Goal: Task Accomplishment & Management: Use online tool/utility

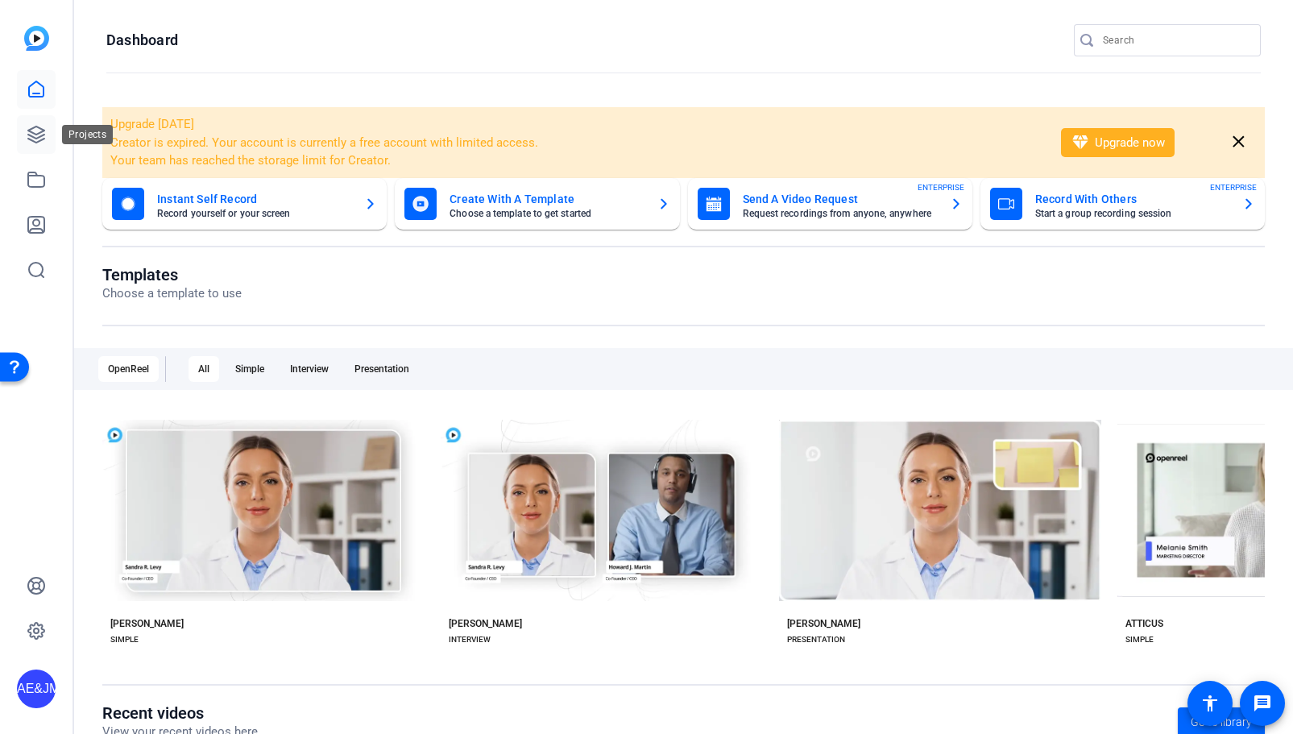
click at [35, 130] on icon at bounding box center [36, 134] width 19 height 19
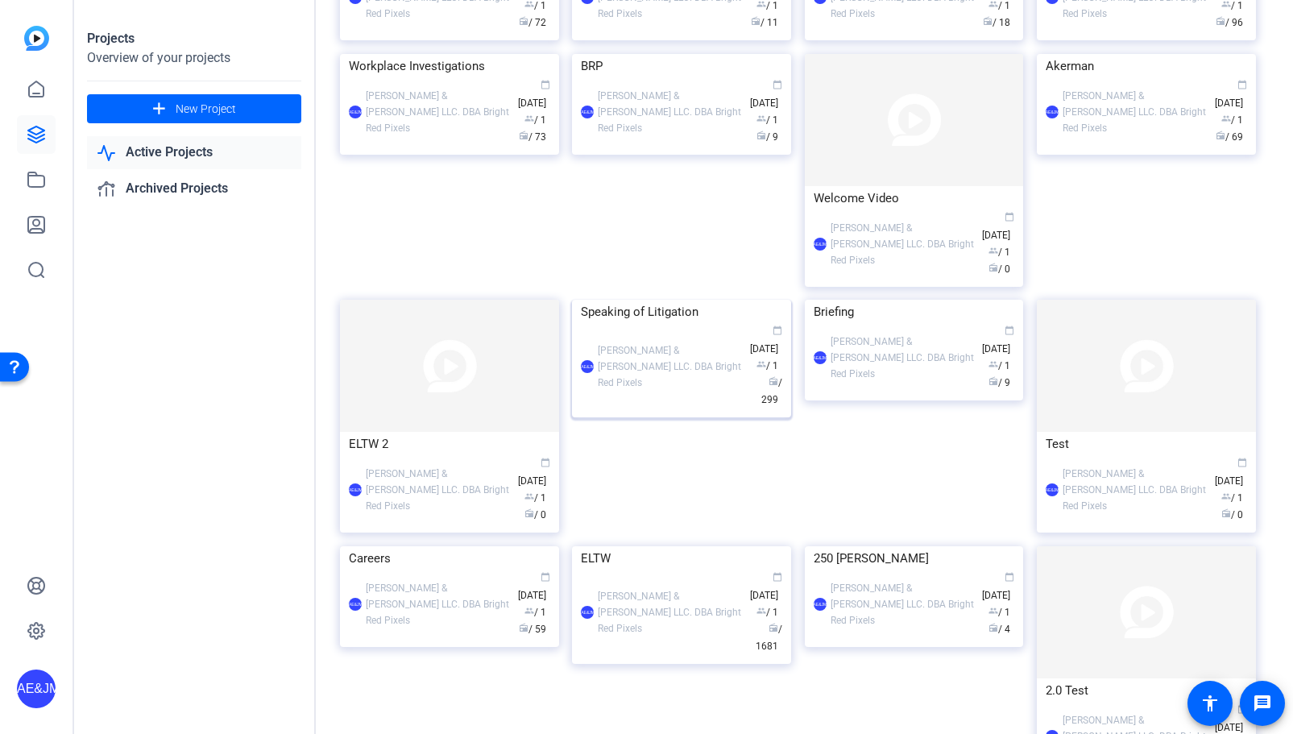
scroll to position [233, 0]
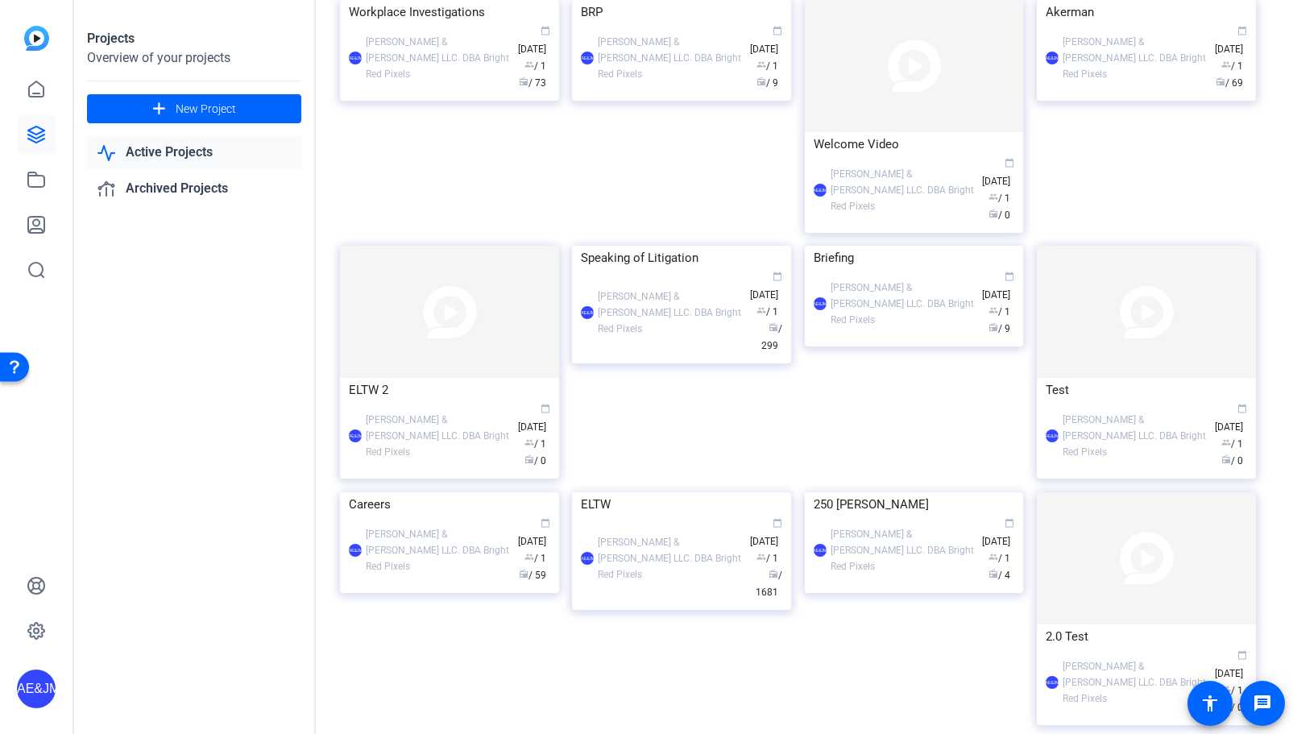
click at [626, 246] on img at bounding box center [681, 246] width 219 height 0
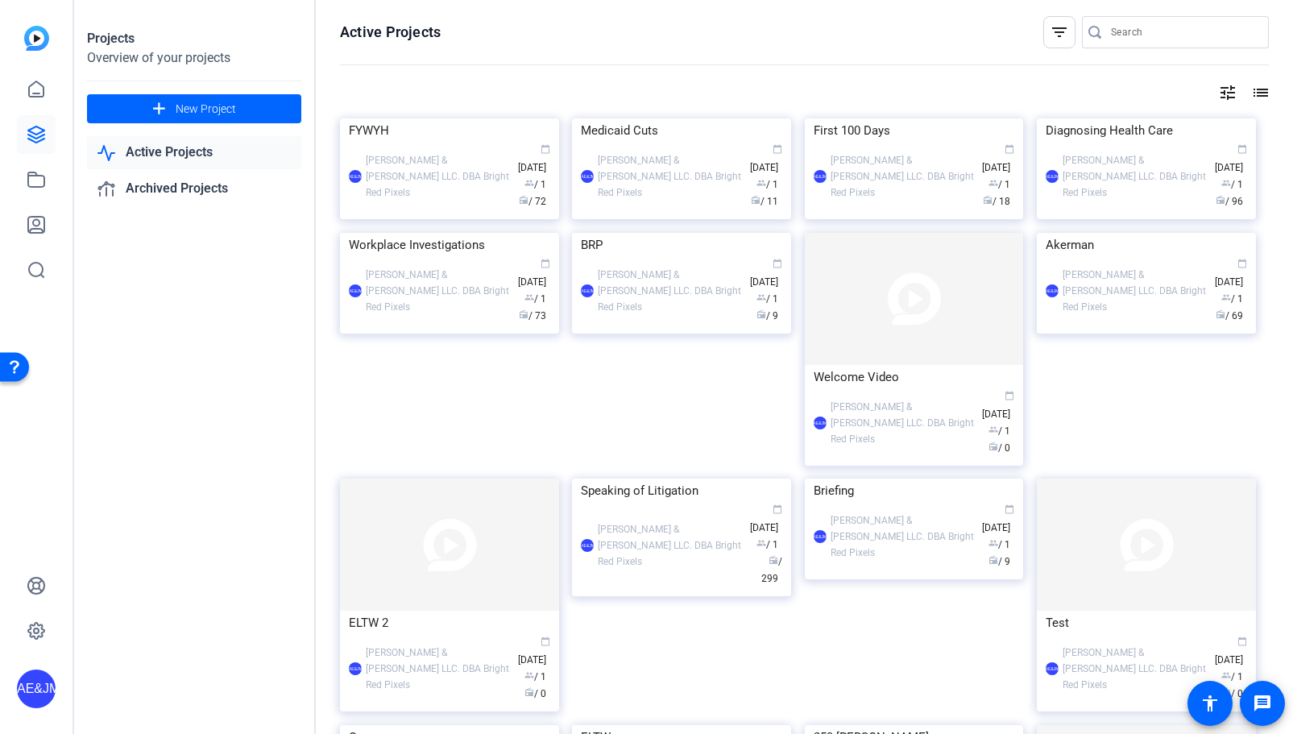
click at [467, 210] on div "AE&JMLDBRP [PERSON_NAME] & [PERSON_NAME] LLC. DBA Bright Red Pixels calendar_to…" at bounding box center [449, 177] width 201 height 68
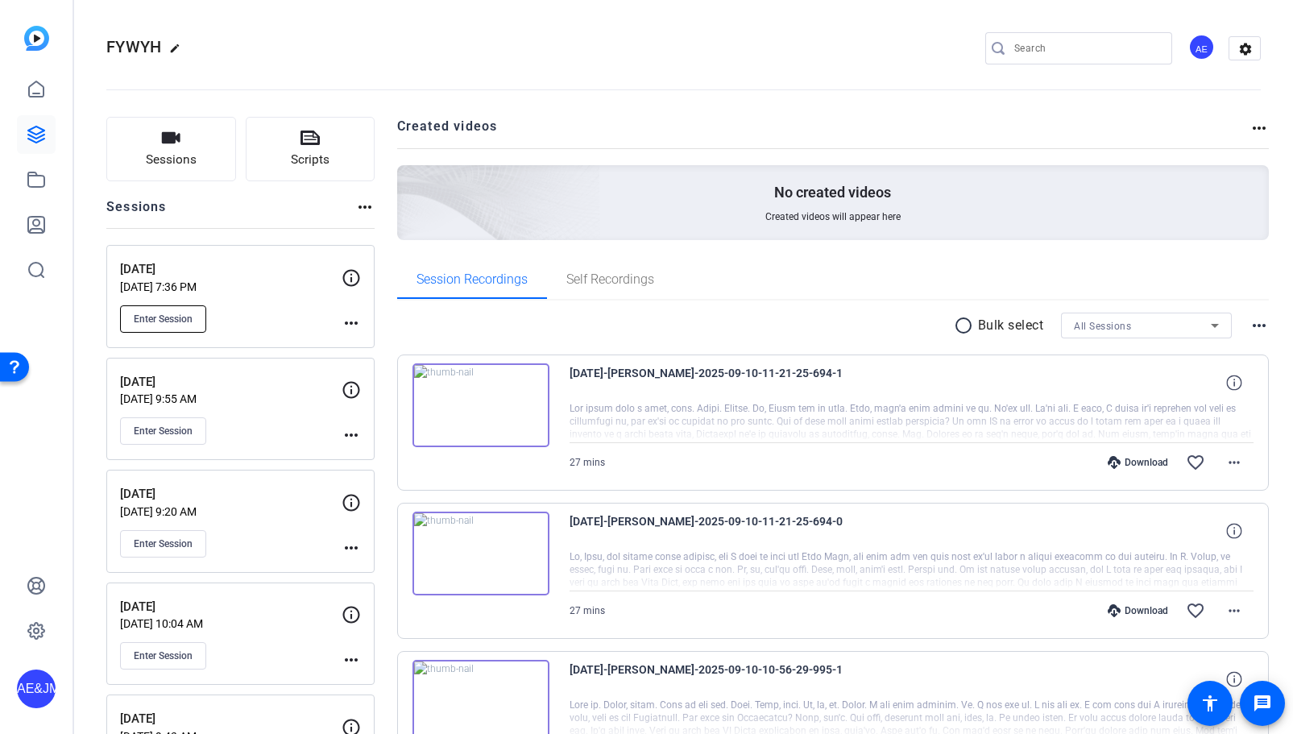
click at [168, 314] on span "Enter Session" at bounding box center [163, 319] width 59 height 13
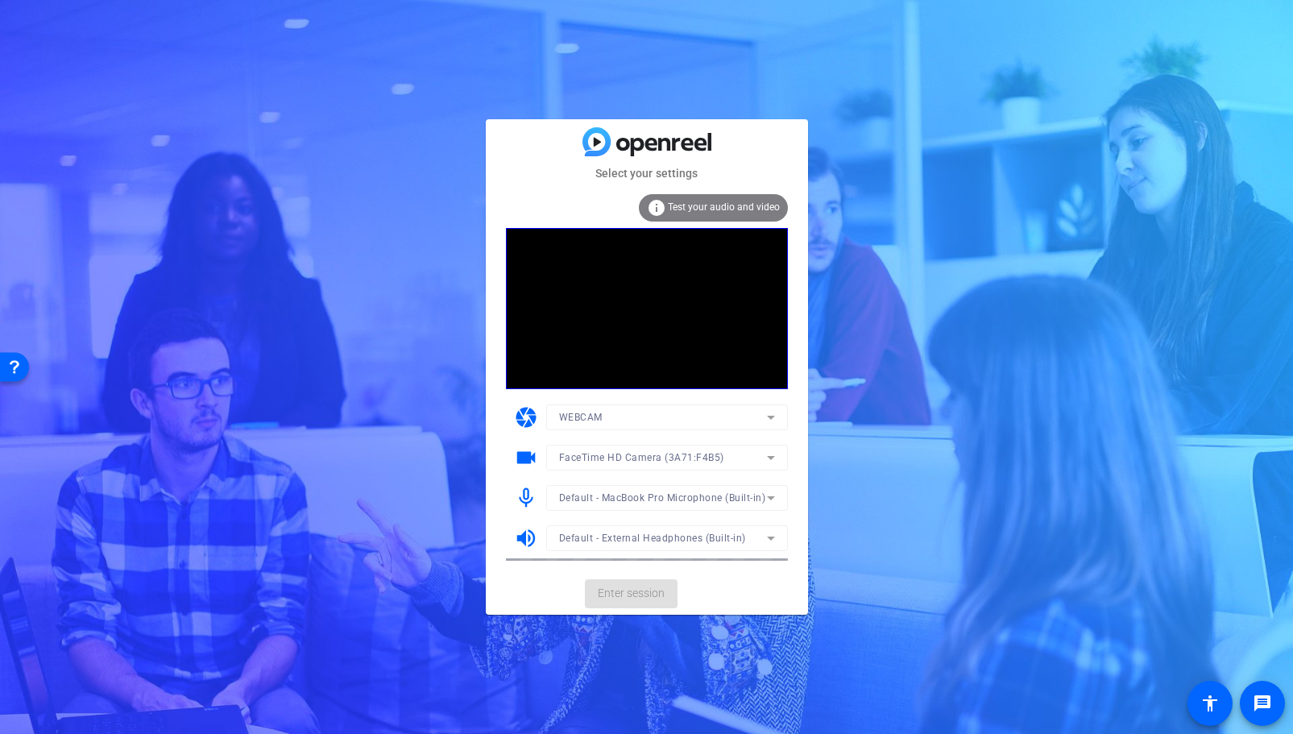
click at [614, 597] on mat-card-actions "Enter session" at bounding box center [647, 594] width 322 height 42
click at [614, 597] on span "Enter session" at bounding box center [631, 593] width 67 height 17
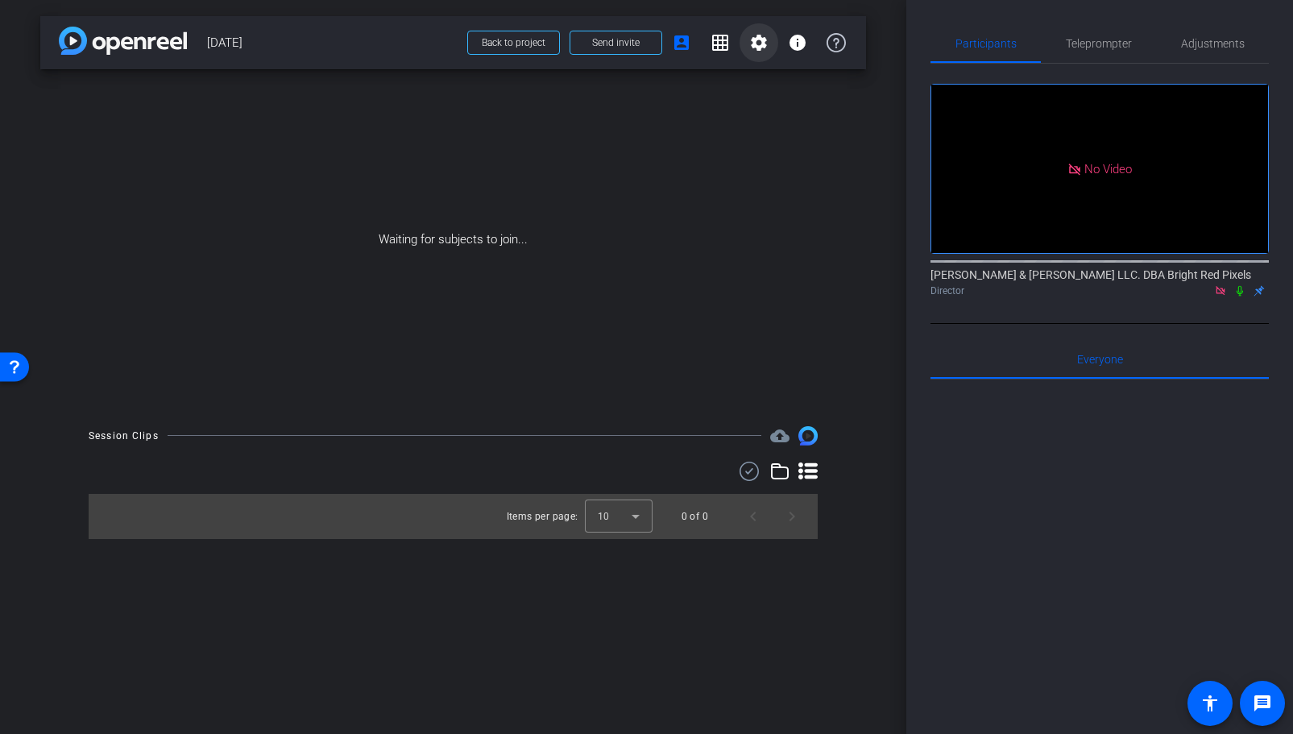
click at [763, 40] on mat-icon "settings" at bounding box center [758, 42] width 19 height 19
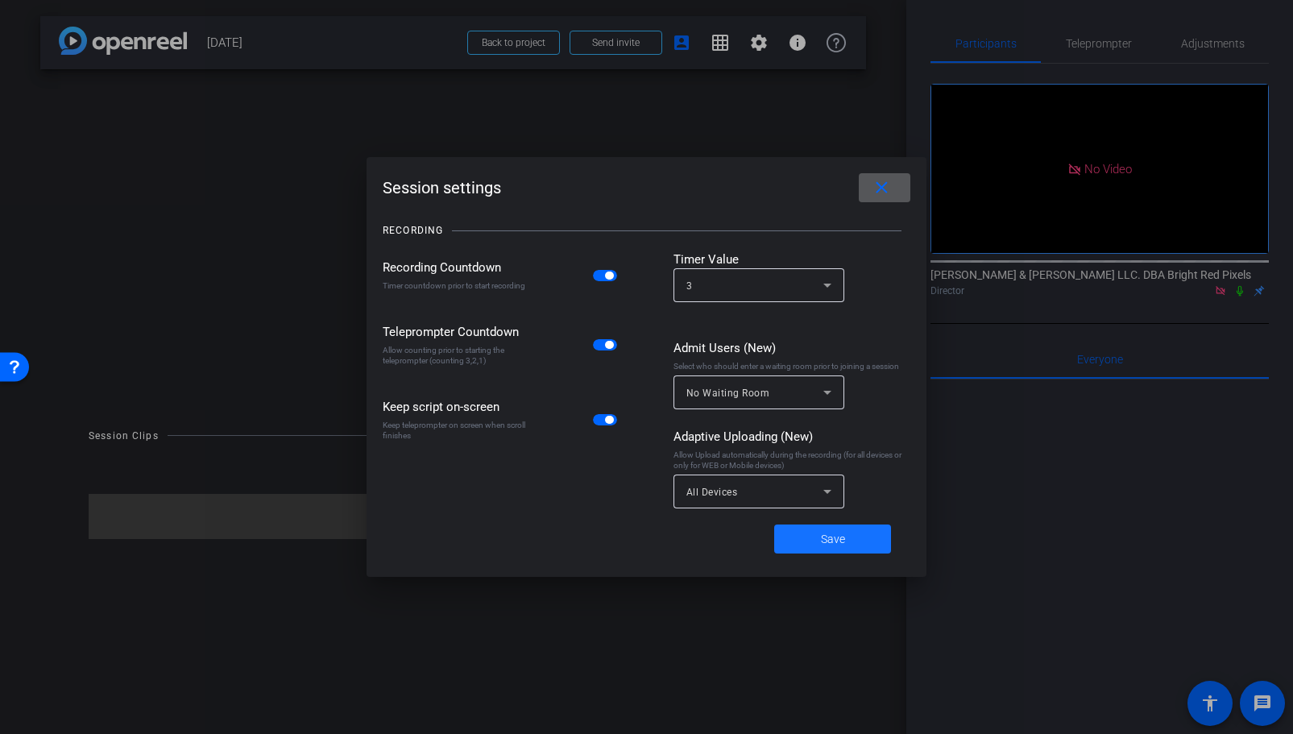
click at [828, 546] on span "Save" at bounding box center [833, 539] width 24 height 17
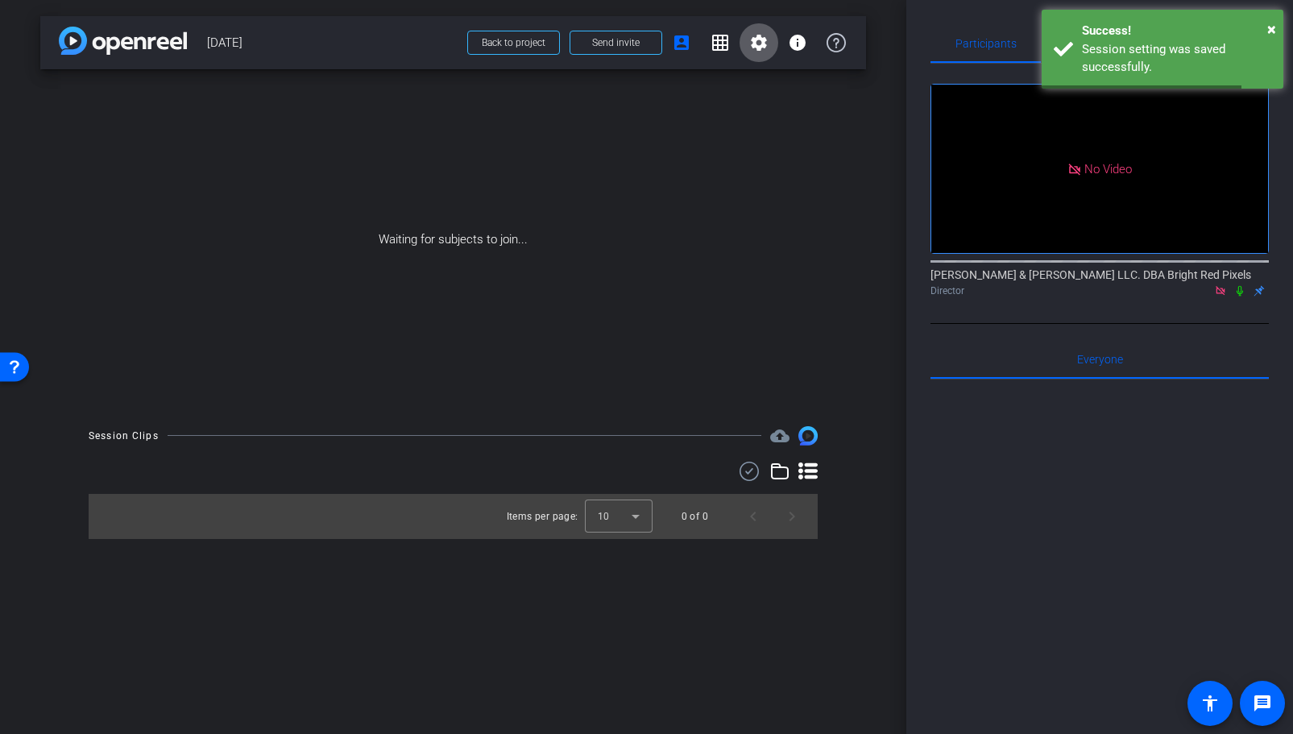
click at [759, 48] on mat-icon "settings" at bounding box center [758, 42] width 19 height 19
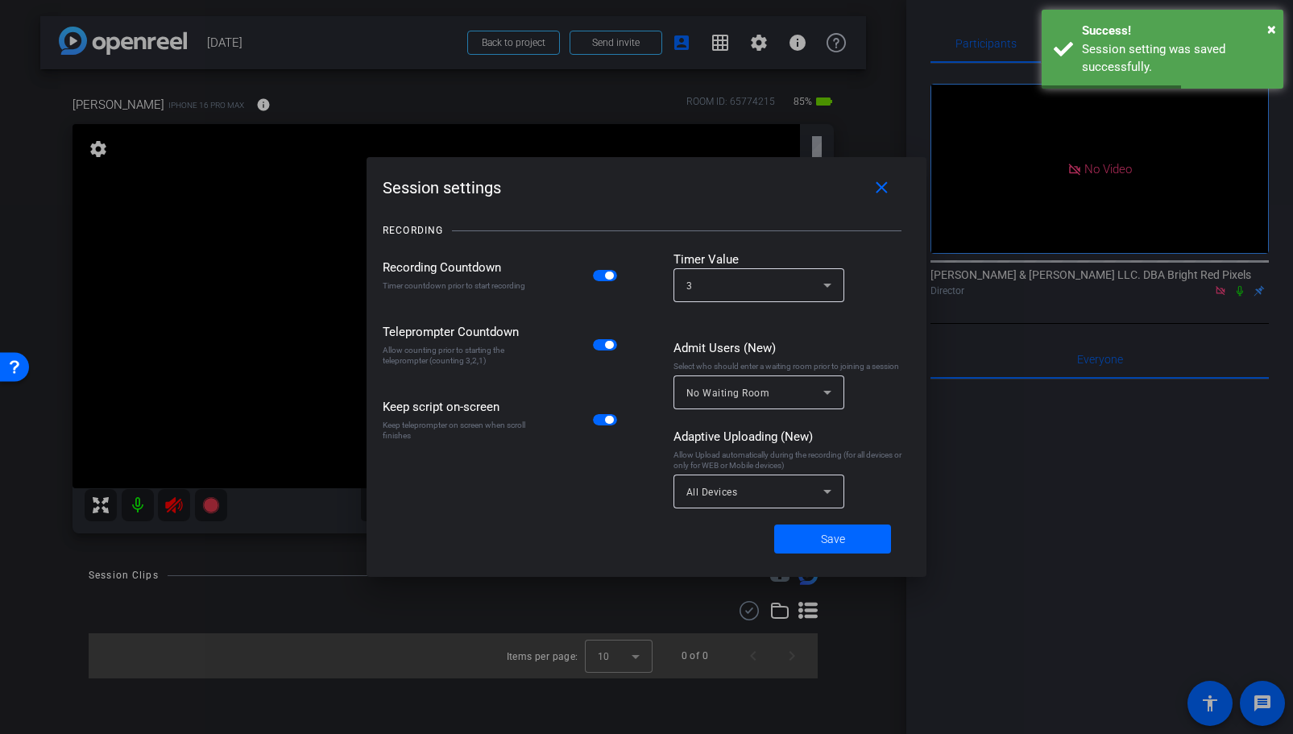
click at [599, 279] on span "button" at bounding box center [605, 275] width 24 height 11
click at [832, 537] on span "Save" at bounding box center [833, 539] width 24 height 17
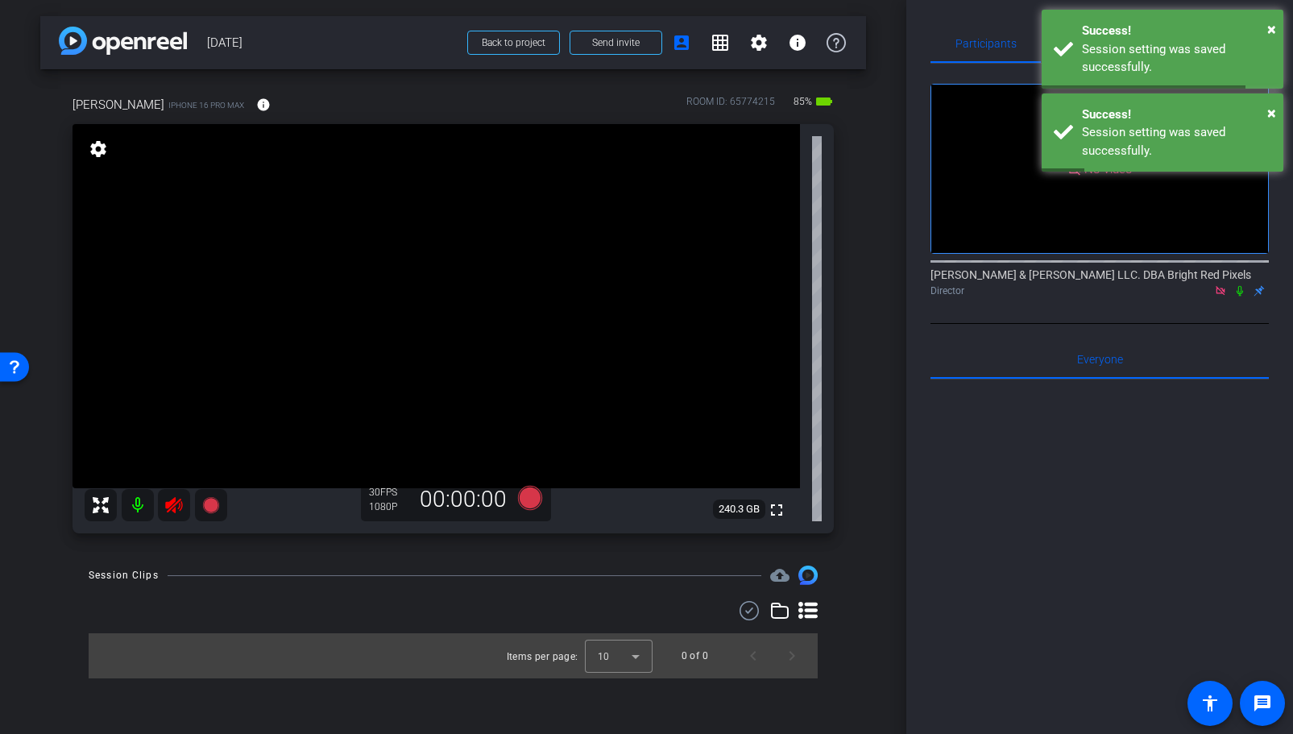
click at [170, 505] on icon at bounding box center [173, 505] width 17 height 16
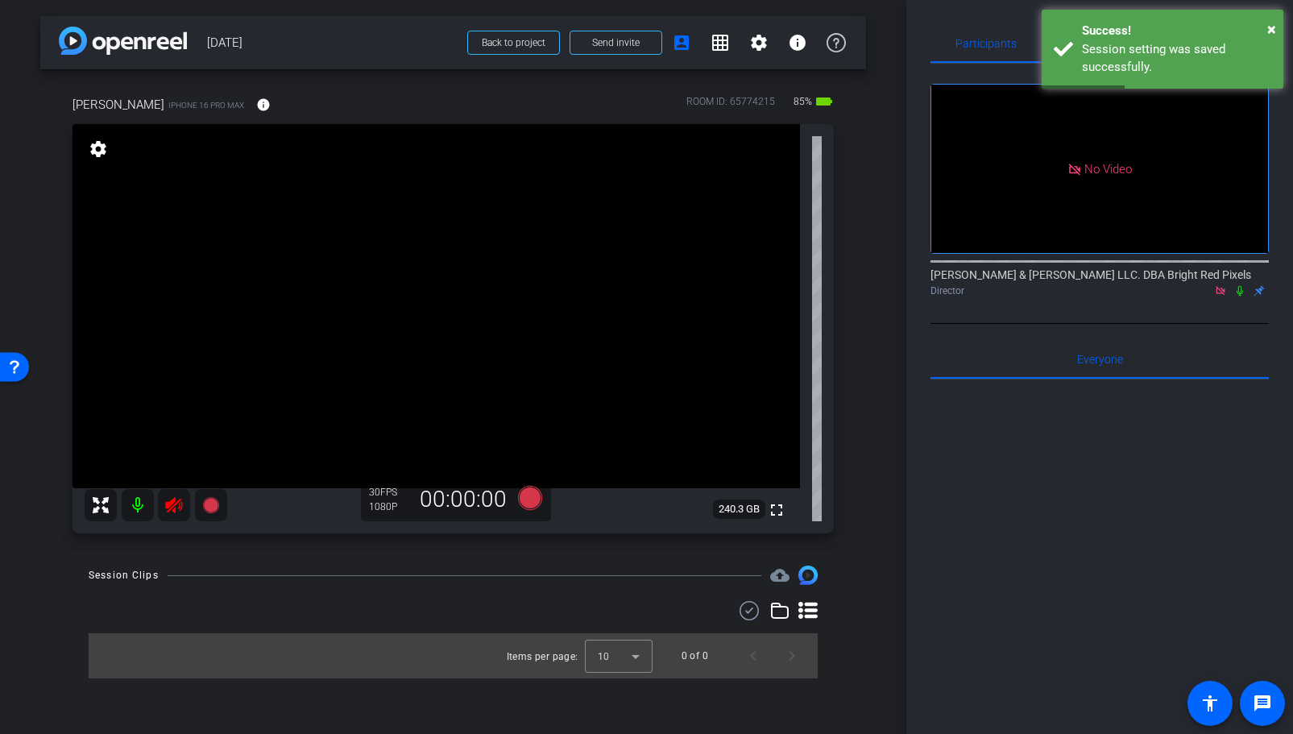
click at [200, 565] on div "arrow_back 9.17.25 Back to project Send invite account_box grid_on settings inf…" at bounding box center [453, 367] width 906 height 734
click at [173, 507] on icon at bounding box center [173, 505] width 17 height 16
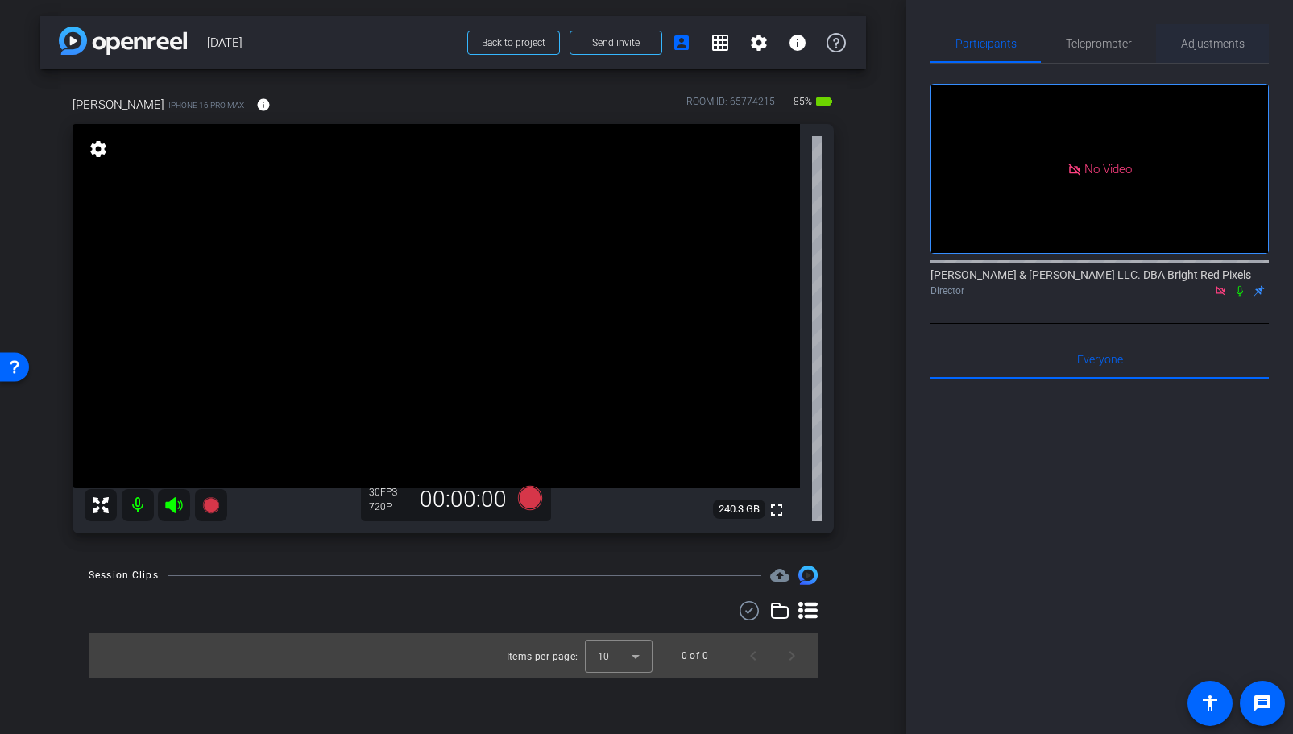
click at [1197, 44] on span "Adjustments" at bounding box center [1213, 43] width 64 height 11
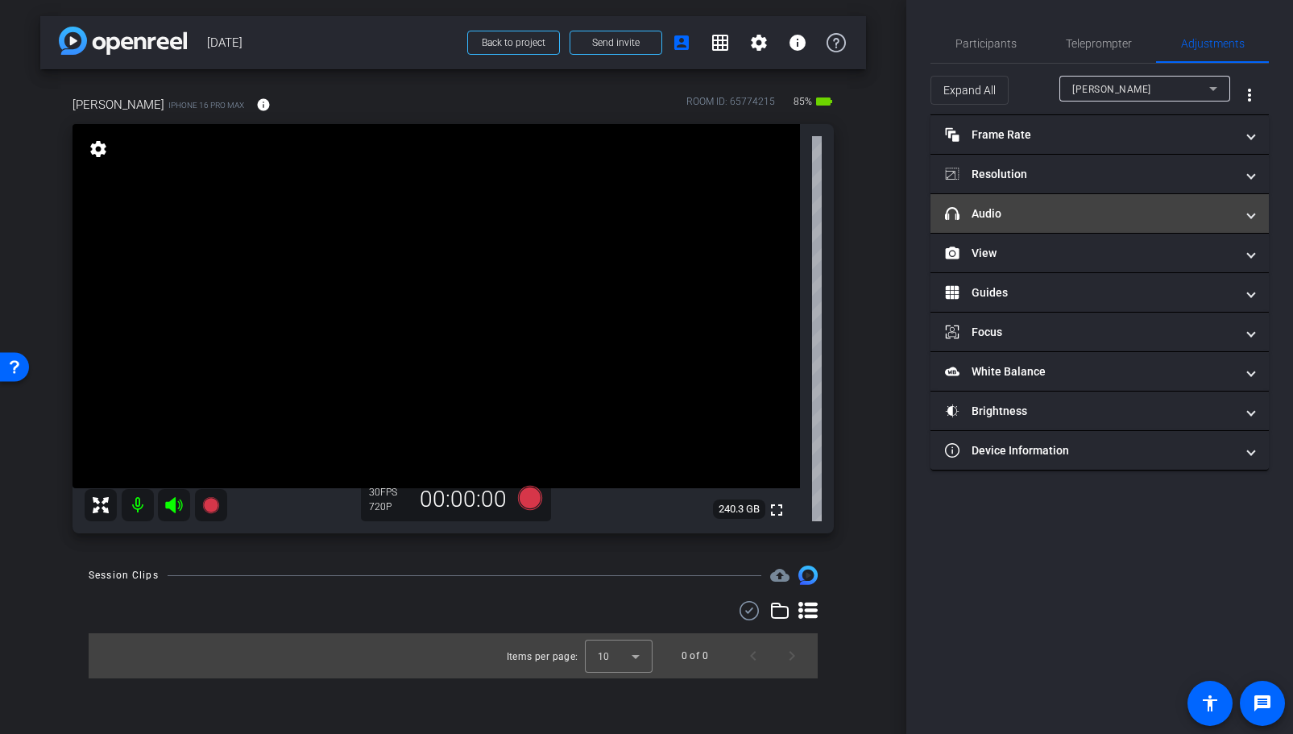
click at [1042, 210] on mat-panel-title "headphone icon Audio" at bounding box center [1090, 213] width 290 height 17
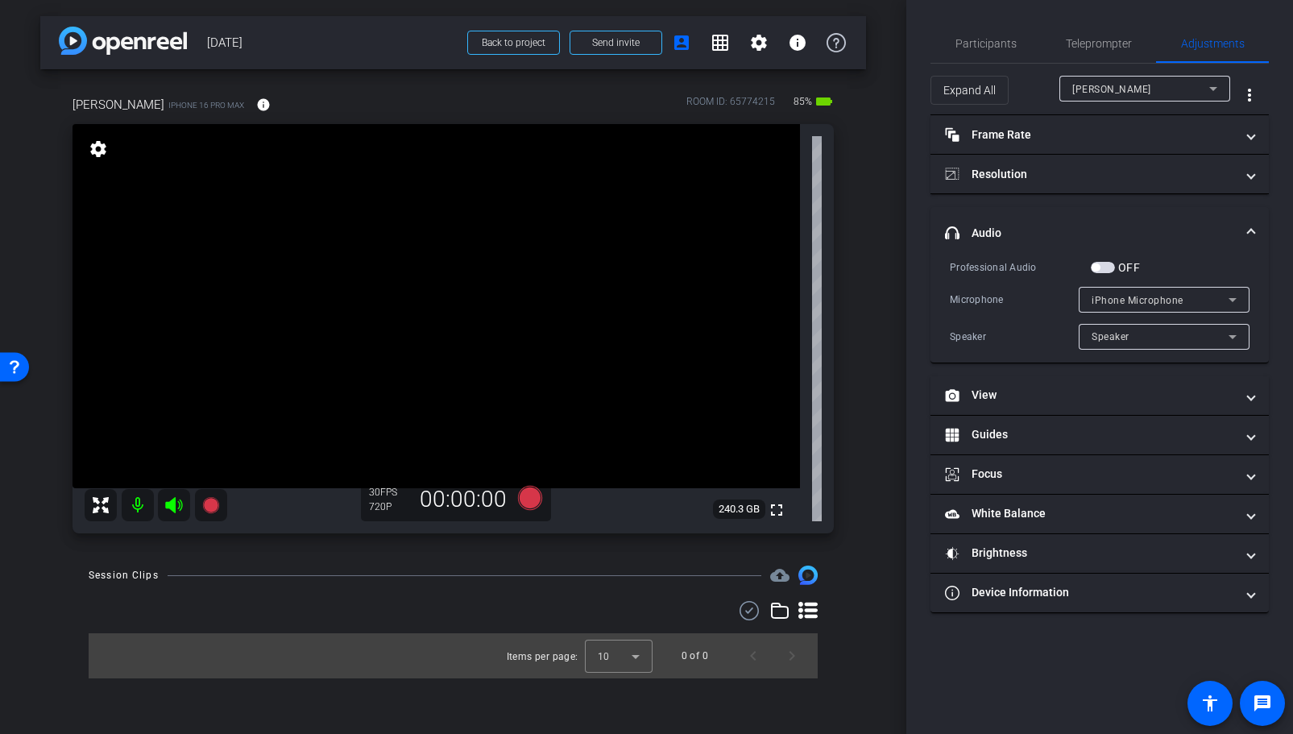
click at [1105, 266] on span "button" at bounding box center [1103, 267] width 24 height 11
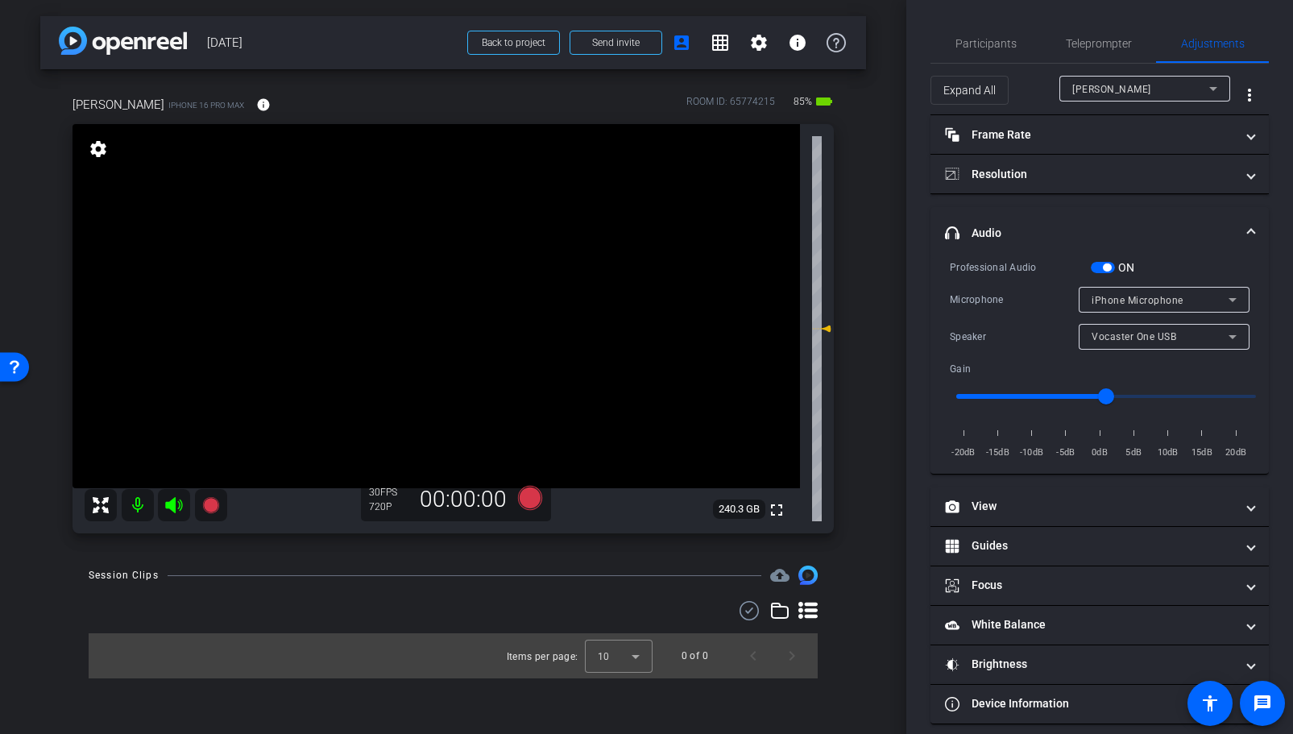
click at [1113, 295] on span "iPhone Microphone" at bounding box center [1138, 300] width 92 height 11
click at [1126, 361] on span "Vocaster One USB" at bounding box center [1136, 357] width 89 height 19
drag, startPoint x: 1109, startPoint y: 392, endPoint x: 1293, endPoint y: 395, distance: 184.5
click at [1292, 395] on html "Accessibility Screen-Reader Guide, Feedback, and Issue Reporting | New window m…" at bounding box center [646, 367] width 1293 height 734
click at [1180, 395] on input "range" at bounding box center [1106, 396] width 334 height 35
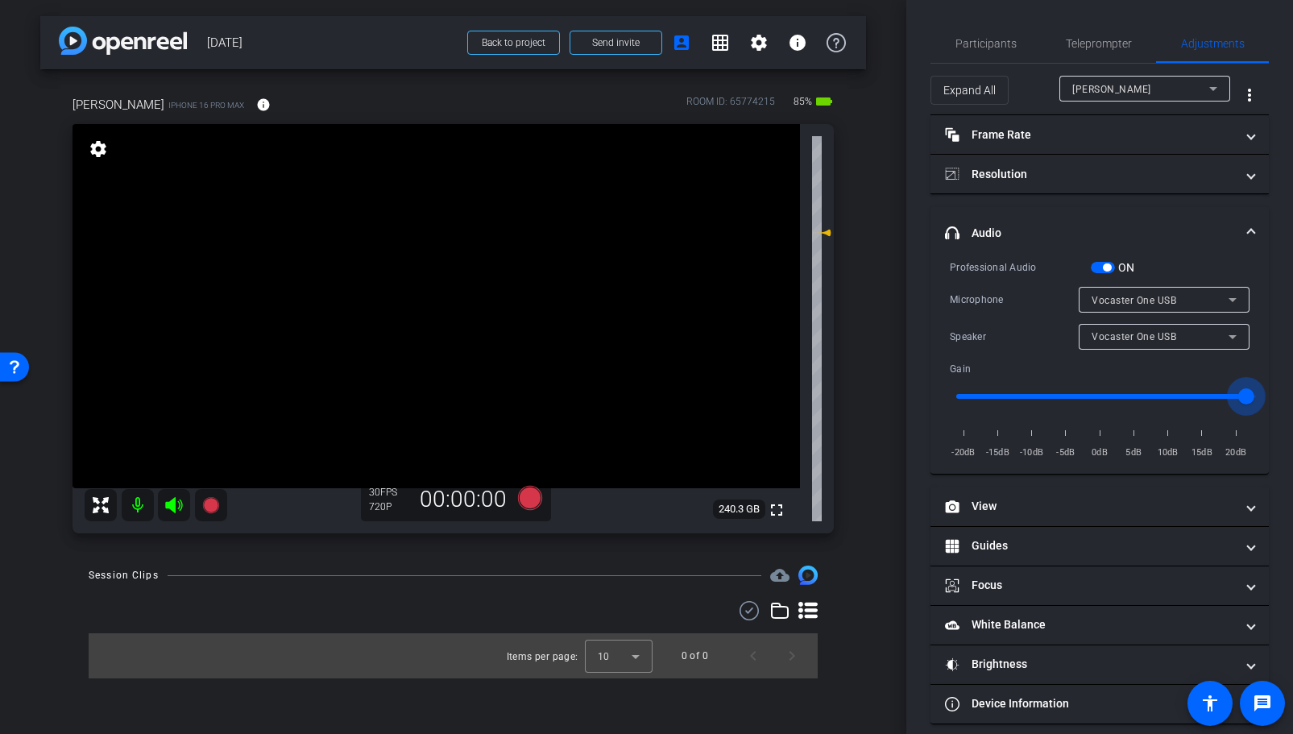
type input "19"
click at [1248, 393] on input "range" at bounding box center [1106, 396] width 334 height 35
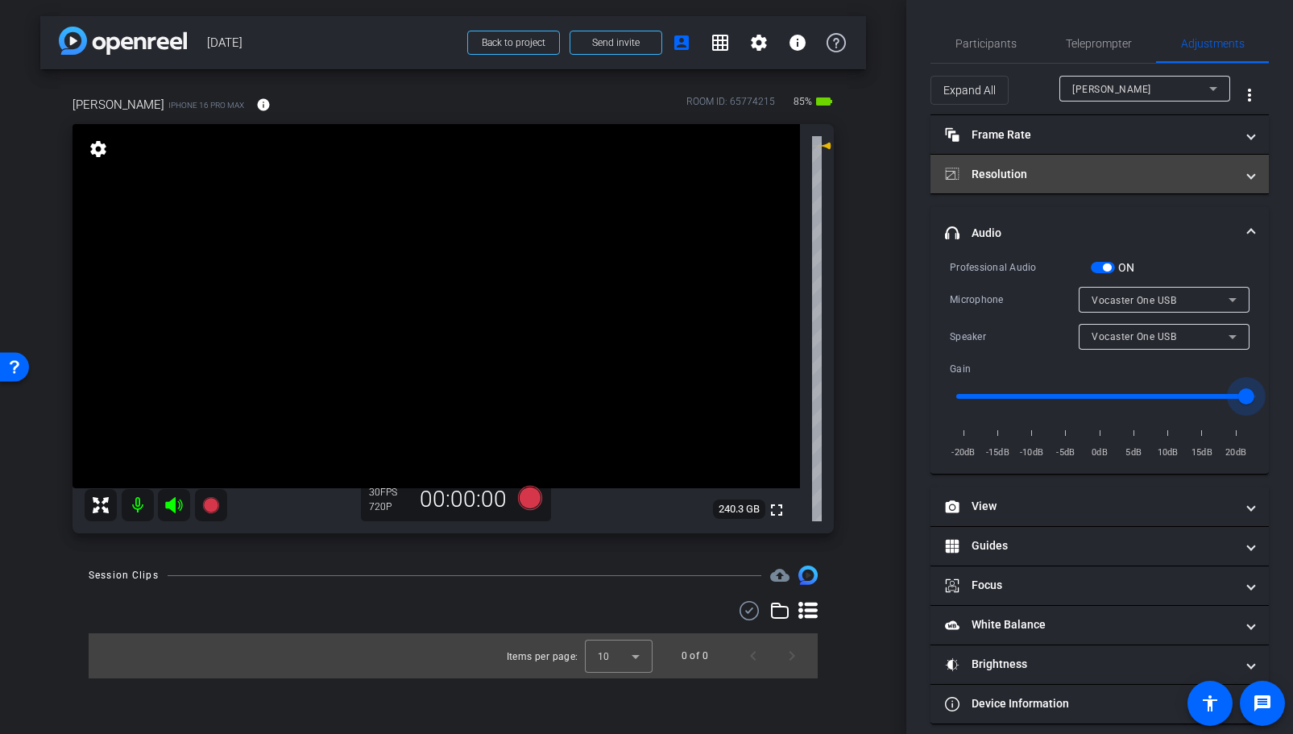
click at [1079, 172] on mat-panel-title "Resolution" at bounding box center [1090, 174] width 290 height 17
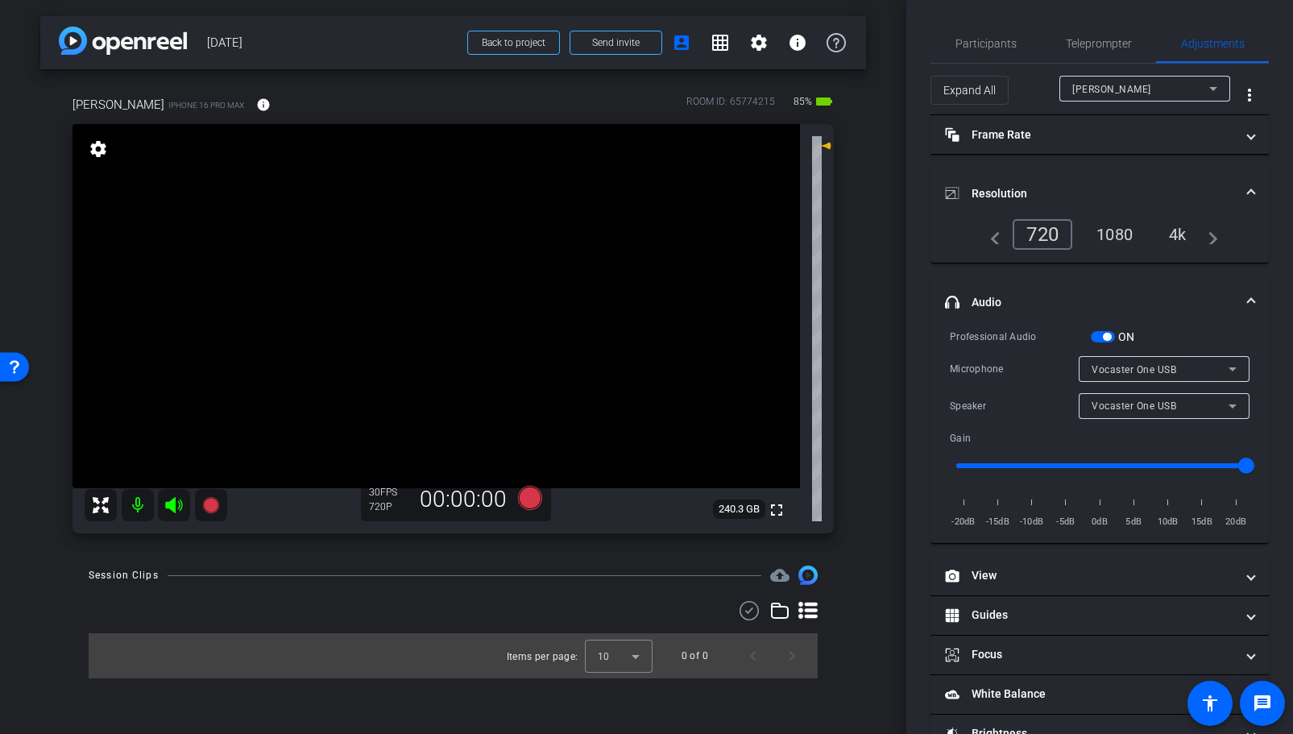
click at [1101, 226] on div "1080" at bounding box center [1115, 234] width 60 height 27
click at [1051, 196] on mat-panel-title "Resolution" at bounding box center [1090, 193] width 290 height 17
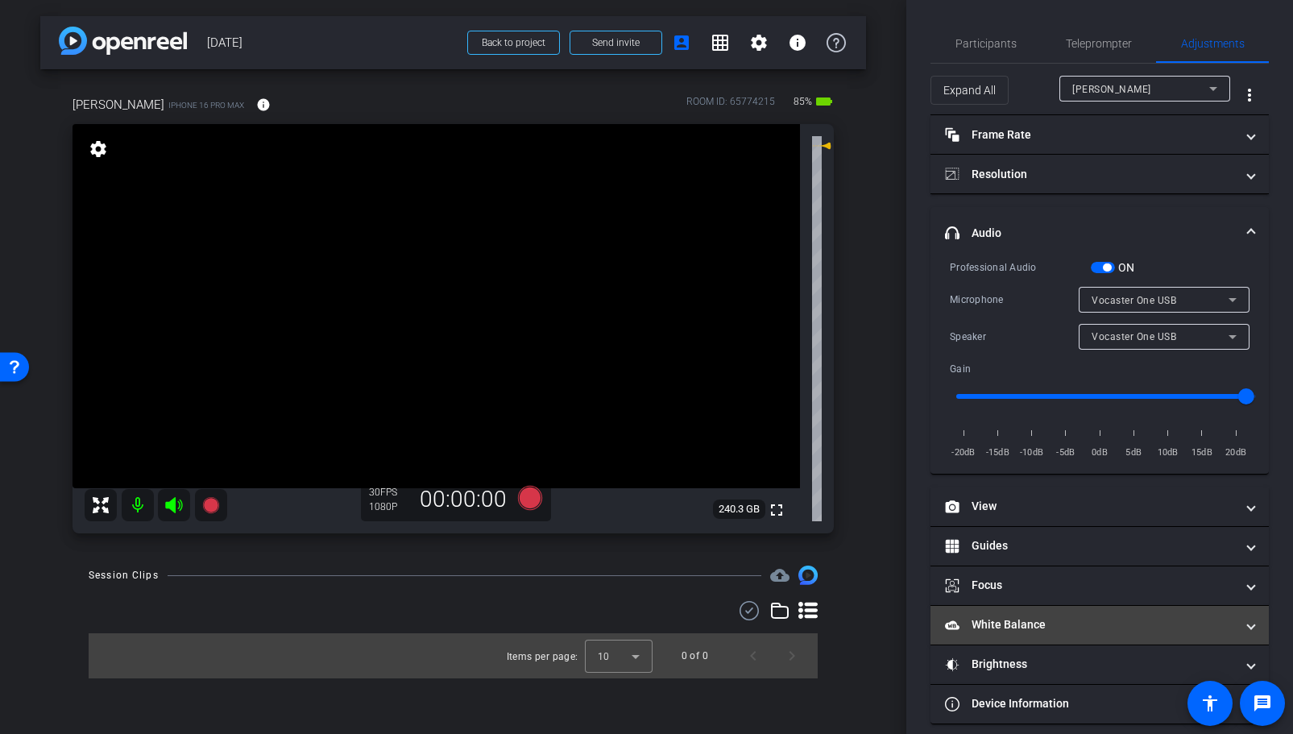
click at [1036, 625] on mat-panel-title "White Balance White Balance" at bounding box center [1090, 624] width 290 height 17
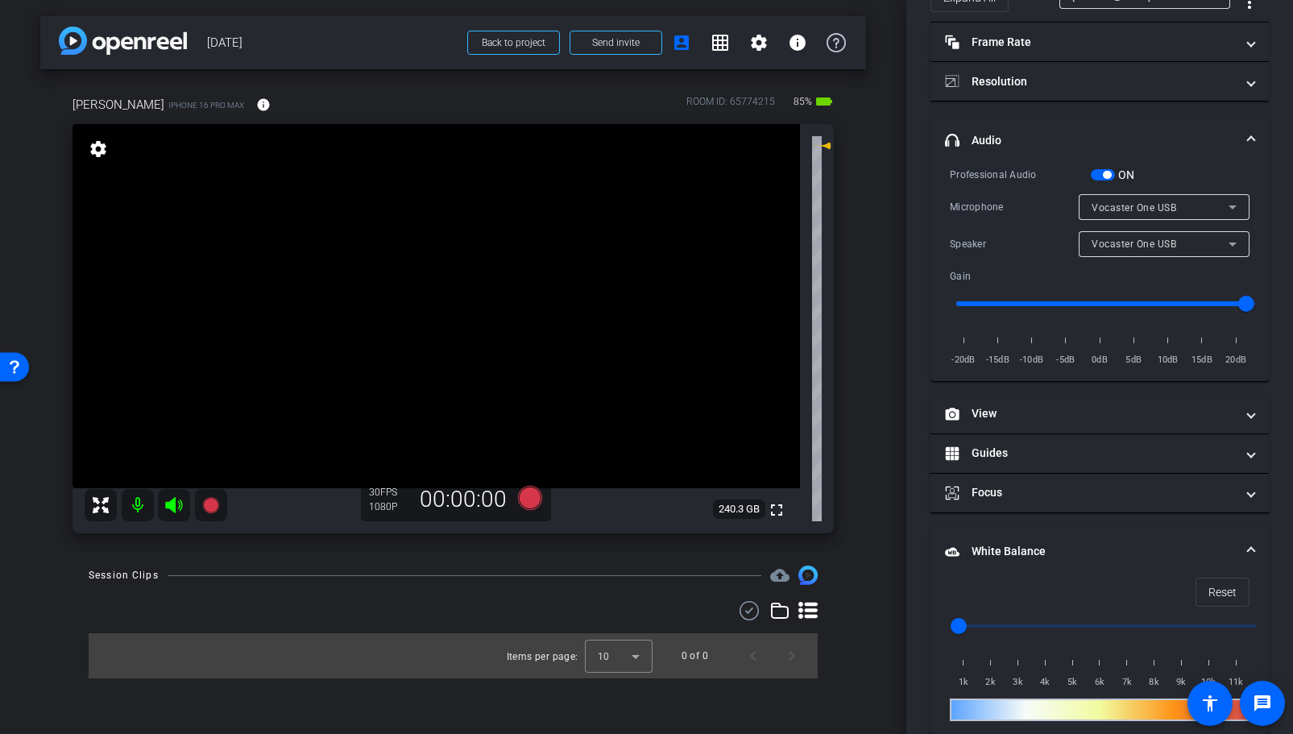
scroll to position [209, 0]
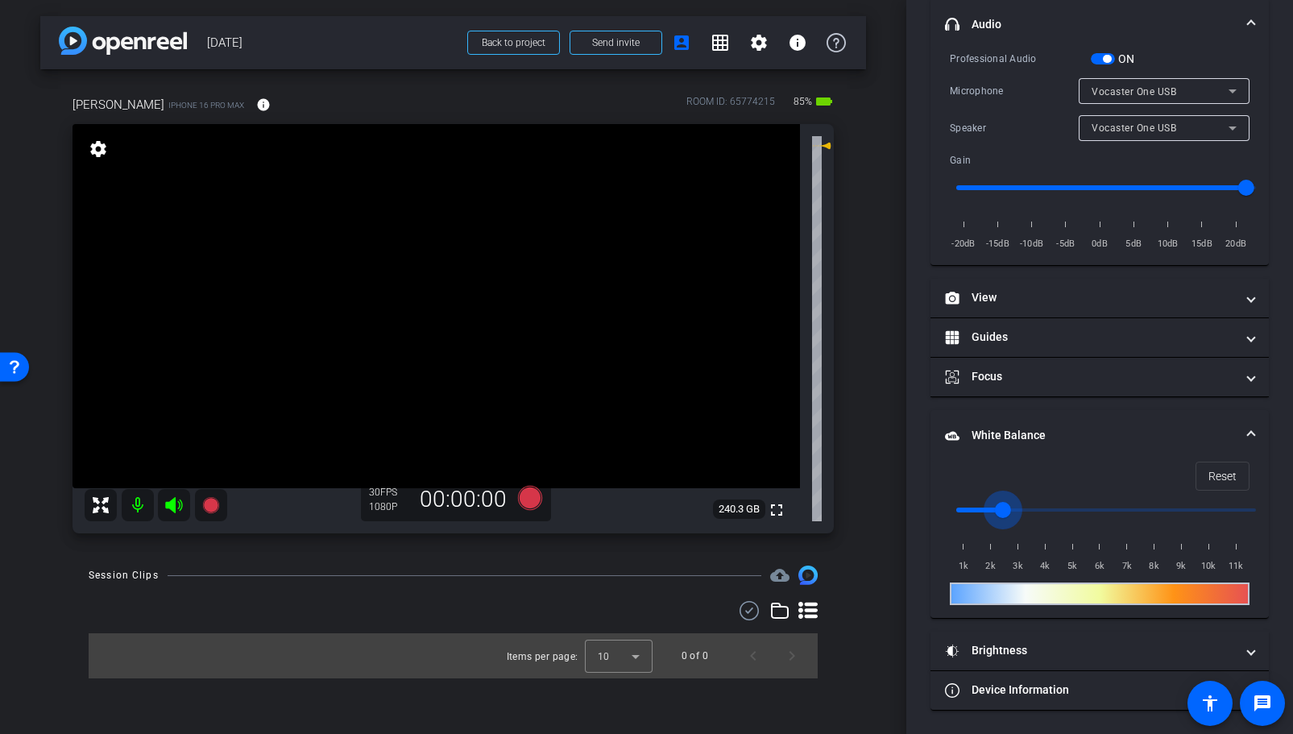
drag, startPoint x: 960, startPoint y: 508, endPoint x: 1002, endPoint y: 508, distance: 41.1
click at [1002, 508] on input "range" at bounding box center [1106, 509] width 334 height 35
drag, startPoint x: 1002, startPoint y: 508, endPoint x: 990, endPoint y: 508, distance: 12.1
type input "2000"
click at [990, 508] on input "range" at bounding box center [1106, 509] width 334 height 35
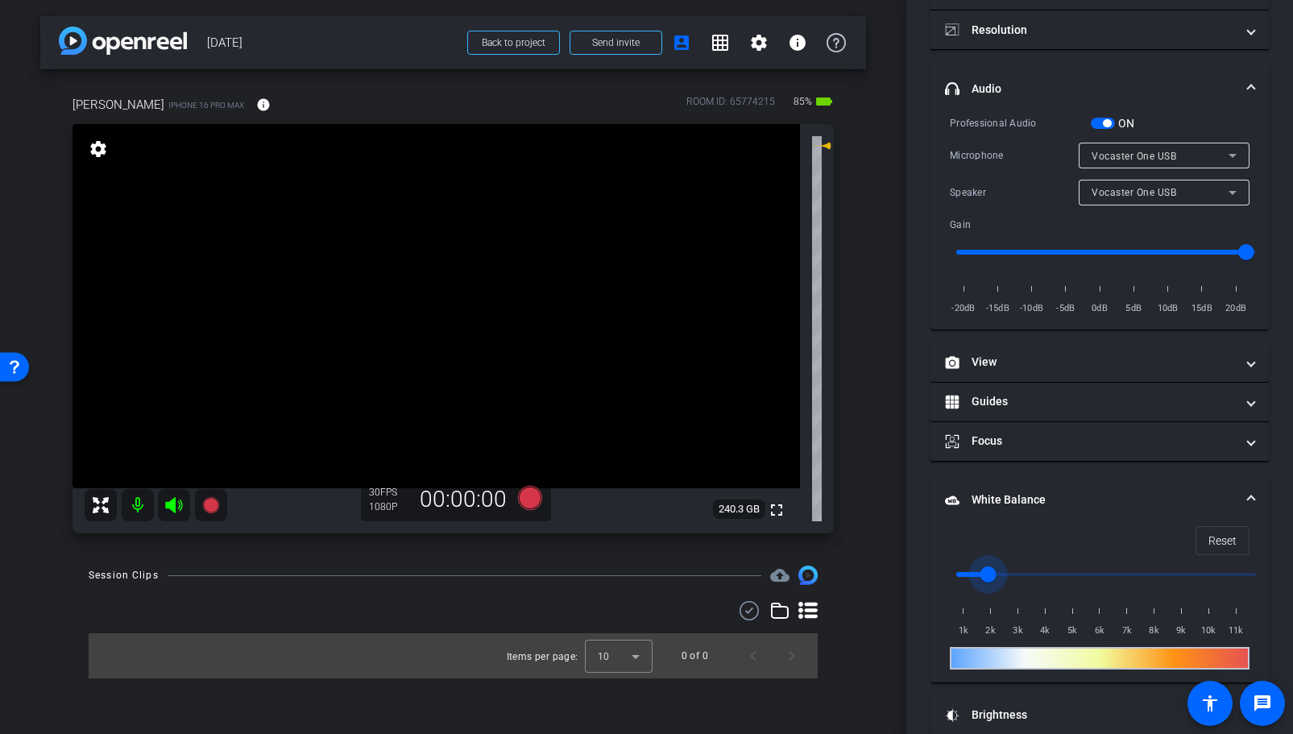
scroll to position [129, 0]
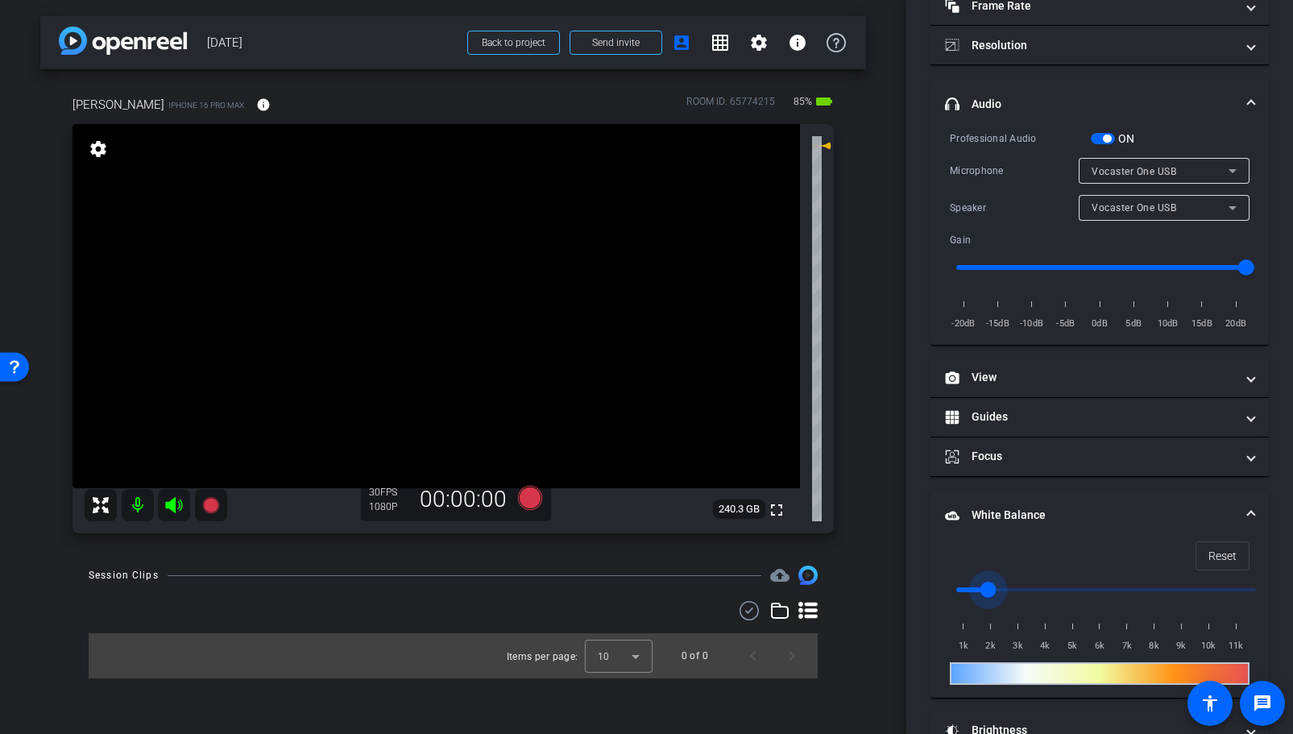
click at [1113, 204] on span "Vocaster One USB" at bounding box center [1134, 207] width 85 height 11
click at [1028, 235] on div at bounding box center [646, 367] width 1293 height 734
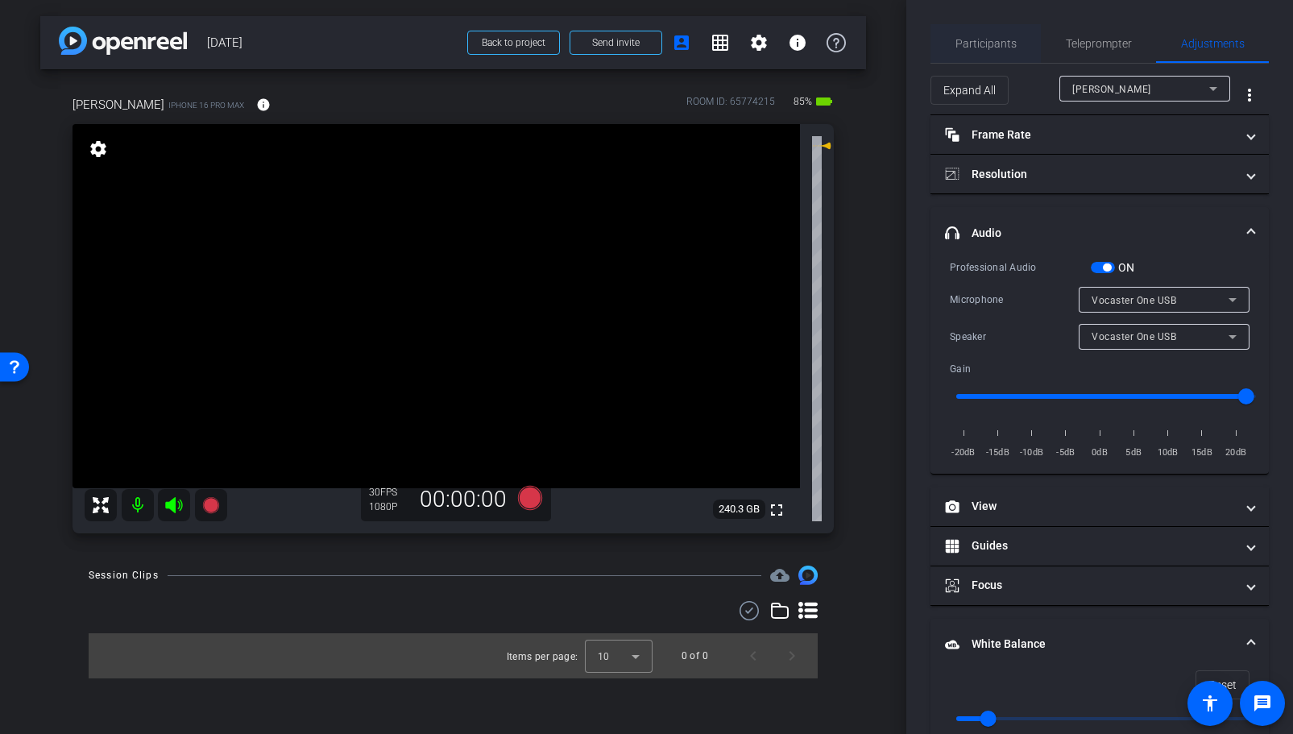
click at [983, 48] on span "Participants" at bounding box center [986, 43] width 61 height 11
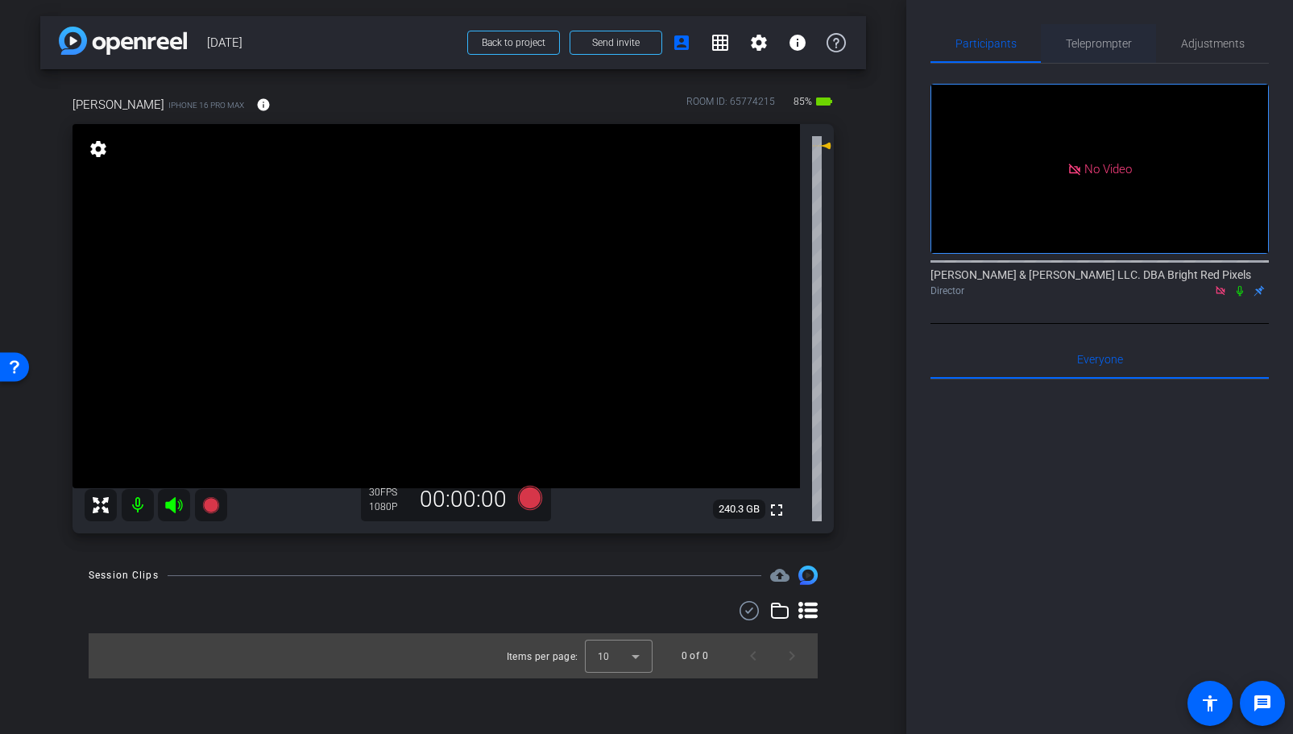
click at [1099, 48] on span "Teleprompter" at bounding box center [1099, 43] width 66 height 11
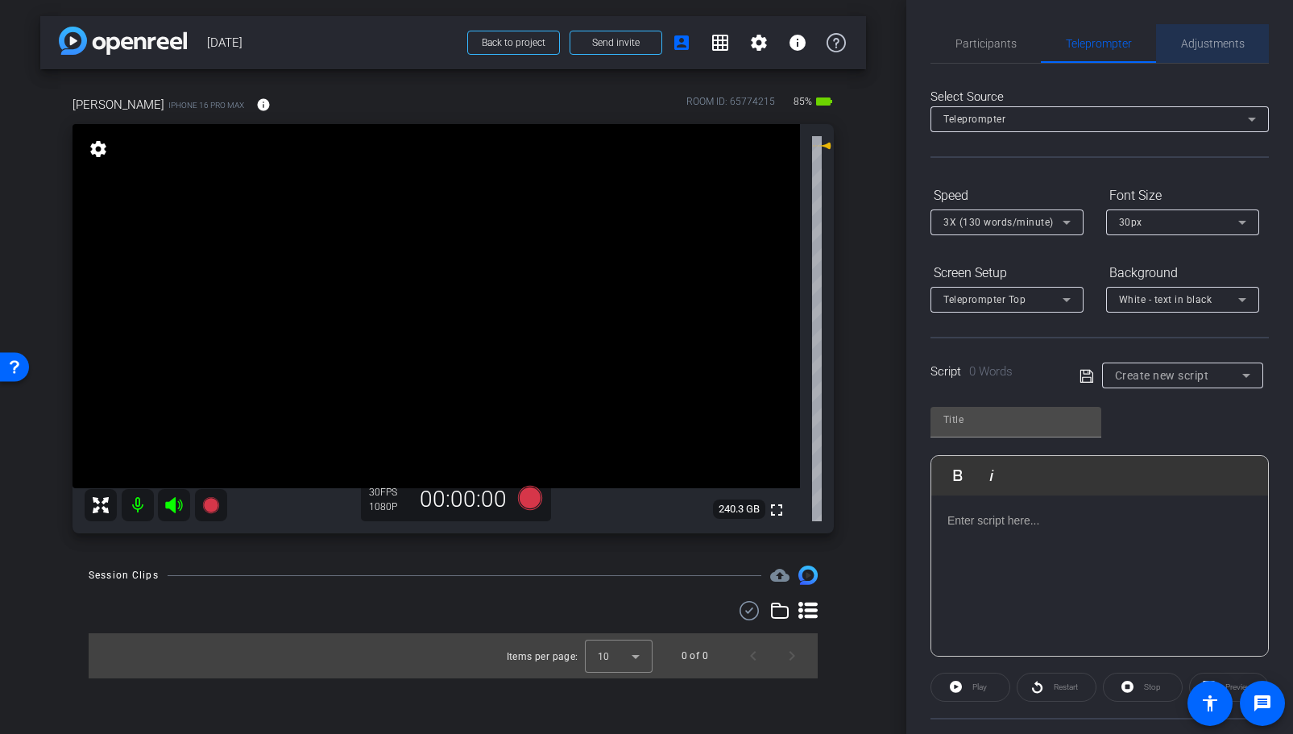
click at [1207, 52] on span "Adjustments" at bounding box center [1213, 43] width 64 height 39
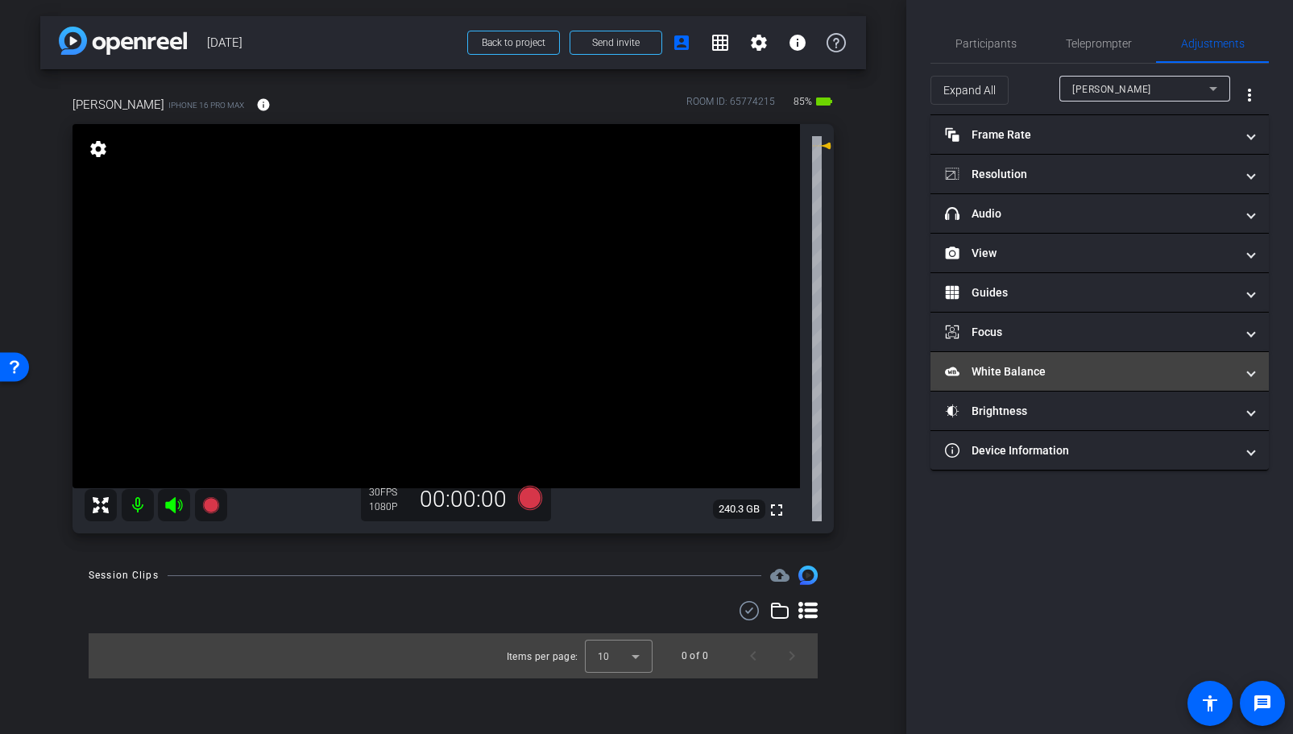
click at [1018, 365] on mat-panel-title "White Balance White Balance" at bounding box center [1090, 371] width 290 height 17
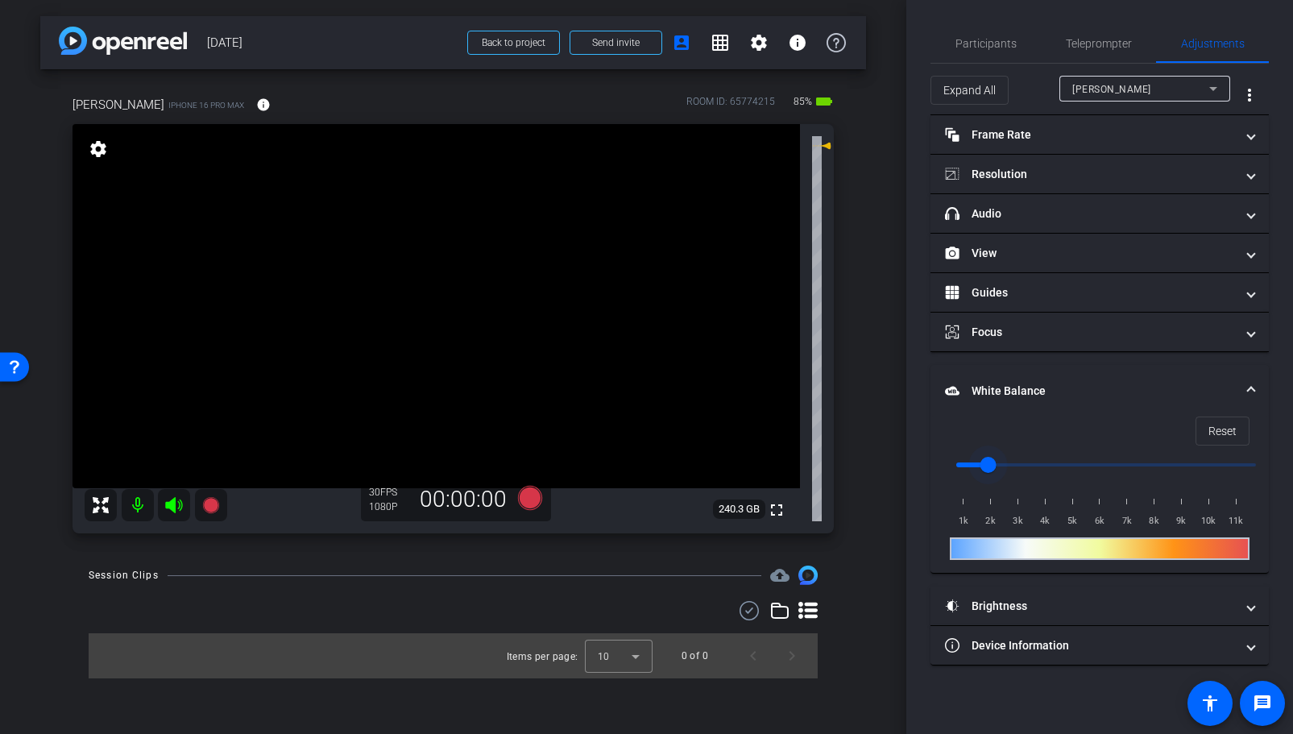
click at [1003, 463] on input "range" at bounding box center [1106, 464] width 334 height 35
click at [1016, 466] on input "range" at bounding box center [1106, 464] width 334 height 35
type input "3500"
click at [1035, 465] on input "range" at bounding box center [1106, 464] width 334 height 35
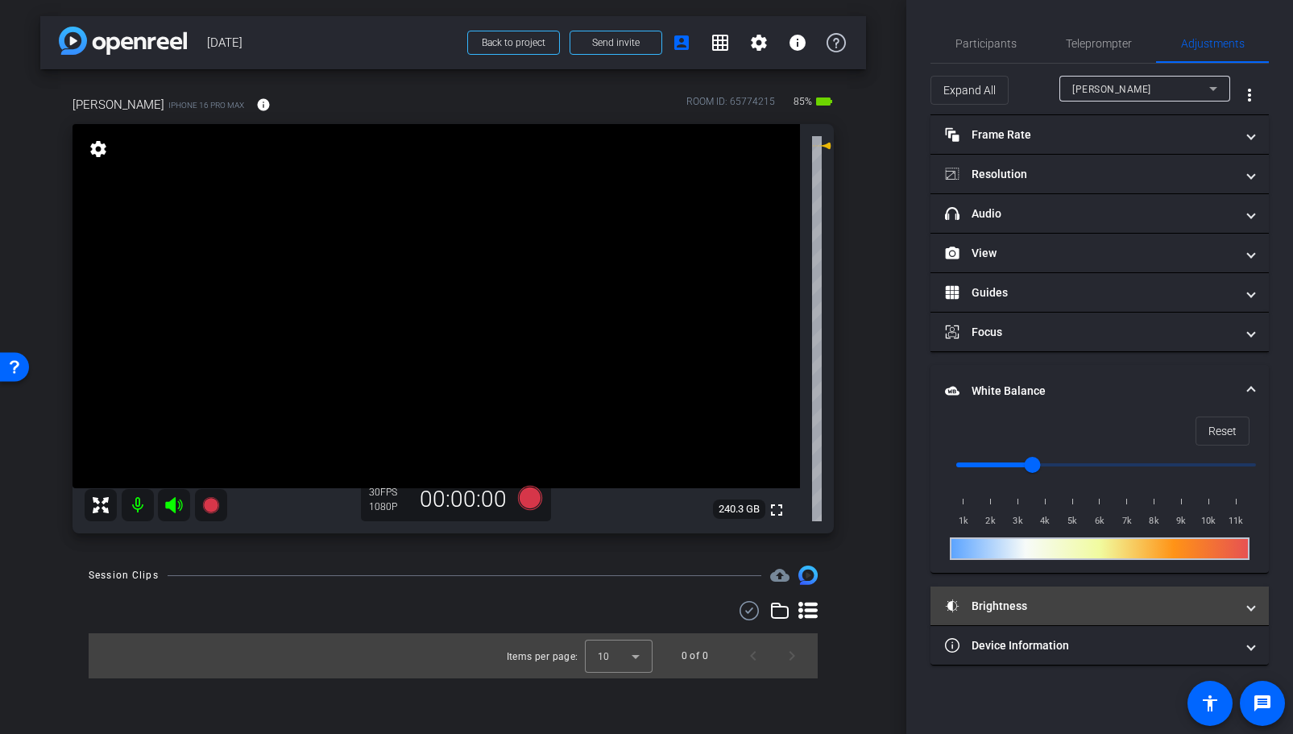
click at [993, 606] on mat-panel-title "Brightness" at bounding box center [1090, 606] width 290 height 17
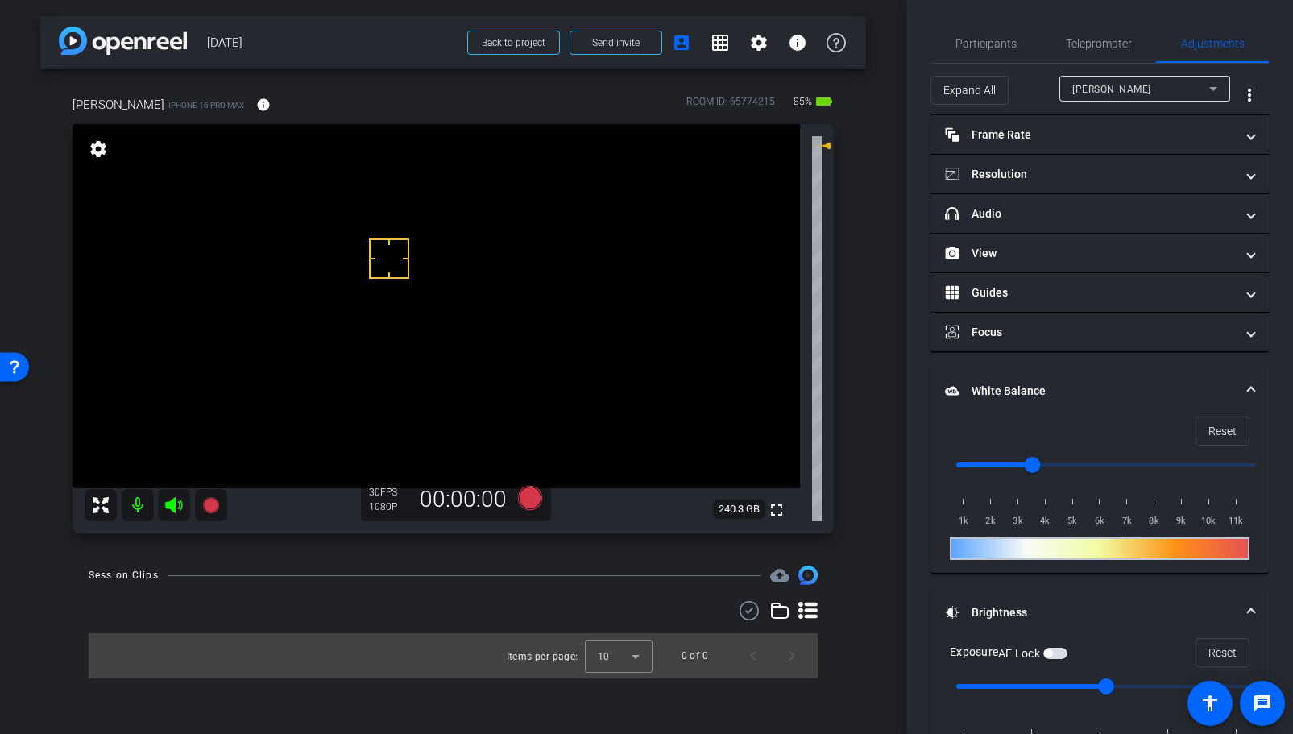
click at [1057, 653] on span "button" at bounding box center [1055, 653] width 24 height 11
click at [1111, 49] on span "Teleprompter" at bounding box center [1099, 43] width 66 height 11
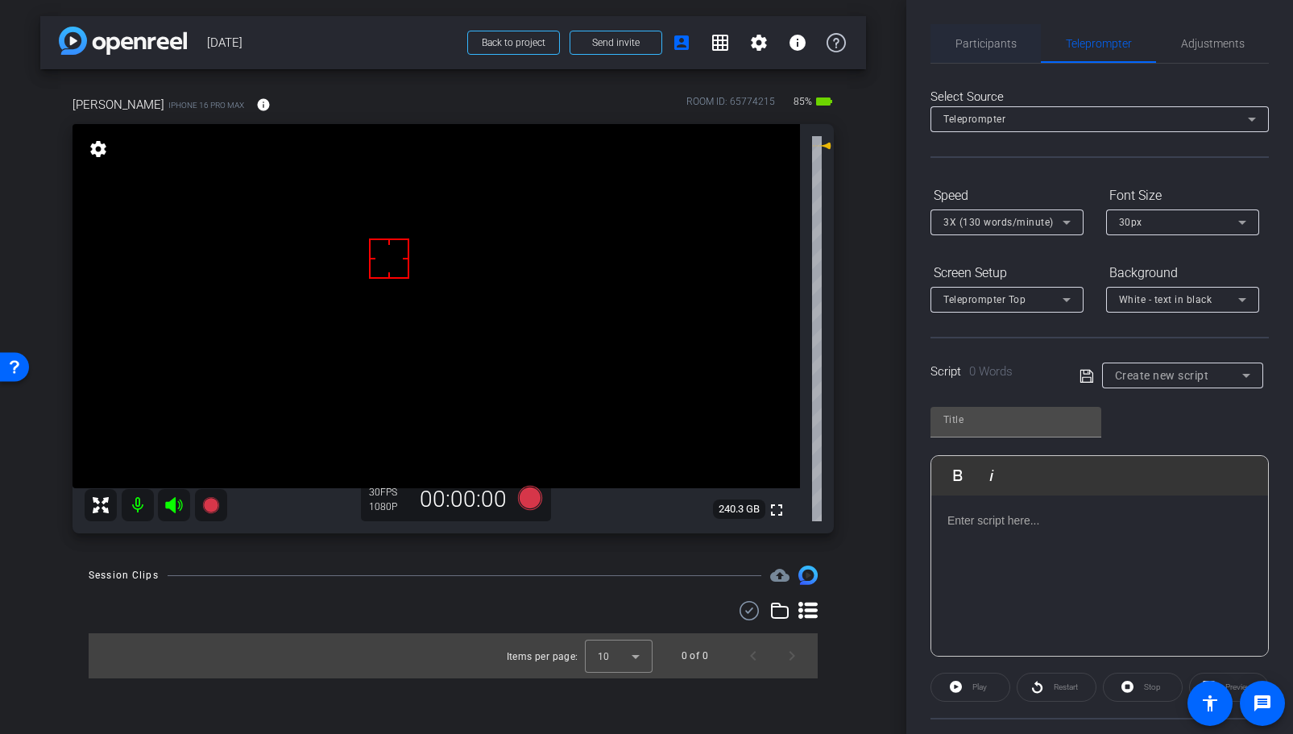
click at [992, 47] on span "Participants" at bounding box center [986, 43] width 61 height 11
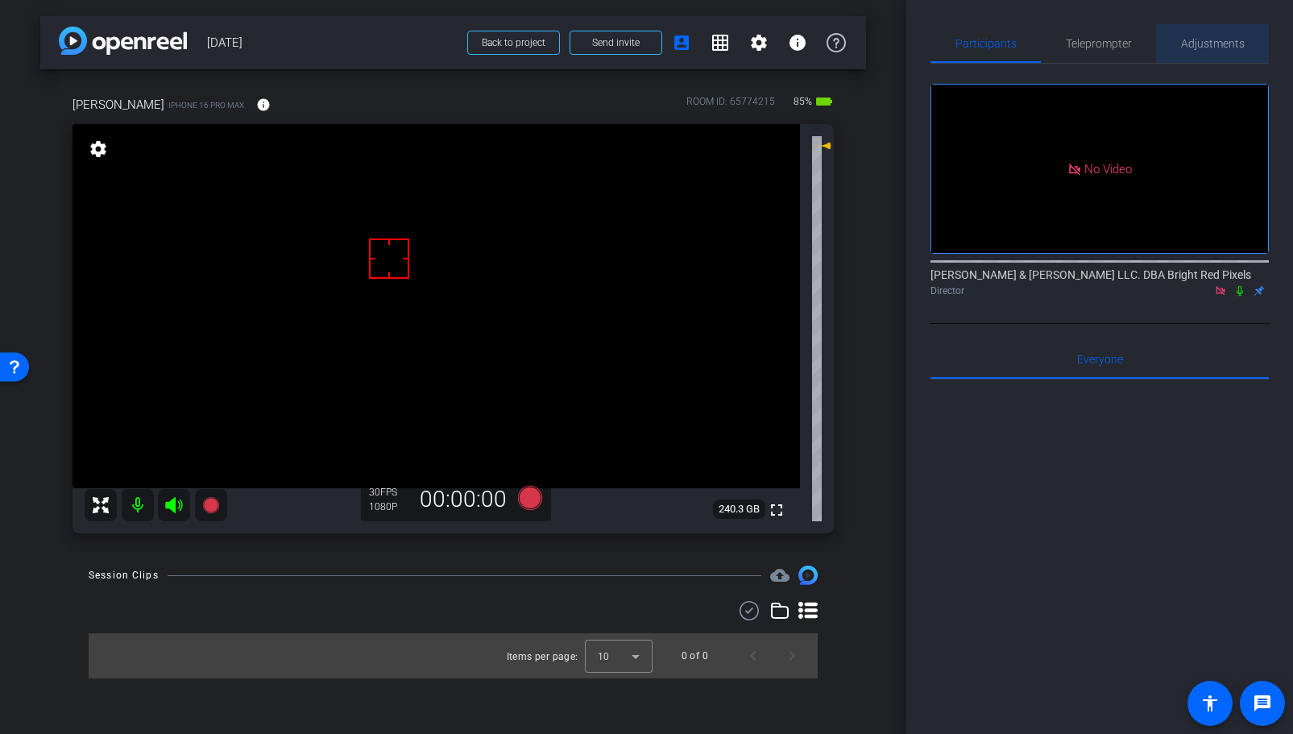
click at [1201, 39] on span "Adjustments" at bounding box center [1213, 43] width 64 height 11
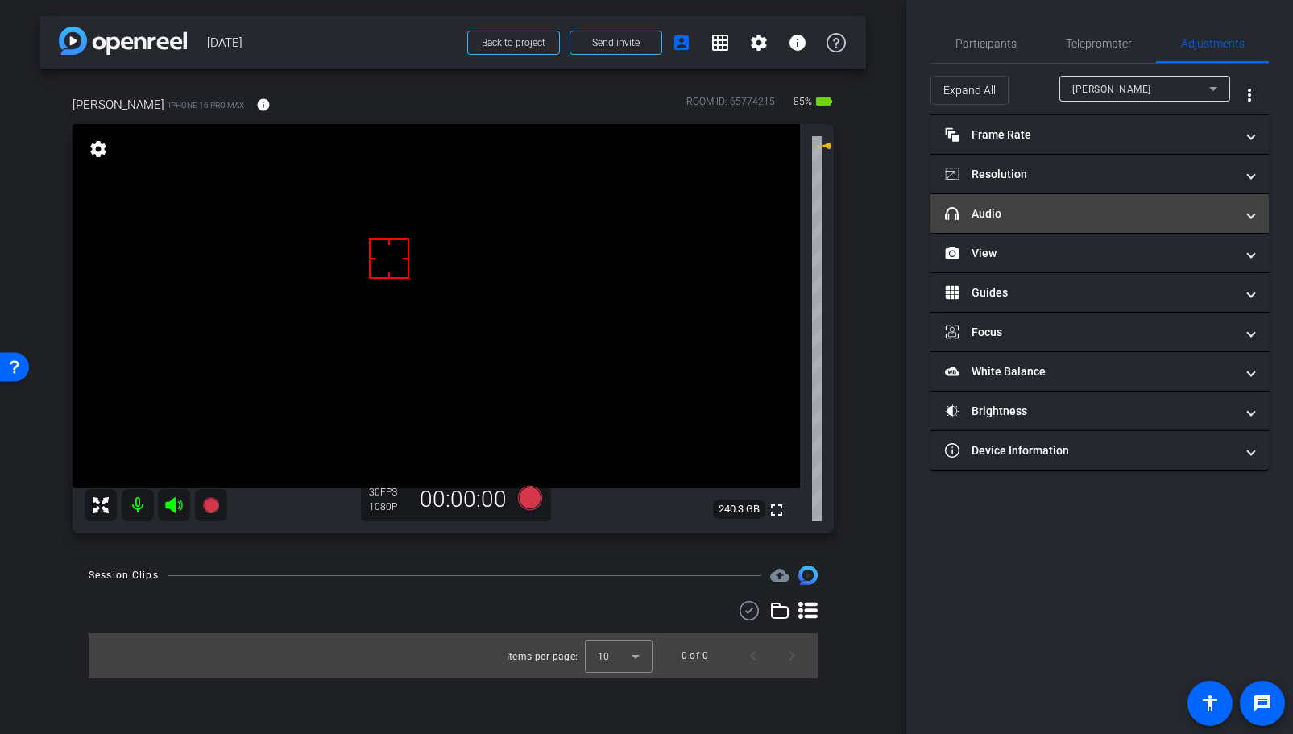
click at [1047, 209] on mat-panel-title "headphone icon Audio" at bounding box center [1090, 213] width 290 height 17
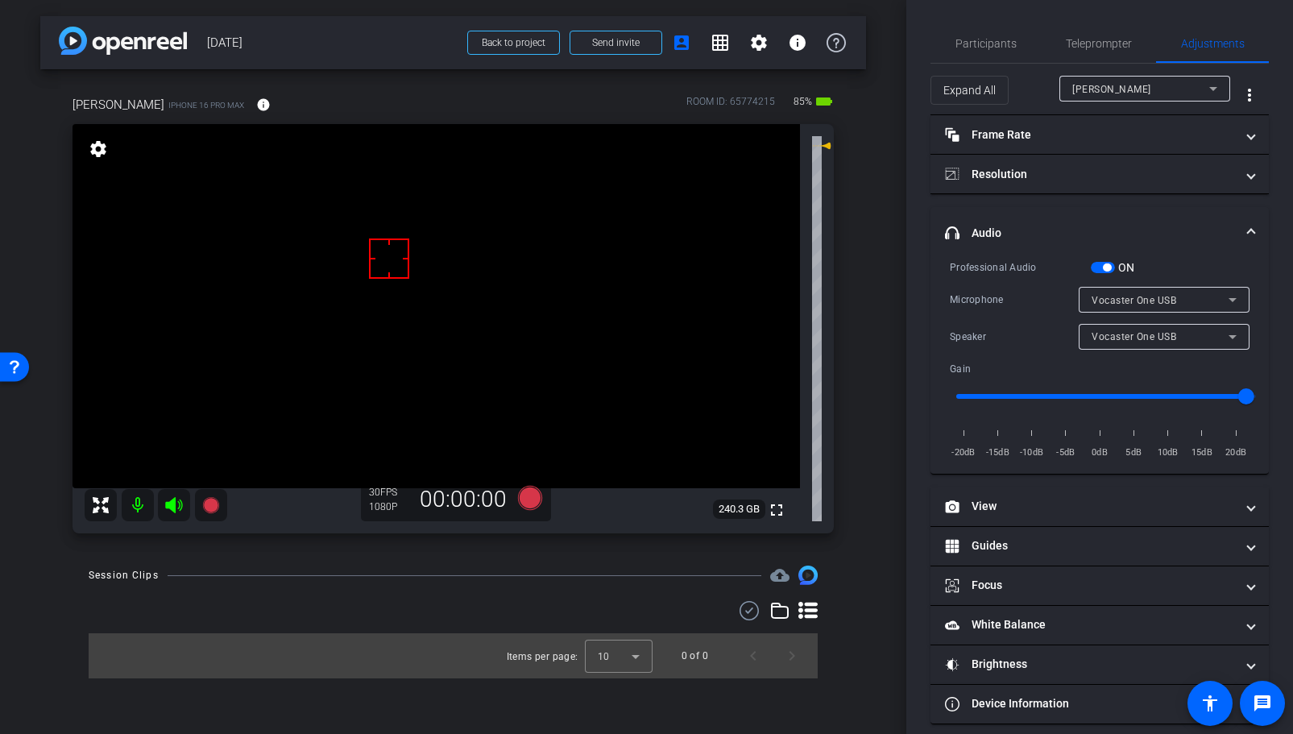
click at [1104, 336] on span "Vocaster One USB" at bounding box center [1134, 336] width 85 height 11
click at [1104, 336] on div at bounding box center [646, 367] width 1293 height 734
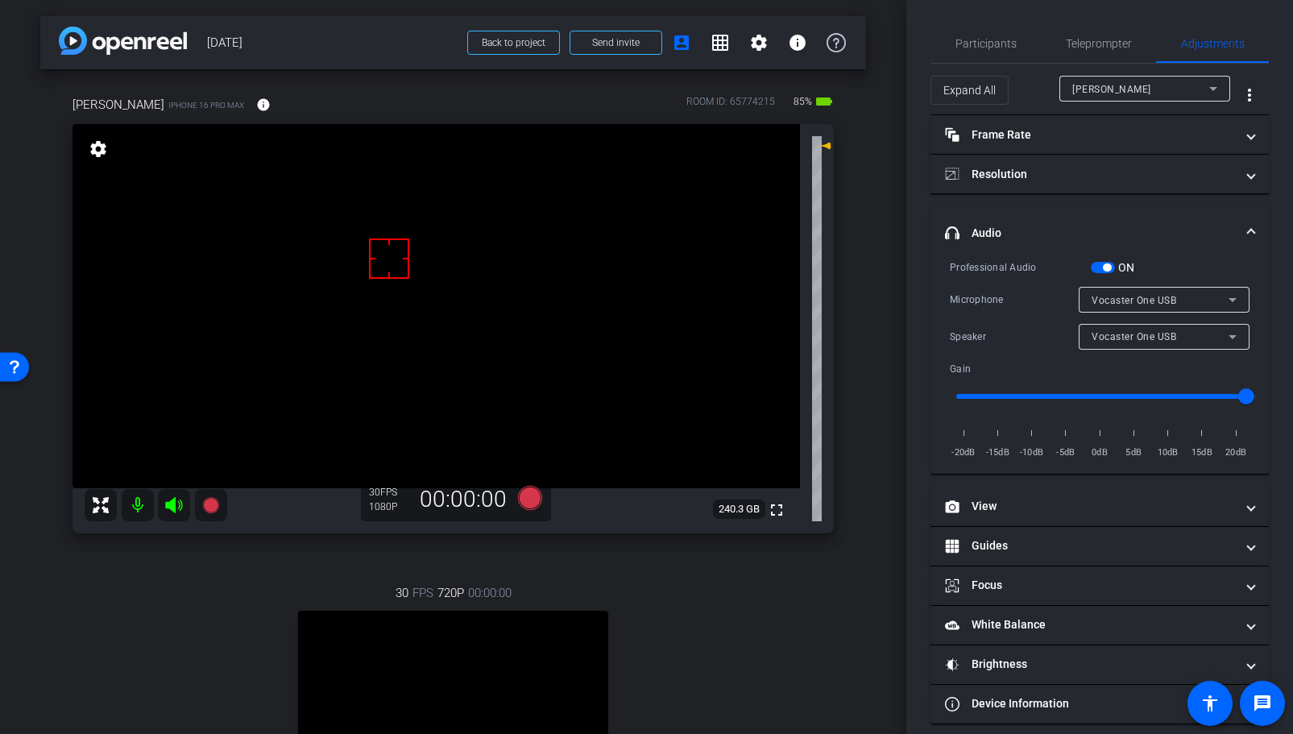
scroll to position [257, 0]
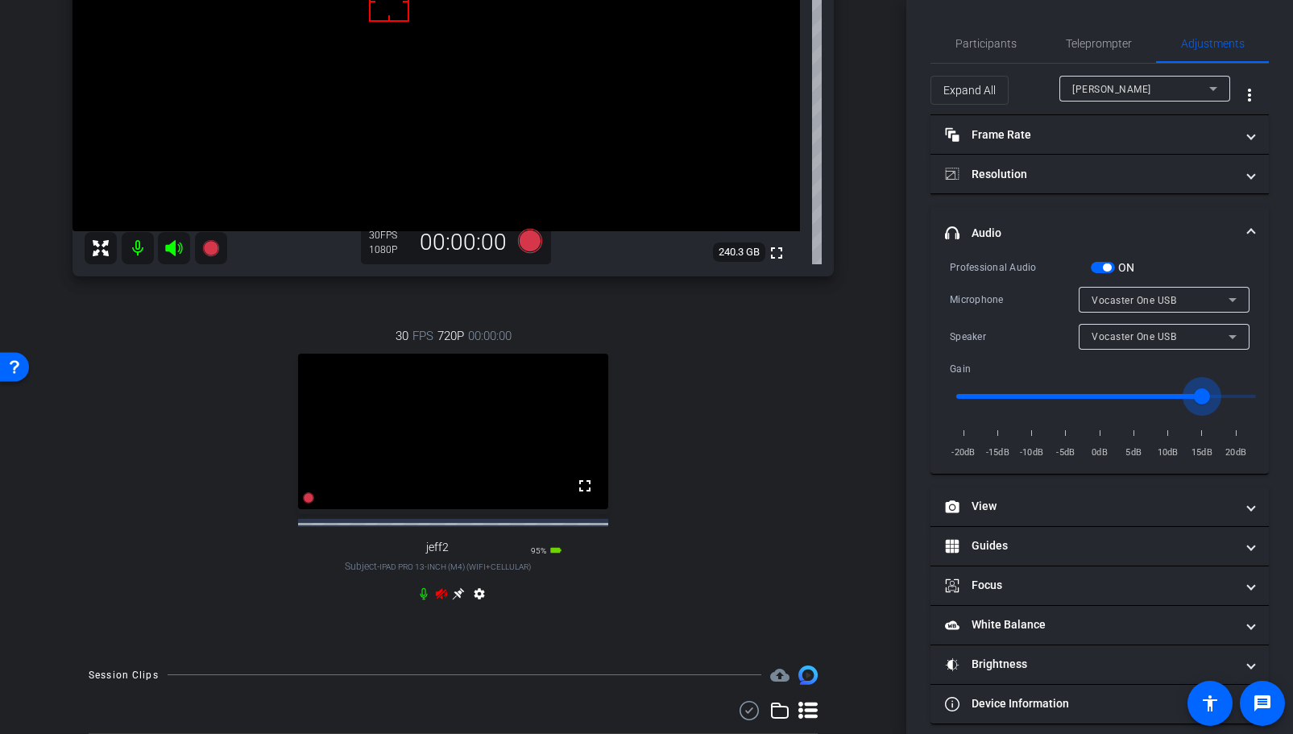
click at [1204, 396] on input "range" at bounding box center [1106, 396] width 334 height 35
click at [442, 600] on icon at bounding box center [441, 593] width 13 height 13
click at [1235, 393] on input "range" at bounding box center [1106, 396] width 334 height 35
drag, startPoint x: 1232, startPoint y: 396, endPoint x: 1224, endPoint y: 397, distance: 8.1
click at [1224, 397] on input "range" at bounding box center [1106, 396] width 334 height 35
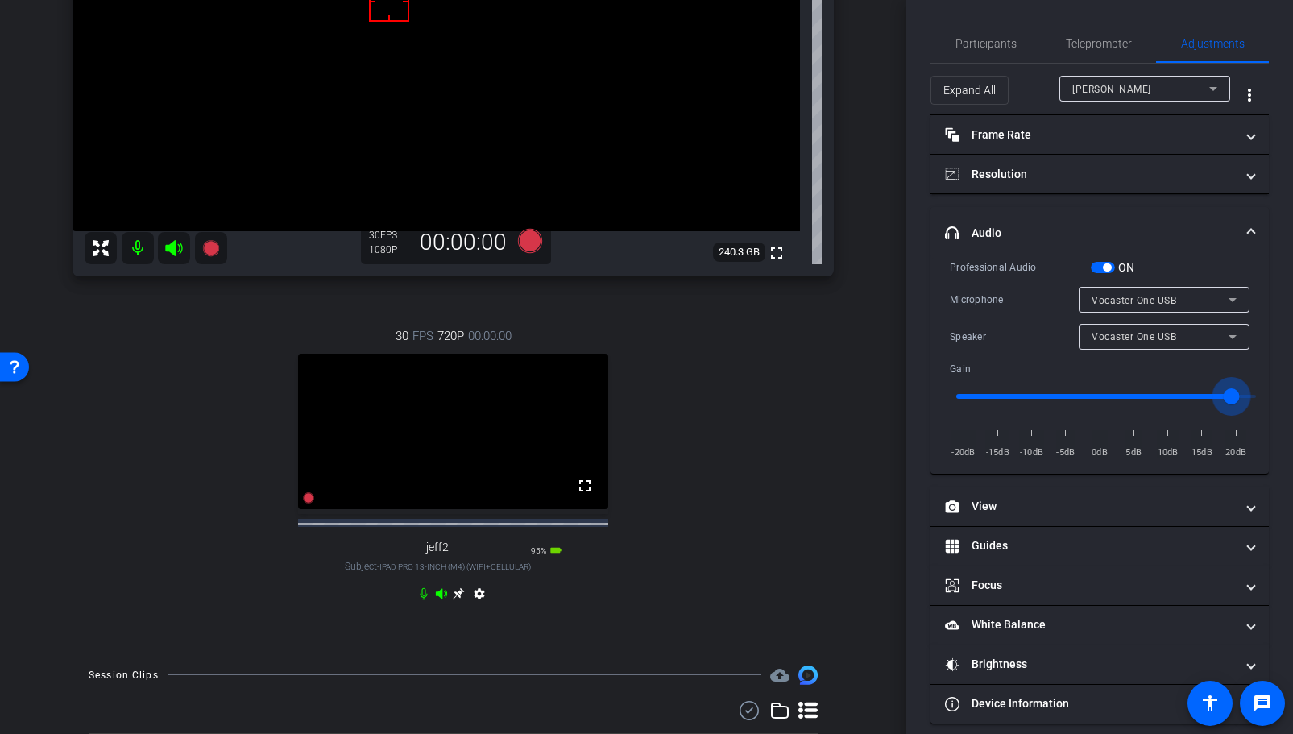
type input "17"
drag, startPoint x: 1226, startPoint y: 397, endPoint x: 1235, endPoint y: 396, distance: 9.7
click at [1235, 396] on input "range" at bounding box center [1106, 396] width 334 height 35
click at [1129, 94] on div "Adam" at bounding box center [1140, 89] width 137 height 20
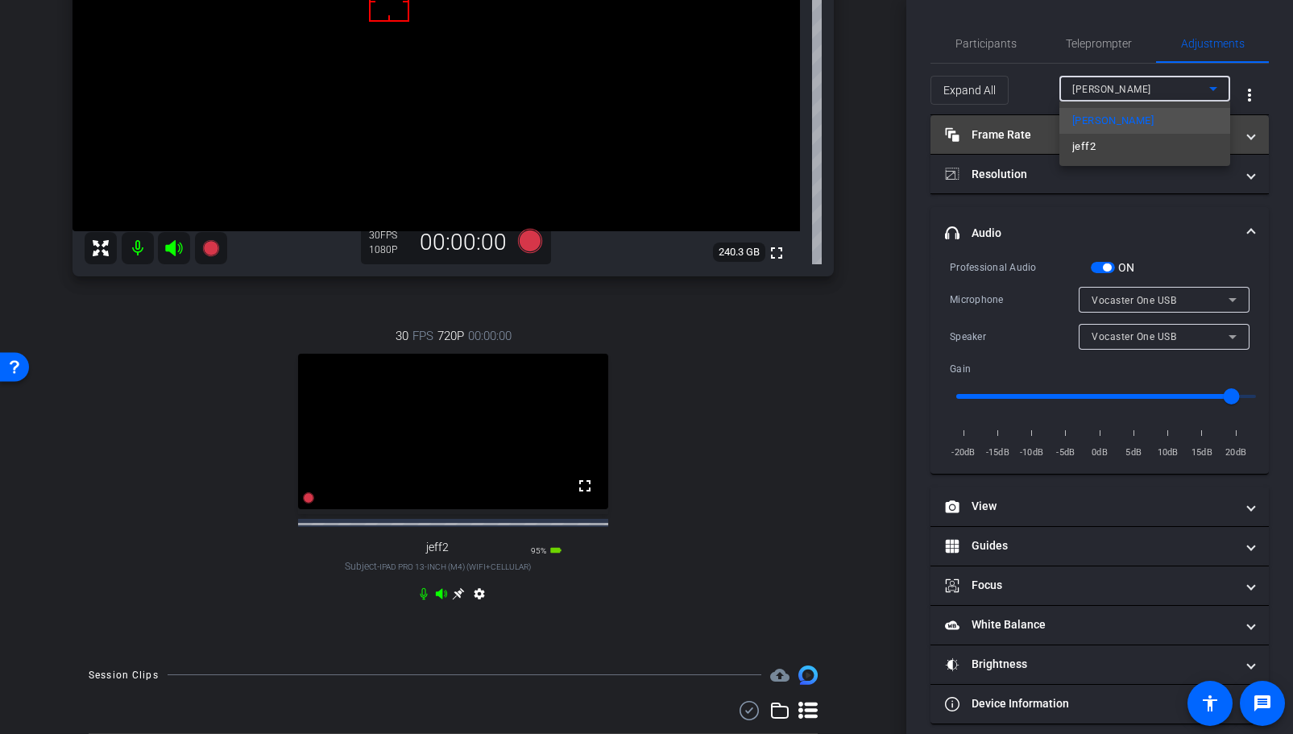
click at [1105, 151] on mat-option "jeff2" at bounding box center [1145, 147] width 171 height 26
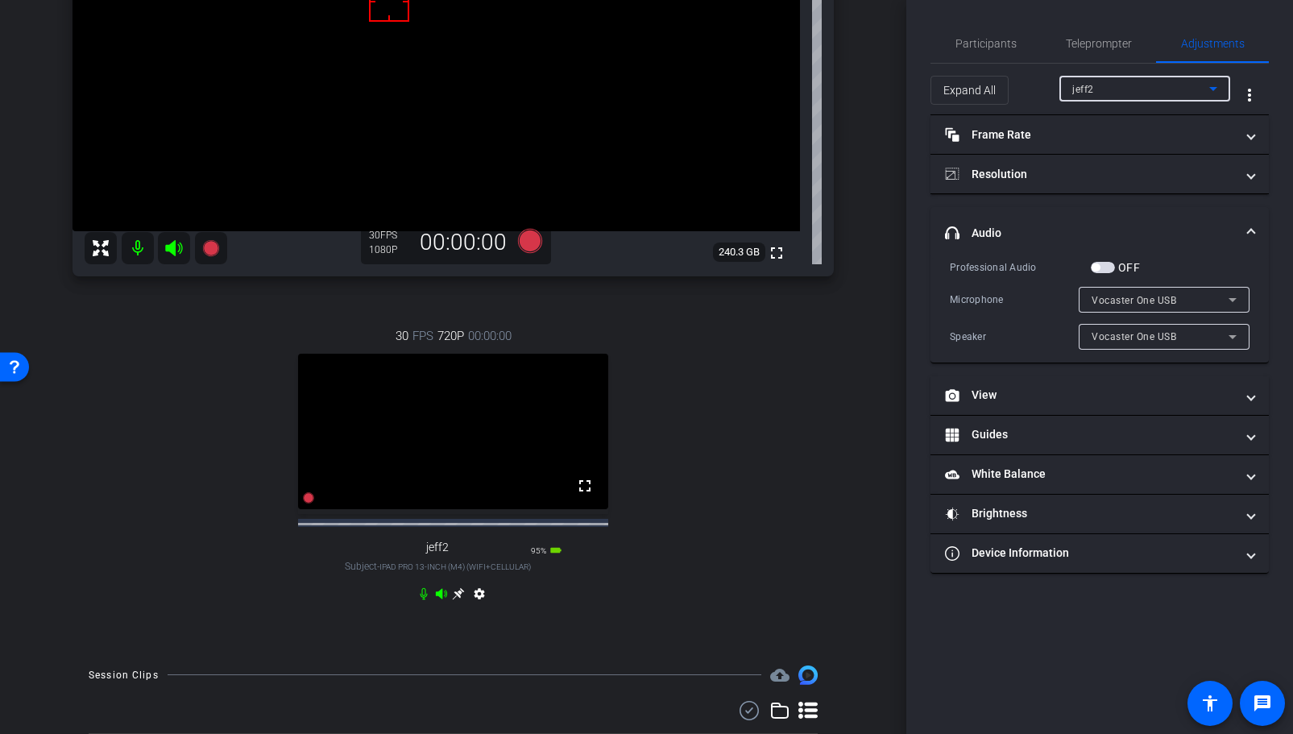
click at [1100, 266] on span "button" at bounding box center [1096, 267] width 8 height 8
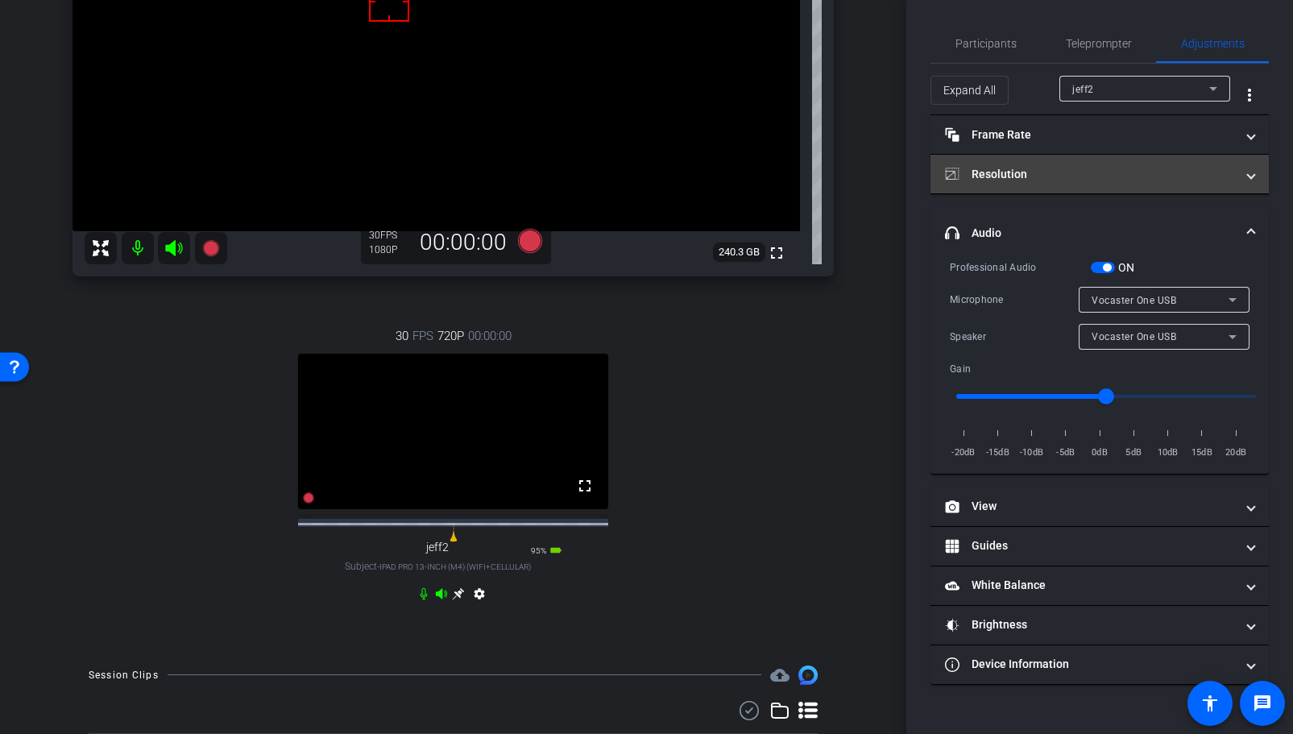
click at [1058, 177] on mat-panel-title "Resolution" at bounding box center [1090, 174] width 290 height 17
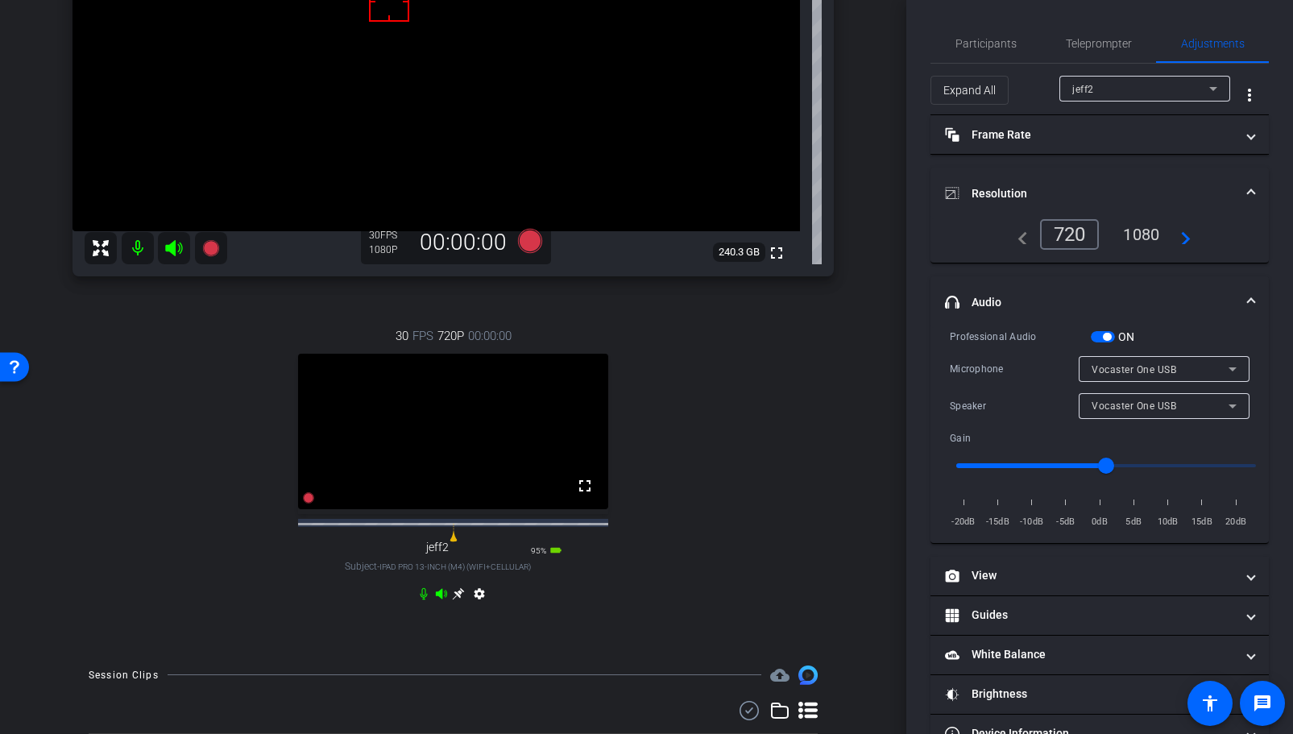
click at [1140, 234] on div "1080" at bounding box center [1141, 234] width 60 height 27
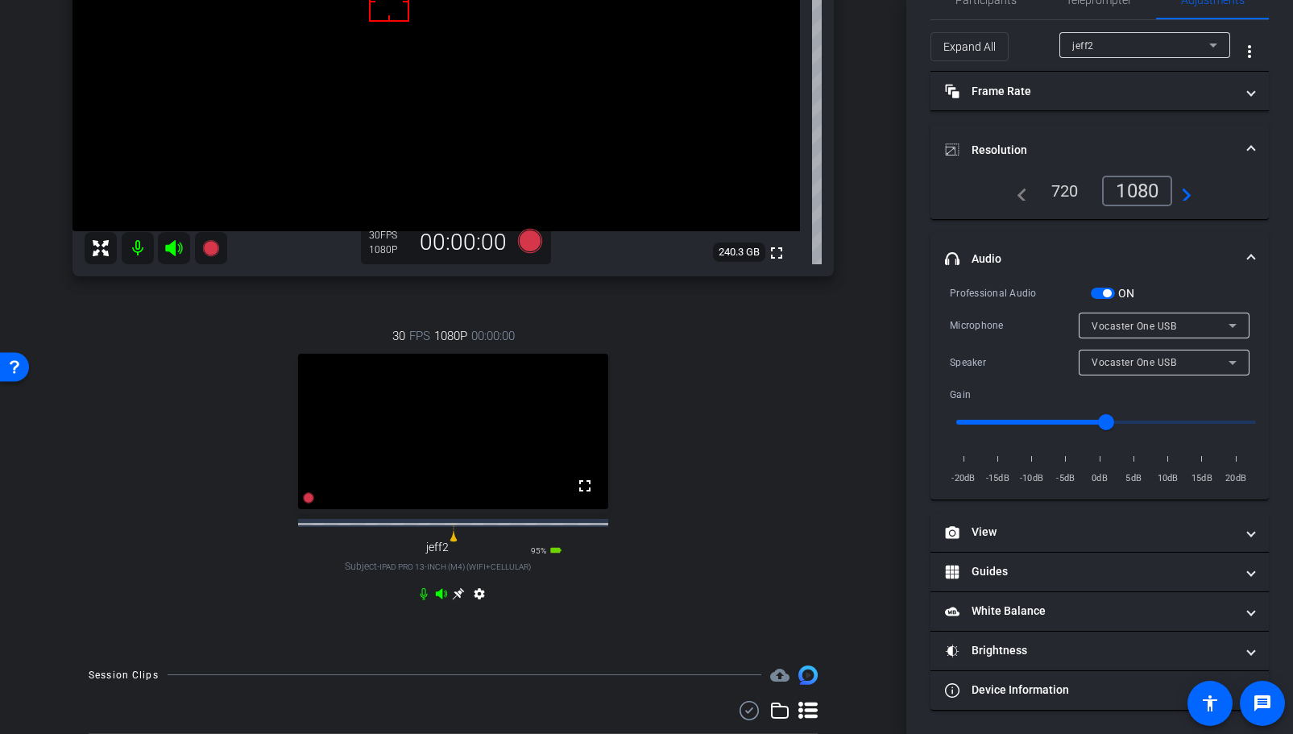
click at [461, 599] on icon at bounding box center [459, 593] width 12 height 12
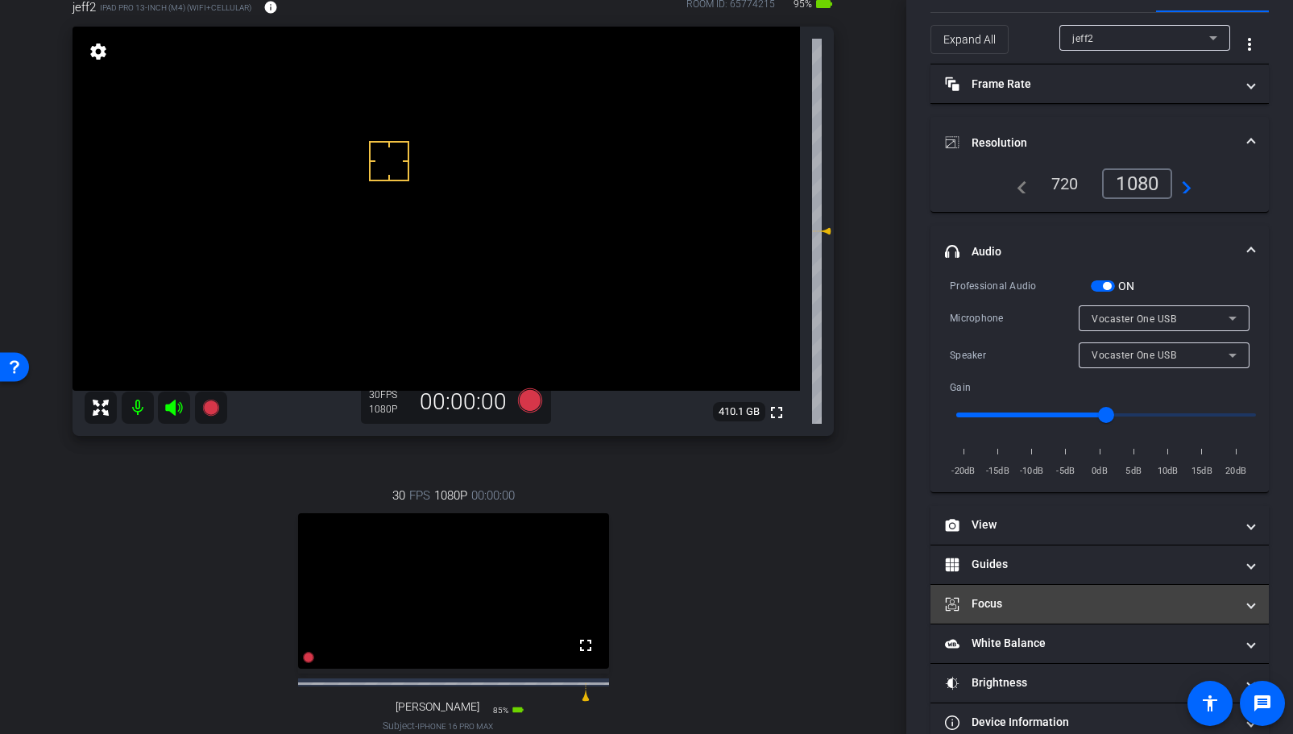
scroll to position [35, 0]
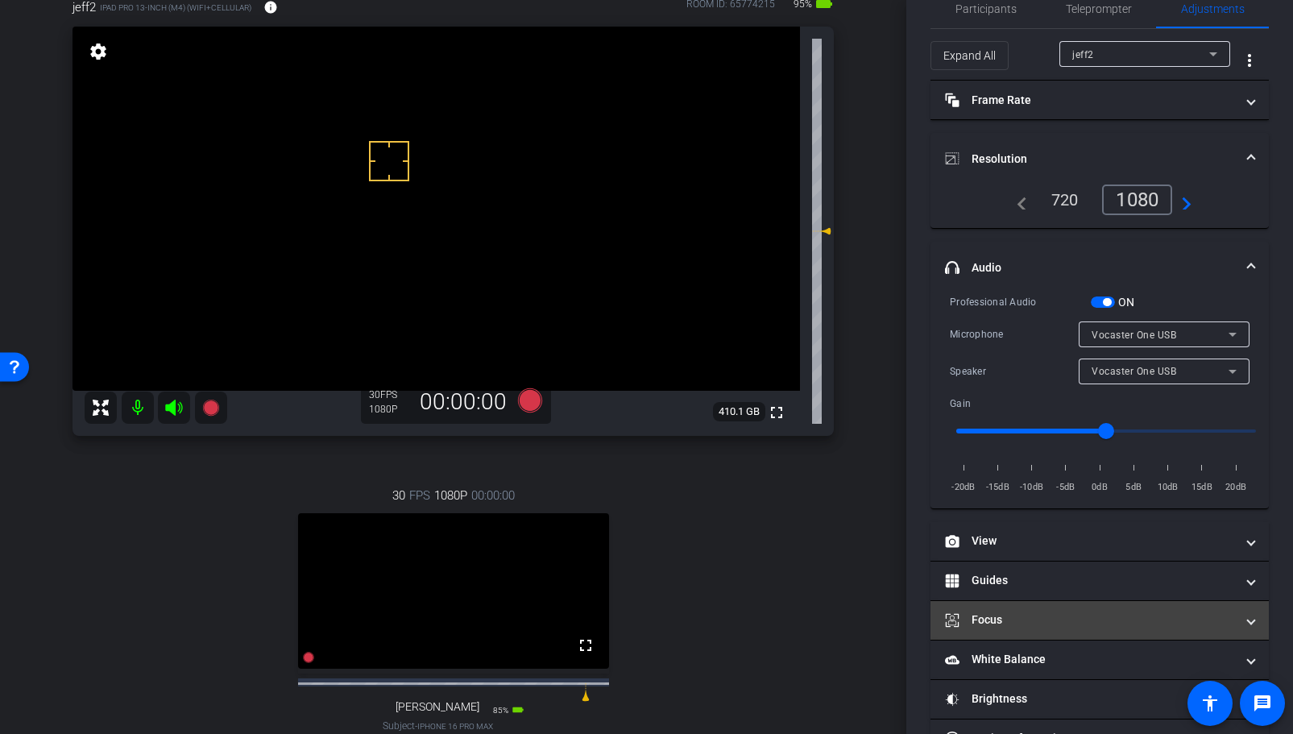
click at [1014, 612] on mat-panel-title "Focus" at bounding box center [1090, 620] width 290 height 17
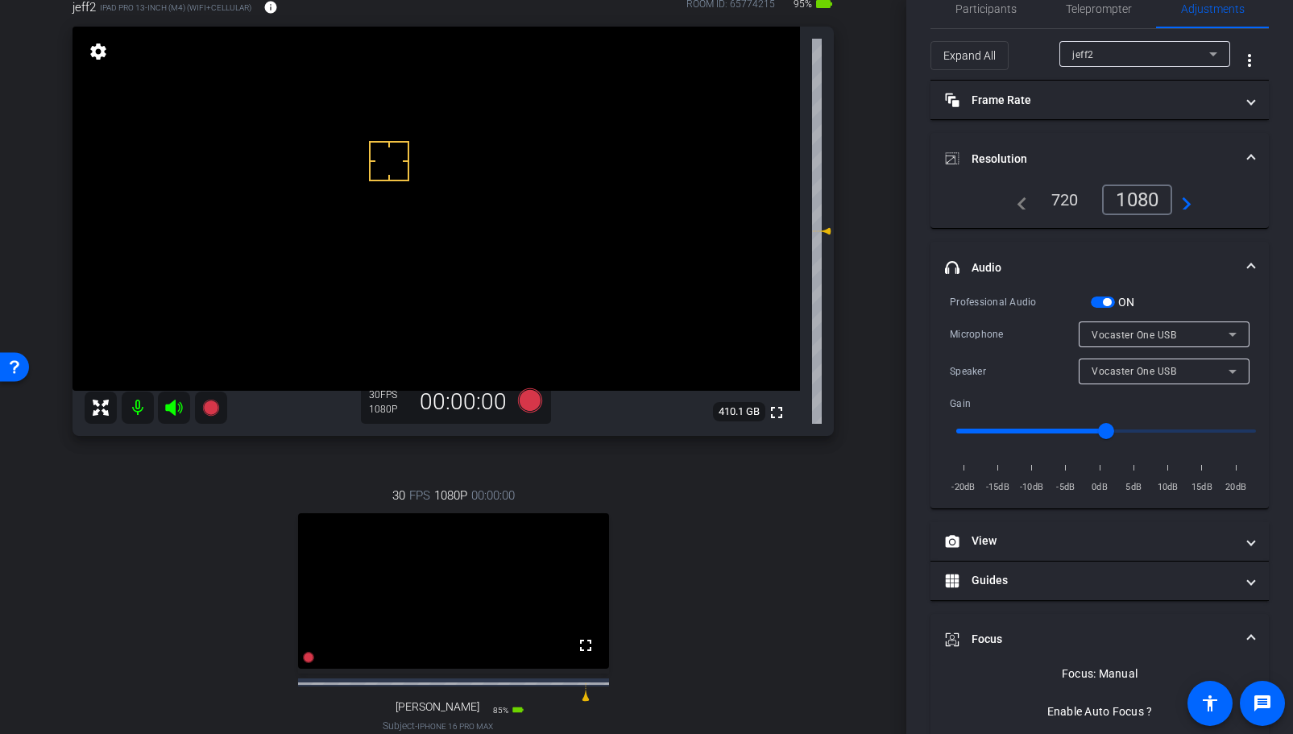
click at [1006, 633] on mat-panel-title "Focus" at bounding box center [1090, 639] width 290 height 17
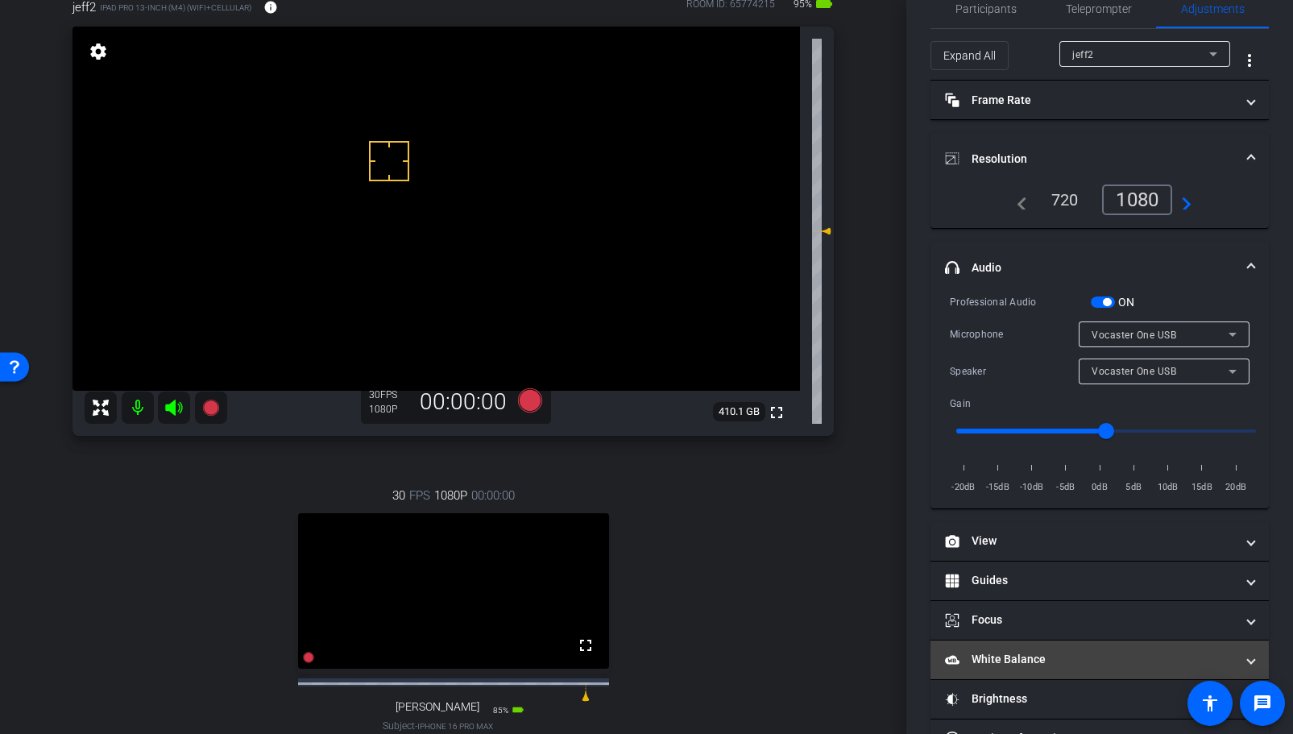
click at [1006, 656] on mat-panel-title "White Balance White Balance" at bounding box center [1090, 659] width 290 height 17
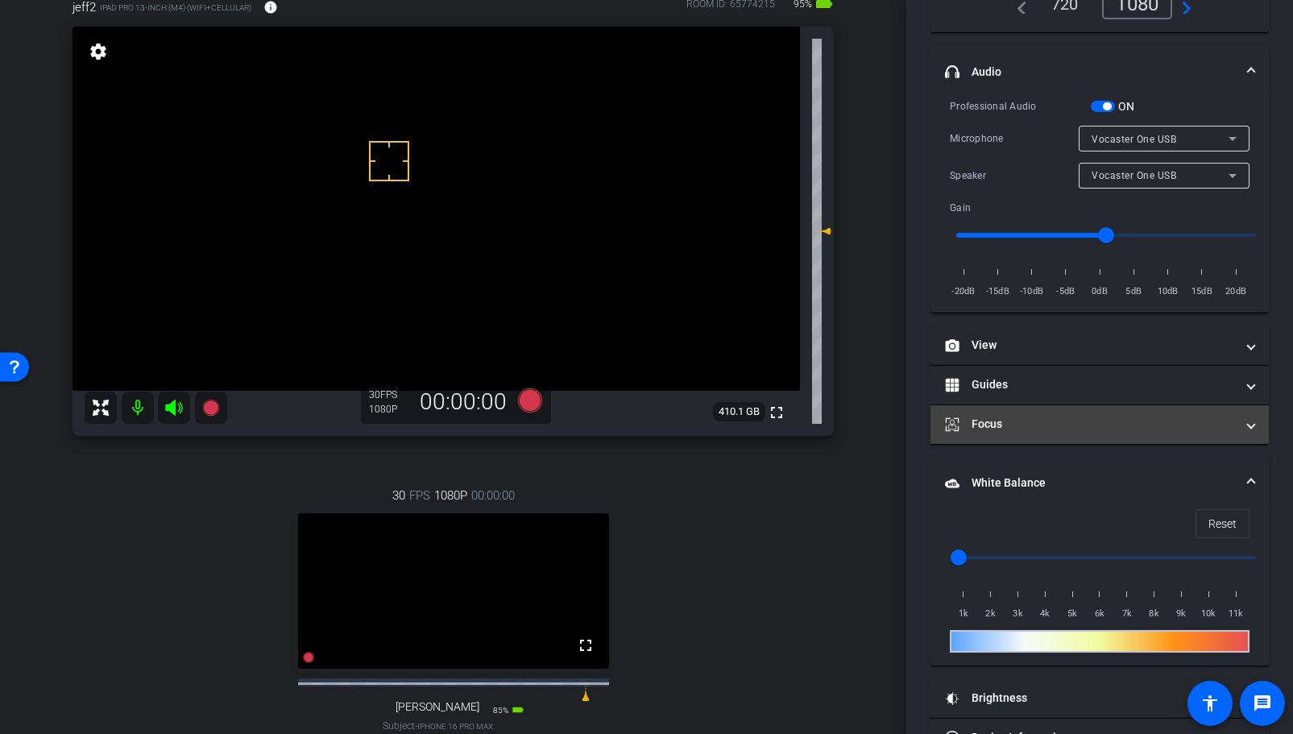
scroll to position [278, 0]
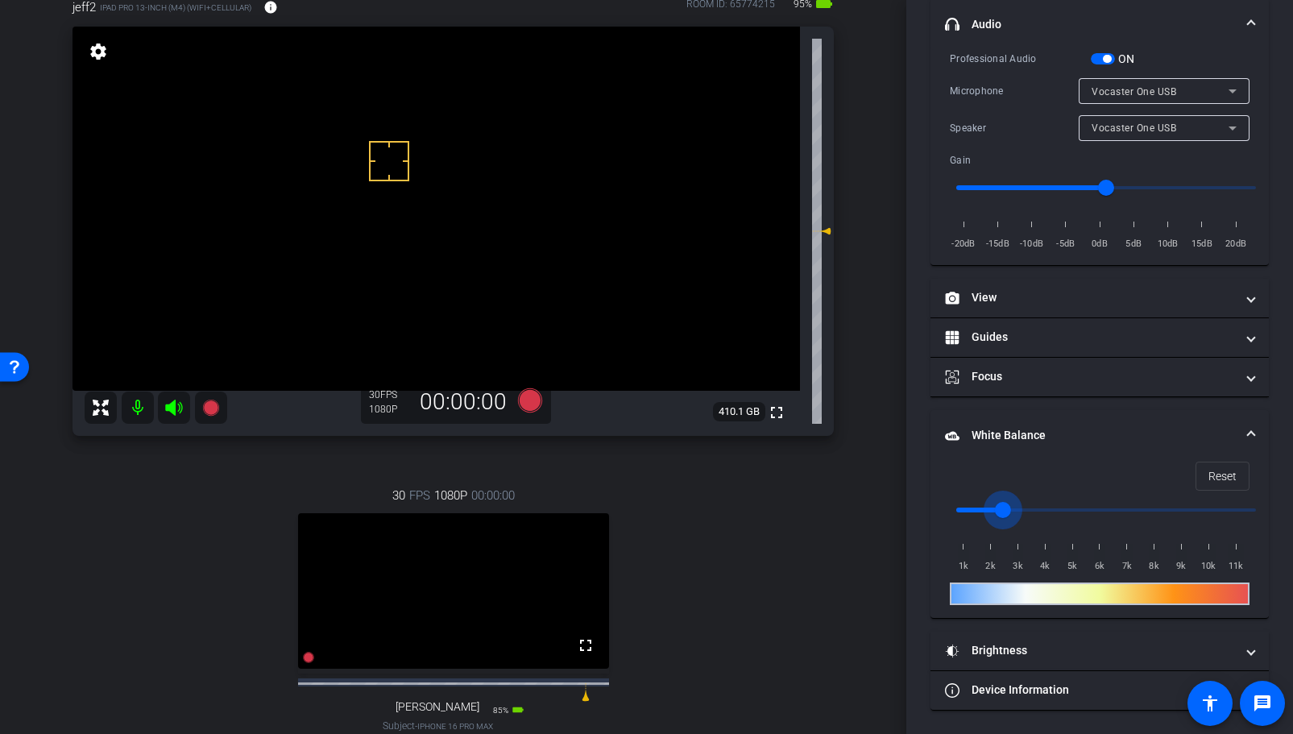
drag, startPoint x: 962, startPoint y: 510, endPoint x: 1008, endPoint y: 510, distance: 45.9
click at [1008, 510] on input "range" at bounding box center [1106, 509] width 334 height 35
drag, startPoint x: 1006, startPoint y: 510, endPoint x: 986, endPoint y: 511, distance: 19.4
click at [986, 511] on input "range" at bounding box center [1106, 509] width 334 height 35
click at [973, 509] on input "range" at bounding box center [1106, 509] width 334 height 35
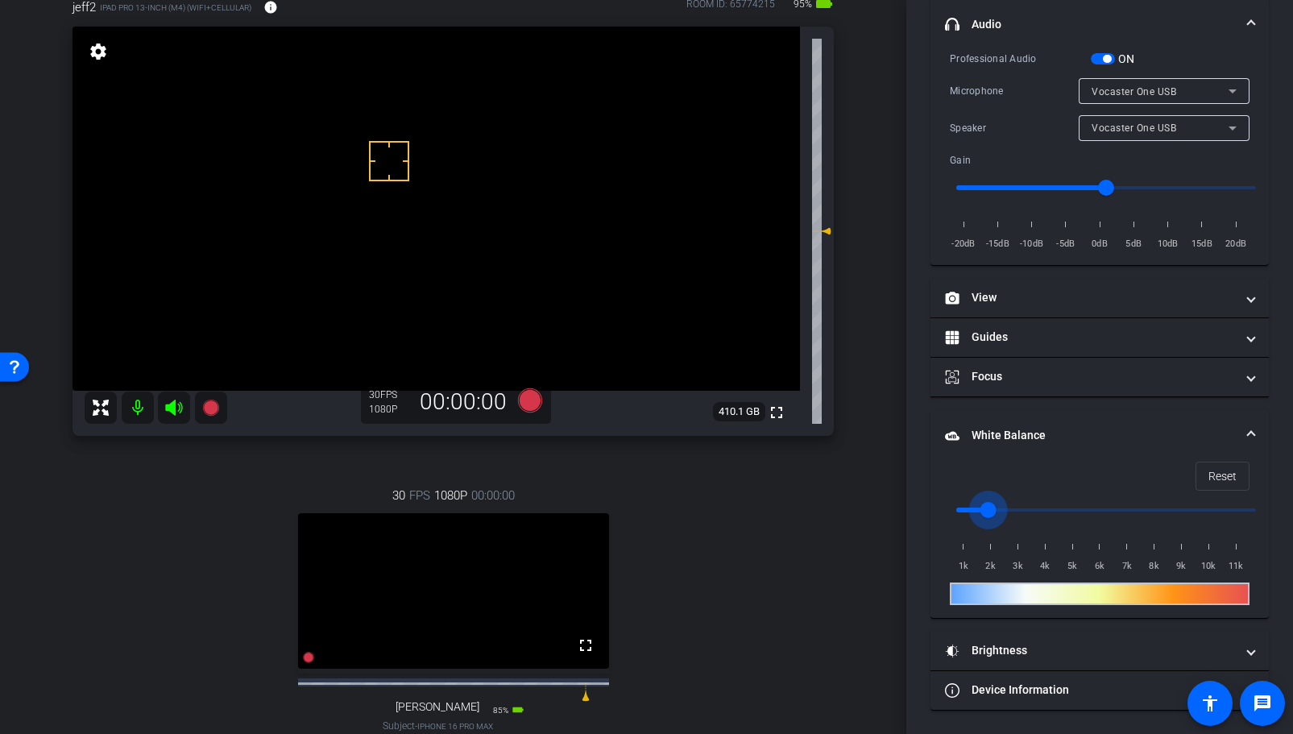
type input "2000"
click at [983, 510] on input "range" at bounding box center [1106, 509] width 334 height 35
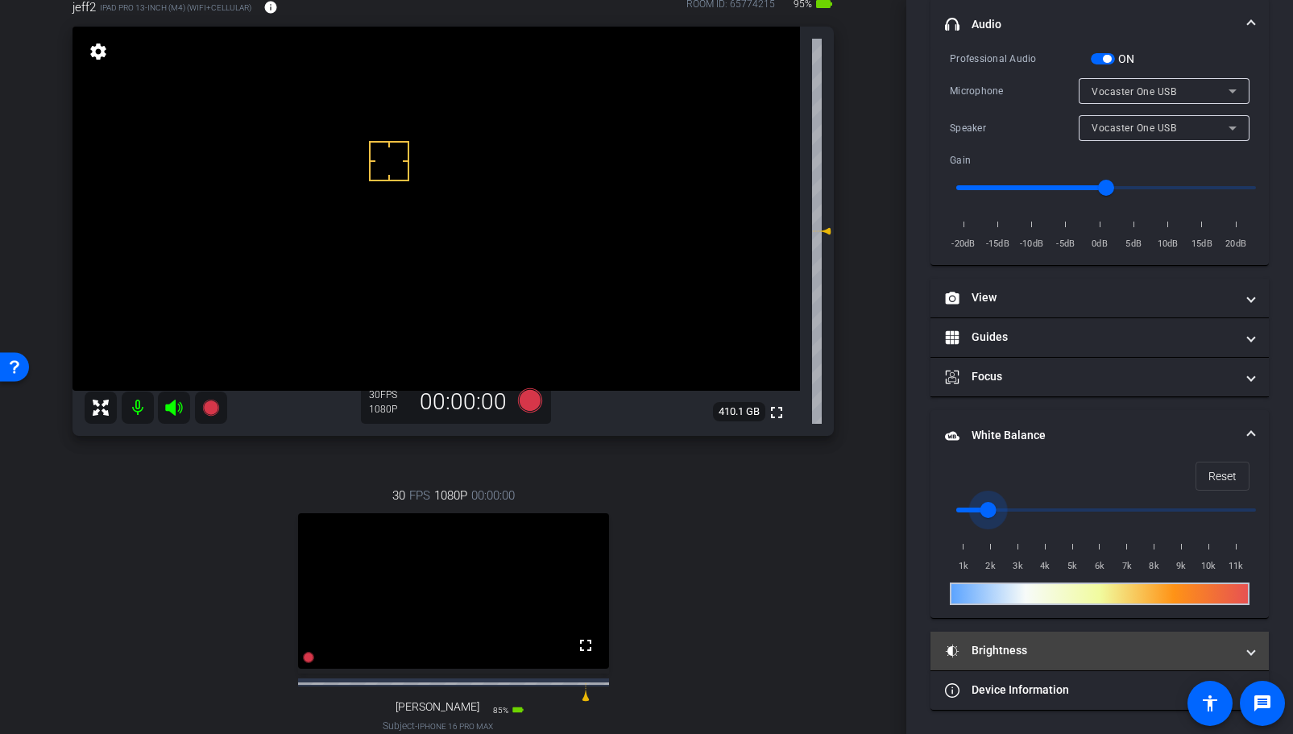
click at [1044, 649] on mat-panel-title "Brightness" at bounding box center [1090, 650] width 290 height 17
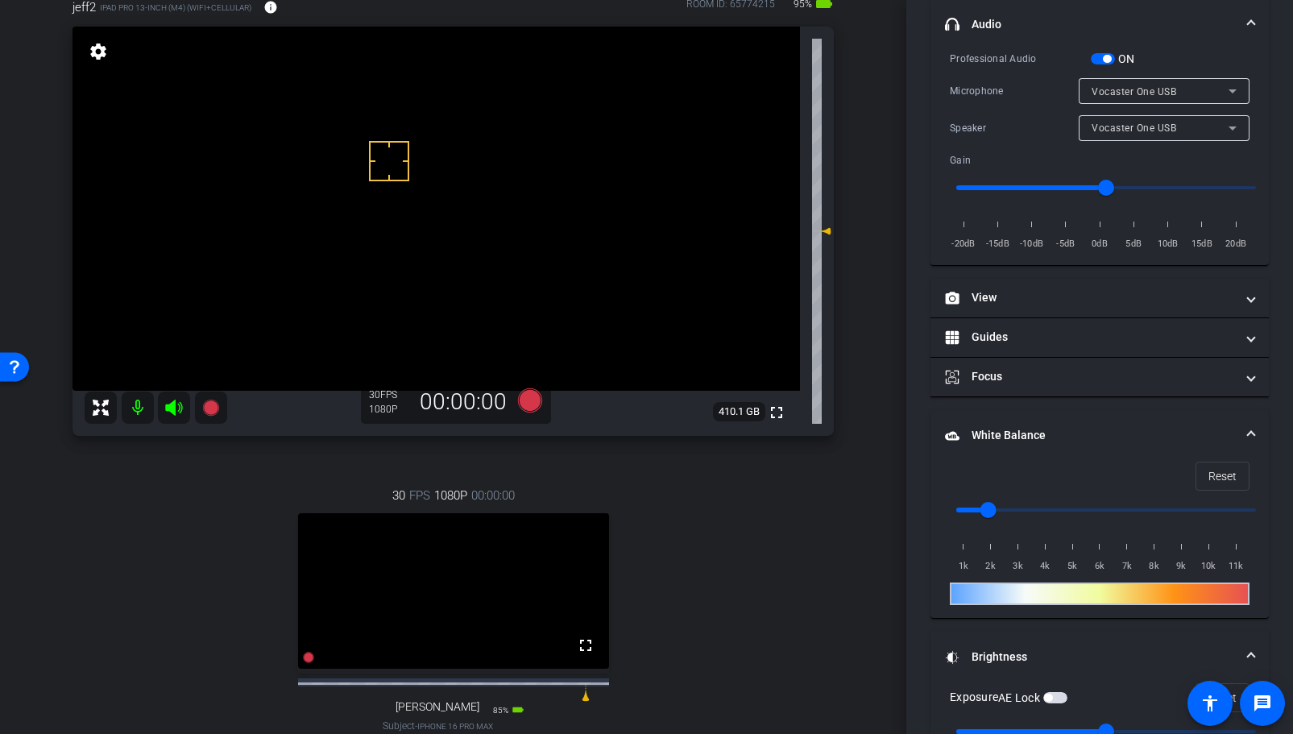
scroll to position [444, 0]
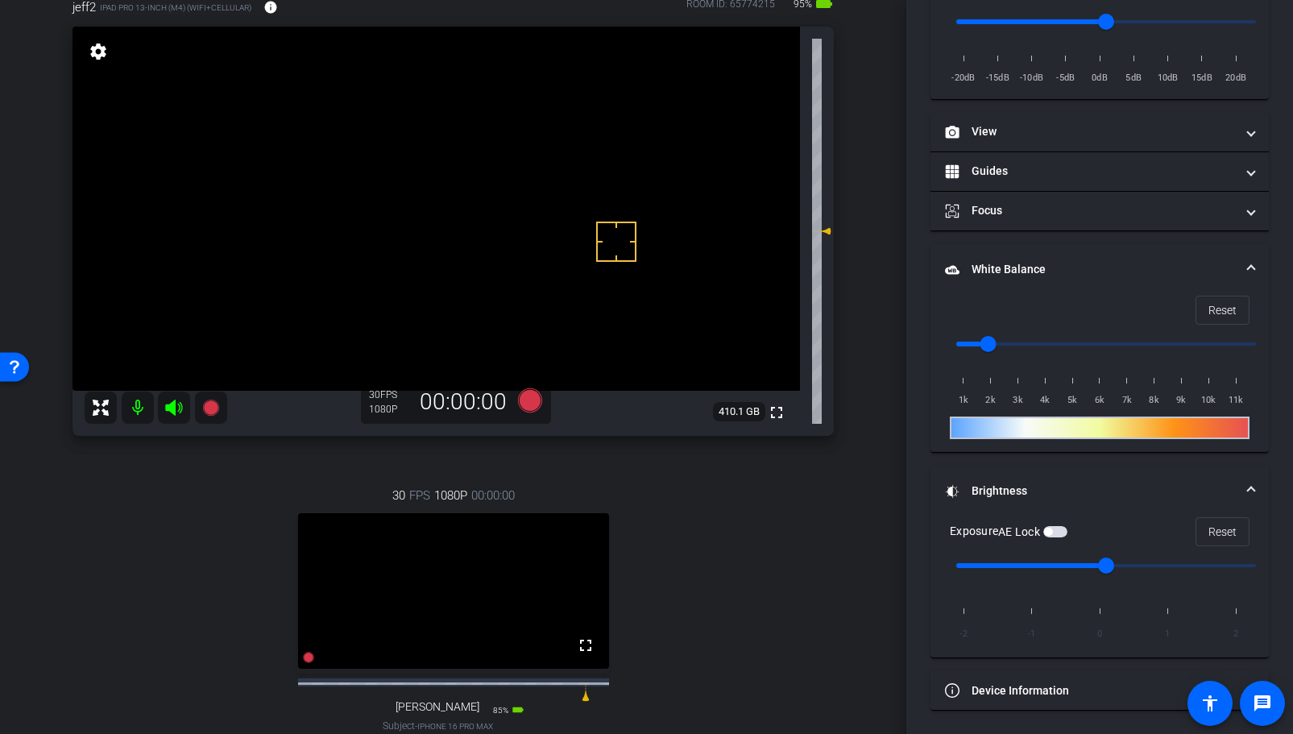
click at [1058, 532] on span "button" at bounding box center [1055, 531] width 24 height 11
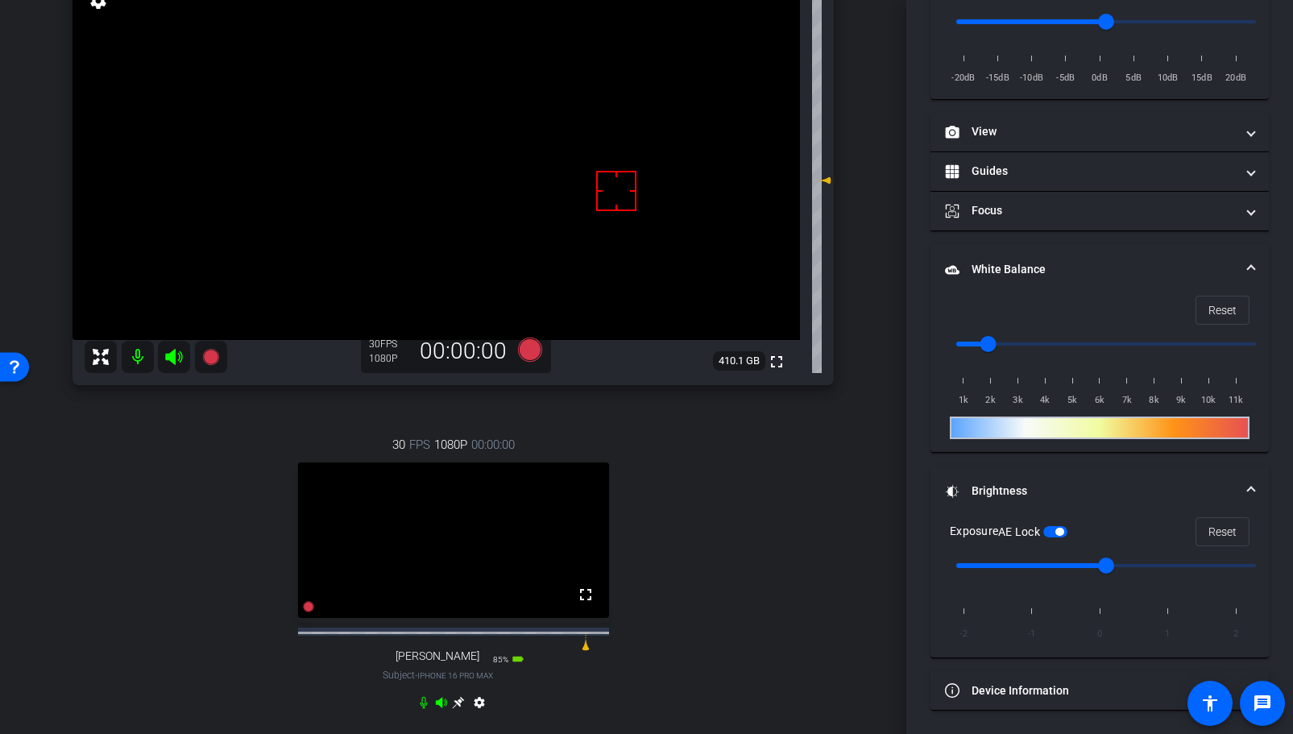
click at [459, 709] on icon at bounding box center [459, 703] width 12 height 12
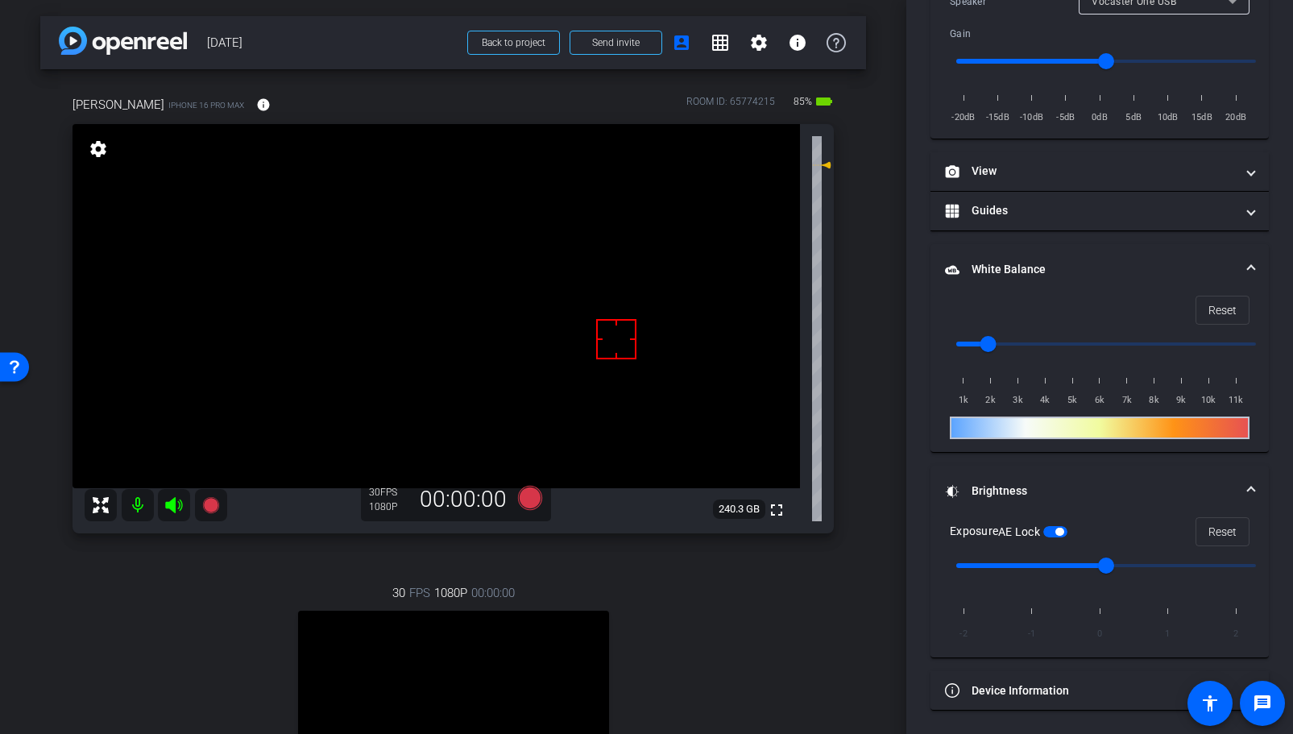
scroll to position [195, 0]
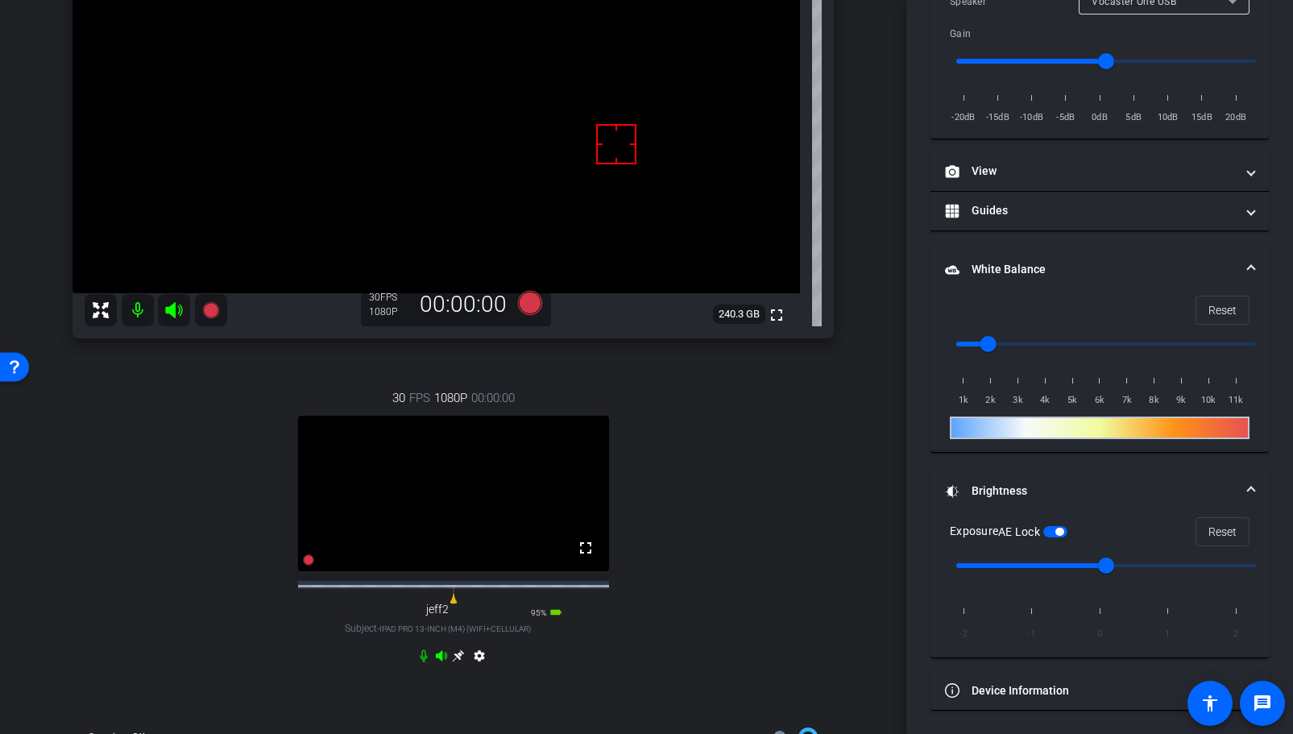
click at [205, 600] on div "30 FPS 1080P 00:00:00 fullscreen jeff2 Subject - iPad Pro 13-inch (M4) (WiFi+Ce…" at bounding box center [453, 529] width 761 height 333
click at [237, 598] on div "30 FPS 1080P 00:00:00 fullscreen jeff2 Subject - iPad Pro 13-inch (M4) (WiFi+Ce…" at bounding box center [453, 529] width 761 height 333
click at [224, 594] on div "30 FPS 1080P 00:00:00 fullscreen jeff2 Subject - iPad Pro 13-inch (M4) (WiFi+Ce…" at bounding box center [453, 529] width 761 height 333
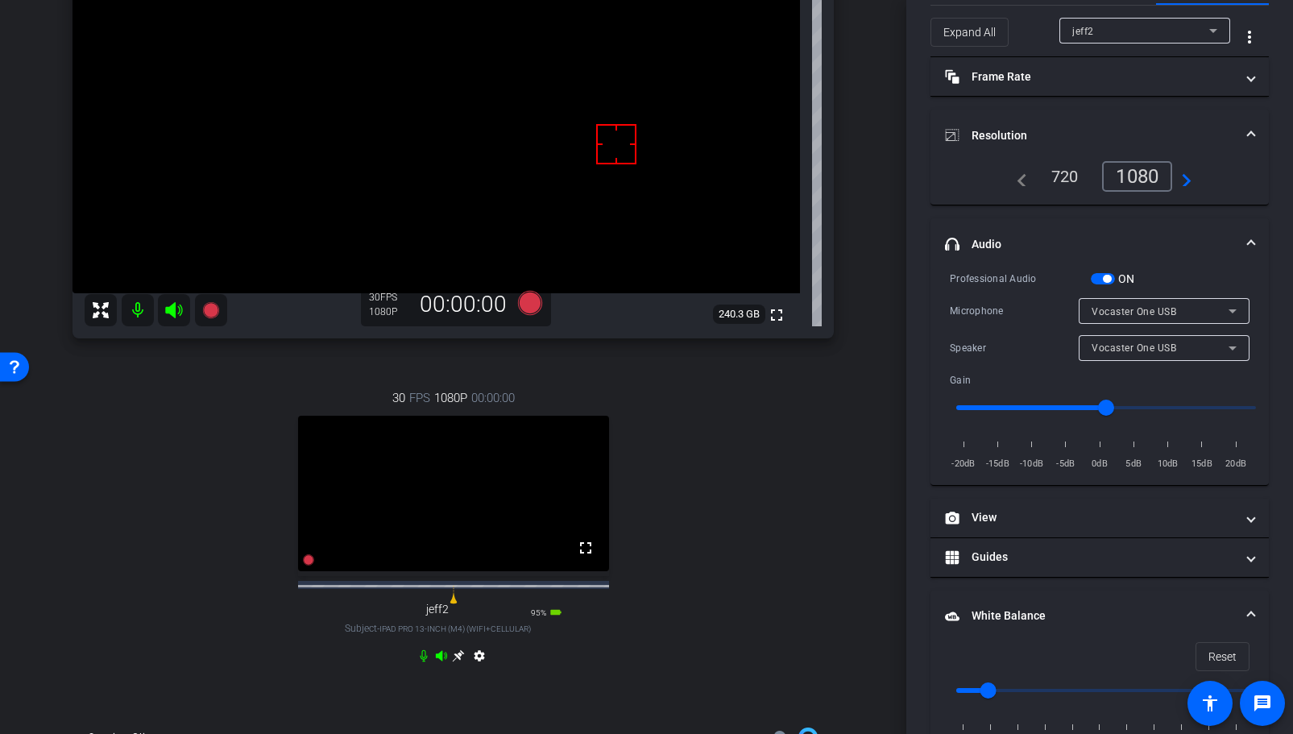
scroll to position [0, 0]
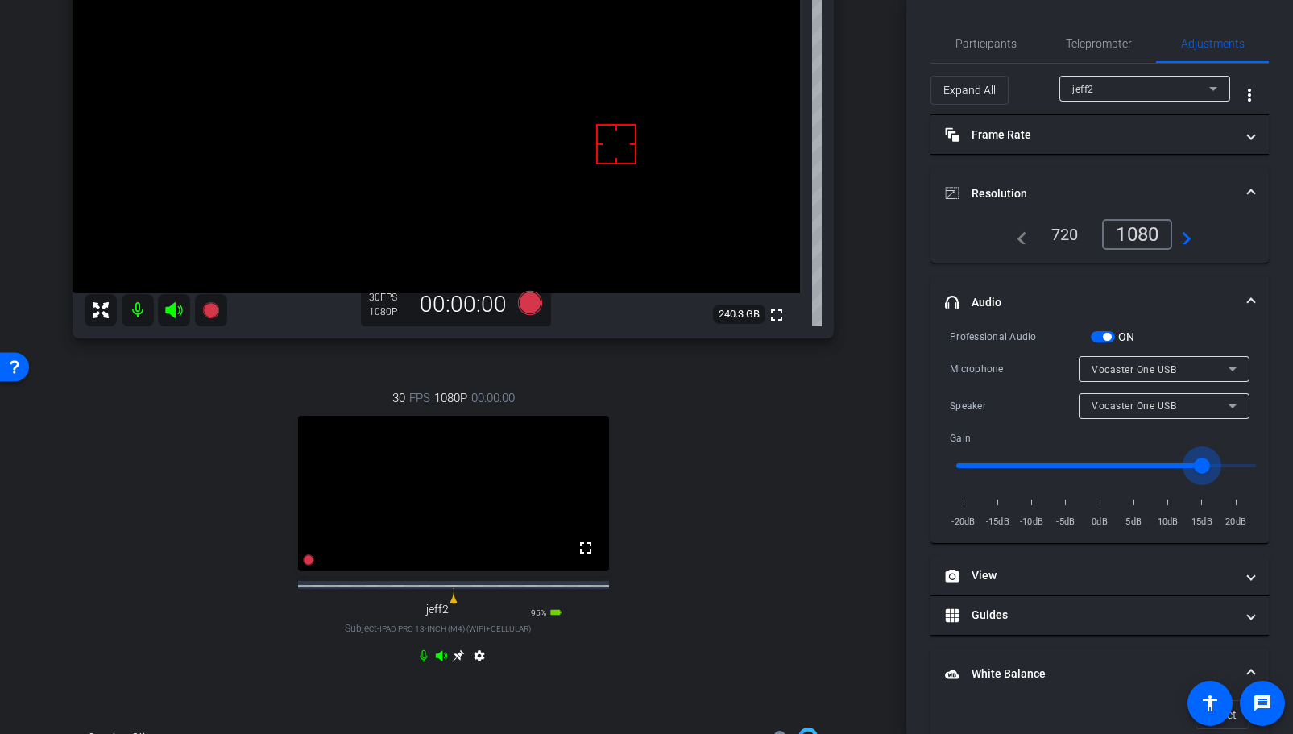
type input "13"
click at [1199, 466] on input "range" at bounding box center [1106, 465] width 334 height 35
click at [790, 497] on div "30 FPS 1080P 00:00:00 fullscreen jeff2 Subject - iPad Pro 13-inch (M4) (WiFi+Ce…" at bounding box center [453, 529] width 761 height 333
click at [814, 496] on div "30 FPS 1080P 00:00:00 fullscreen jeff2 Subject - iPad Pro 13-inch (M4) (WiFi+Ce…" at bounding box center [453, 529] width 761 height 333
click at [819, 500] on div "30 FPS 1080P 00:00:00 fullscreen jeff2 Subject - iPad Pro 13-inch (M4) (WiFi+Ce…" at bounding box center [453, 529] width 761 height 333
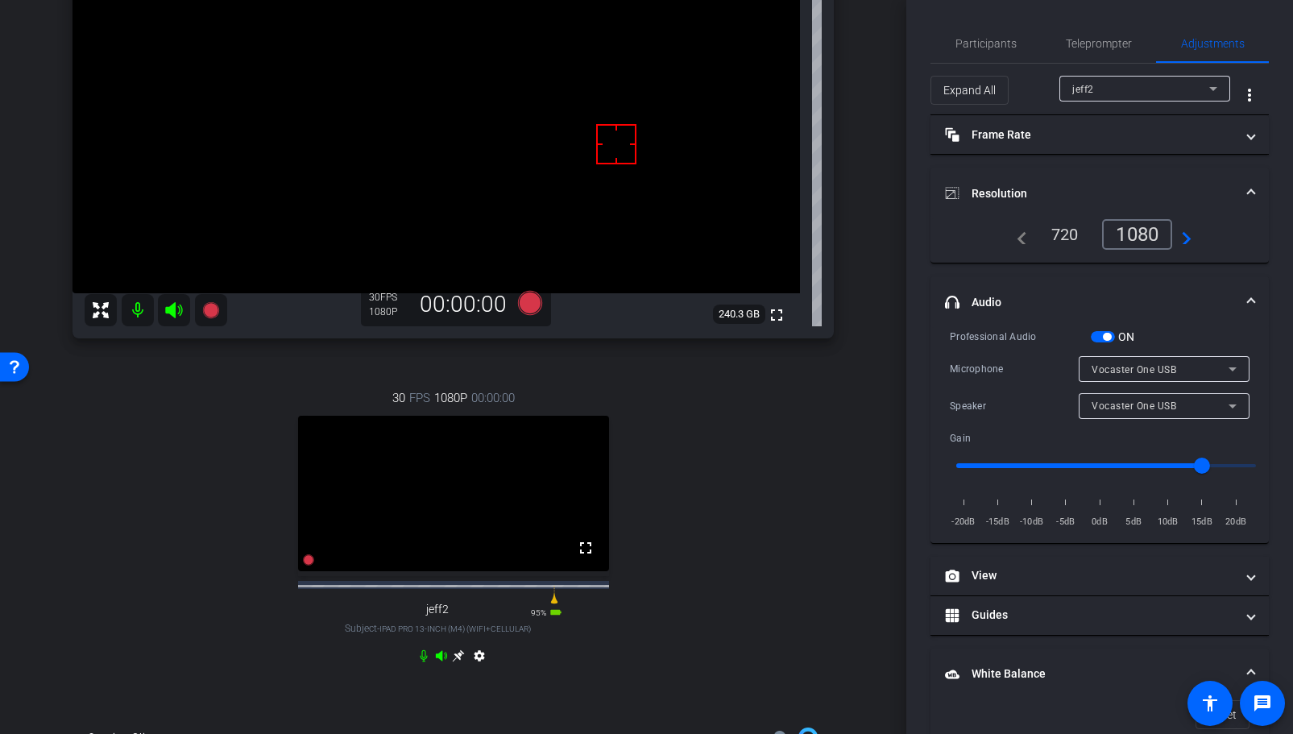
click at [798, 503] on div "30 FPS 1080P 00:00:00 fullscreen jeff2 Subject - iPad Pro 13-inch (M4) (WiFi+Ce…" at bounding box center [453, 529] width 761 height 333
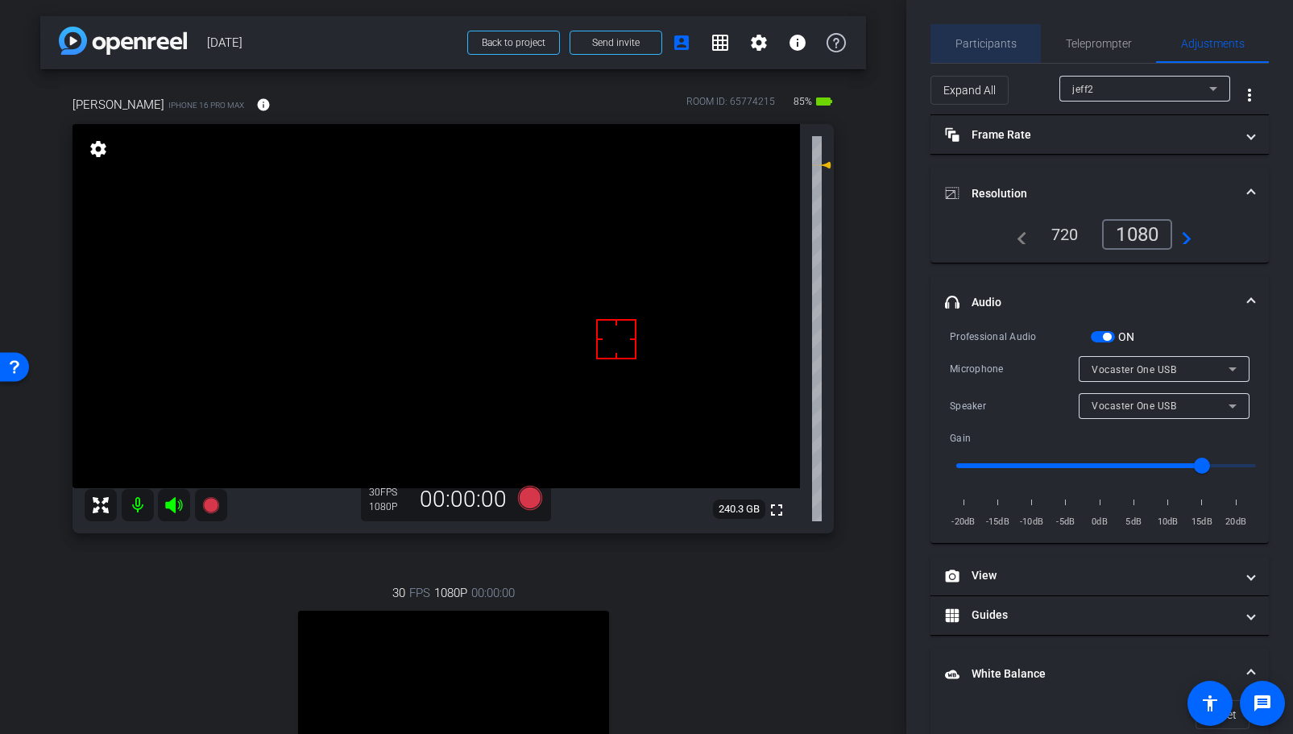
click at [1000, 31] on span "Participants" at bounding box center [986, 43] width 61 height 39
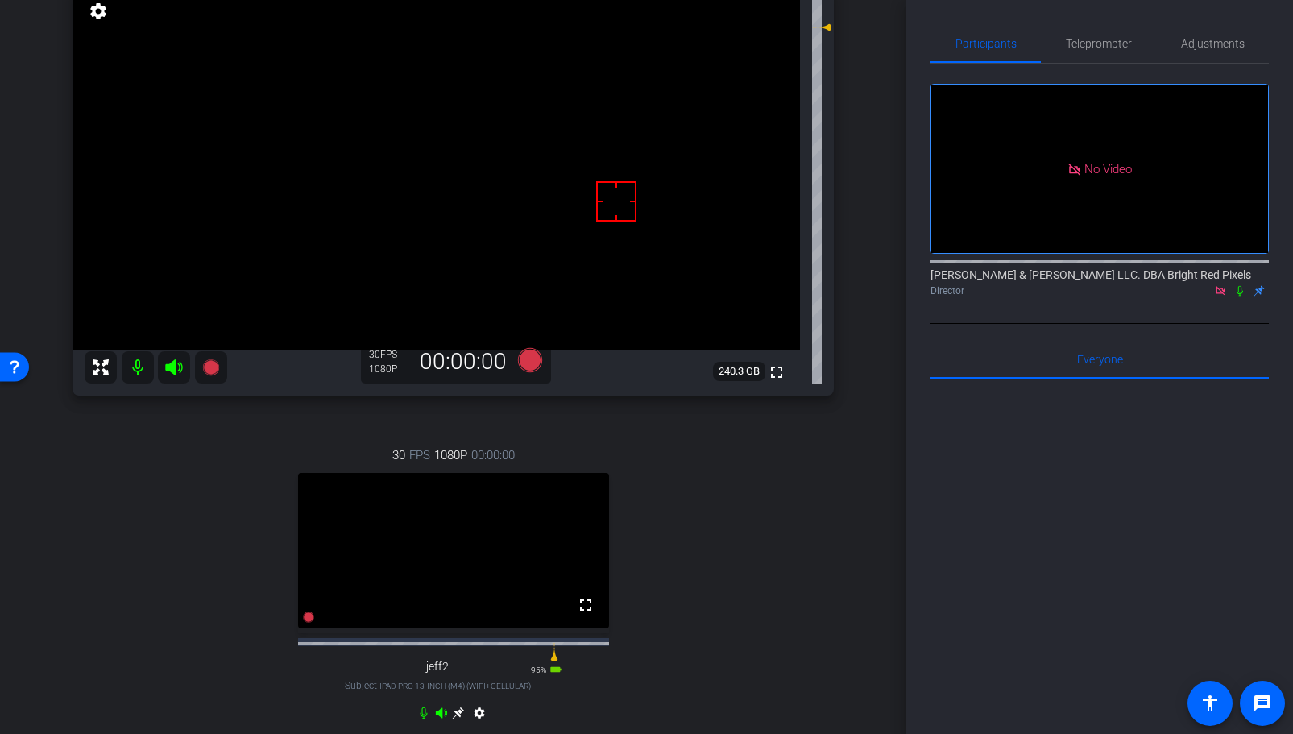
scroll to position [137, 0]
click at [1205, 38] on span "Adjustments" at bounding box center [1213, 43] width 64 height 11
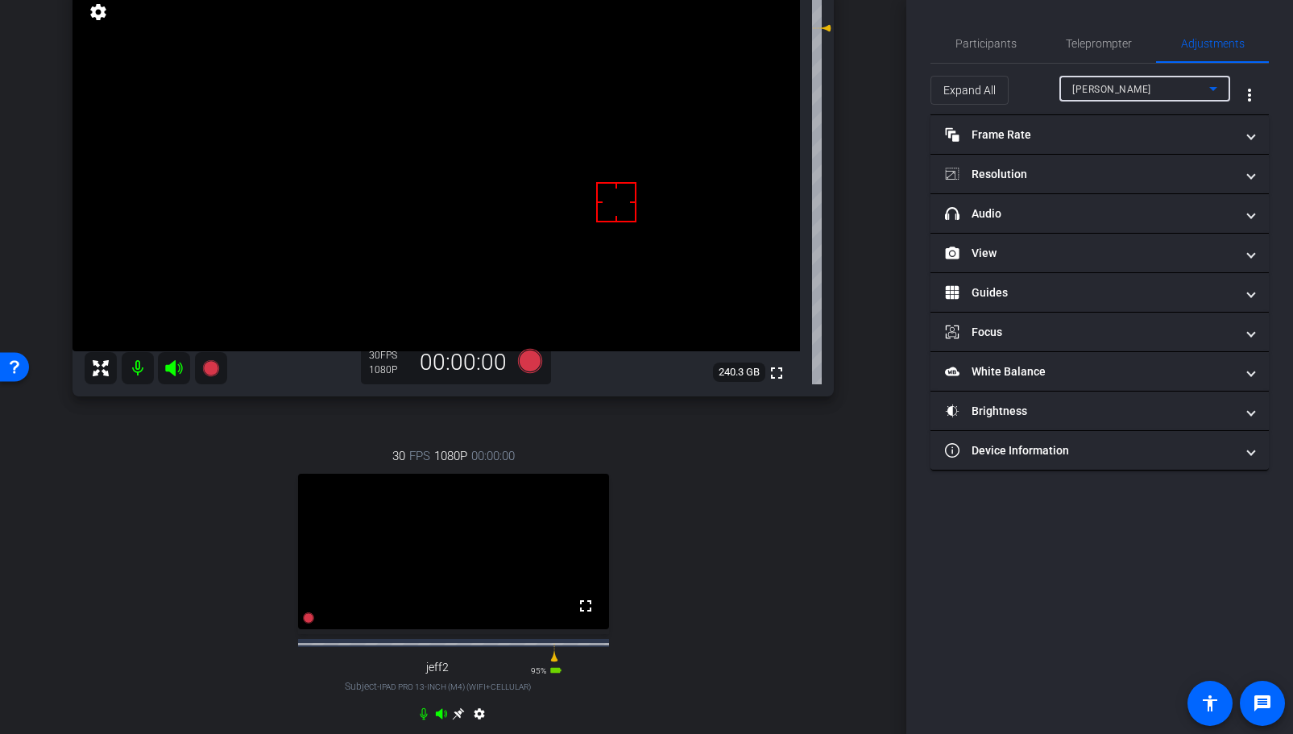
click at [1090, 92] on span "Adam" at bounding box center [1111, 89] width 79 height 11
click at [1094, 152] on span "jeff2" at bounding box center [1083, 146] width 23 height 19
type input "13"
type input "2000"
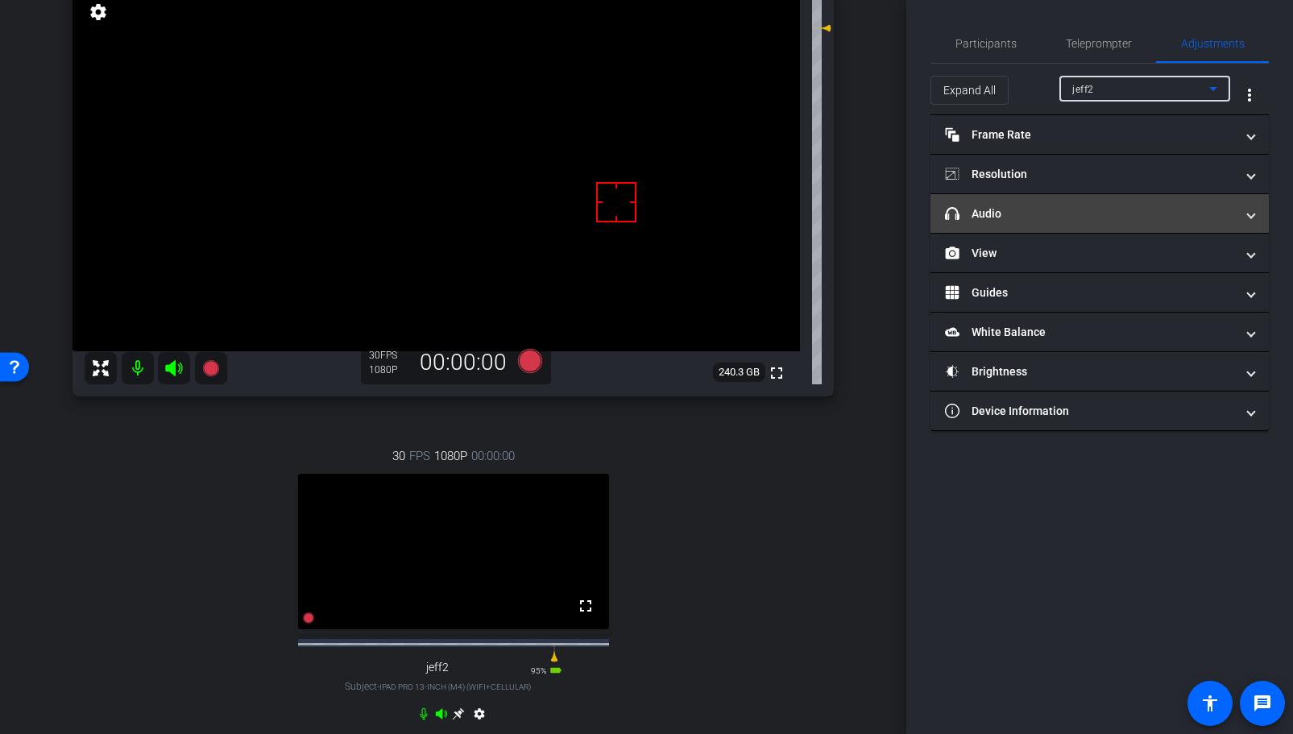
click at [1035, 214] on mat-panel-title "headphone icon Audio" at bounding box center [1090, 213] width 290 height 17
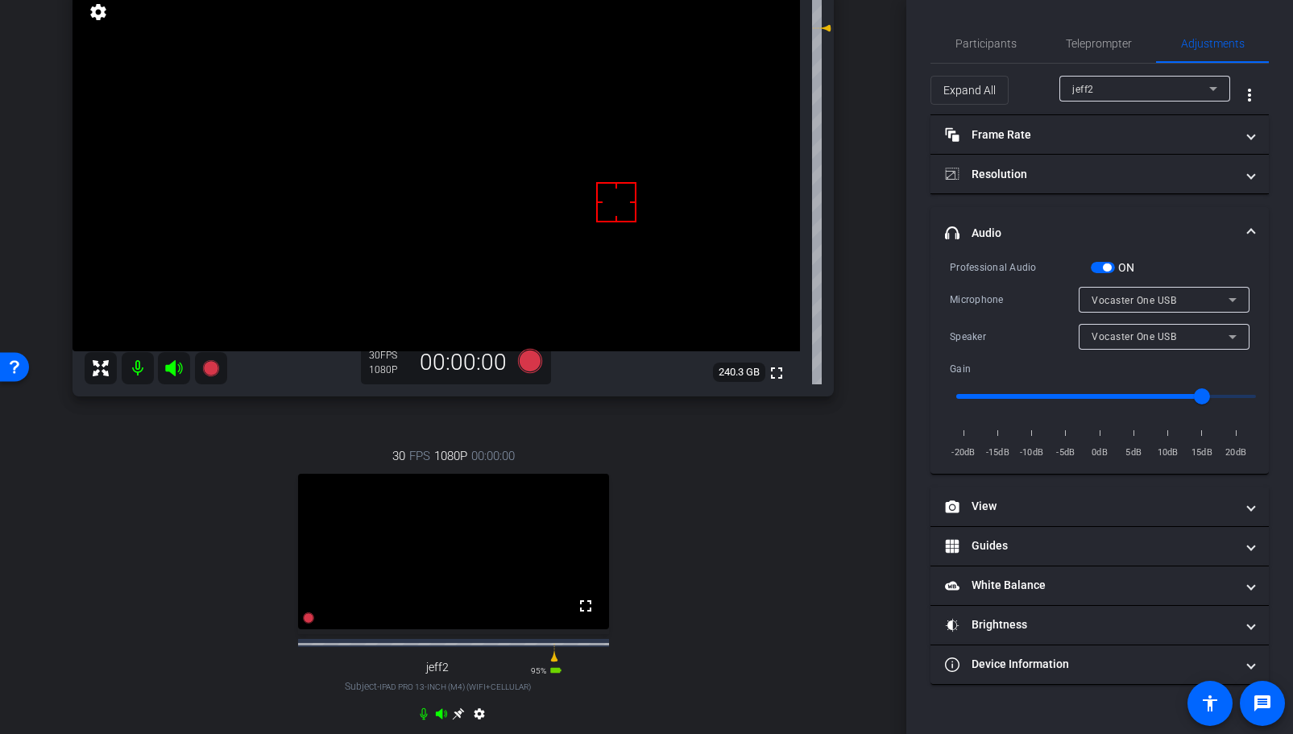
click at [776, 501] on div "30 FPS 1080P 00:00:00 fullscreen jeff2 Subject - iPad Pro 13-inch (M4) (WiFi+Ce…" at bounding box center [453, 587] width 761 height 333
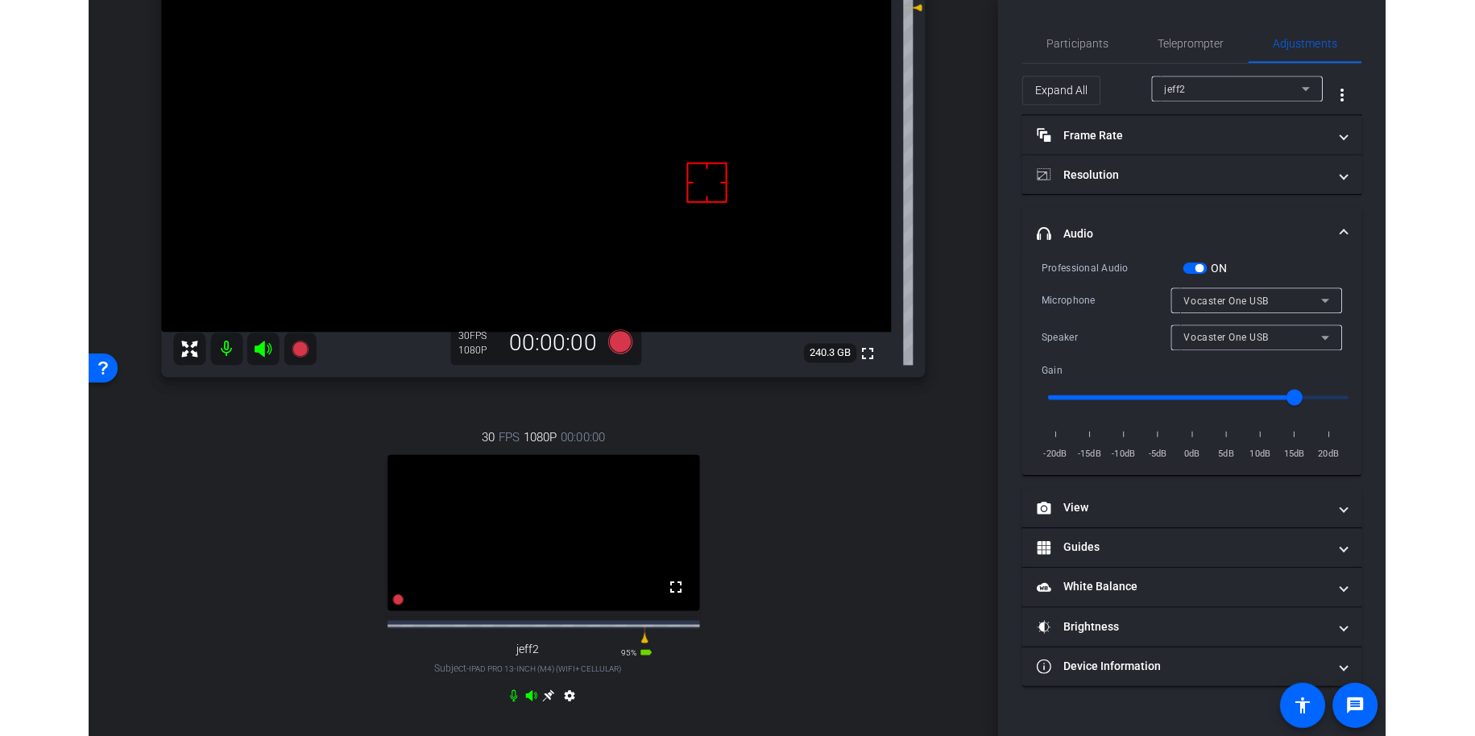
scroll to position [156, 0]
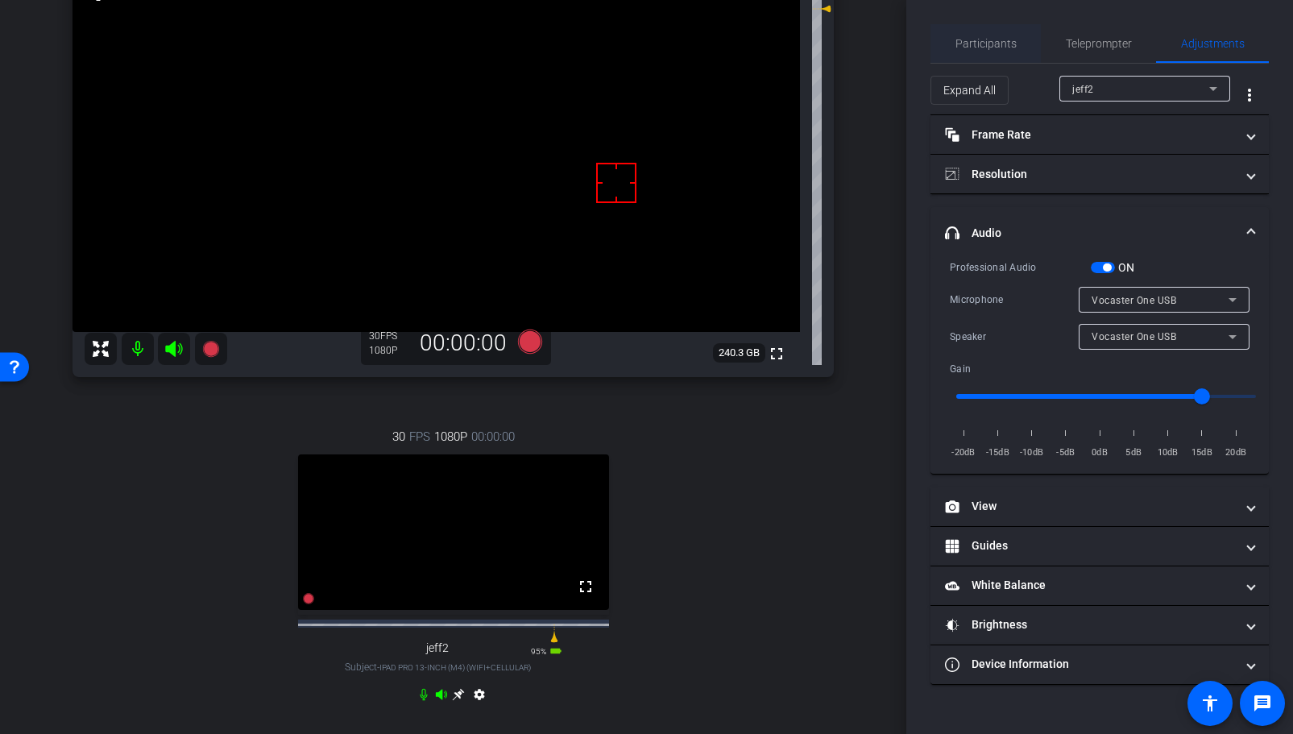
click at [965, 40] on span "Participants" at bounding box center [986, 43] width 61 height 11
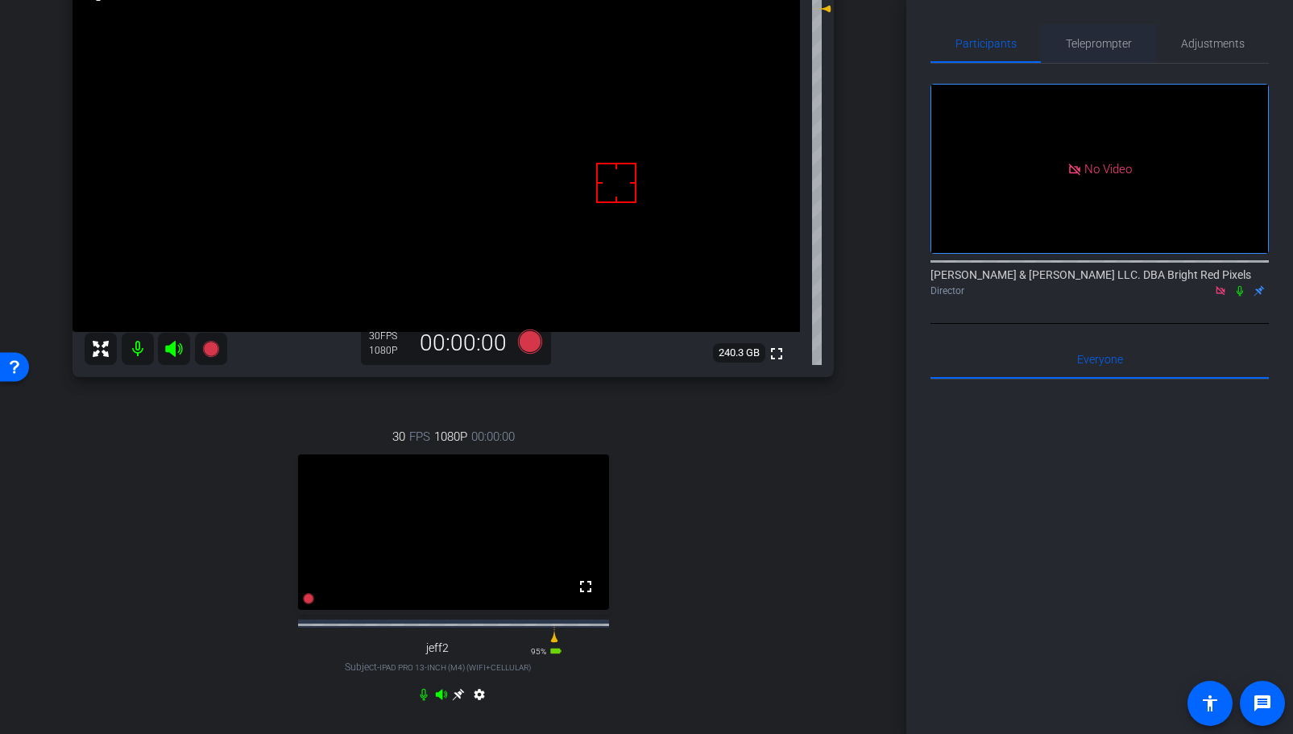
click at [1110, 44] on span "Teleprompter" at bounding box center [1099, 43] width 66 height 11
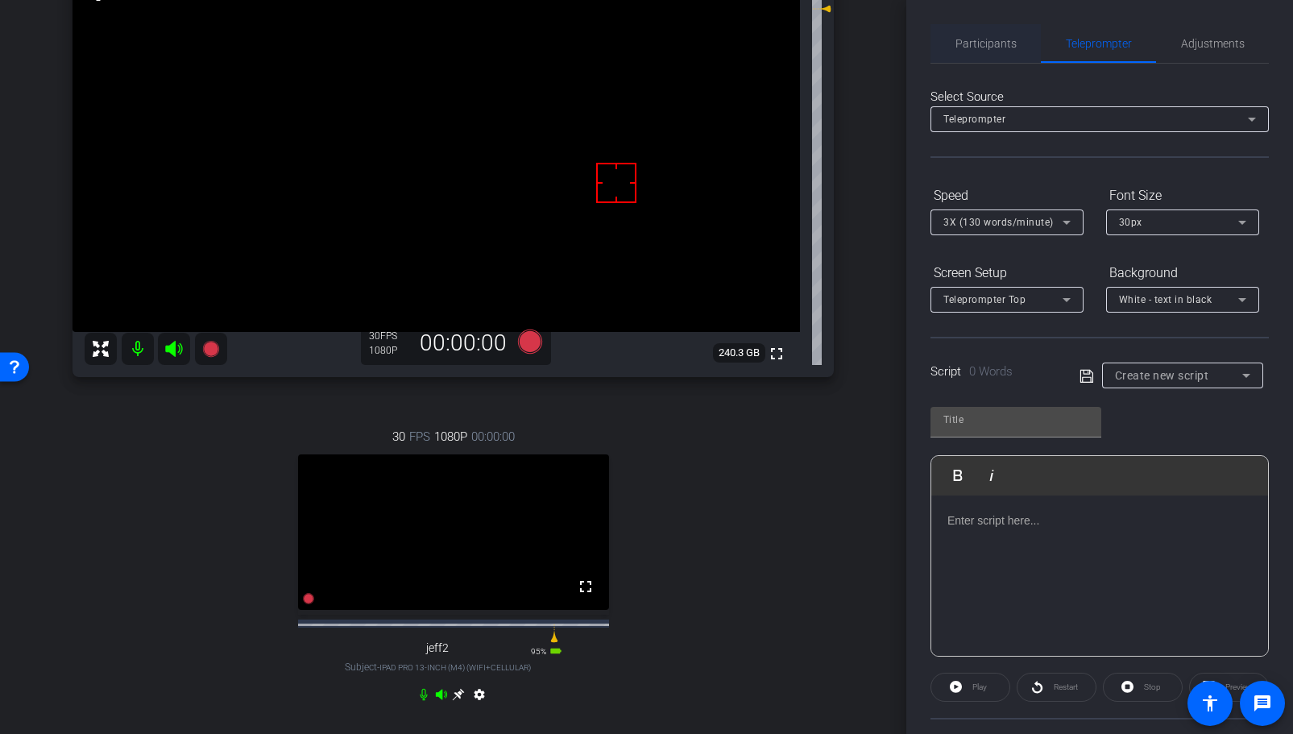
click at [965, 44] on span "Participants" at bounding box center [986, 43] width 61 height 11
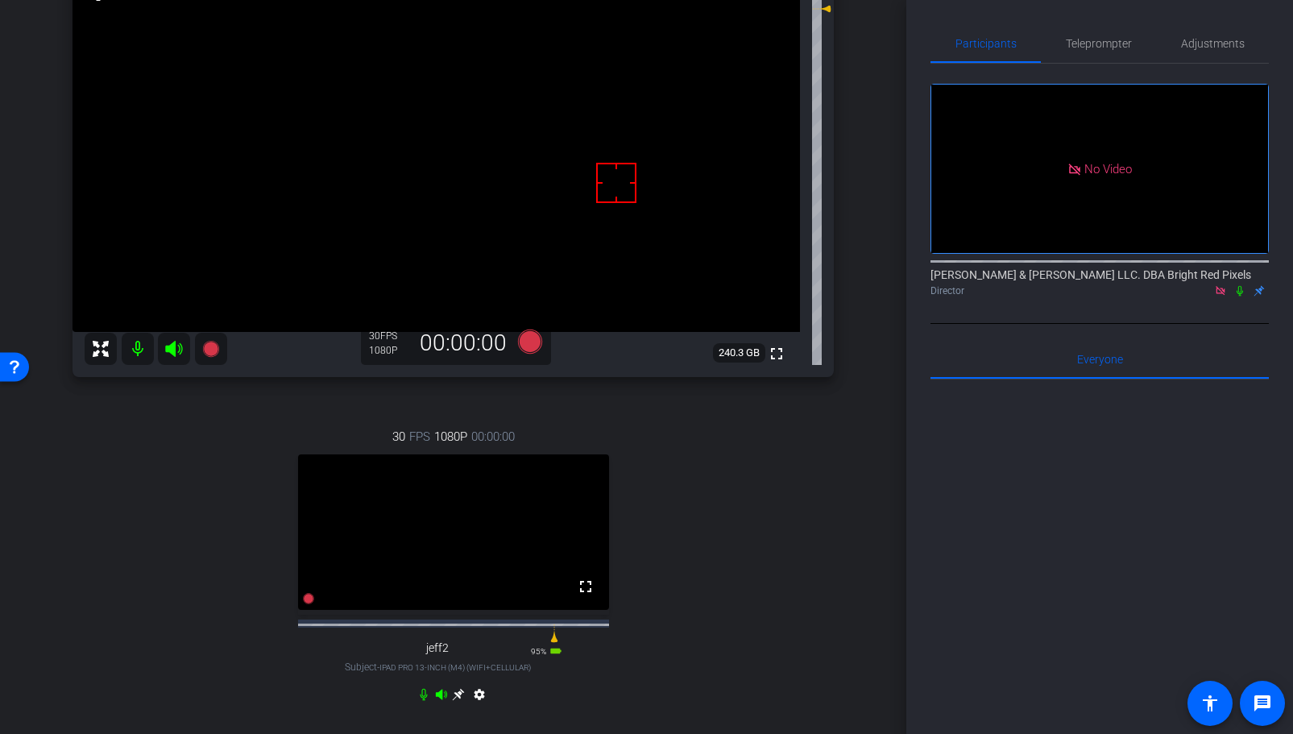
click at [868, 131] on div "arrow_back 9.17.25 Back to project Send invite account_box grid_on settings inf…" at bounding box center [453, 211] width 906 height 734
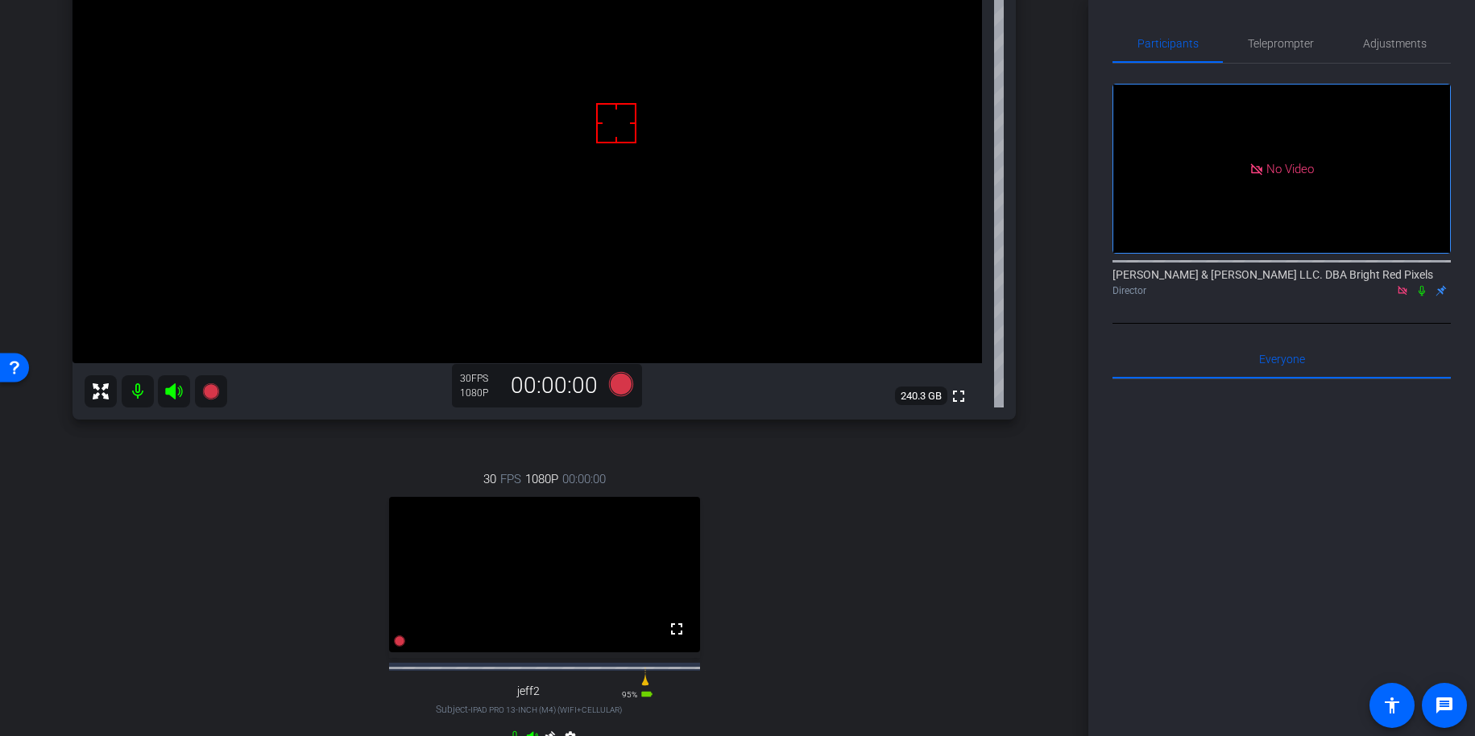
scroll to position [205, 0]
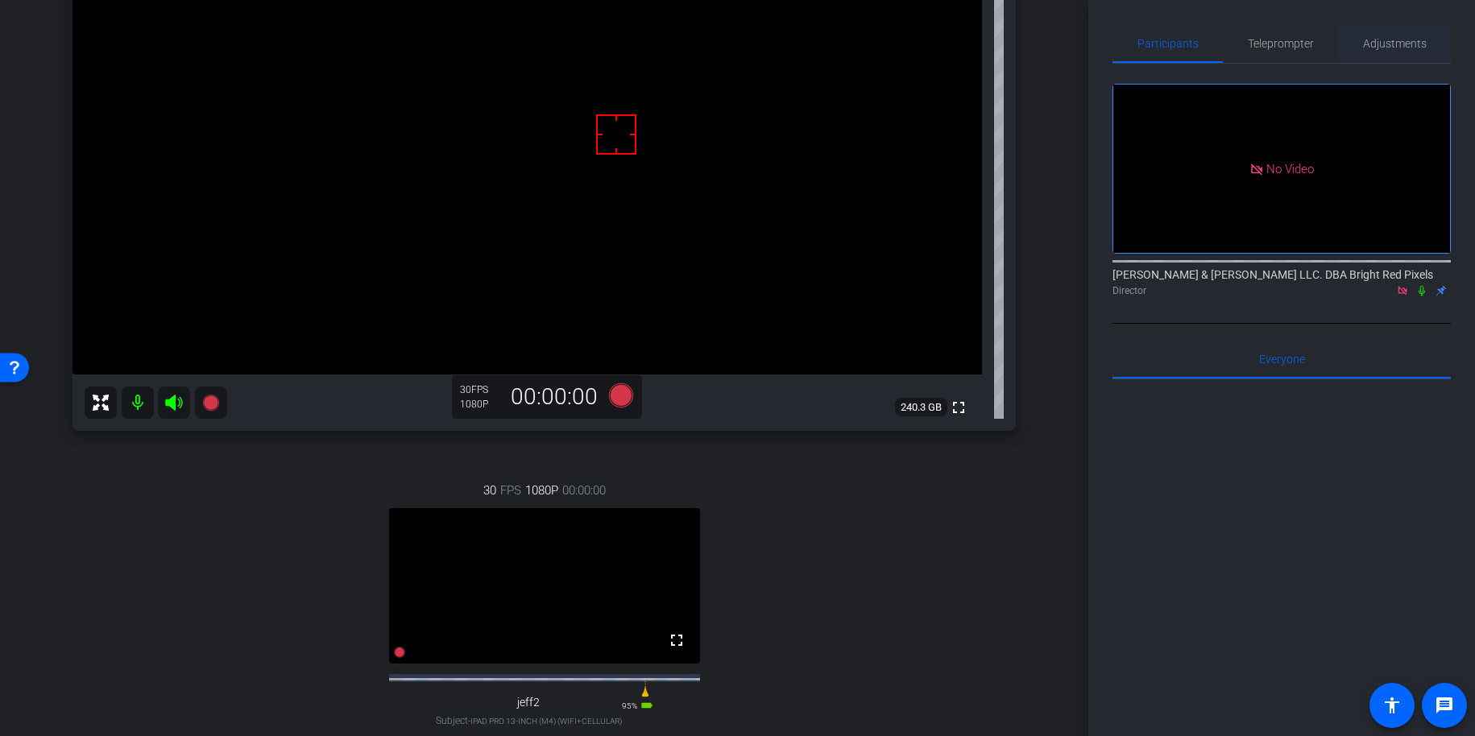
click at [1292, 48] on span "Adjustments" at bounding box center [1395, 43] width 64 height 11
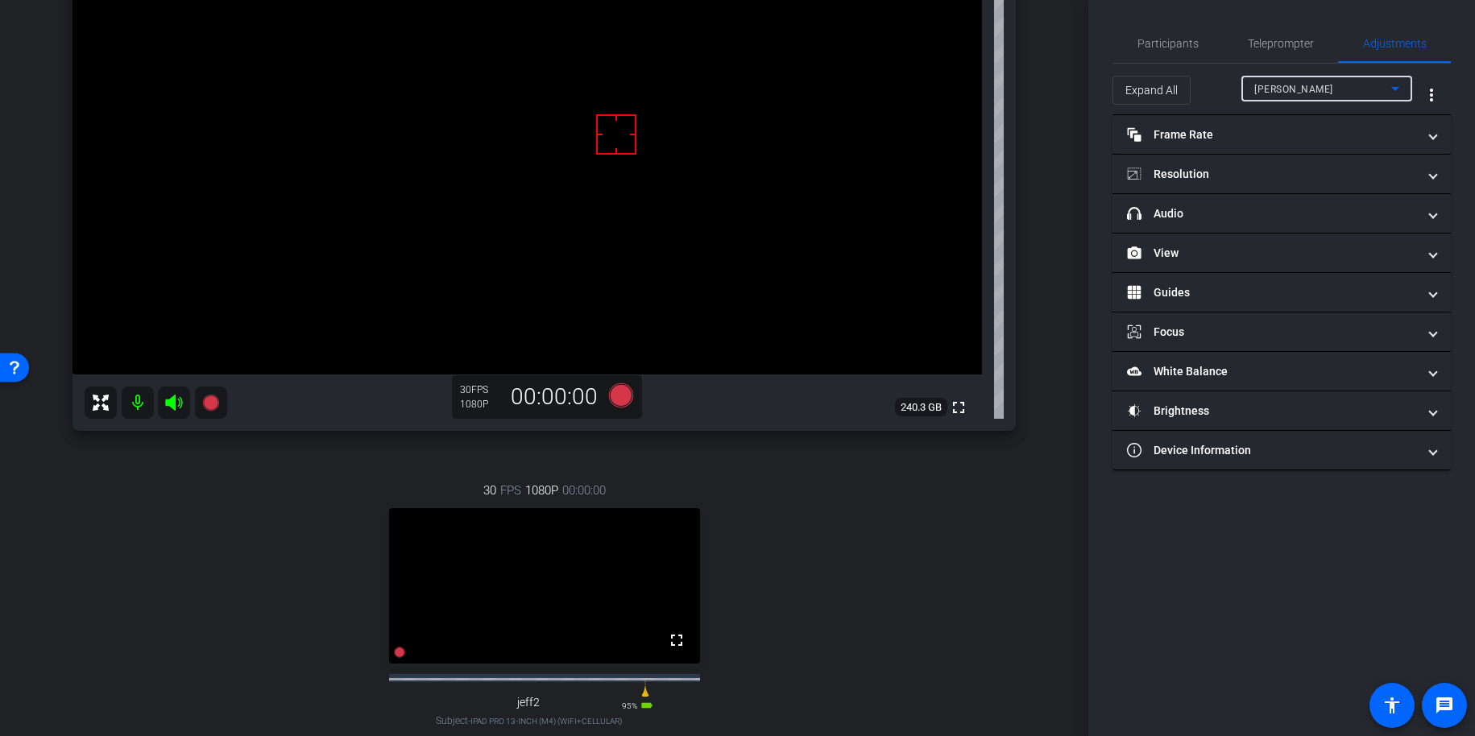
click at [1283, 90] on div "Adam" at bounding box center [1323, 89] width 137 height 20
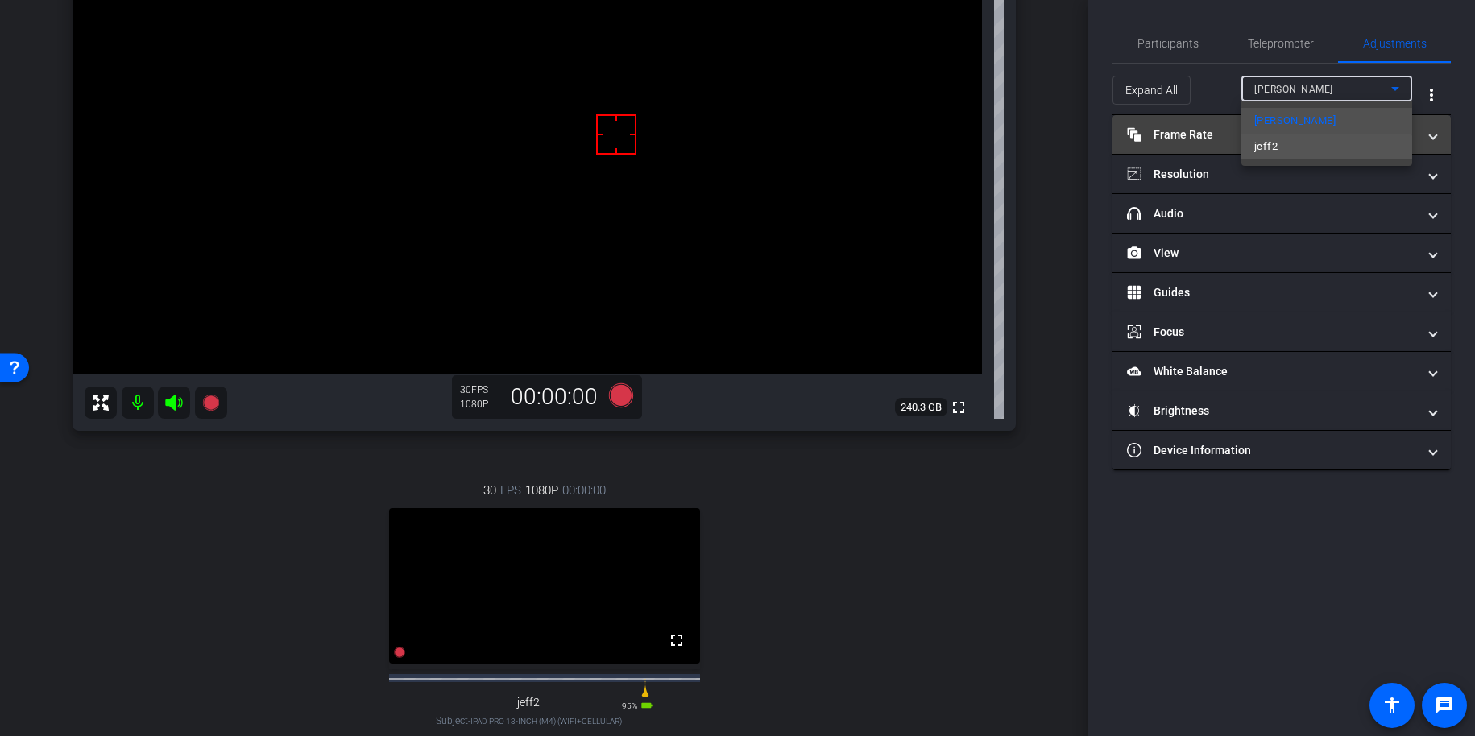
click at [1284, 150] on mat-option "jeff2" at bounding box center [1327, 147] width 171 height 26
type input "13"
type input "2000"
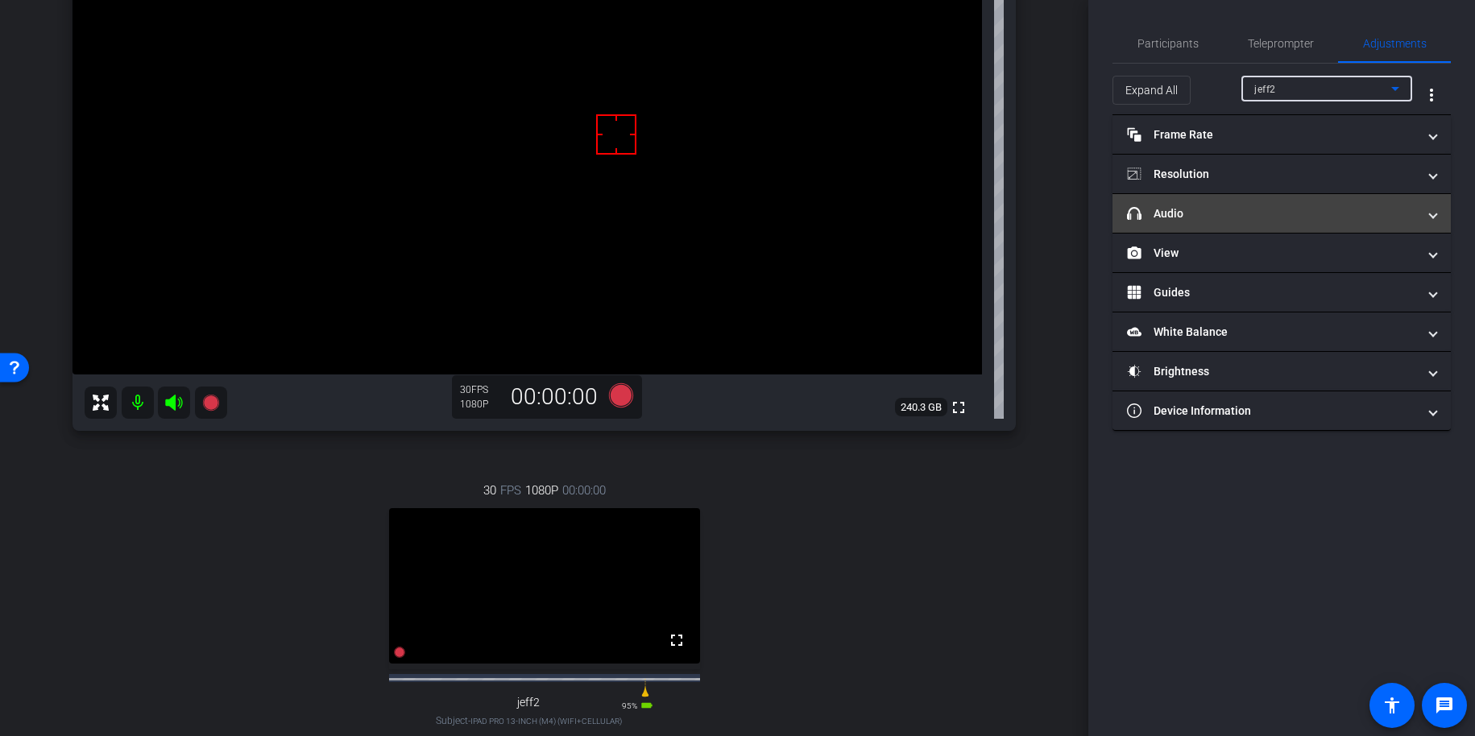
click at [1230, 217] on mat-panel-title "headphone icon Audio" at bounding box center [1272, 213] width 290 height 17
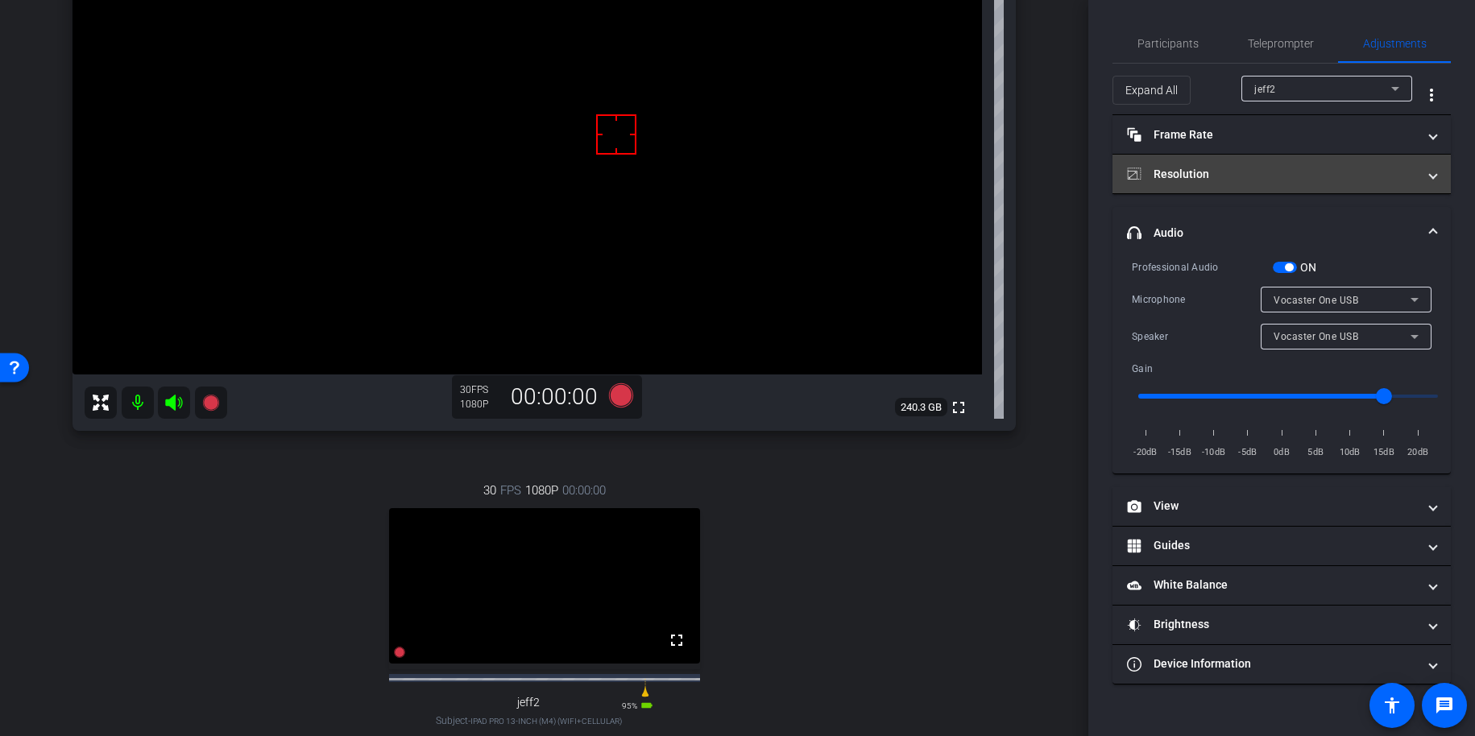
click at [1229, 174] on mat-panel-title "Resolution" at bounding box center [1272, 174] width 290 height 17
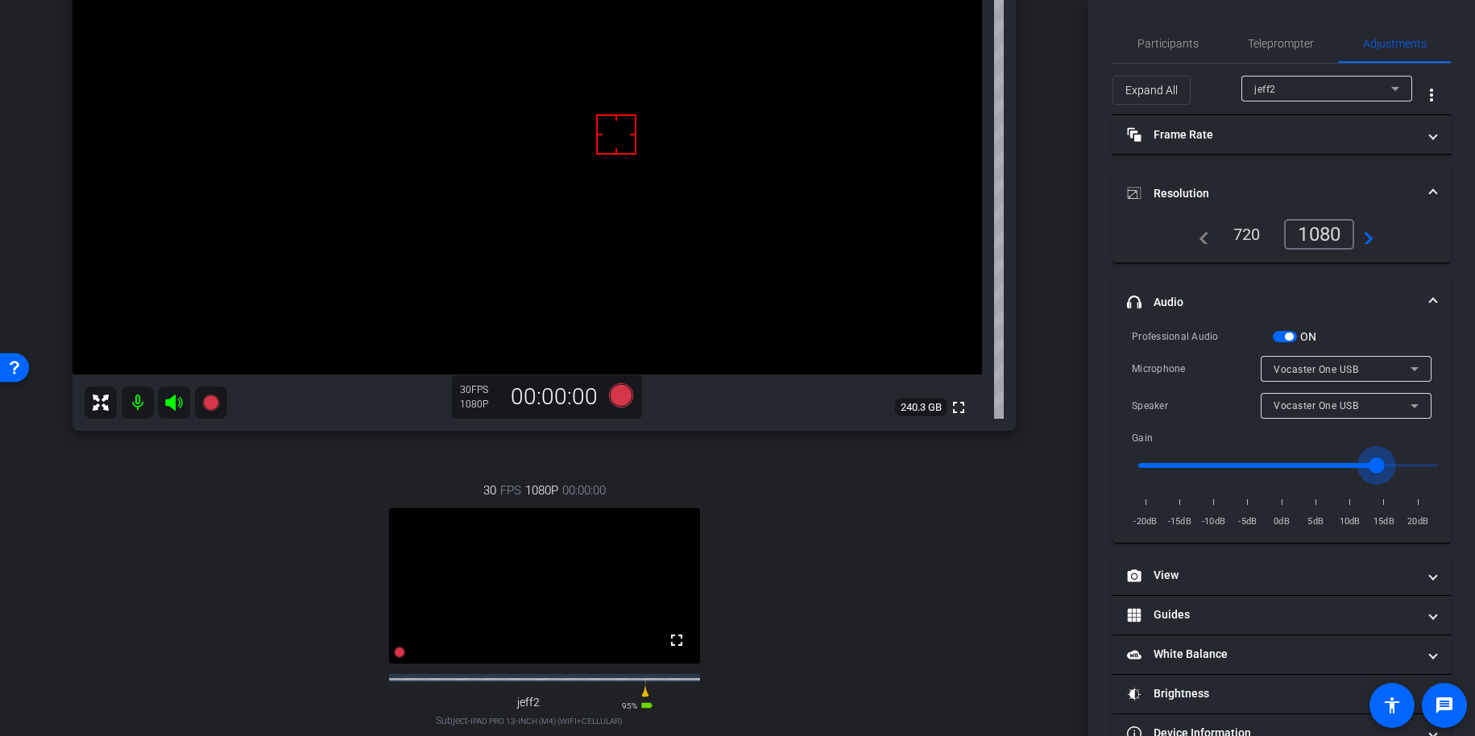
type input "12"
click at [1292, 462] on input "range" at bounding box center [1289, 465] width 334 height 35
click at [896, 524] on div "30 FPS 1080P 00:00:00 fullscreen jeff2 Subject - iPad Pro 13-inch (M4) (WiFi+Ce…" at bounding box center [545, 621] width 944 height 333
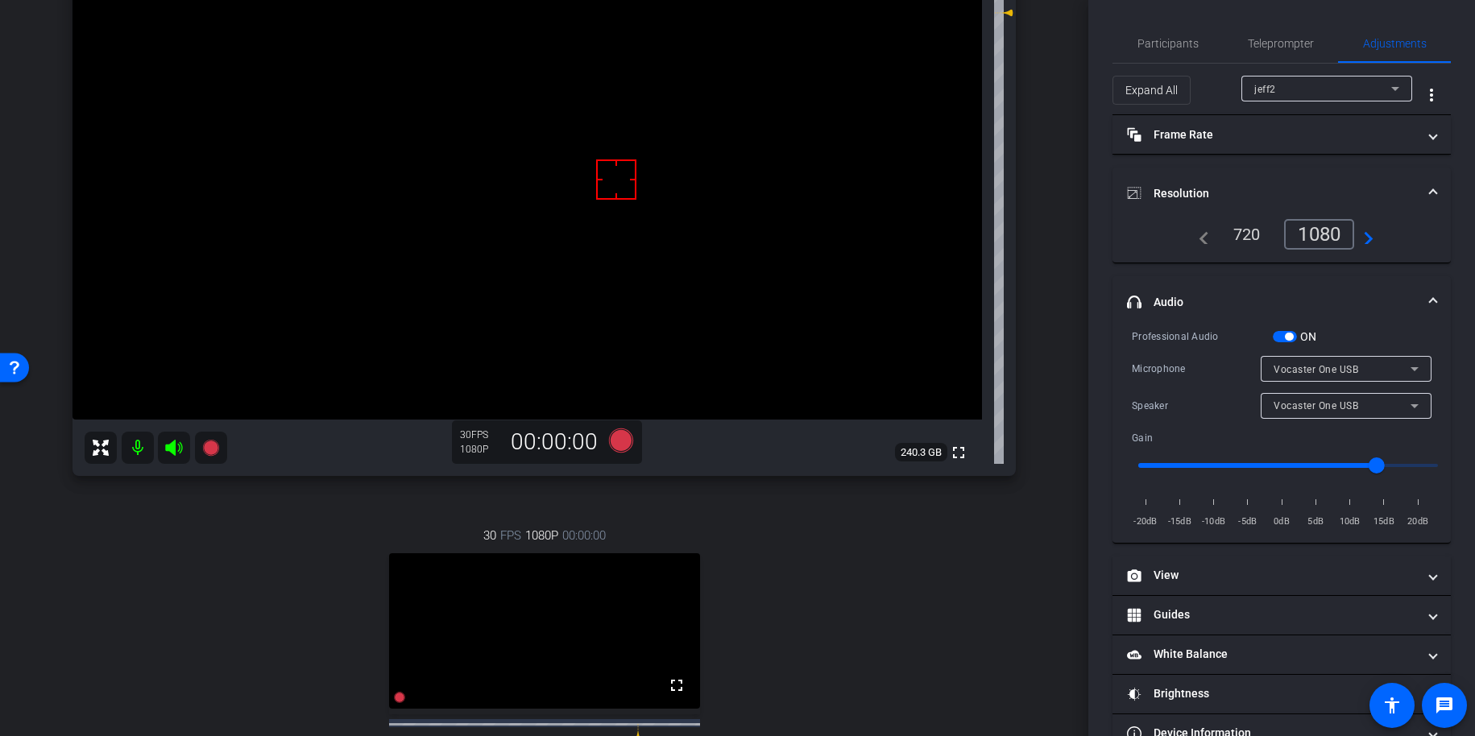
scroll to position [224, 0]
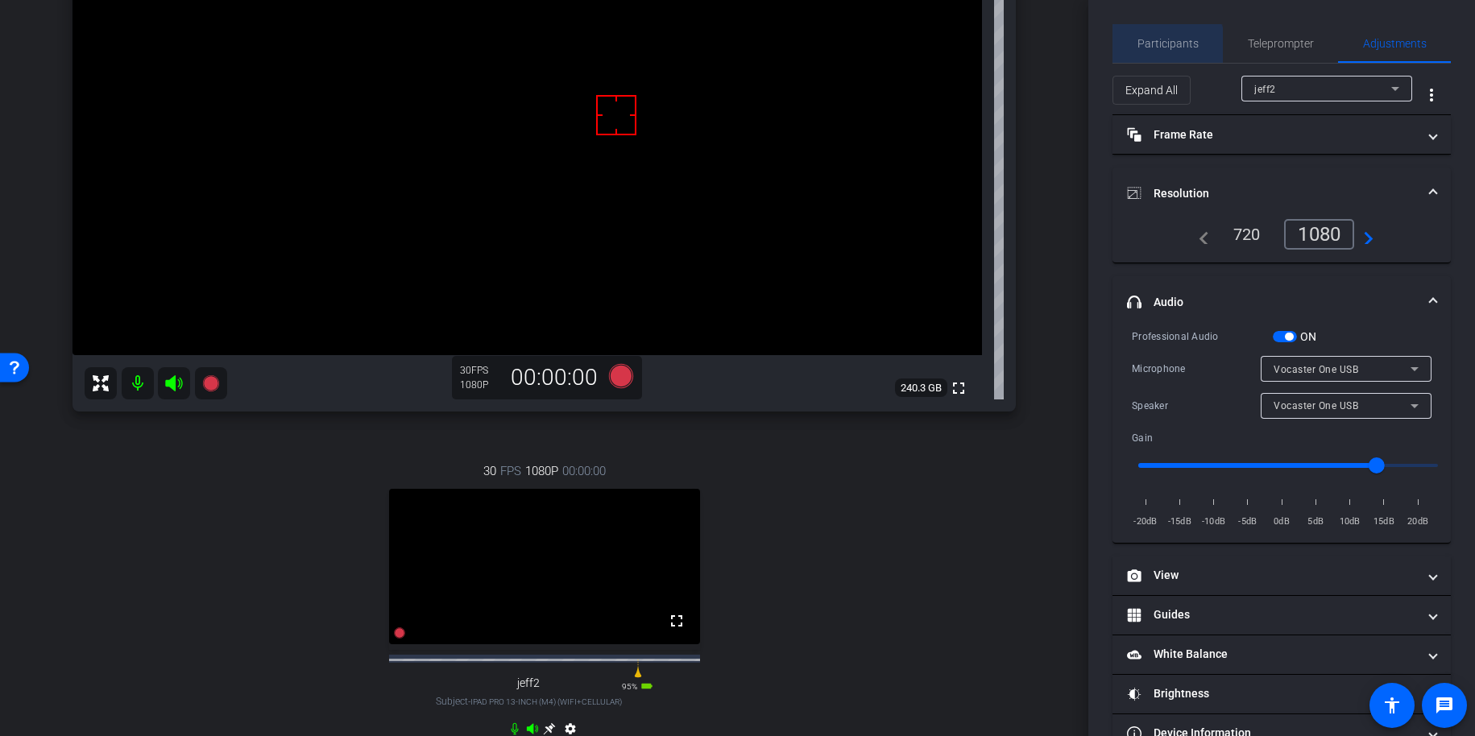
click at [1158, 51] on span "Participants" at bounding box center [1168, 43] width 61 height 39
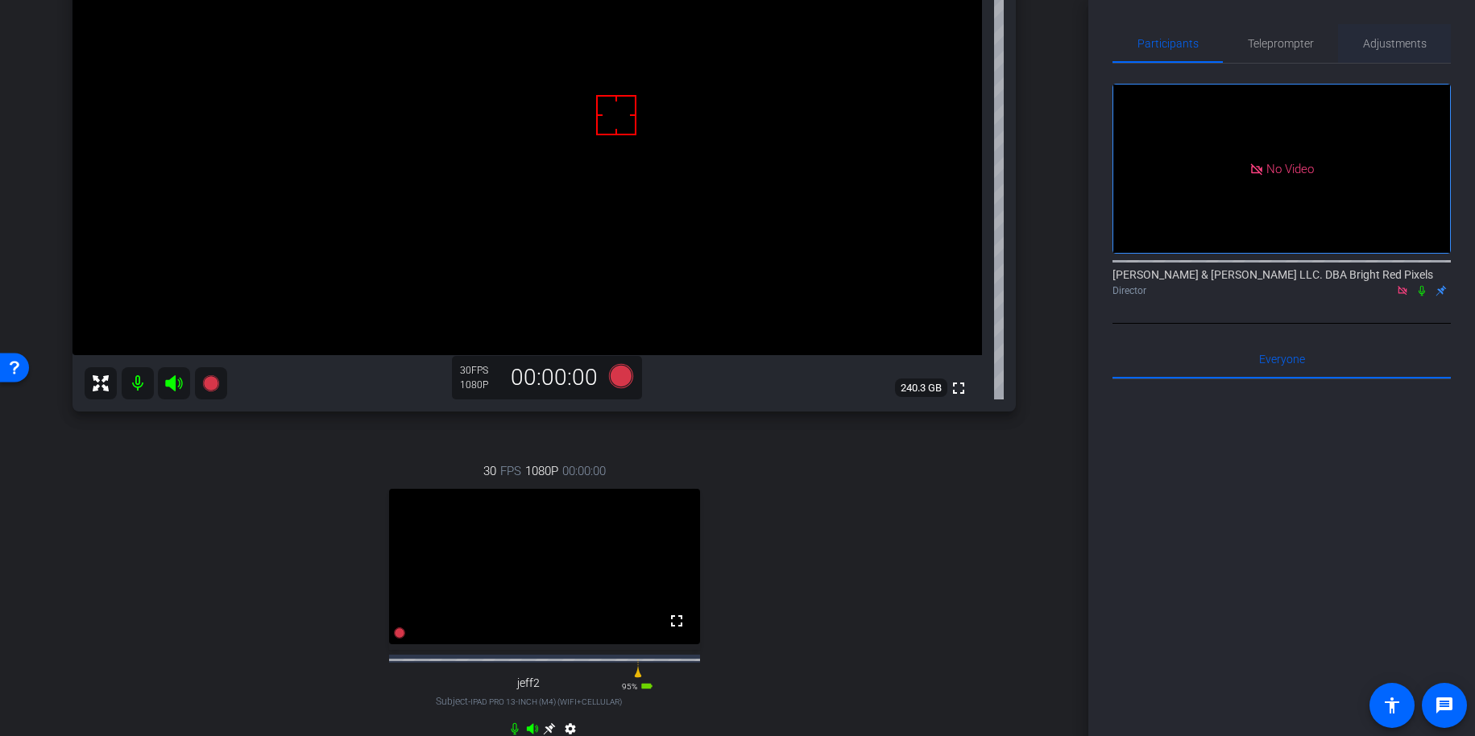
click at [1292, 35] on span "Adjustments" at bounding box center [1395, 43] width 64 height 39
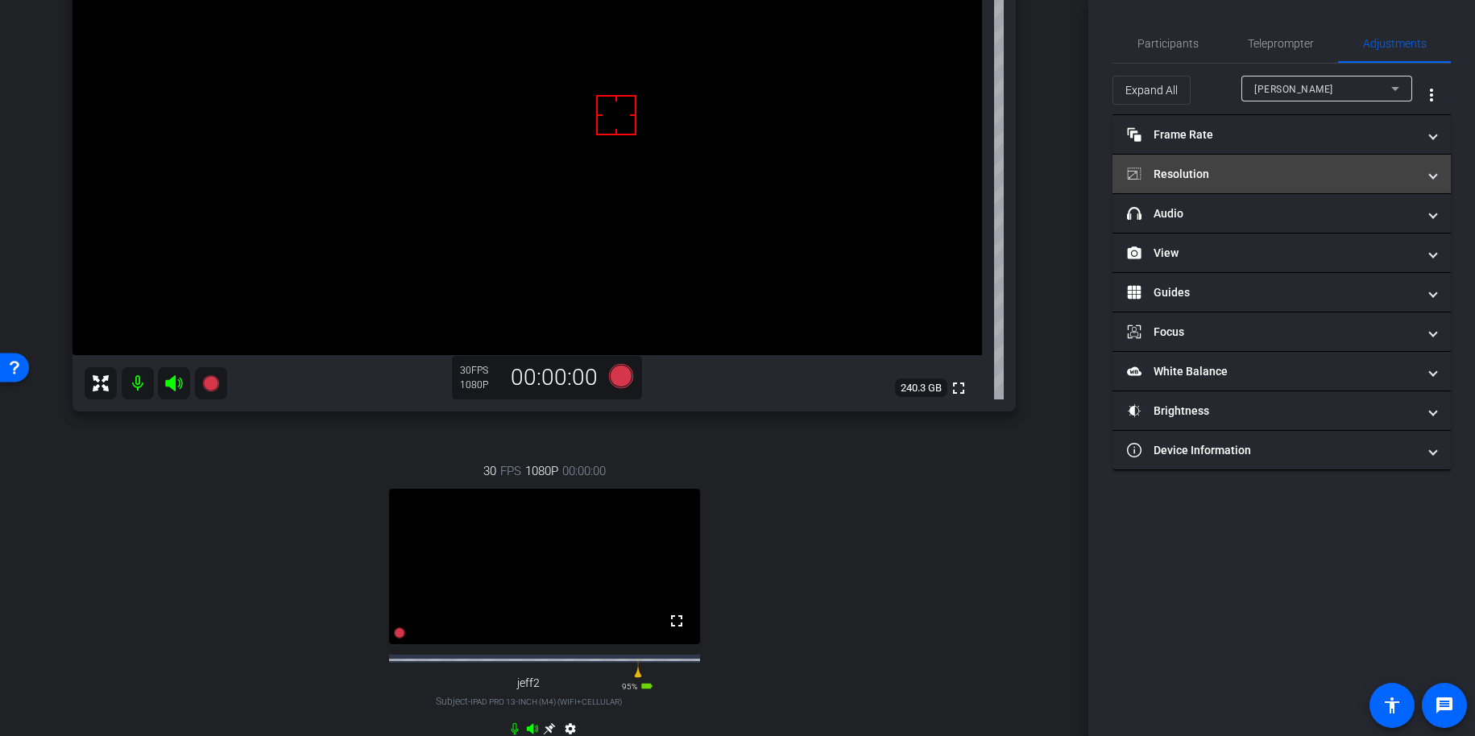
click at [1259, 169] on mat-panel-title "Resolution" at bounding box center [1272, 174] width 290 height 17
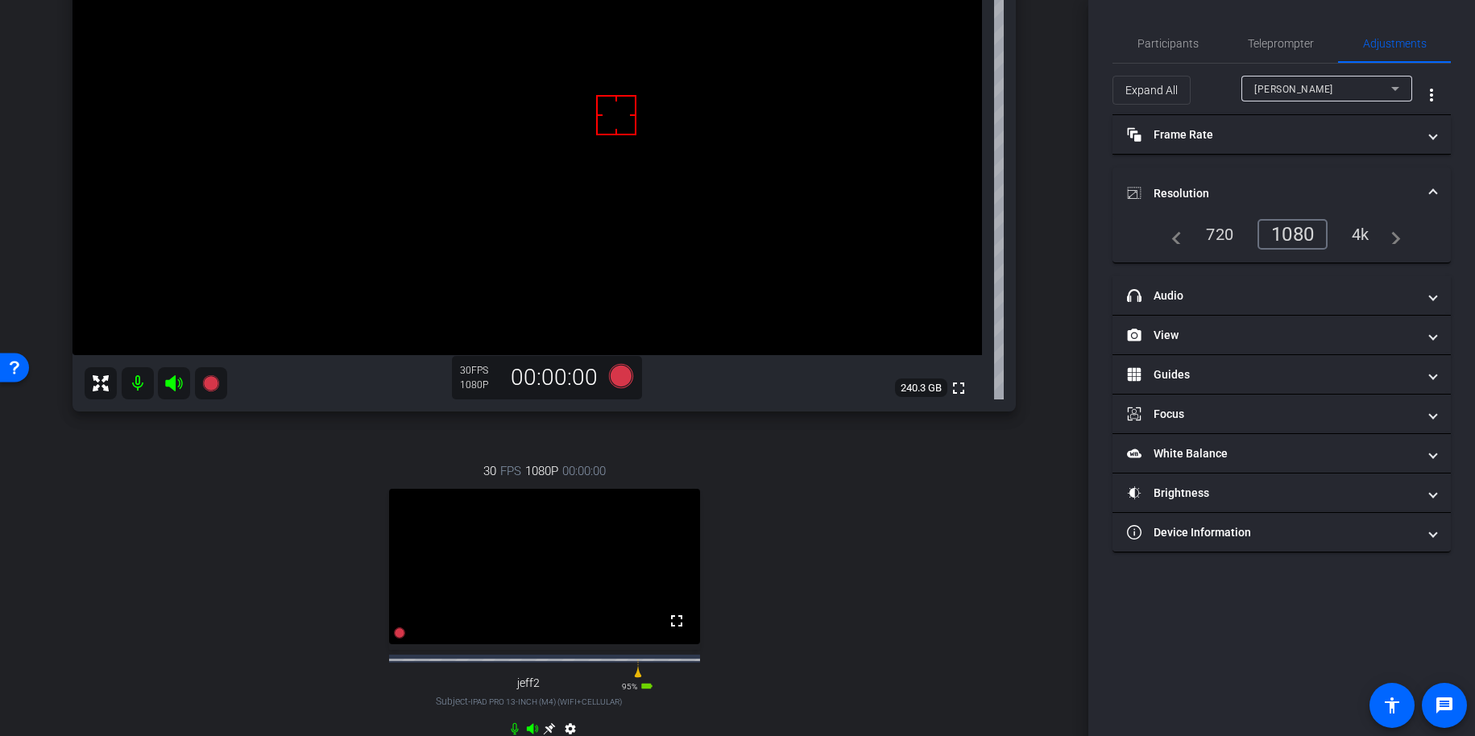
click at [1260, 173] on mat-expansion-panel-header "Resolution" at bounding box center [1282, 194] width 338 height 52
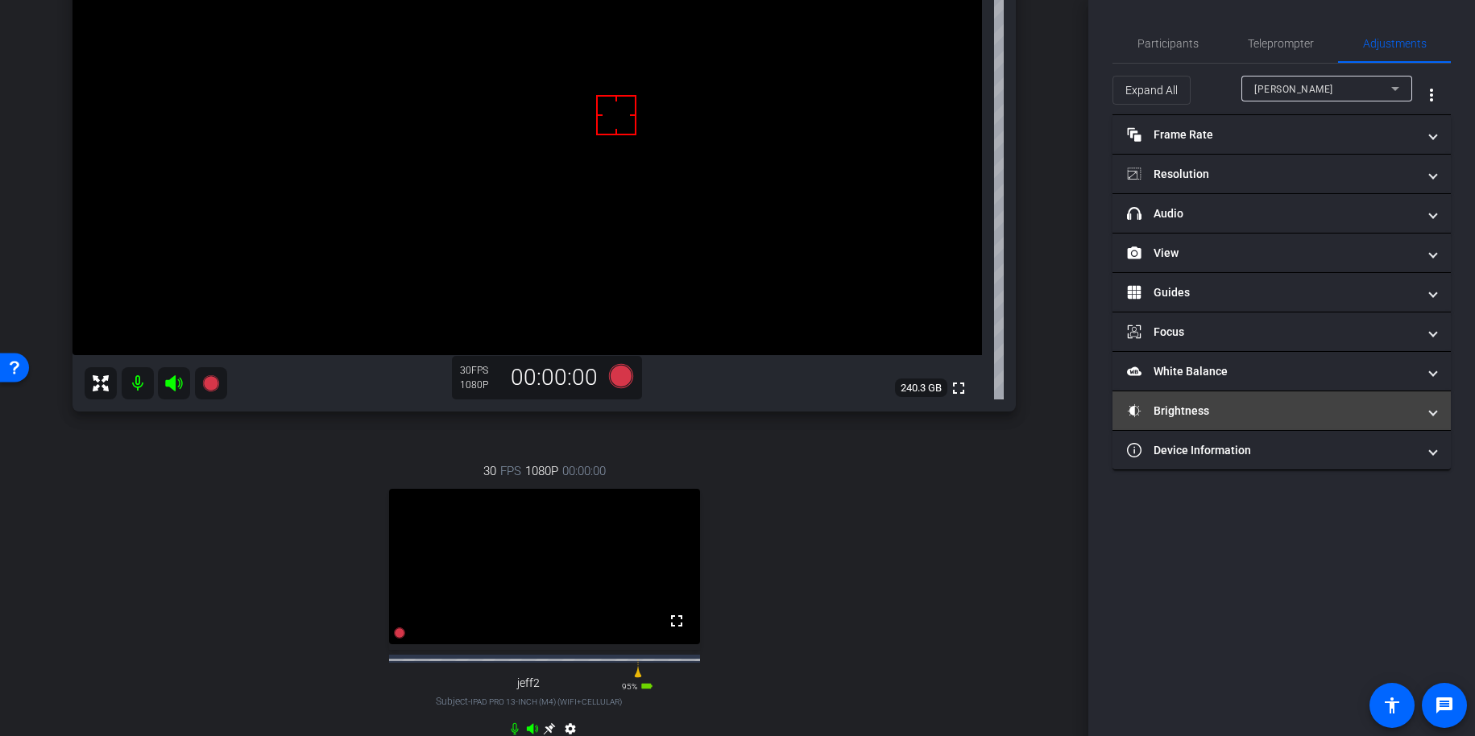
click at [1197, 420] on mat-expansion-panel-header "Brightness" at bounding box center [1282, 411] width 338 height 39
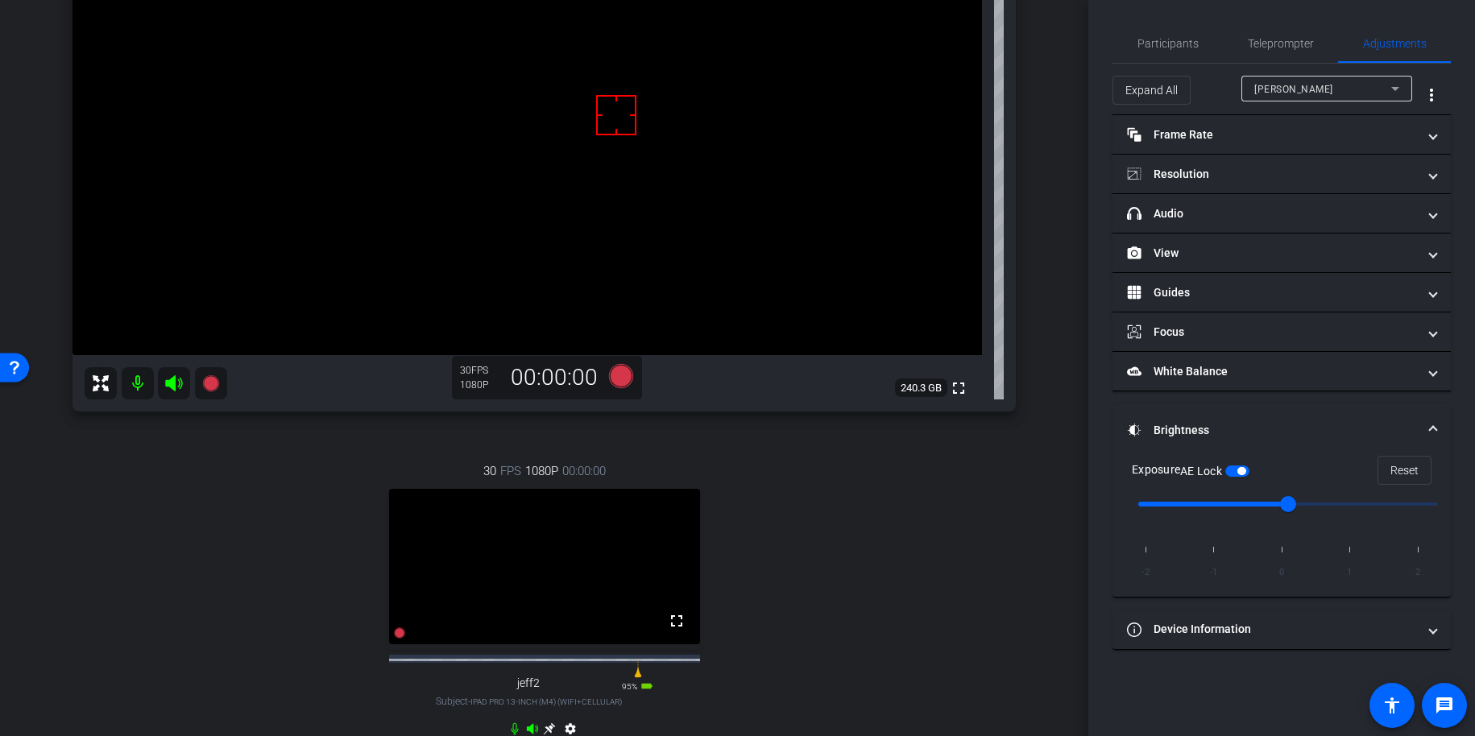
click at [1174, 422] on mat-panel-title "Brightness" at bounding box center [1272, 430] width 290 height 17
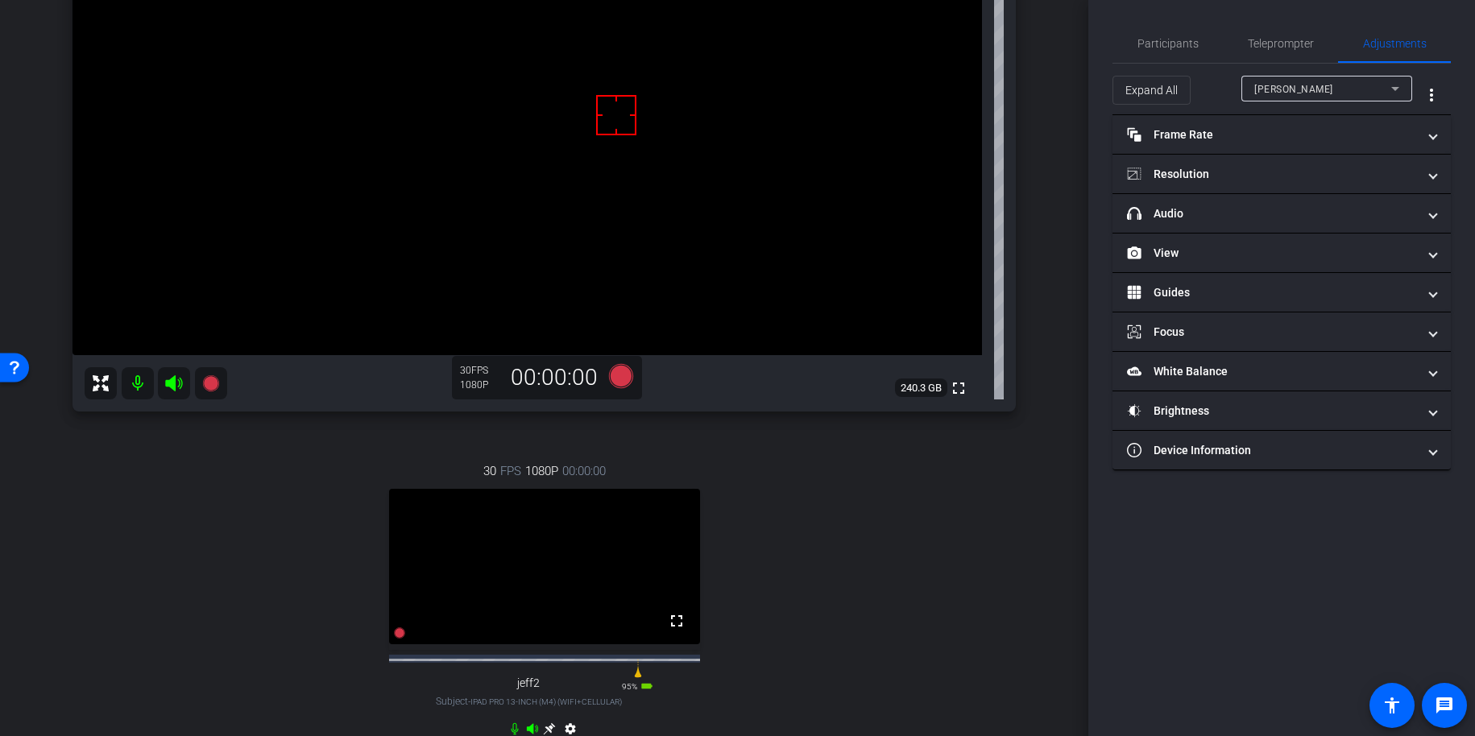
click at [1292, 92] on div "Adam" at bounding box center [1323, 89] width 137 height 20
click at [1275, 142] on span "jeff2" at bounding box center [1266, 146] width 23 height 19
type input "12"
type input "2000"
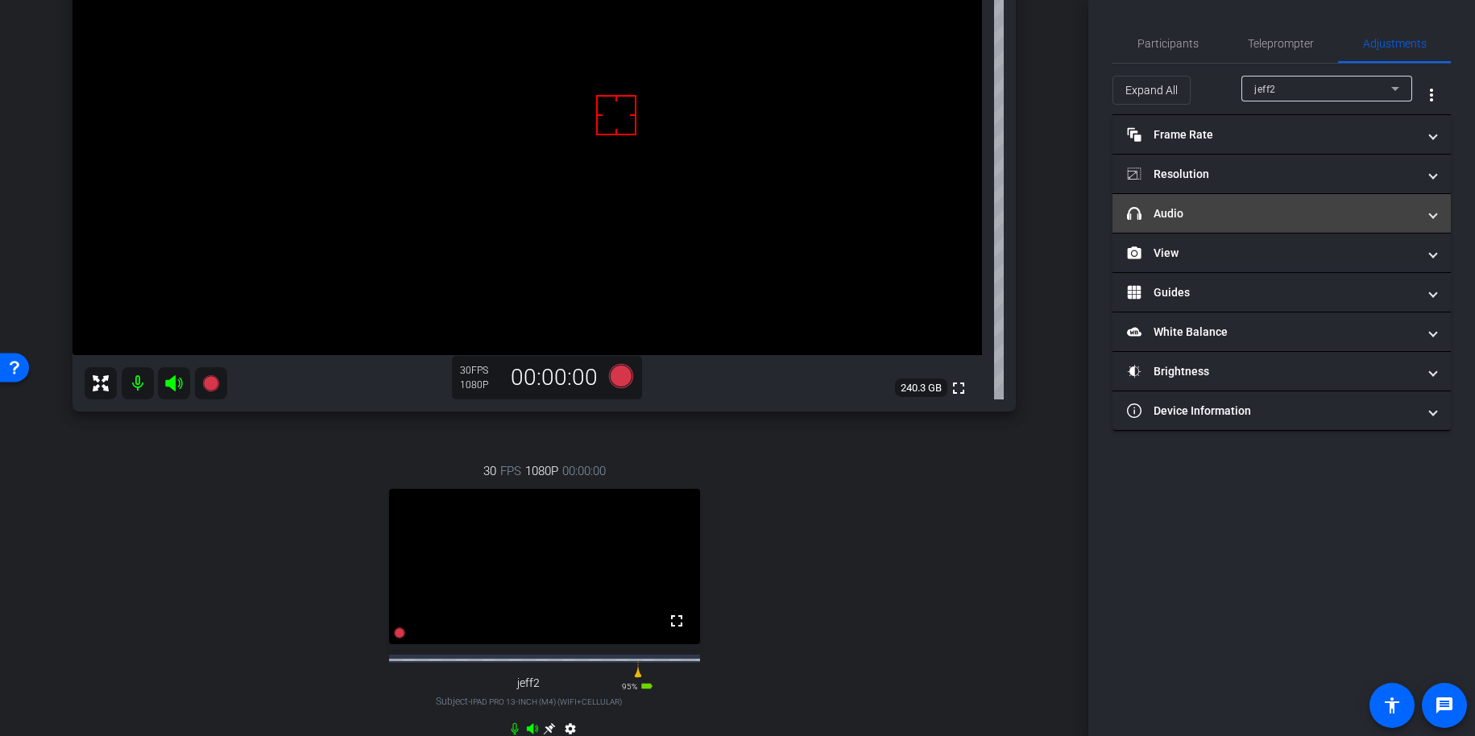
drag, startPoint x: 1183, startPoint y: 223, endPoint x: 1199, endPoint y: 222, distance: 16.2
click at [1183, 223] on mat-expansion-panel-header "headphone icon Audio" at bounding box center [1282, 213] width 338 height 39
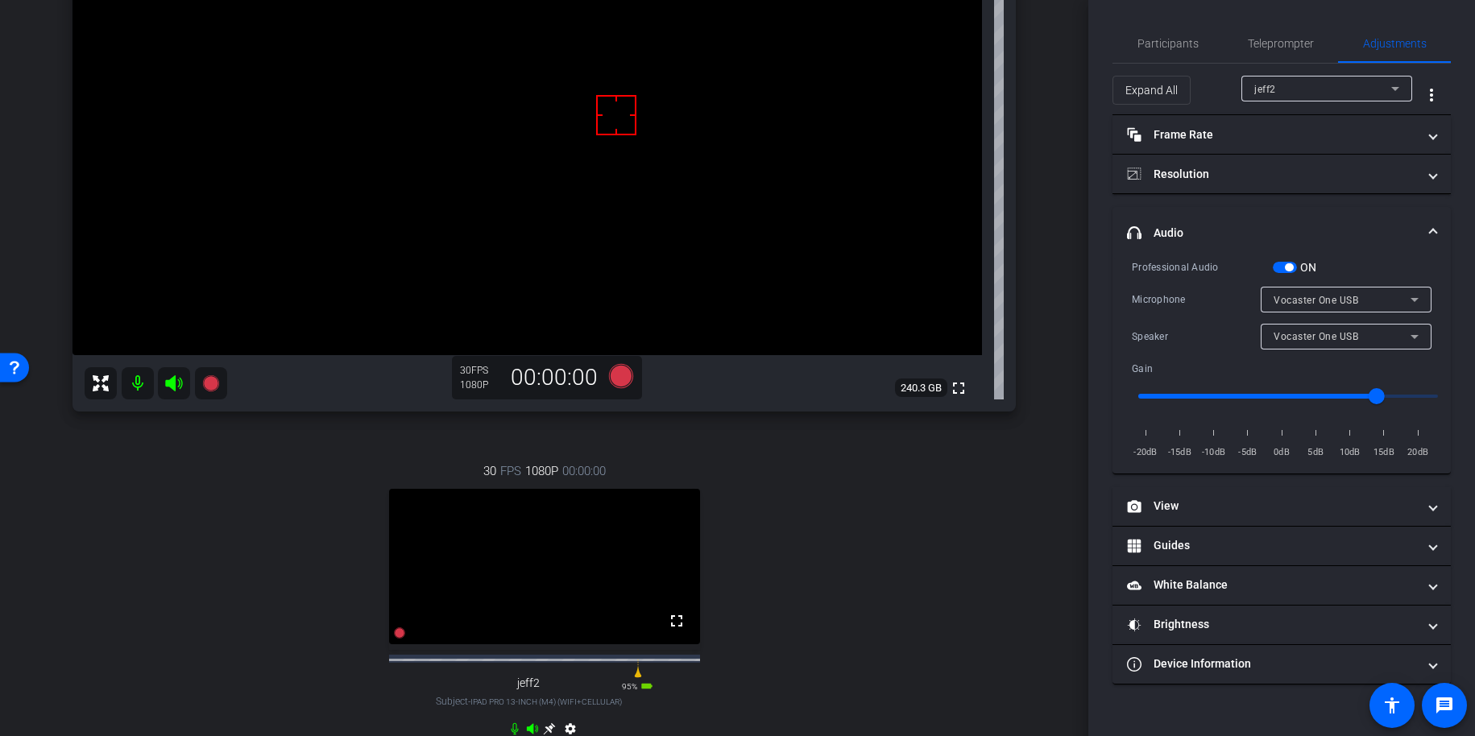
click at [1227, 222] on mat-expansion-panel-header "headphone icon Audio" at bounding box center [1282, 233] width 338 height 52
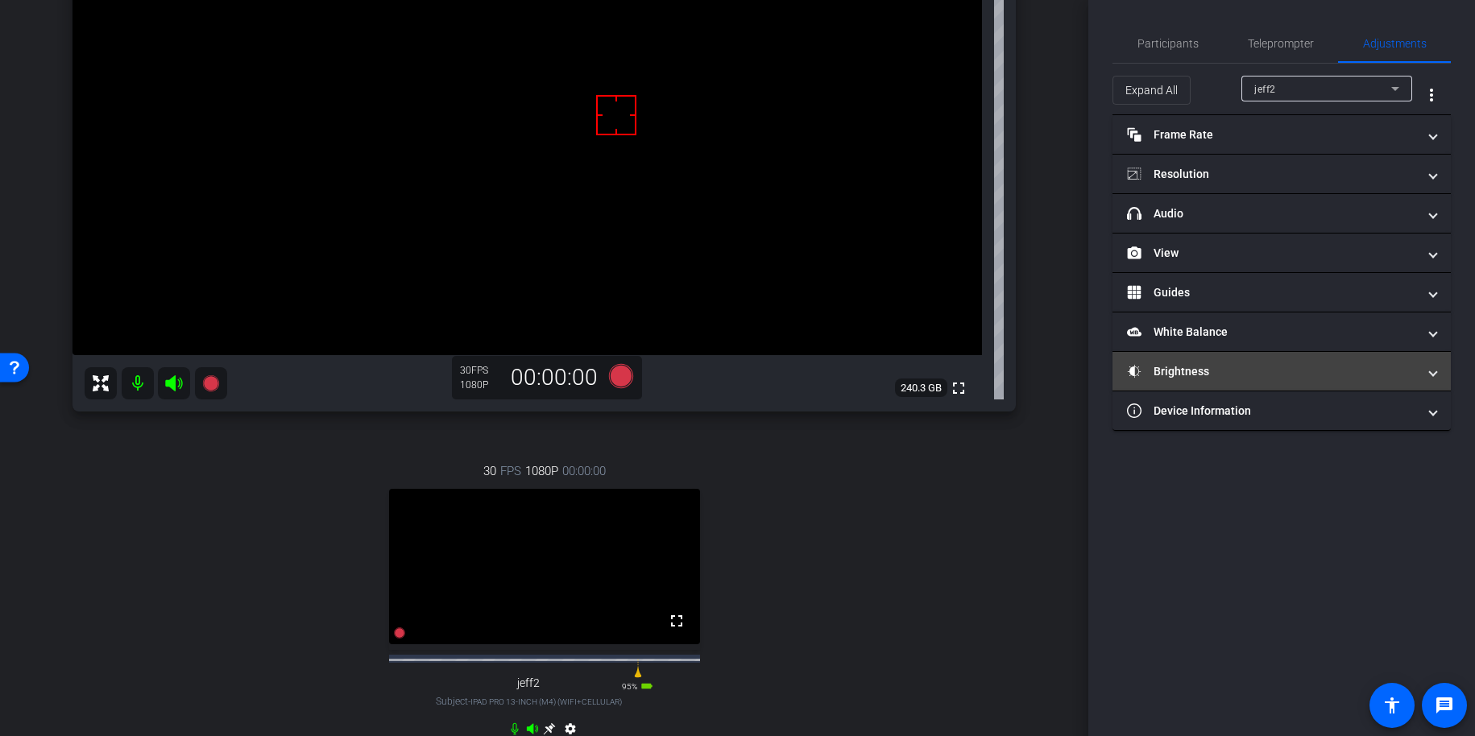
click at [1219, 371] on mat-panel-title "Brightness" at bounding box center [1272, 371] width 290 height 17
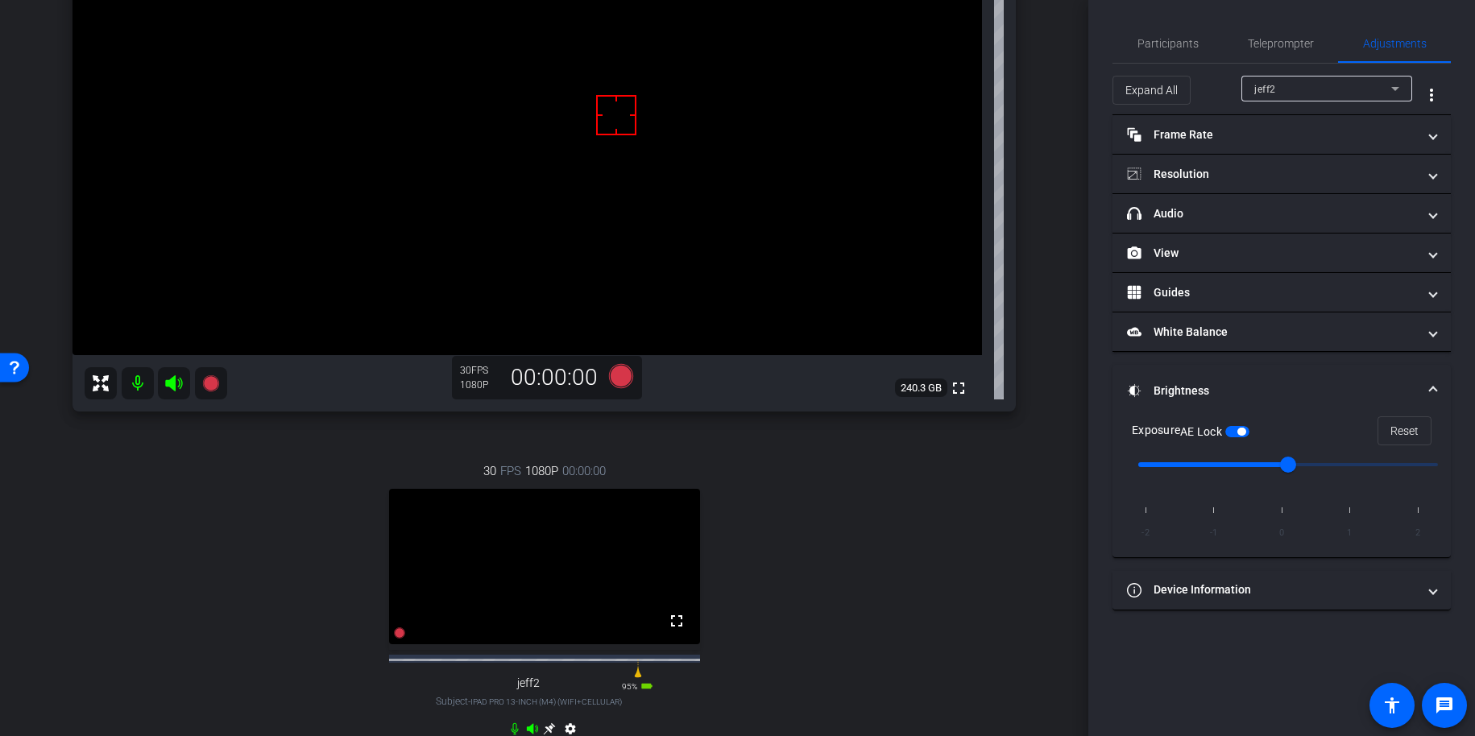
click at [1220, 377] on mat-expansion-panel-header "Brightness" at bounding box center [1282, 391] width 338 height 52
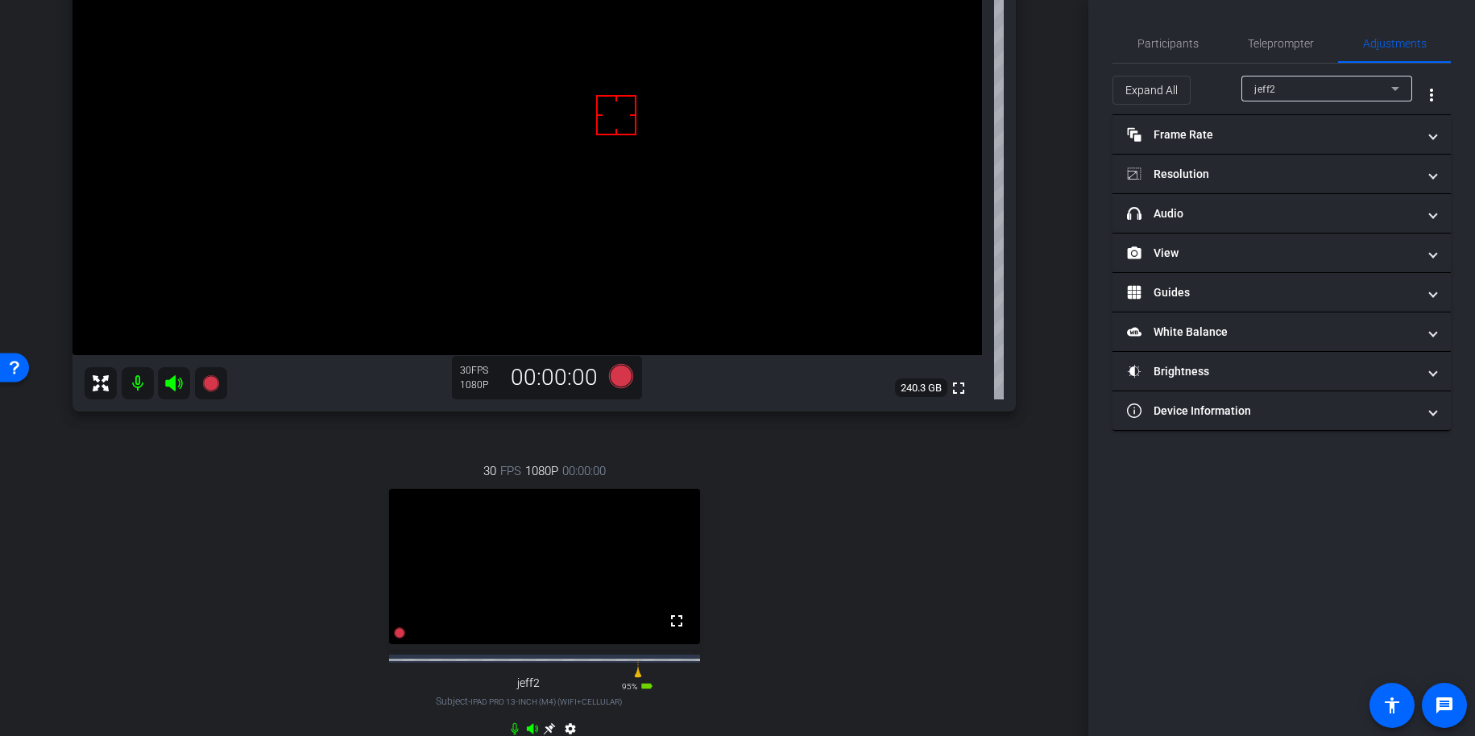
click at [1286, 87] on div "jeff2" at bounding box center [1323, 89] width 137 height 20
click at [1292, 120] on mat-option "Adam" at bounding box center [1327, 121] width 171 height 26
type input "17"
type input "3500"
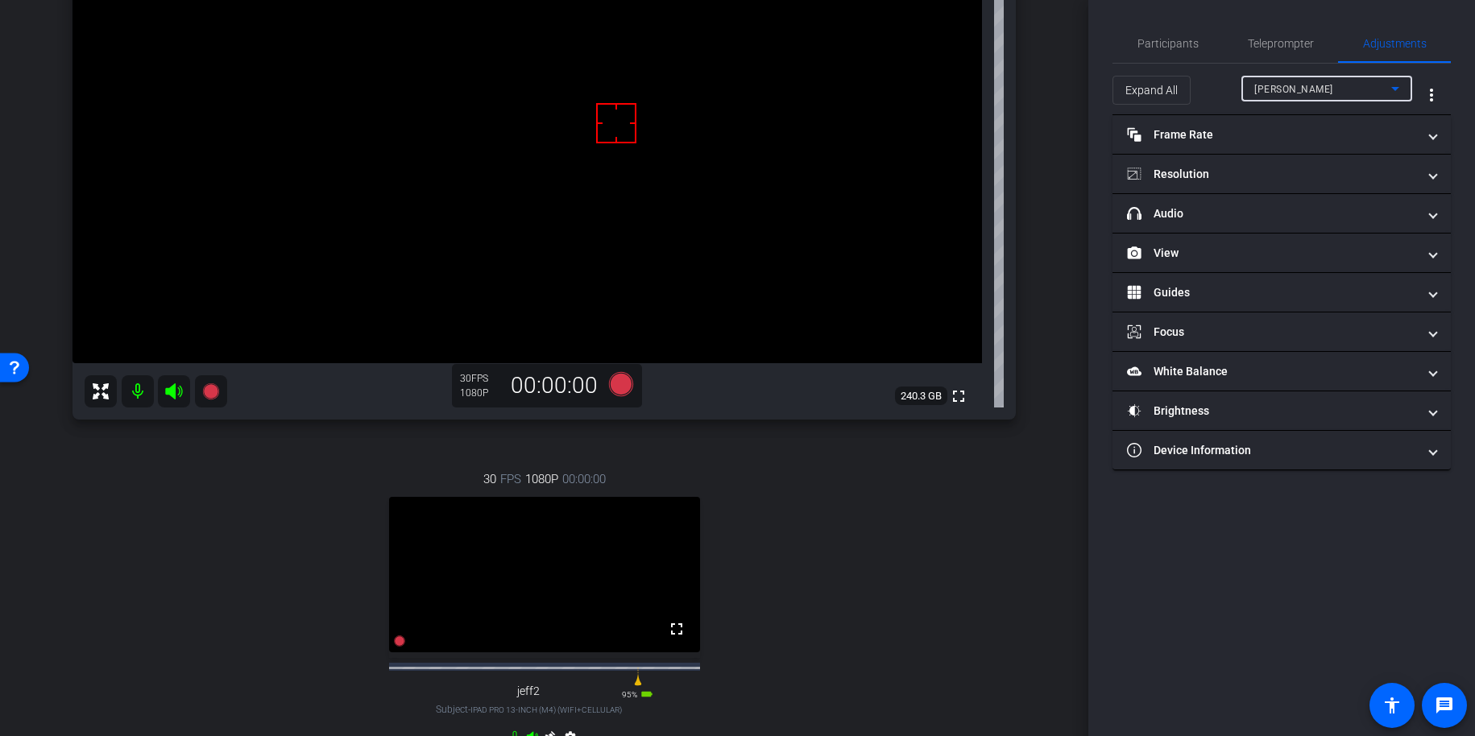
click at [1067, 151] on div "arrow_back 9.17.25 Back to project Send invite account_box grid_on settings inf…" at bounding box center [544, 152] width 1089 height 736
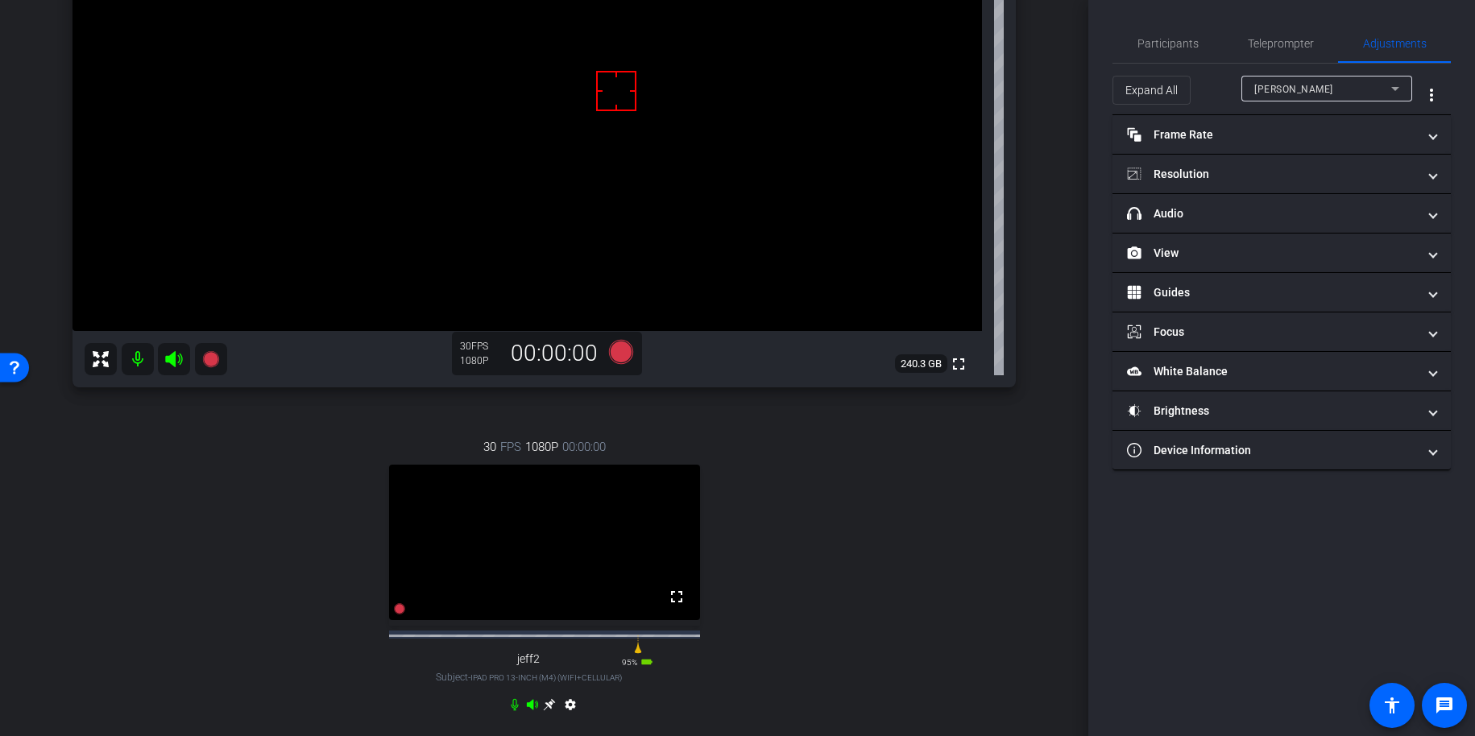
click at [1051, 150] on div "arrow_back 9.17.25 Back to project Send invite account_box grid_on settings inf…" at bounding box center [544, 120] width 1089 height 736
click at [1039, 89] on div "Adam iPhone 16 Pro Max info ROOM ID: 65774215 80% battery_std fullscreen settin…" at bounding box center [544, 290] width 1008 height 939
click at [1031, 92] on div "Adam iPhone 16 Pro Max info ROOM ID: 65774215 80% battery_std fullscreen settin…" at bounding box center [544, 290] width 1008 height 939
click at [1014, 491] on div "30 FPS 1080P 00:00:00 fullscreen jeff2 Subject - iPad Pro 13-inch (M4) (WiFi+Ce…" at bounding box center [545, 578] width 944 height 333
click at [1143, 41] on span "Participants" at bounding box center [1168, 43] width 61 height 11
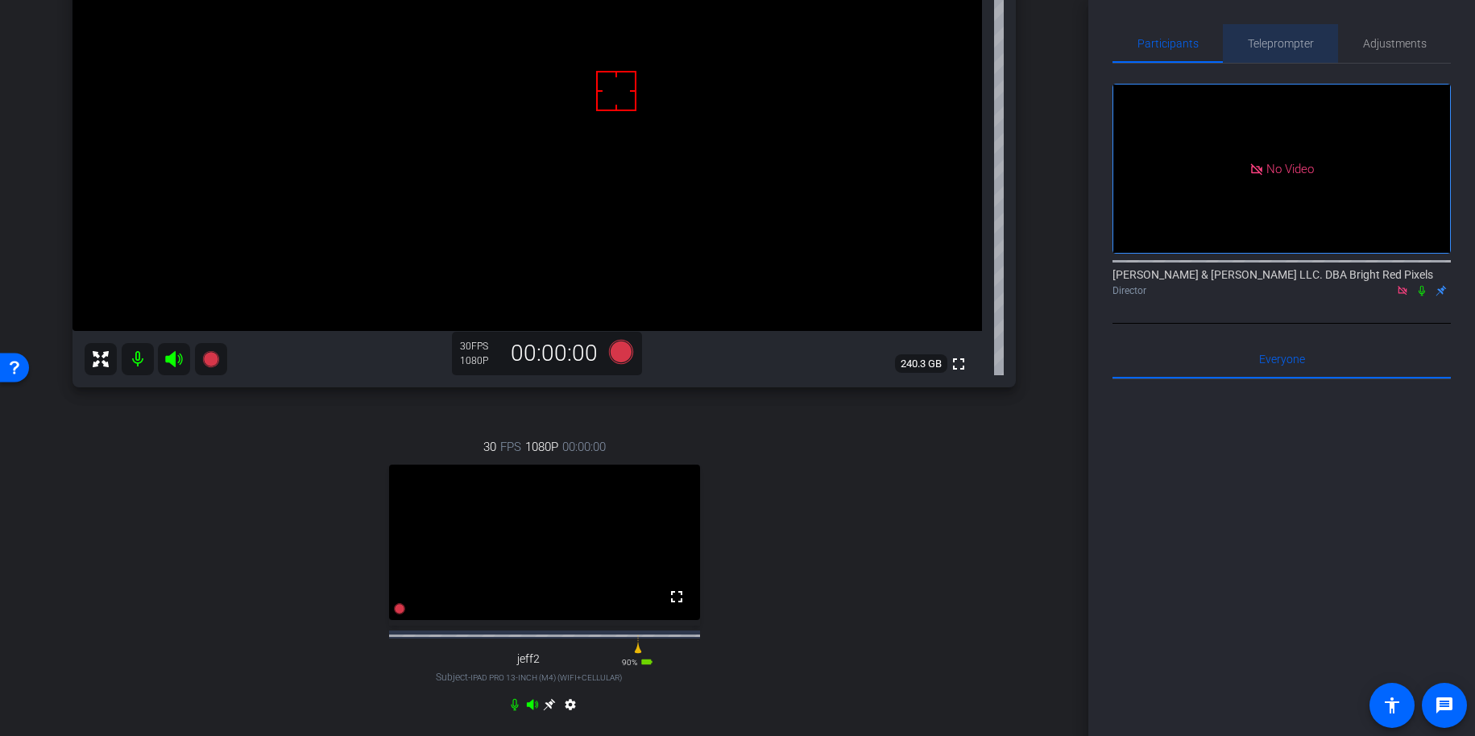
click at [1292, 41] on span "Teleprompter" at bounding box center [1281, 43] width 66 height 11
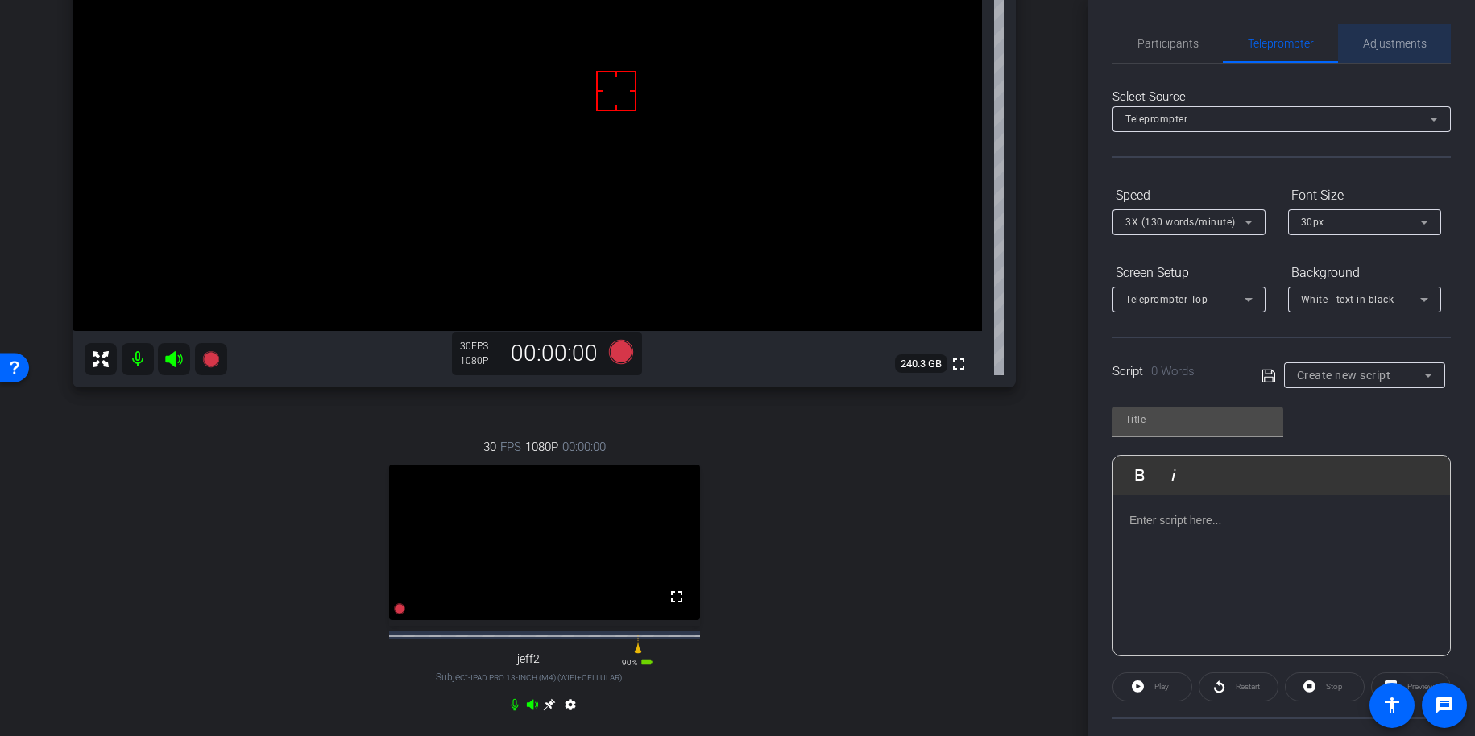
click at [1292, 41] on div "Adjustments" at bounding box center [1394, 43] width 113 height 39
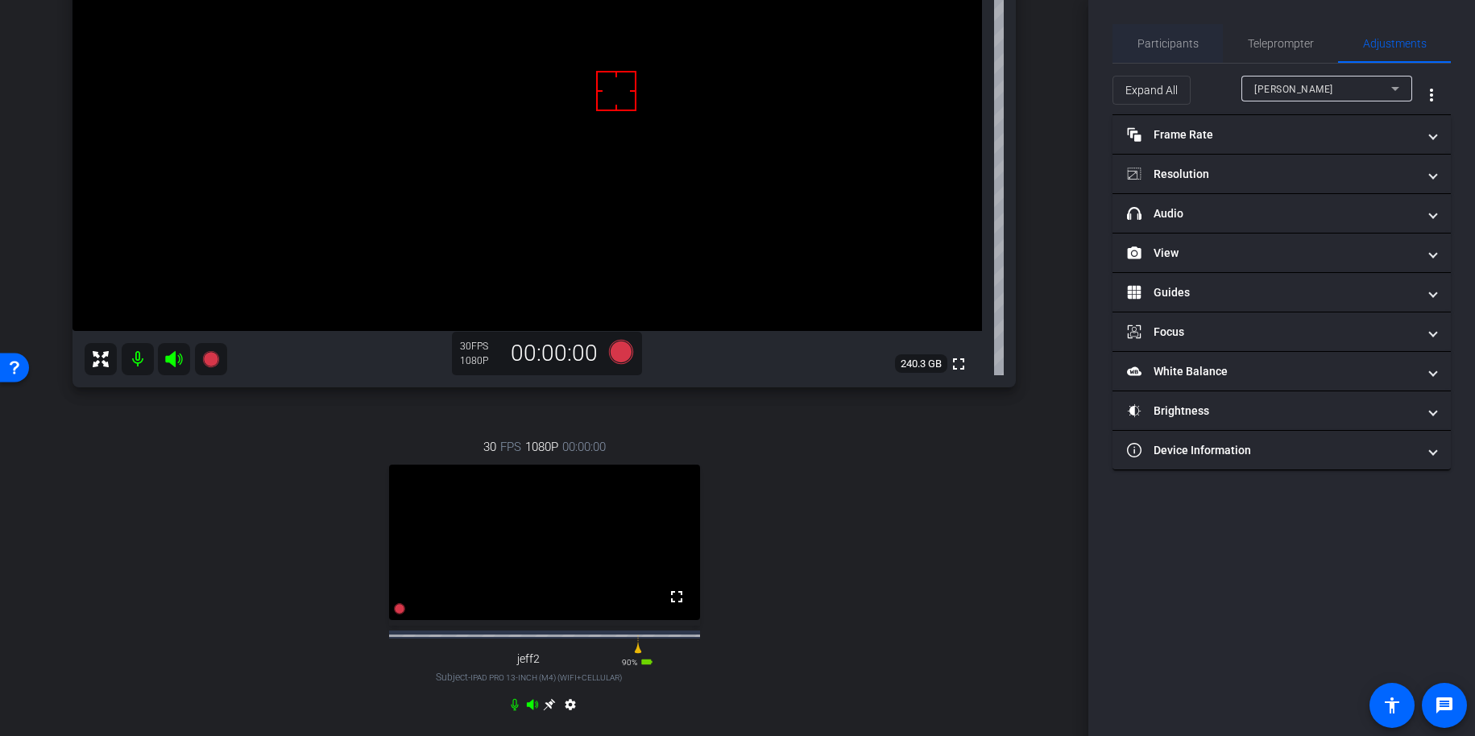
click at [1151, 50] on span "Participants" at bounding box center [1168, 43] width 61 height 39
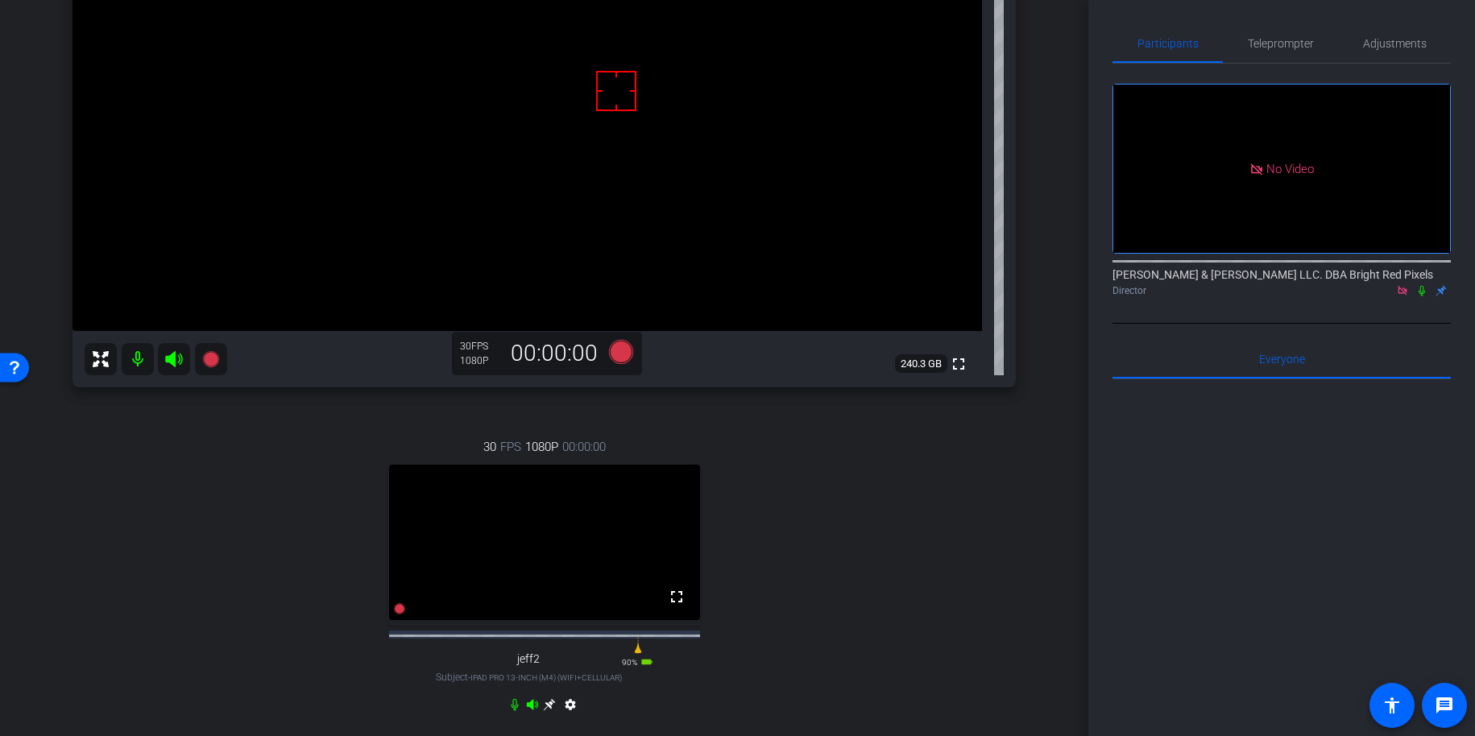
click at [1051, 118] on div "arrow_back 9.17.25 Back to project Send invite account_box grid_on settings inf…" at bounding box center [544, 120] width 1089 height 736
click at [1049, 164] on div "arrow_back 9.17.25 Back to project Send invite account_box grid_on settings inf…" at bounding box center [544, 120] width 1089 height 736
click at [1045, 114] on div "Adam iPhone 16 Pro Max info ROOM ID: 65774215 80% battery_std fullscreen settin…" at bounding box center [544, 290] width 1008 height 939
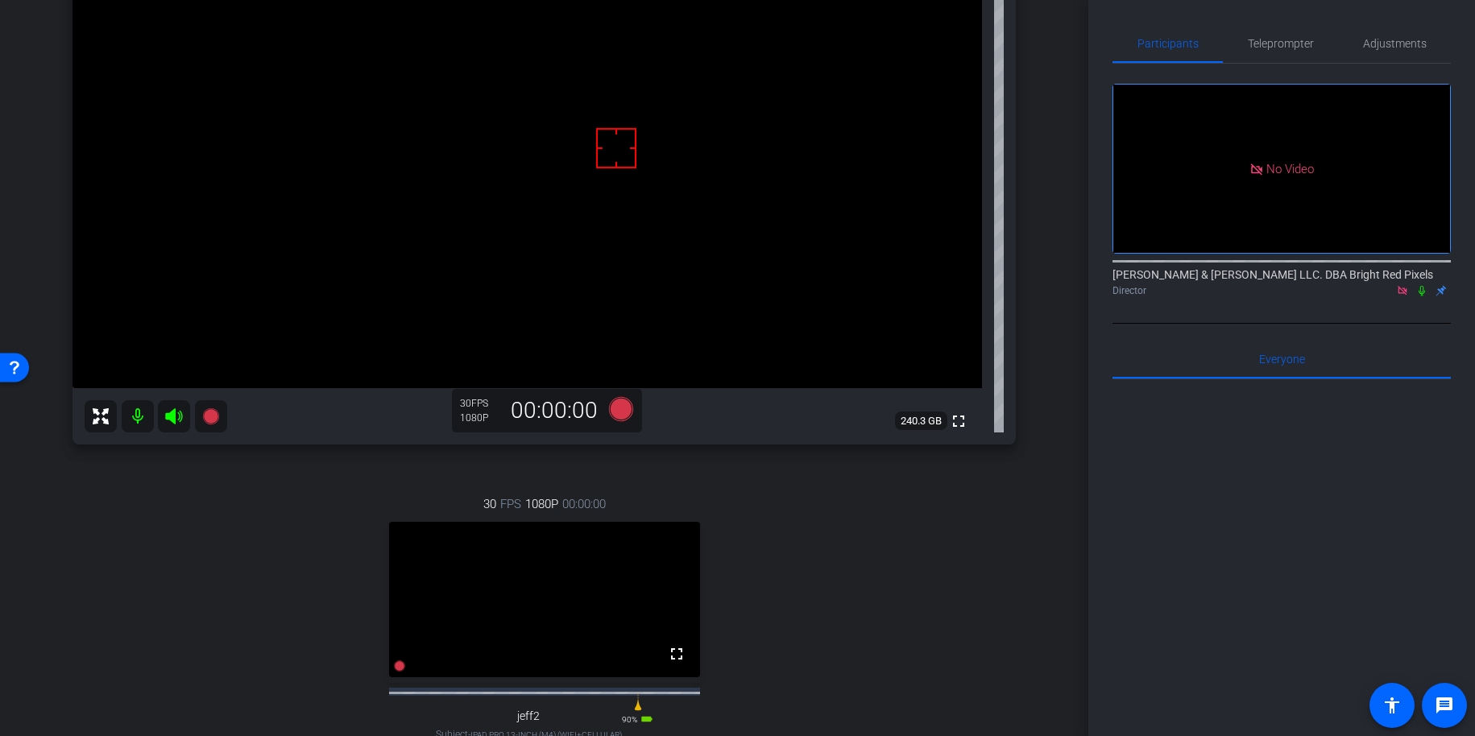
scroll to position [190, 0]
click at [214, 418] on icon at bounding box center [210, 417] width 16 height 16
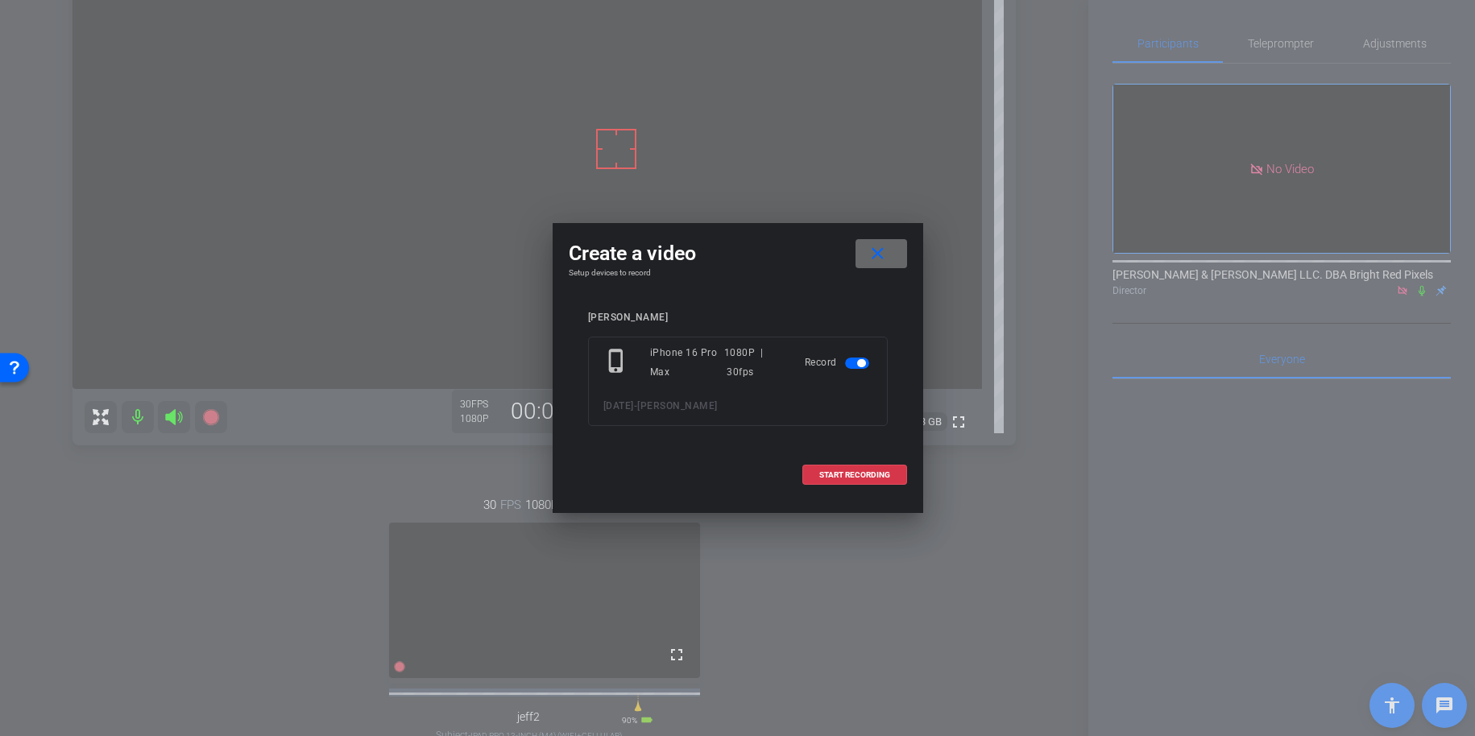
click at [885, 246] on mat-icon "close" at bounding box center [878, 254] width 20 height 20
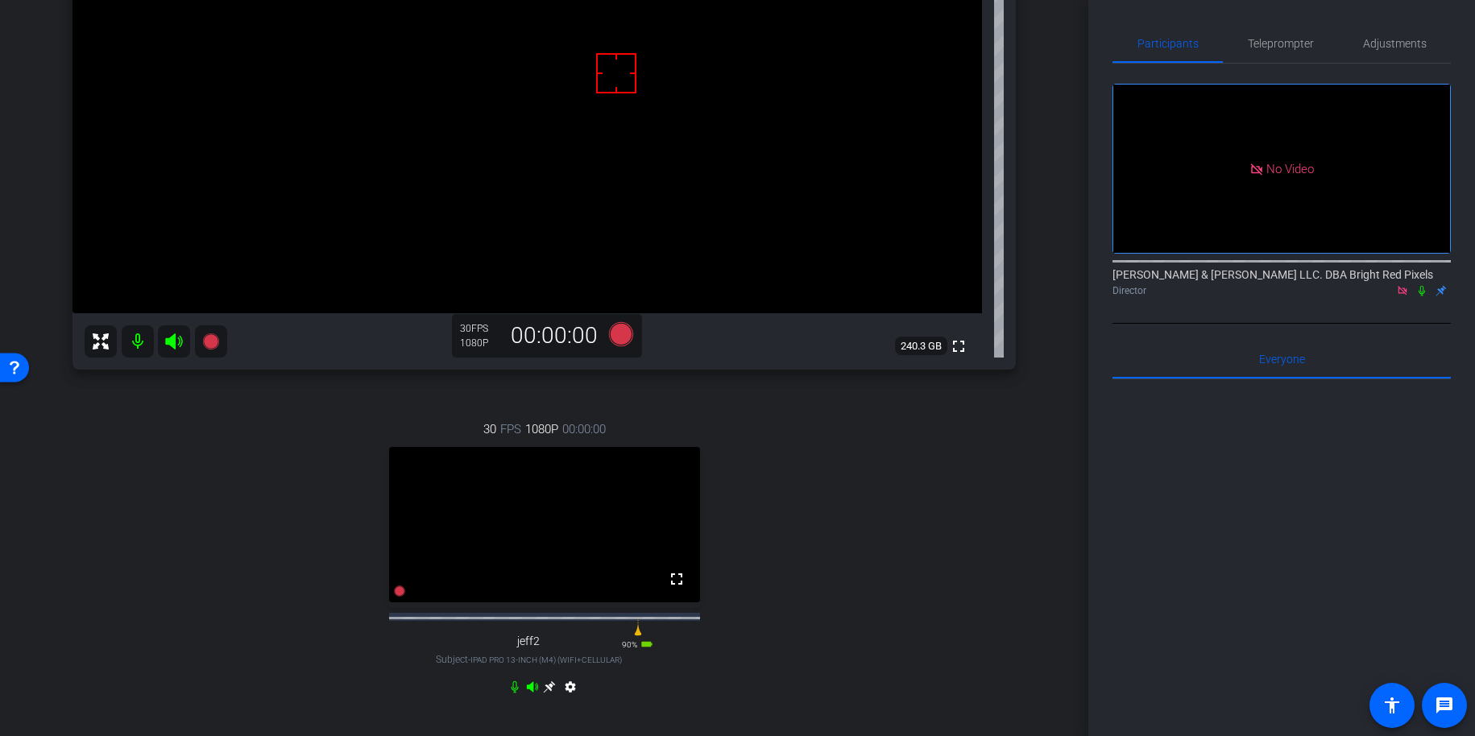
scroll to position [264, 0]
click at [623, 340] on icon at bounding box center [620, 336] width 24 height 24
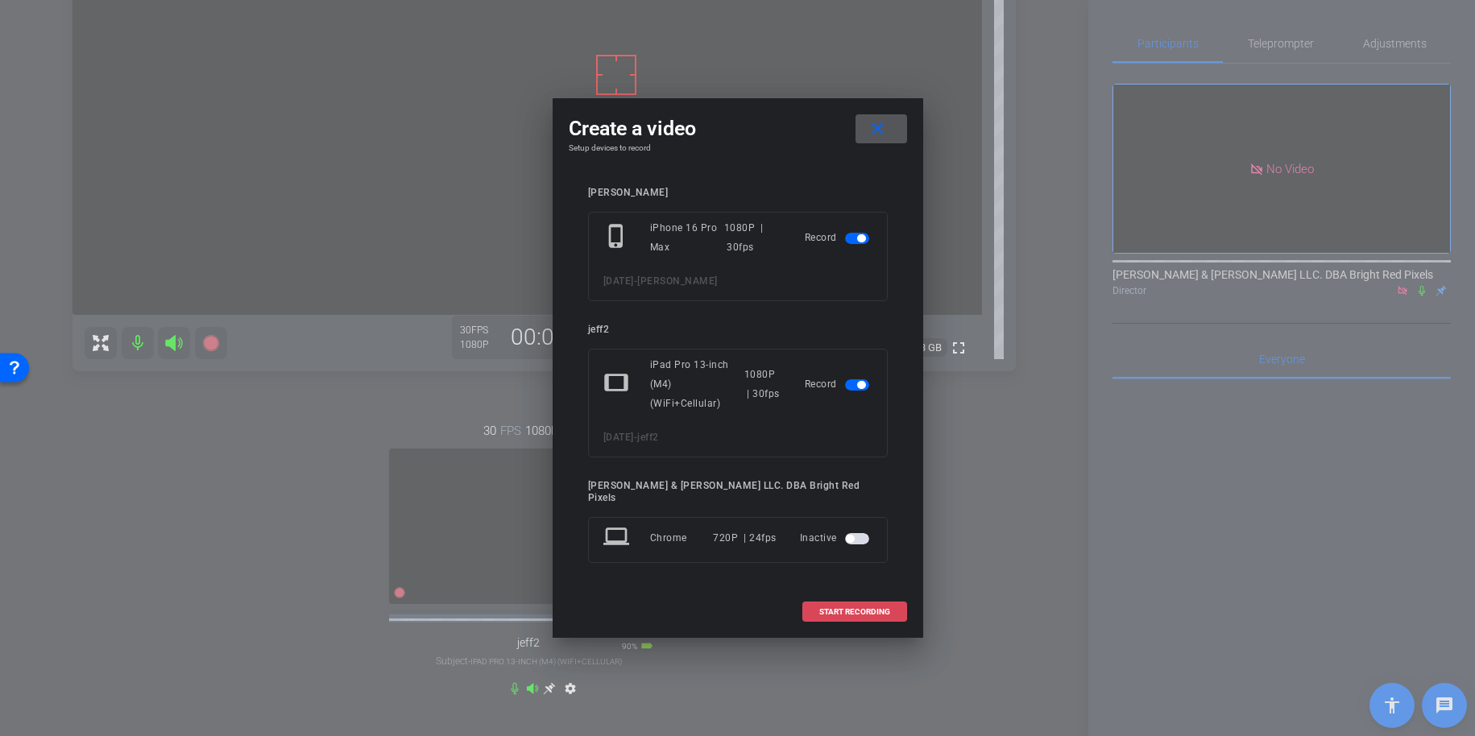
click at [841, 611] on span at bounding box center [854, 612] width 103 height 39
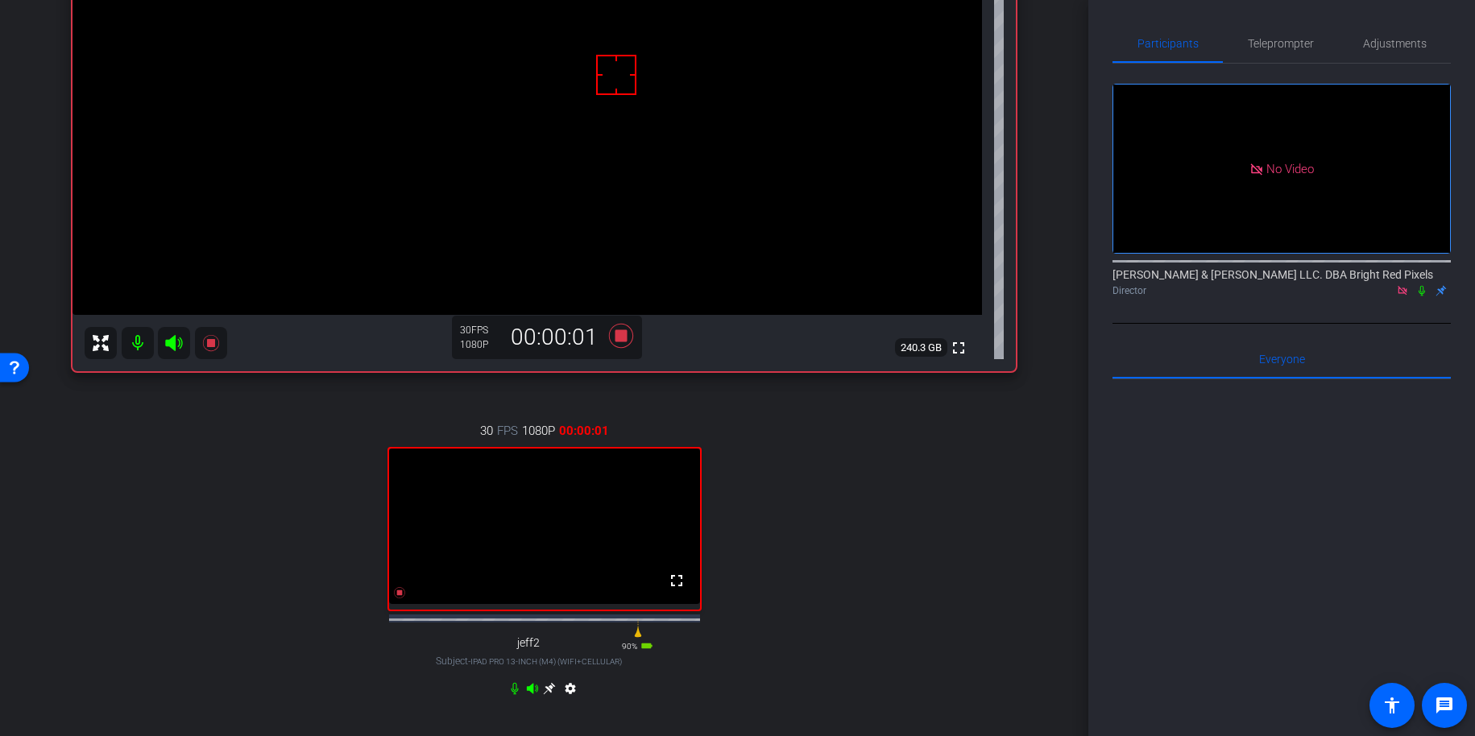
drag, startPoint x: 1422, startPoint y: 227, endPoint x: 1143, endPoint y: 398, distance: 327.6
click at [1292, 286] on icon at bounding box center [1422, 291] width 6 height 10
click at [1292, 285] on icon at bounding box center [1422, 290] width 13 height 11
click at [624, 334] on icon at bounding box center [620, 336] width 24 height 24
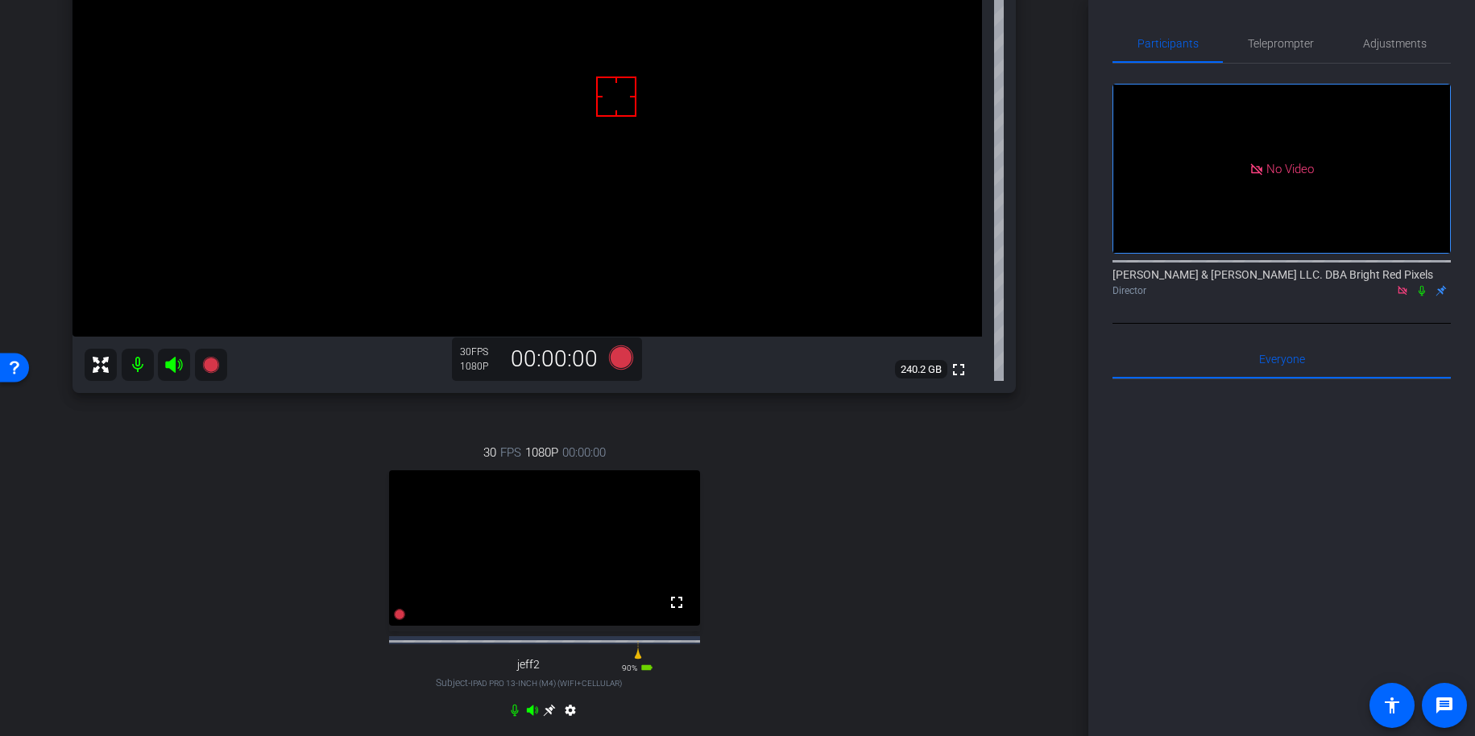
scroll to position [243, 0]
click at [623, 359] on icon at bounding box center [620, 357] width 24 height 24
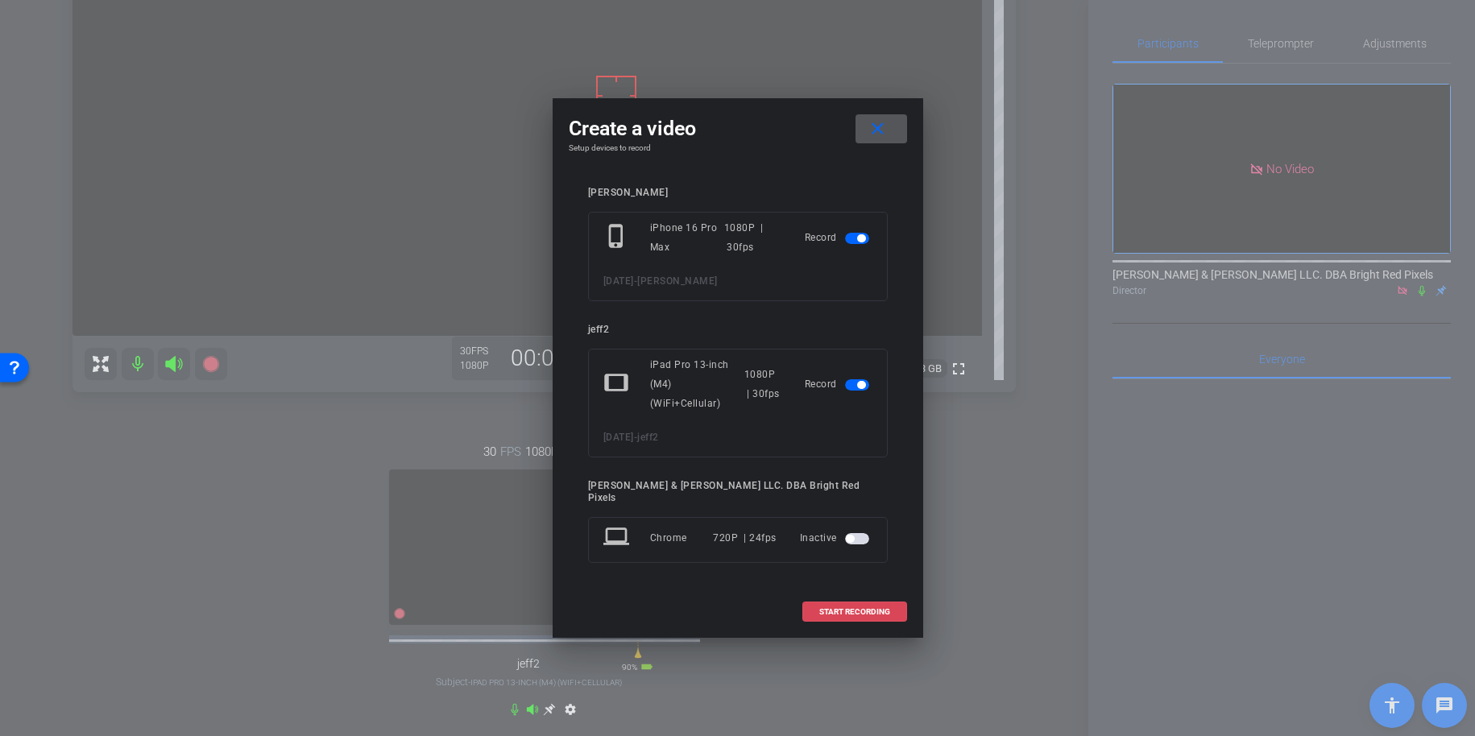
click at [876, 611] on span at bounding box center [854, 612] width 103 height 39
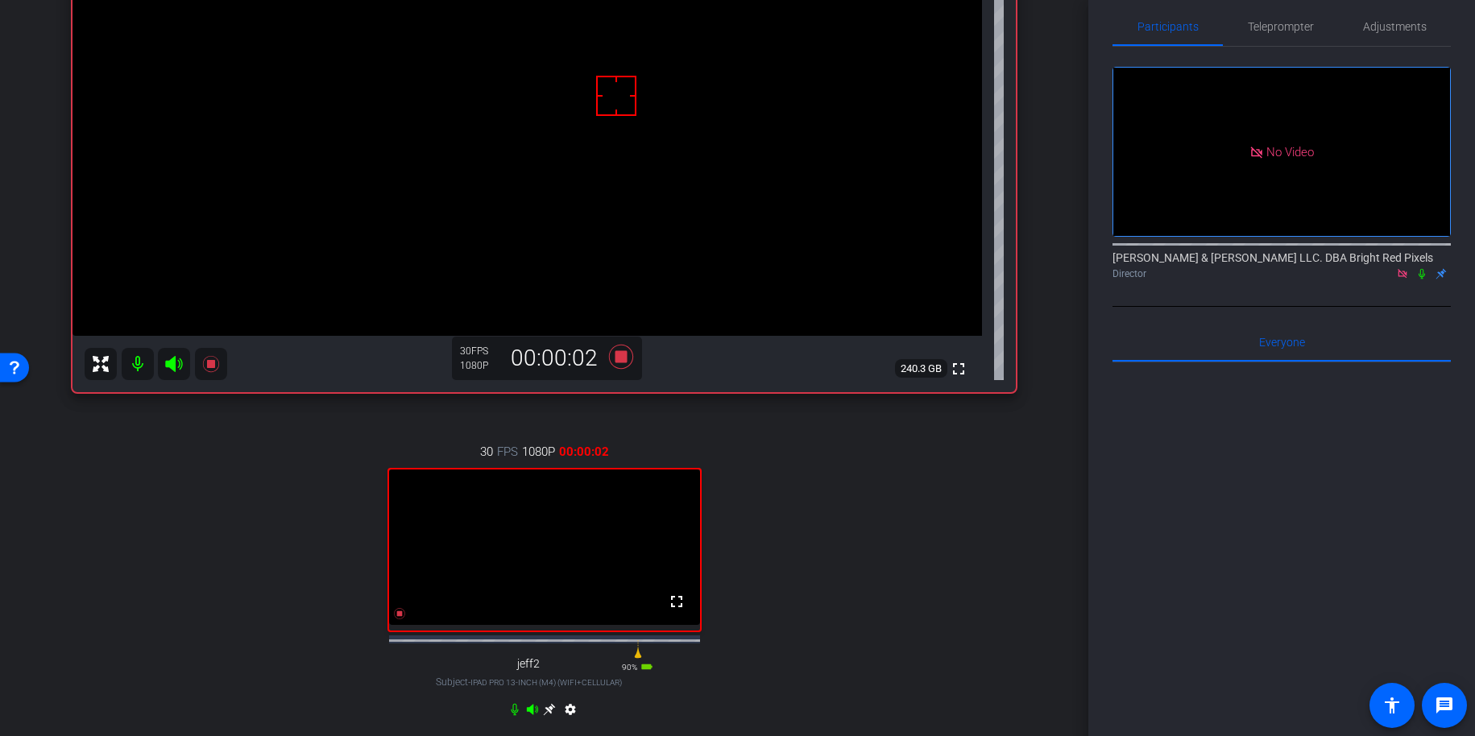
scroll to position [19, 0]
click at [1292, 268] on icon at bounding box center [1422, 273] width 6 height 10
click at [1292, 268] on icon at bounding box center [1422, 273] width 9 height 10
click at [1292, 268] on icon at bounding box center [1422, 273] width 6 height 10
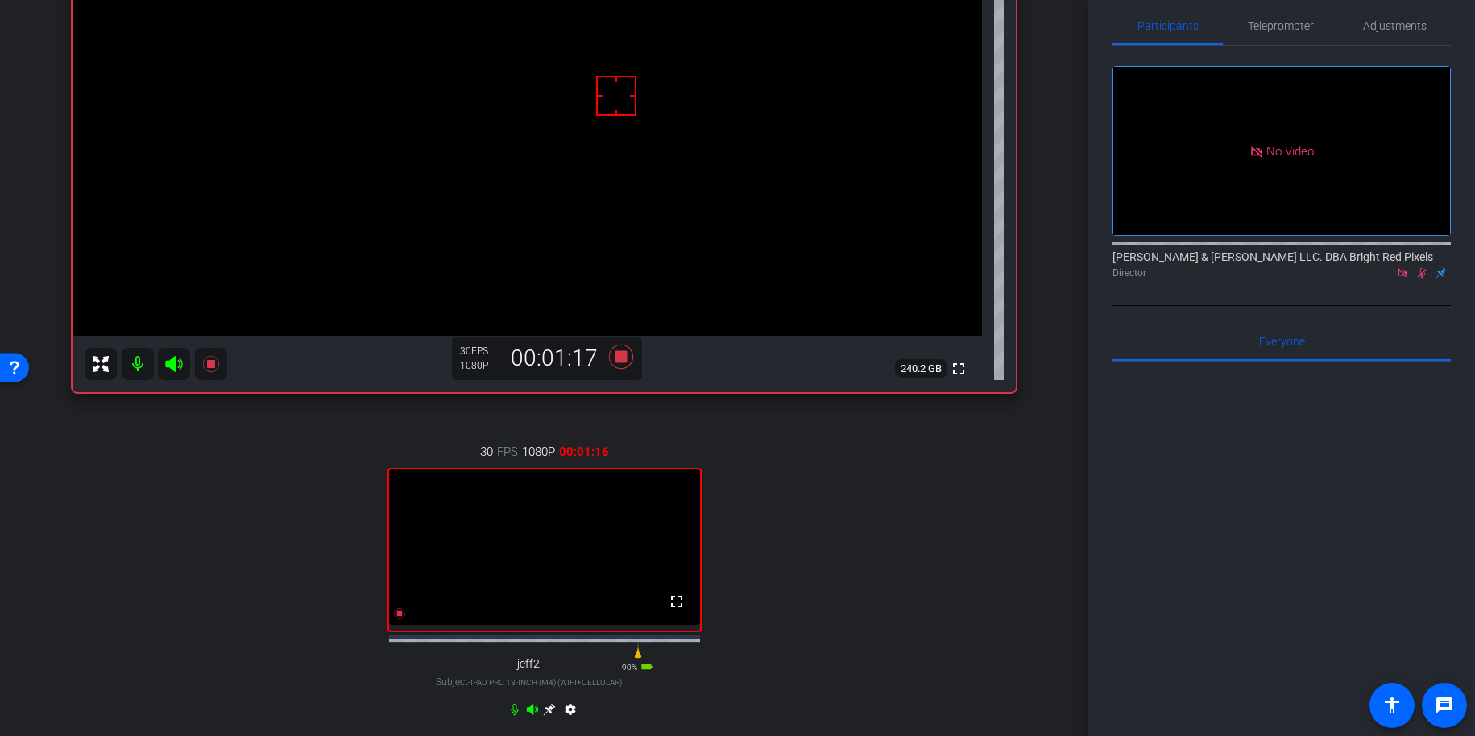
click at [1292, 268] on icon at bounding box center [1422, 273] width 13 height 11
click at [1292, 268] on icon at bounding box center [1422, 273] width 6 height 10
click at [1292, 268] on icon at bounding box center [1422, 273] width 13 height 11
click at [619, 356] on icon at bounding box center [620, 357] width 24 height 24
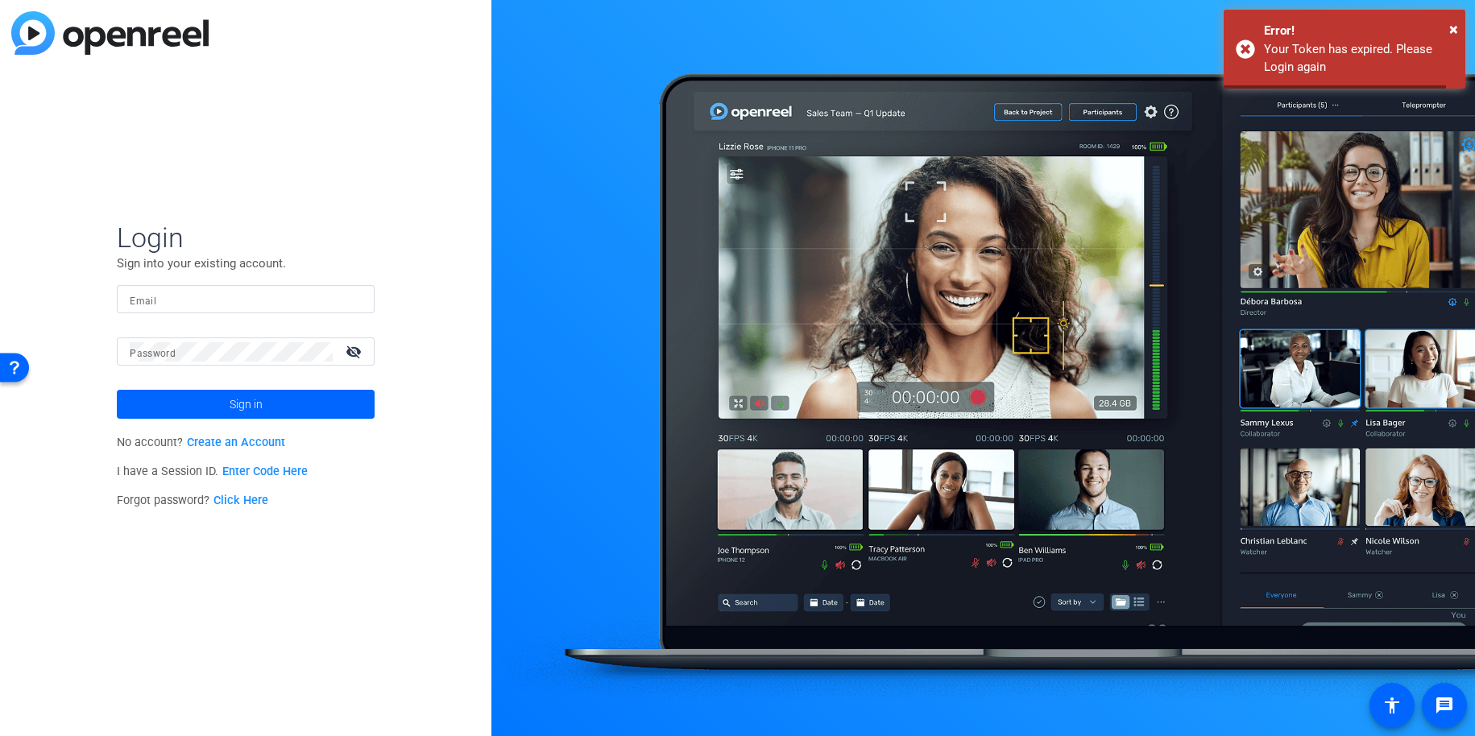
type input "roman.bodnar@brightredpixels.com"
click at [234, 404] on span "Sign in" at bounding box center [246, 404] width 33 height 40
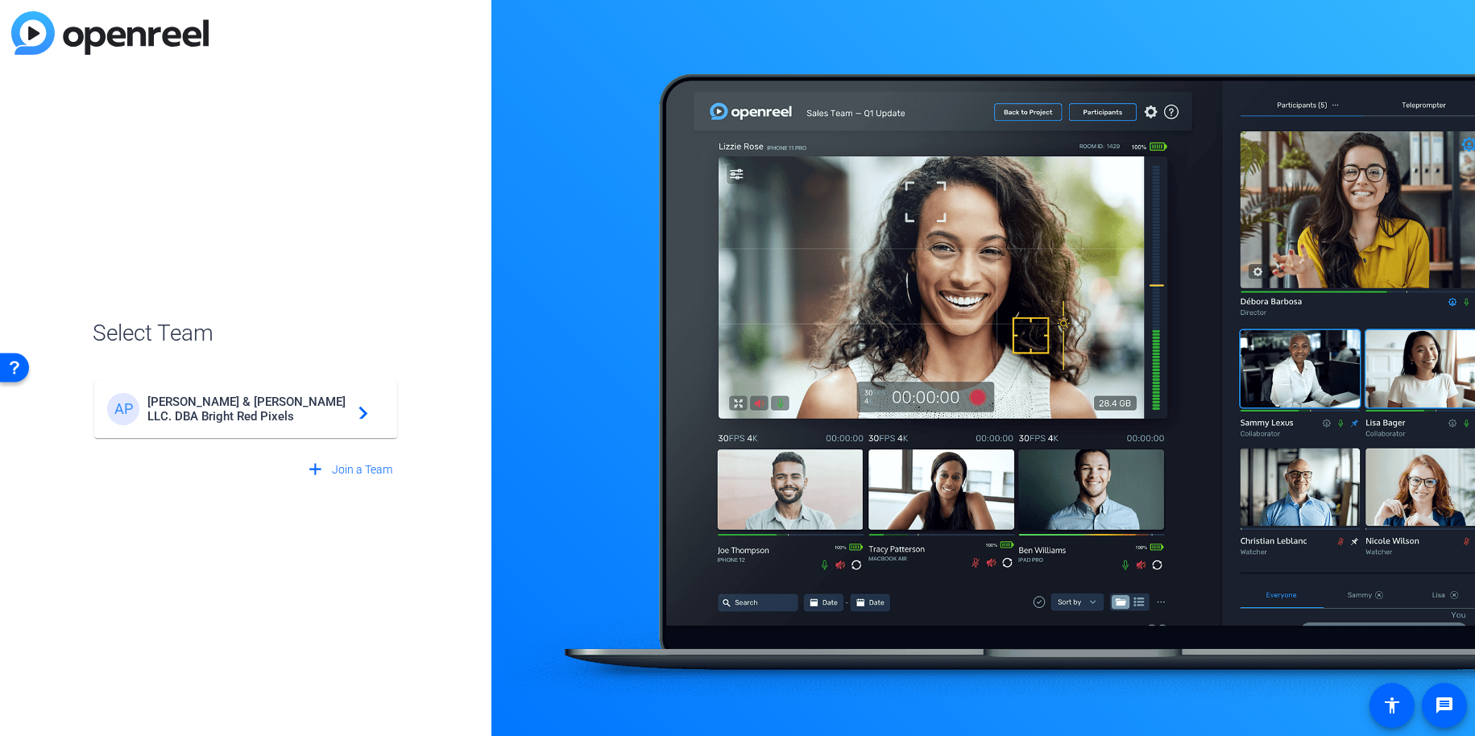
click at [238, 404] on span "[PERSON_NAME] & [PERSON_NAME] LLC. DBA Bright Red Pixels" at bounding box center [247, 409] width 201 height 29
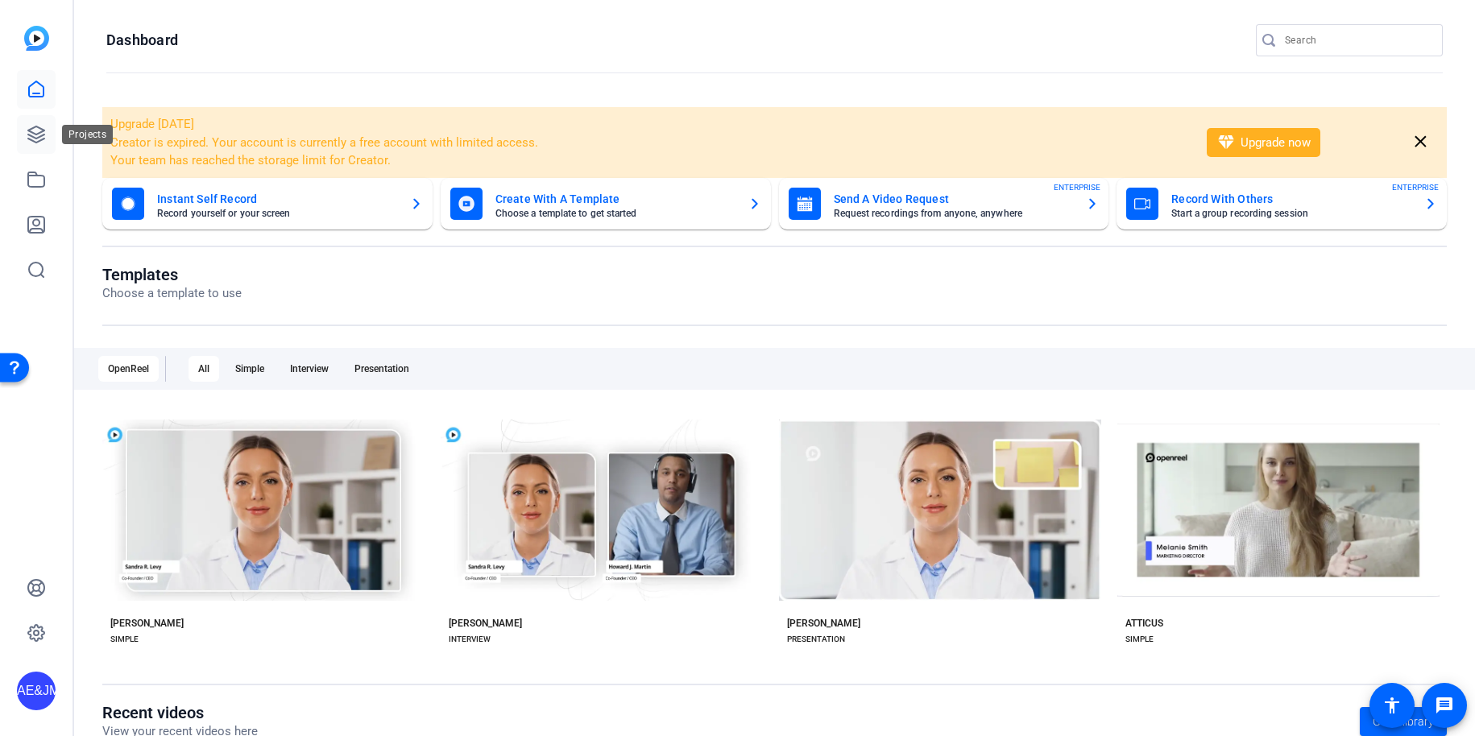
click at [38, 133] on icon at bounding box center [36, 134] width 16 height 16
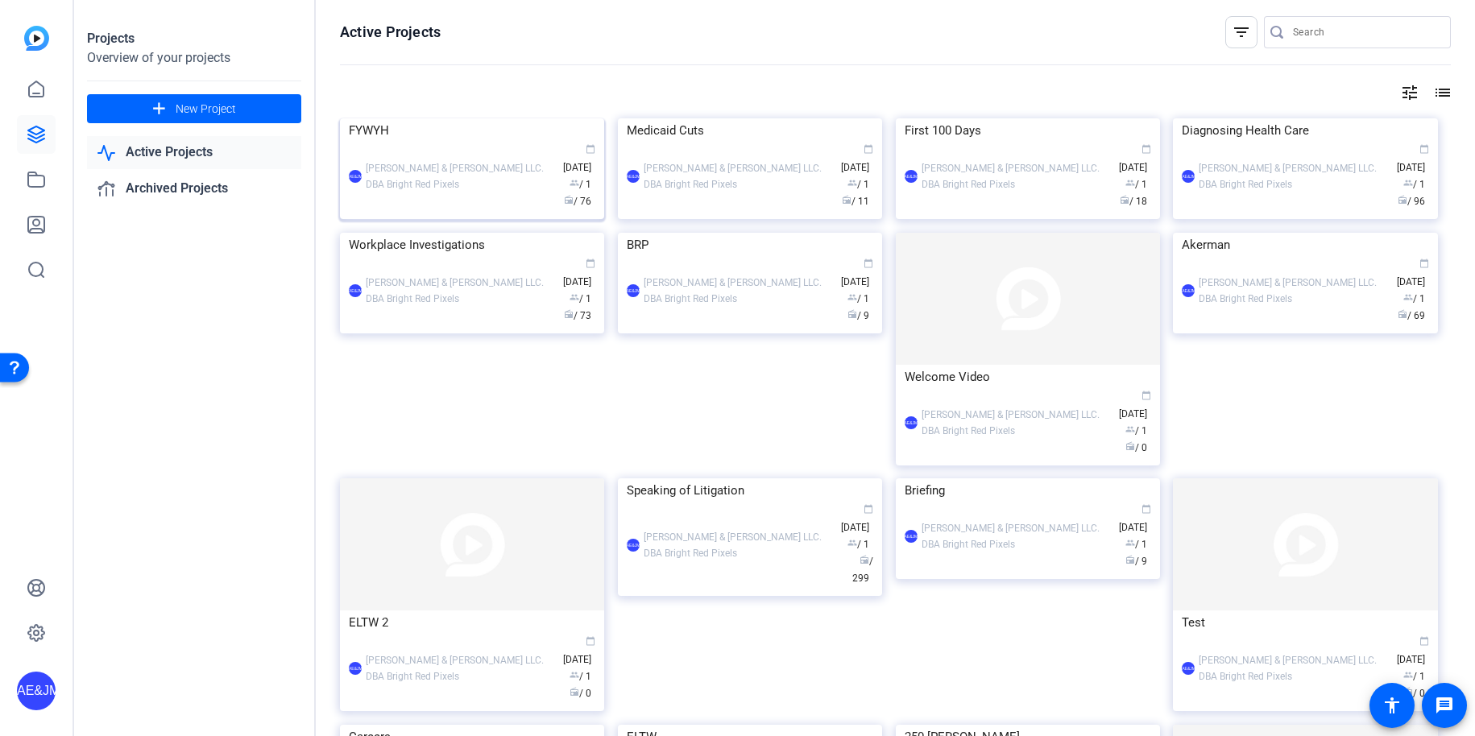
click at [439, 193] on div "[PERSON_NAME] & [PERSON_NAME] LLC. DBA Bright Red Pixels" at bounding box center [460, 176] width 189 height 32
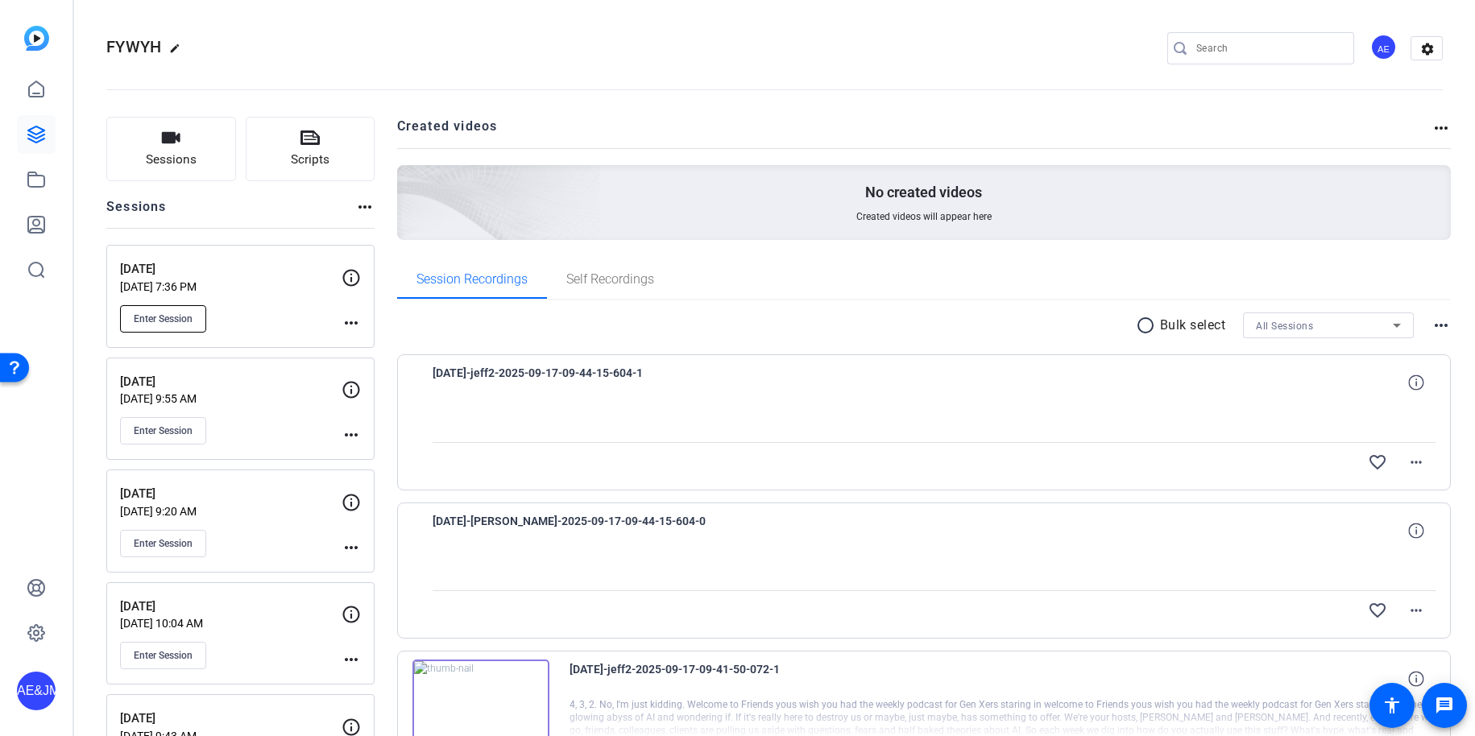
click at [197, 321] on button "Enter Session" at bounding box center [163, 318] width 86 height 27
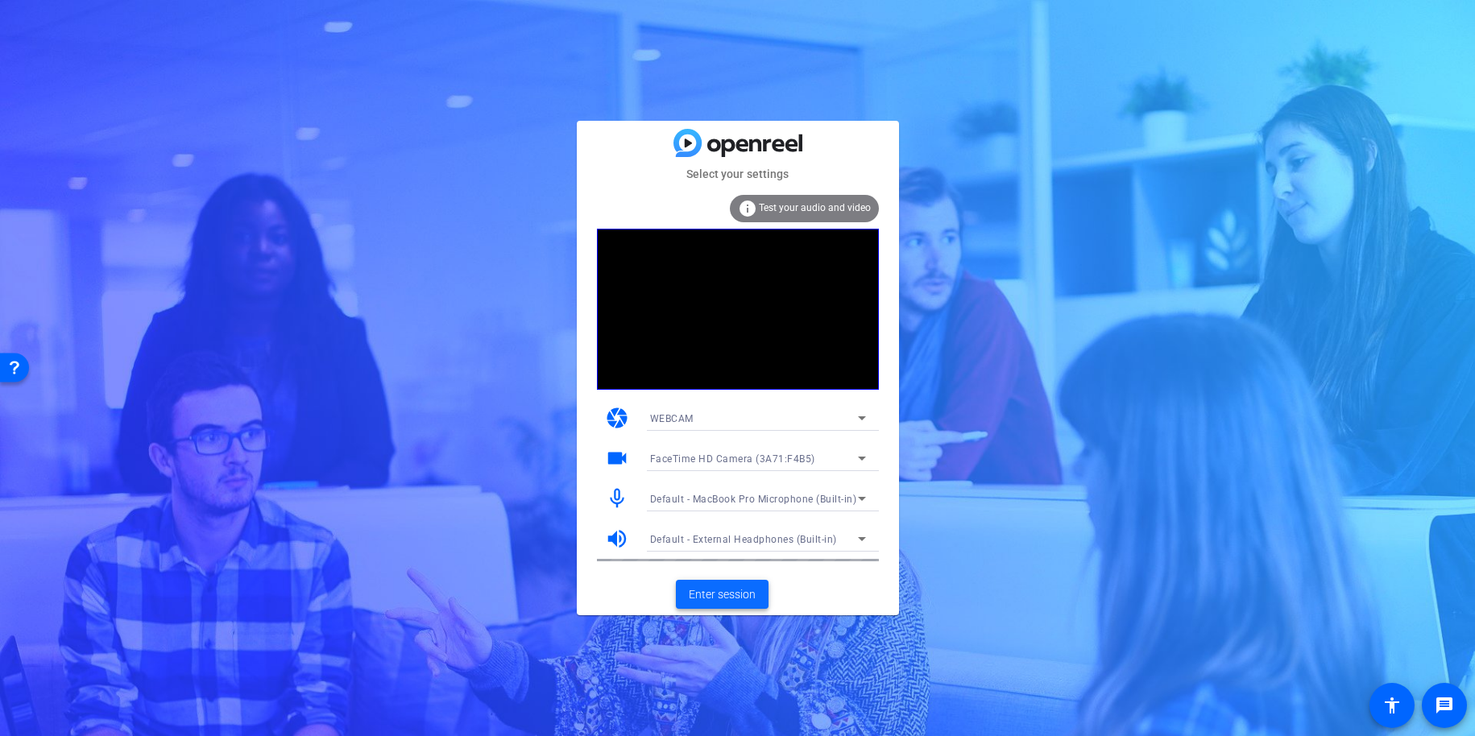
click at [707, 592] on span "Enter session" at bounding box center [722, 595] width 67 height 17
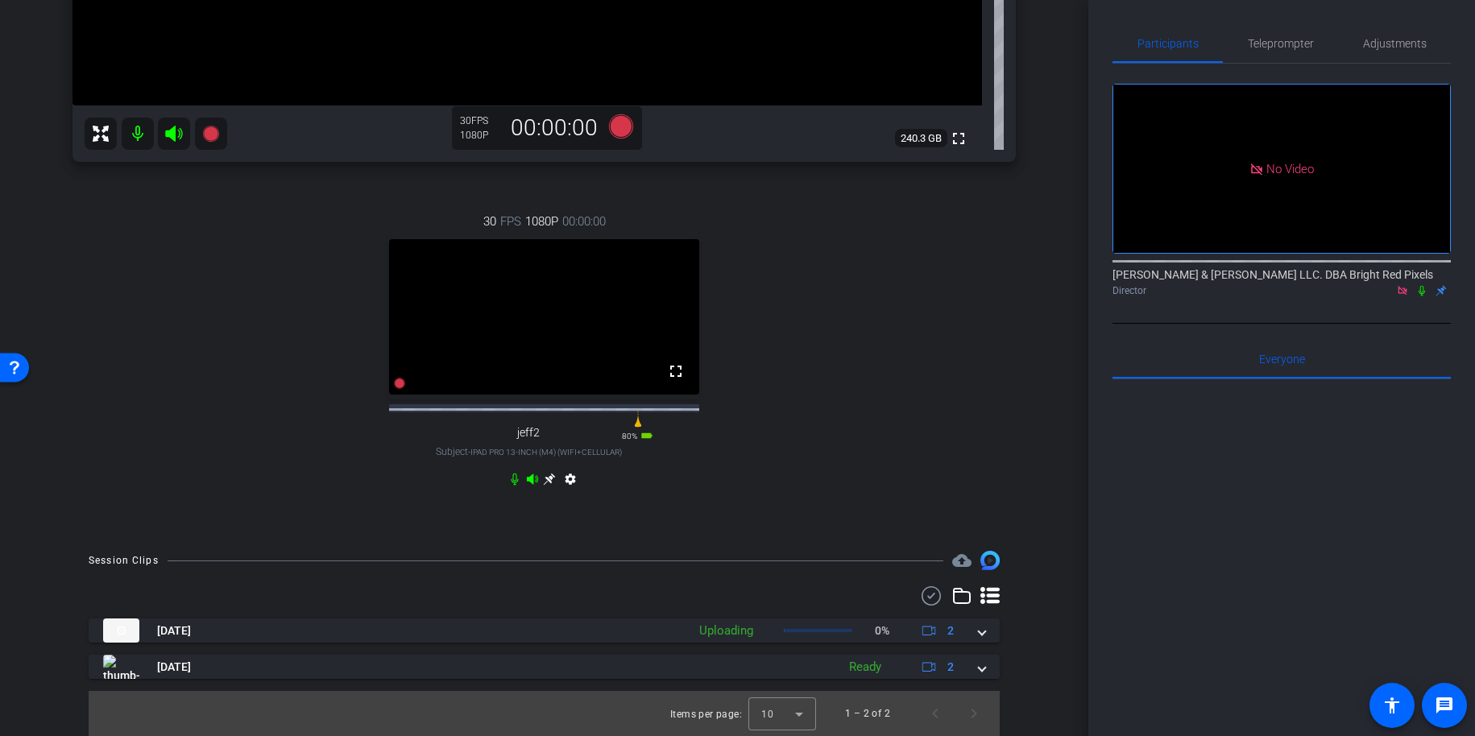
scroll to position [487, 0]
click at [932, 442] on div "30 FPS 1080P 00:00:00 fullscreen jeff2 Subject - iPad Pro 13-inch (M4) (WiFi+Ce…" at bounding box center [545, 352] width 944 height 333
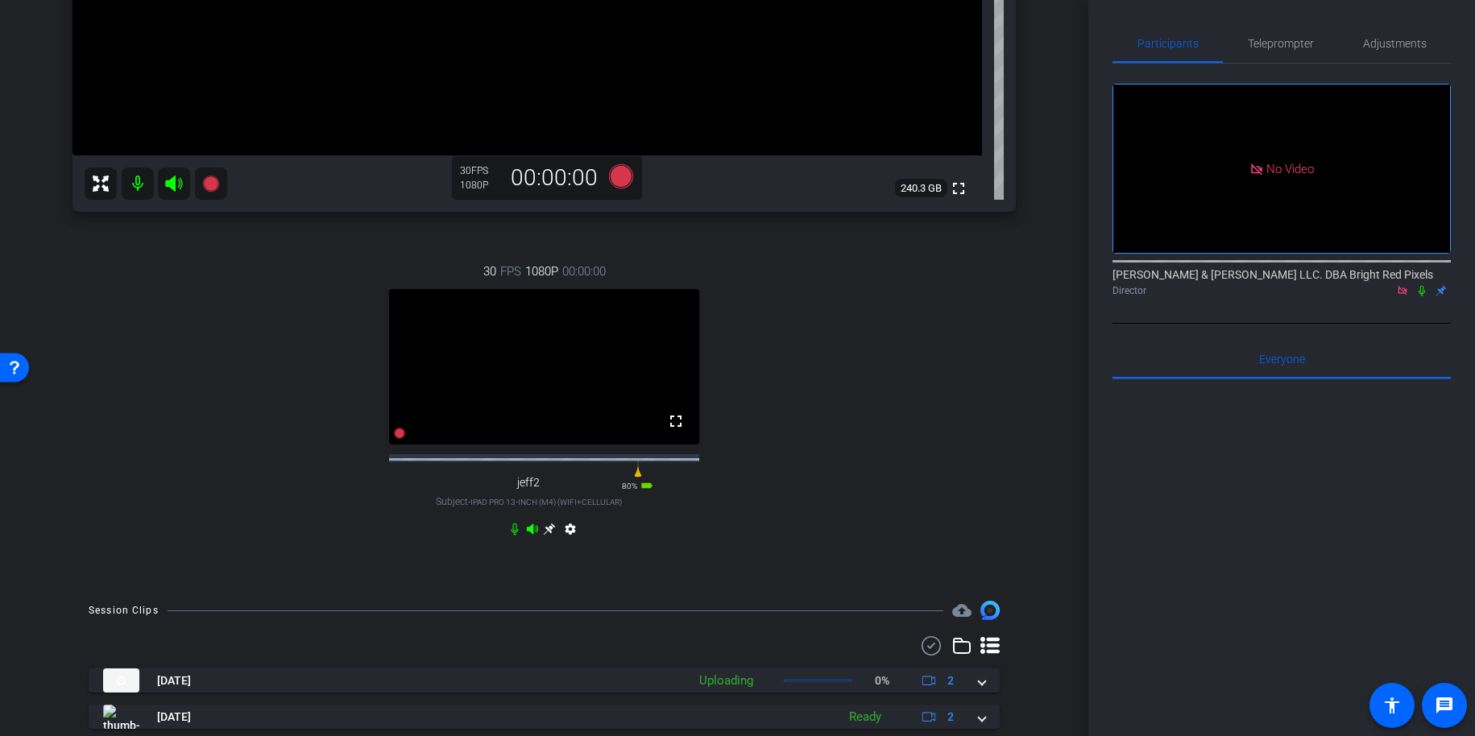
scroll to position [488, 0]
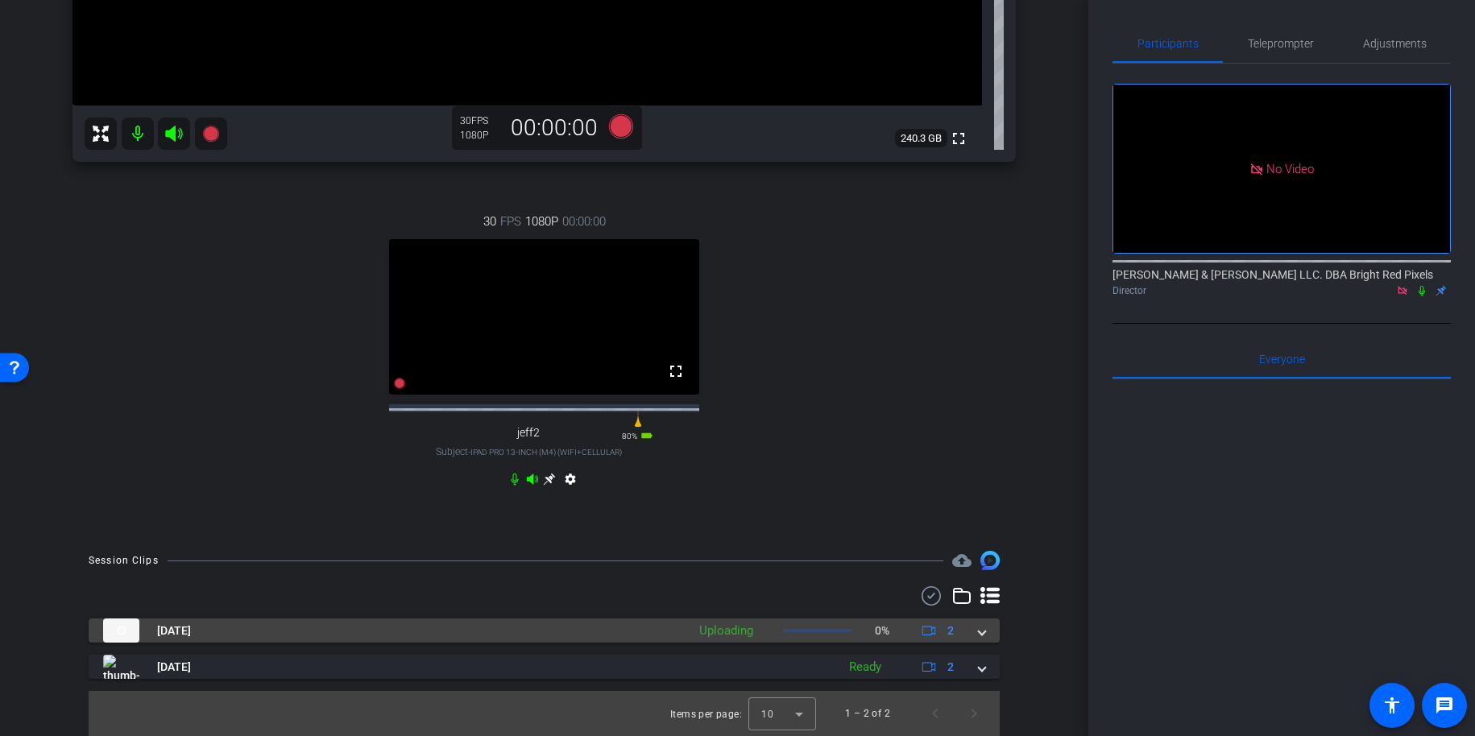
click at [980, 632] on span at bounding box center [982, 631] width 6 height 17
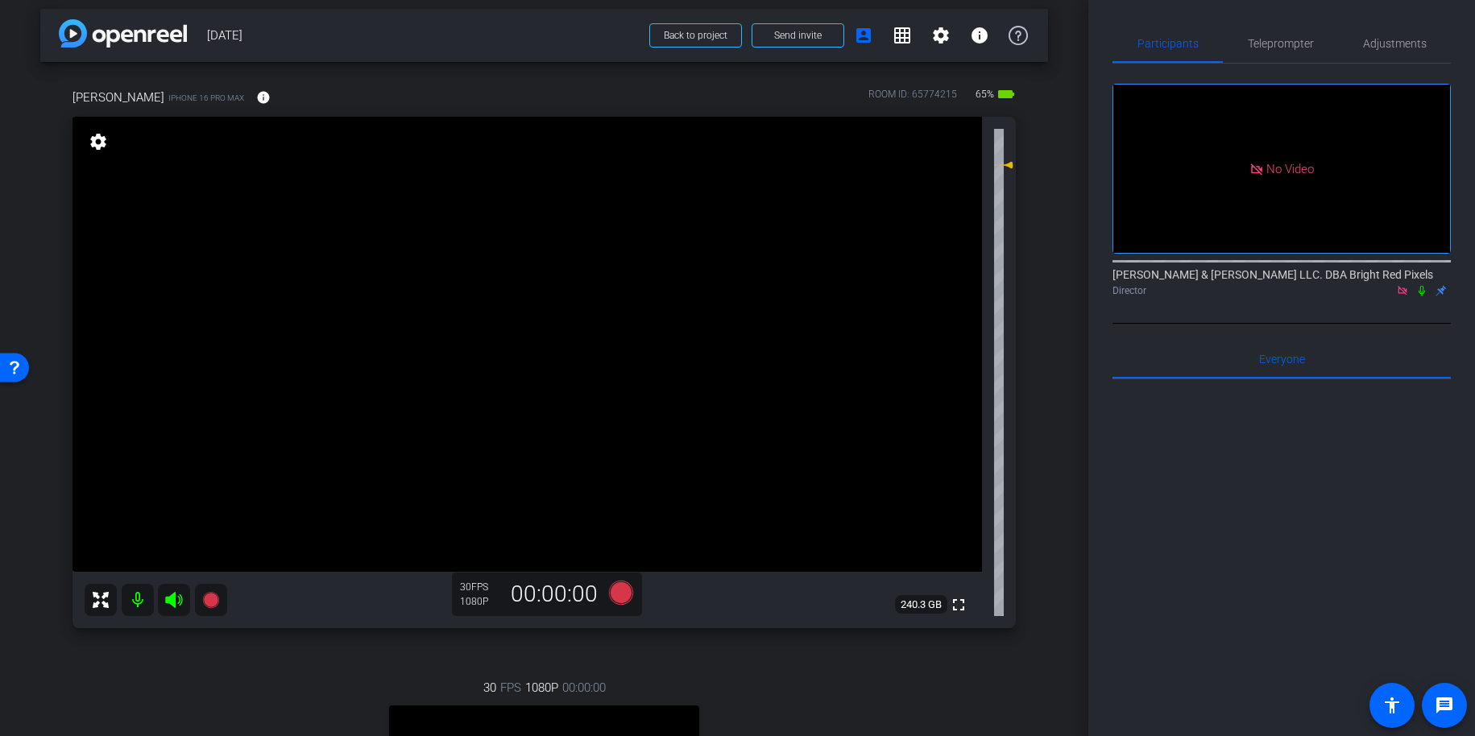
scroll to position [0, 0]
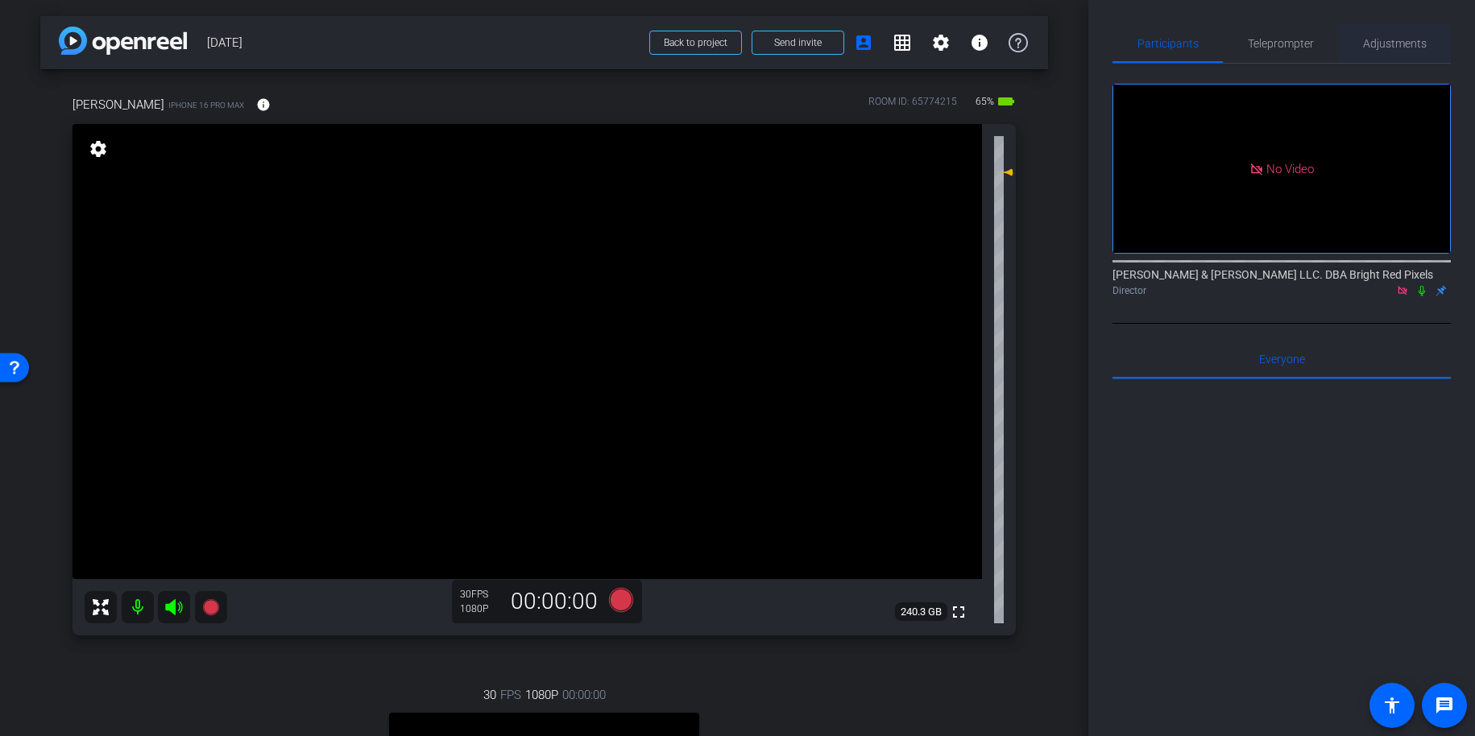
click at [1389, 33] on span "Adjustments" at bounding box center [1395, 43] width 64 height 39
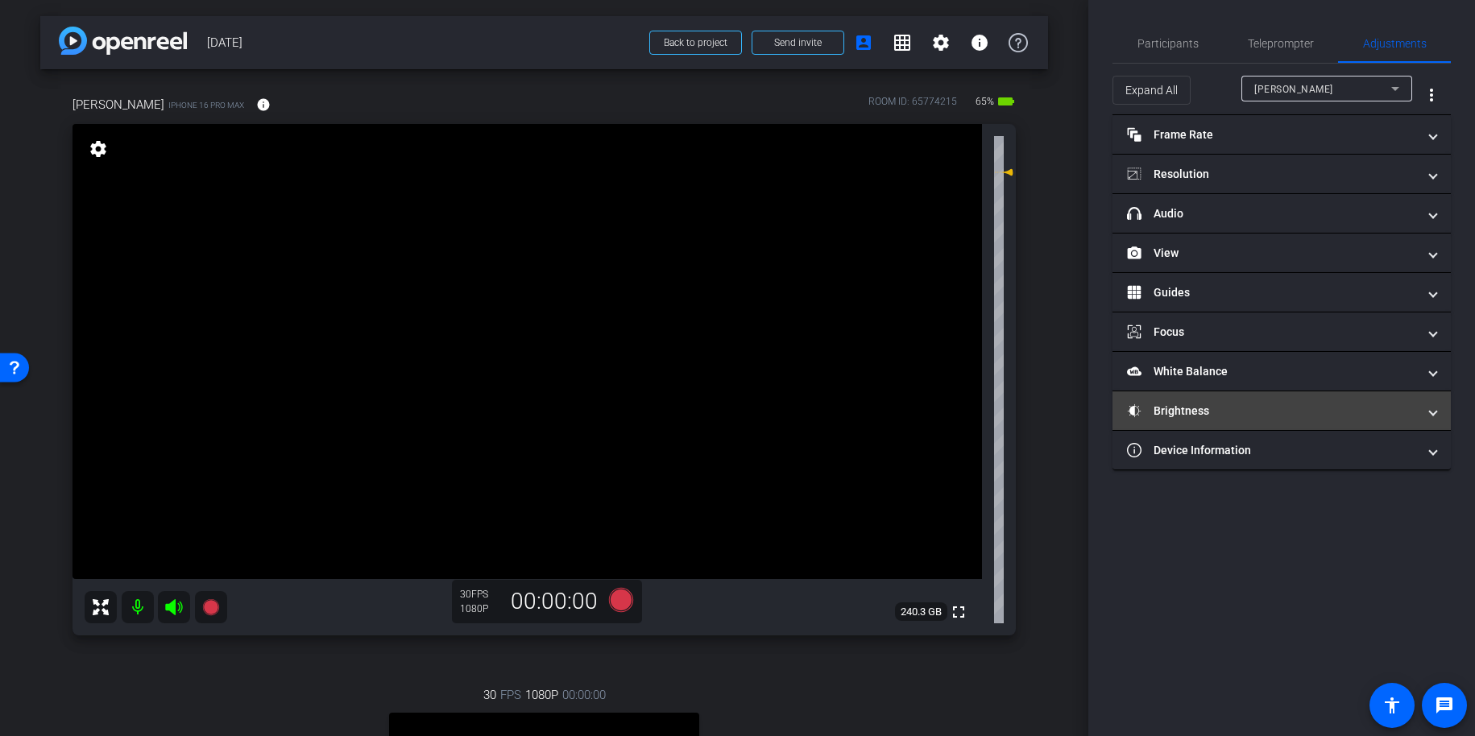
click at [1218, 417] on mat-panel-title "Brightness" at bounding box center [1272, 411] width 290 height 17
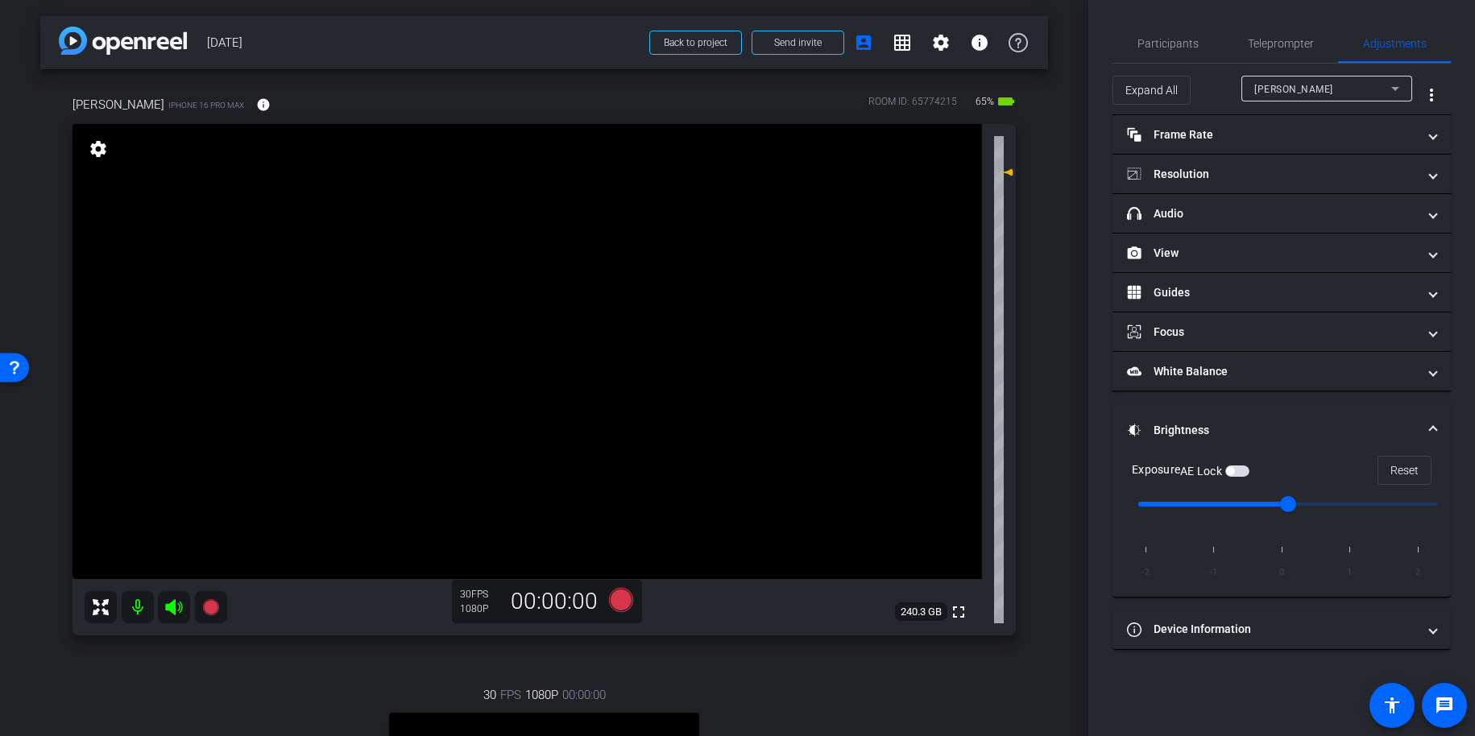
click at [1242, 471] on span "button" at bounding box center [1238, 471] width 24 height 11
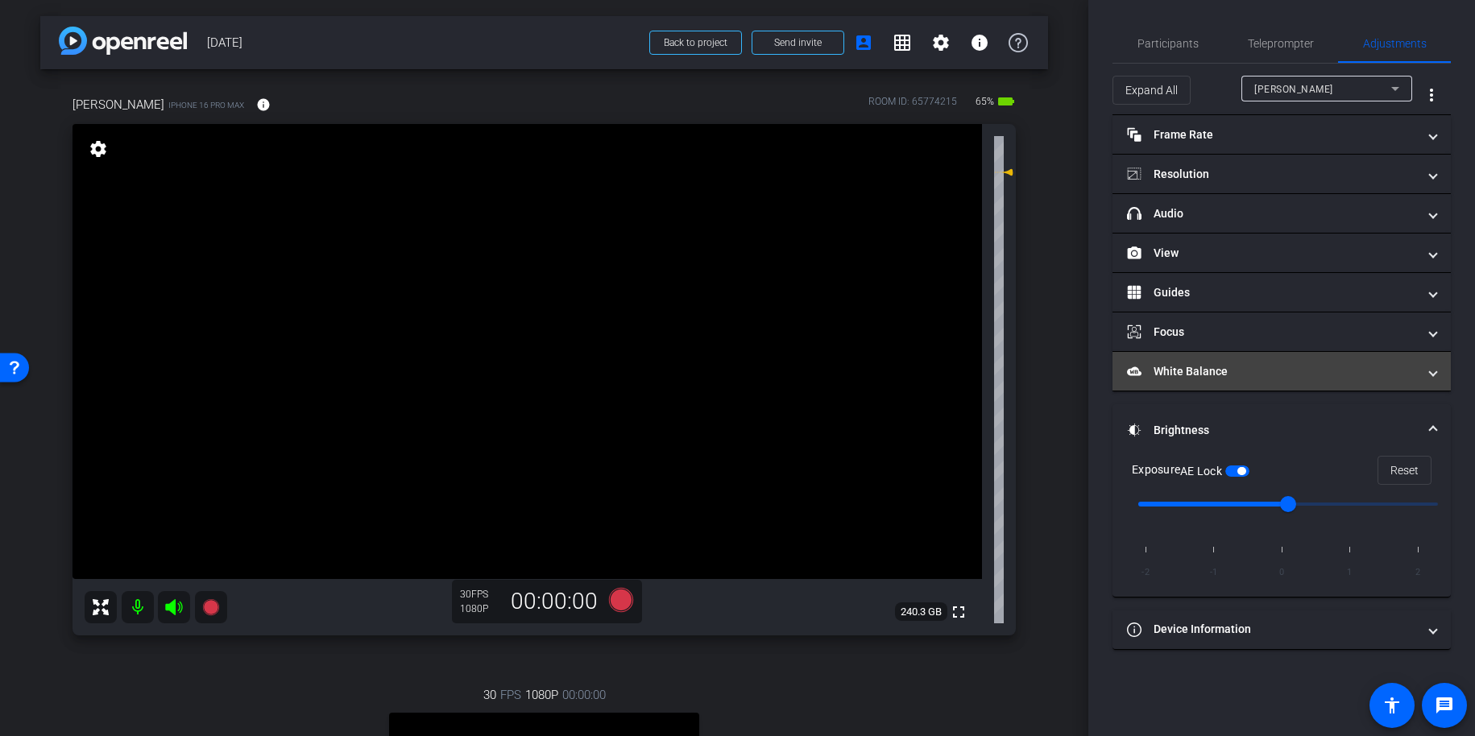
click at [1217, 380] on mat-expansion-panel-header "White Balance White Balance" at bounding box center [1282, 371] width 338 height 39
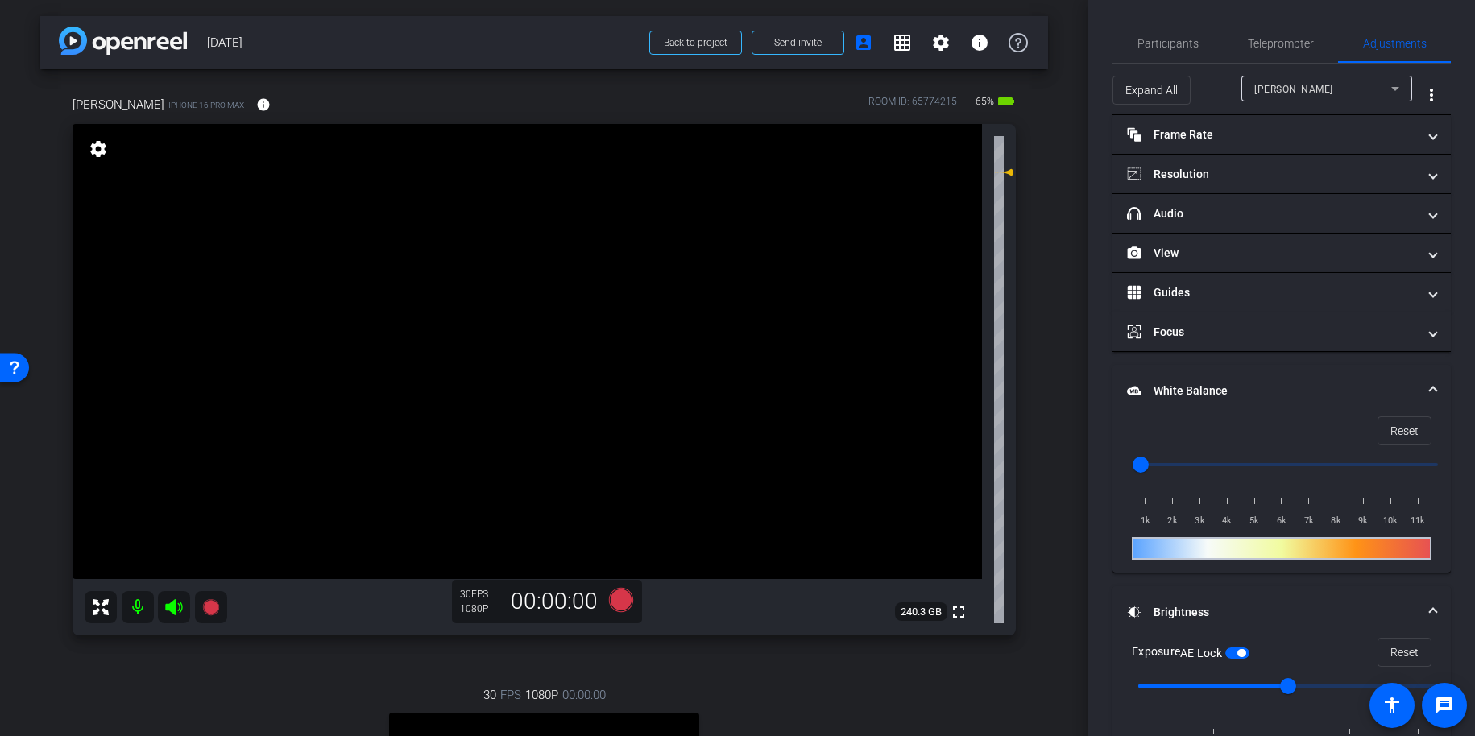
click at [1229, 381] on mat-expansion-panel-header "White Balance White Balance" at bounding box center [1282, 391] width 338 height 52
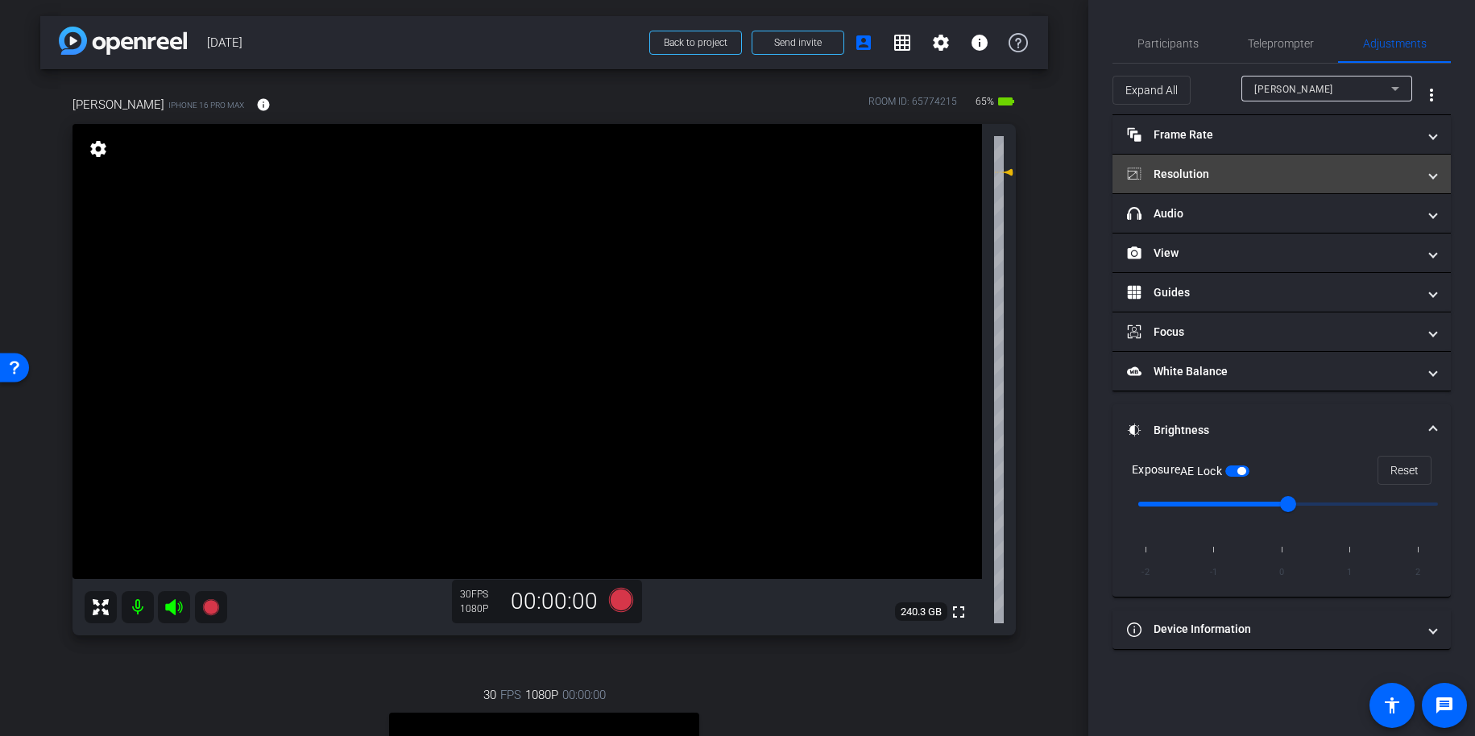
click at [1197, 176] on mat-panel-title "Resolution" at bounding box center [1272, 174] width 290 height 17
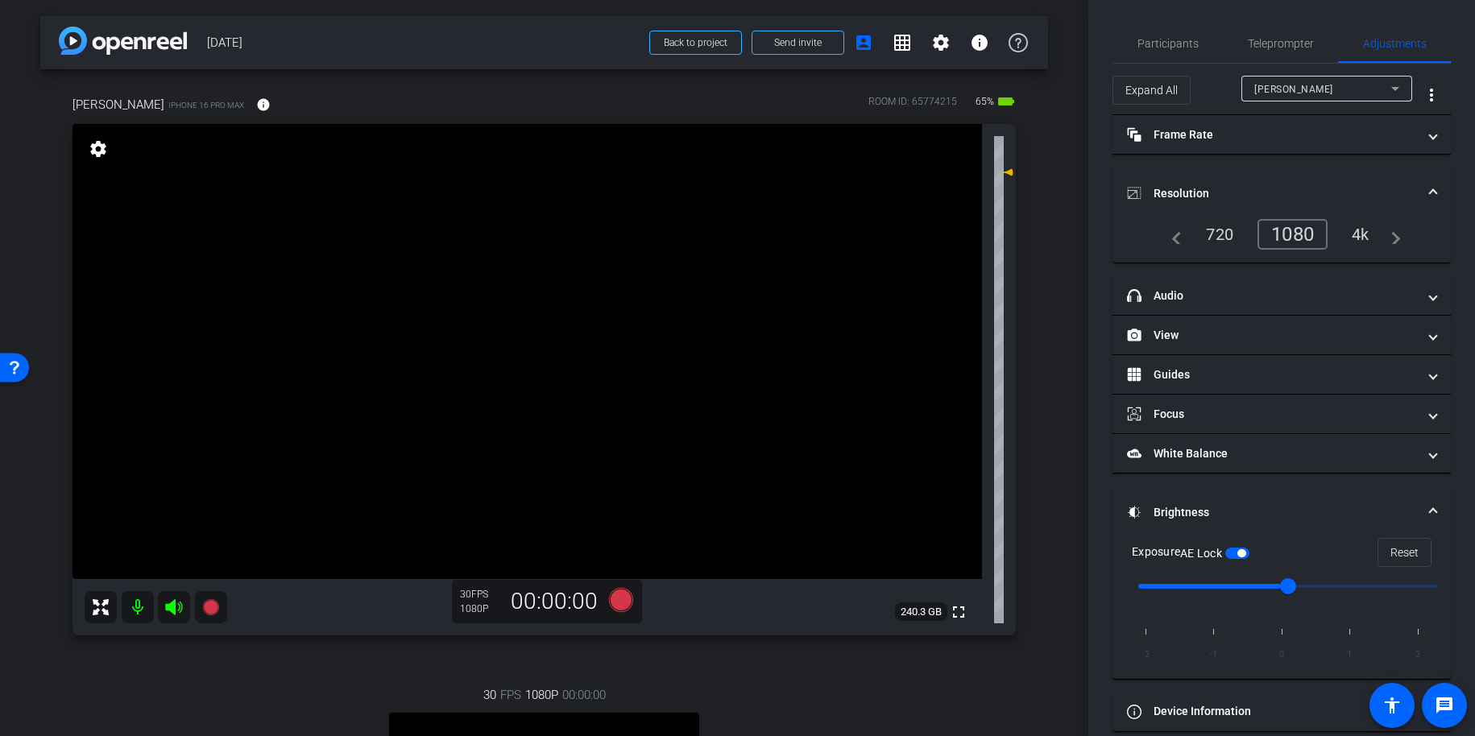
click at [1197, 176] on mat-expansion-panel-header "Resolution" at bounding box center [1282, 194] width 338 height 52
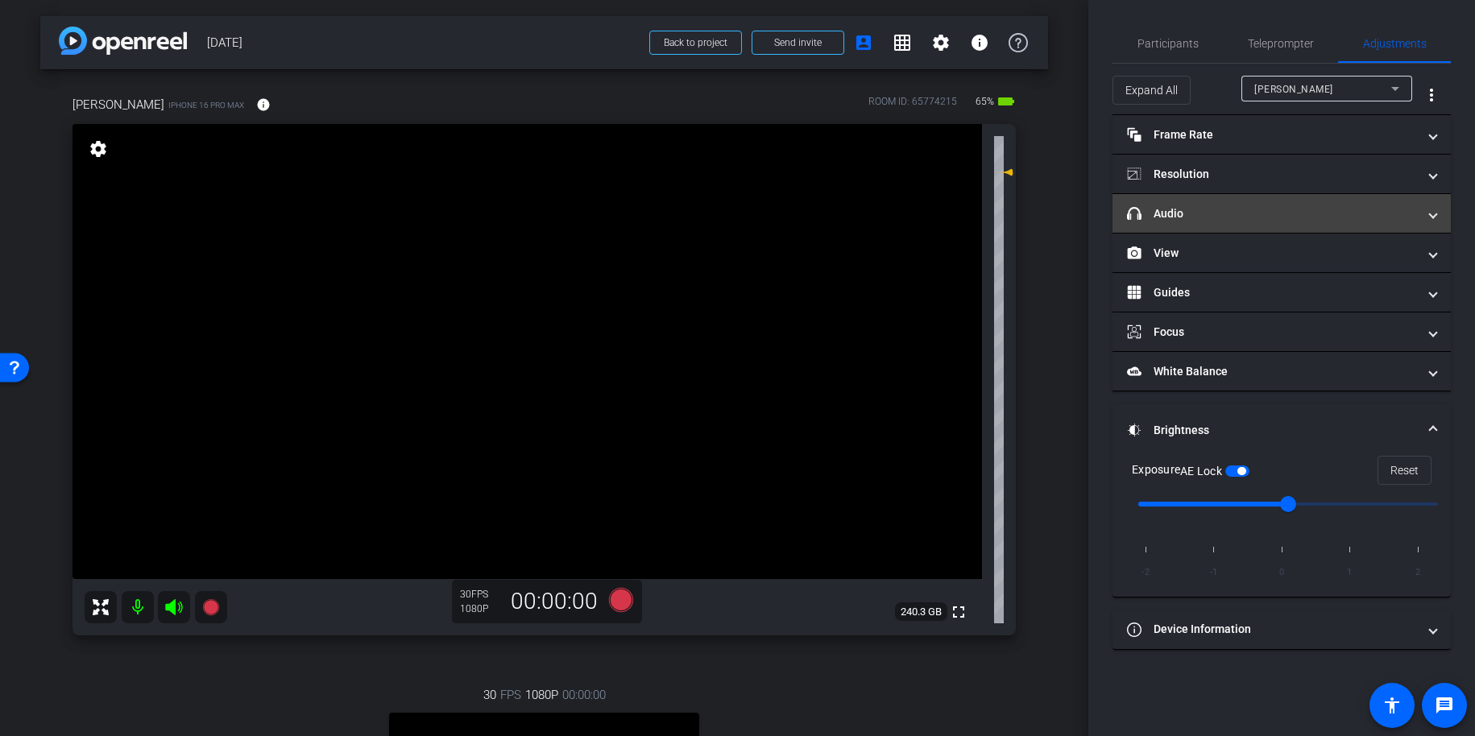
click at [1188, 205] on mat-panel-title "headphone icon Audio" at bounding box center [1272, 213] width 290 height 17
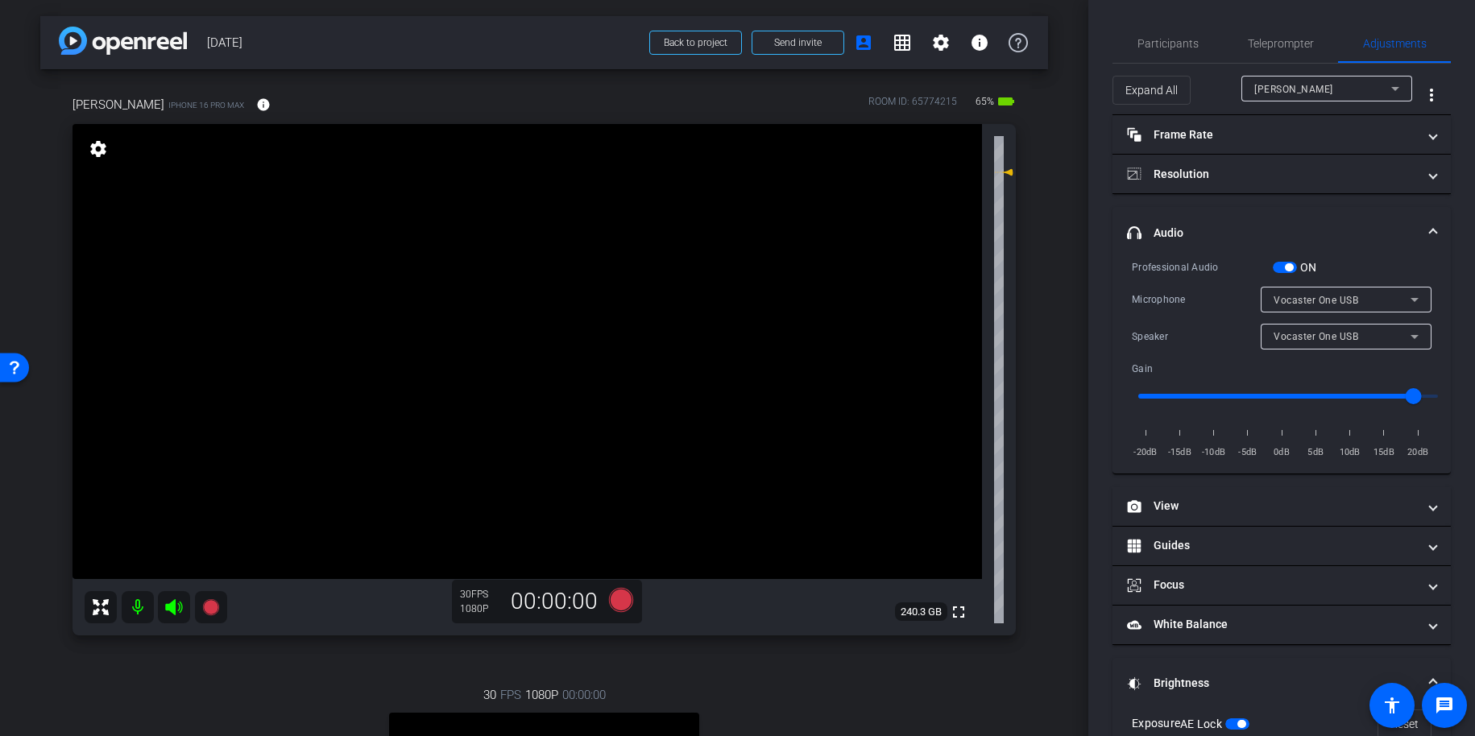
click at [1181, 215] on mat-expansion-panel-header "headphone icon Audio" at bounding box center [1282, 233] width 338 height 52
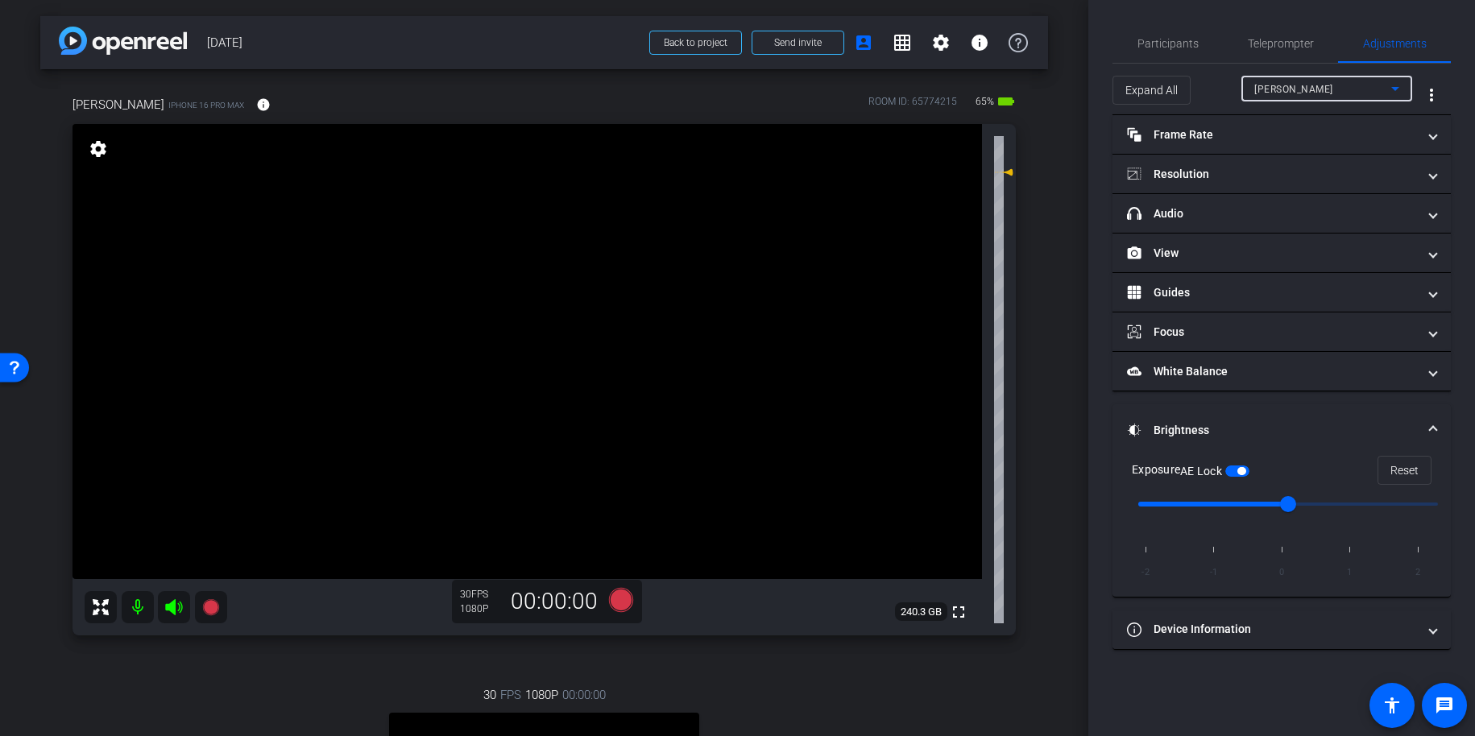
click at [1288, 91] on div "Adam" at bounding box center [1323, 89] width 137 height 20
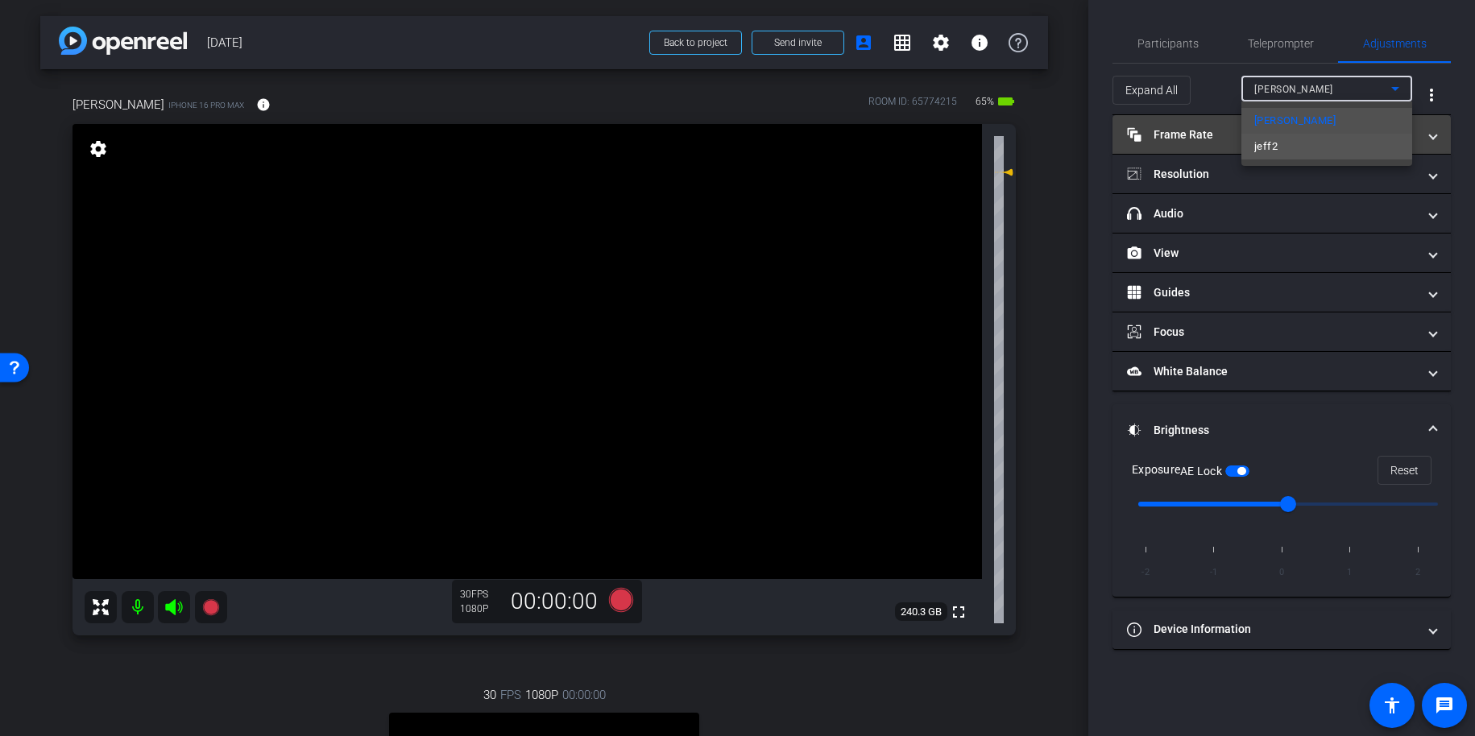
click at [1289, 148] on mat-option "jeff2" at bounding box center [1327, 147] width 171 height 26
type input "12"
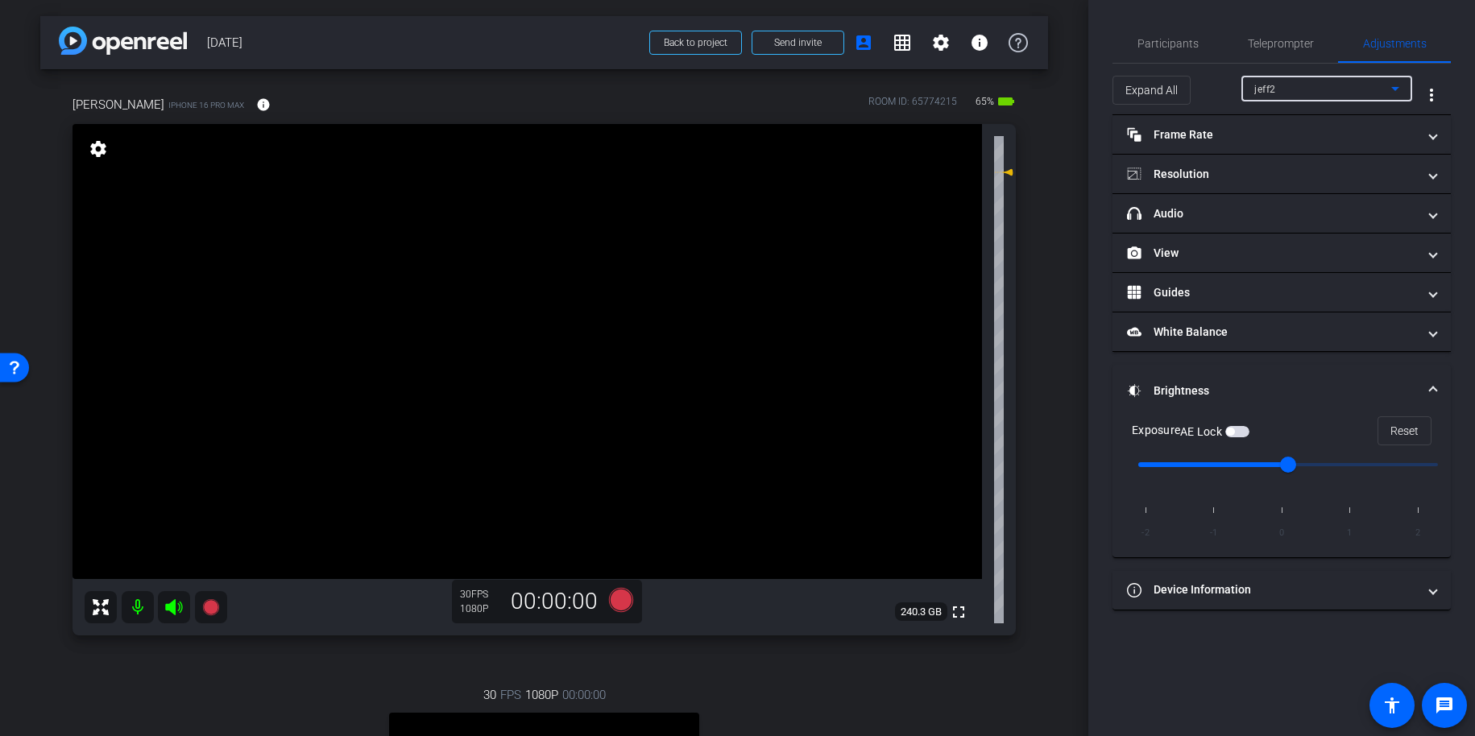
click at [1238, 431] on span "button" at bounding box center [1238, 431] width 24 height 11
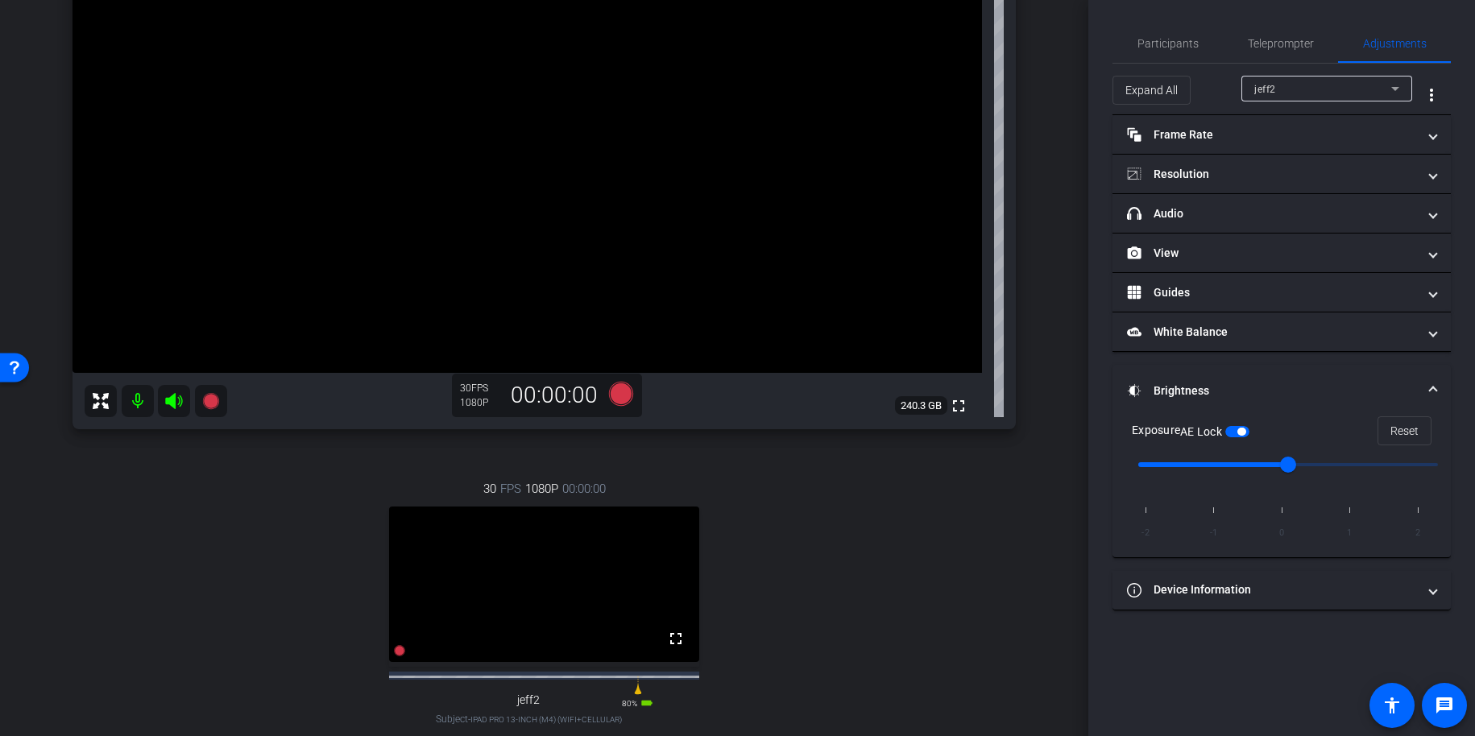
scroll to position [204, 0]
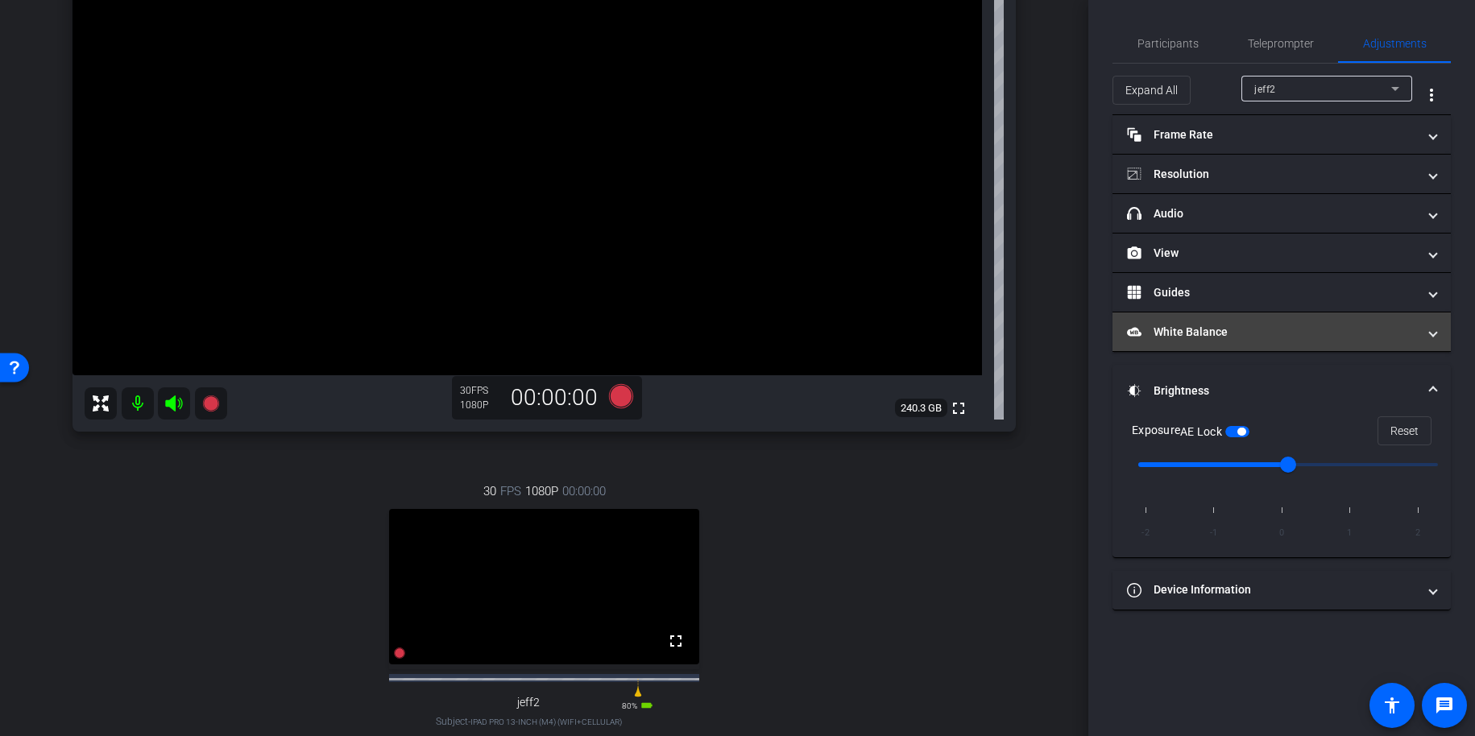
click at [1201, 330] on mat-panel-title "White Balance White Balance" at bounding box center [1272, 332] width 290 height 17
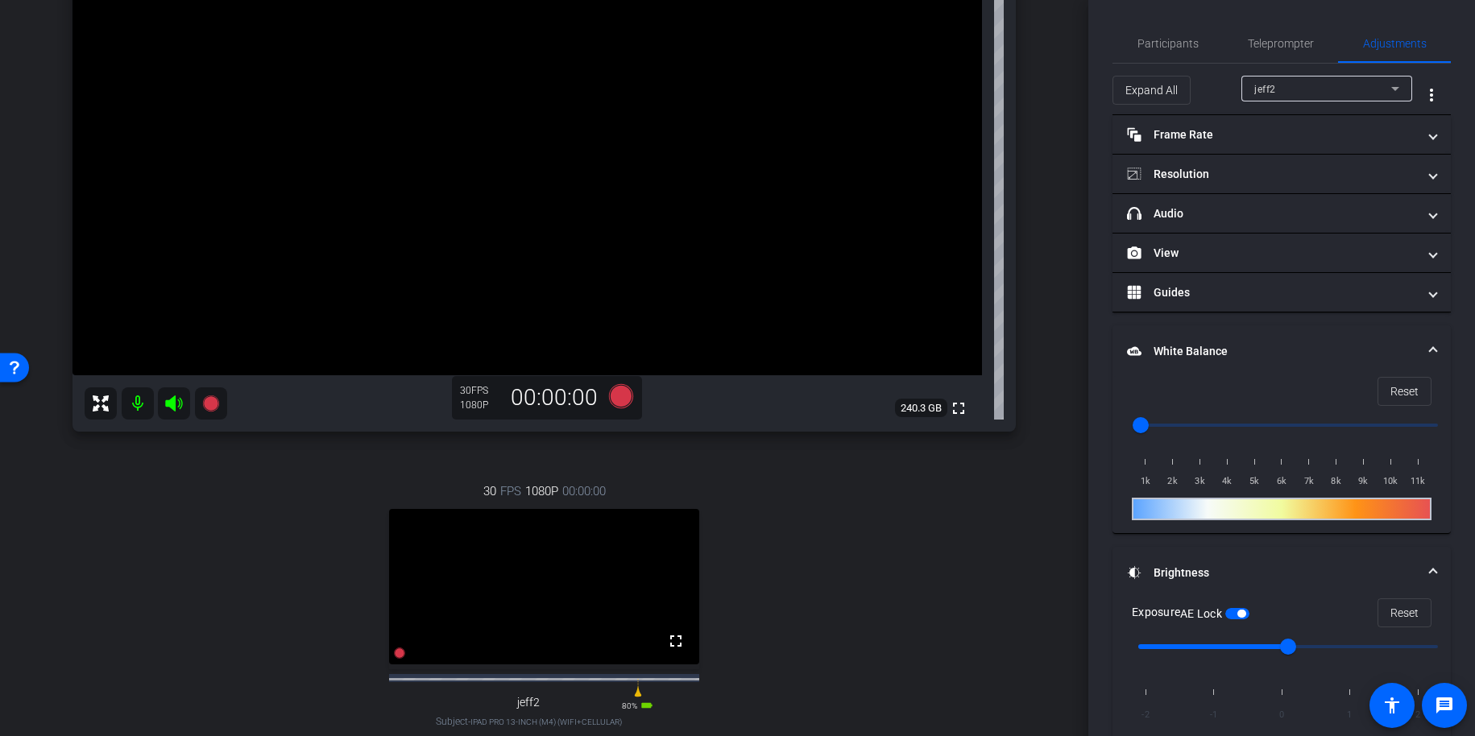
click at [1201, 350] on mat-panel-title "White Balance White Balance" at bounding box center [1272, 351] width 290 height 17
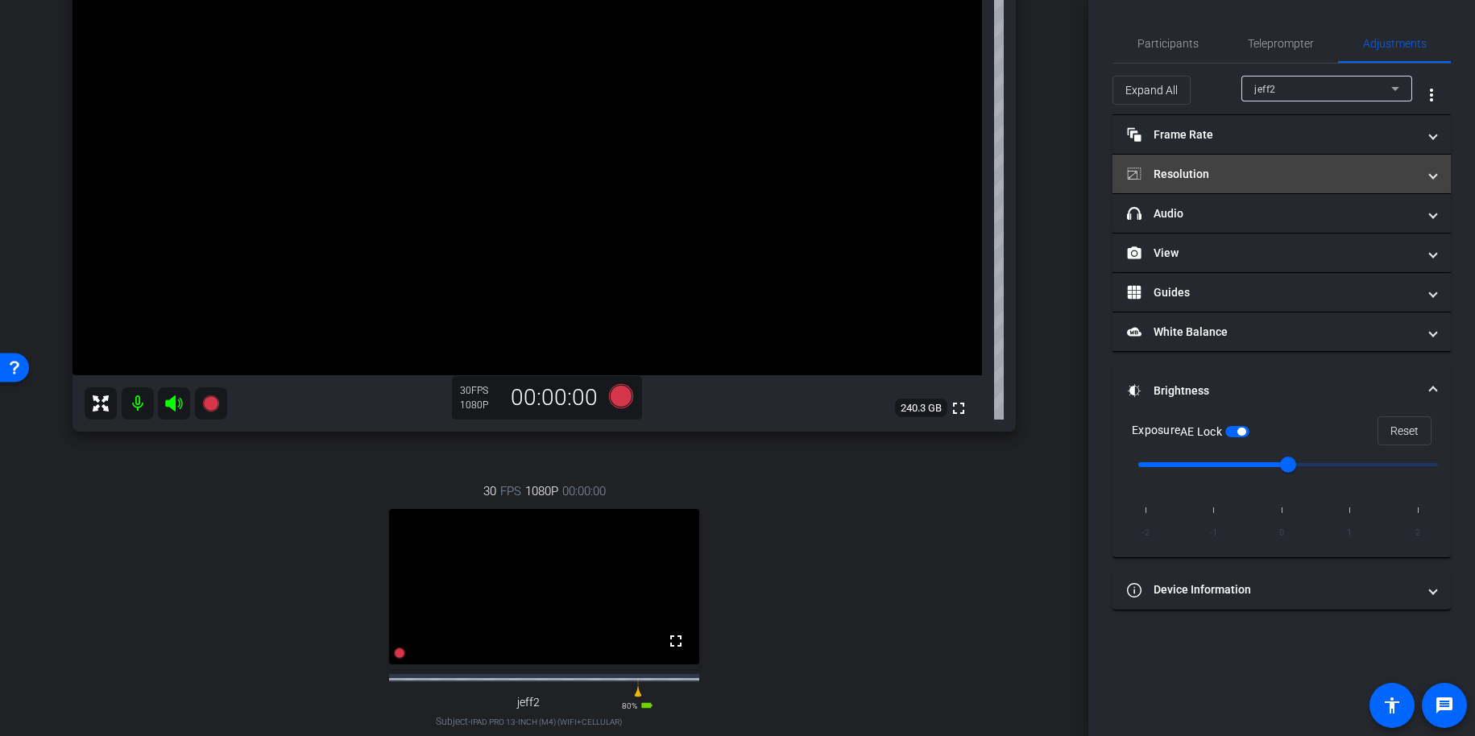
click at [1203, 174] on mat-panel-title "Resolution" at bounding box center [1272, 174] width 290 height 17
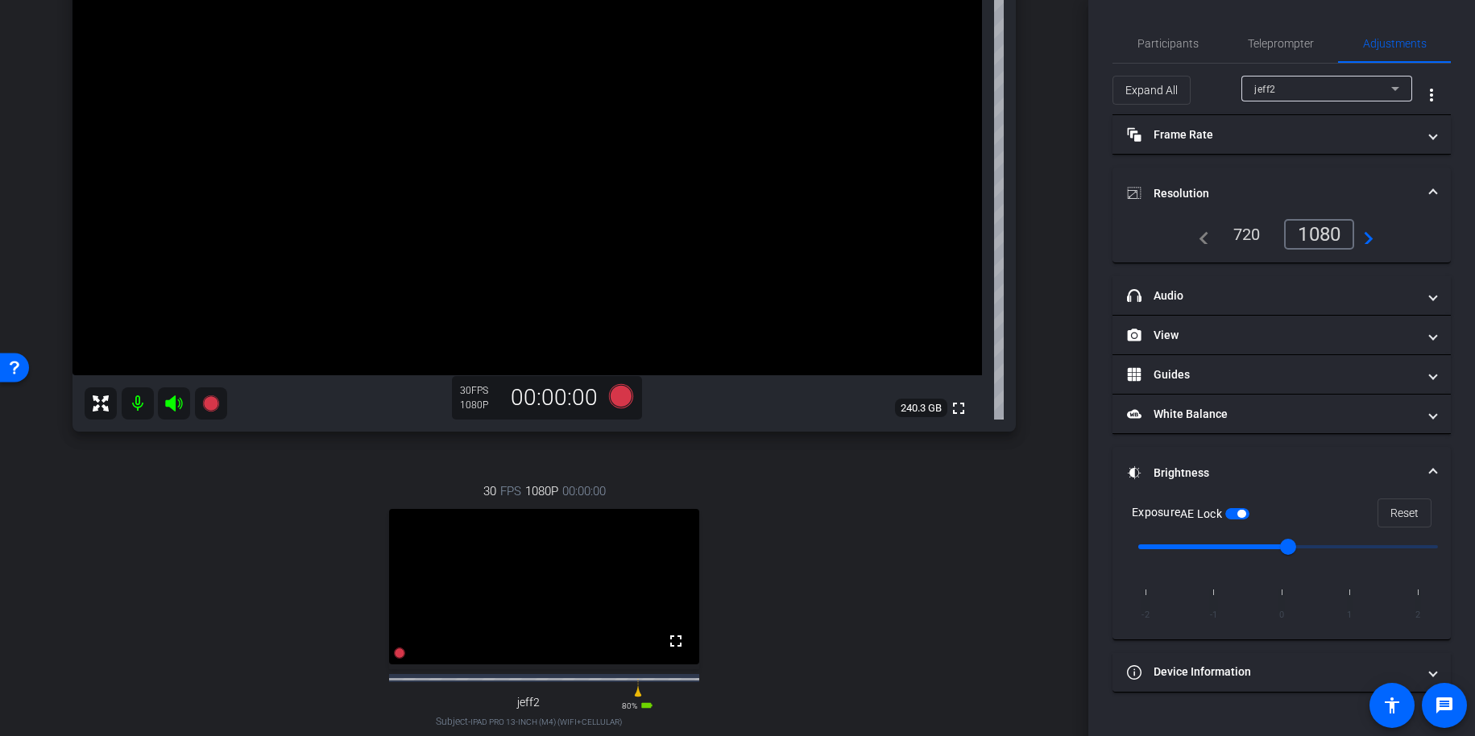
click at [1203, 180] on mat-expansion-panel-header "Resolution" at bounding box center [1282, 194] width 338 height 52
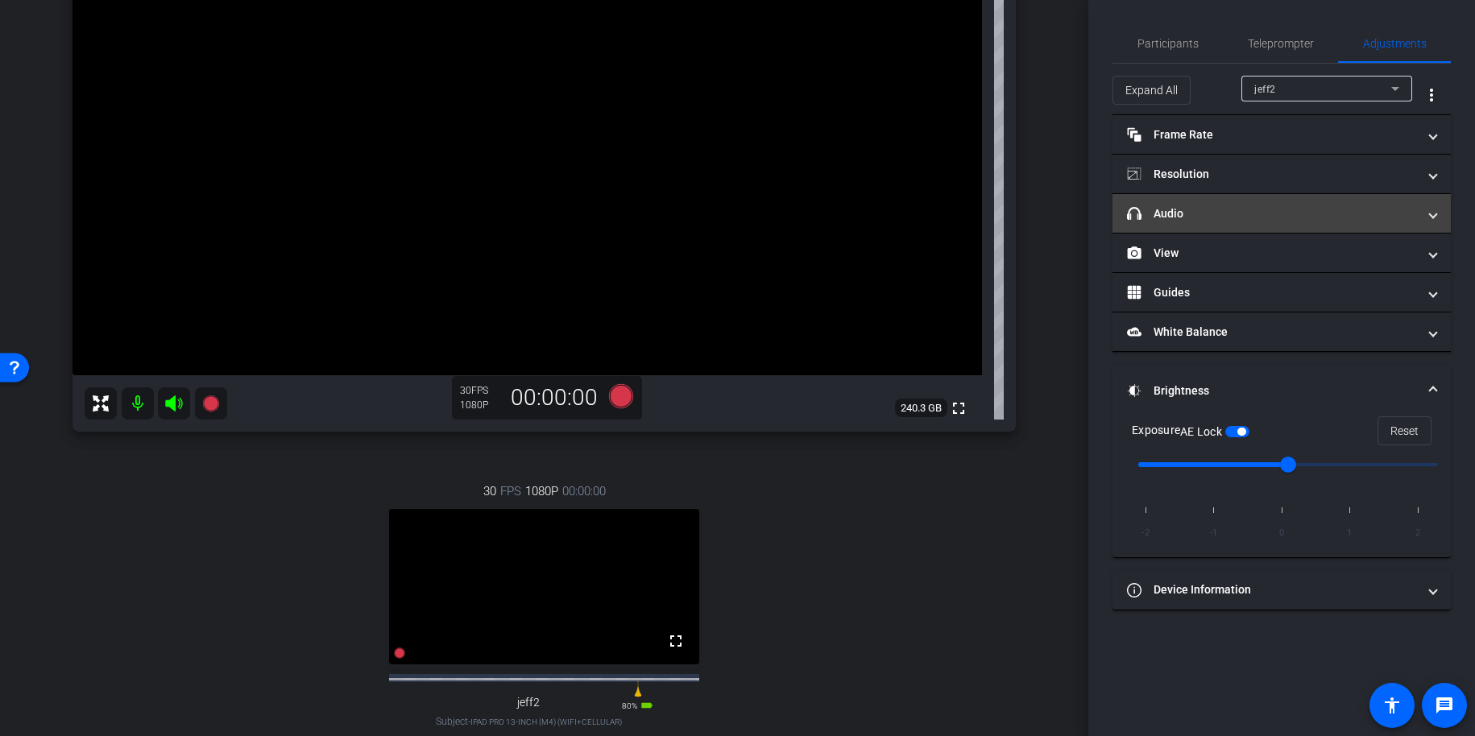
click at [1224, 211] on mat-panel-title "headphone icon Audio" at bounding box center [1272, 213] width 290 height 17
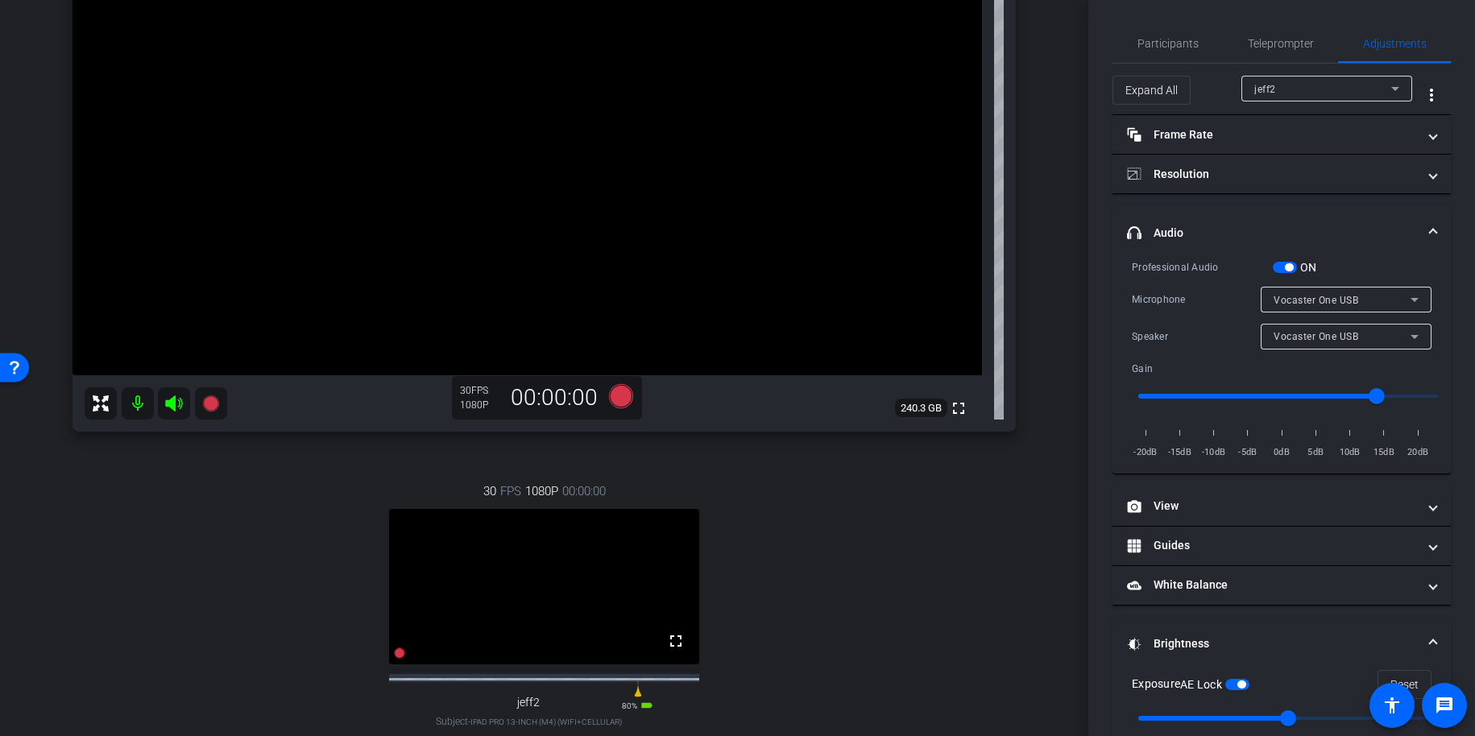
drag, startPoint x: 1188, startPoint y: 233, endPoint x: 1207, endPoint y: 232, distance: 18.5
click at [1188, 233] on mat-panel-title "headphone icon Audio" at bounding box center [1272, 233] width 290 height 17
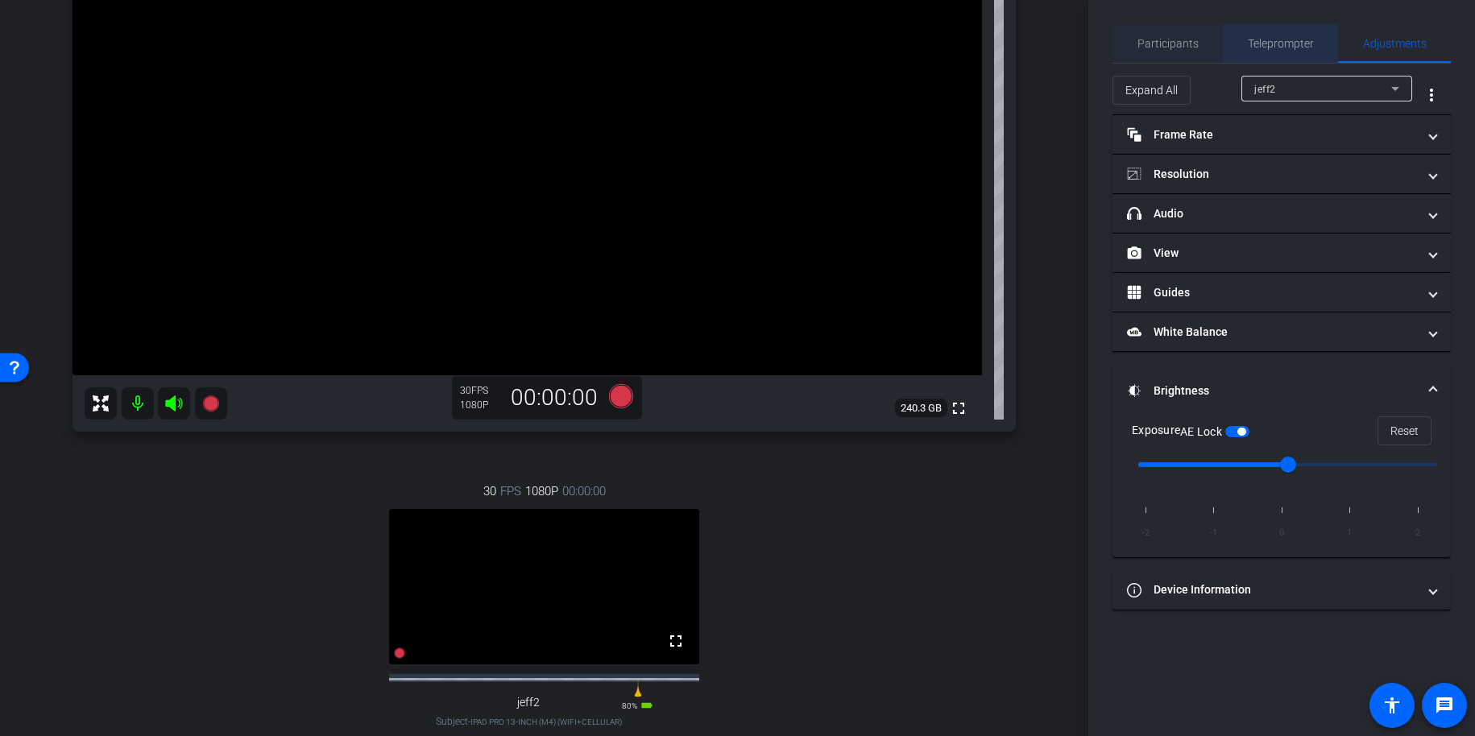
drag, startPoint x: 1246, startPoint y: 41, endPoint x: 1212, endPoint y: 41, distance: 33.8
click at [1245, 41] on div "Teleprompter" at bounding box center [1280, 43] width 115 height 39
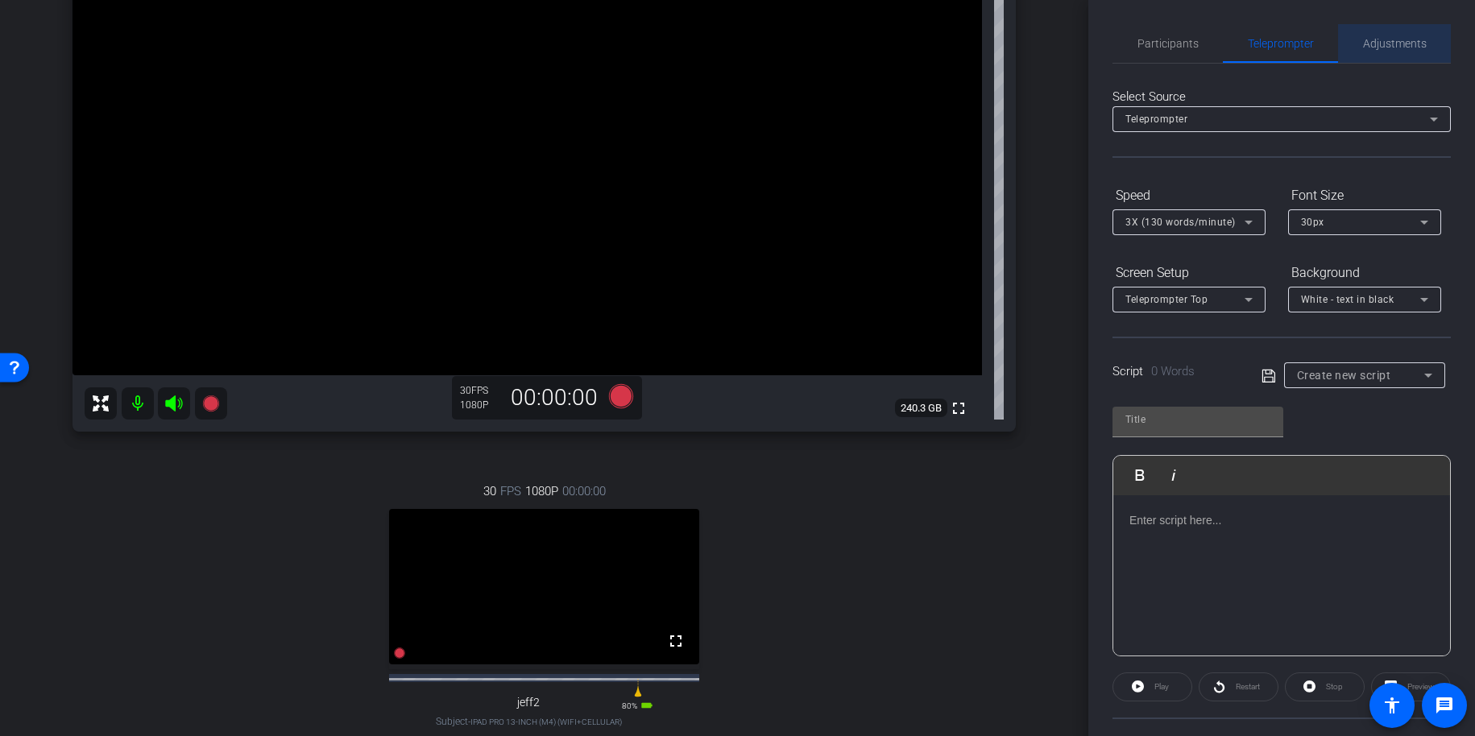
drag, startPoint x: 1369, startPoint y: 46, endPoint x: 1350, endPoint y: 59, distance: 23.2
click at [1368, 46] on span "Adjustments" at bounding box center [1395, 43] width 64 height 11
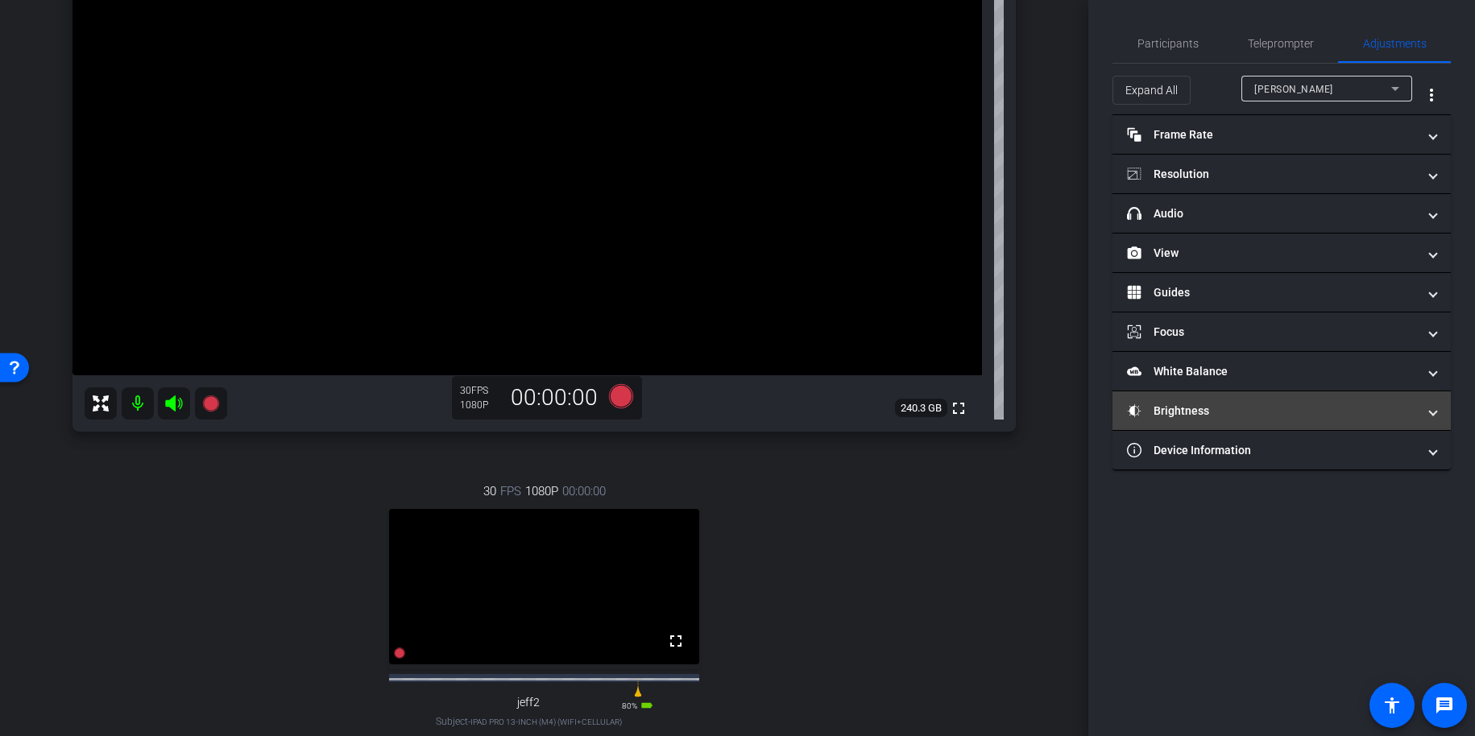
click at [1169, 403] on mat-panel-title "Brightness" at bounding box center [1272, 411] width 290 height 17
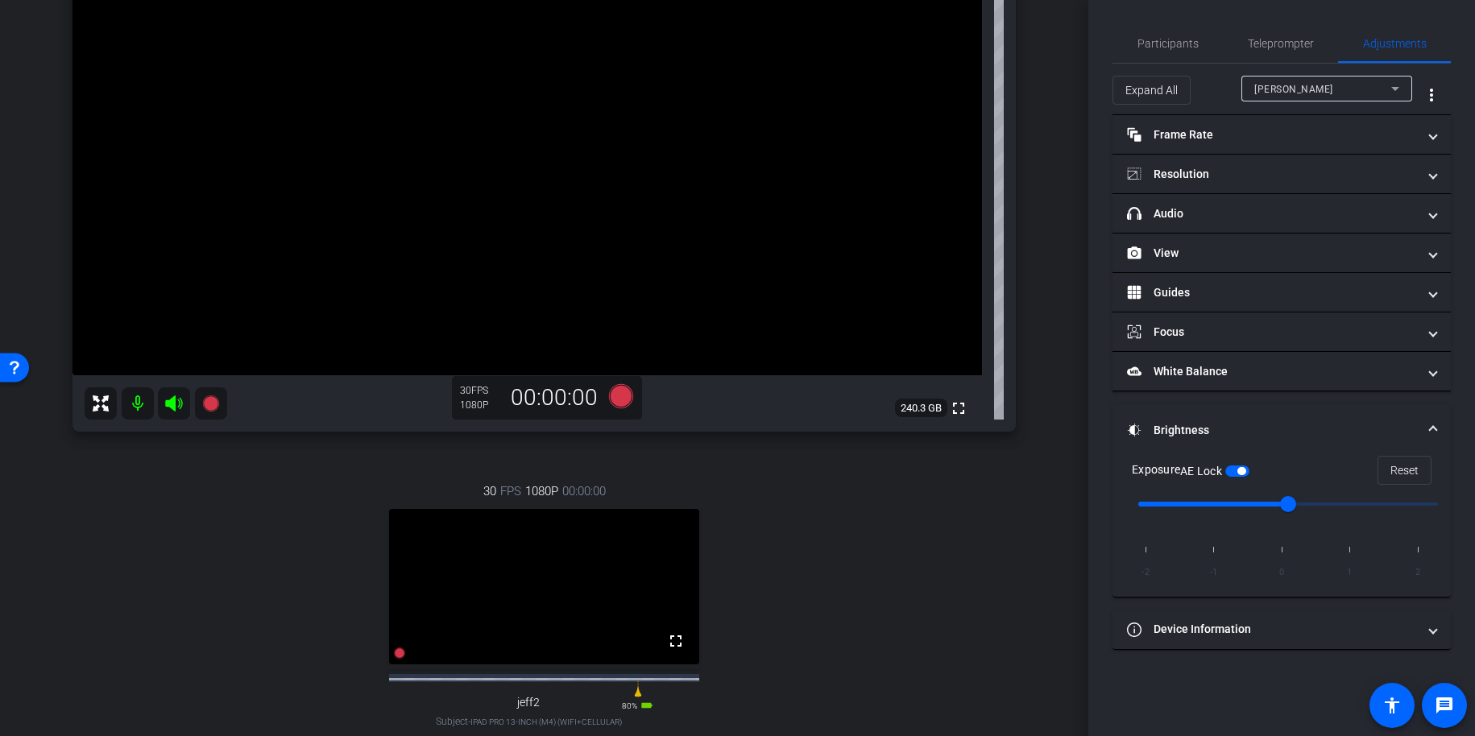
click at [1173, 416] on mat-expansion-panel-header "Brightness" at bounding box center [1282, 430] width 338 height 52
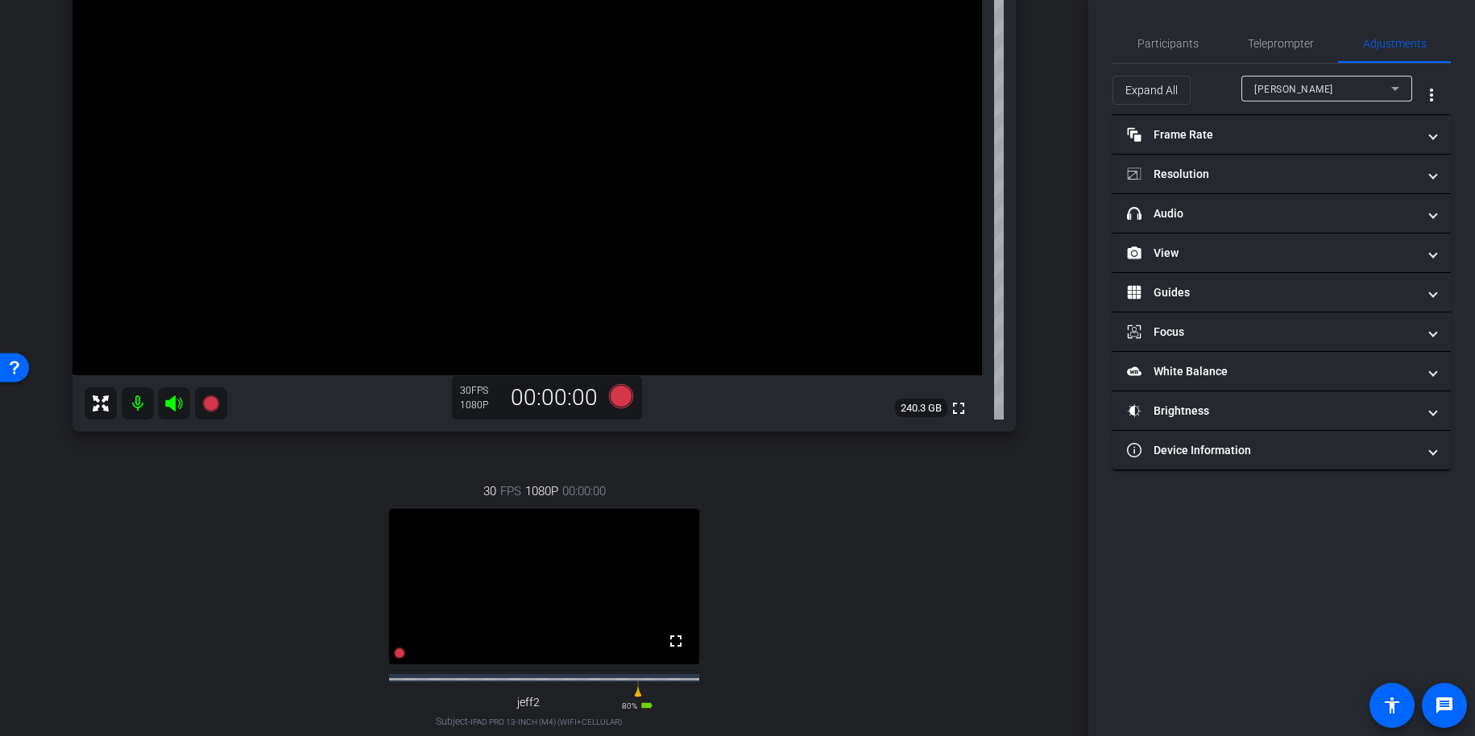
click at [1274, 80] on div "Adam" at bounding box center [1323, 89] width 137 height 20
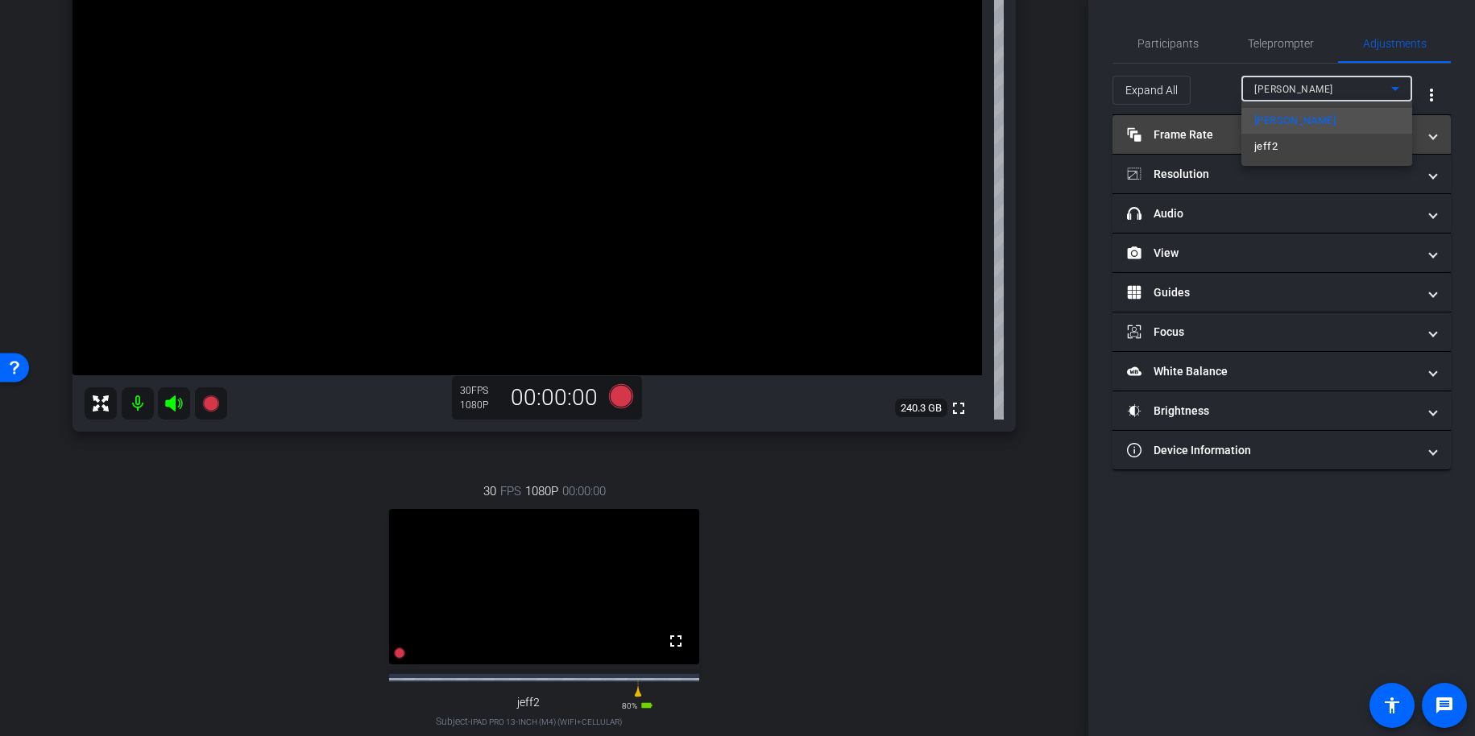
click at [1271, 146] on span "jeff2" at bounding box center [1266, 146] width 23 height 19
type input "12"
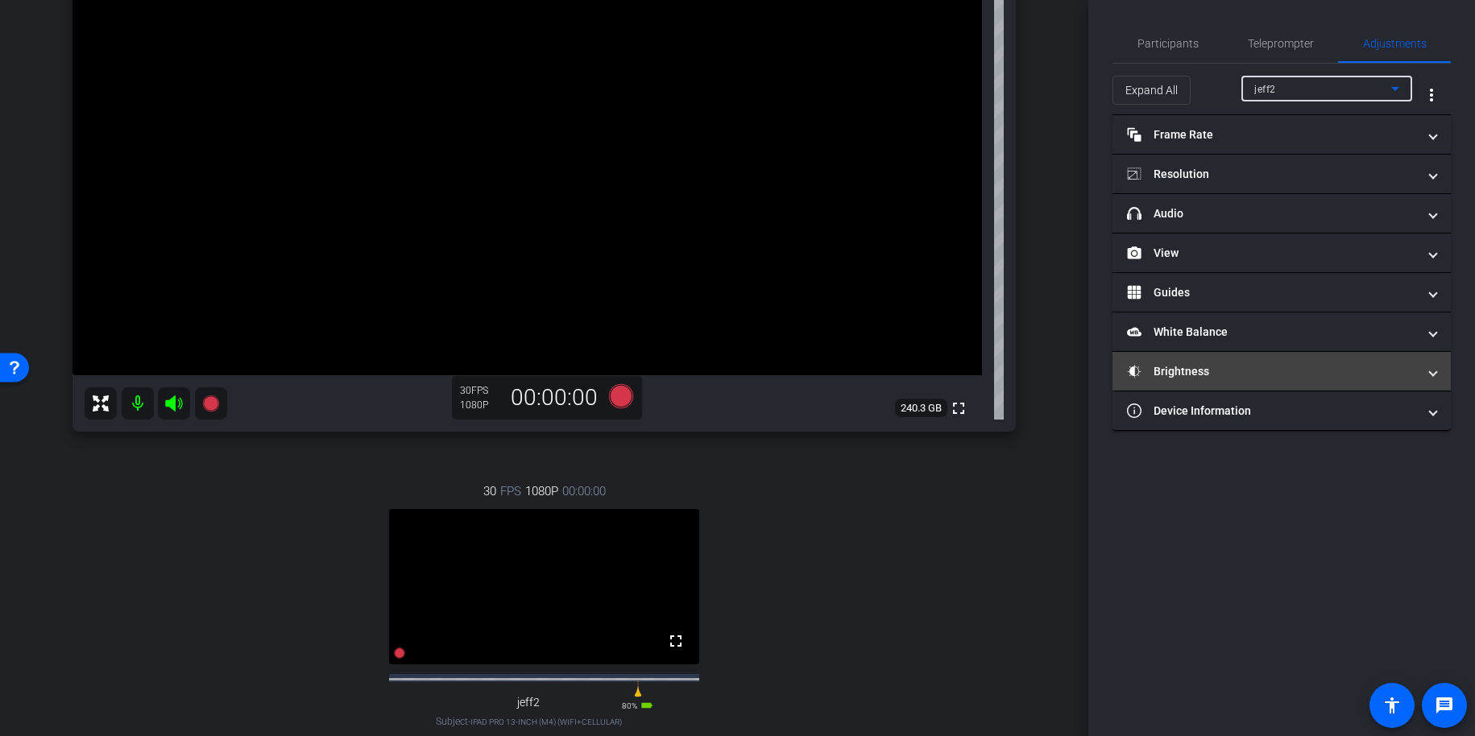
click at [1194, 376] on mat-panel-title "Brightness" at bounding box center [1272, 371] width 290 height 17
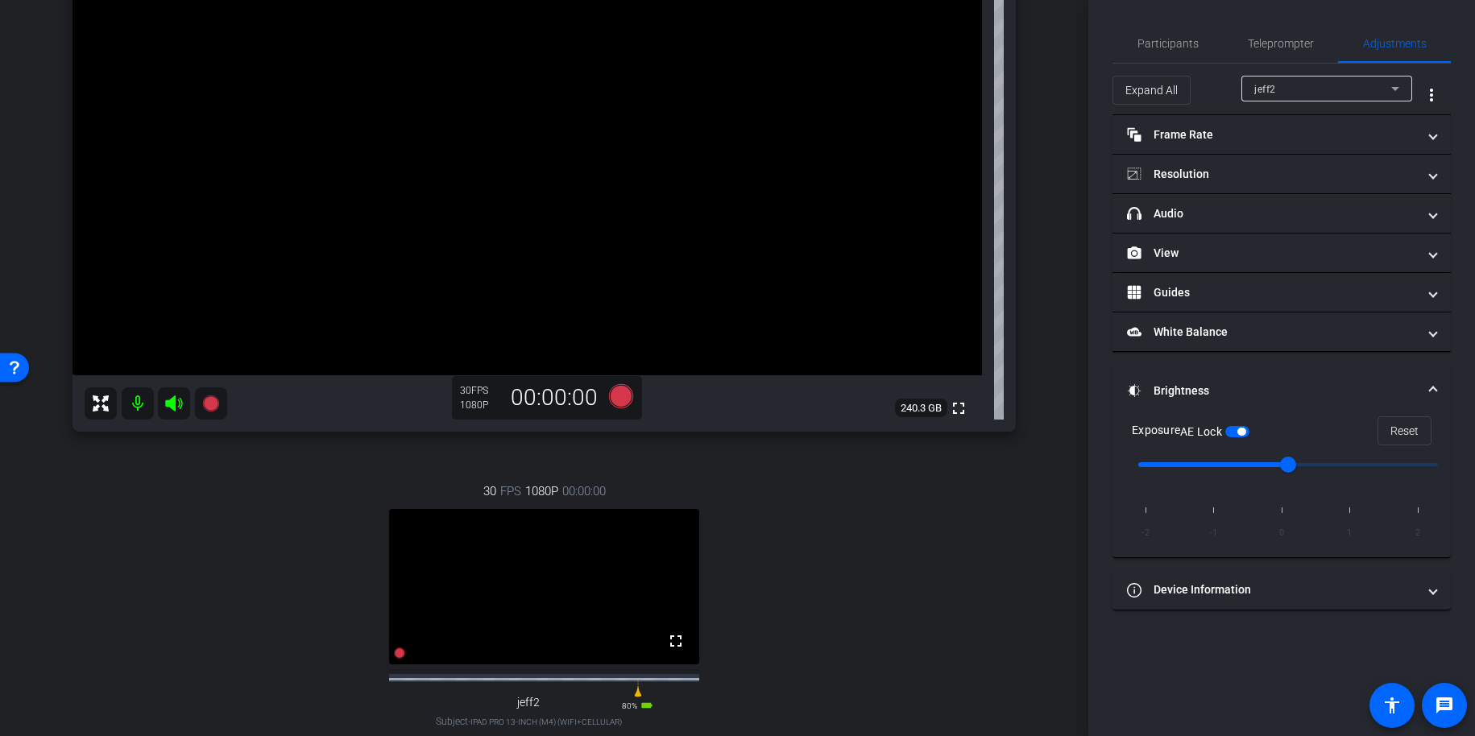
click at [1175, 374] on mat-expansion-panel-header "Brightness" at bounding box center [1282, 391] width 338 height 52
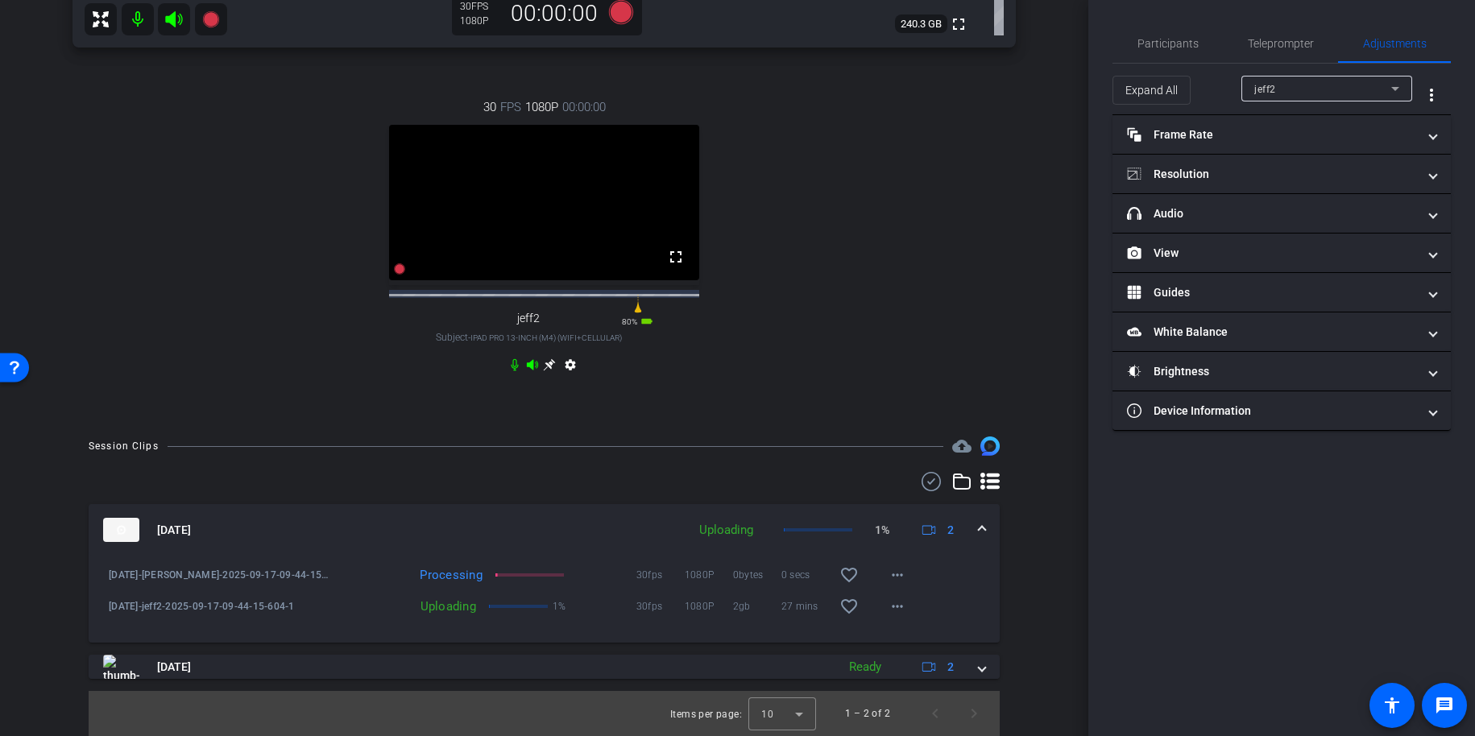
scroll to position [603, 0]
click at [914, 330] on div "30 FPS 1080P 00:00:00 fullscreen jeff2 Subject - iPad Pro 13-inch (M4) (WiFi+Ce…" at bounding box center [545, 238] width 944 height 333
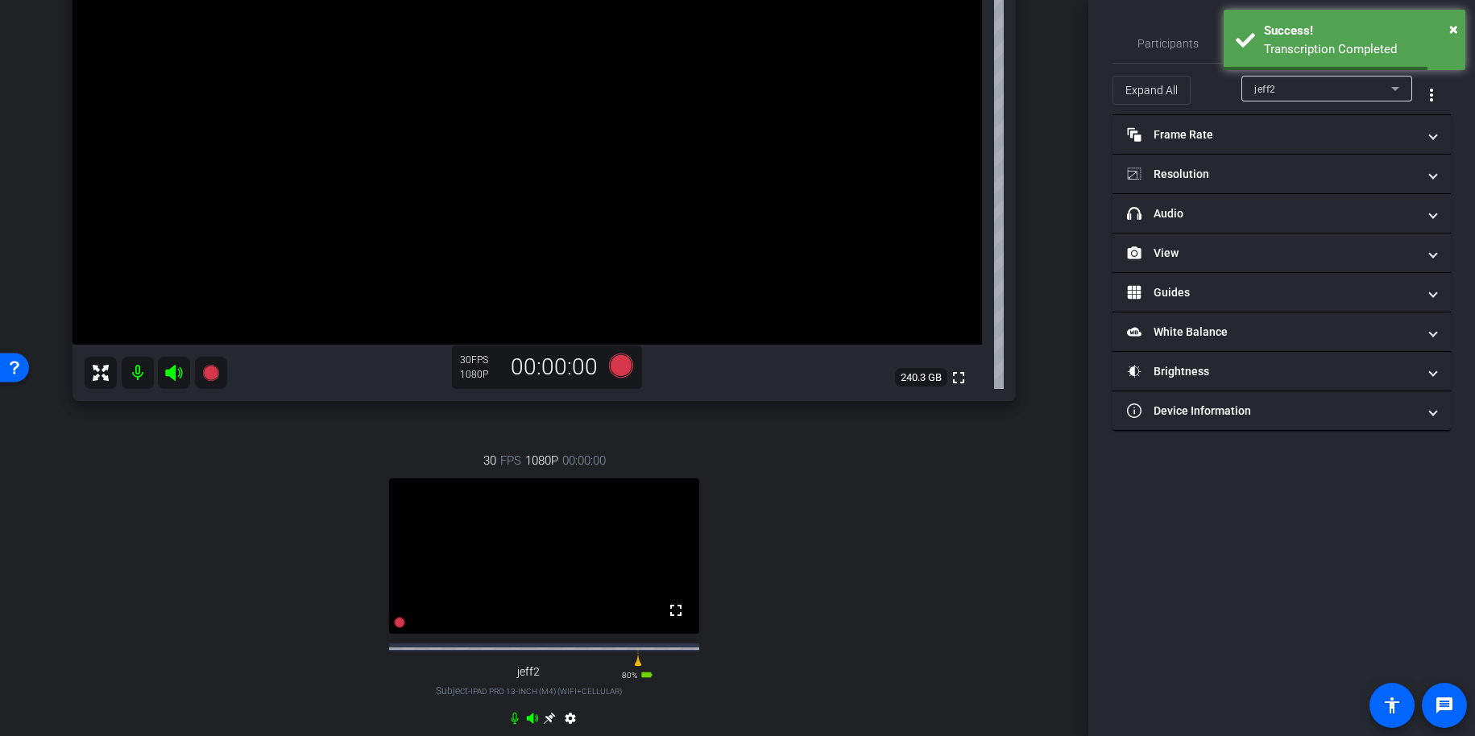
scroll to position [269, 0]
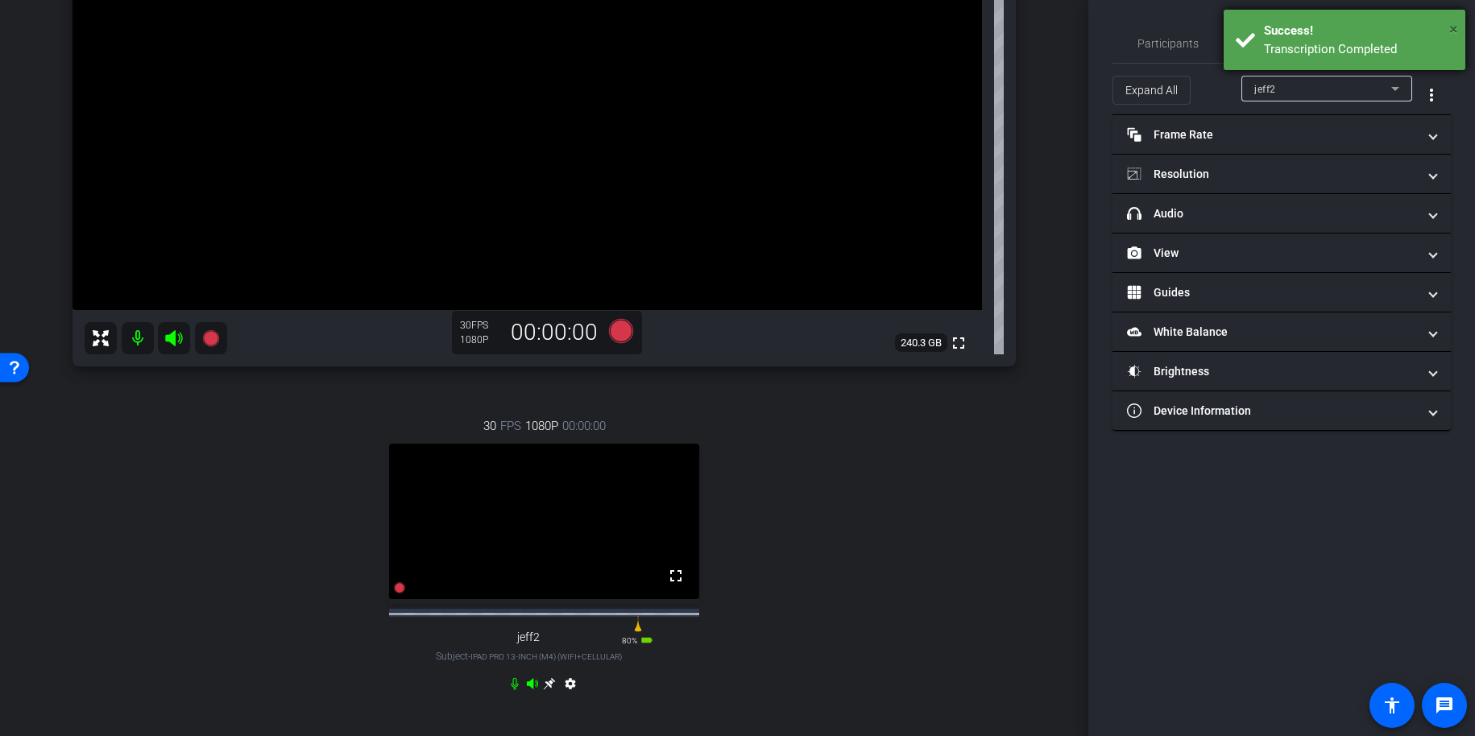
drag, startPoint x: 1454, startPoint y: 25, endPoint x: 1319, endPoint y: 28, distance: 135.4
click at [1454, 25] on span "×" at bounding box center [1454, 28] width 9 height 19
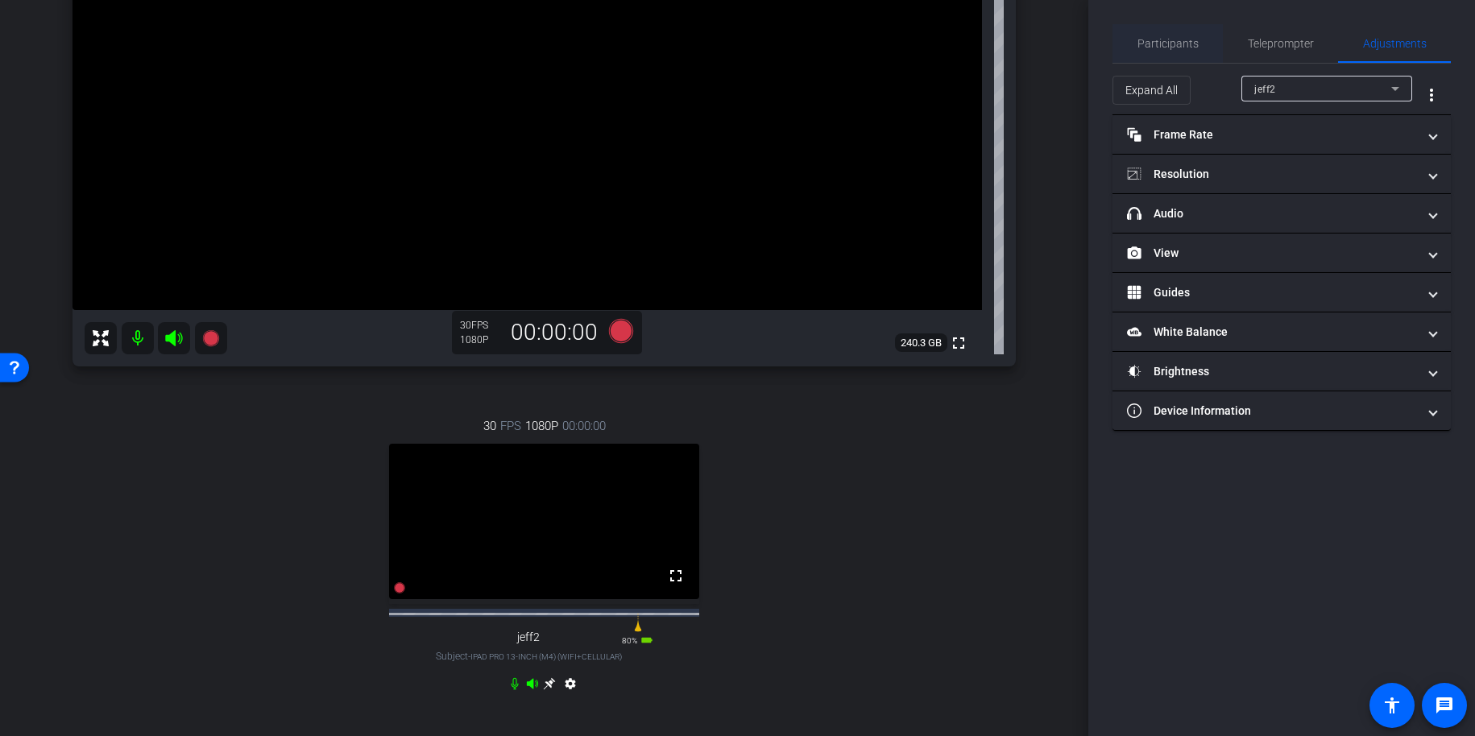
click at [1155, 40] on span "Participants" at bounding box center [1168, 43] width 61 height 11
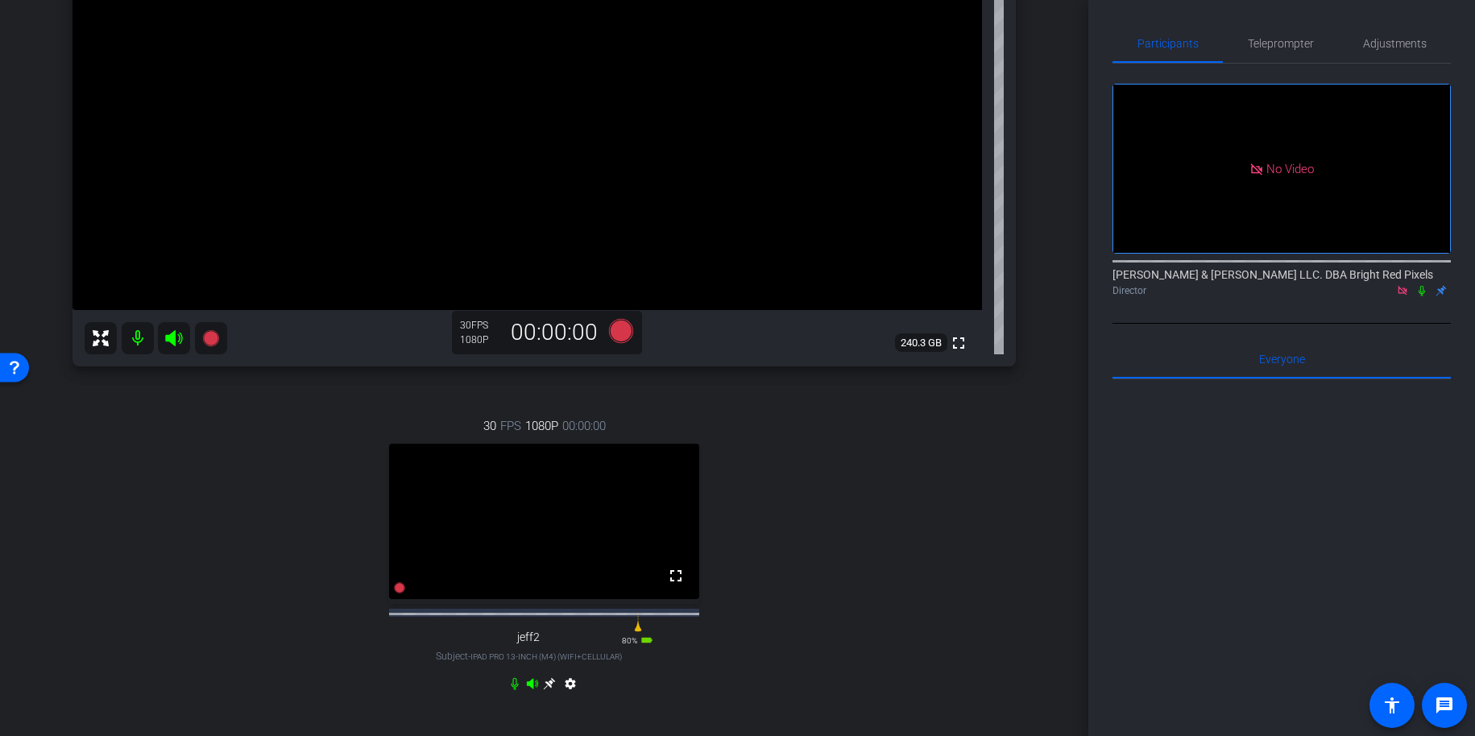
click at [1041, 176] on div "Adam iPhone 16 Pro Max info ROOM ID: 65774215 65% battery_std fullscreen settin…" at bounding box center [544, 269] width 1008 height 939
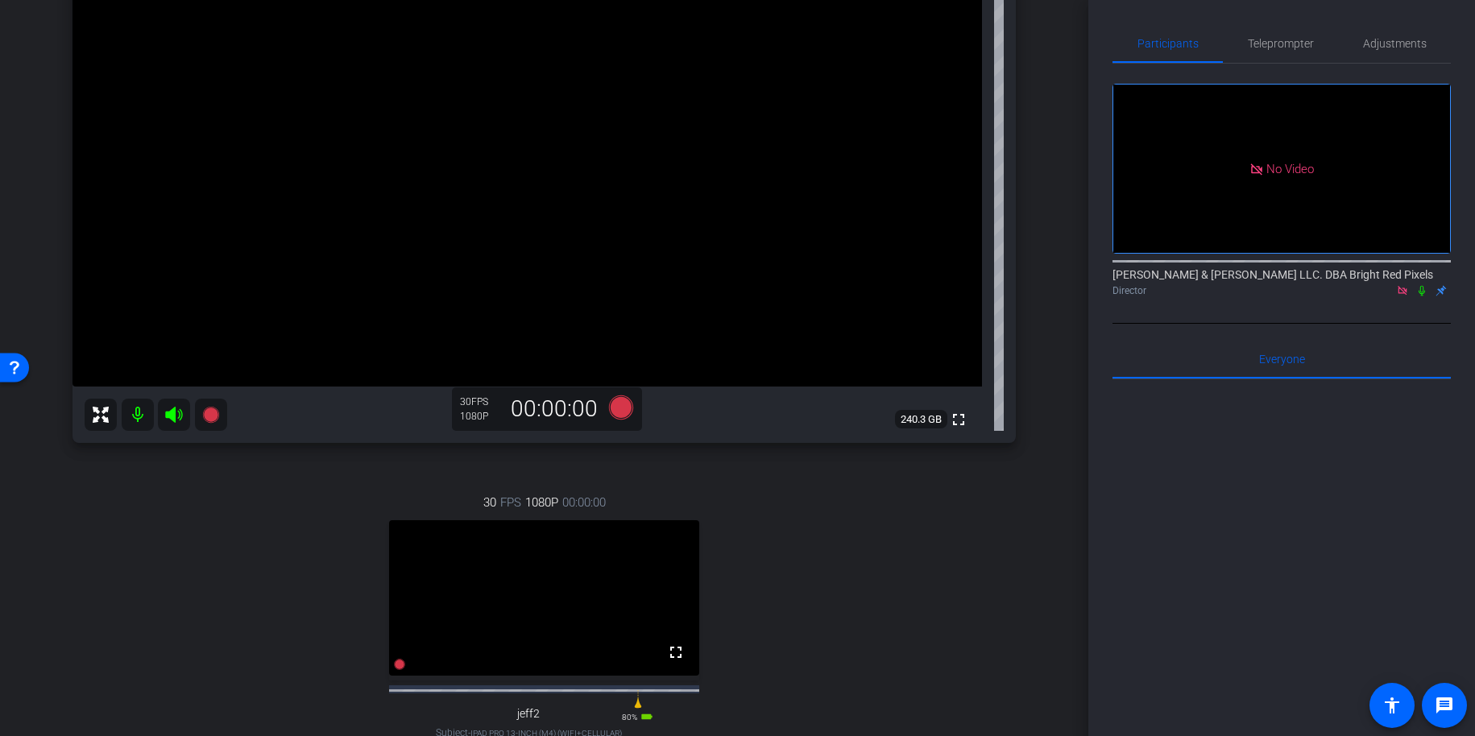
scroll to position [153, 0]
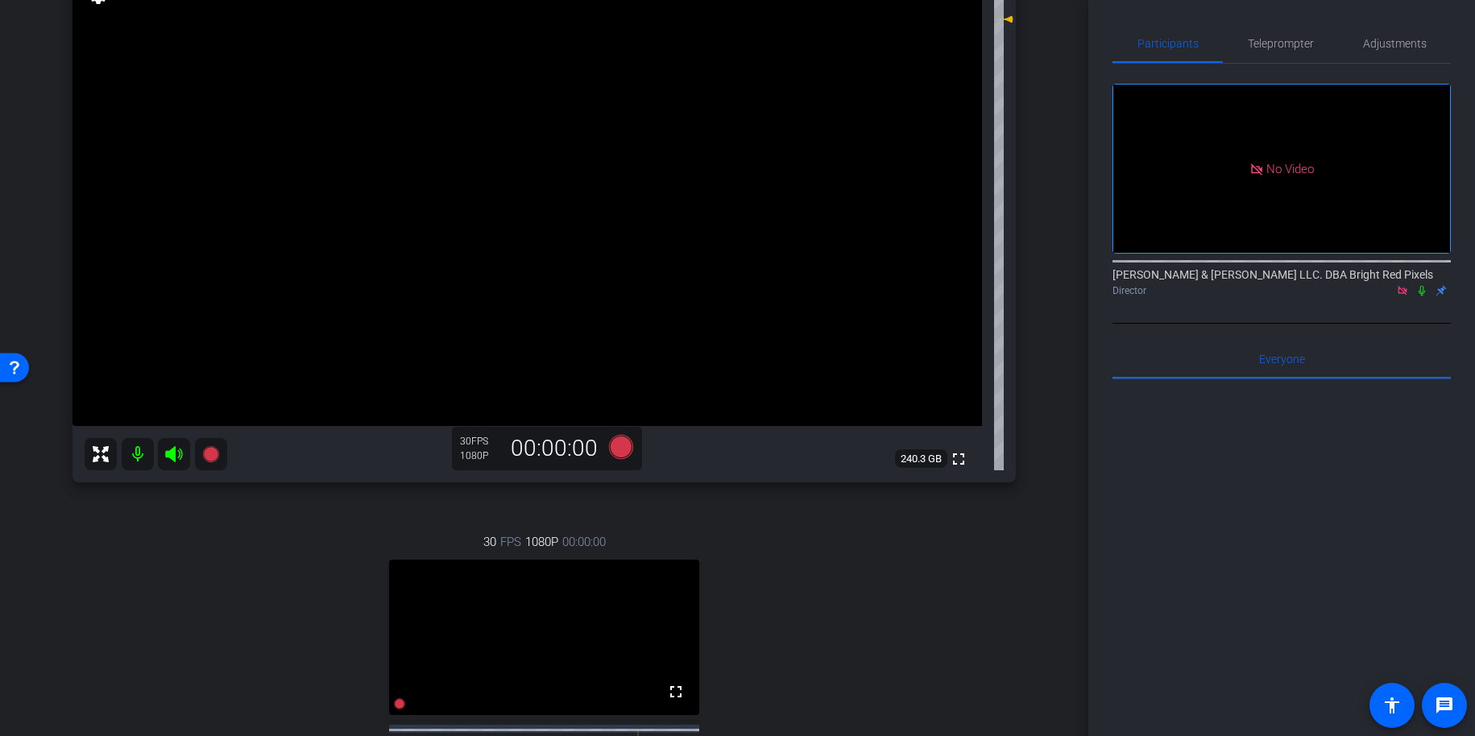
click at [1043, 181] on div "Adam iPhone 16 Pro Max info ROOM ID: 65774215 65% battery_std fullscreen settin…" at bounding box center [544, 385] width 1008 height 939
click at [1048, 187] on div "arrow_back 9.17.25 Back to project Send invite account_box grid_on settings inf…" at bounding box center [544, 215] width 1089 height 736
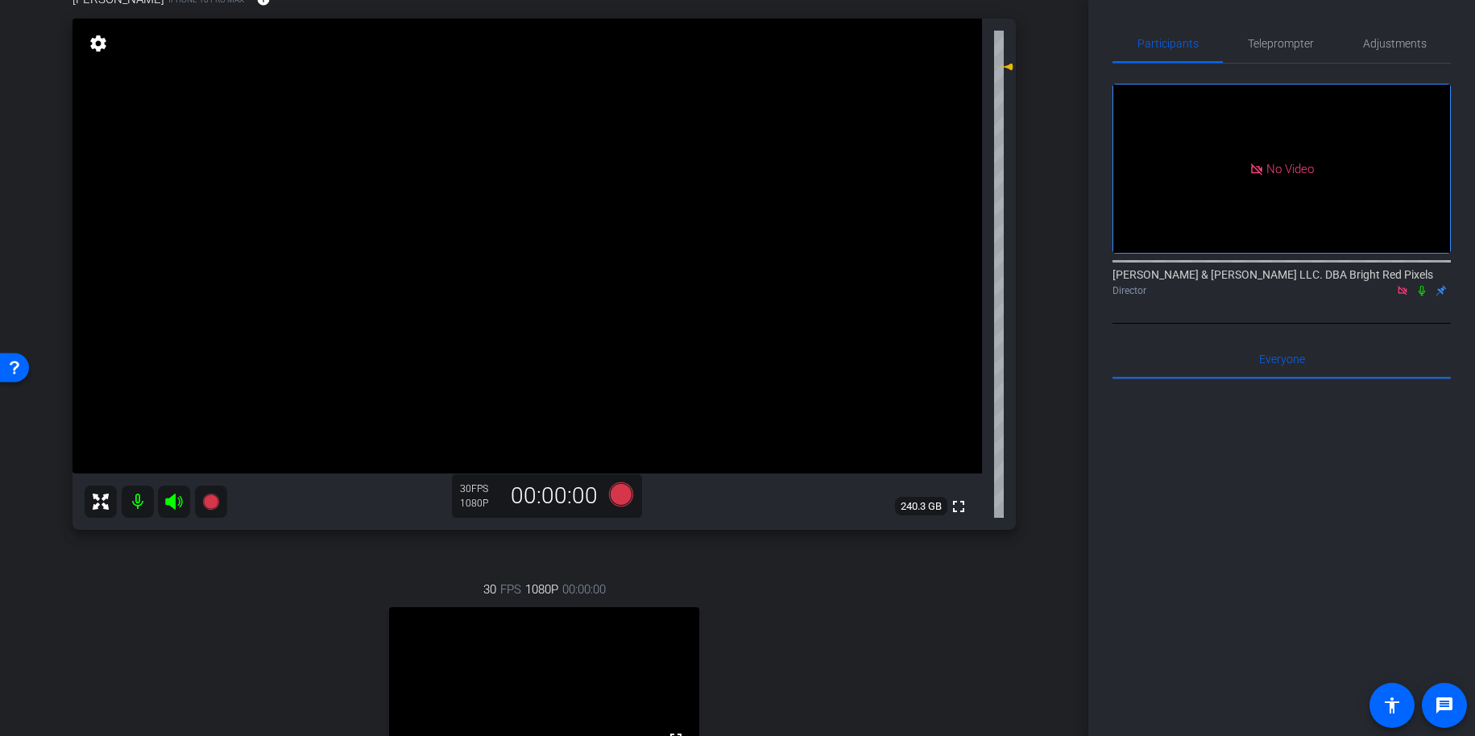
scroll to position [110, 0]
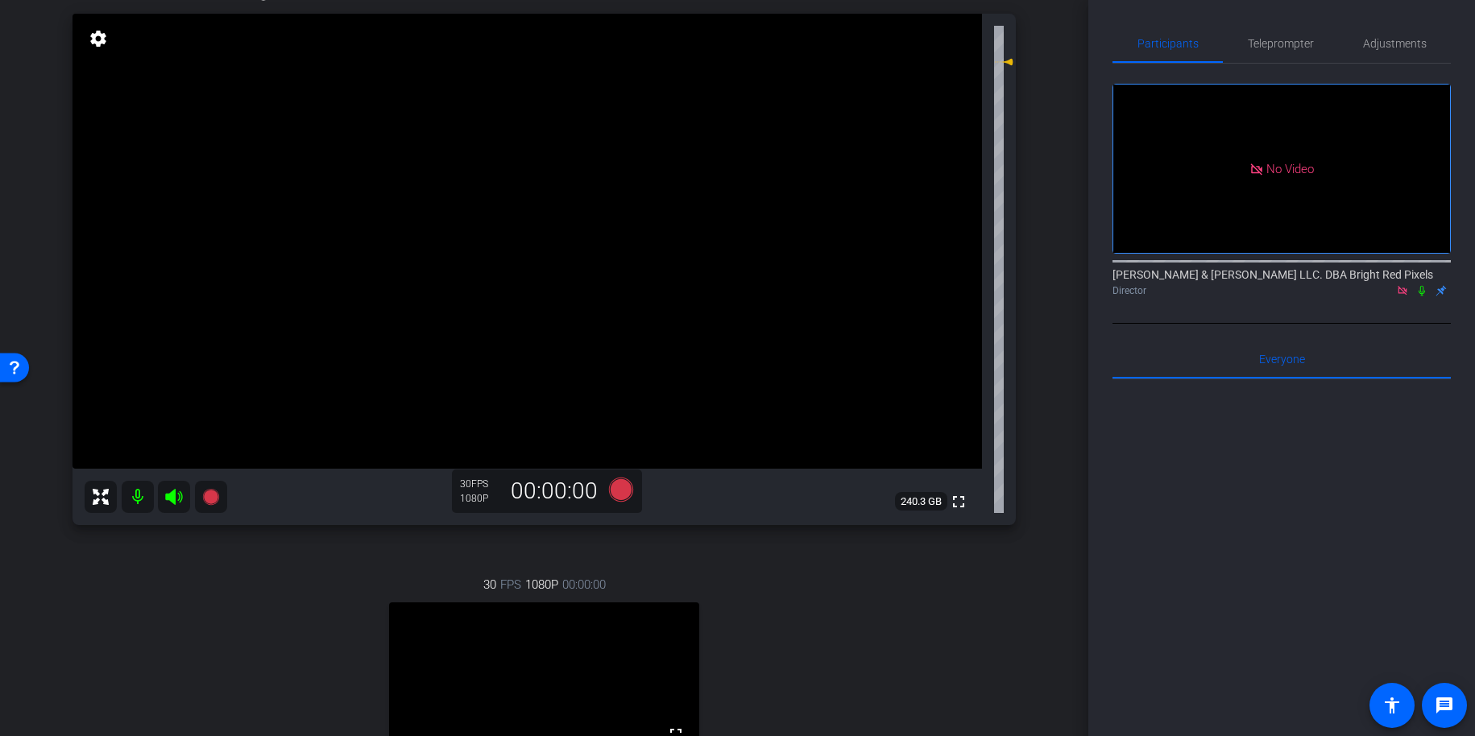
click at [1047, 188] on div "Adam iPhone 16 Pro Max info ROOM ID: 65774215 65% battery_std fullscreen settin…" at bounding box center [544, 428] width 1008 height 939
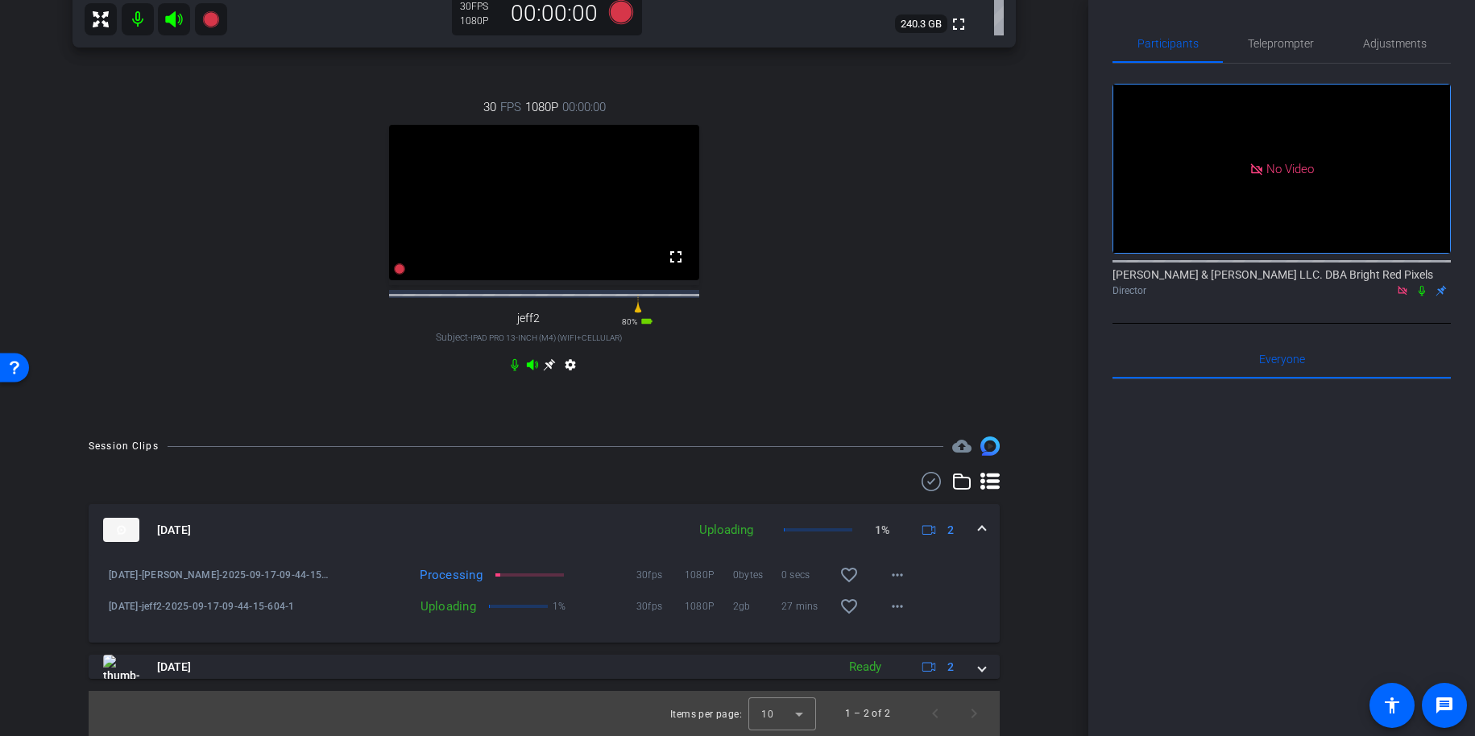
drag, startPoint x: 1043, startPoint y: 189, endPoint x: 1013, endPoint y: 226, distance: 47.6
click at [890, 616] on span at bounding box center [897, 606] width 39 height 39
click at [903, 637] on span "Cancel Upload" at bounding box center [925, 640] width 68 height 19
click at [894, 599] on mat-icon "more_horiz" at bounding box center [897, 606] width 19 height 19
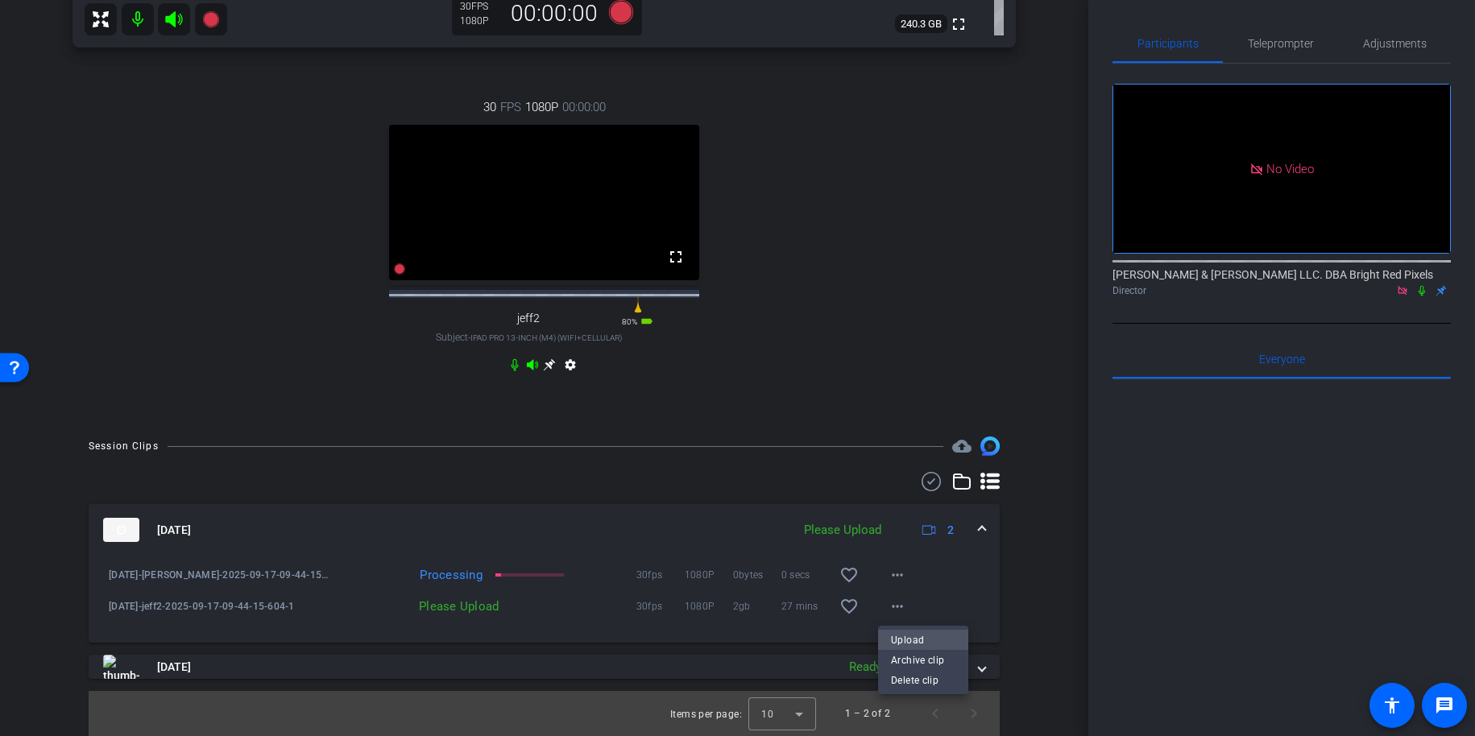
click at [907, 640] on span "Upload" at bounding box center [923, 640] width 64 height 19
click at [1049, 561] on div "arrow_back 9.17.25 Back to project Send invite account_box grid_on settings inf…" at bounding box center [544, 368] width 1089 height 736
click at [1033, 529] on div "Session Clips cloud_upload Sep 17, 2025 Uploading 0% 2 9.17.25-Adam-2025-09-17-…" at bounding box center [544, 587] width 1008 height 300
click at [1031, 529] on div "Session Clips cloud_upload Sep 17, 2025 Uploading 0% 2 9.17.25-Adam-2025-09-17-…" at bounding box center [544, 587] width 1008 height 300
click at [1027, 531] on div "Session Clips cloud_upload Sep 17, 2025 Uploading 1% 2 9.17.25-Adam-2025-09-17-…" at bounding box center [544, 587] width 1008 height 300
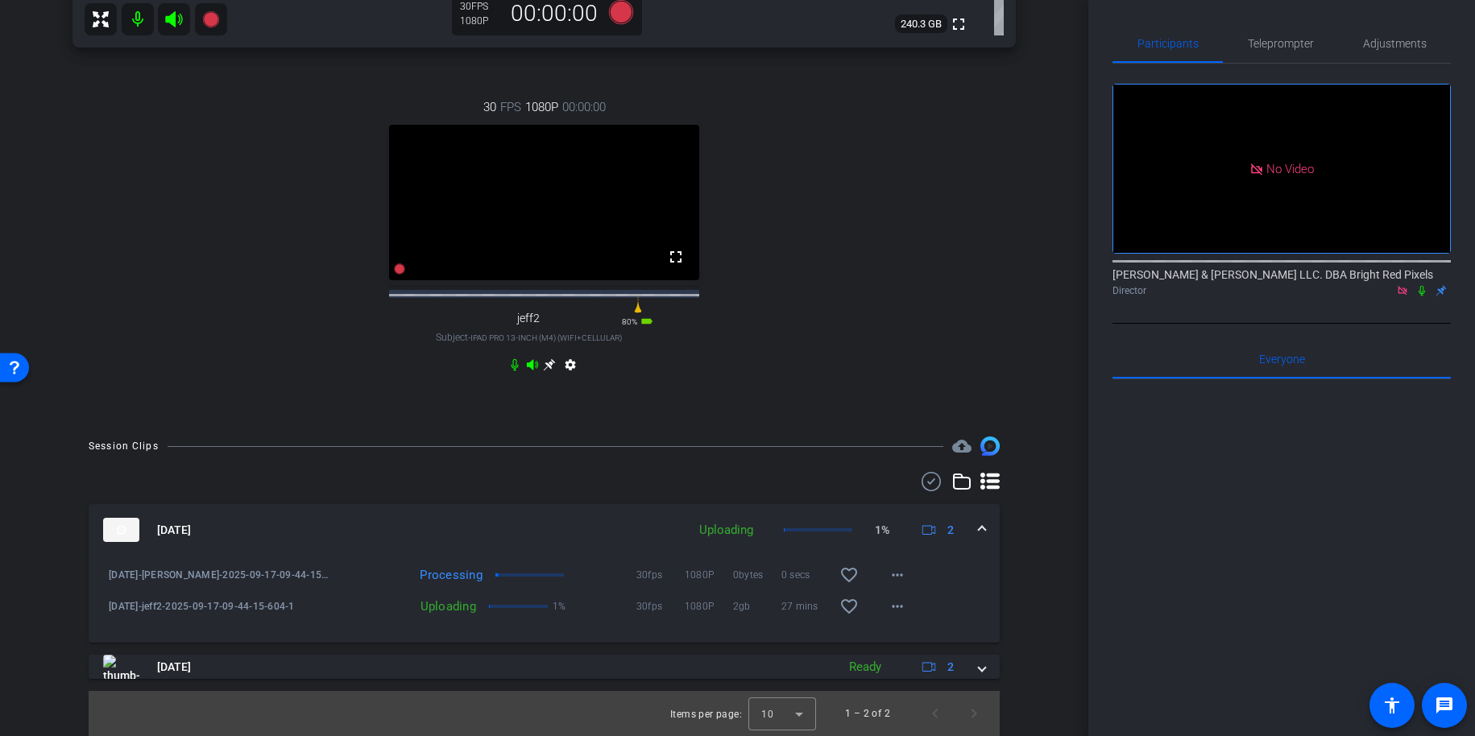
scroll to position [602, 0]
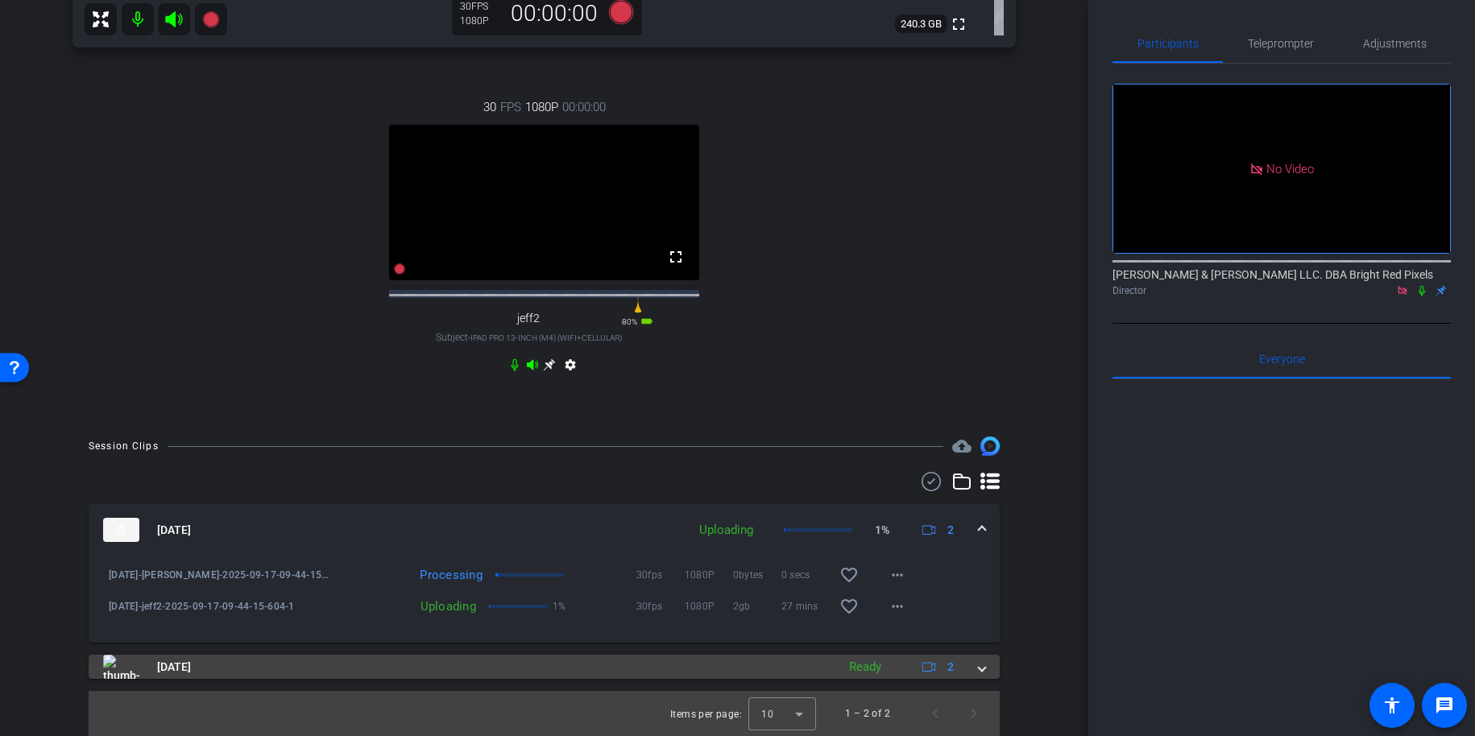
click at [980, 670] on span at bounding box center [982, 667] width 6 height 17
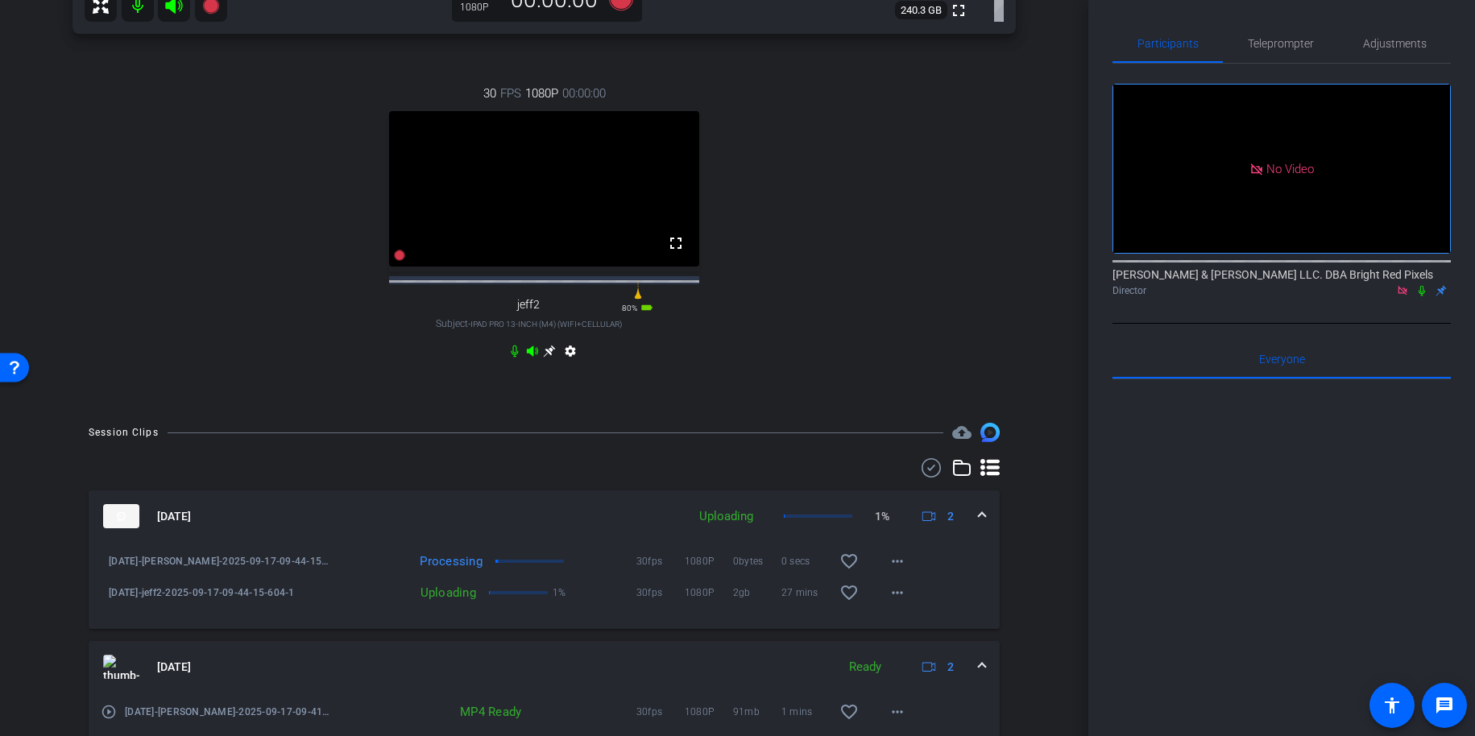
scroll to position [717, 0]
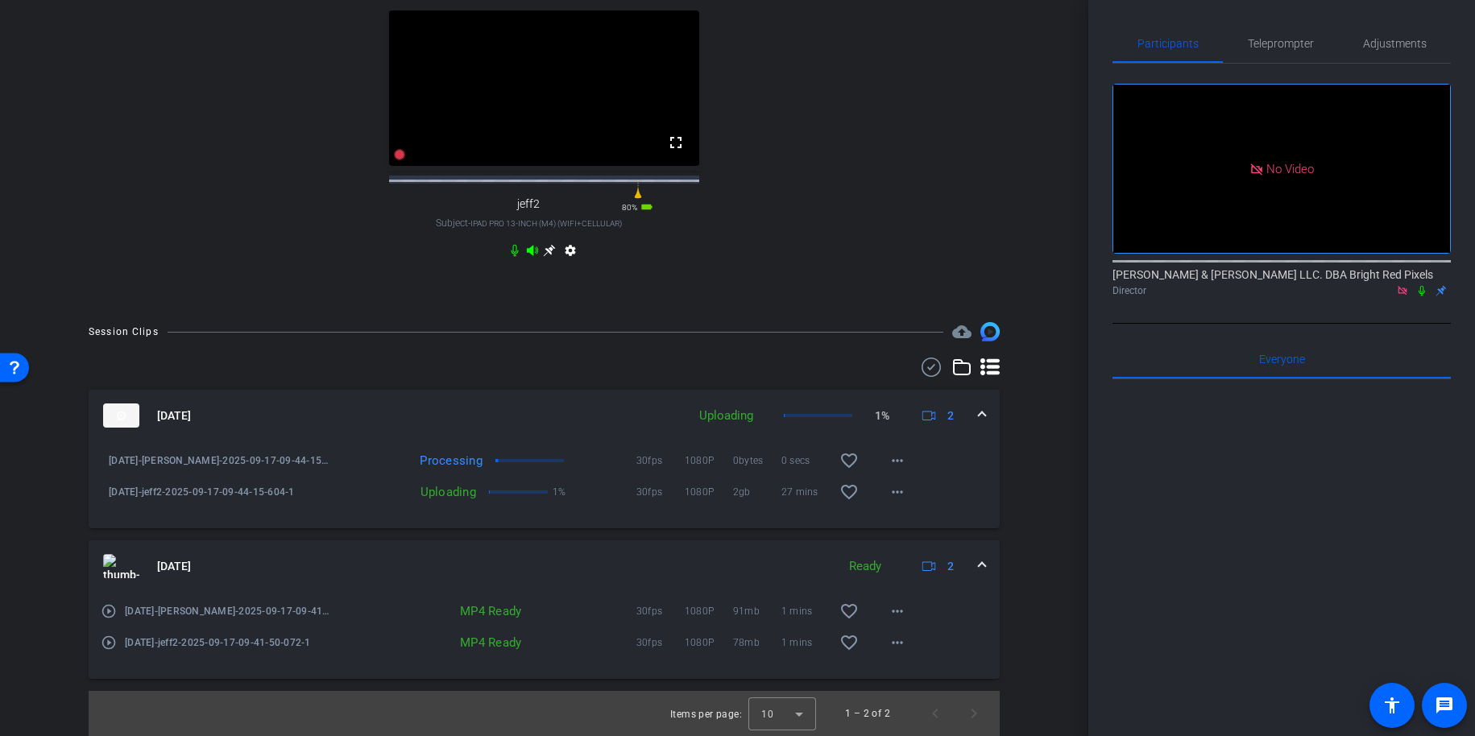
click at [975, 558] on div "Sep 17, 2025 Ready 2" at bounding box center [541, 566] width 876 height 24
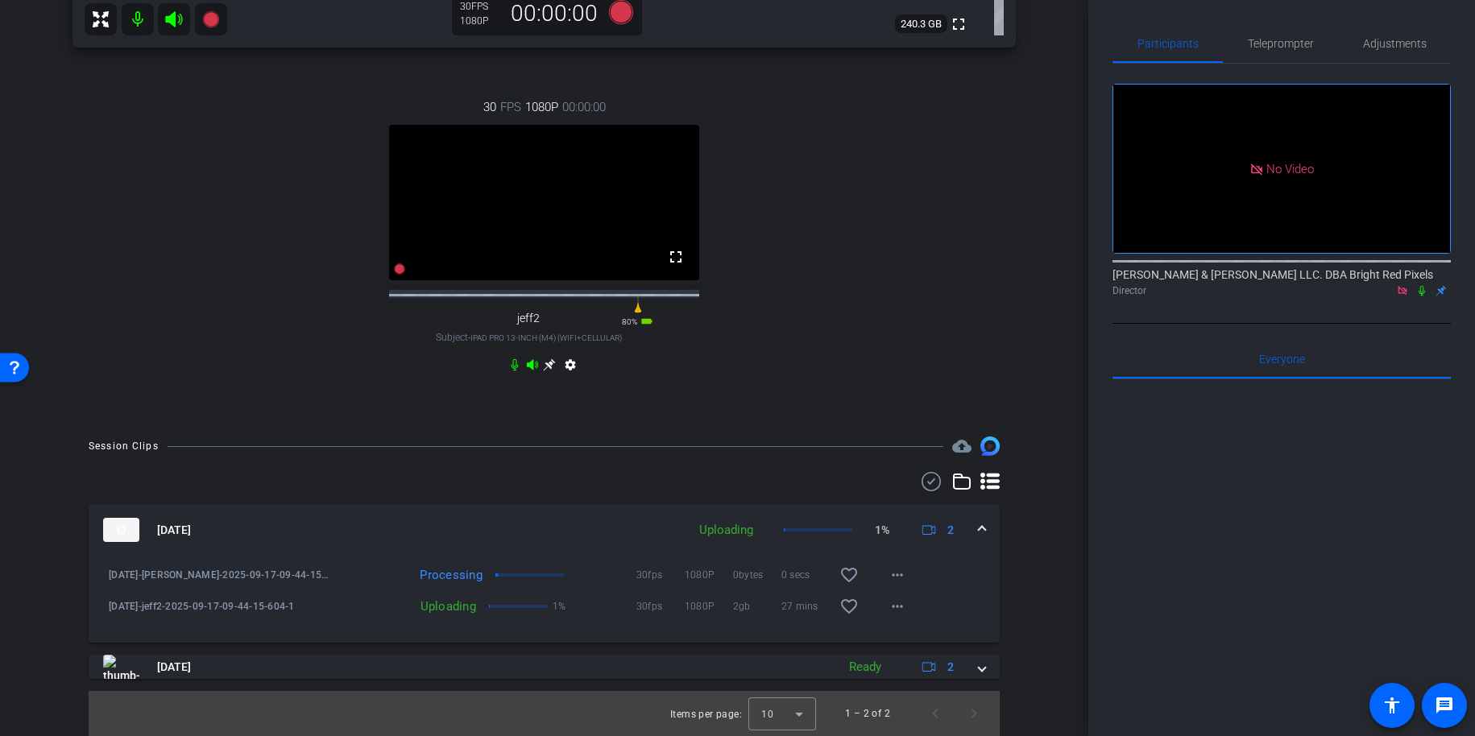
scroll to position [603, 0]
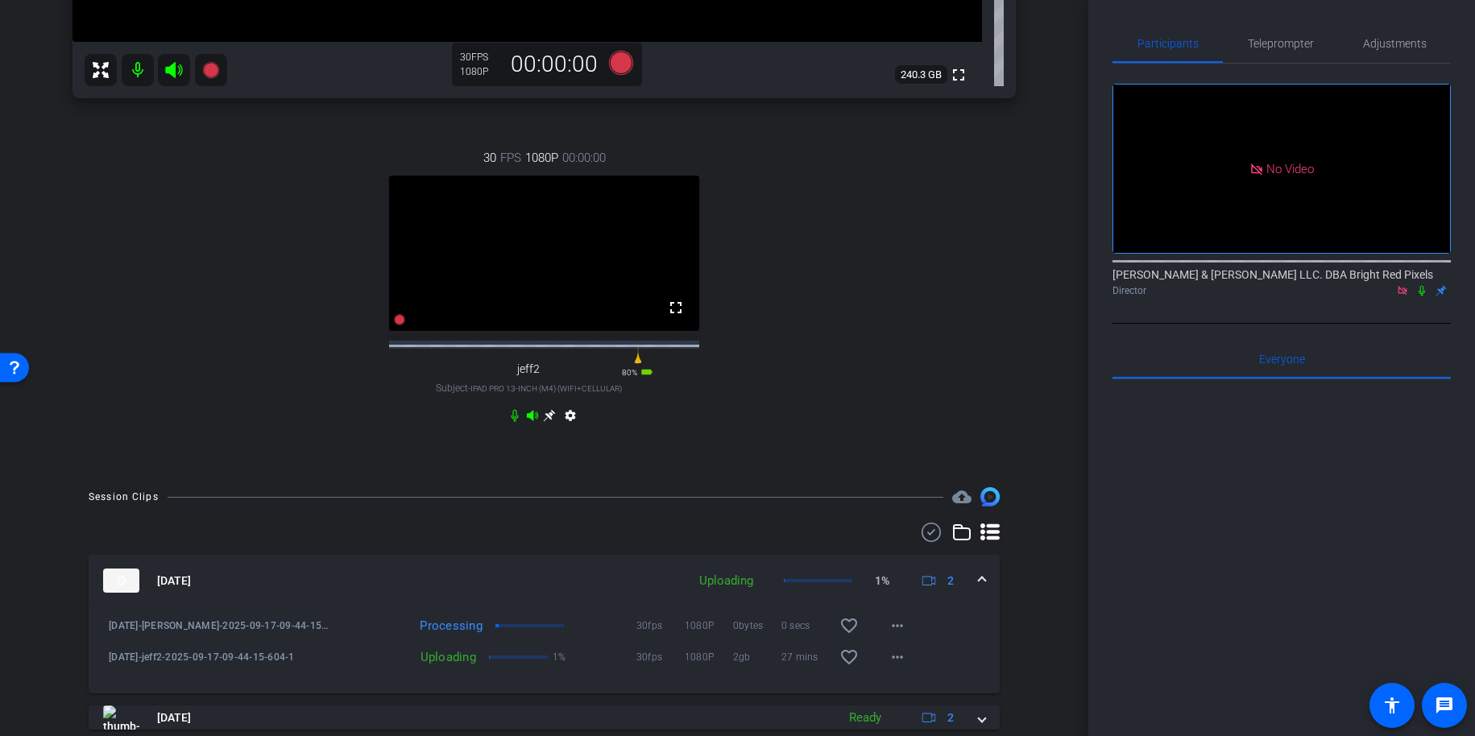
click at [1019, 619] on div "Session Clips cloud_upload Sep 17, 2025 Uploading 1% 2 9.17.25-Adam-2025-09-17-…" at bounding box center [544, 637] width 1008 height 300
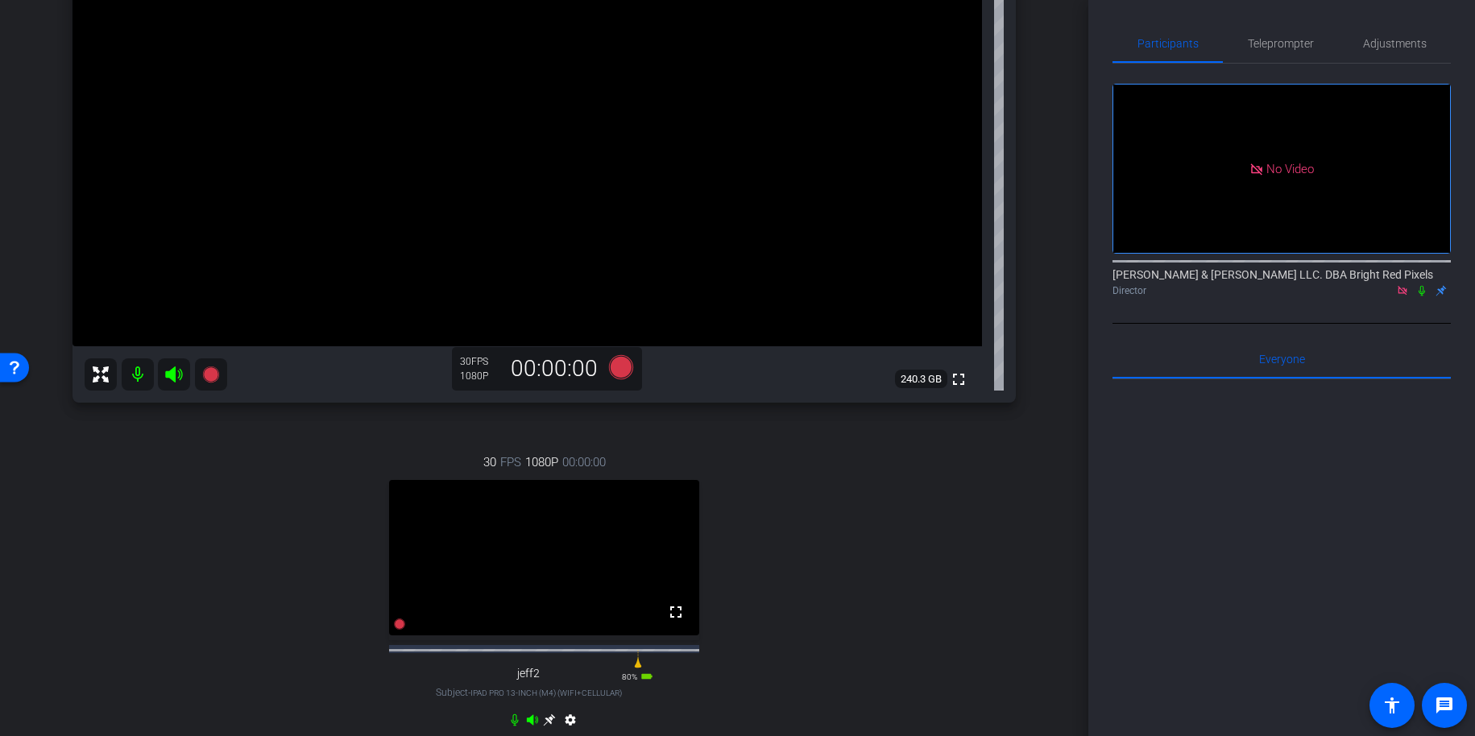
scroll to position [93, 0]
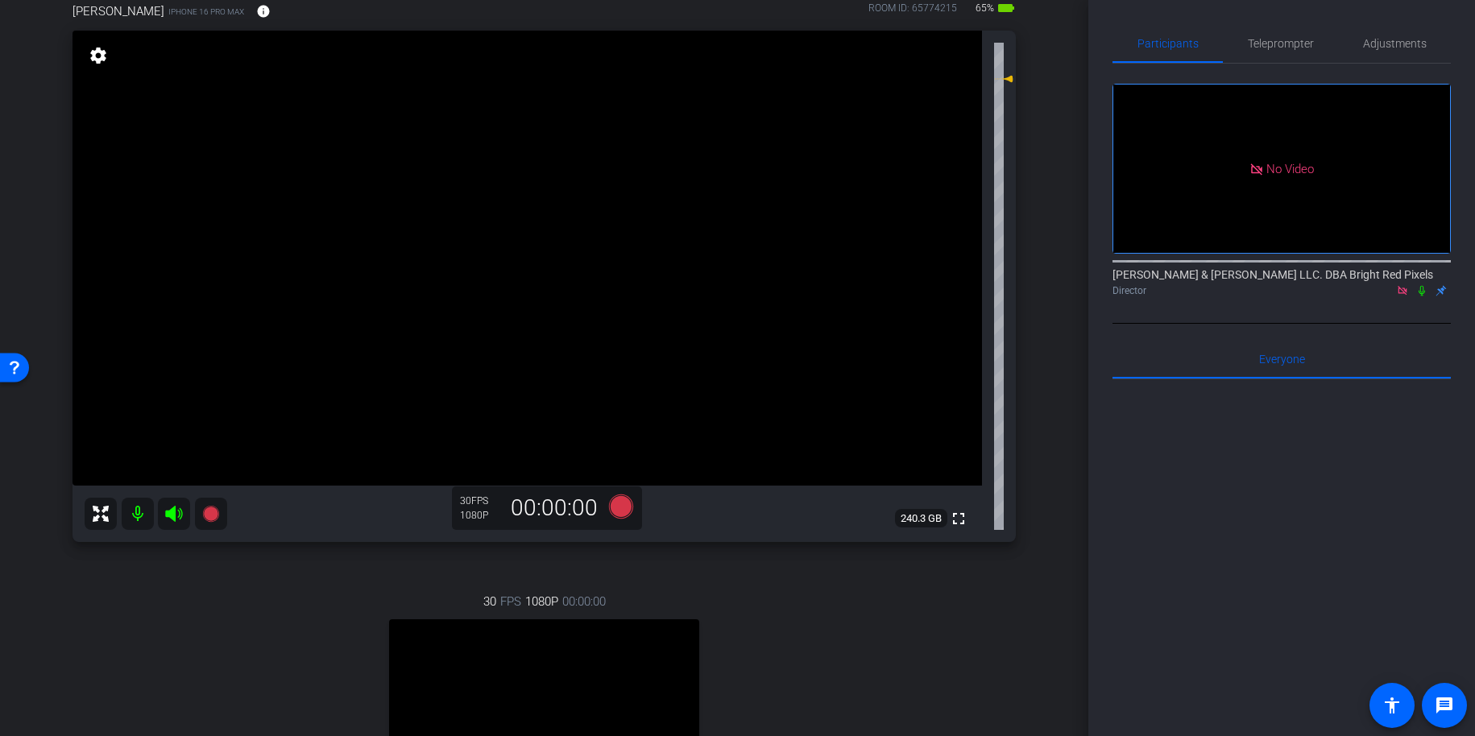
click at [1047, 374] on div "Adam iPhone 16 Pro Max info ROOM ID: 65774215 65% battery_std fullscreen settin…" at bounding box center [544, 445] width 1008 height 939
click at [1034, 379] on div "Adam iPhone 16 Pro Max info ROOM ID: 65774215 65% battery_std fullscreen settin…" at bounding box center [544, 444] width 1008 height 939
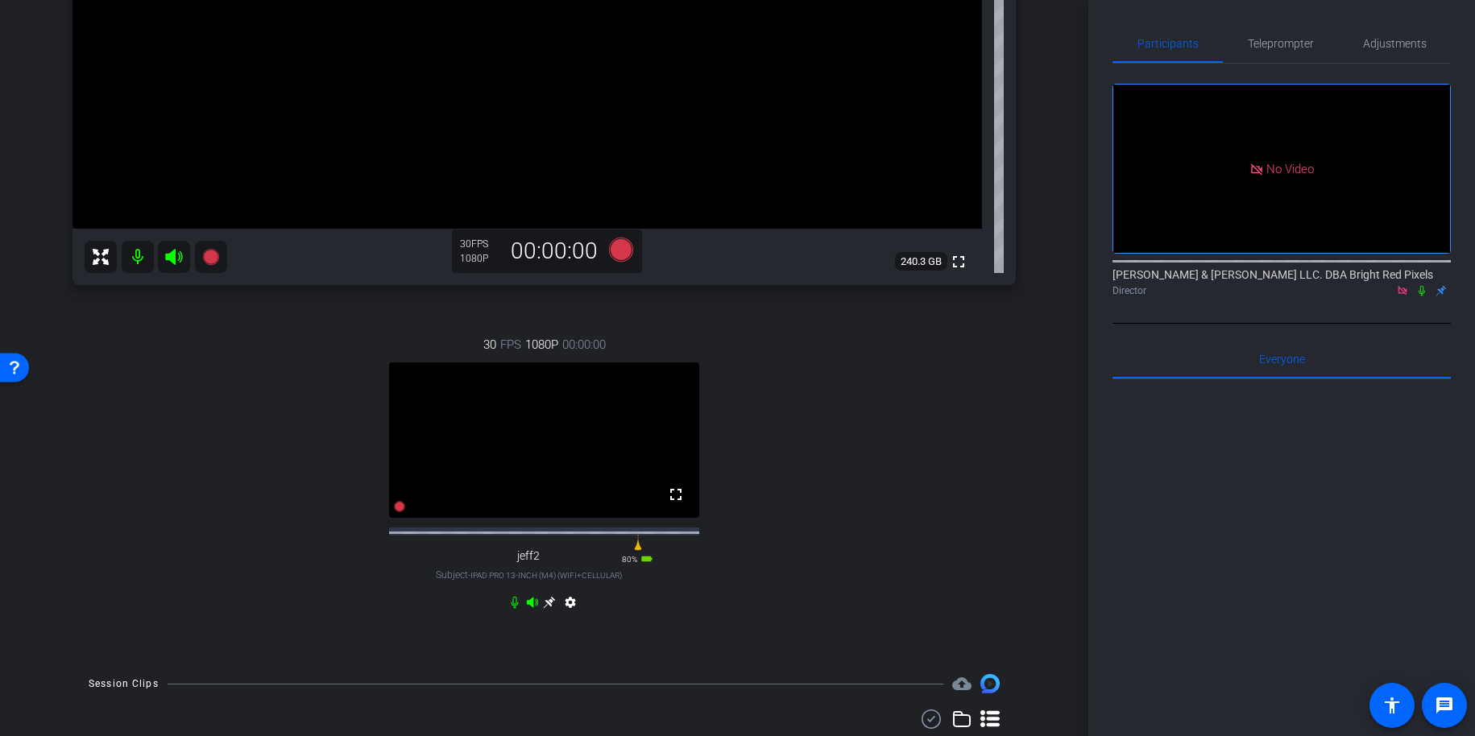
scroll to position [0, 0]
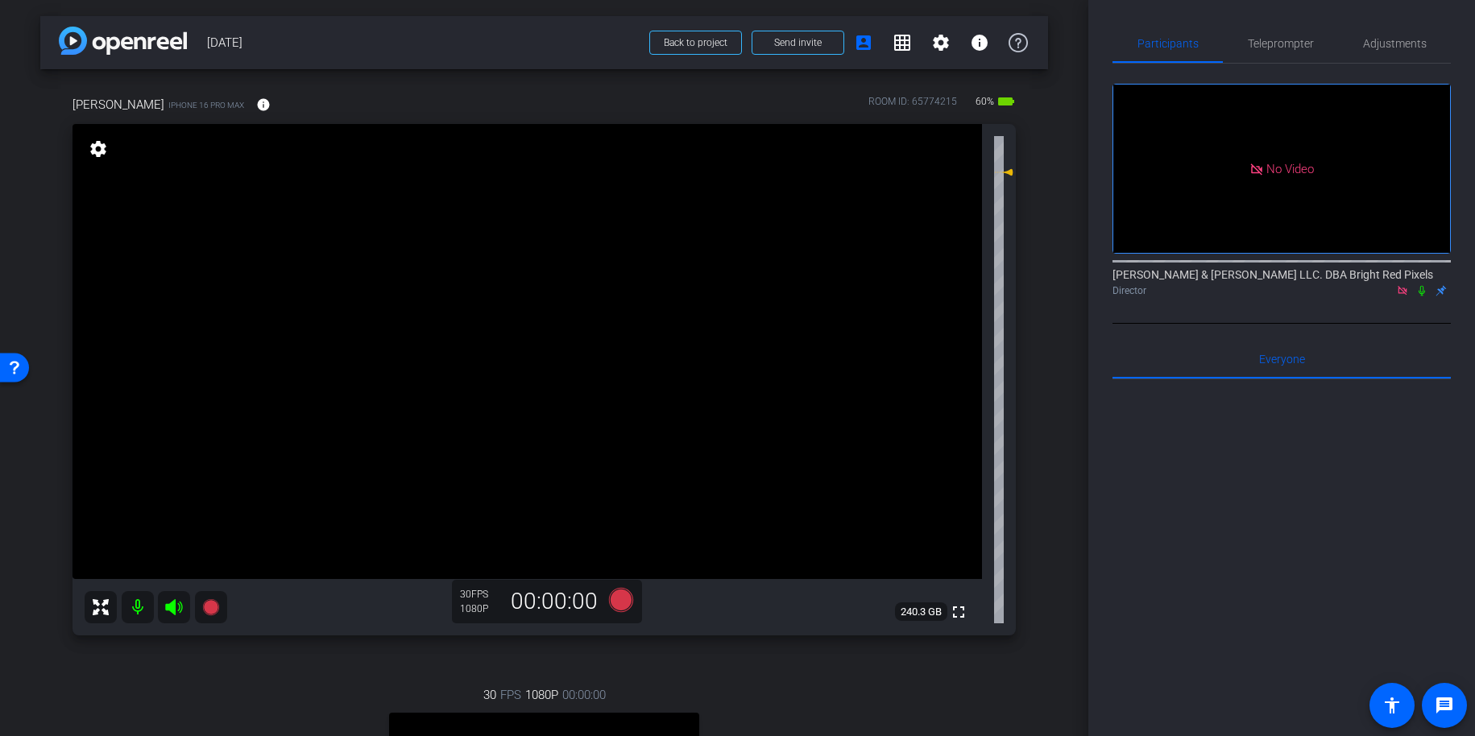
click at [1060, 382] on div "arrow_back 9.17.25 Back to project Send invite account_box grid_on settings inf…" at bounding box center [544, 368] width 1089 height 736
click at [1051, 398] on div "arrow_back 9.17.25 Back to project Send invite account_box grid_on settings inf…" at bounding box center [544, 368] width 1089 height 736
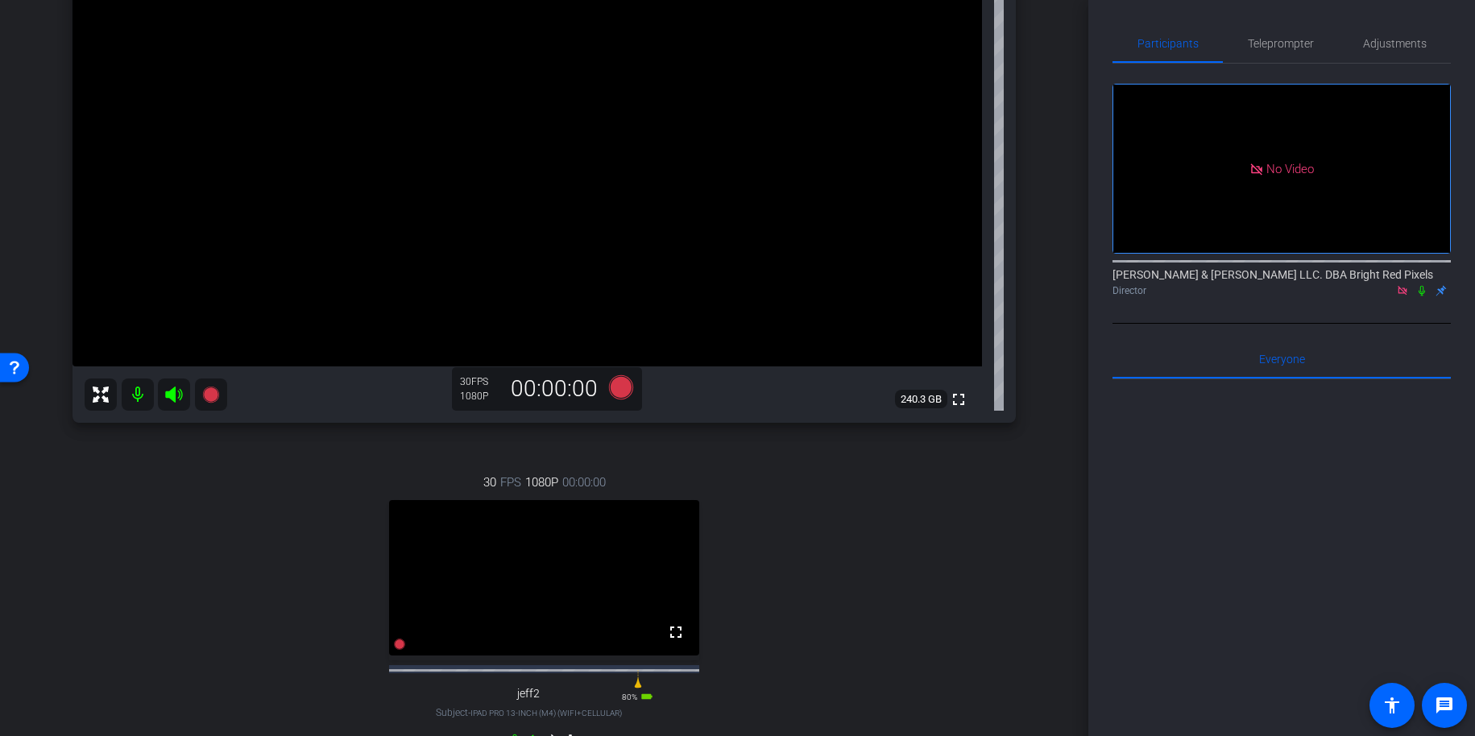
scroll to position [219, 0]
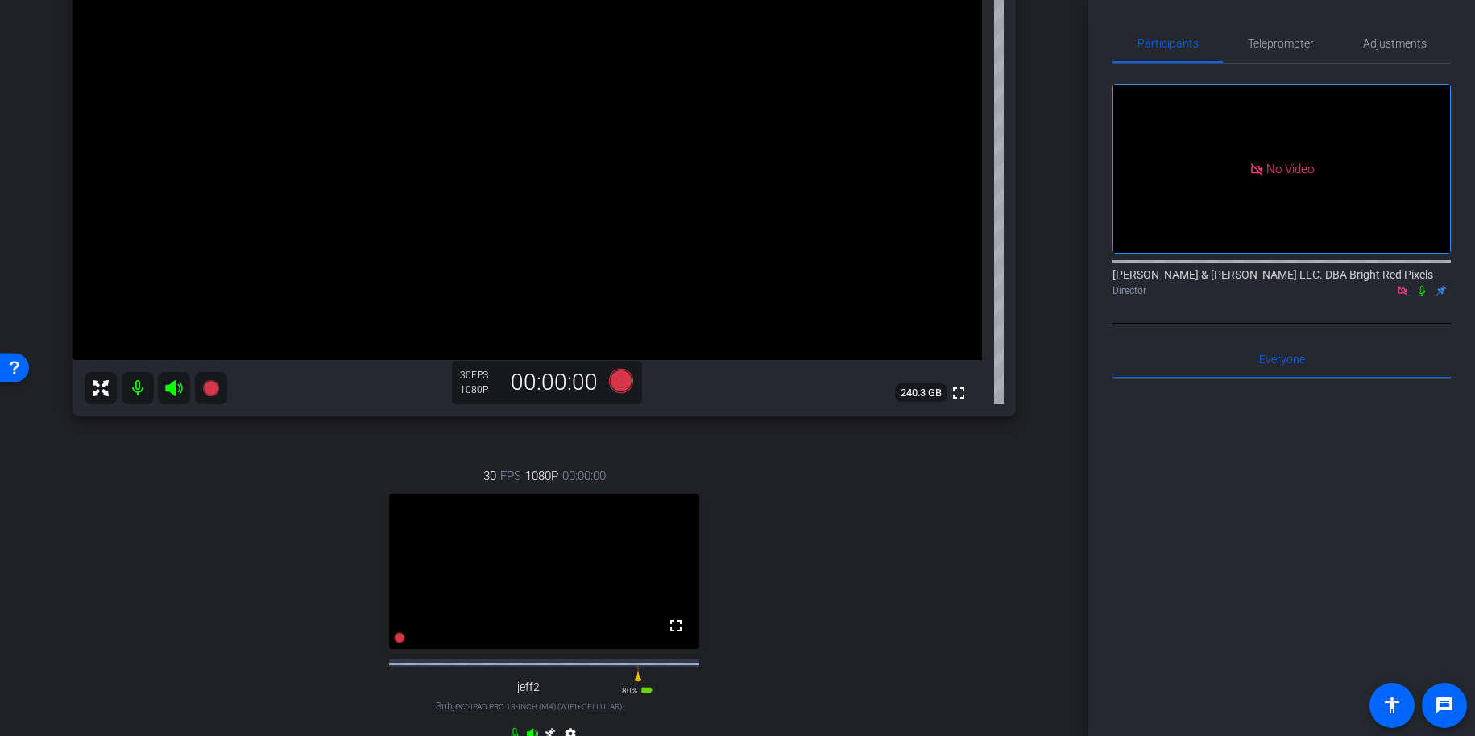
click at [1052, 408] on div "arrow_back 9.17.25 Back to project Send invite account_box grid_on settings inf…" at bounding box center [544, 149] width 1089 height 736
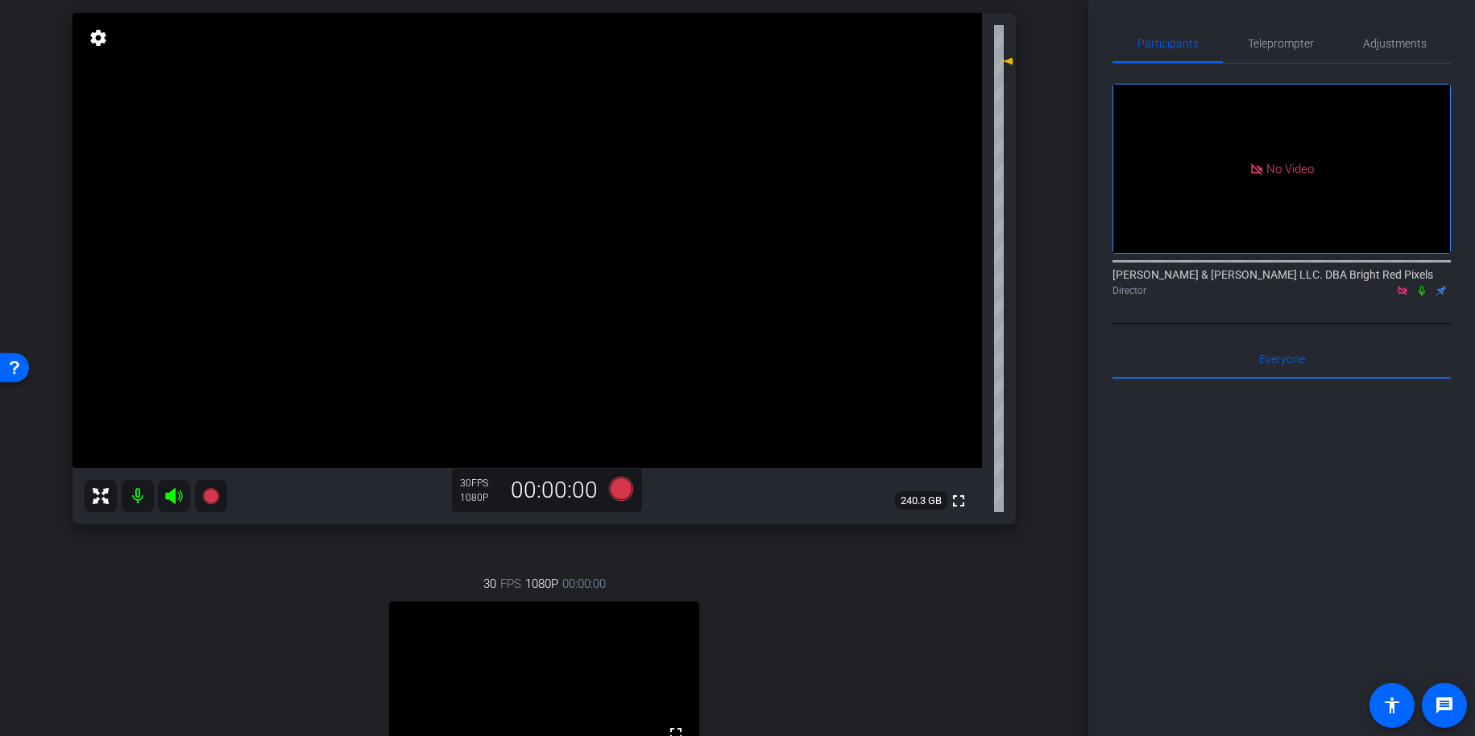
scroll to position [0, 0]
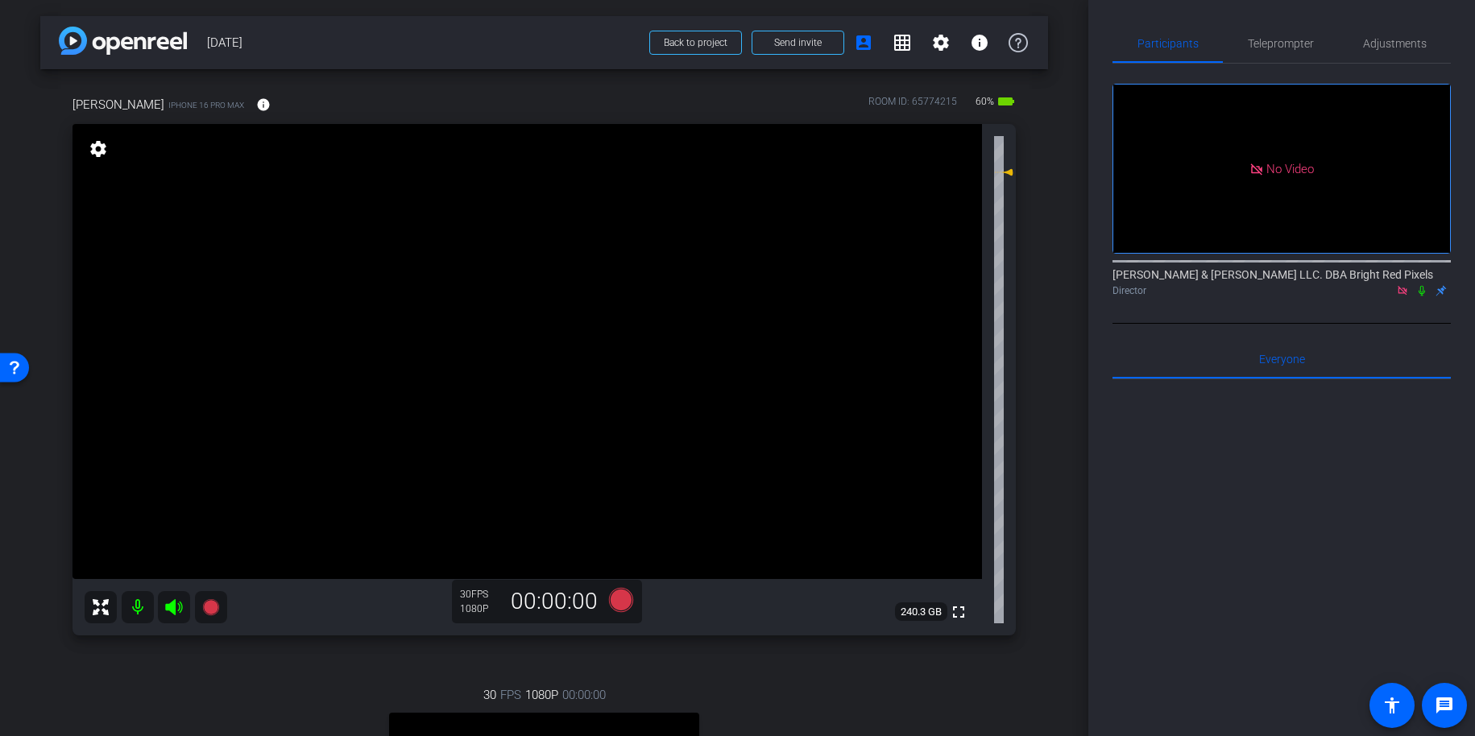
click at [1042, 421] on div "Adam iPhone 16 Pro Max info ROOM ID: 65774215 60% battery_std fullscreen settin…" at bounding box center [544, 538] width 1008 height 939
click at [1039, 424] on div "Adam iPhone 16 Pro Max info ROOM ID: 65774215 60% battery_std fullscreen settin…" at bounding box center [544, 538] width 1008 height 939
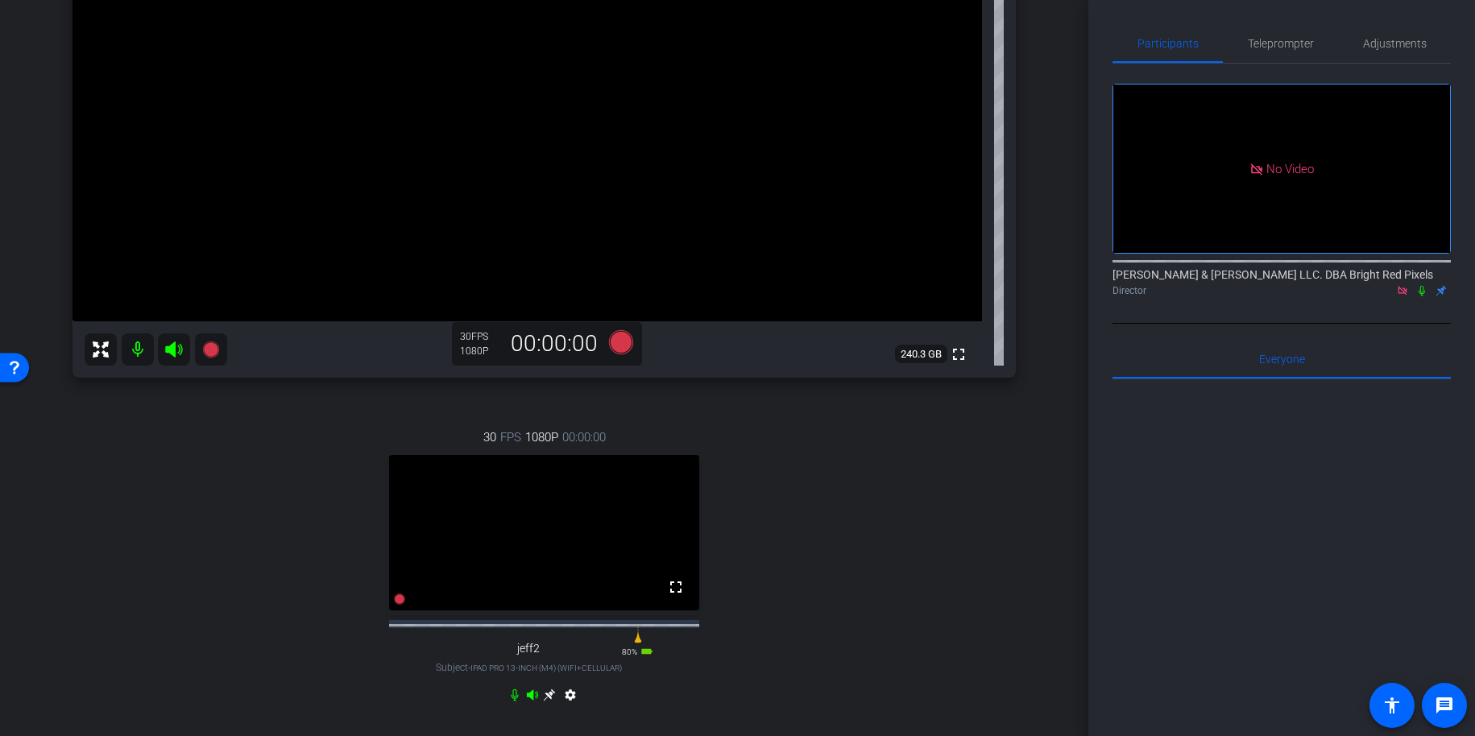
scroll to position [259, 0]
click at [1010, 456] on div "30 FPS 1080P 00:00:00 fullscreen jeff2 Subject - iPad Pro 13-inch (M4) (WiFi+Ce…" at bounding box center [545, 567] width 944 height 333
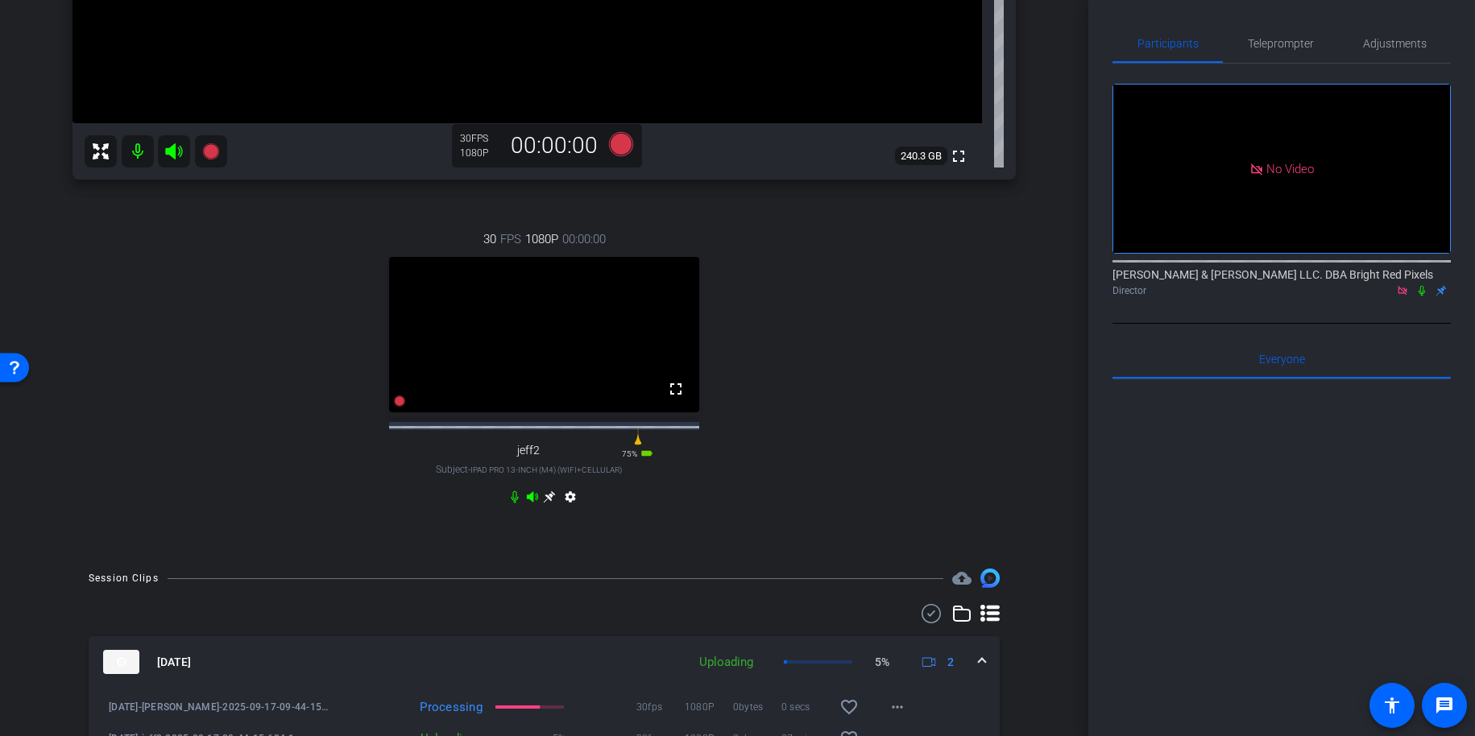
scroll to position [603, 0]
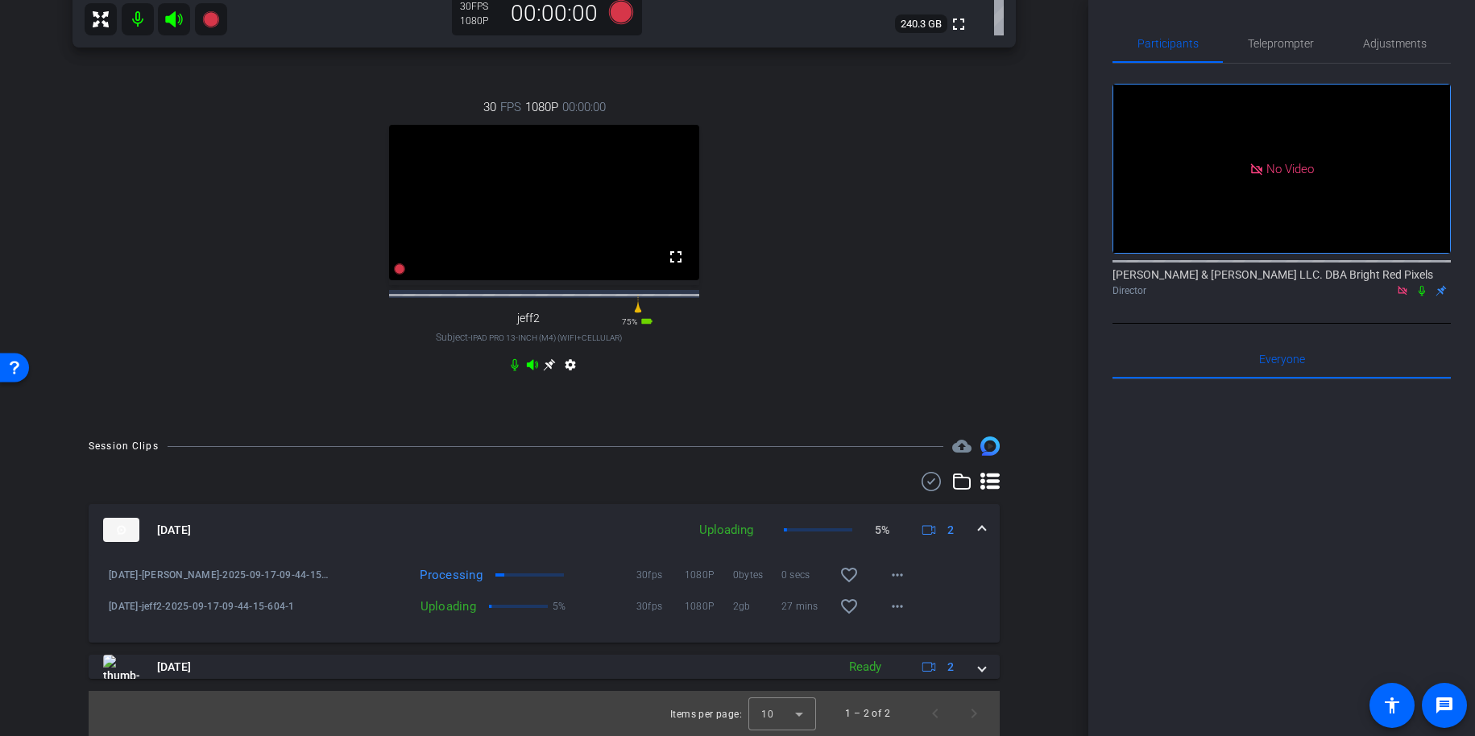
click at [960, 312] on div "30 FPS 1080P 00:00:00 fullscreen jeff2 Subject - iPad Pro 13-inch (M4) (WiFi+Ce…" at bounding box center [545, 238] width 944 height 333
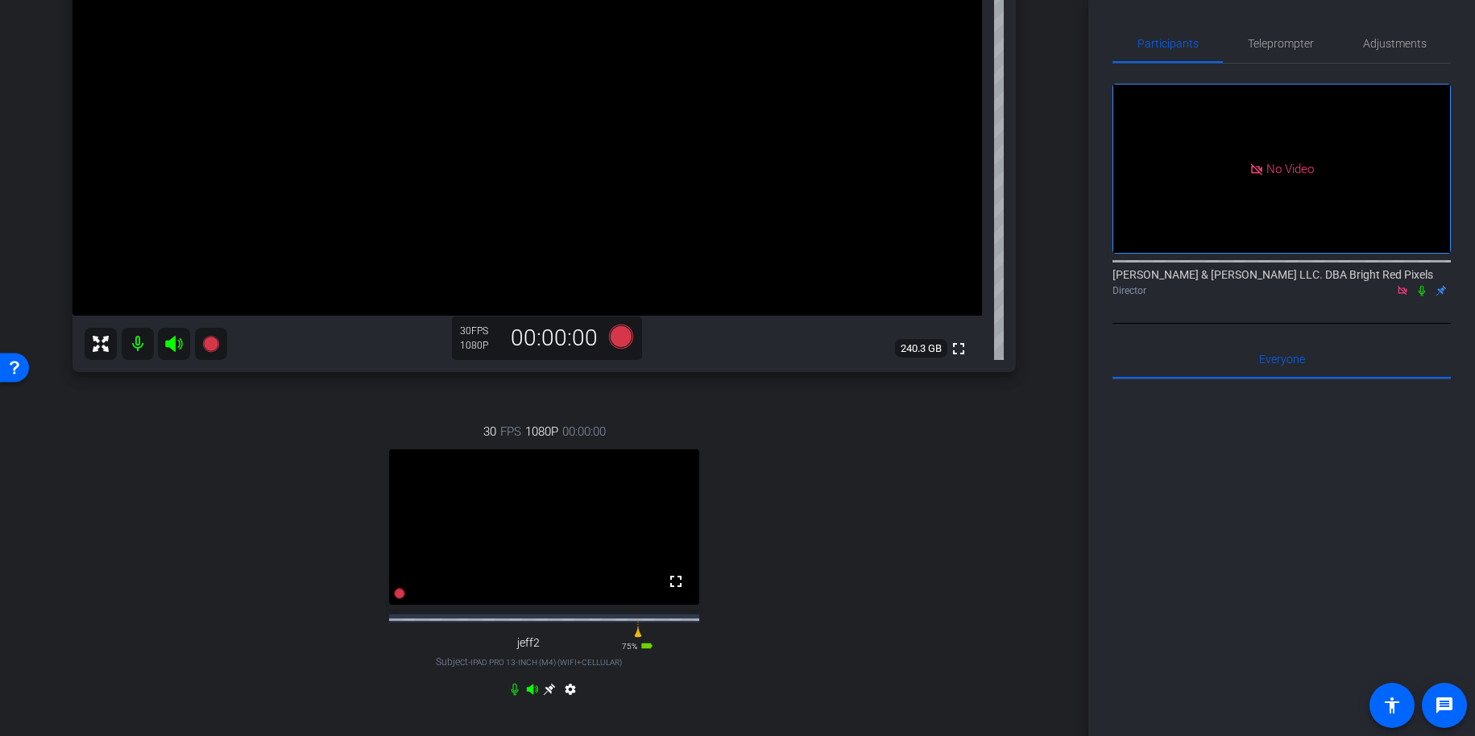
scroll to position [265, 0]
click at [616, 334] on icon at bounding box center [620, 335] width 24 height 24
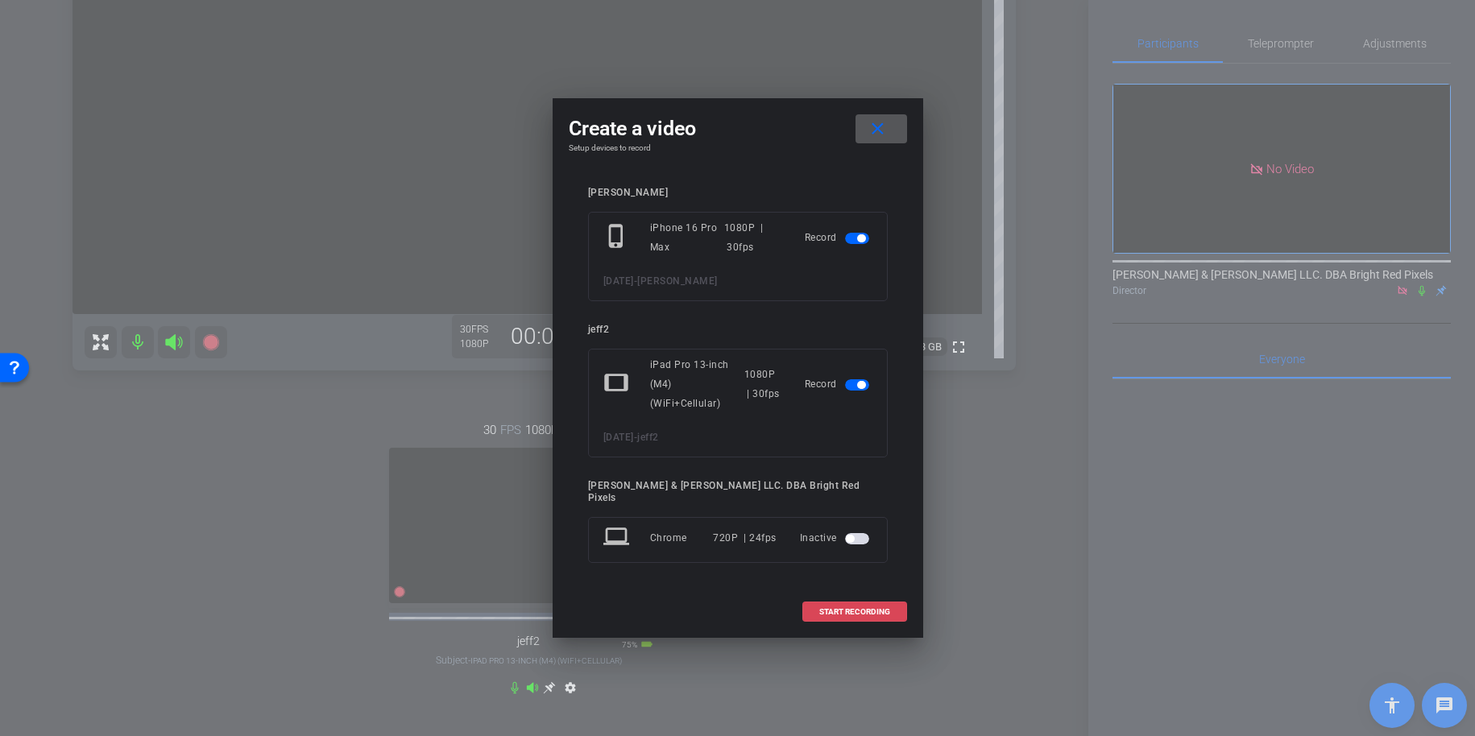
drag, startPoint x: 861, startPoint y: 599, endPoint x: 854, endPoint y: 591, distance: 10.3
click at [854, 593] on span at bounding box center [854, 612] width 103 height 39
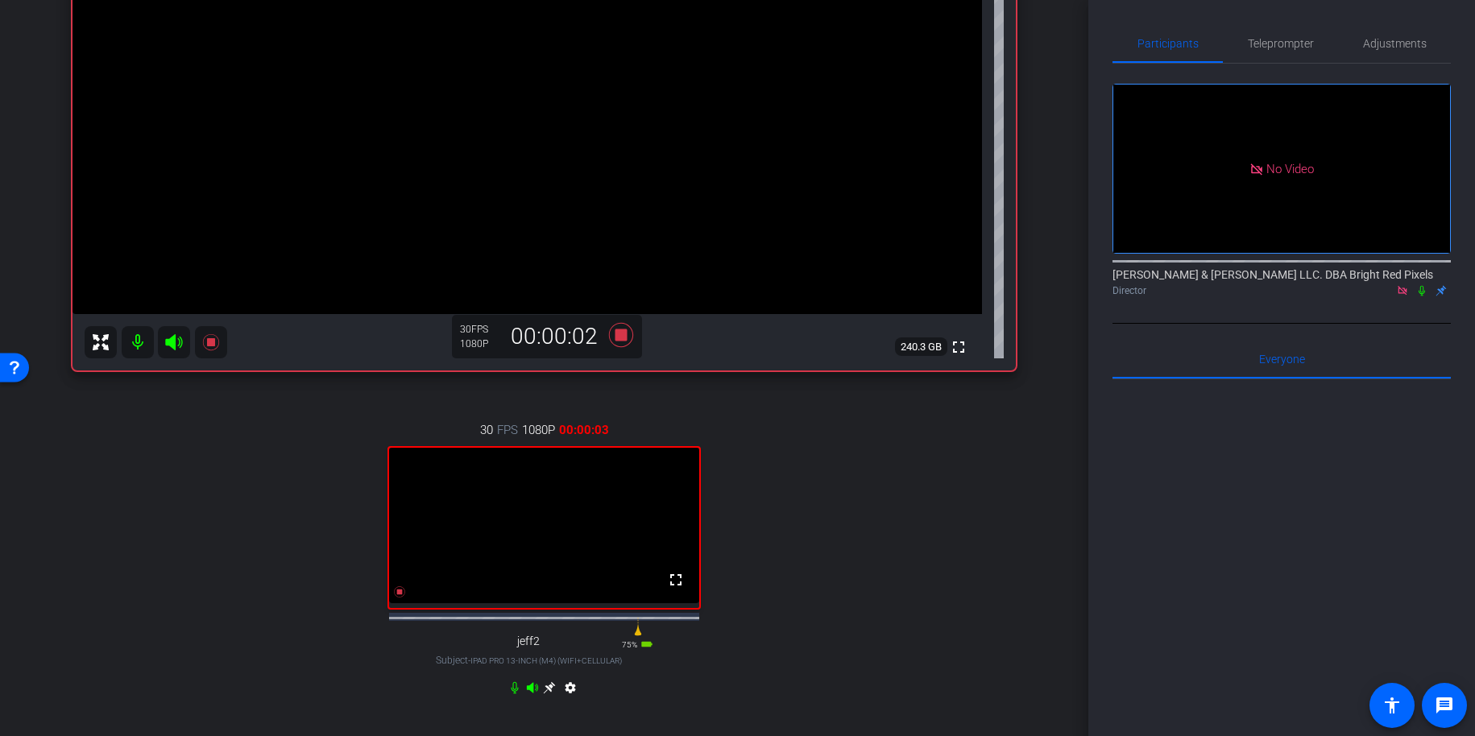
click at [1425, 285] on icon at bounding box center [1422, 290] width 13 height 11
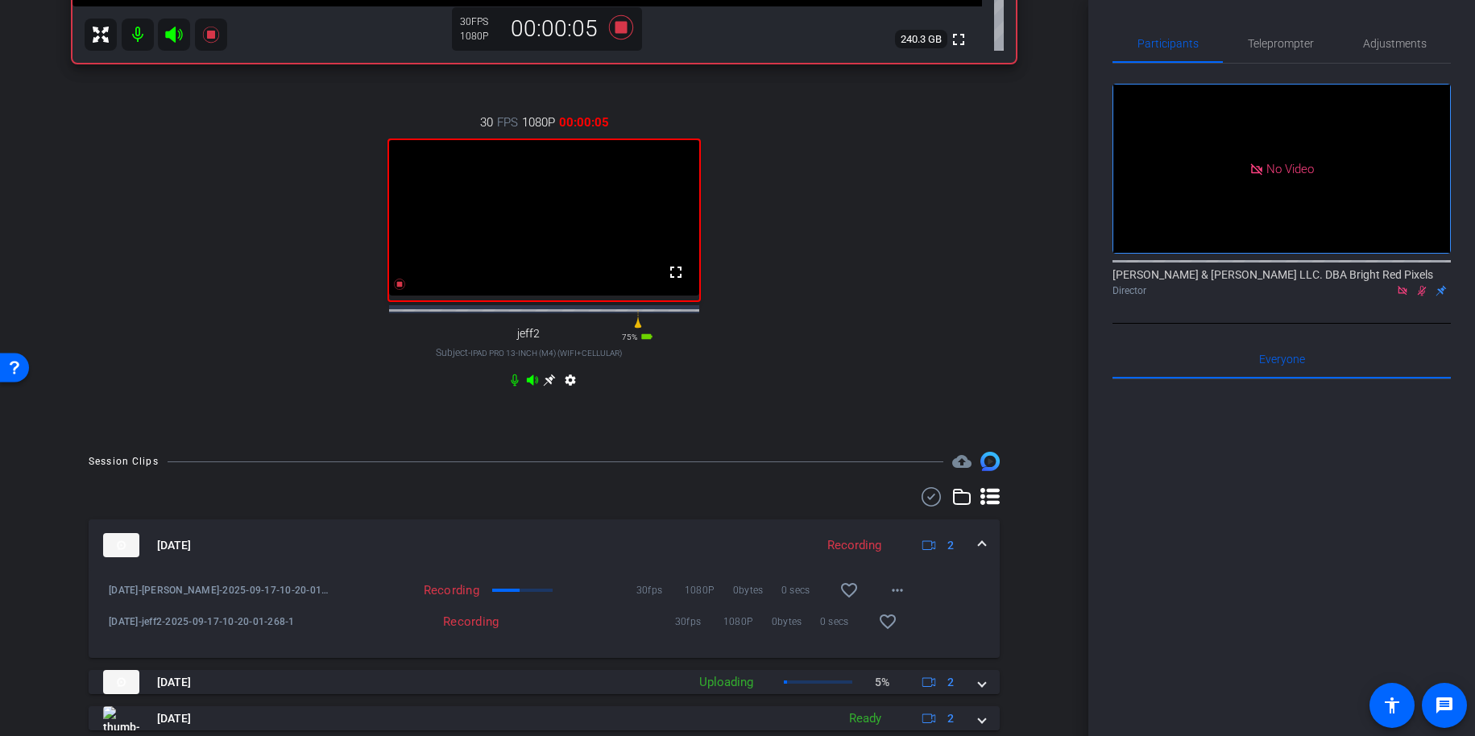
scroll to position [636, 0]
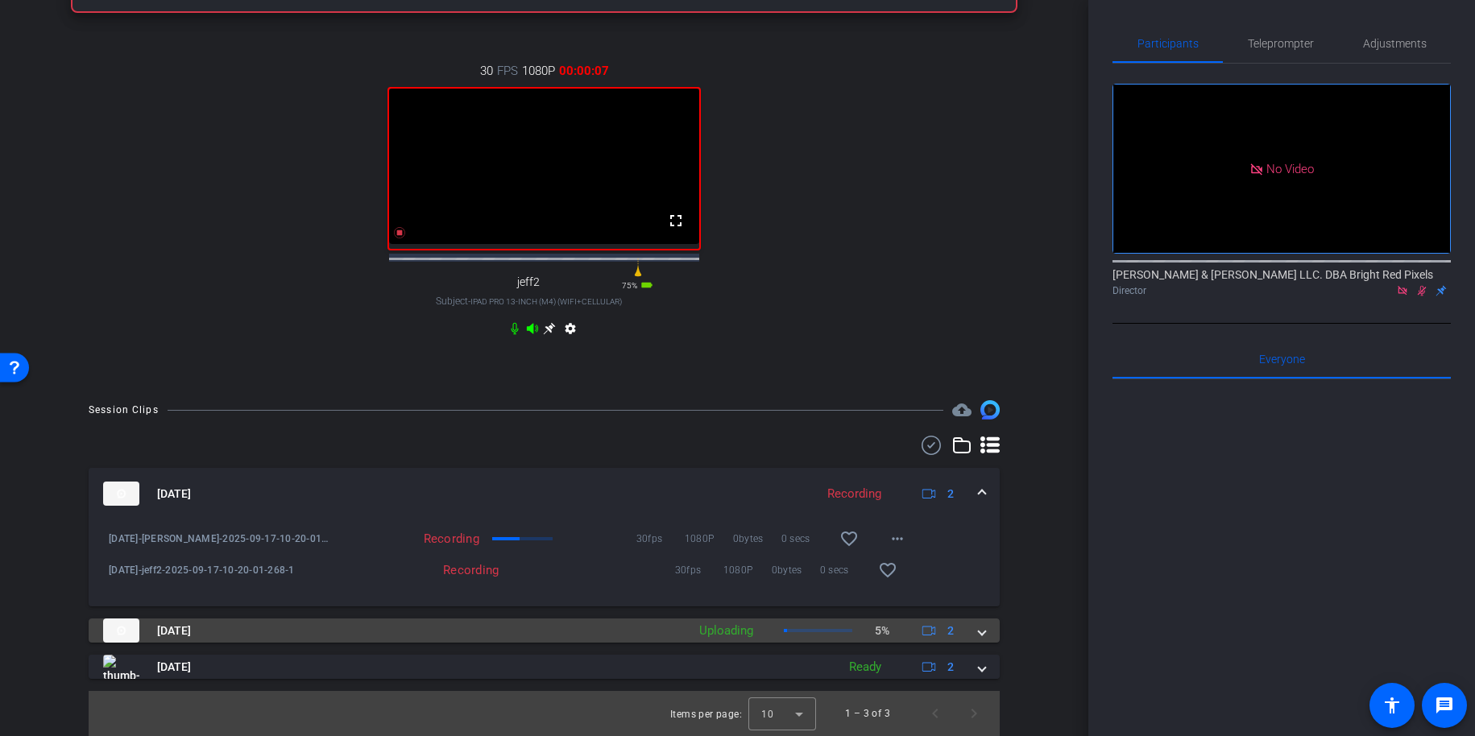
click at [992, 635] on mat-expansion-panel-header "Sep 17, 2025 Uploading 5% 2" at bounding box center [544, 631] width 911 height 24
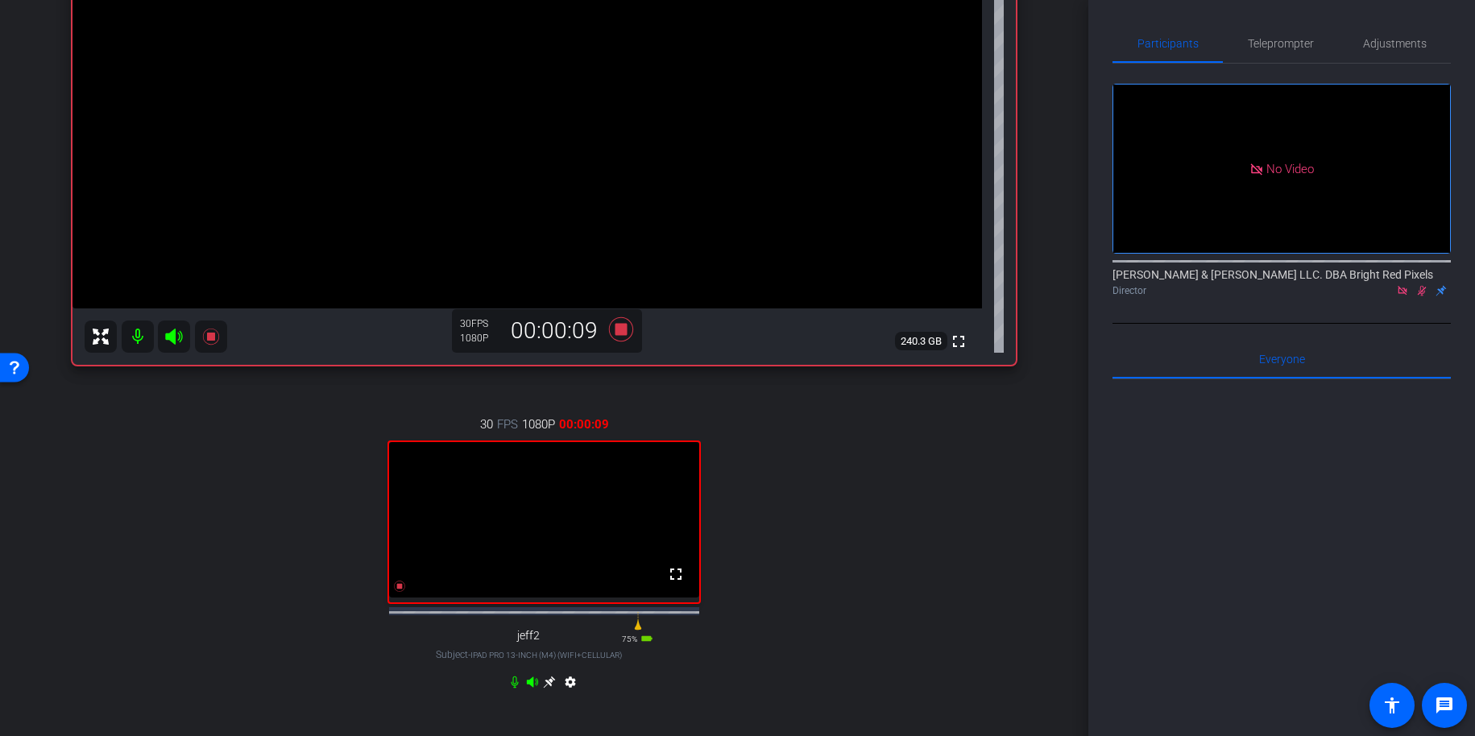
scroll to position [267, 0]
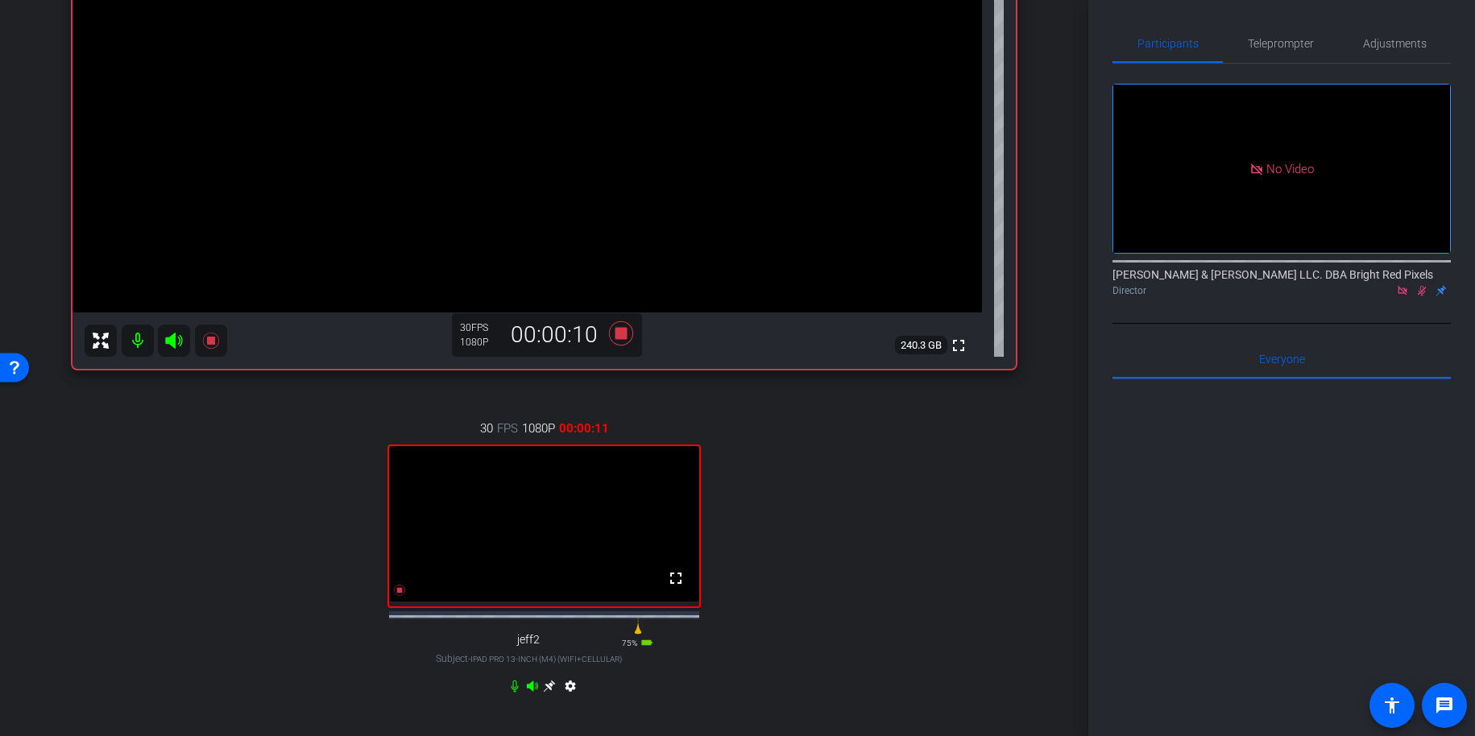
click at [1017, 624] on div "Adam iPhone 16 Pro Max info ROOM ID: 65774215 60% battery_std fullscreen settin…" at bounding box center [544, 272] width 1008 height 939
click at [1425, 285] on icon at bounding box center [1422, 290] width 13 height 11
click at [1423, 286] on icon at bounding box center [1422, 291] width 6 height 10
click at [1423, 286] on icon at bounding box center [1422, 291] width 9 height 10
click at [1421, 285] on icon at bounding box center [1422, 290] width 13 height 11
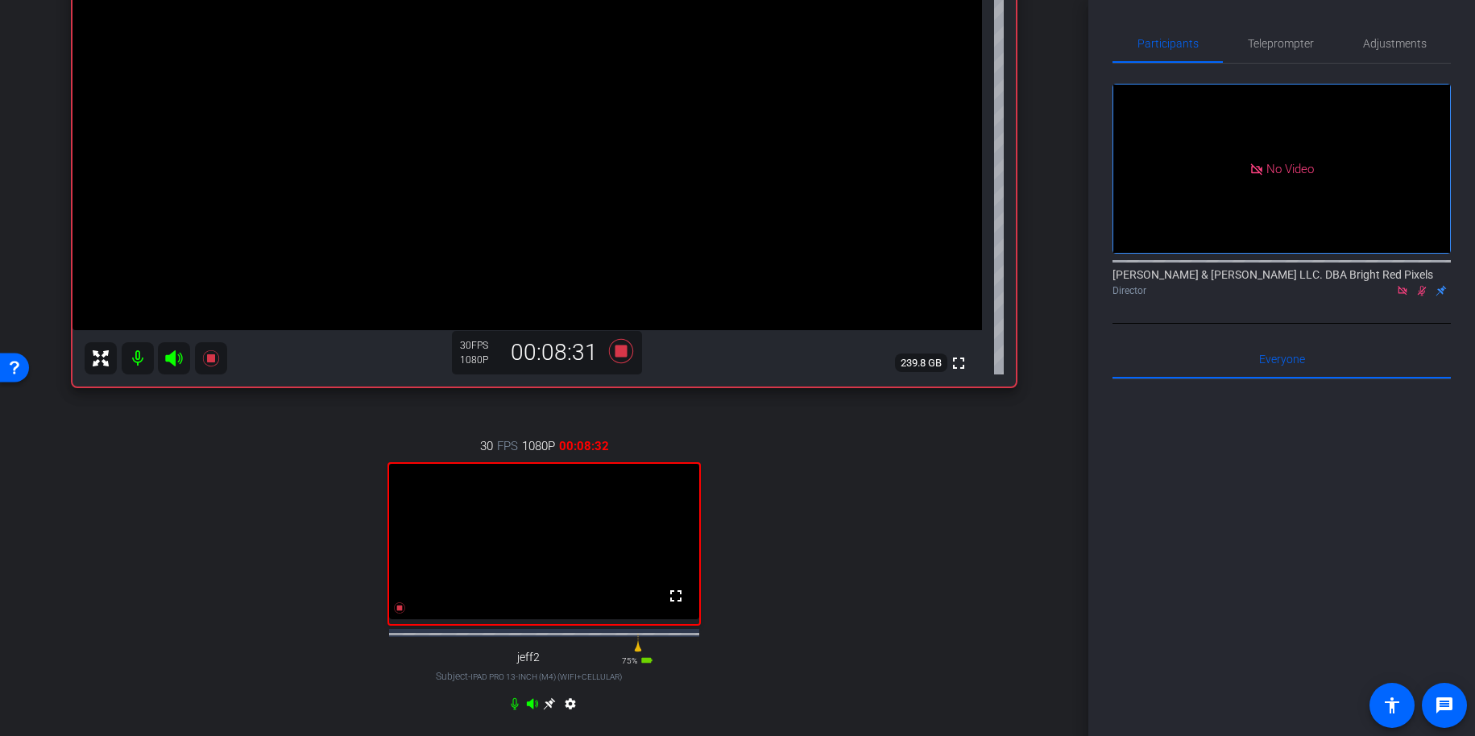
scroll to position [257, 0]
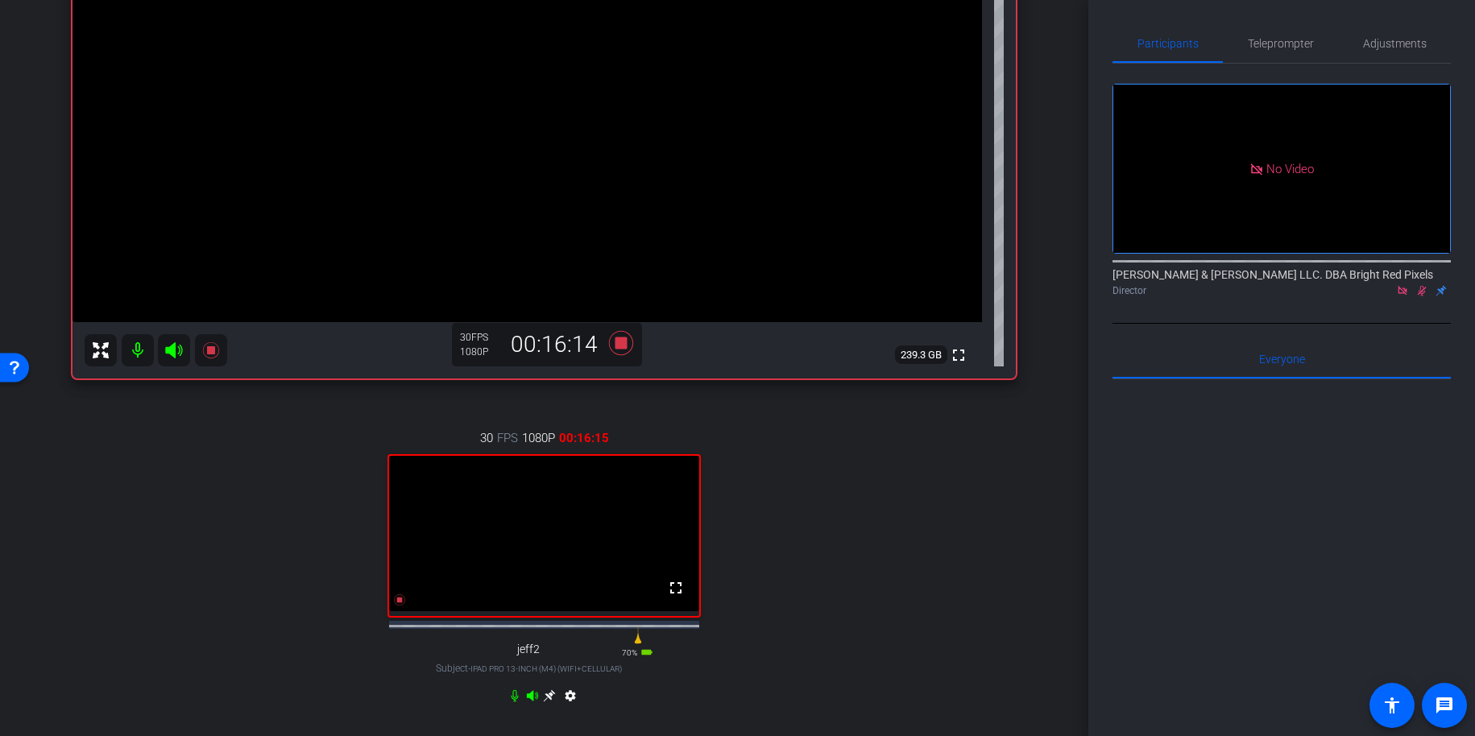
click at [1423, 285] on icon at bounding box center [1422, 290] width 13 height 11
click at [623, 344] on icon at bounding box center [620, 343] width 24 height 24
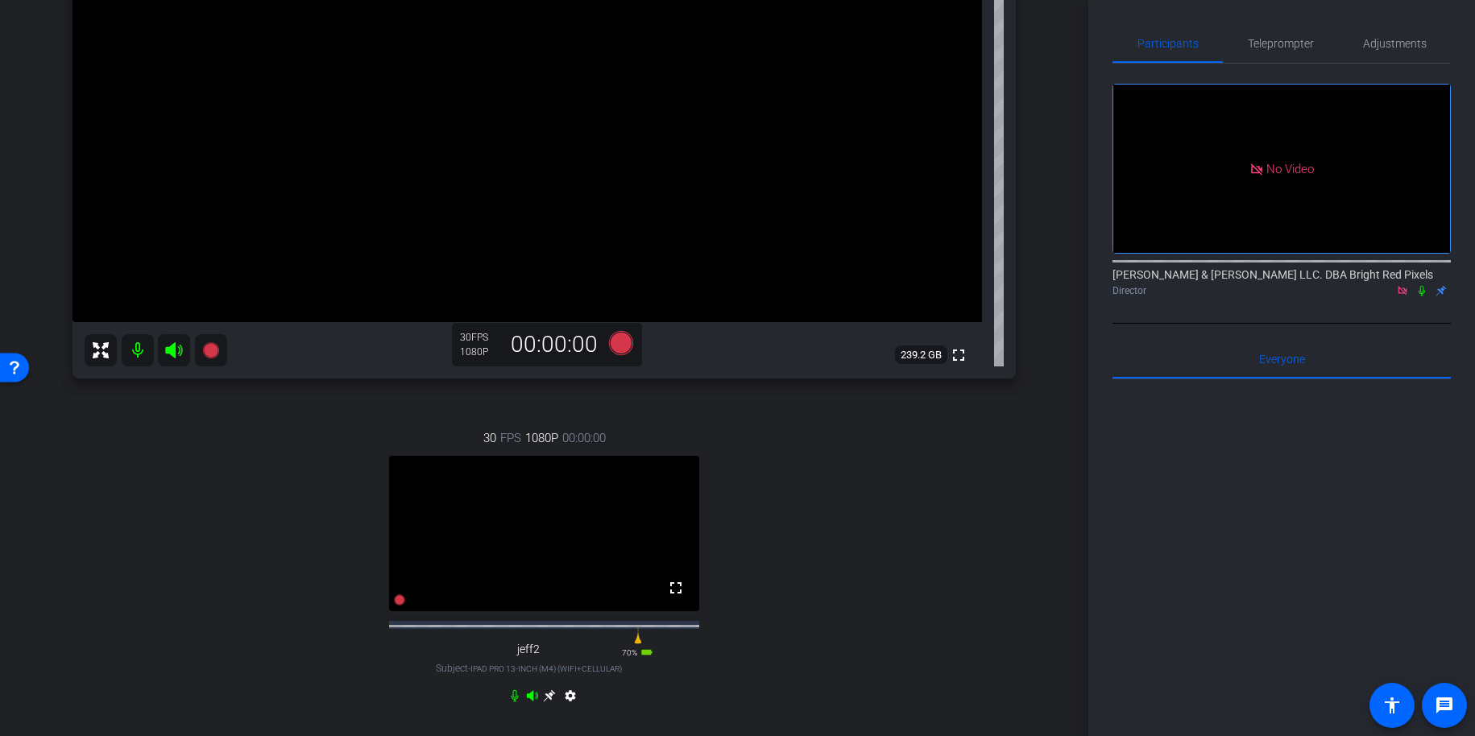
click at [886, 422] on div "30 FPS 1080P 00:00:00 fullscreen jeff2 Subject - iPad Pro 13-inch (M4) (WiFi+Ce…" at bounding box center [545, 569] width 944 height 333
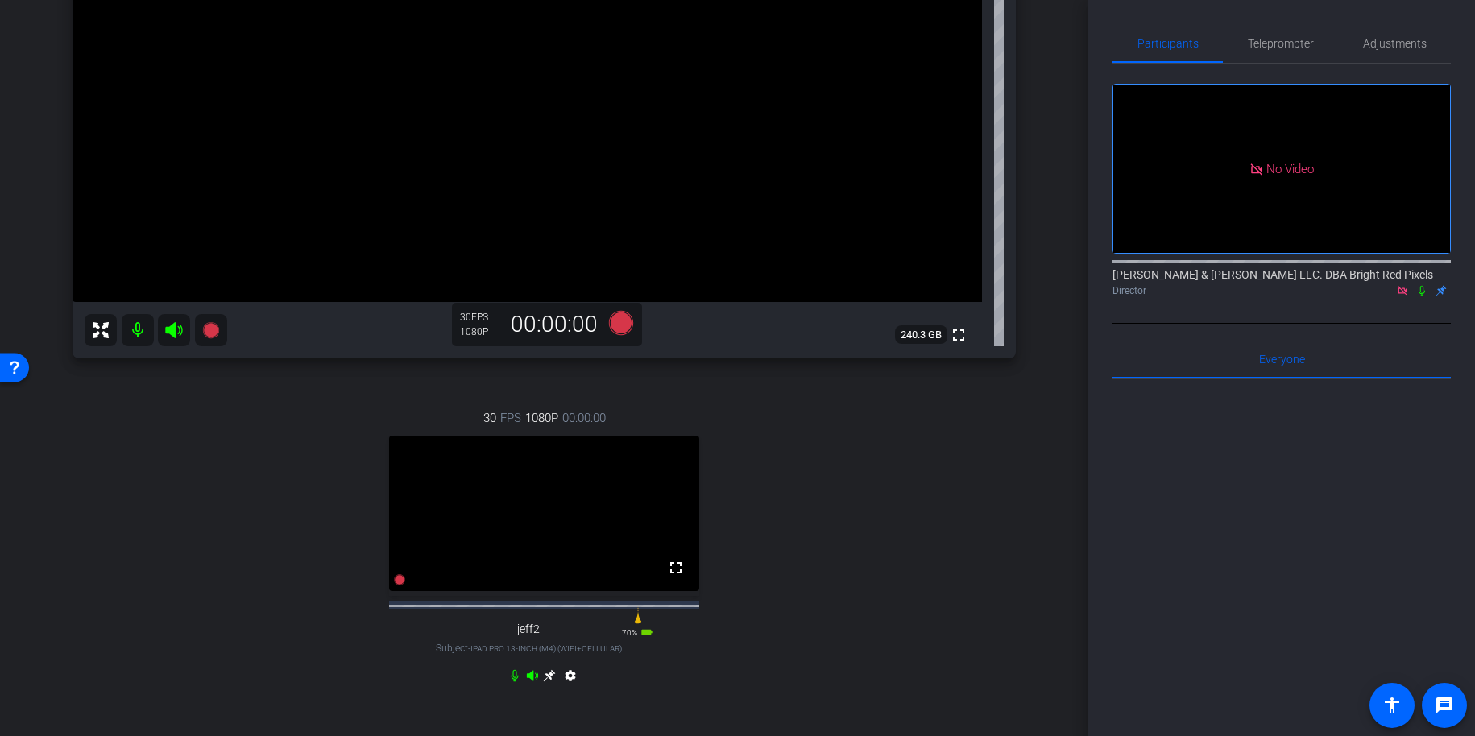
scroll to position [279, 0]
click at [624, 321] on icon at bounding box center [620, 321] width 24 height 24
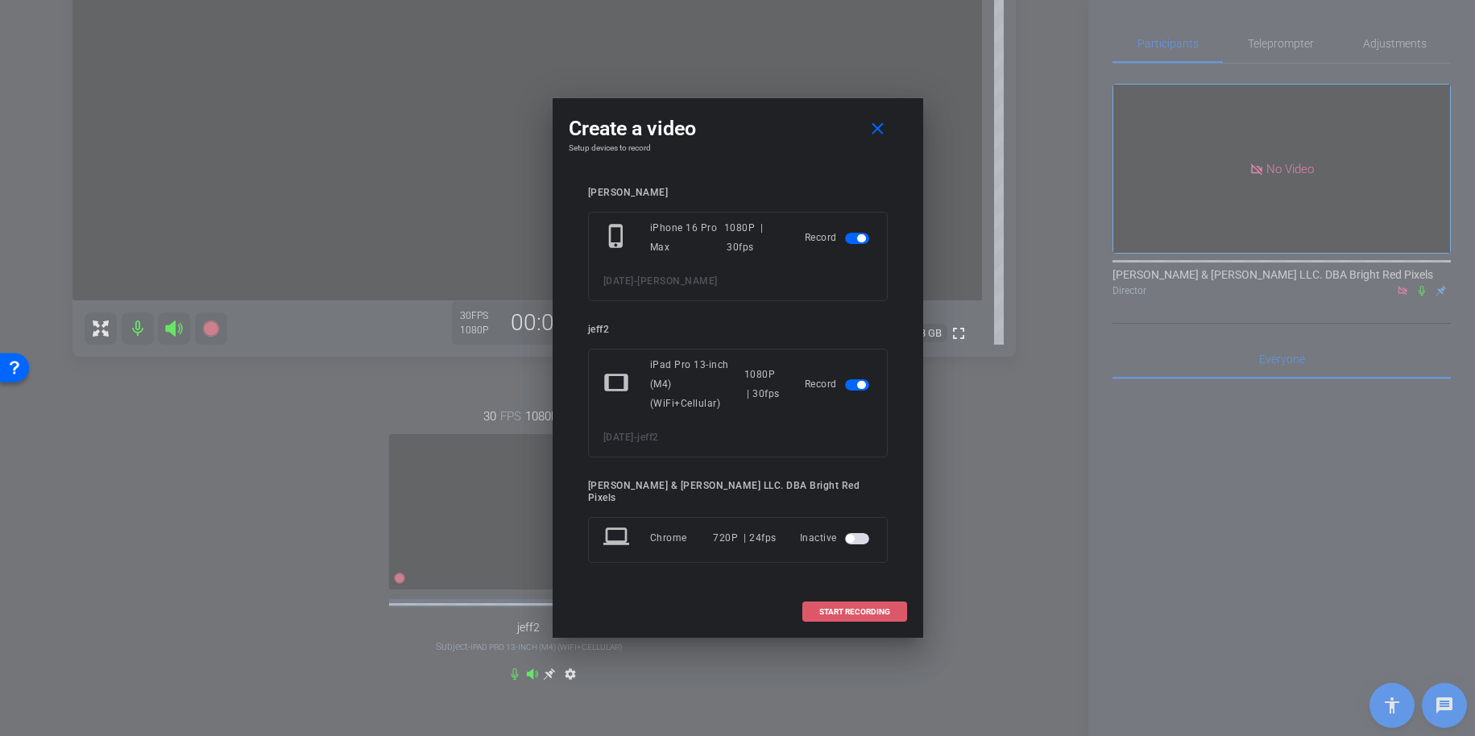
drag, startPoint x: 830, startPoint y: 604, endPoint x: 817, endPoint y: 602, distance: 13.1
click at [817, 602] on button "START RECORDING" at bounding box center [855, 612] width 105 height 20
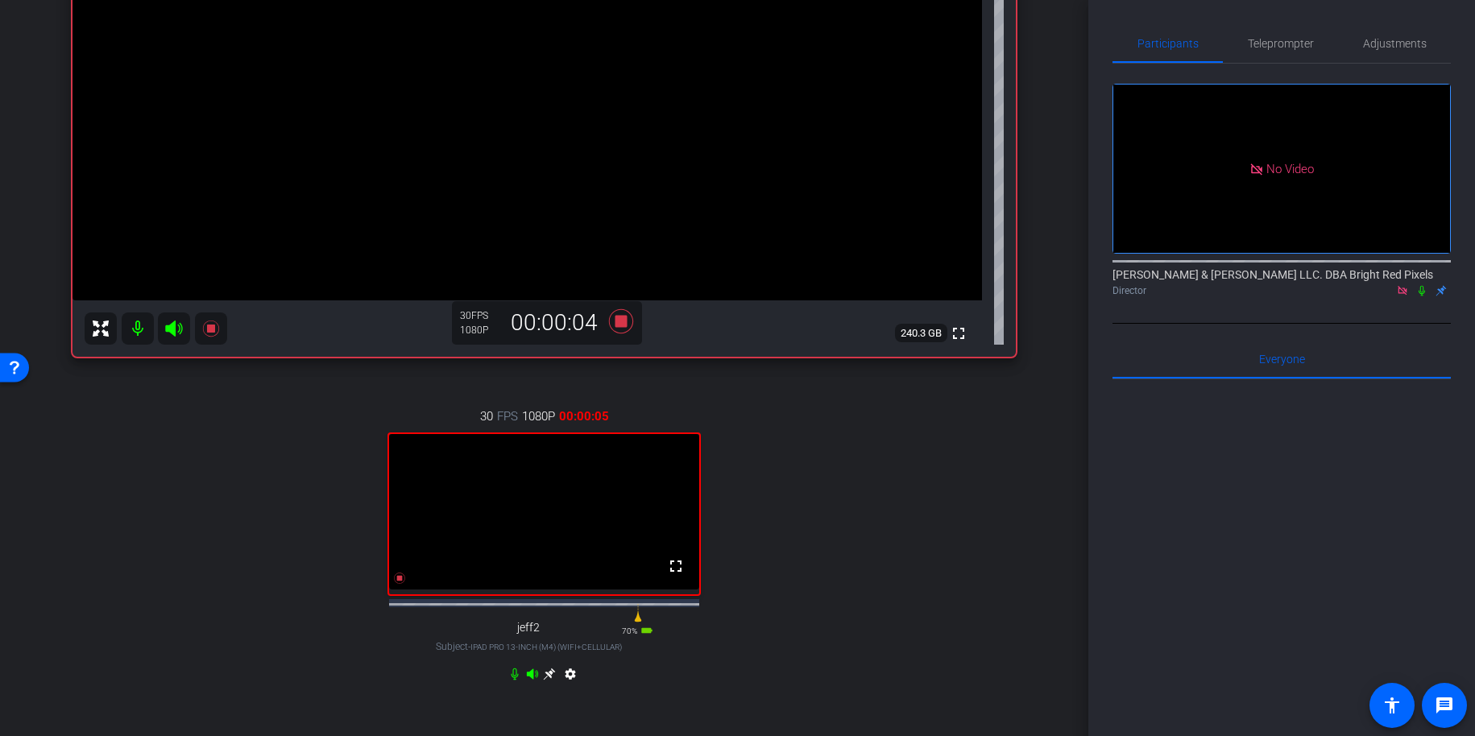
click at [1421, 285] on icon at bounding box center [1422, 290] width 13 height 11
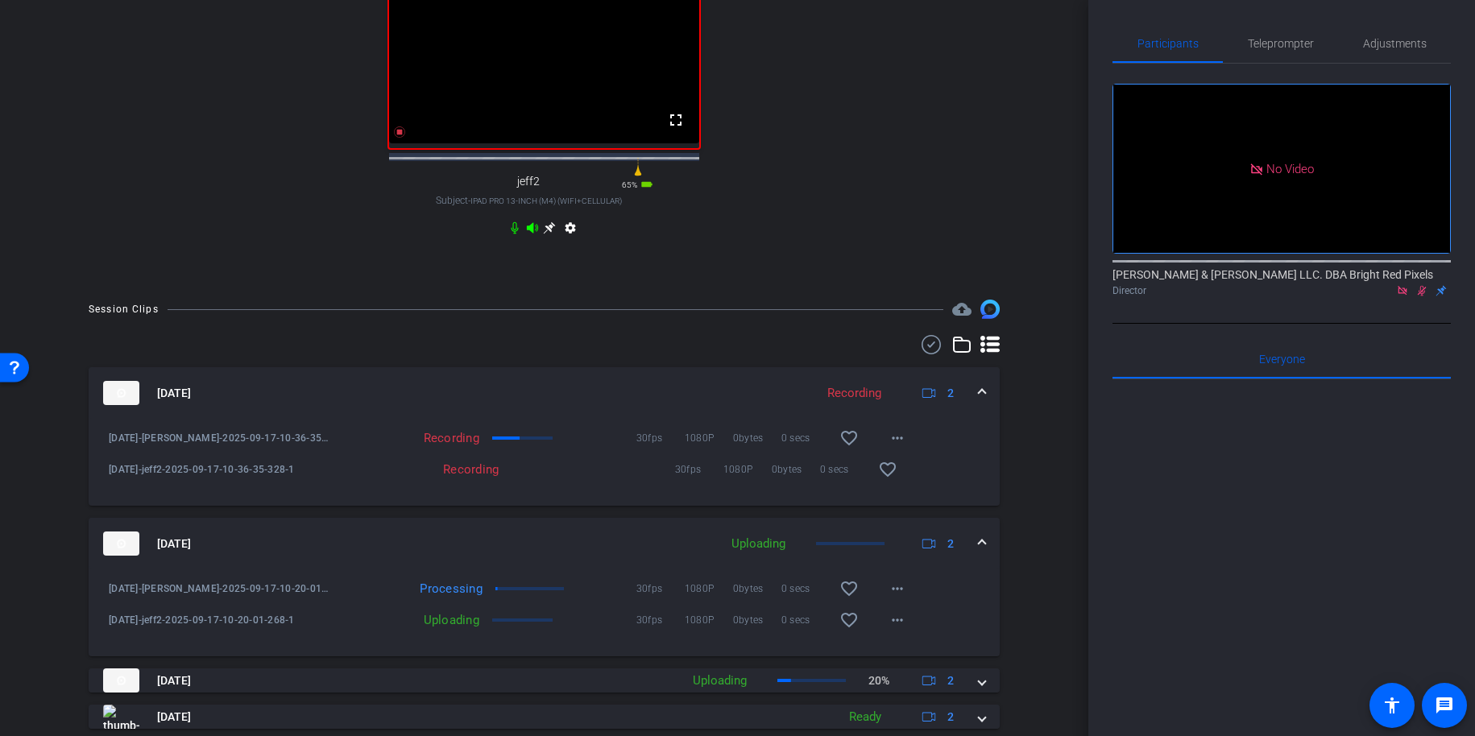
scroll to position [786, 0]
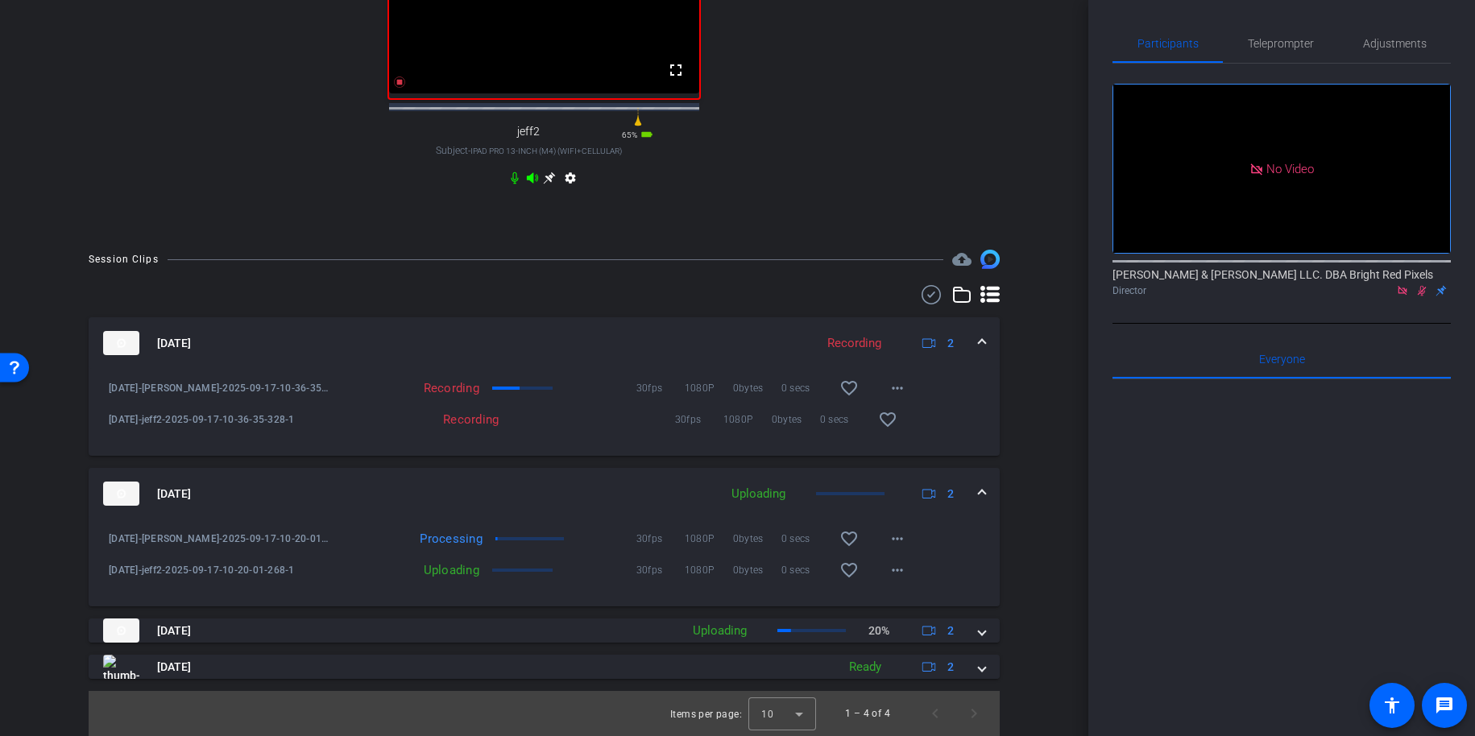
click at [1044, 535] on div "Session Clips cloud_upload Sep 17, 2025 Recording 2 9.17.25-Adam-2025-09-17-10-…" at bounding box center [544, 493] width 1008 height 487
click at [1042, 541] on div "Session Clips cloud_upload Sep 17, 2025 Recording 2 9.17.25-Adam-2025-09-17-10-…" at bounding box center [544, 493] width 1008 height 487
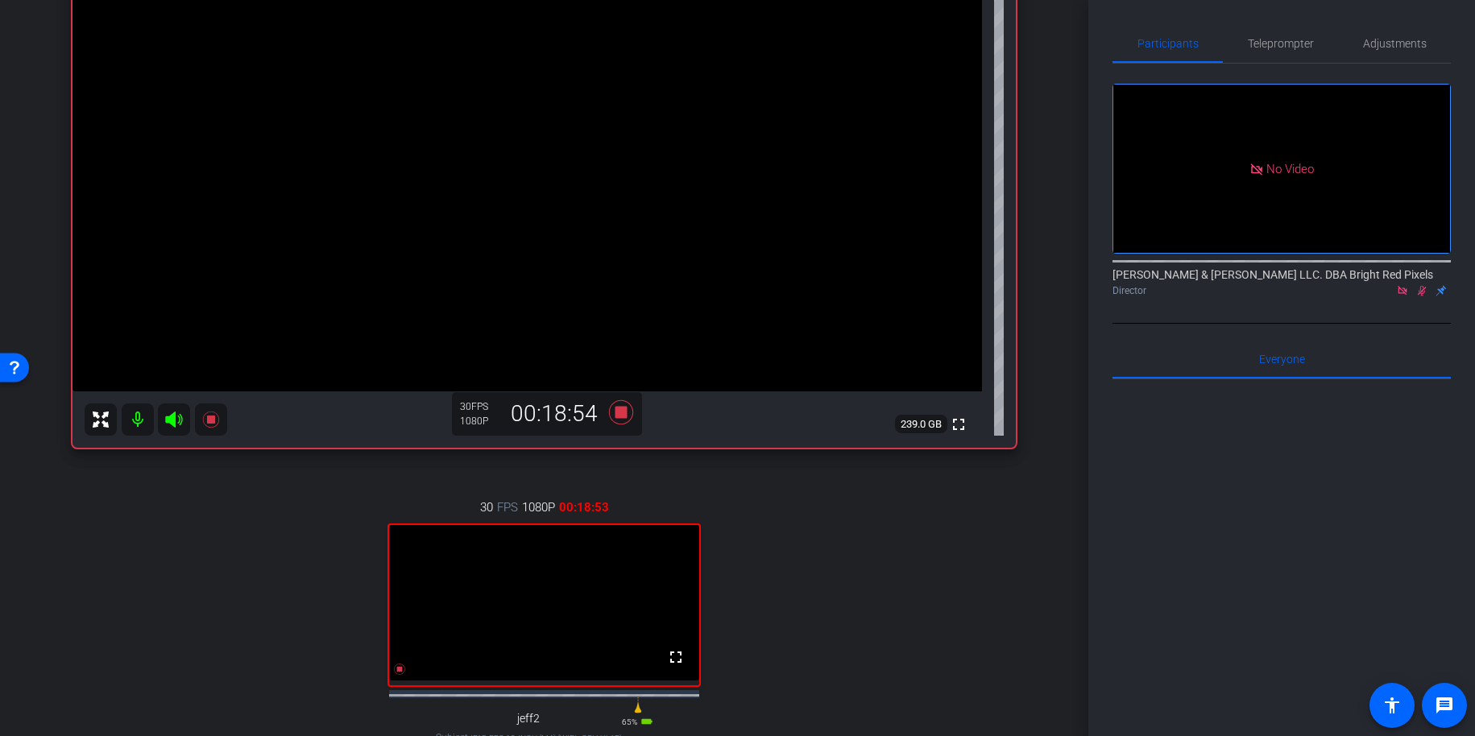
scroll to position [256, 0]
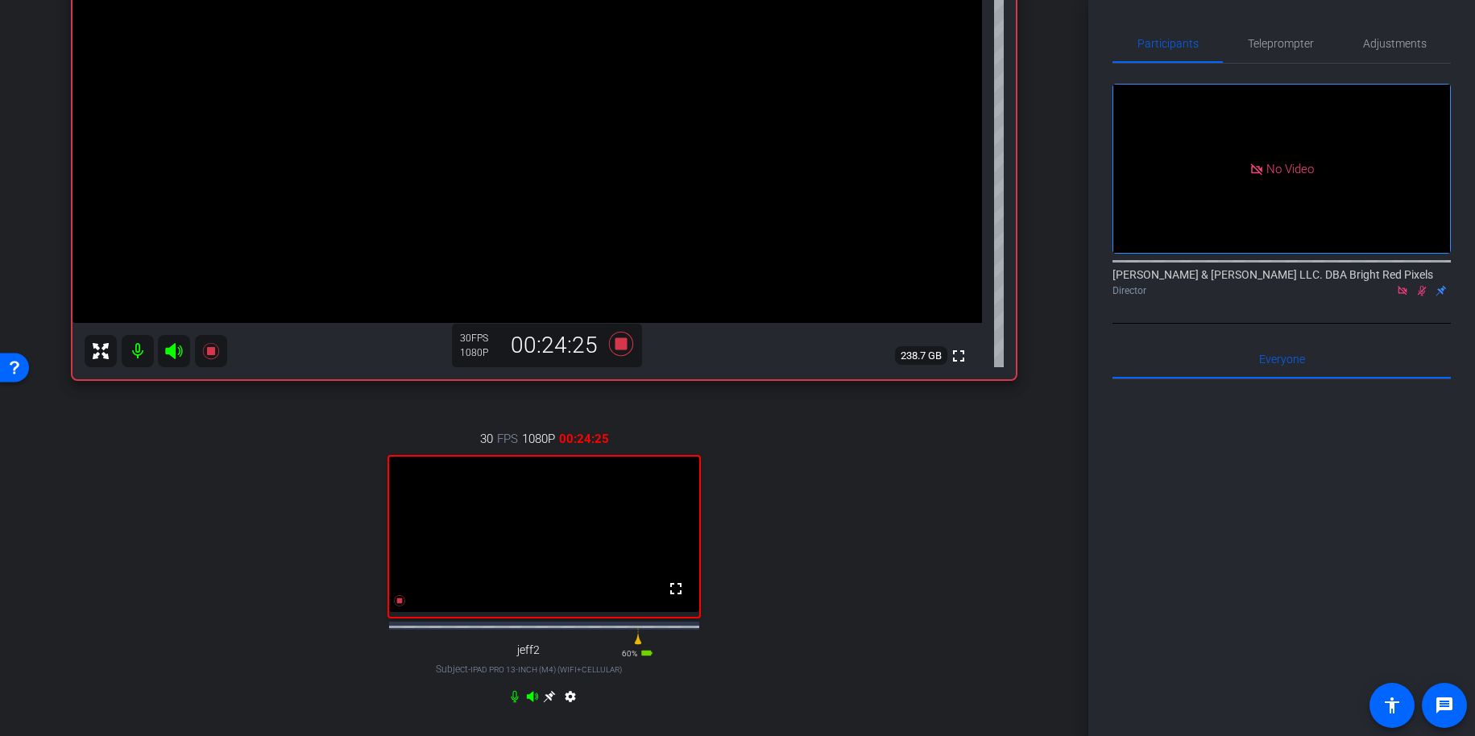
click at [1346, 270] on div "No Video Adam Elend & Jeff Marks LLC. DBA Bright Red Pixels Director" at bounding box center [1282, 194] width 338 height 260
click at [1421, 285] on icon at bounding box center [1422, 290] width 13 height 11
click at [625, 342] on icon at bounding box center [620, 344] width 24 height 24
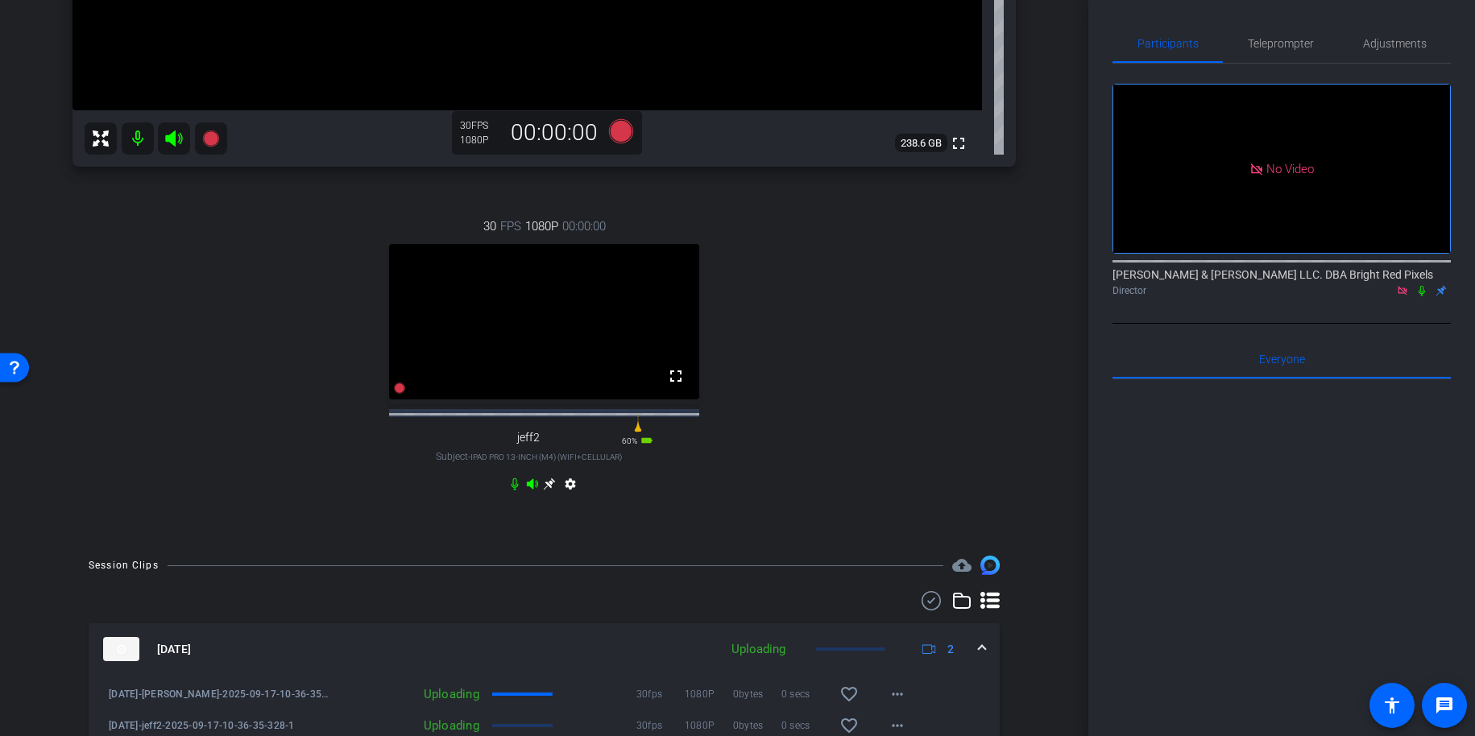
scroll to position [790, 0]
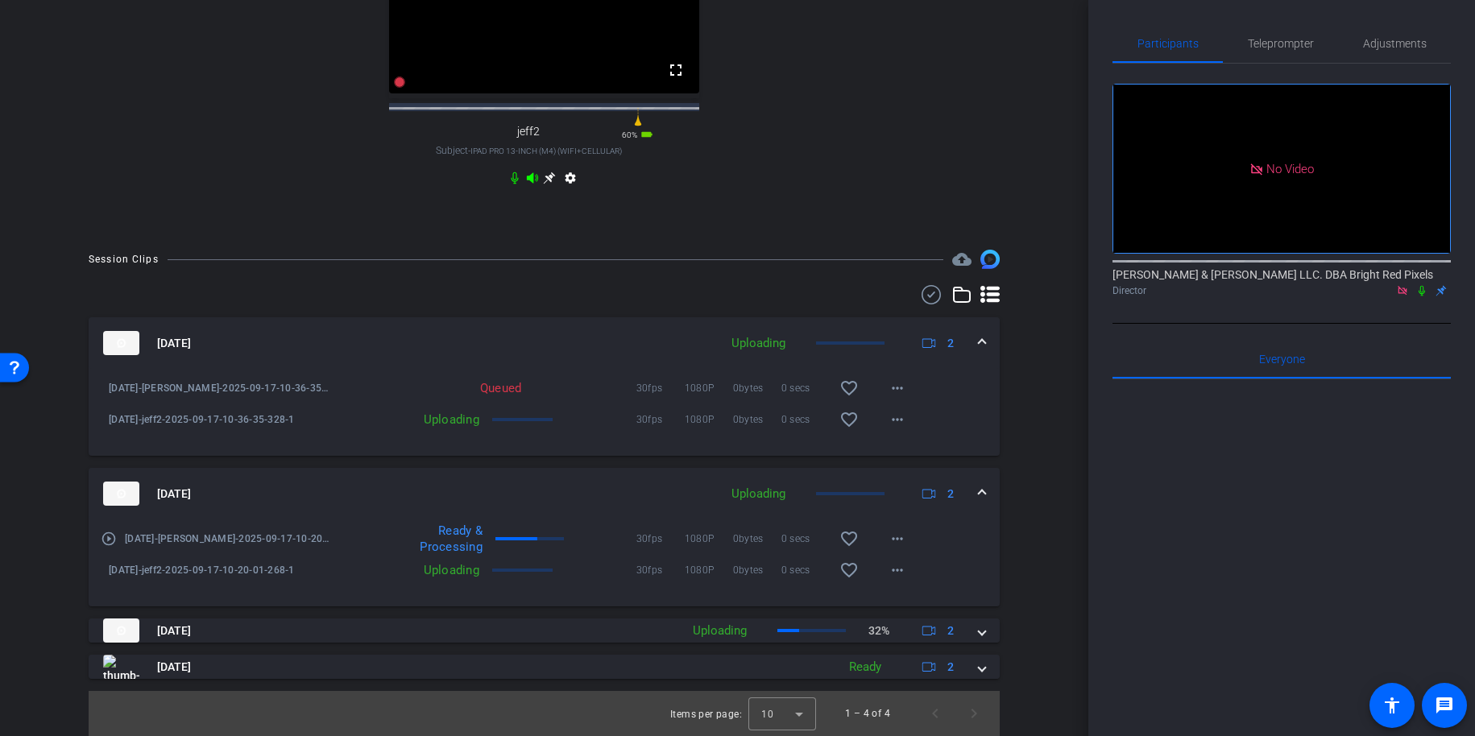
drag, startPoint x: 1043, startPoint y: 500, endPoint x: 1036, endPoint y: 508, distance: 10.8
click at [1043, 500] on div "Session Clips cloud_upload Sep 17, 2025 Uploading 2 9.17.25-Adam-2025-09-17-10-…" at bounding box center [544, 493] width 1008 height 487
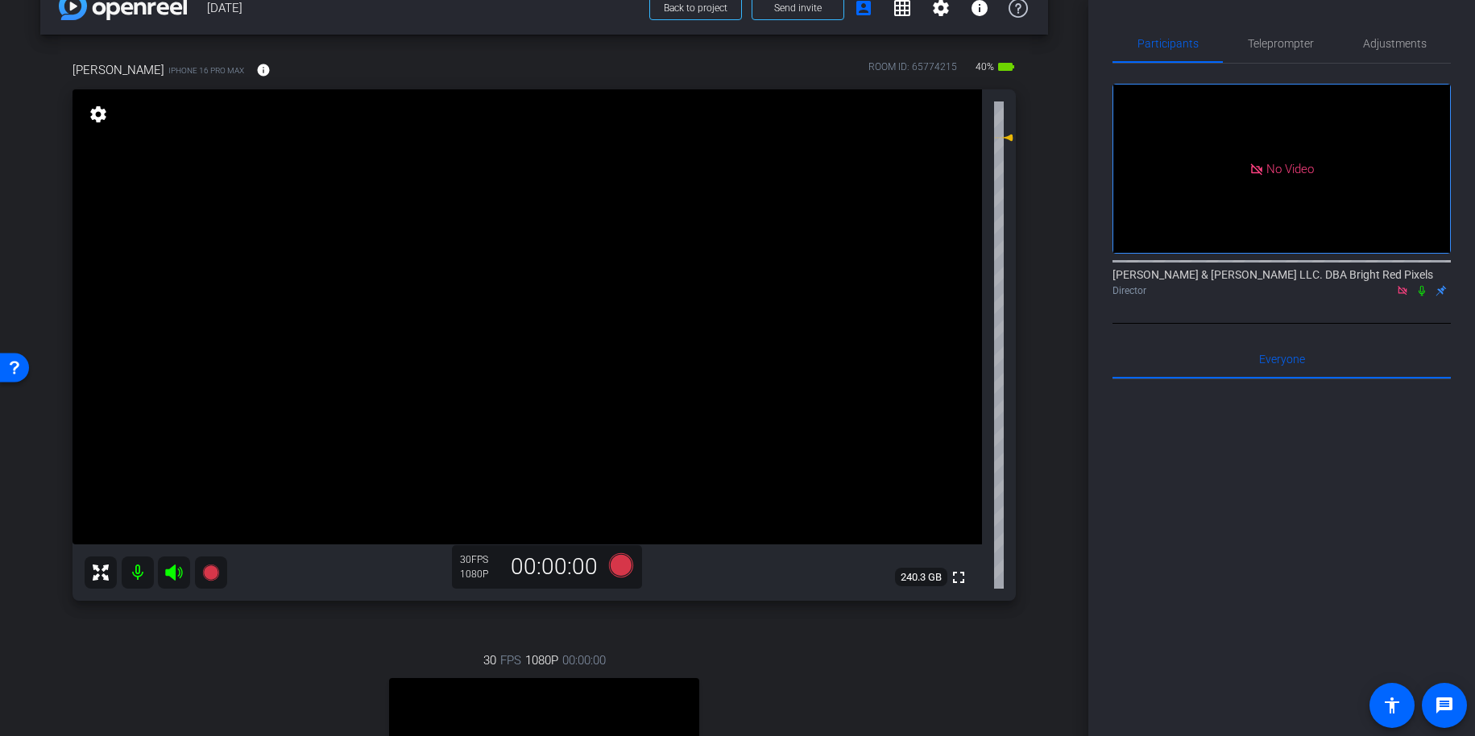
scroll to position [32, 0]
click at [1035, 515] on div "Adam iPhone 16 Pro Max info ROOM ID: 65774215 40% battery_std fullscreen settin…" at bounding box center [544, 506] width 1008 height 939
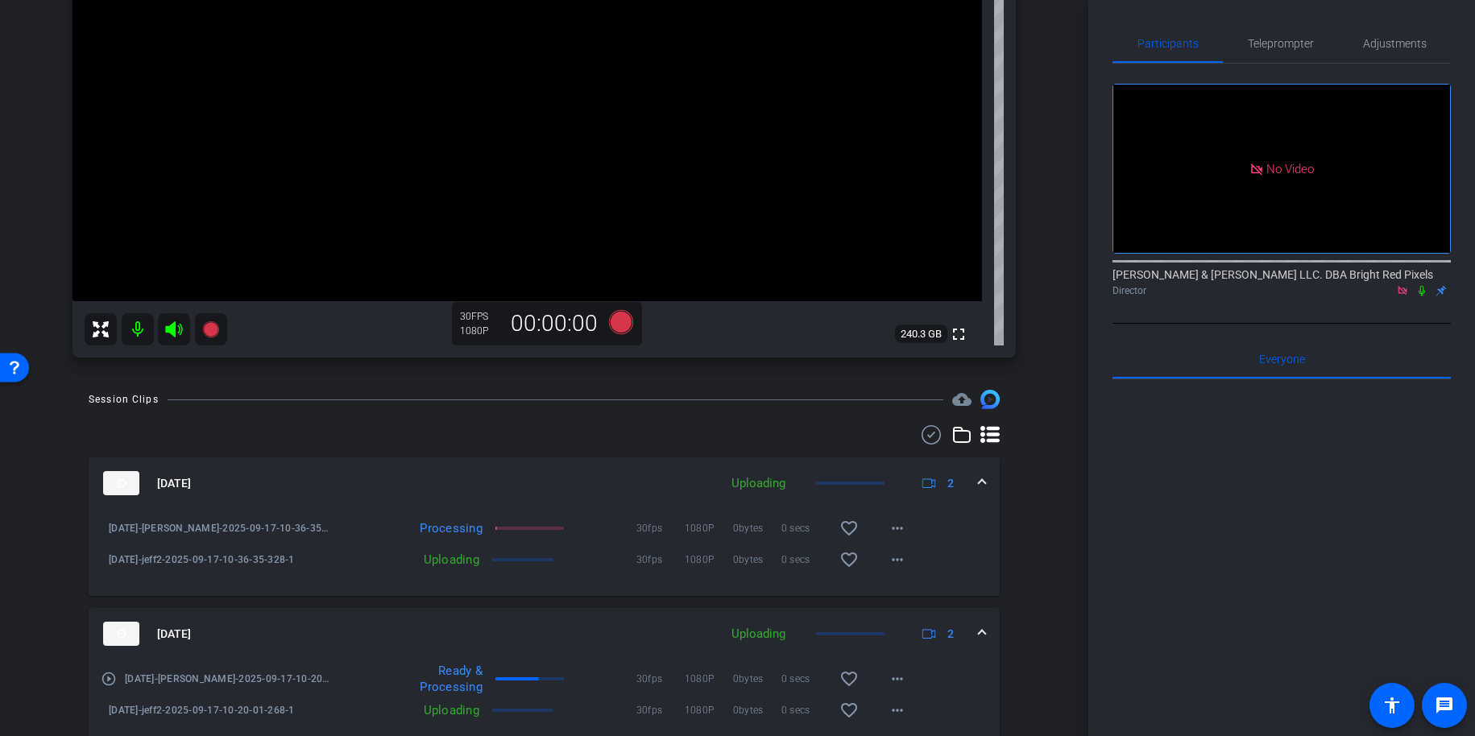
scroll to position [418, 0]
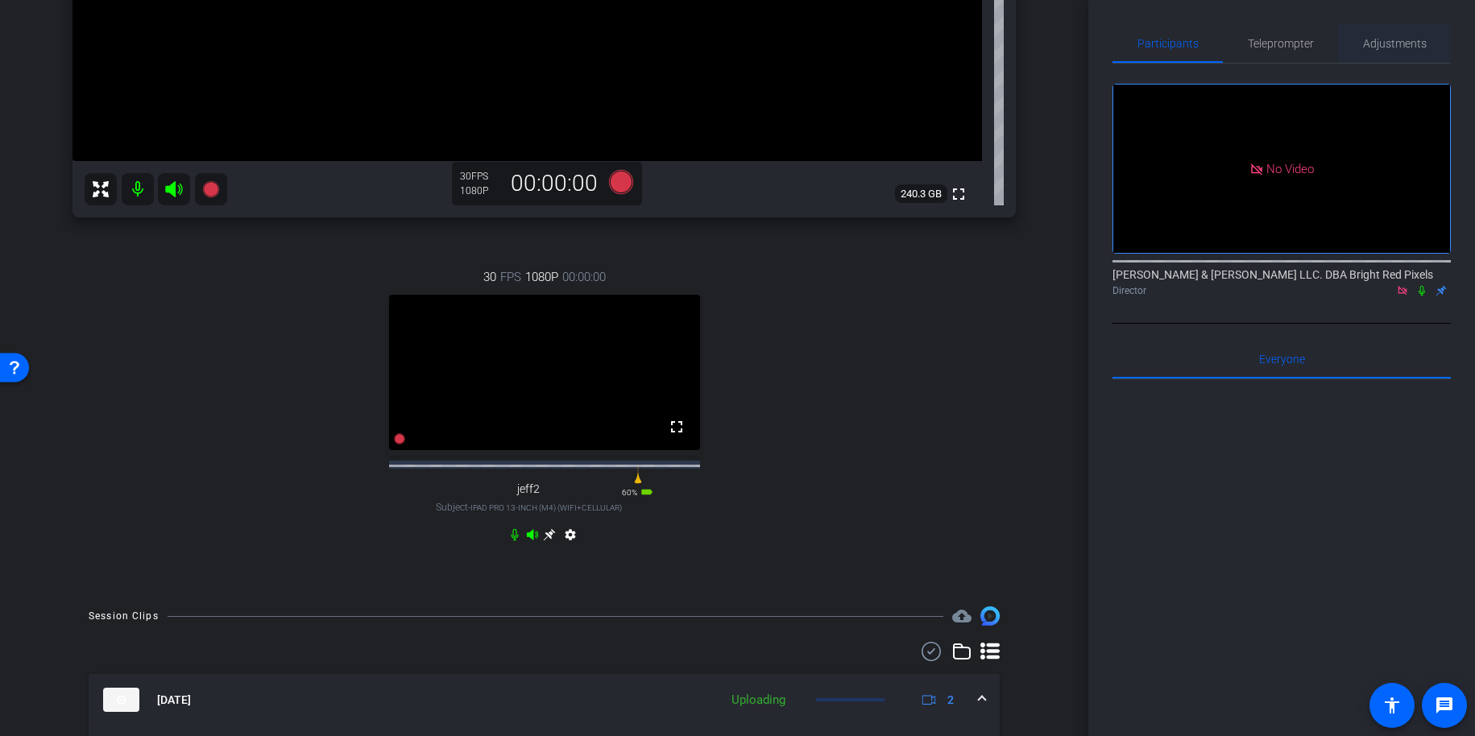
click at [1371, 44] on span "Adjustments" at bounding box center [1395, 43] width 64 height 11
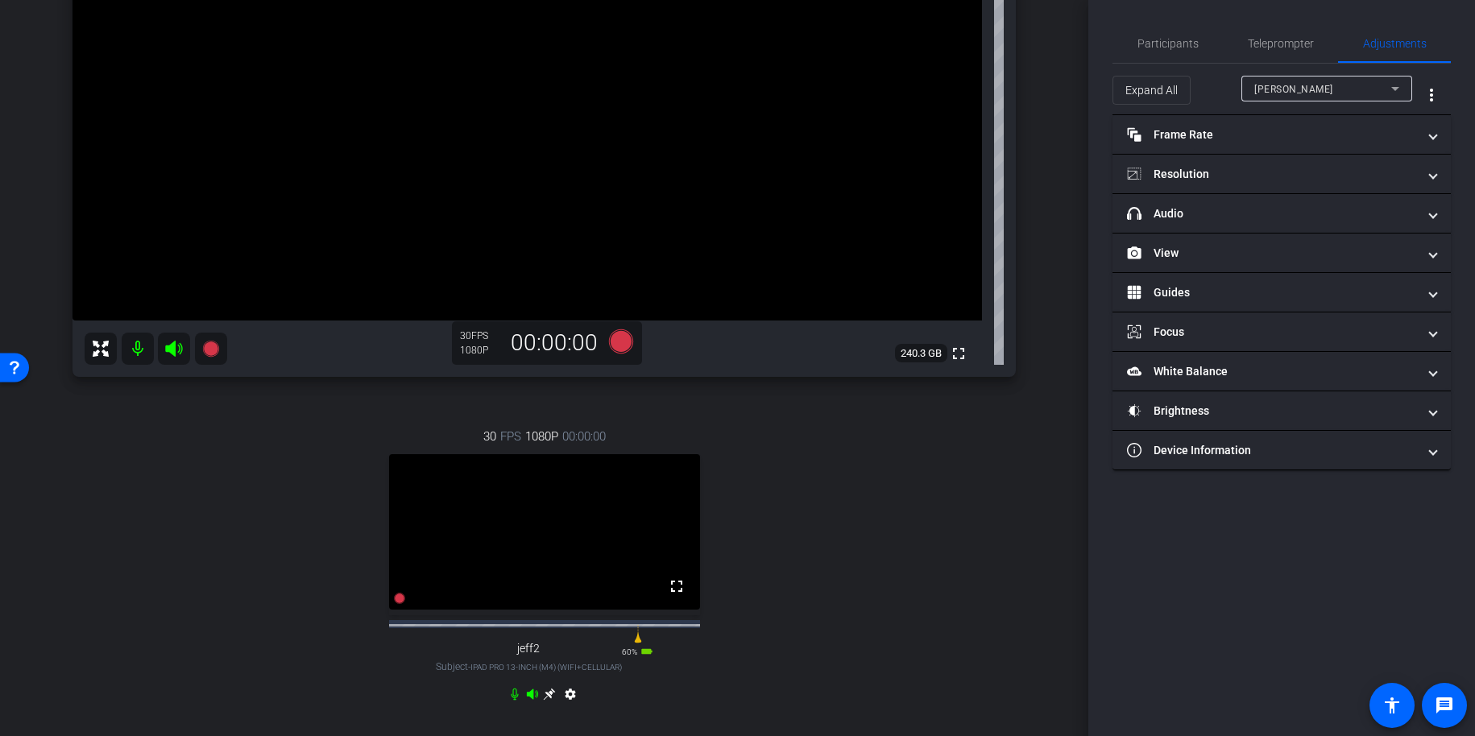
scroll to position [257, 0]
click at [1035, 226] on div "Adam iPhone 16 Pro Max info ROOM ID: 65774215 35% battery_std fullscreen settin…" at bounding box center [544, 281] width 1008 height 939
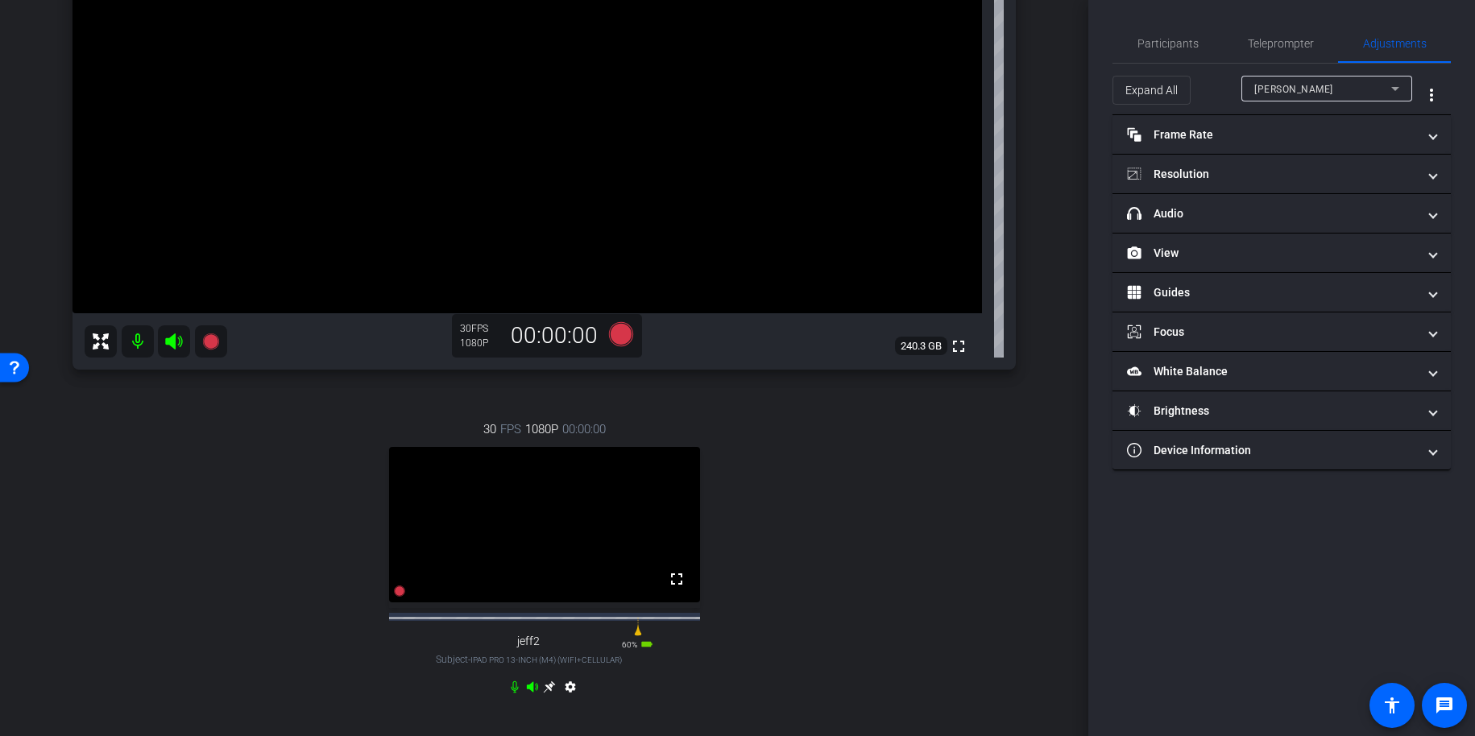
scroll to position [281, 0]
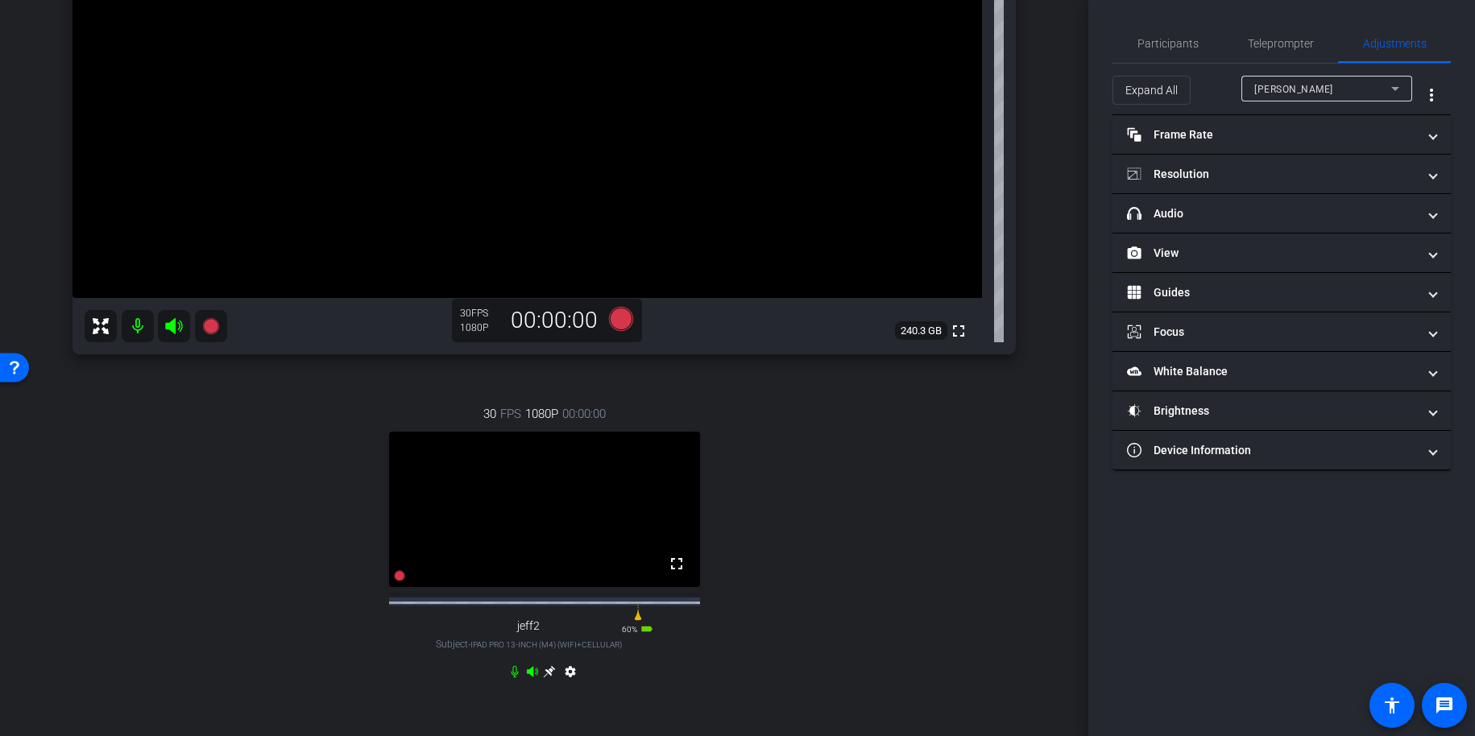
click at [1277, 81] on div "Adam" at bounding box center [1323, 89] width 137 height 20
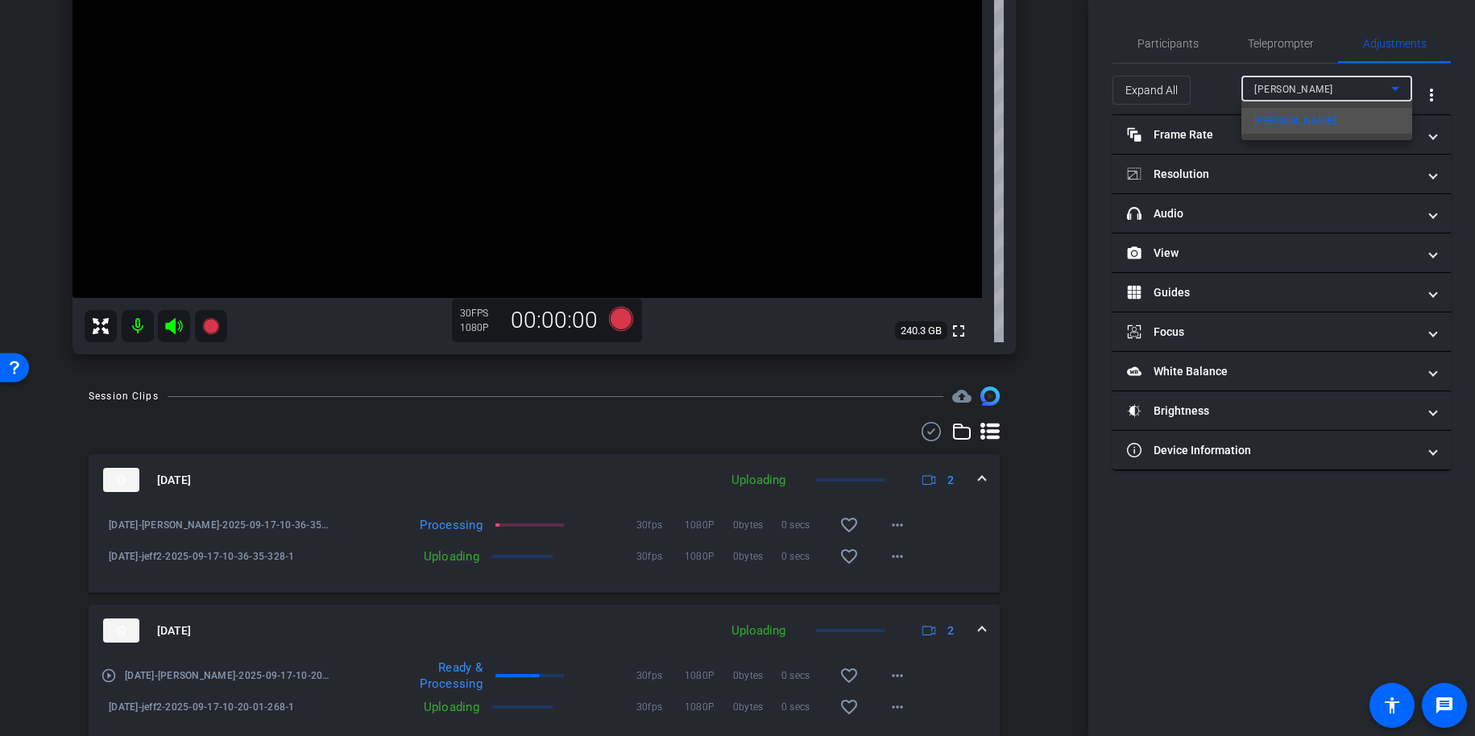
click at [1039, 157] on div at bounding box center [737, 368] width 1475 height 736
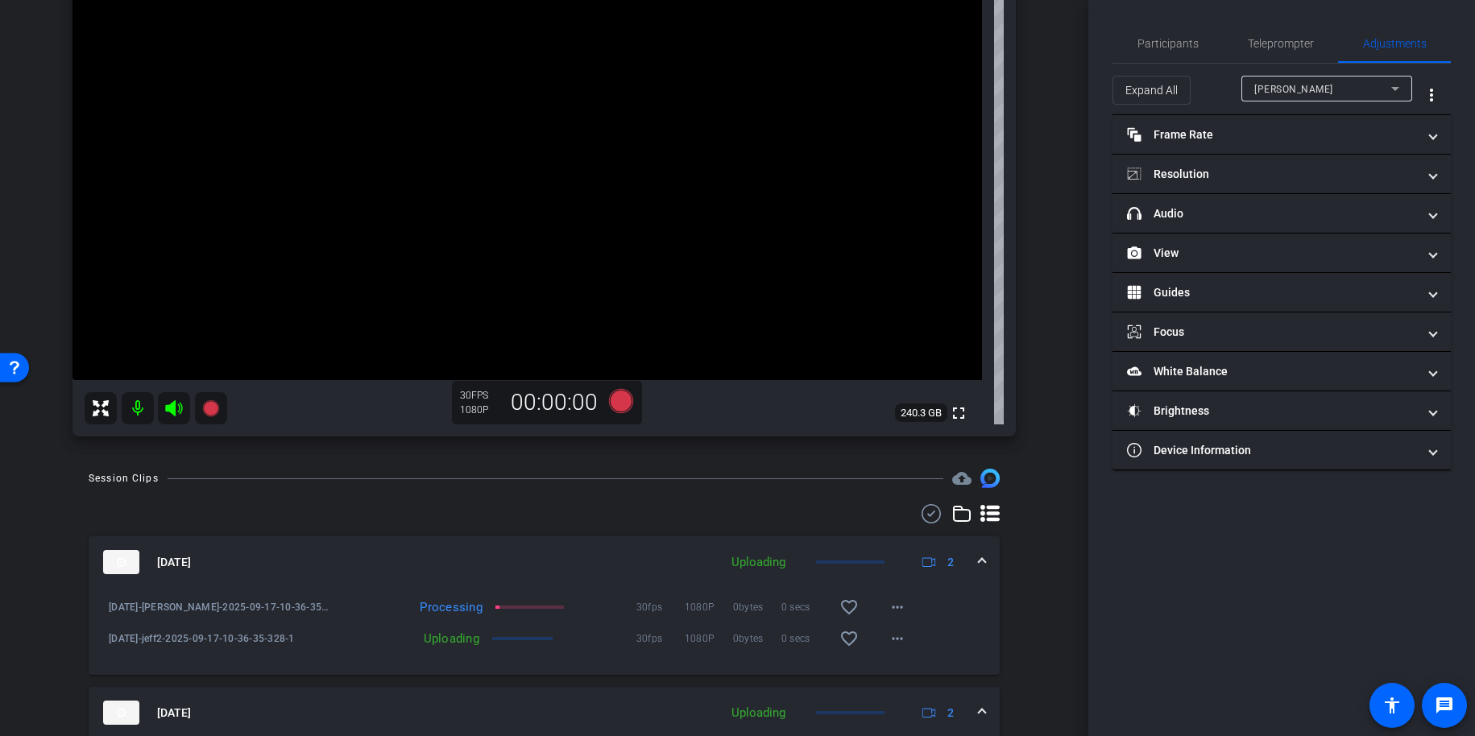
scroll to position [0, 0]
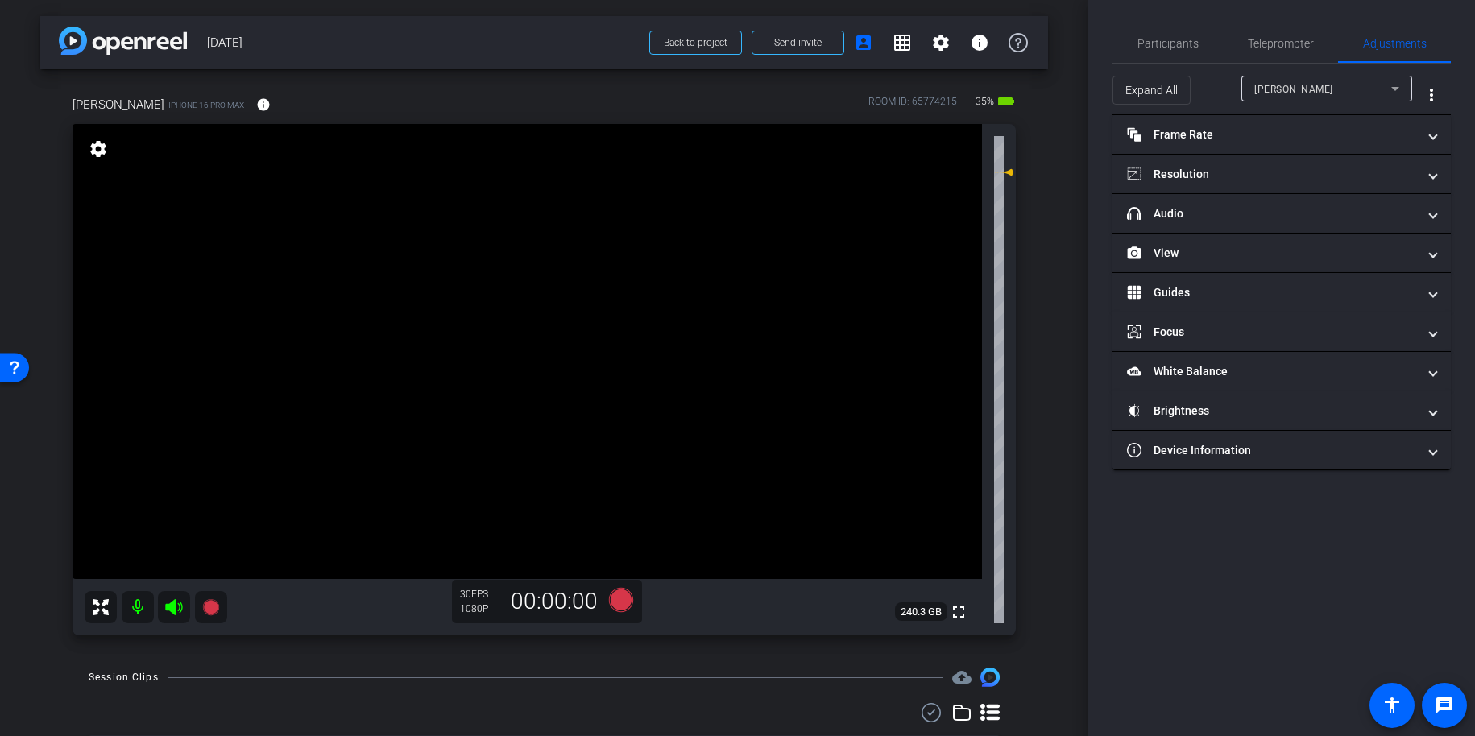
click at [1039, 157] on div "Adam iPhone 16 Pro Max info ROOM ID: 65774215 35% battery_std fullscreen settin…" at bounding box center [544, 360] width 1008 height 583
click at [1049, 169] on div "arrow_back 9.17.25 Back to project Send invite account_box grid_on settings inf…" at bounding box center [544, 368] width 1089 height 736
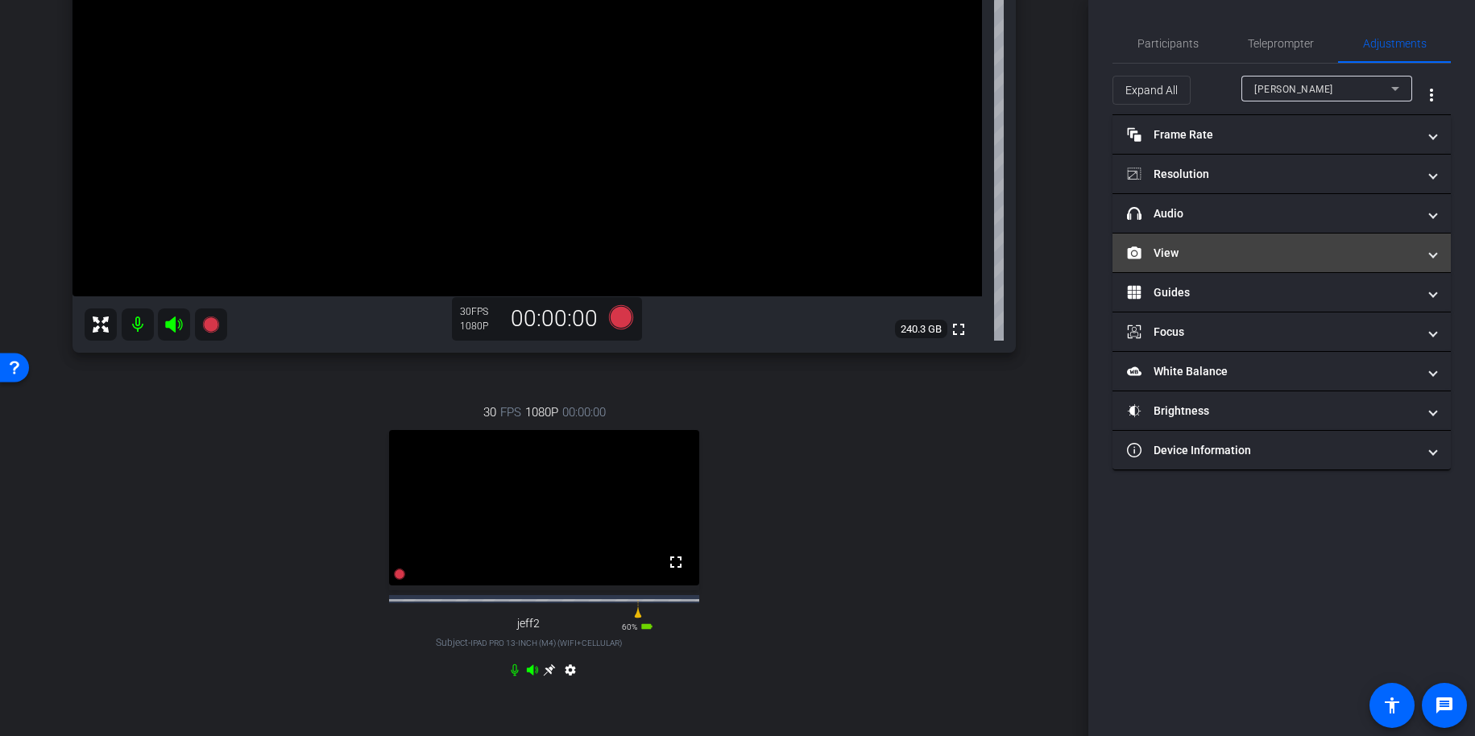
scroll to position [281, 0]
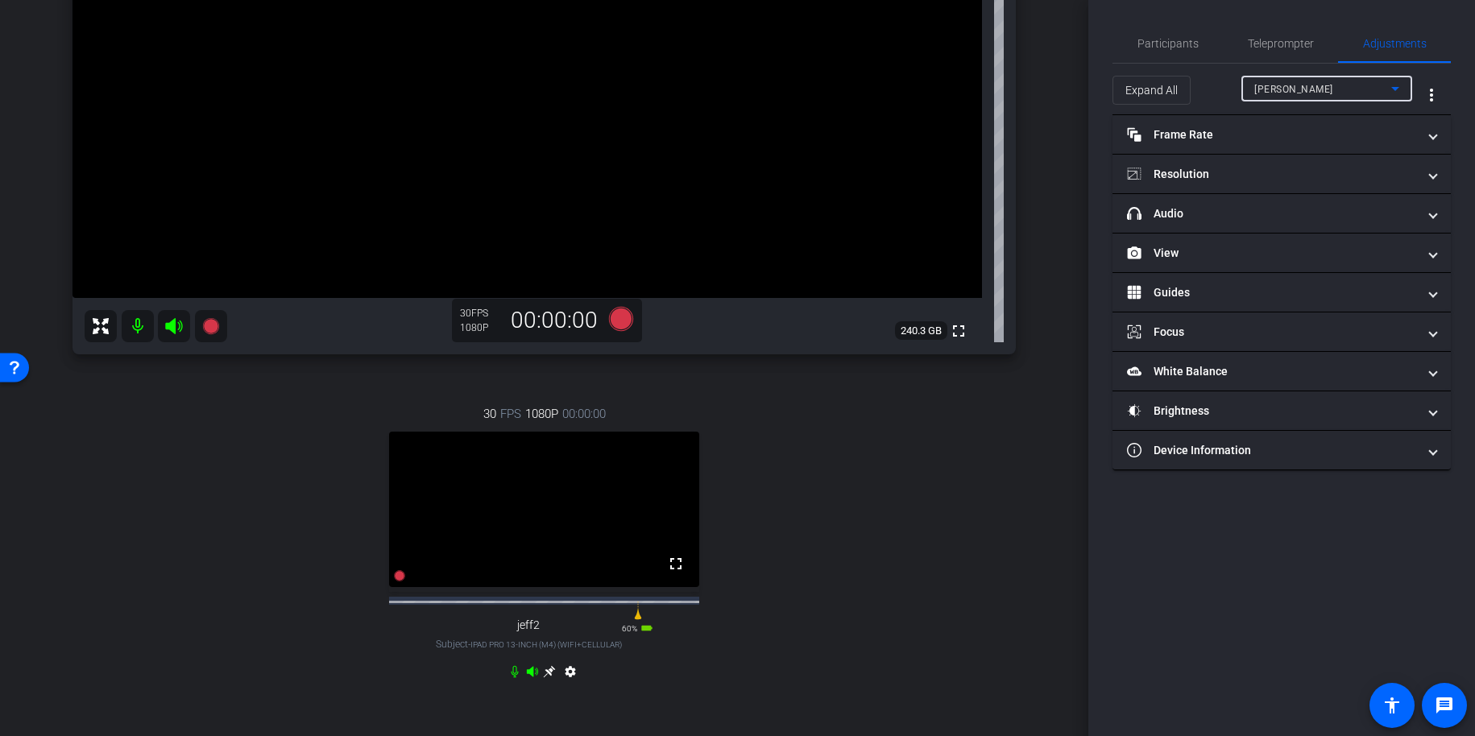
click at [1272, 92] on span "Adam" at bounding box center [1294, 89] width 79 height 11
drag, startPoint x: 1278, startPoint y: 144, endPoint x: 1267, endPoint y: 154, distance: 14.3
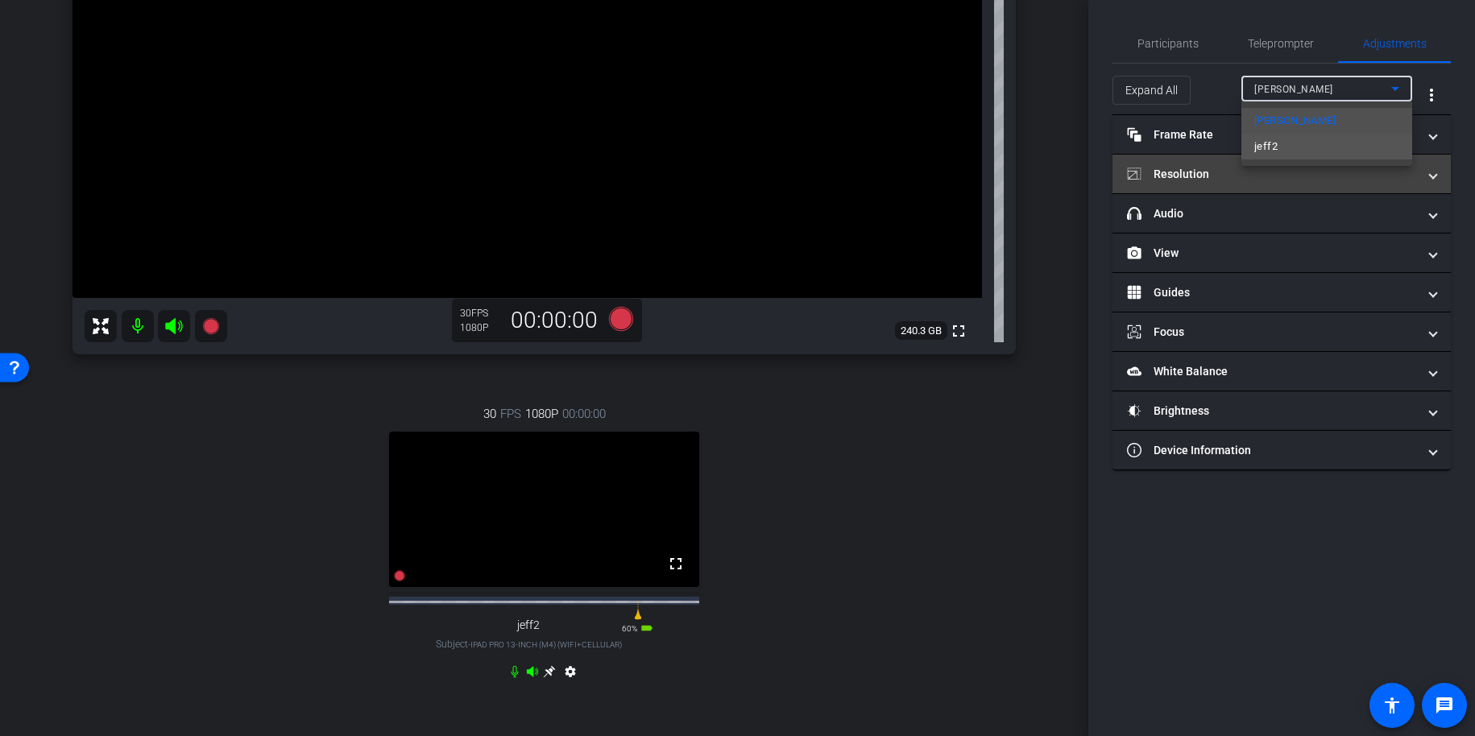
click at [1267, 157] on mat-option "jeff2" at bounding box center [1327, 147] width 171 height 26
type input "12"
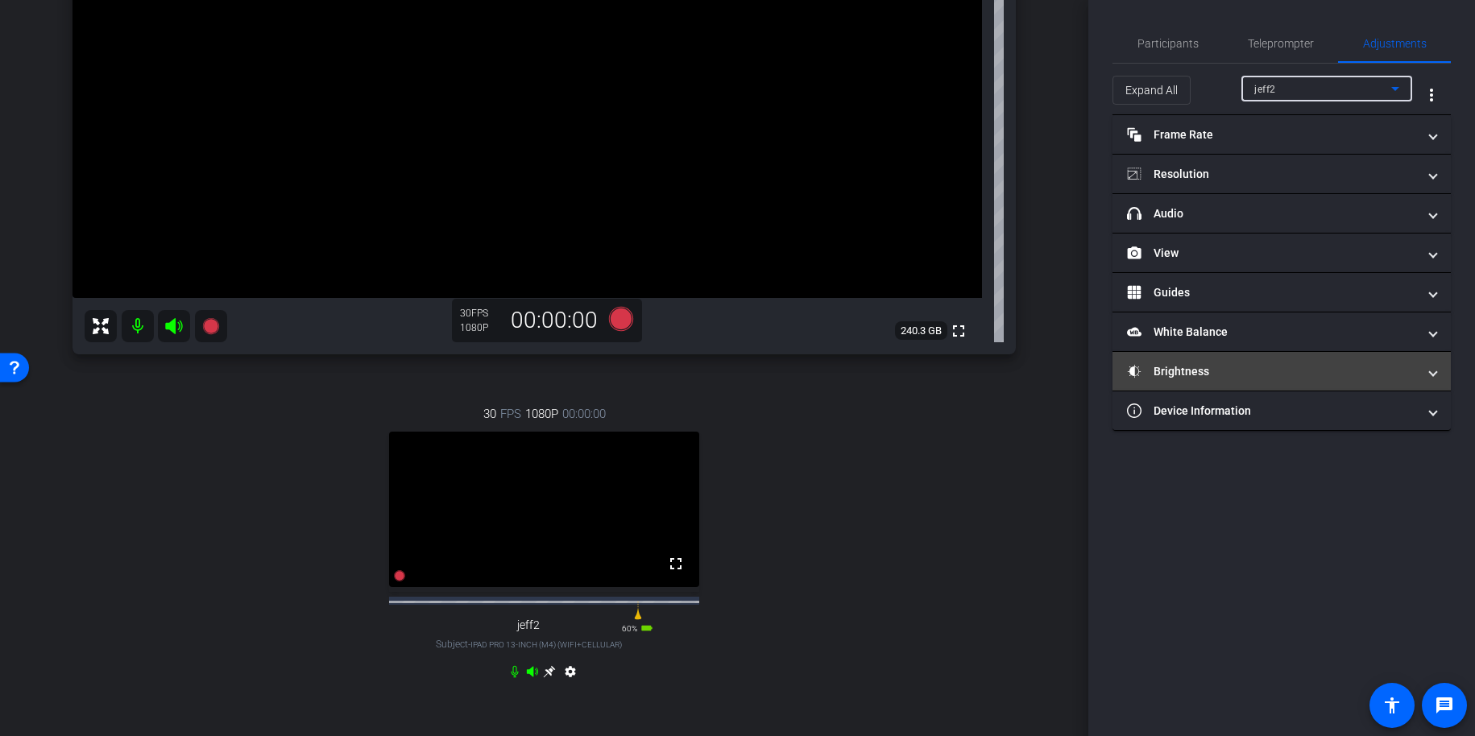
click at [1195, 367] on mat-panel-title "Brightness" at bounding box center [1272, 371] width 290 height 17
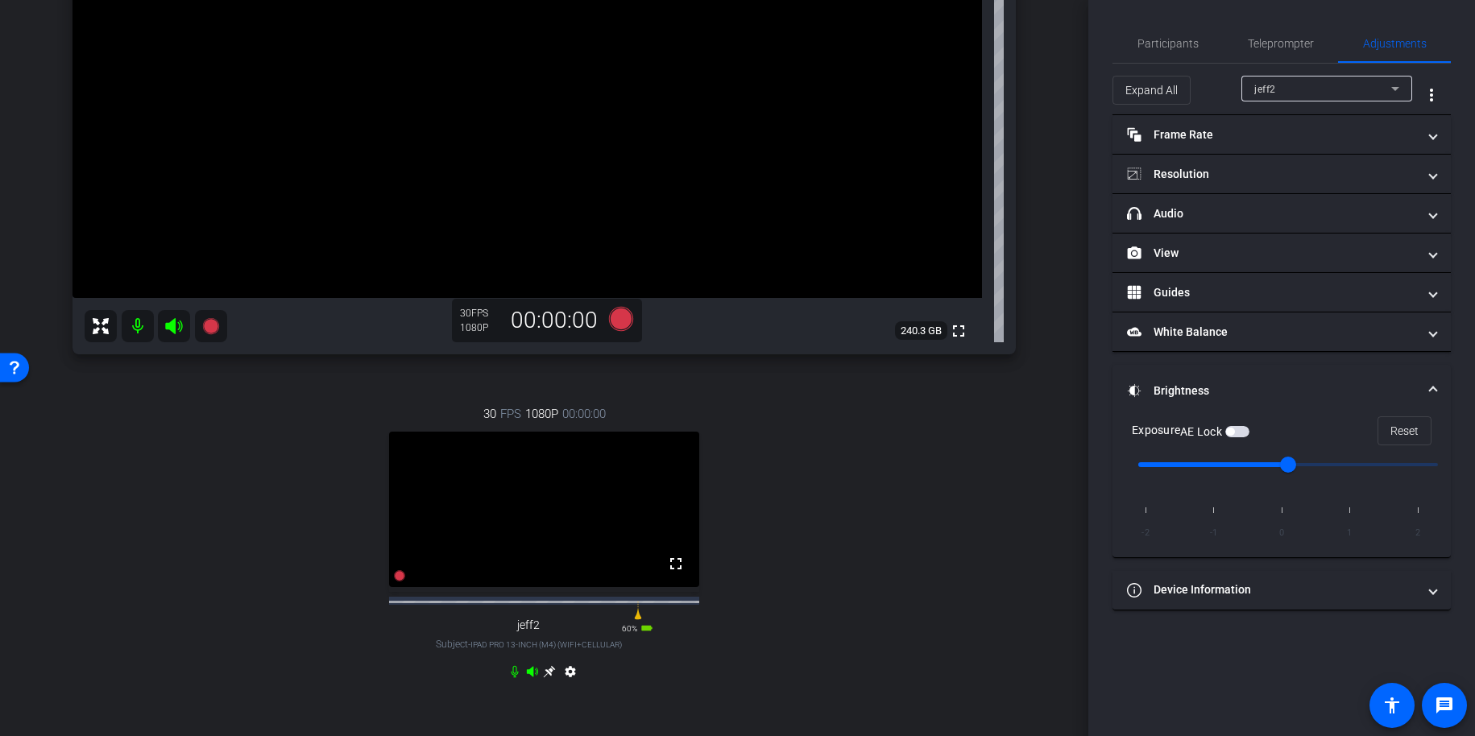
click at [1241, 433] on span "button" at bounding box center [1238, 431] width 24 height 11
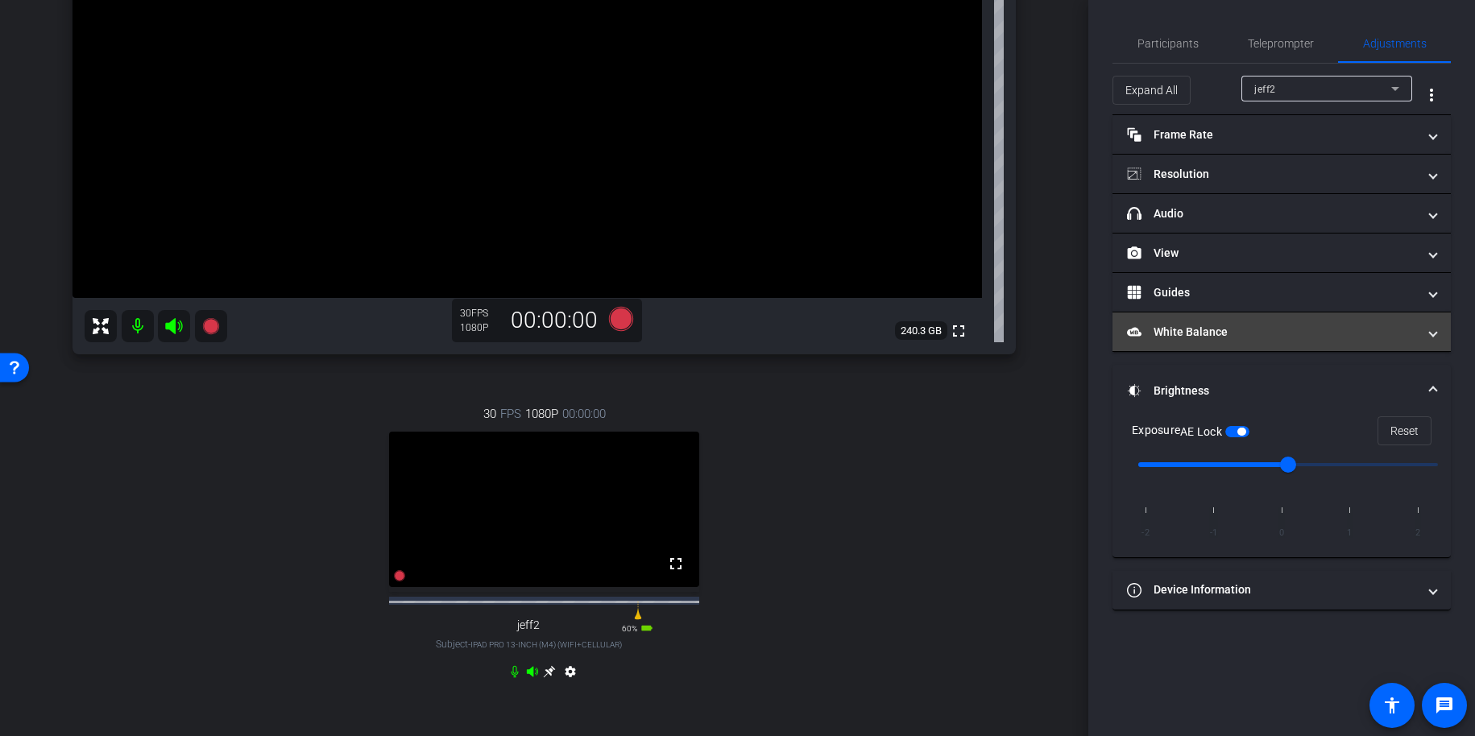
click at [1207, 326] on mat-panel-title "White Balance White Balance" at bounding box center [1272, 332] width 290 height 17
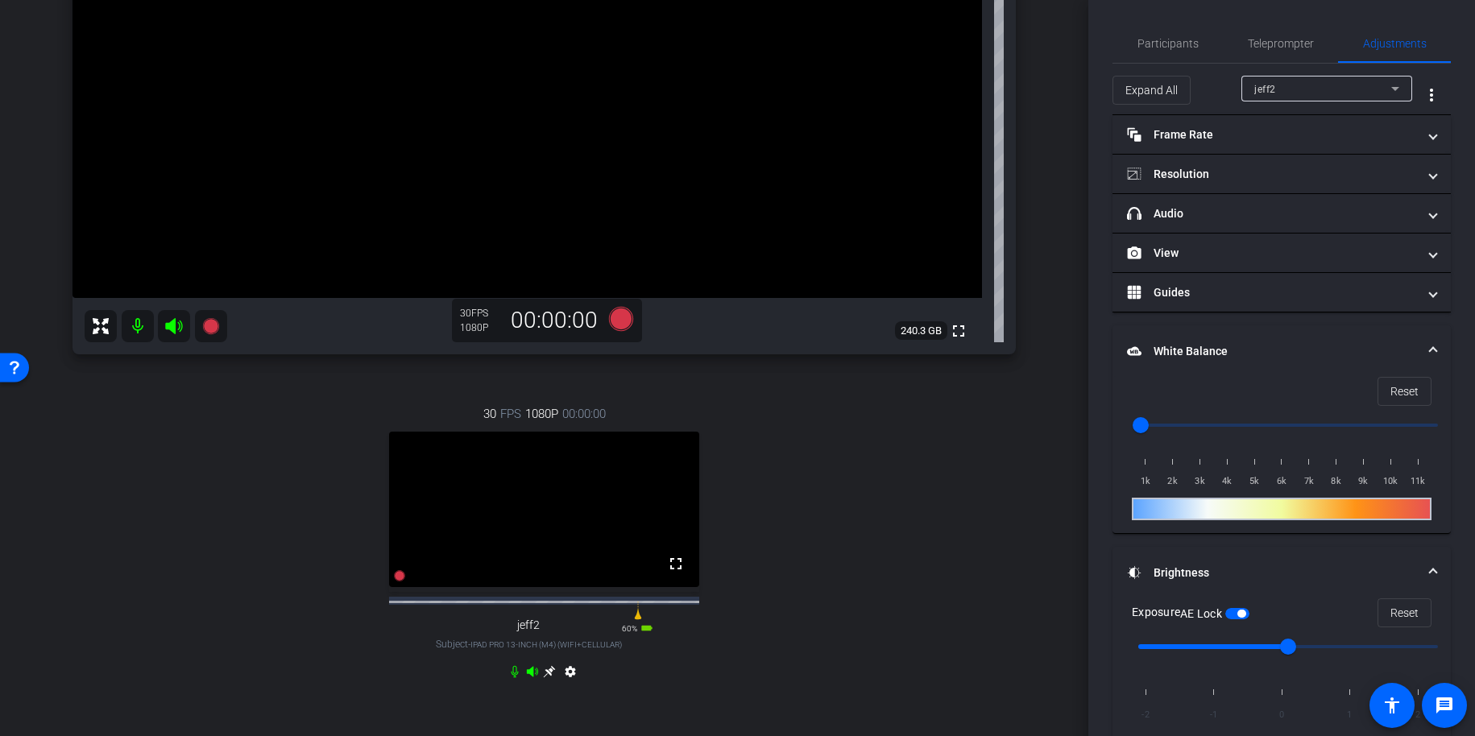
click at [1209, 347] on mat-panel-title "White Balance White Balance" at bounding box center [1272, 351] width 290 height 17
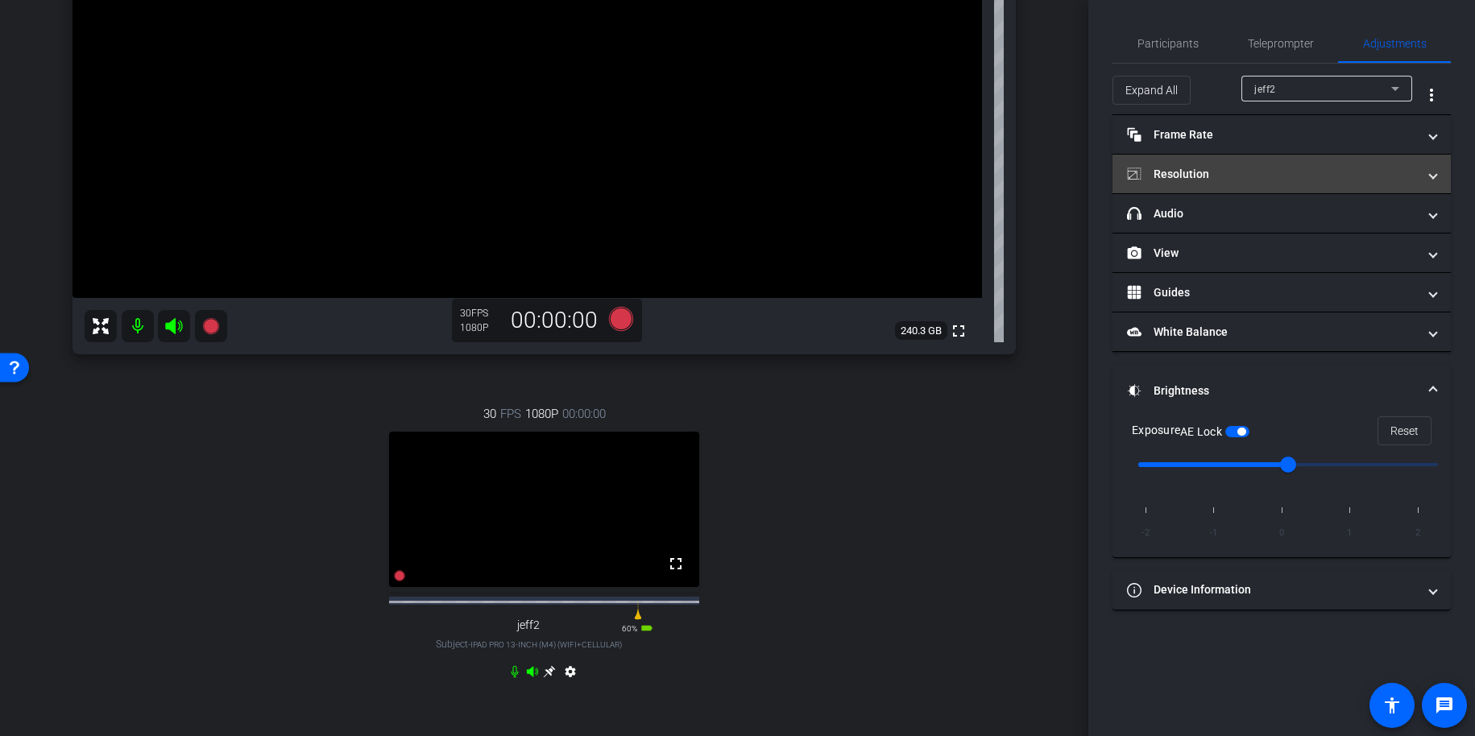
click at [1209, 186] on mat-expansion-panel-header "Resolution" at bounding box center [1282, 174] width 338 height 39
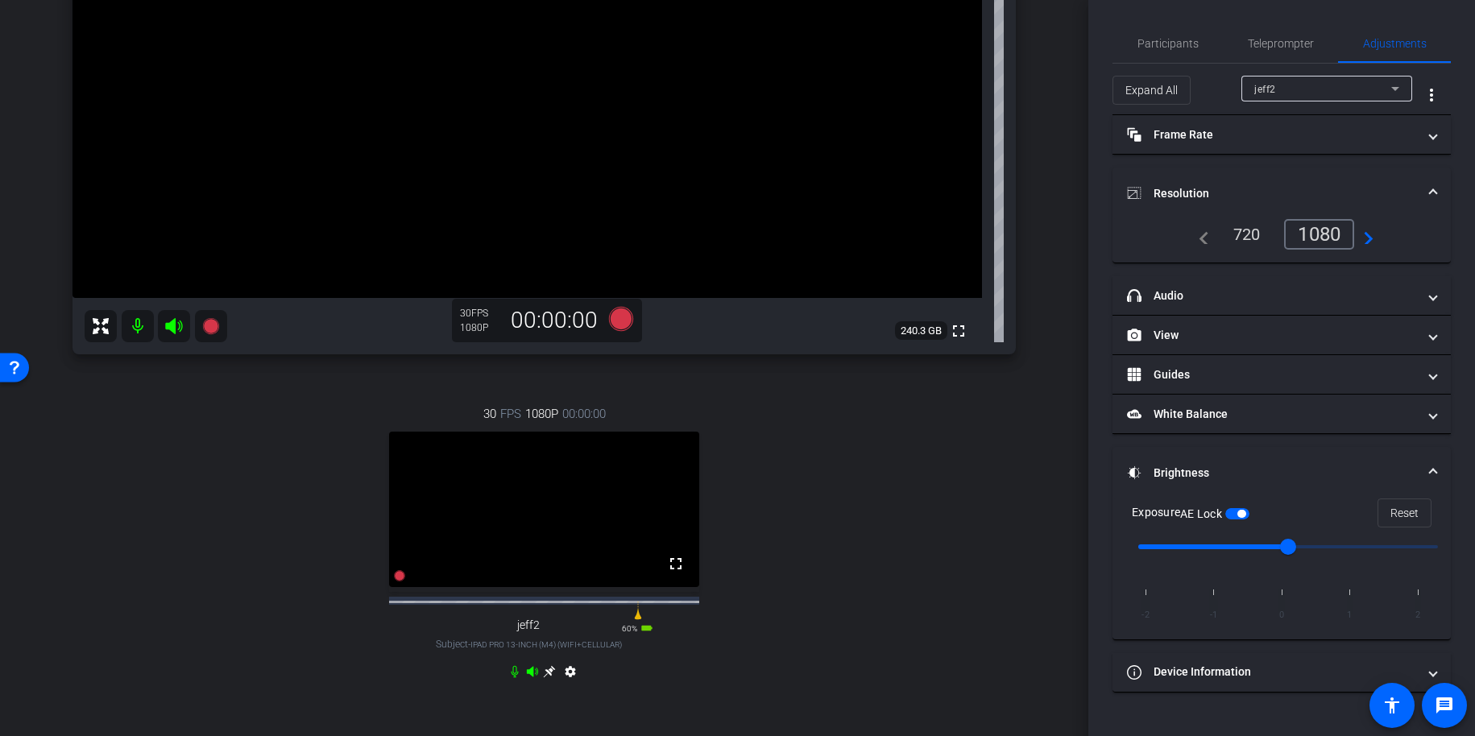
click at [1209, 186] on mat-panel-title "Resolution" at bounding box center [1272, 193] width 290 height 17
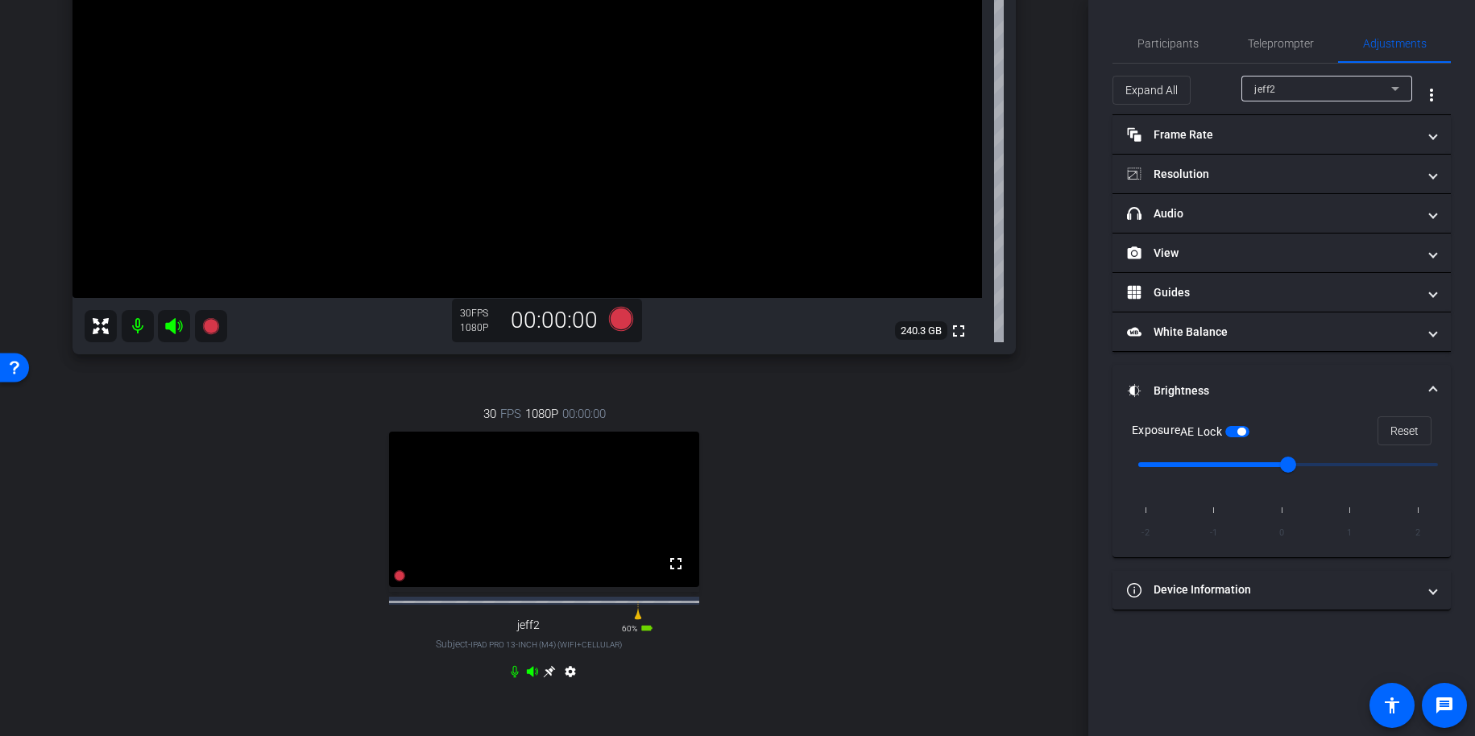
click at [1060, 217] on div "arrow_back 9.17.25 Back to project Send invite account_box grid_on settings inf…" at bounding box center [544, 87] width 1089 height 736
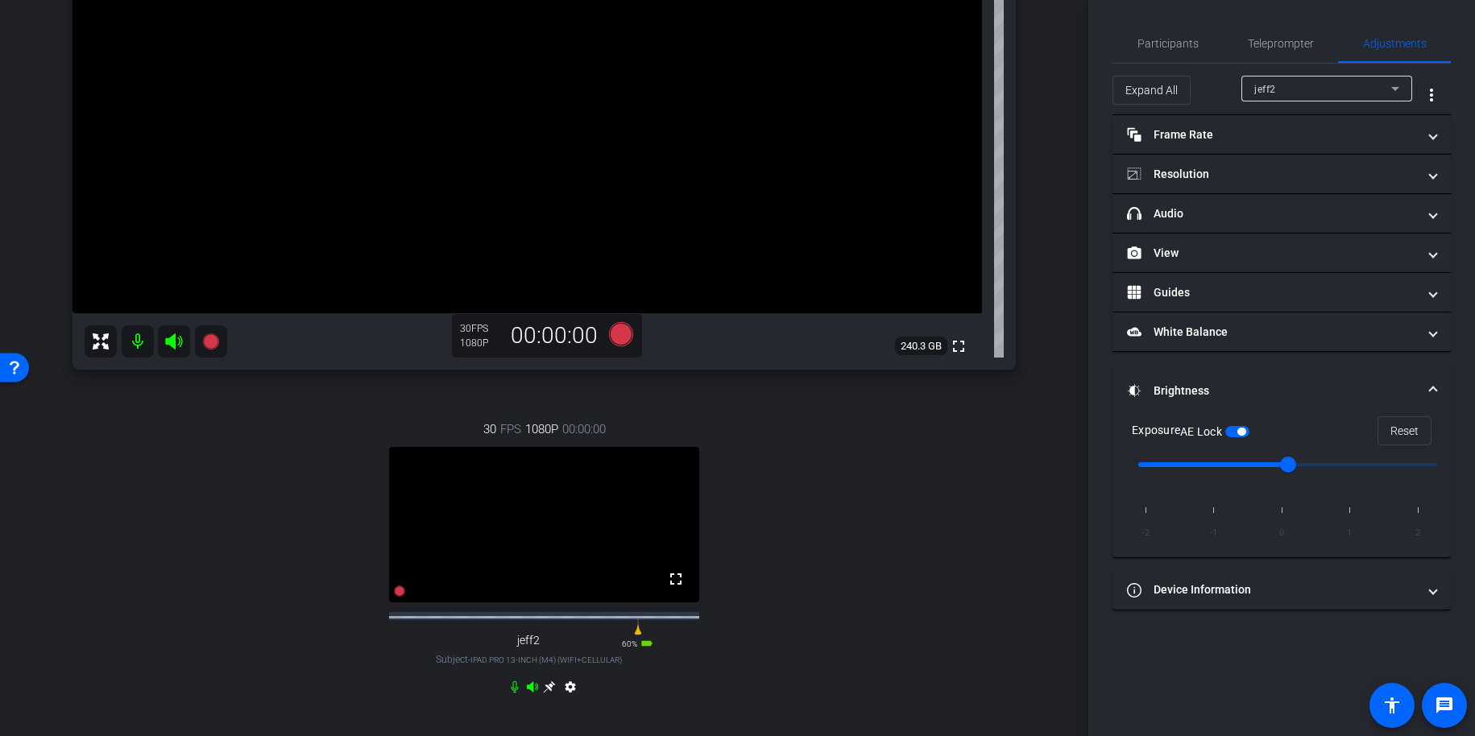
scroll to position [263, 0]
click at [1189, 34] on span "Participants" at bounding box center [1168, 43] width 61 height 39
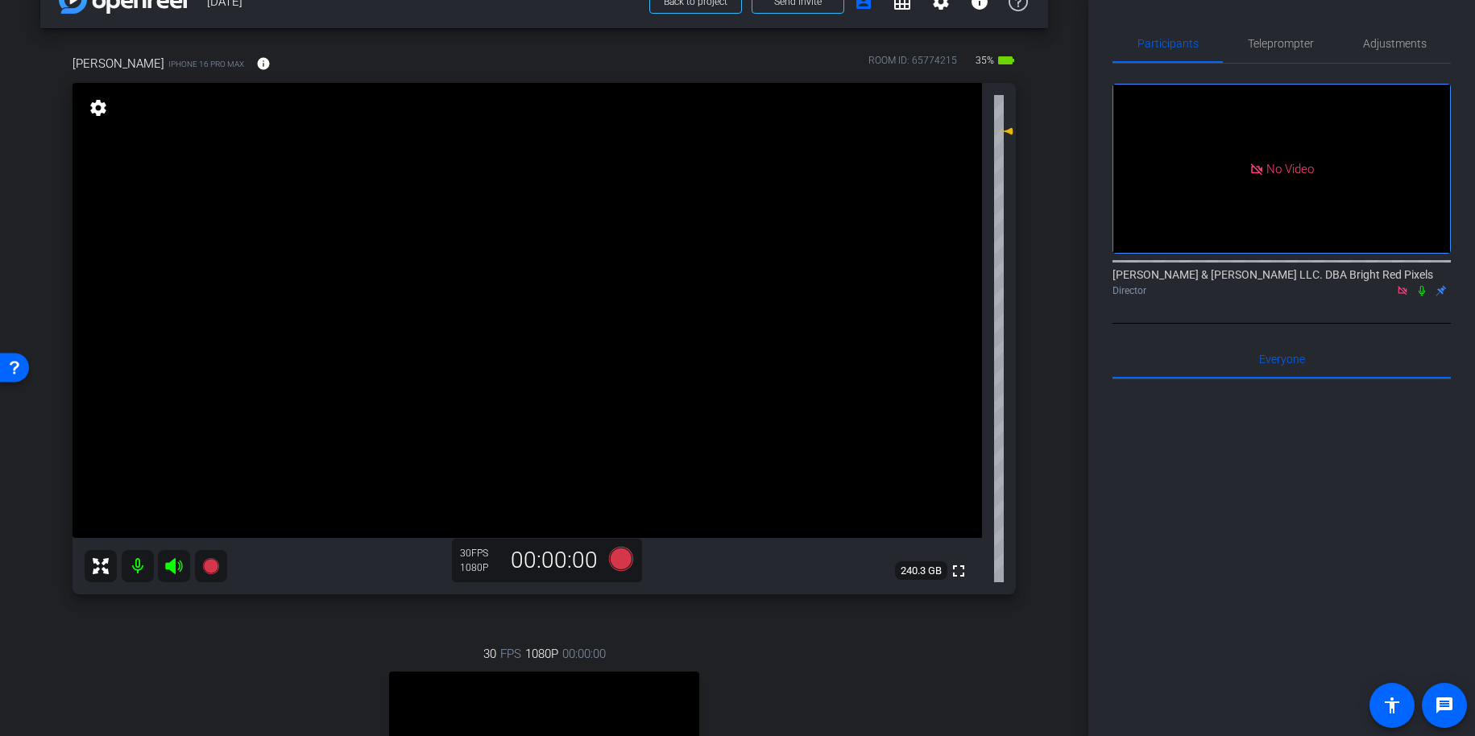
scroll to position [0, 0]
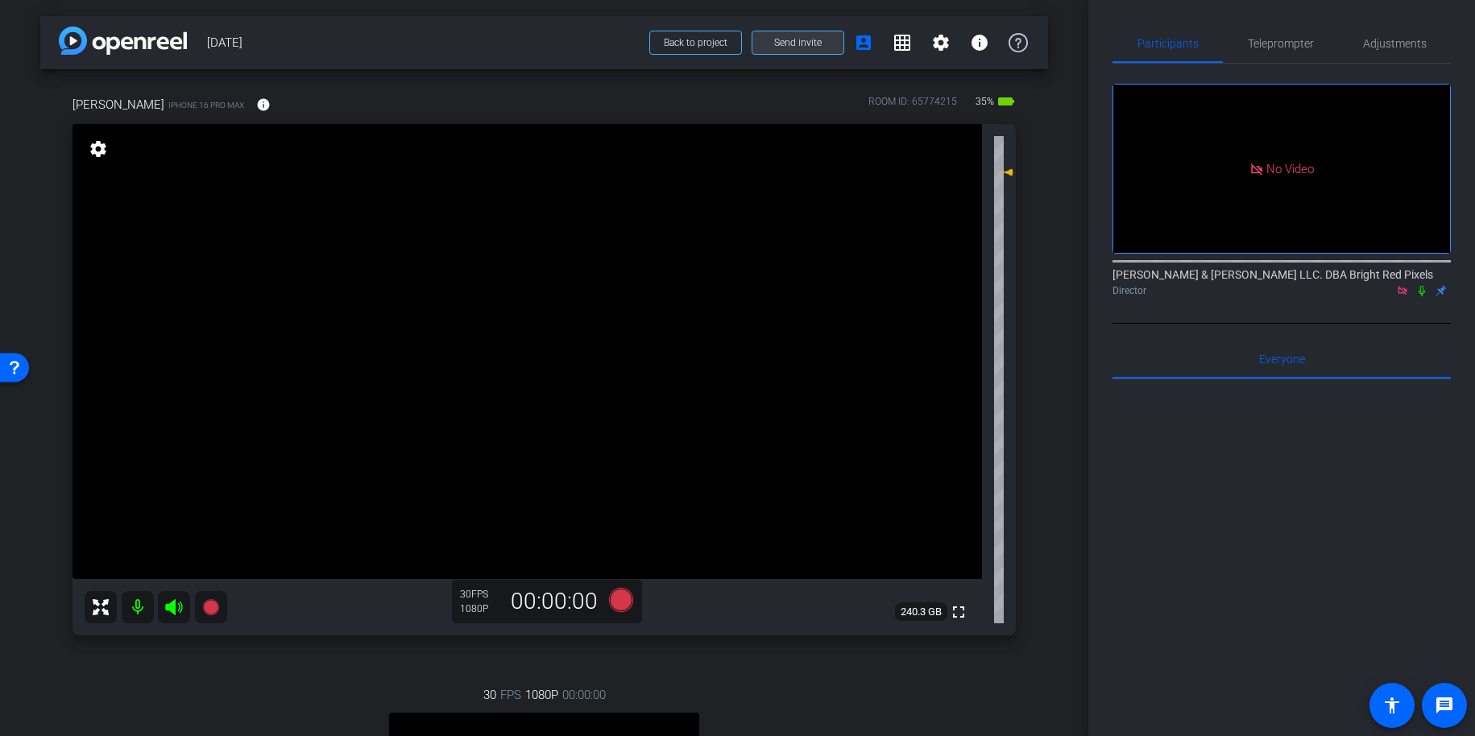
click at [784, 46] on span "Send invite" at bounding box center [798, 42] width 48 height 13
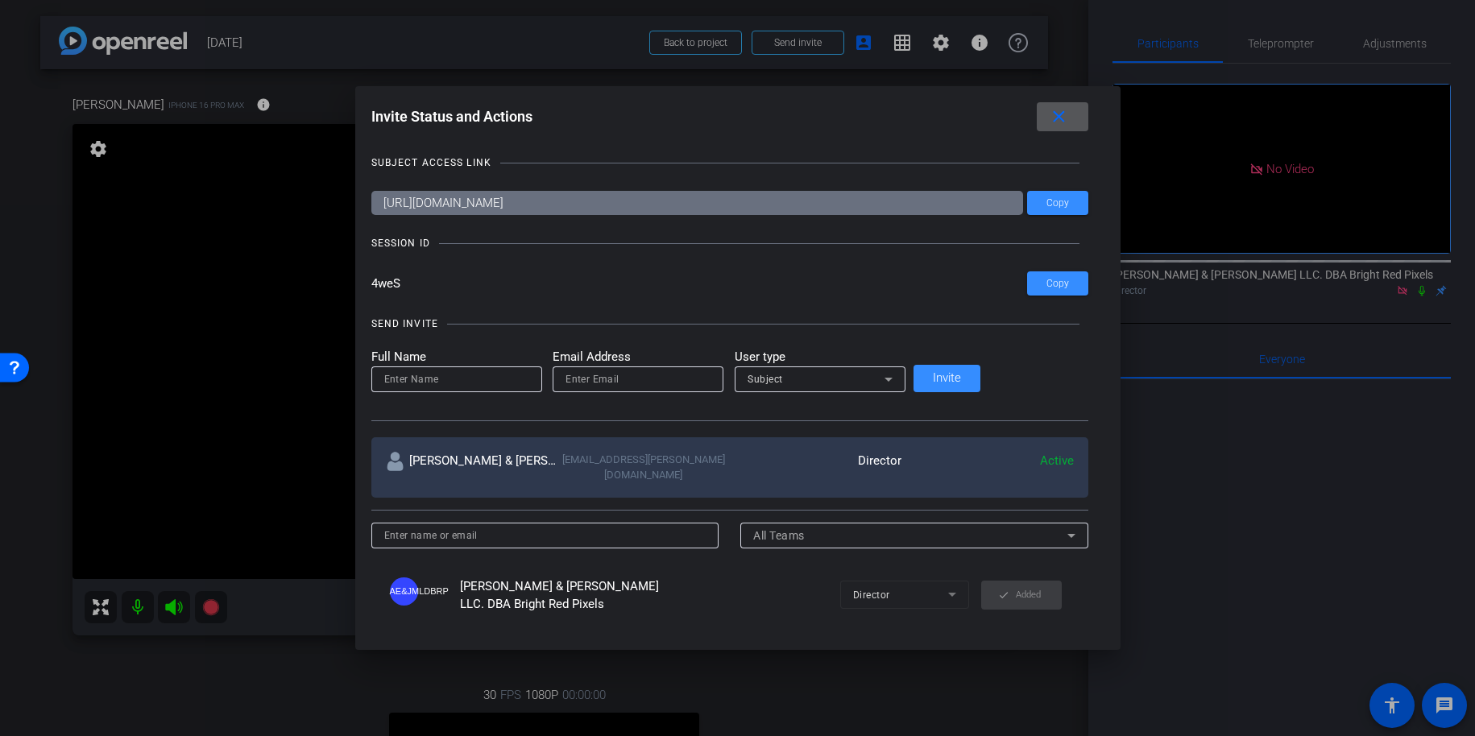
click at [333, 102] on div at bounding box center [737, 368] width 1475 height 736
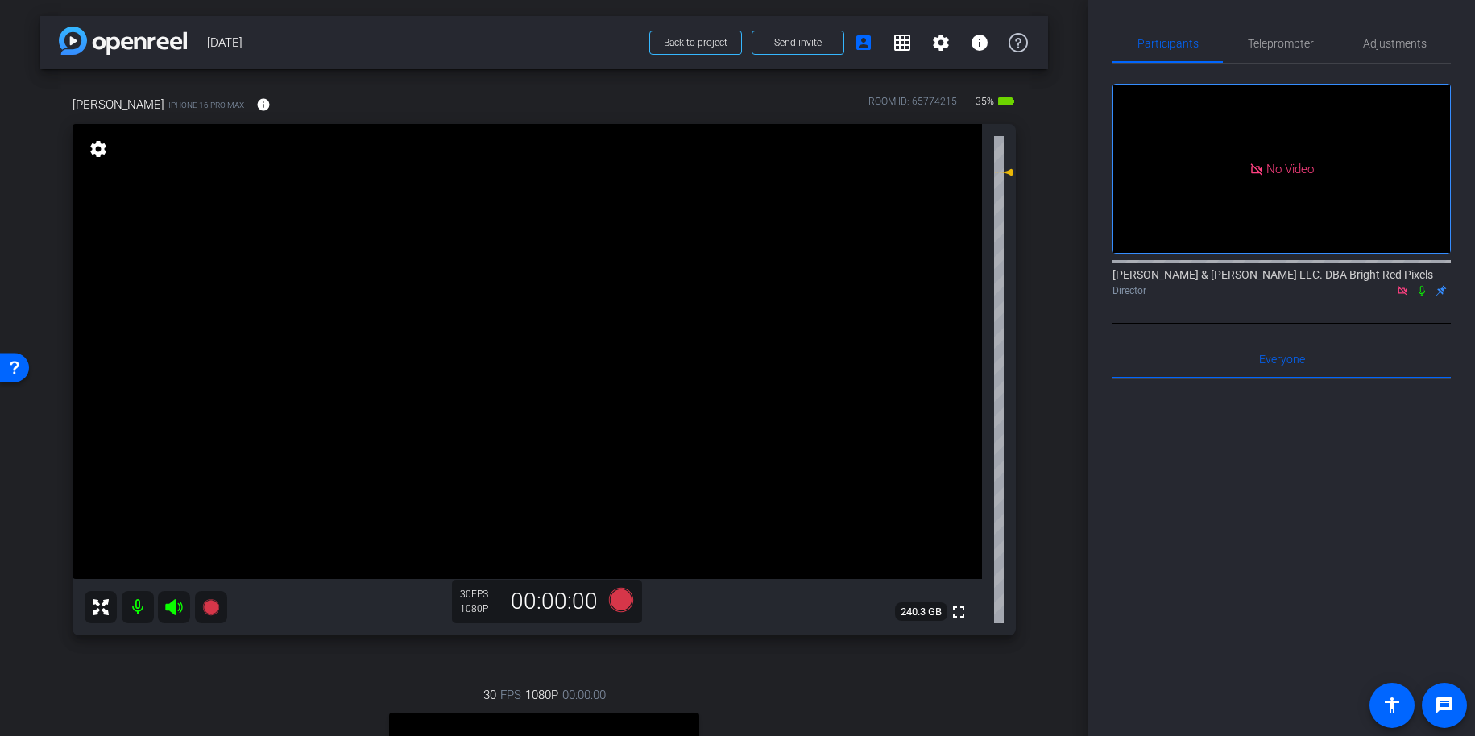
click at [1424, 285] on icon at bounding box center [1422, 290] width 13 height 11
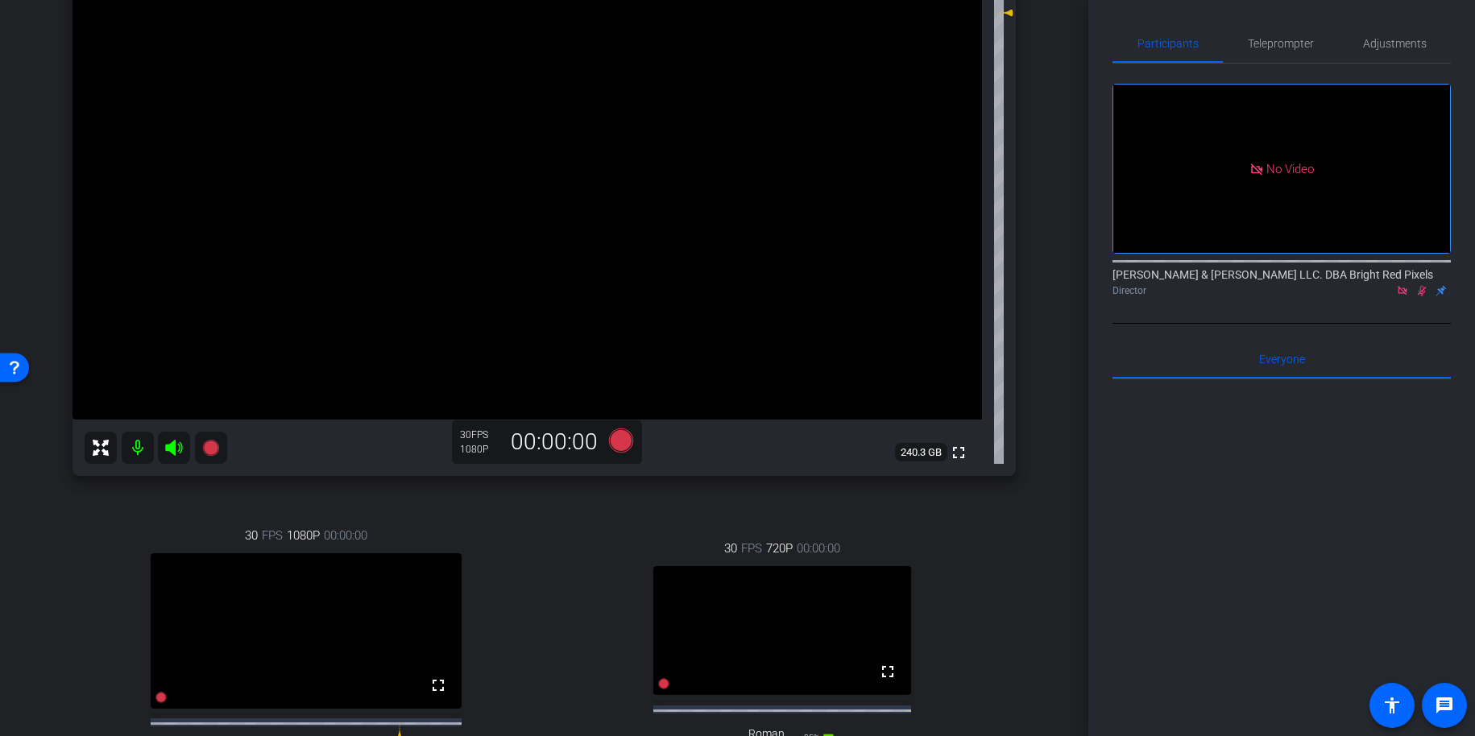
scroll to position [386, 0]
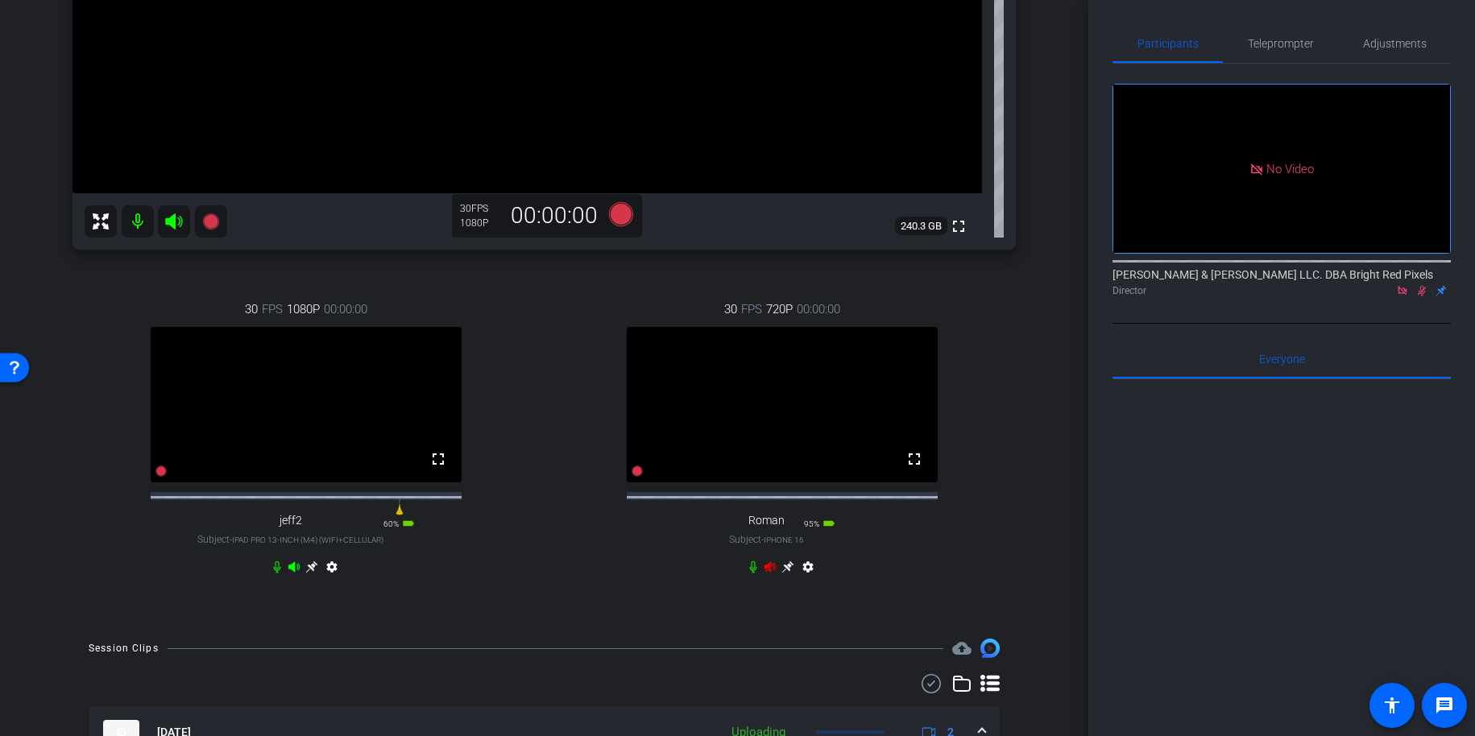
click at [774, 574] on icon at bounding box center [770, 567] width 13 height 13
click at [1004, 476] on div "30 FPS 720P 00:00:00 fullscreen Roman Subject - iPhone 16 95% battery_std setti…" at bounding box center [782, 440] width 467 height 333
click at [557, 396] on div "30 FPS 720P 00:00:00 fullscreen Roman Subject - iPhone 16 95% battery_std setti…" at bounding box center [782, 440] width 467 height 333
click at [560, 388] on div "30 FPS 720P 00:00:00 fullscreen Roman Subject - iPhone 16 95% battery_std setti…" at bounding box center [782, 440] width 467 height 333
click at [753, 574] on icon at bounding box center [753, 567] width 13 height 13
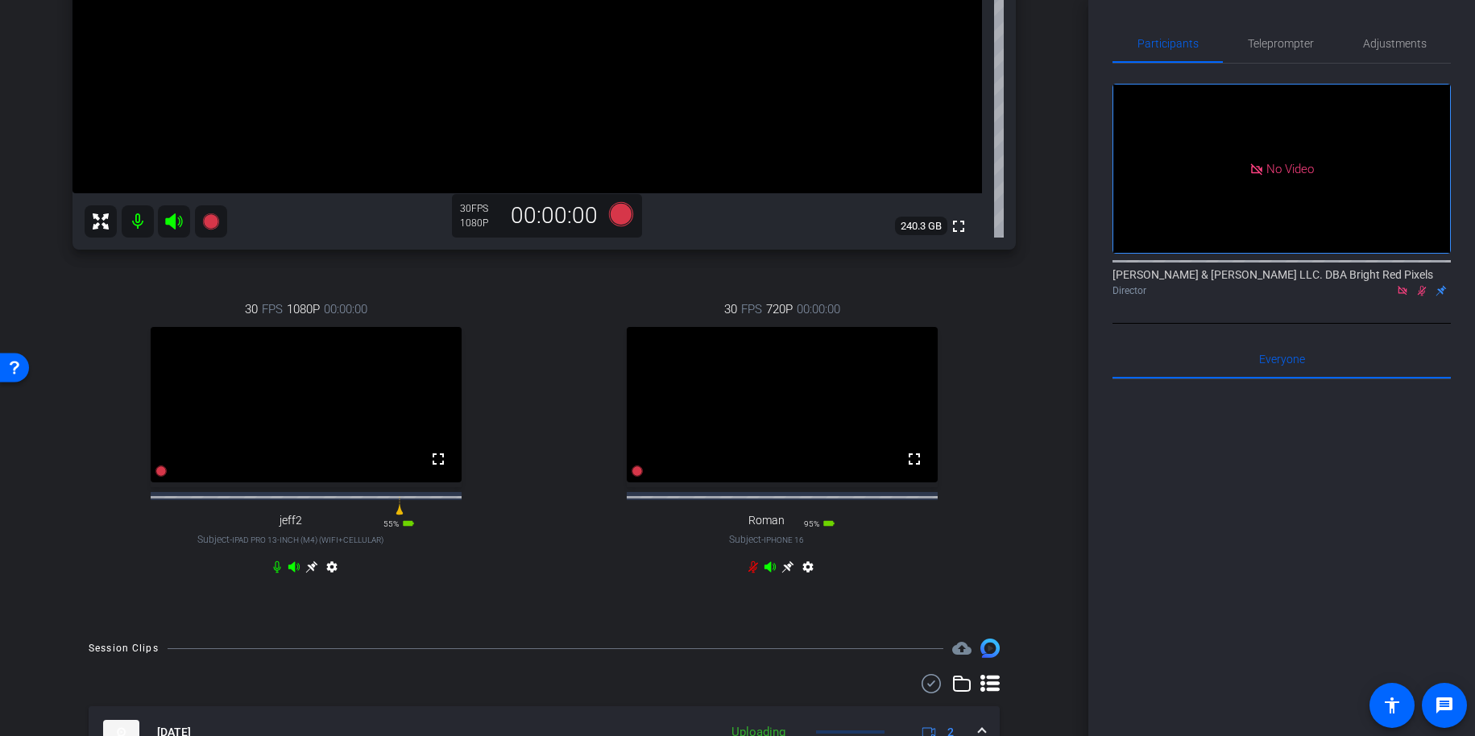
click at [755, 574] on icon at bounding box center [753, 567] width 13 height 13
click at [770, 572] on icon at bounding box center [770, 567] width 11 height 10
drag, startPoint x: 550, startPoint y: 497, endPoint x: 716, endPoint y: 524, distance: 168.1
click at [550, 497] on div "30 FPS 720P 00:00:00 fullscreen Roman Subject - iPhone 16 95% battery_std setti…" at bounding box center [782, 440] width 467 height 333
click at [770, 574] on icon at bounding box center [770, 567] width 13 height 13
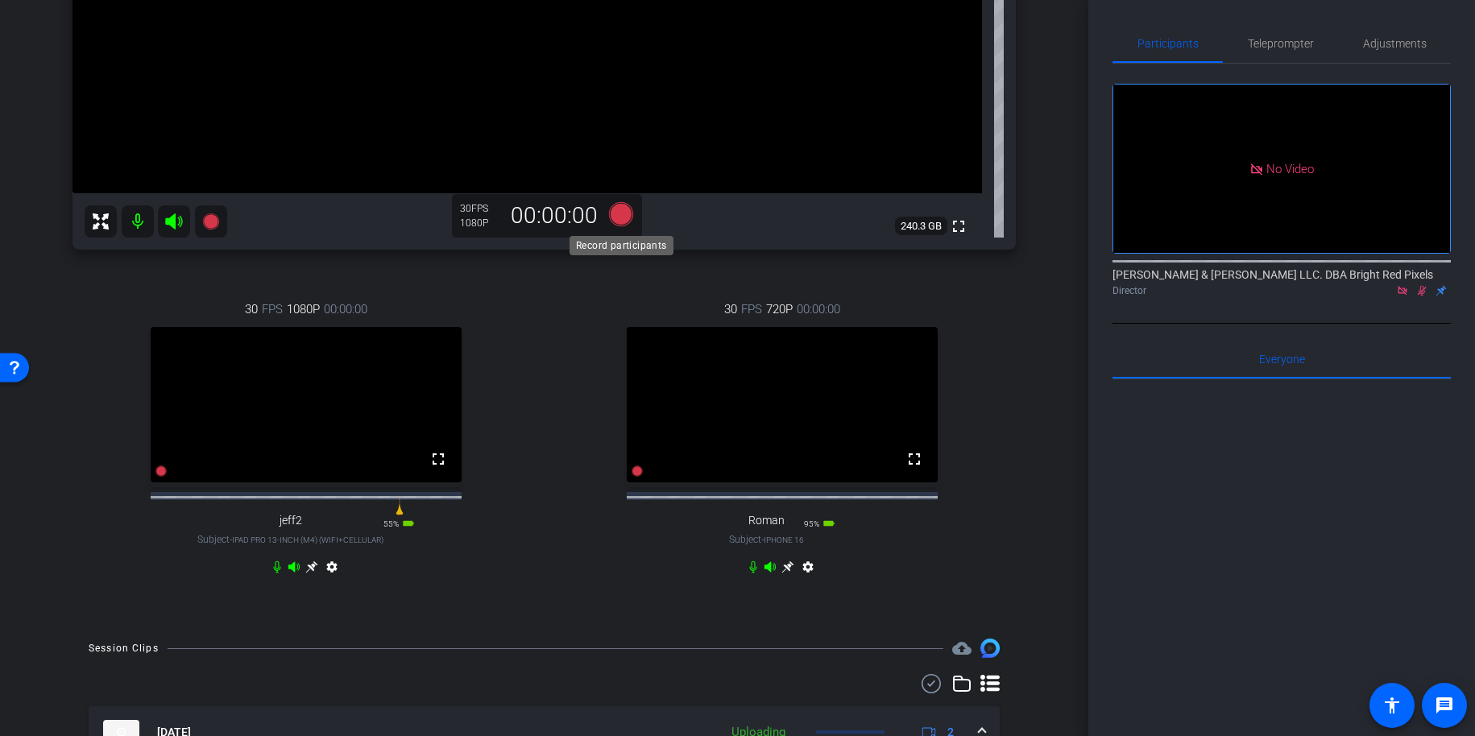
click at [618, 213] on icon at bounding box center [620, 214] width 24 height 24
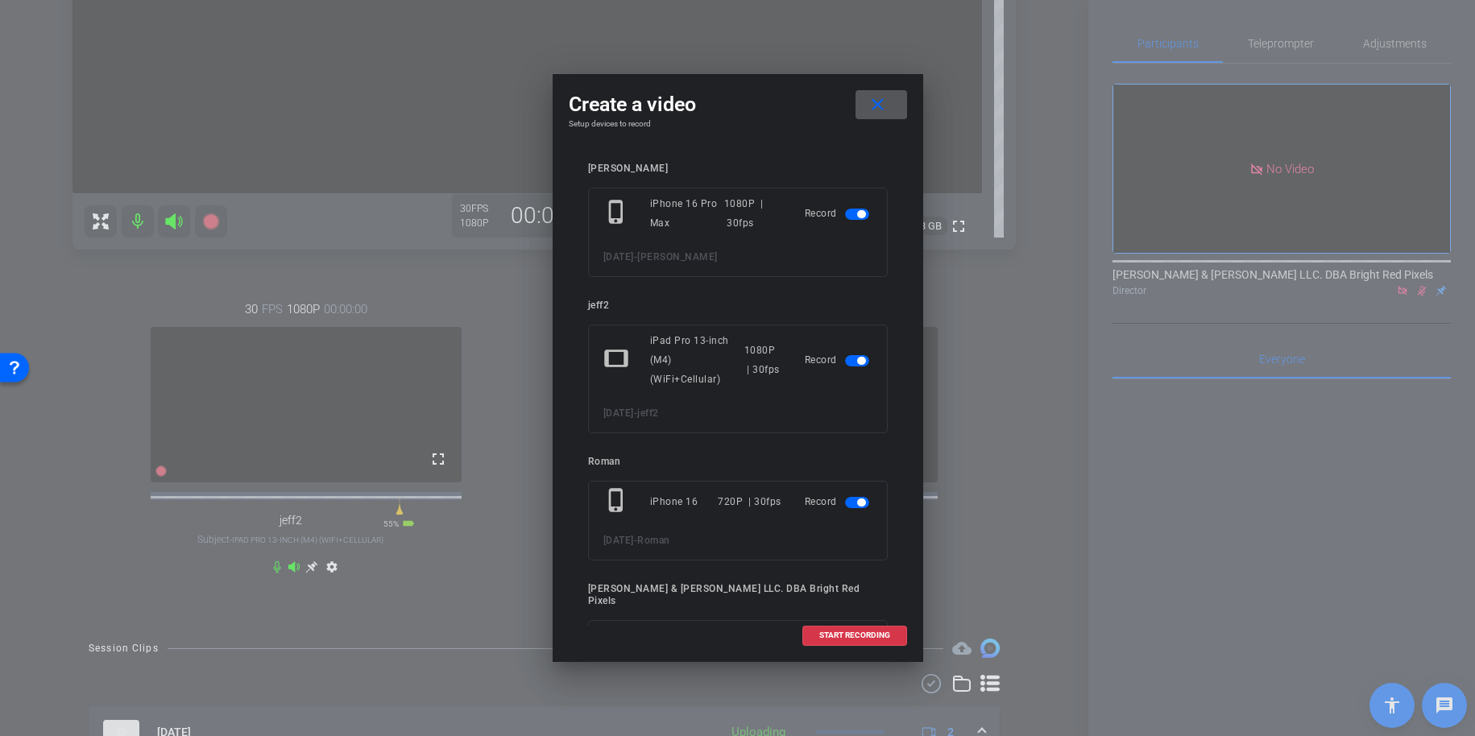
click at [896, 102] on span at bounding box center [882, 104] width 52 height 39
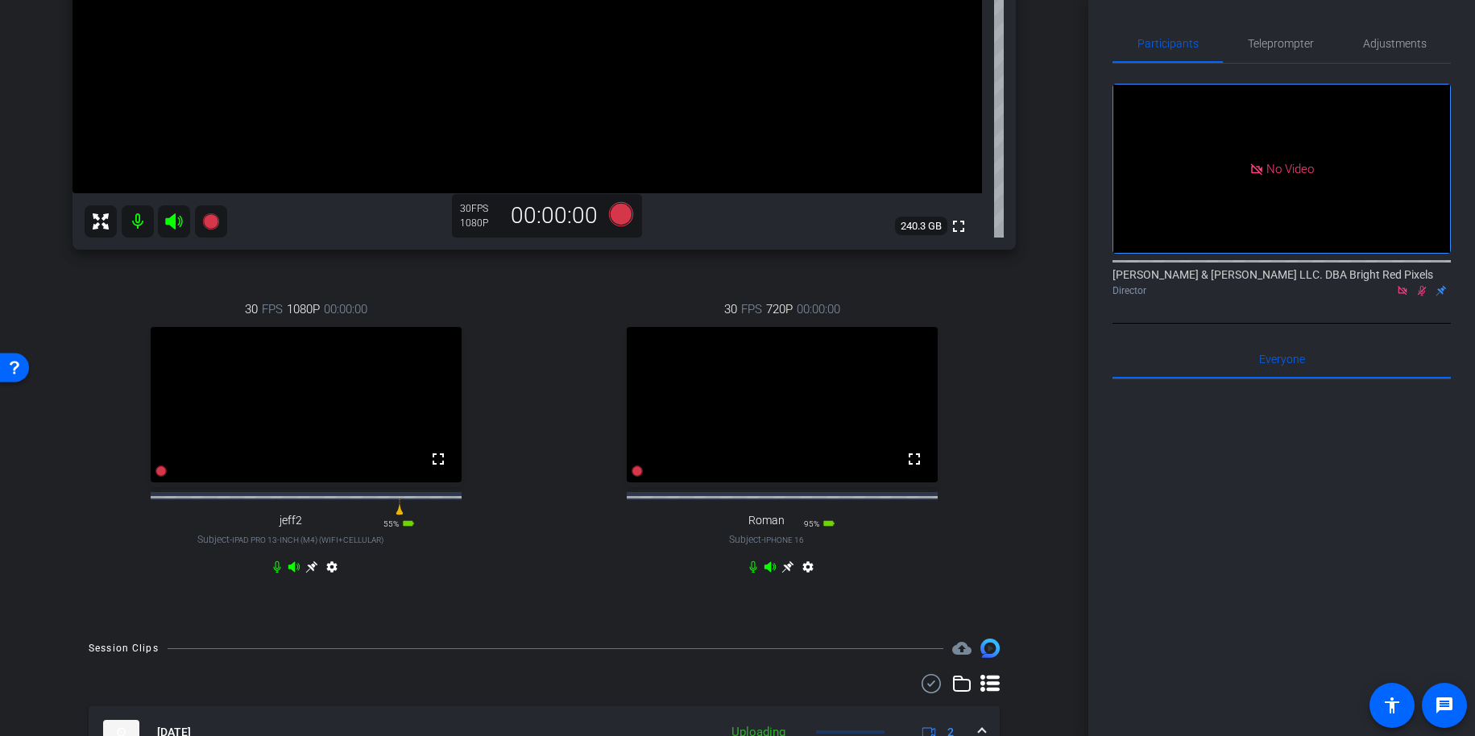
click at [551, 407] on div "30 FPS 720P 00:00:00 fullscreen Roman Subject - iPhone 16 95% battery_std setti…" at bounding box center [782, 440] width 467 height 333
click at [528, 400] on div "30 FPS 1080P 00:00:00 fullscreen jeff2 Subject - iPad Pro 13-inch (M4) (WiFi+Ce…" at bounding box center [306, 440] width 467 height 333
click at [622, 211] on icon at bounding box center [620, 214] width 24 height 24
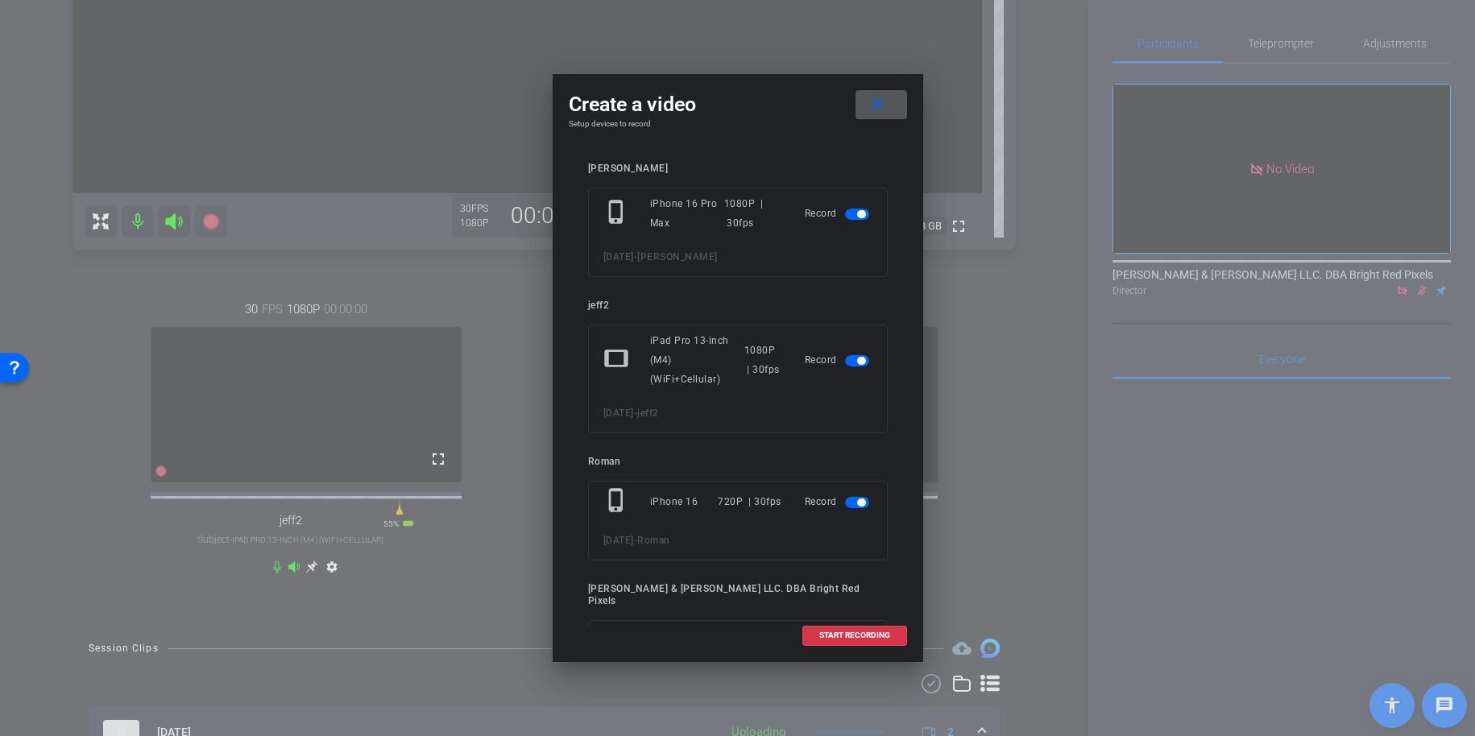
click at [843, 648] on span at bounding box center [854, 635] width 103 height 39
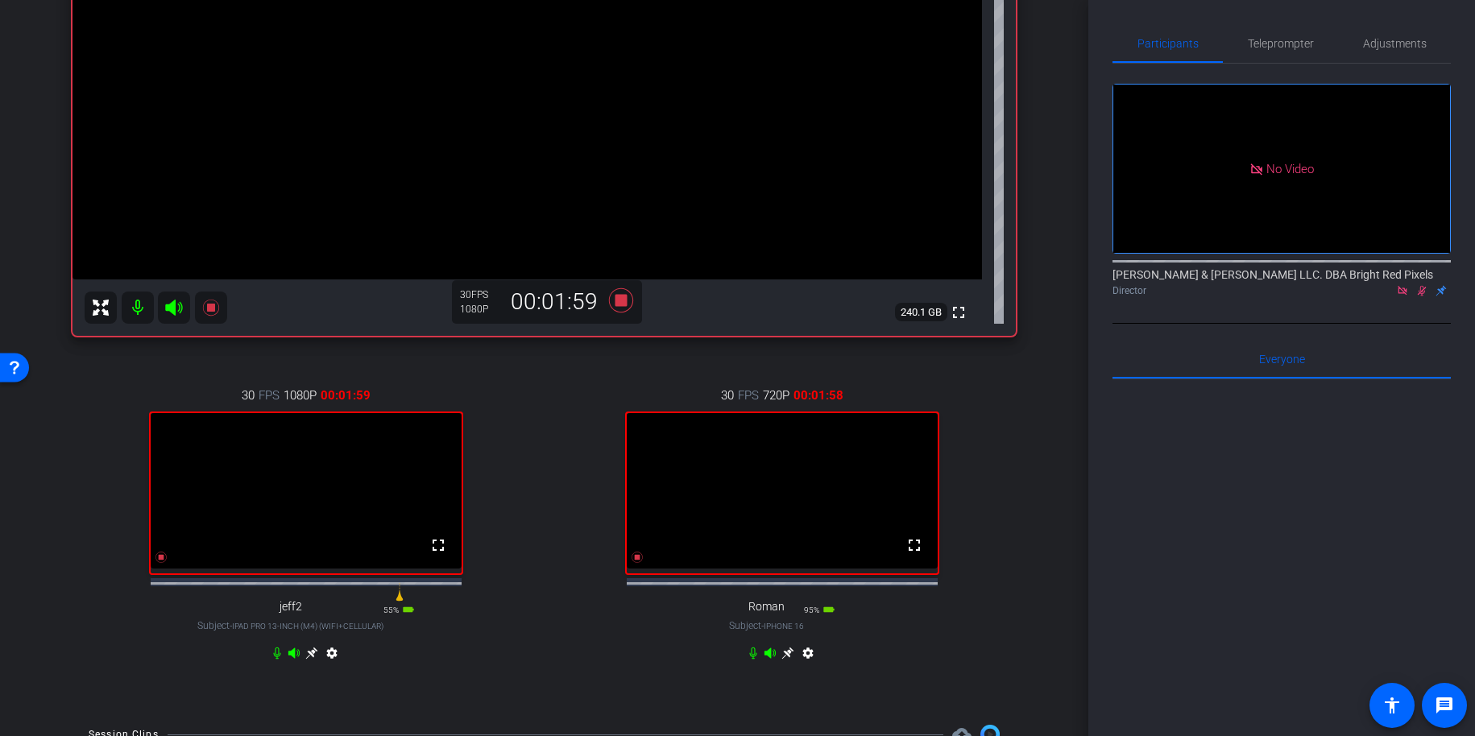
scroll to position [290, 0]
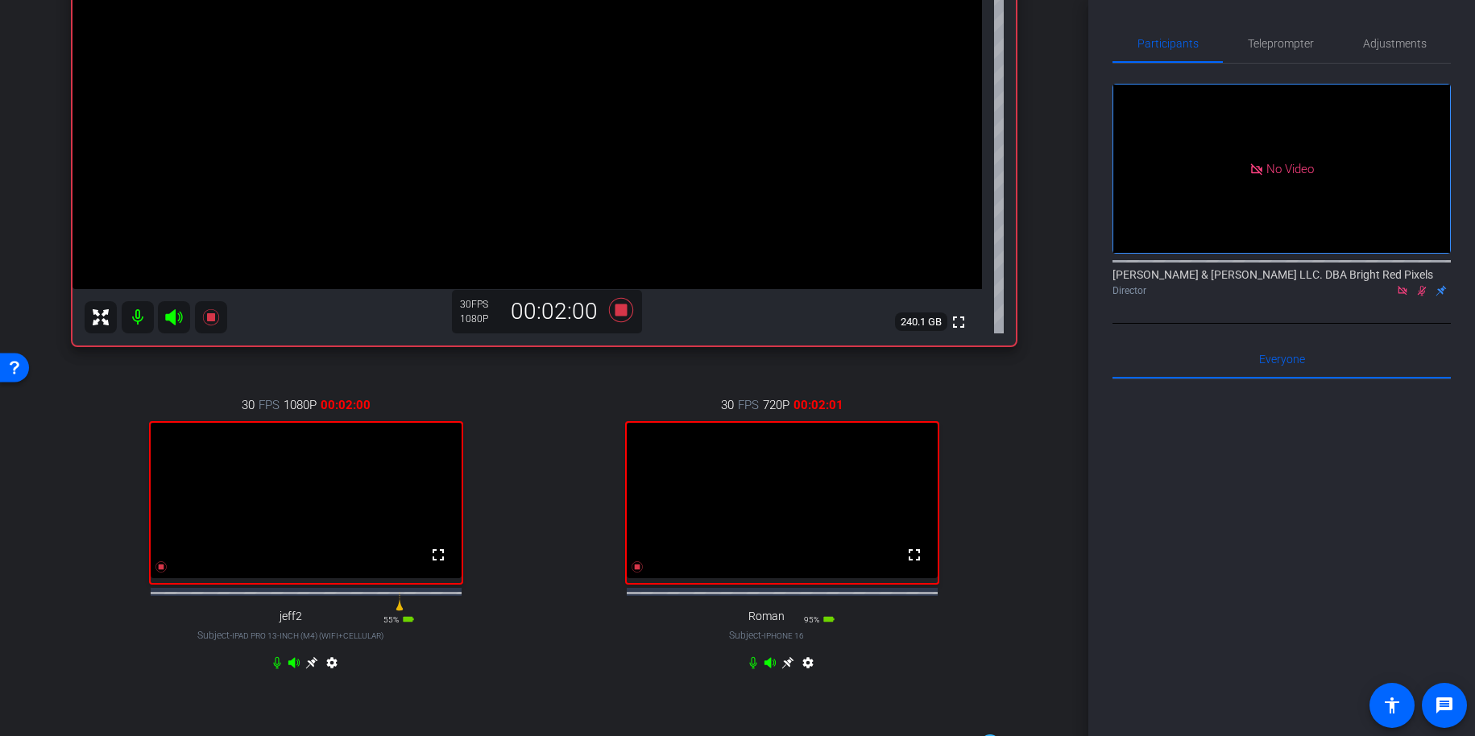
click at [1031, 431] on div "Adam iPhone 16 Pro Max info ROOM ID: 65774215 30% battery_std fullscreen settin…" at bounding box center [544, 248] width 1008 height 939
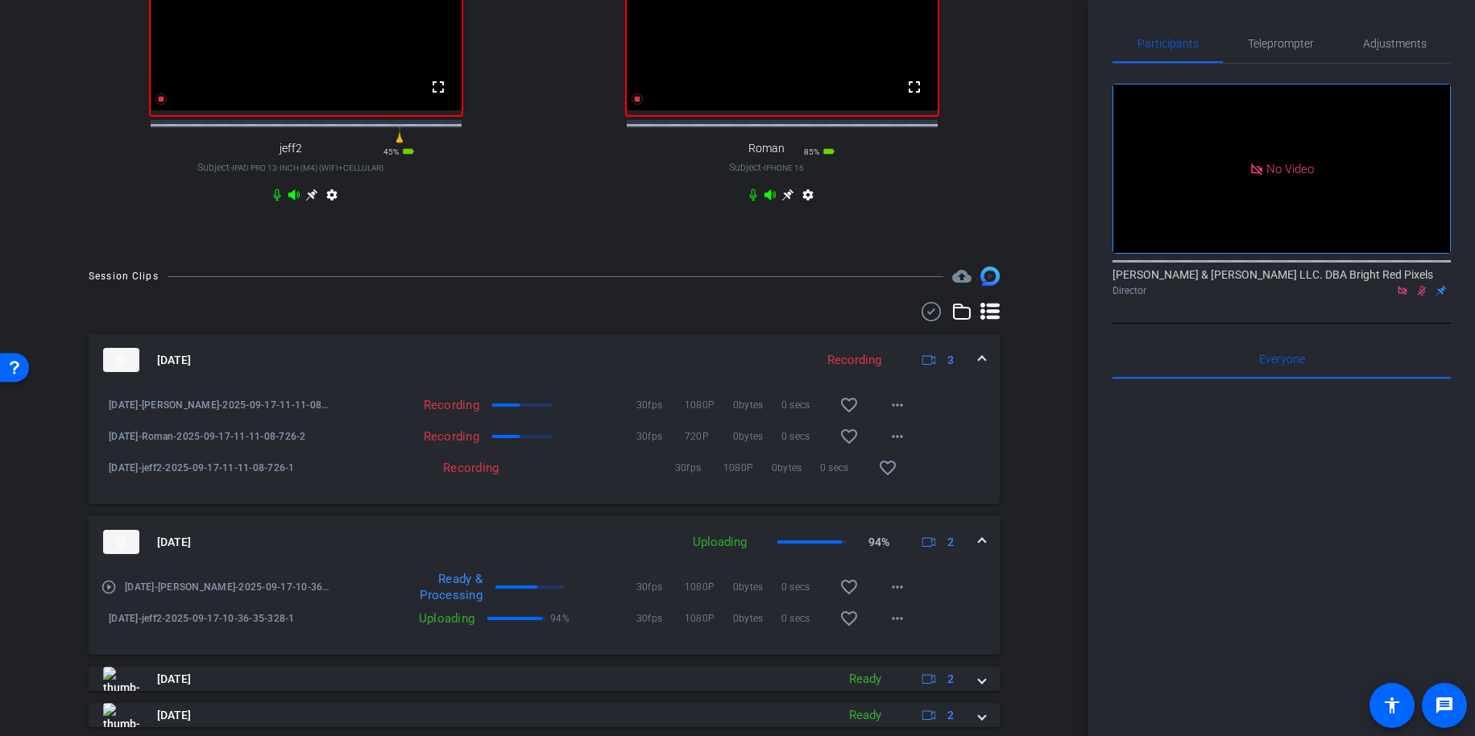
scroll to position [854, 0]
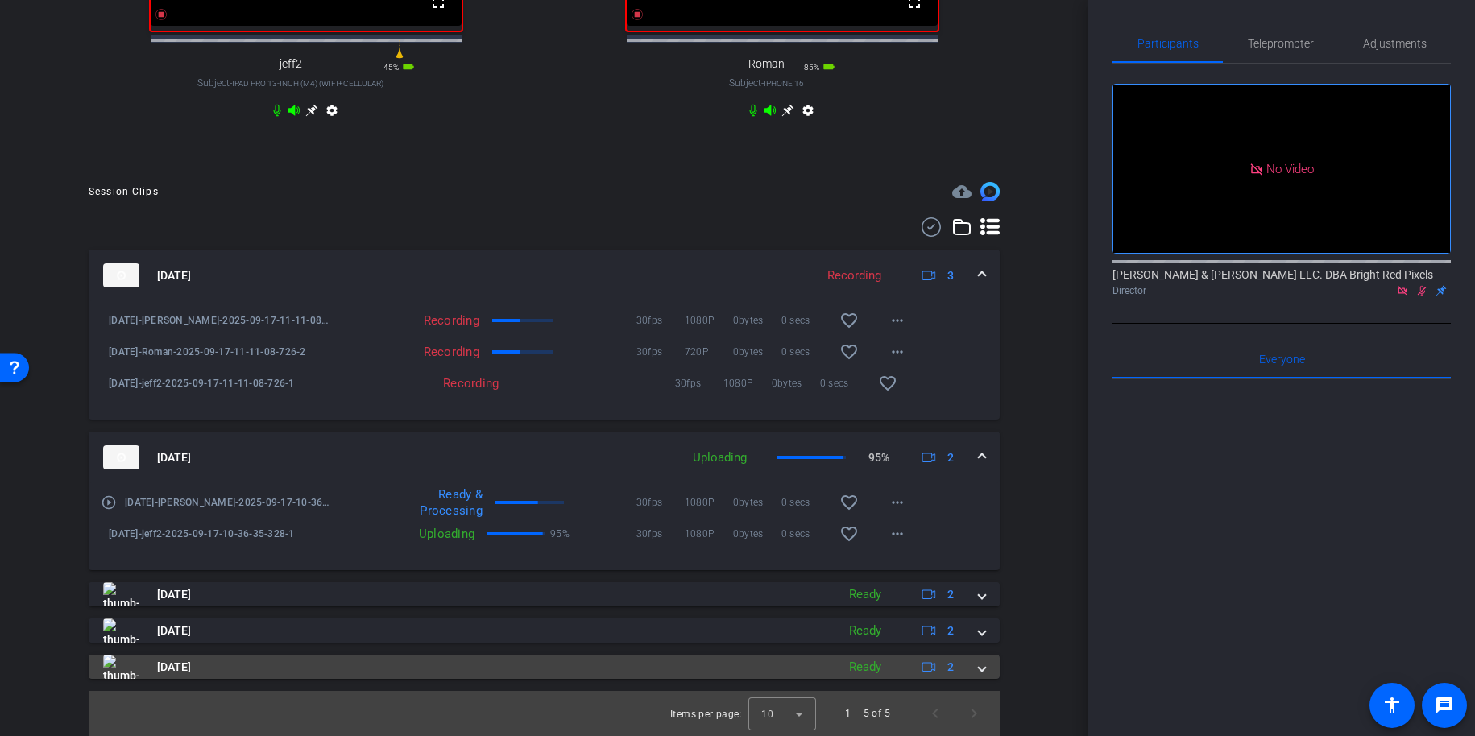
click at [983, 662] on span at bounding box center [982, 667] width 6 height 17
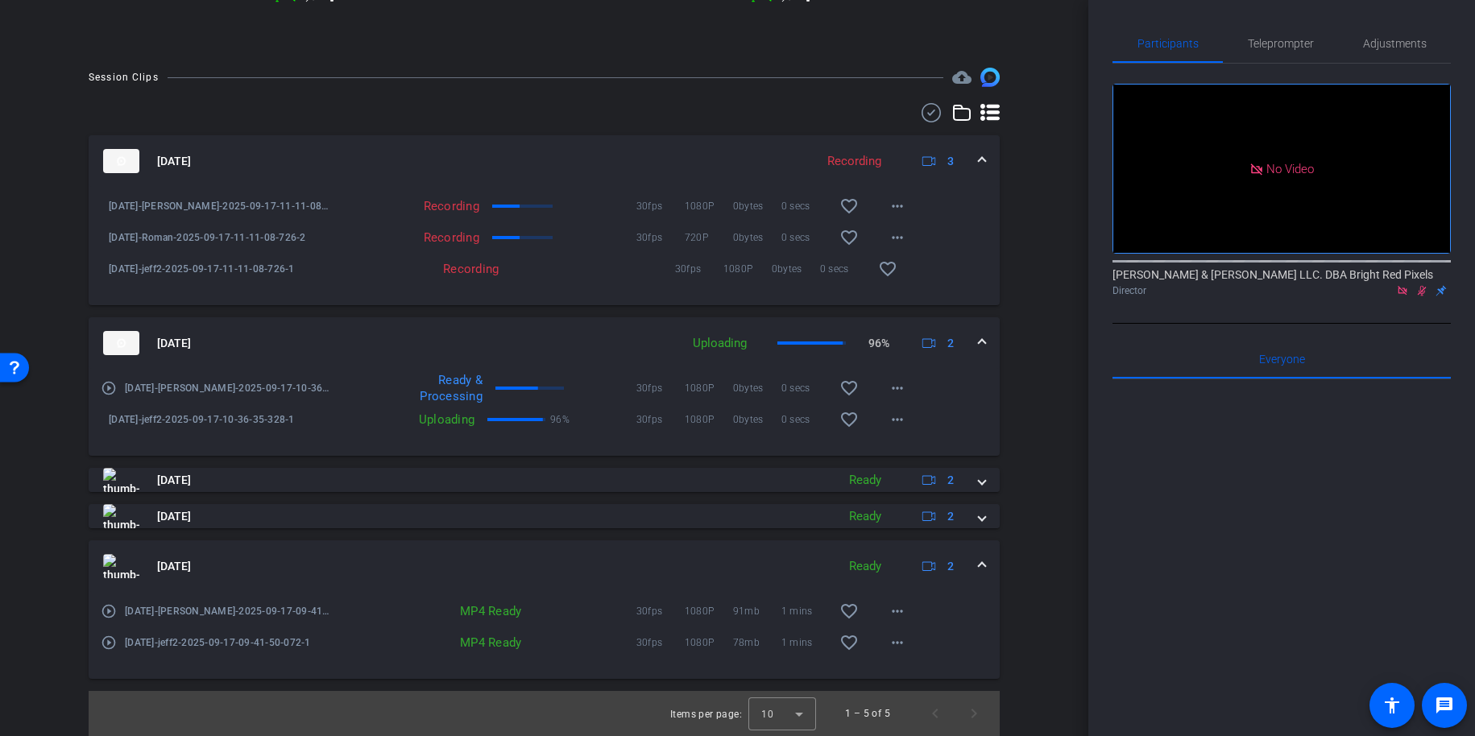
click at [981, 570] on span at bounding box center [982, 566] width 6 height 17
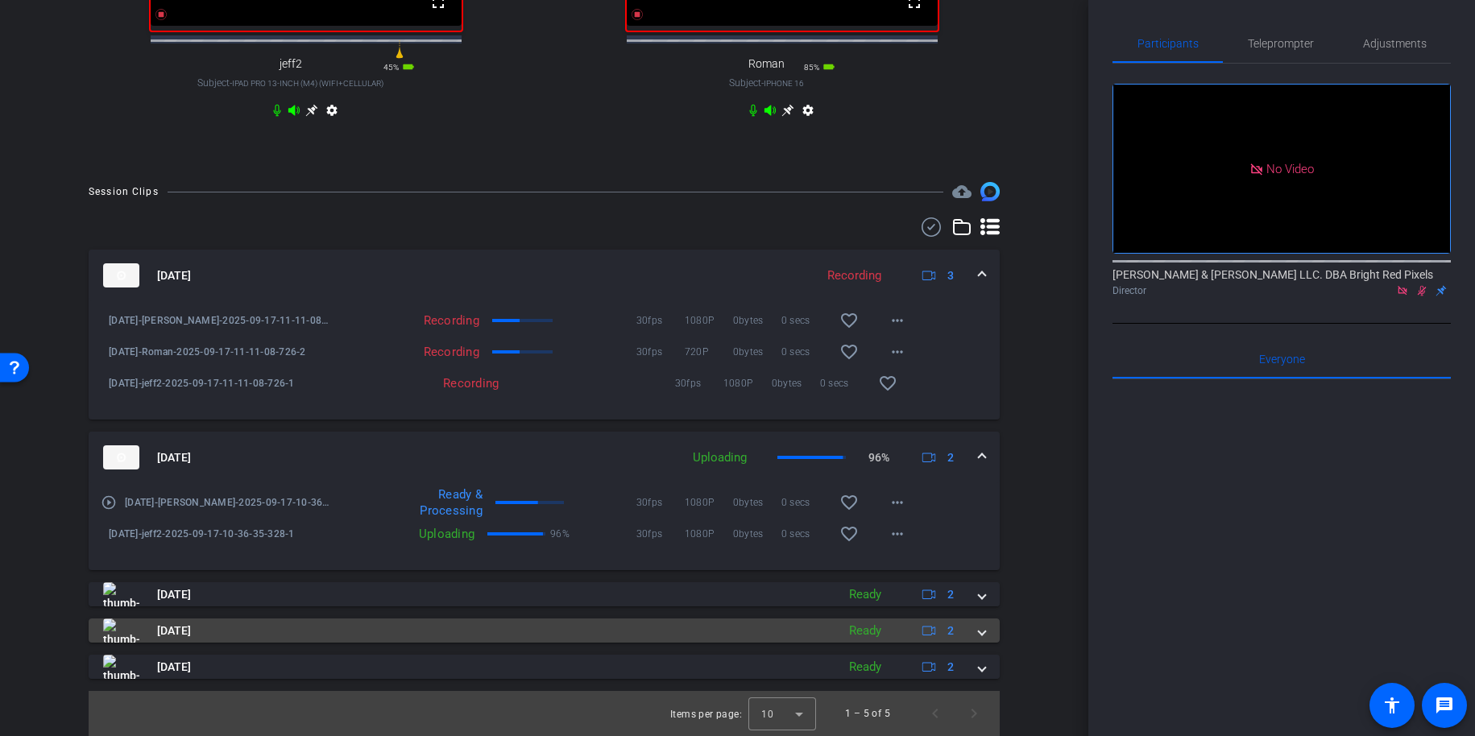
click at [984, 628] on span at bounding box center [982, 631] width 6 height 17
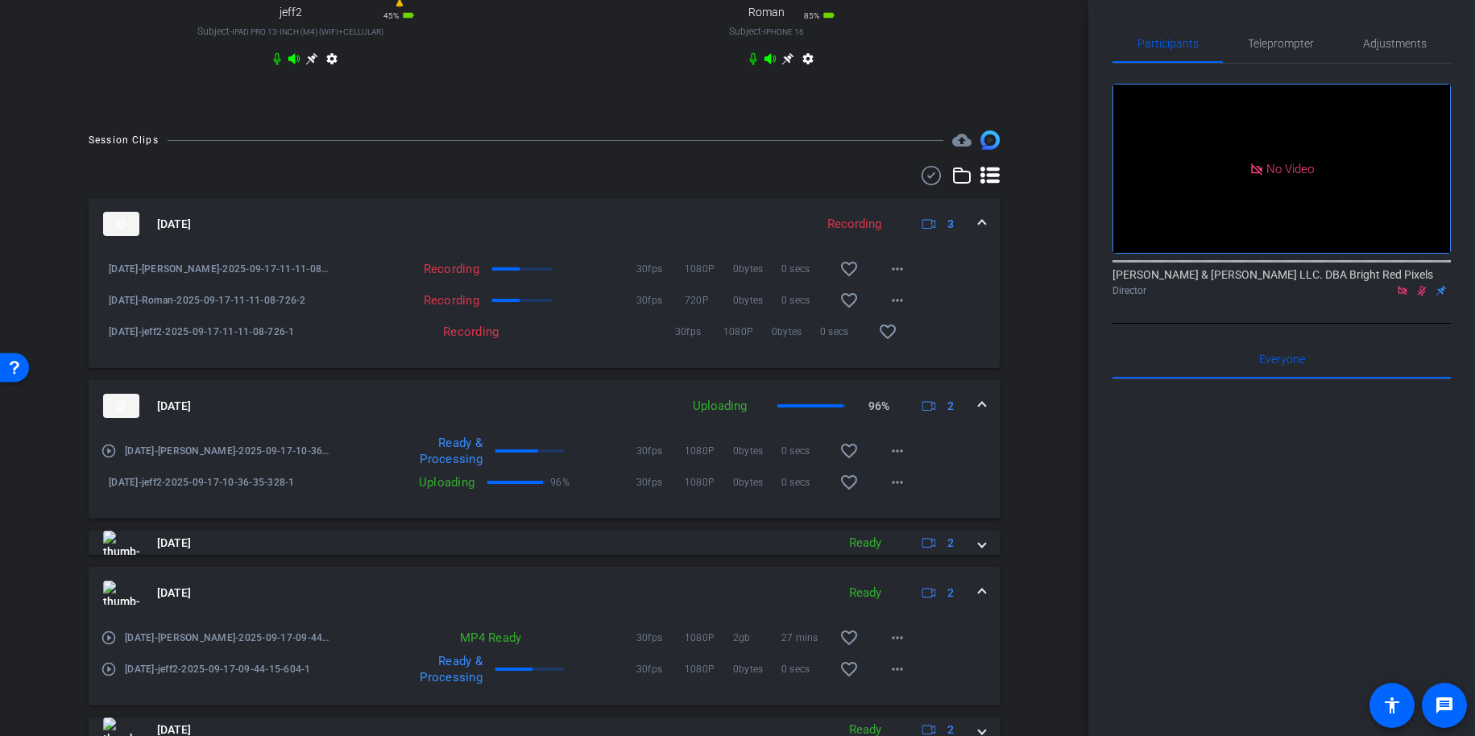
scroll to position [915, 0]
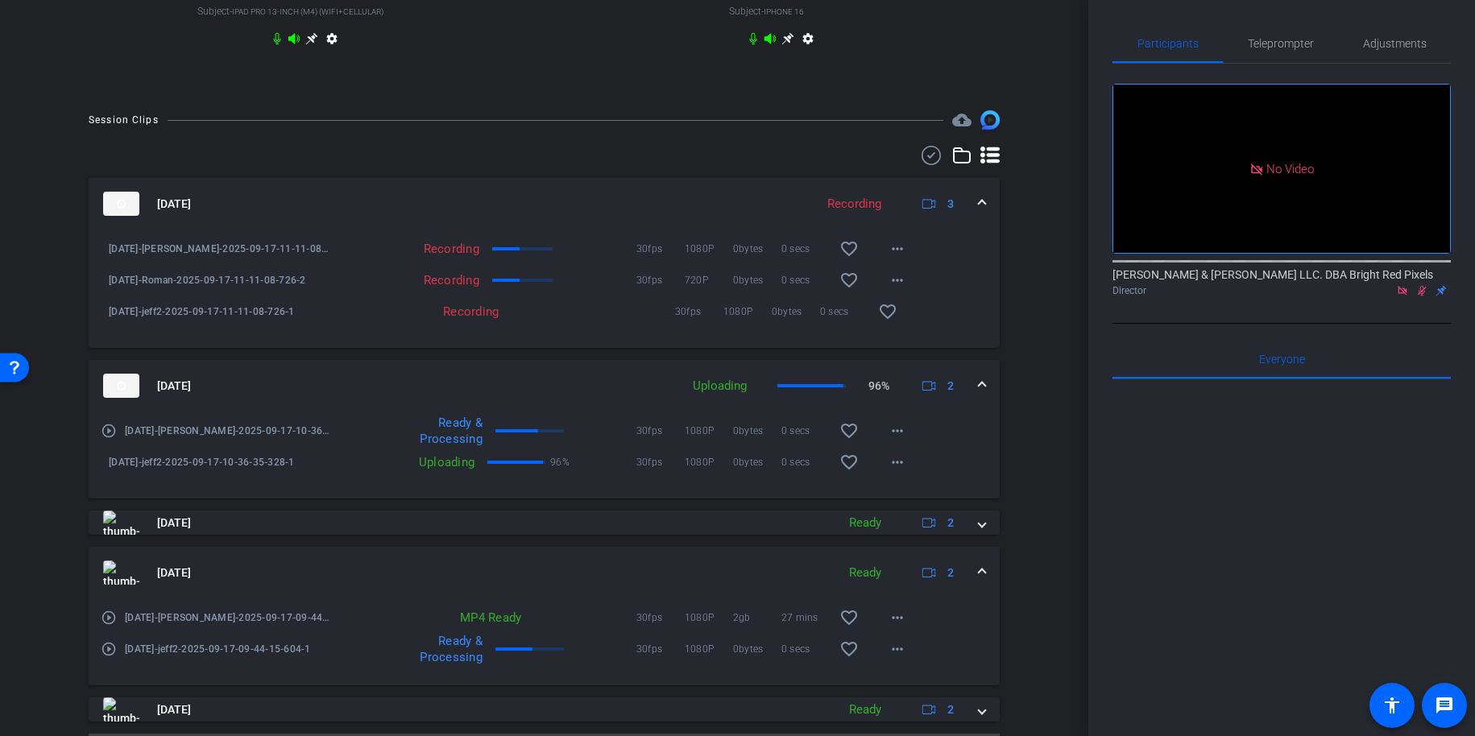
click at [988, 578] on mat-expansion-panel-header "Sep 17, 2025 Ready 2" at bounding box center [544, 573] width 911 height 52
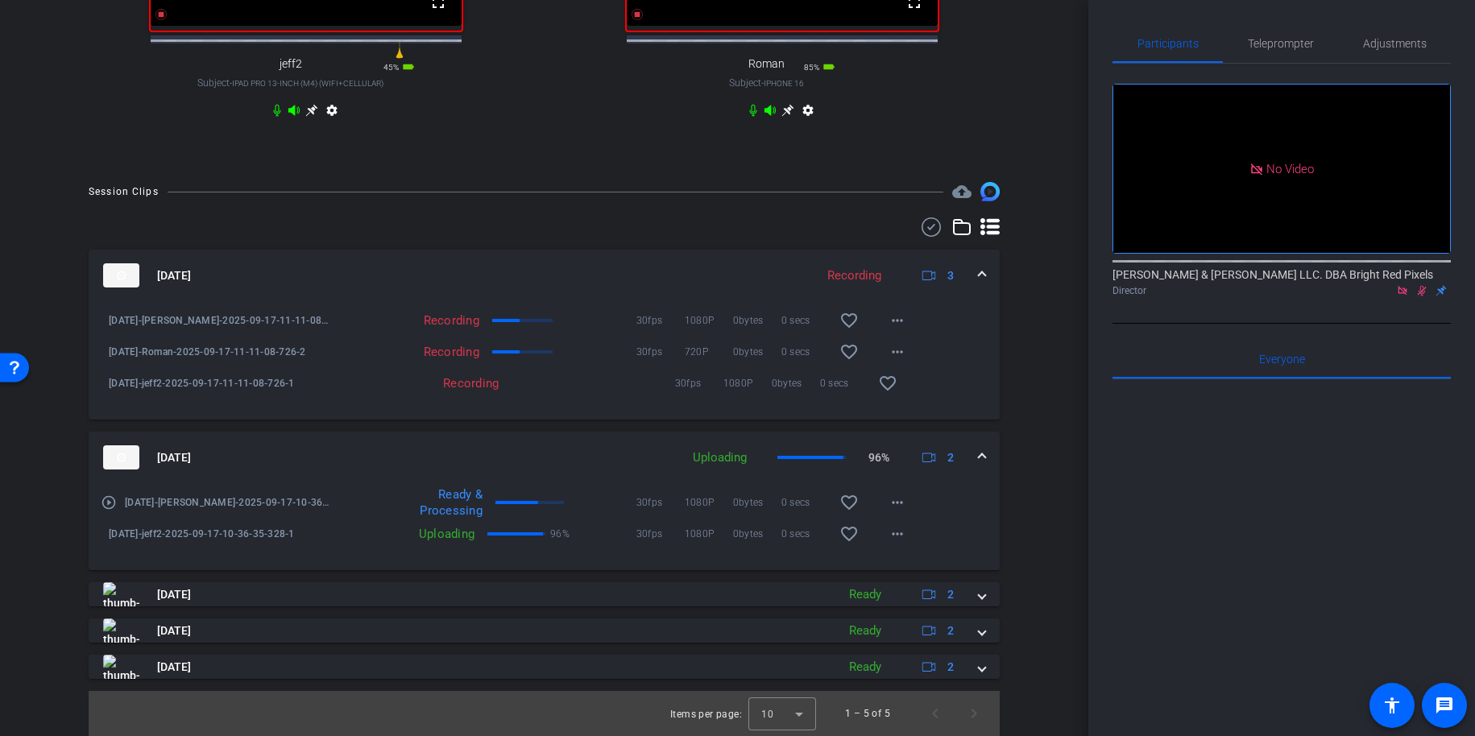
scroll to position [854, 0]
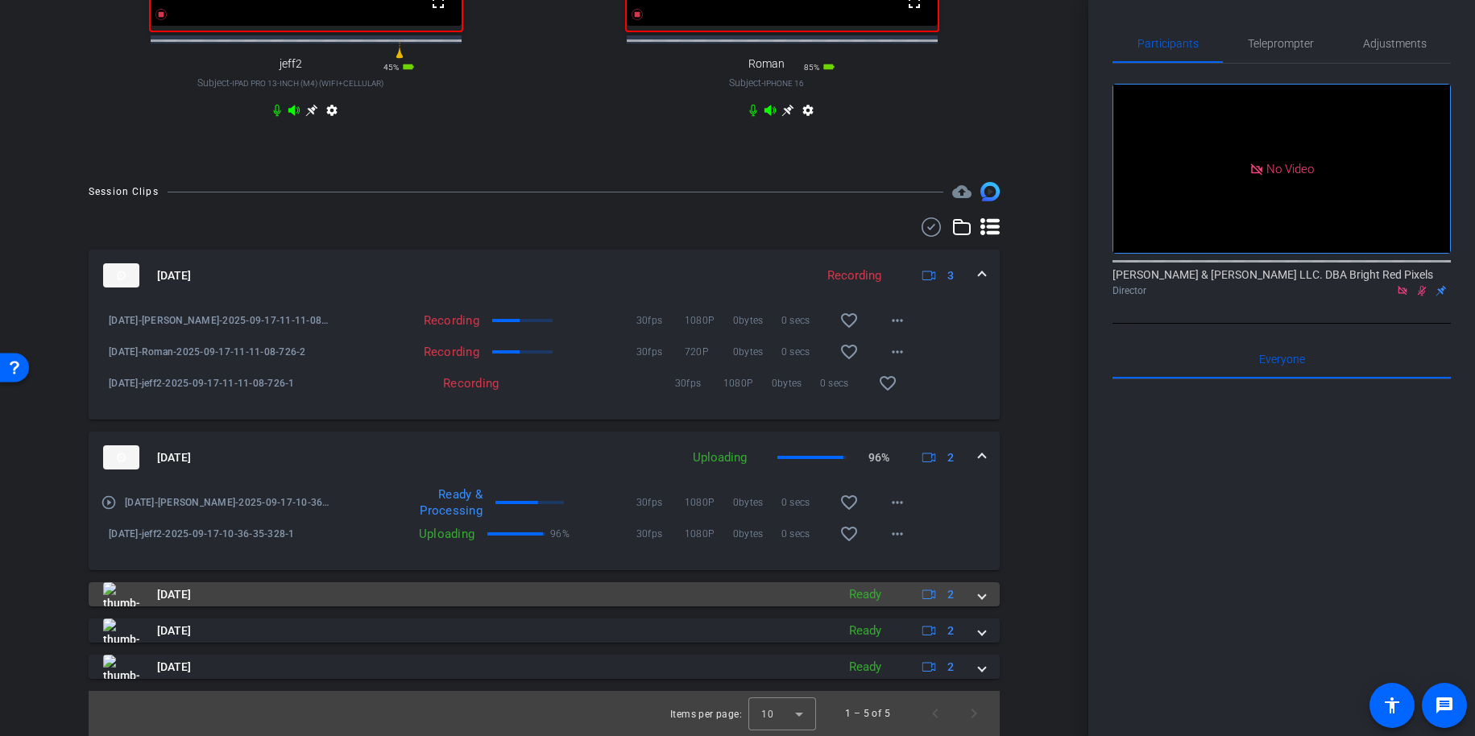
click at [984, 590] on span at bounding box center [982, 595] width 6 height 17
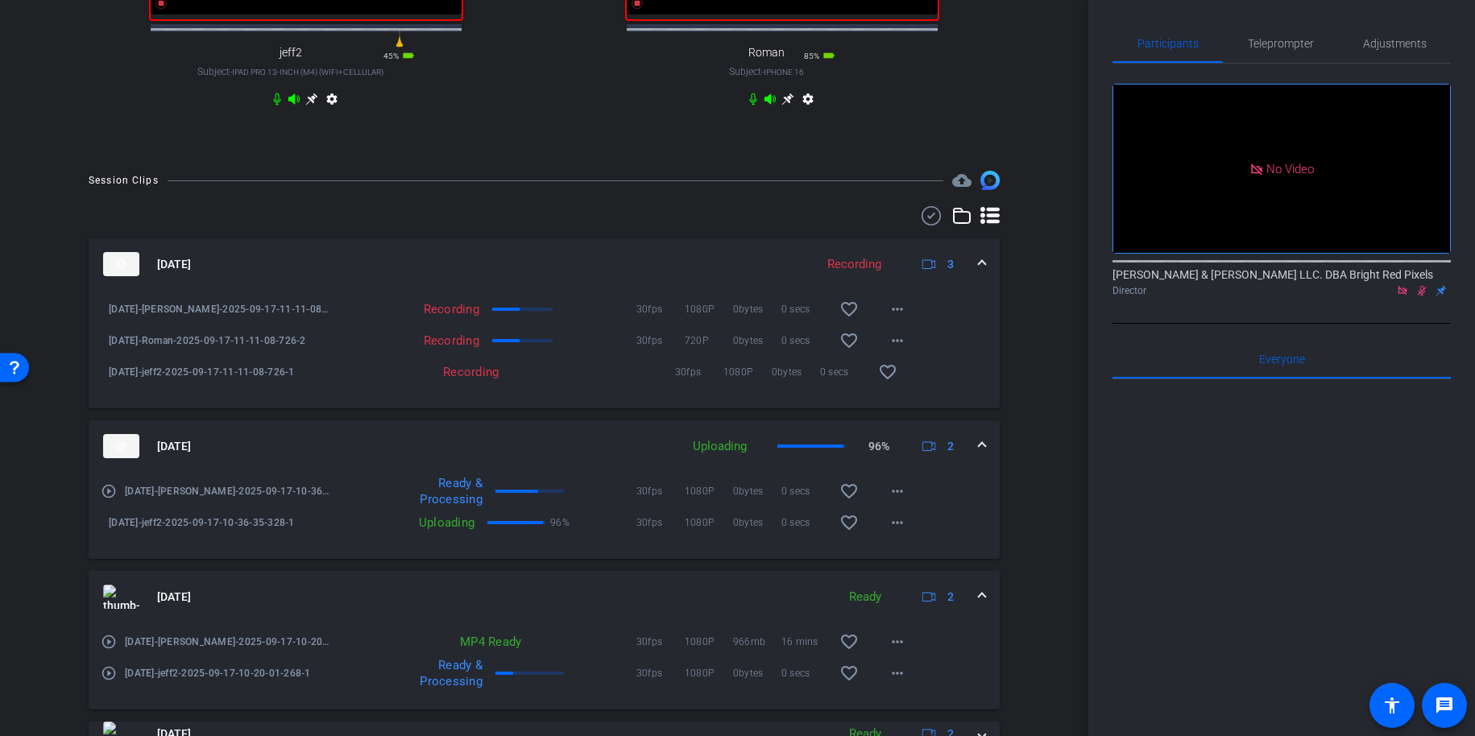
click at [983, 603] on span at bounding box center [982, 597] width 6 height 17
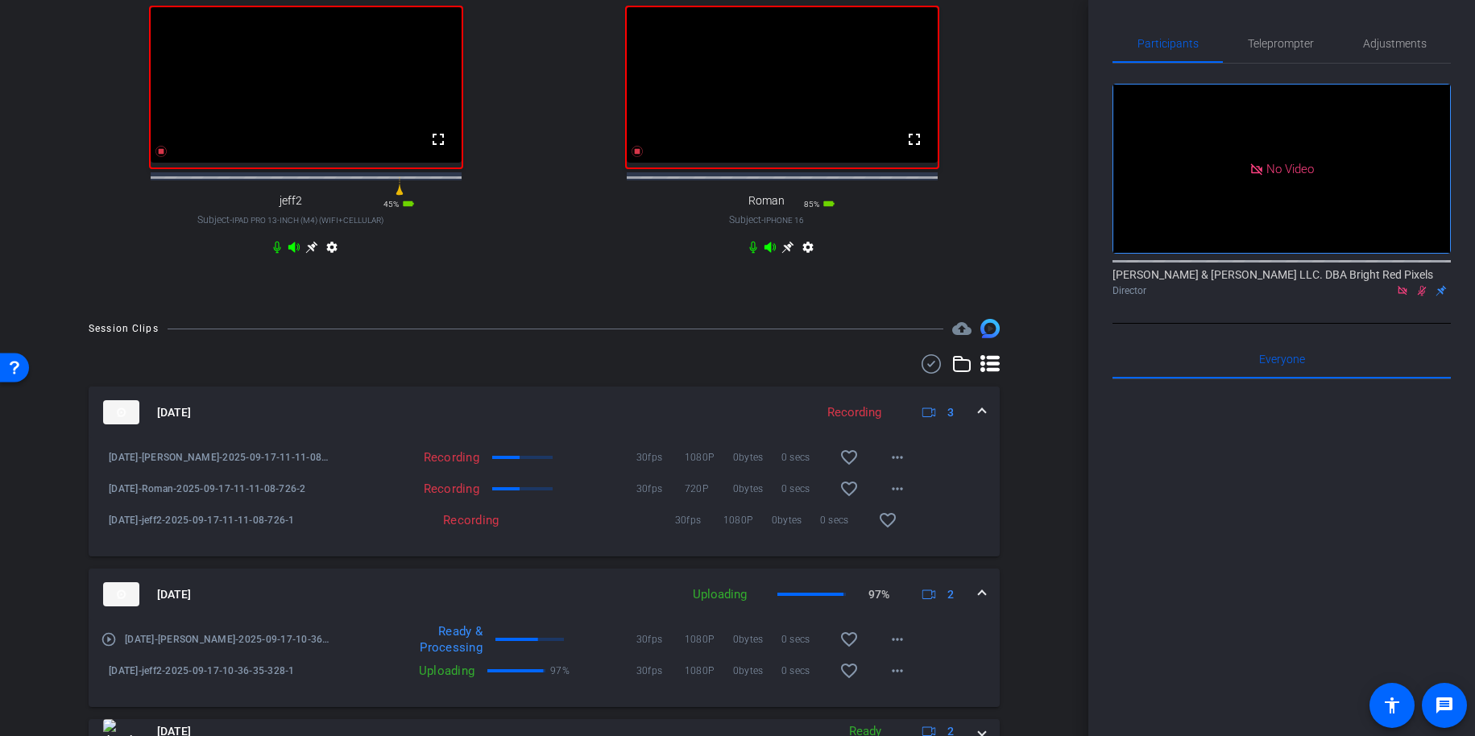
scroll to position [703, 0]
click at [975, 609] on div "Sep 17, 2025 Uploading 97% 2" at bounding box center [541, 597] width 876 height 24
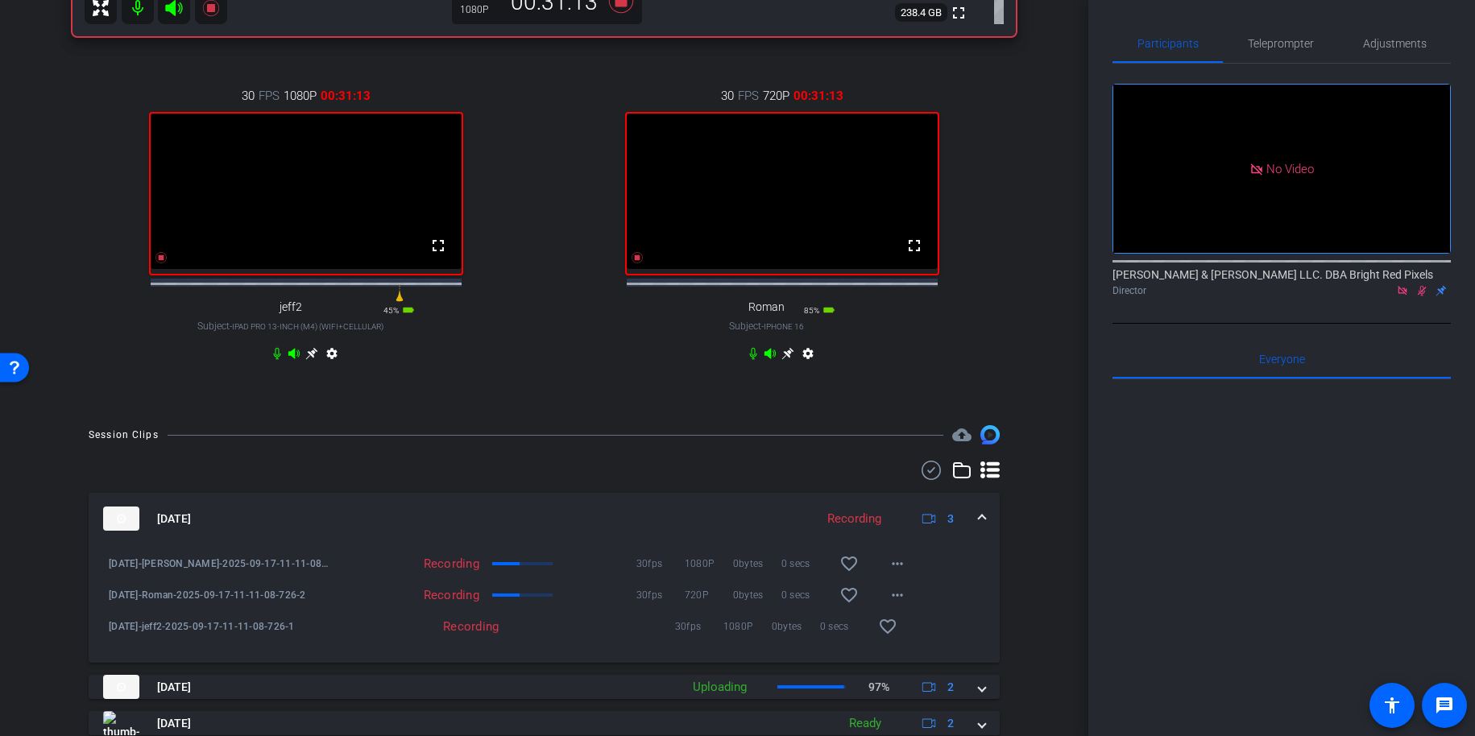
scroll to position [590, 0]
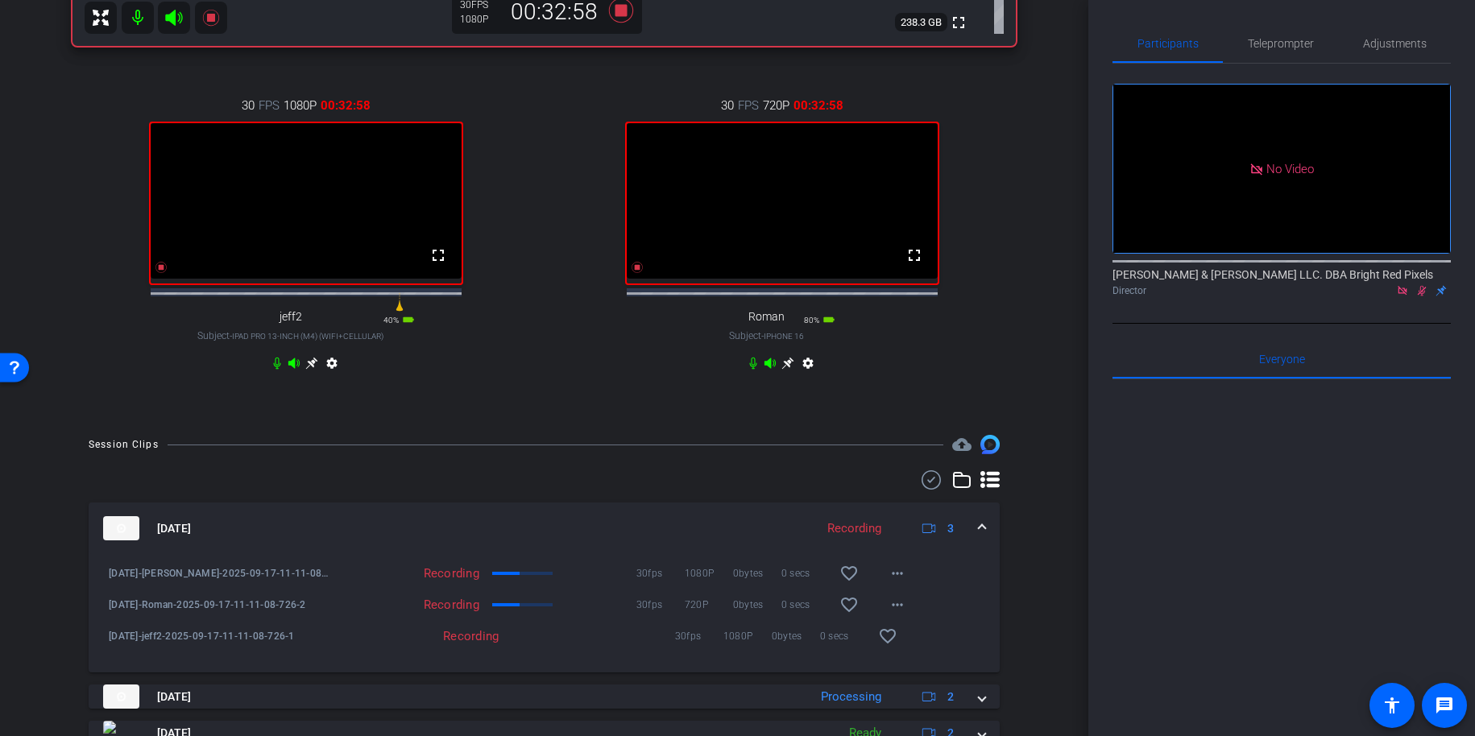
click at [636, 436] on div "arrow_back 9.17.25 Back to project Send invite account_box grid_on settings inf…" at bounding box center [544, 368] width 1089 height 736
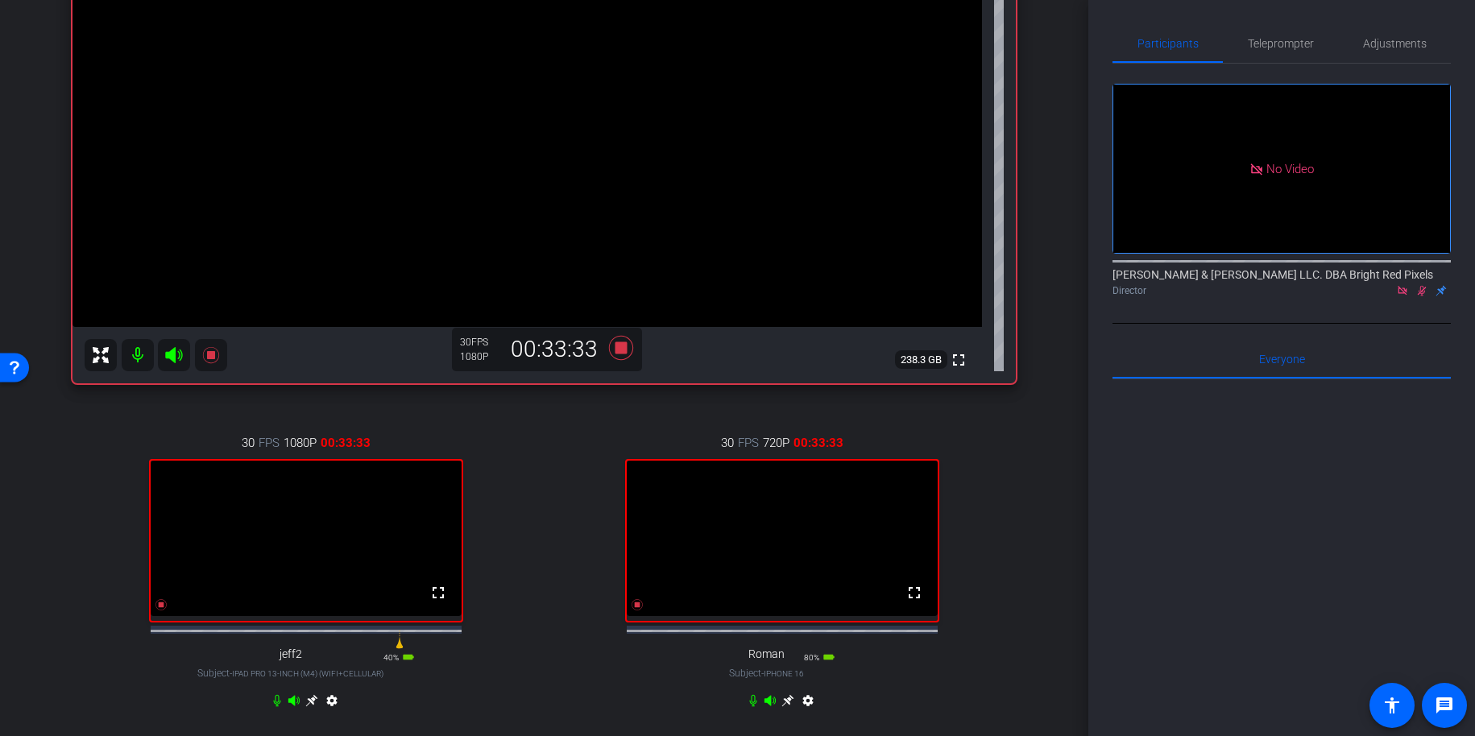
scroll to position [246, 0]
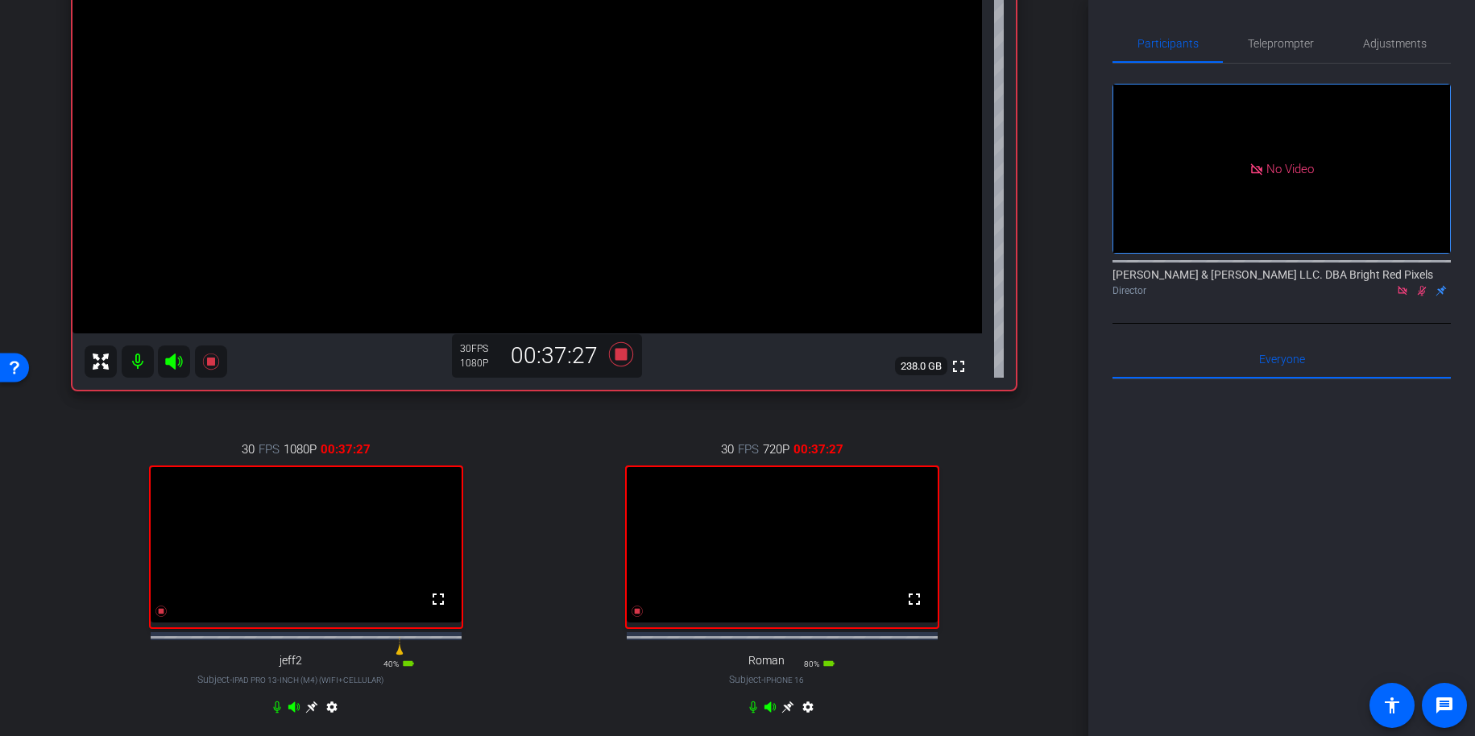
click at [544, 486] on div "30 FPS 1080P 00:37:27 fullscreen jeff2 Subject - iPad Pro 13-inch (M4) (WiFi+Ce…" at bounding box center [545, 580] width 944 height 333
click at [620, 355] on icon at bounding box center [620, 354] width 24 height 24
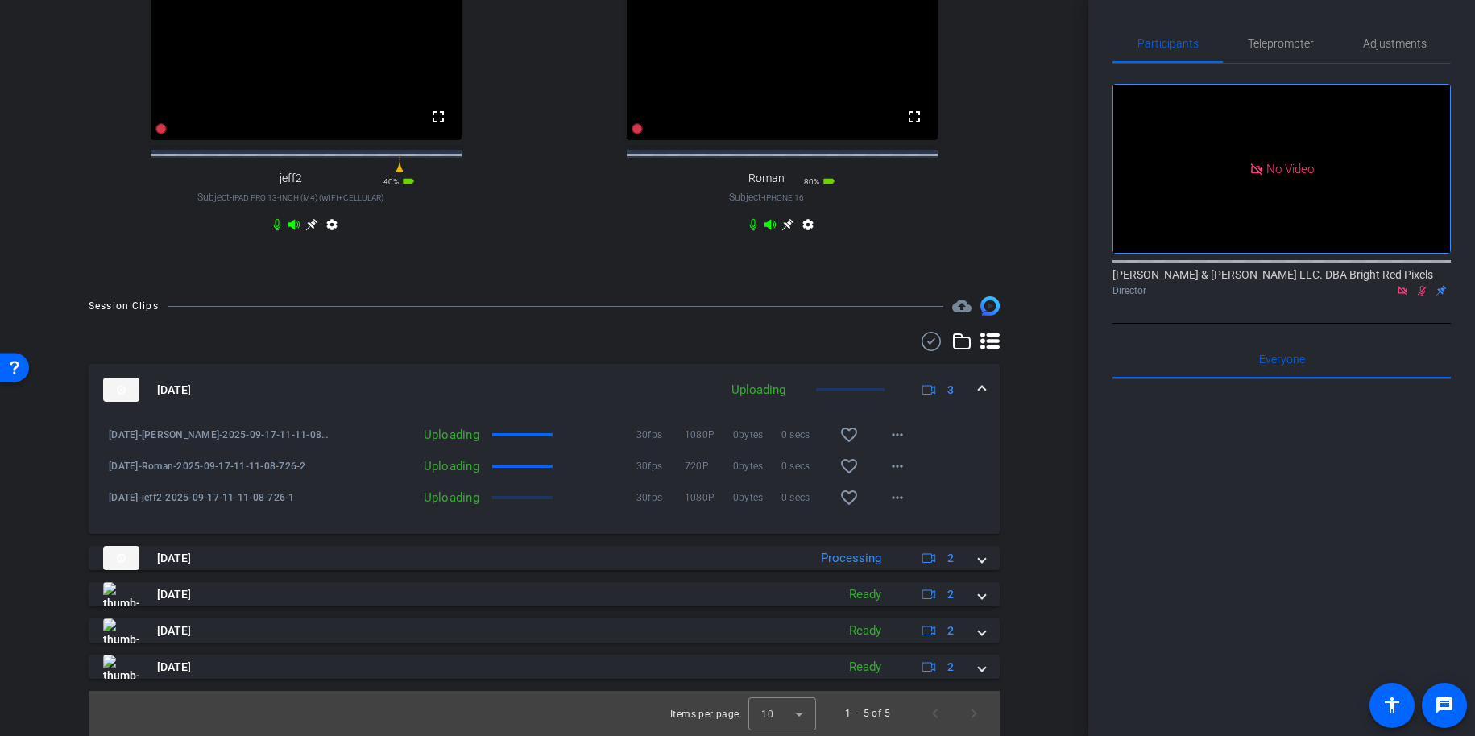
scroll to position [743, 0]
click at [977, 723] on span "Next page" at bounding box center [974, 714] width 39 height 39
click at [931, 720] on span "Previous page" at bounding box center [935, 714] width 39 height 39
click at [974, 717] on span "Next page" at bounding box center [974, 714] width 39 height 39
click at [943, 716] on span "Previous page" at bounding box center [935, 714] width 39 height 39
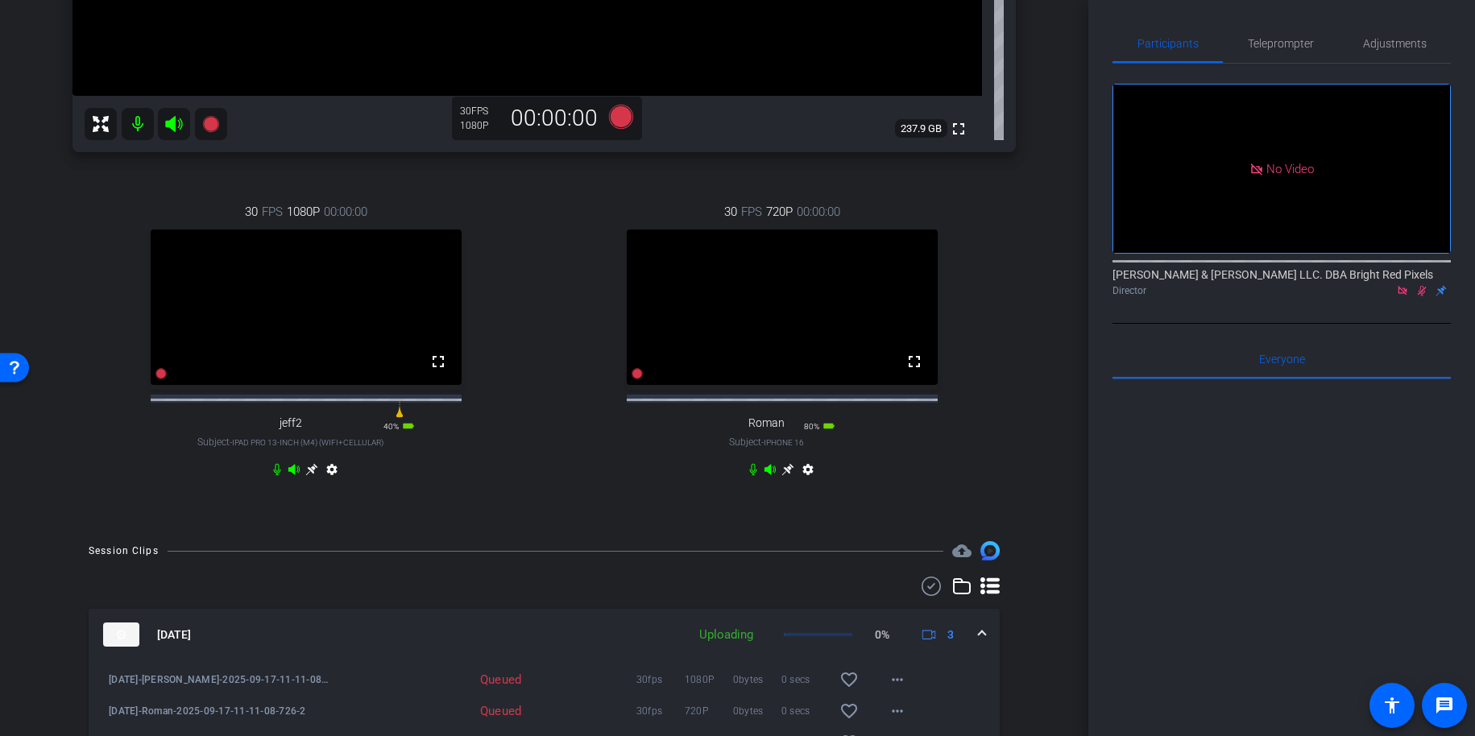
scroll to position [219, 0]
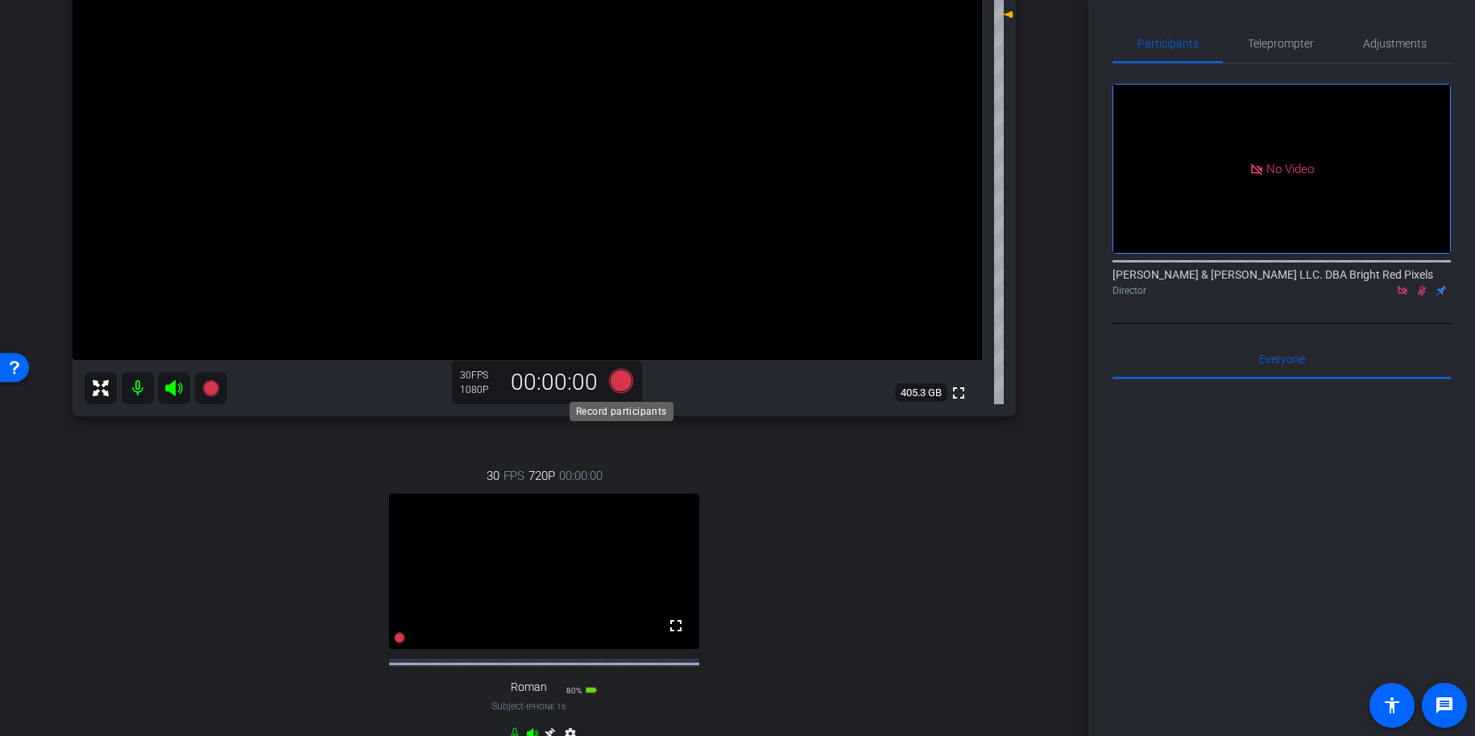
click at [616, 381] on icon at bounding box center [620, 381] width 24 height 24
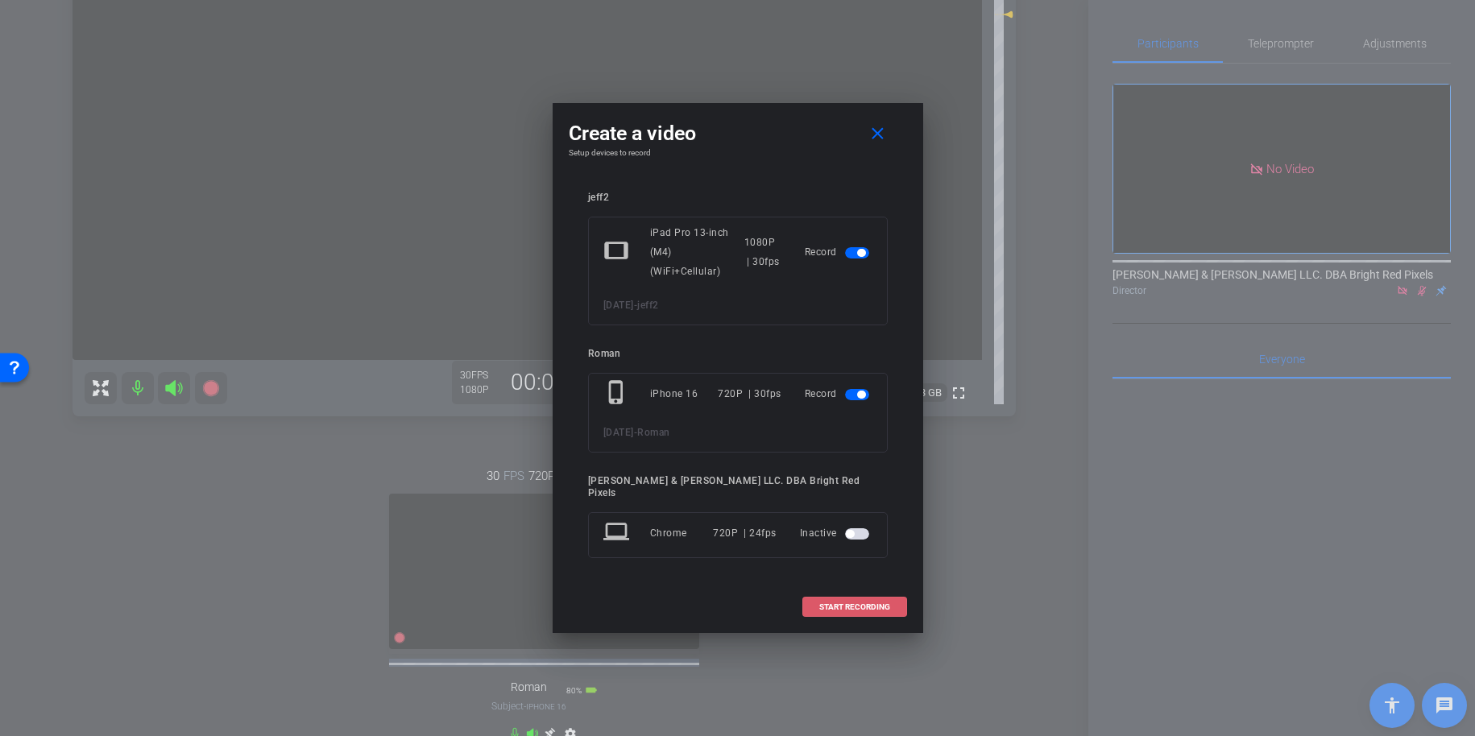
click at [885, 603] on span "START RECORDING" at bounding box center [854, 607] width 71 height 8
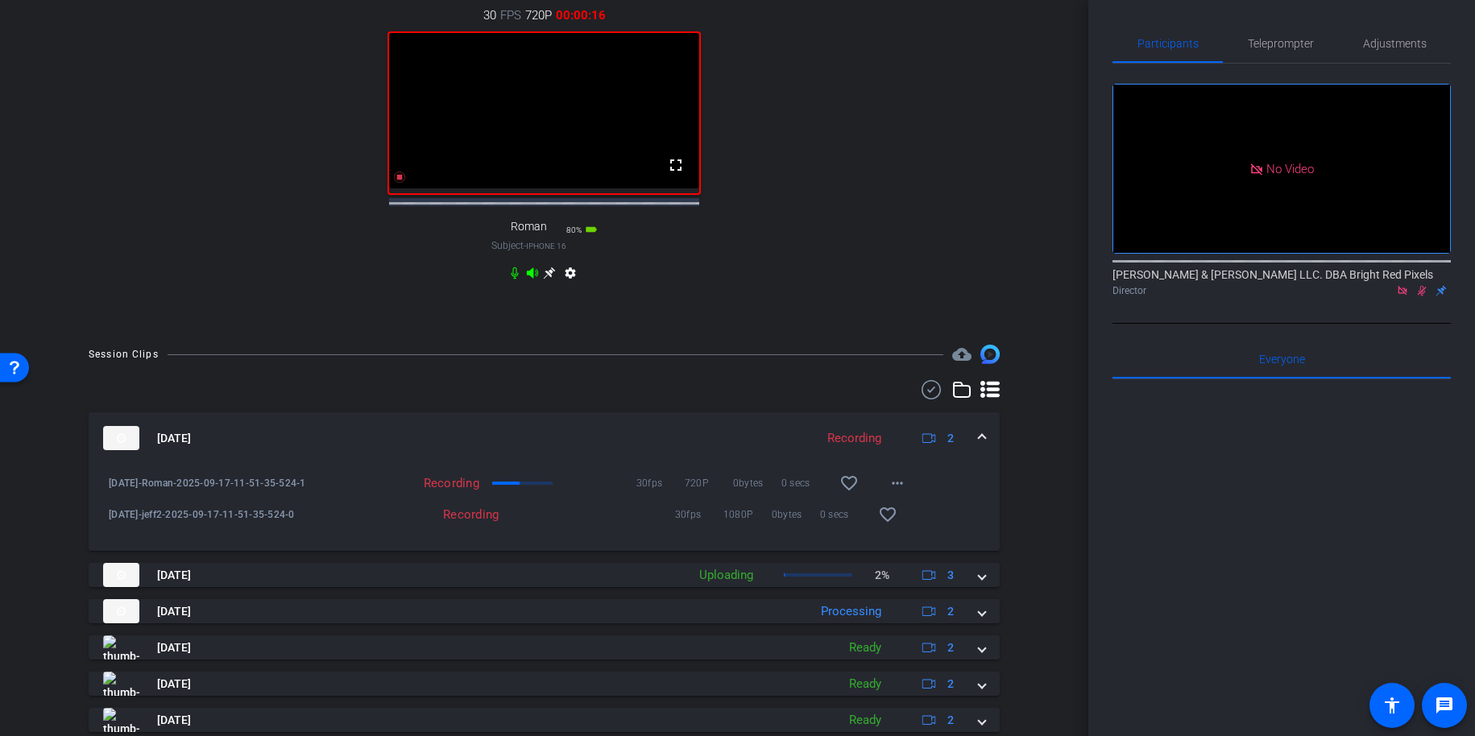
scroll to position [710, 0]
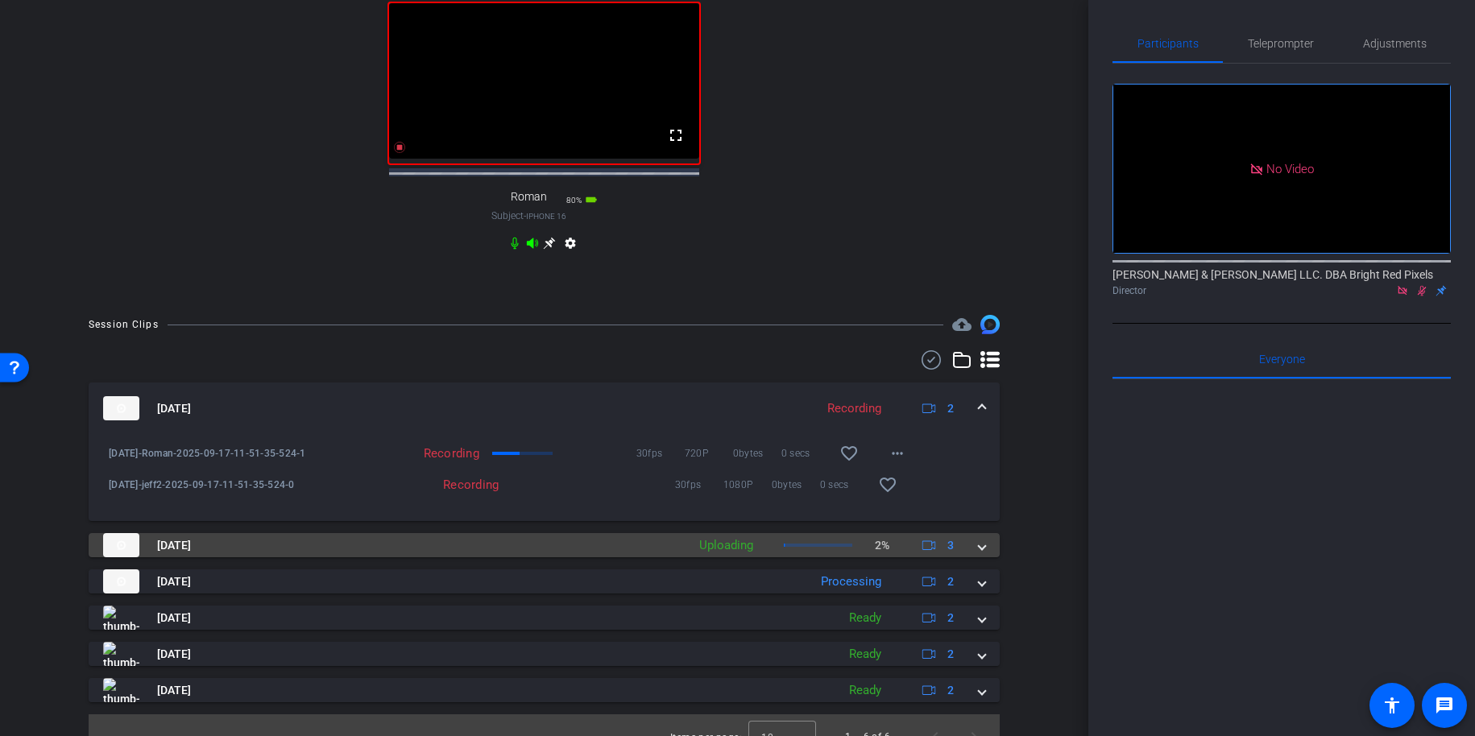
click at [983, 554] on span at bounding box center [982, 545] width 6 height 17
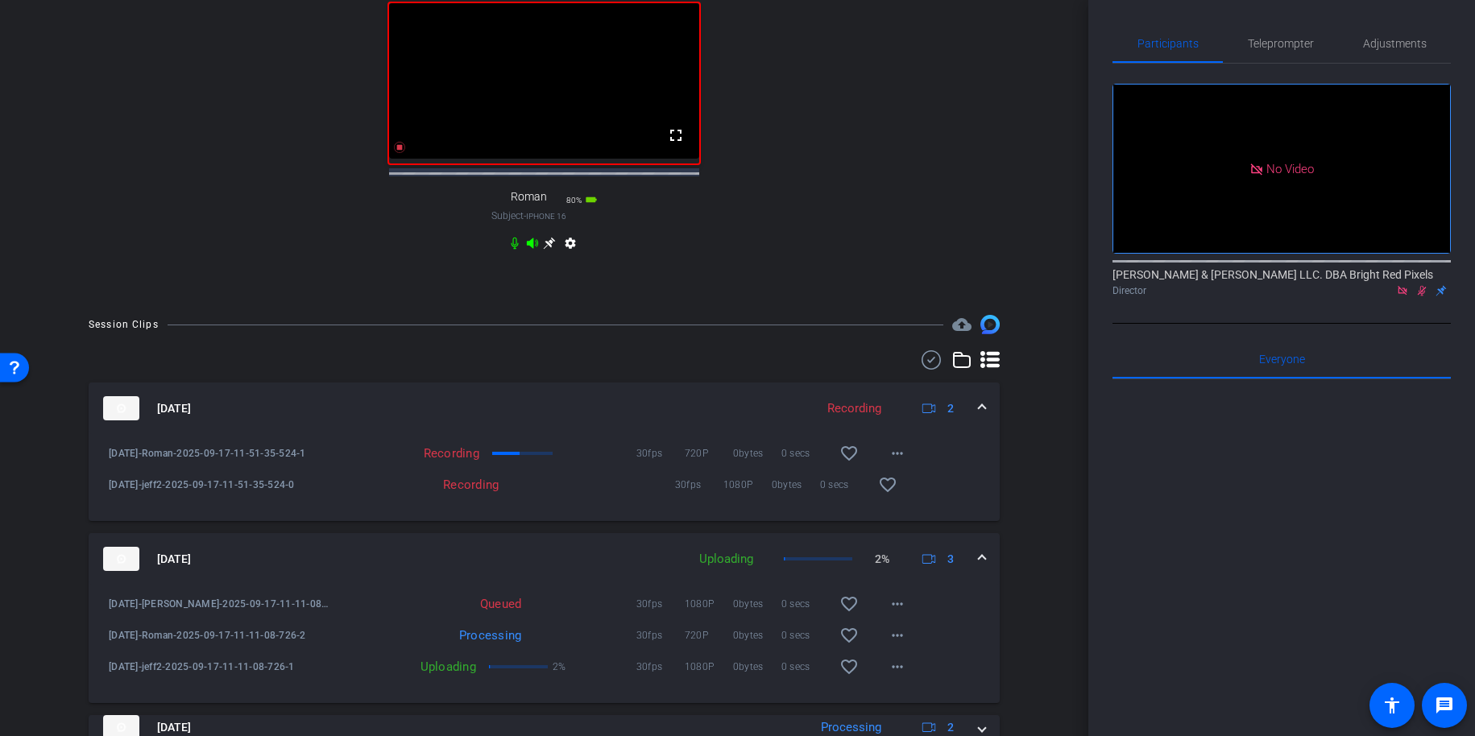
click at [984, 567] on span at bounding box center [982, 559] width 6 height 17
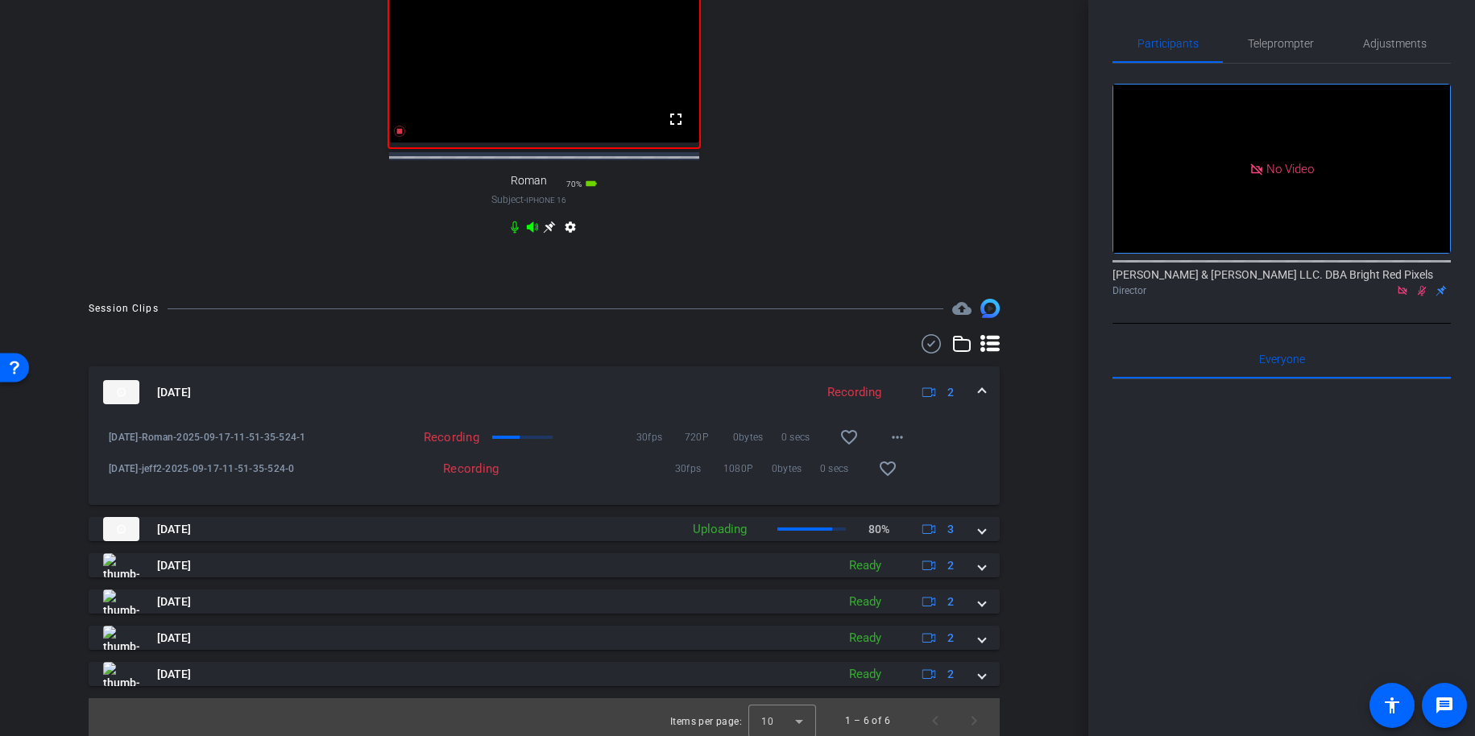
scroll to position [744, 0]
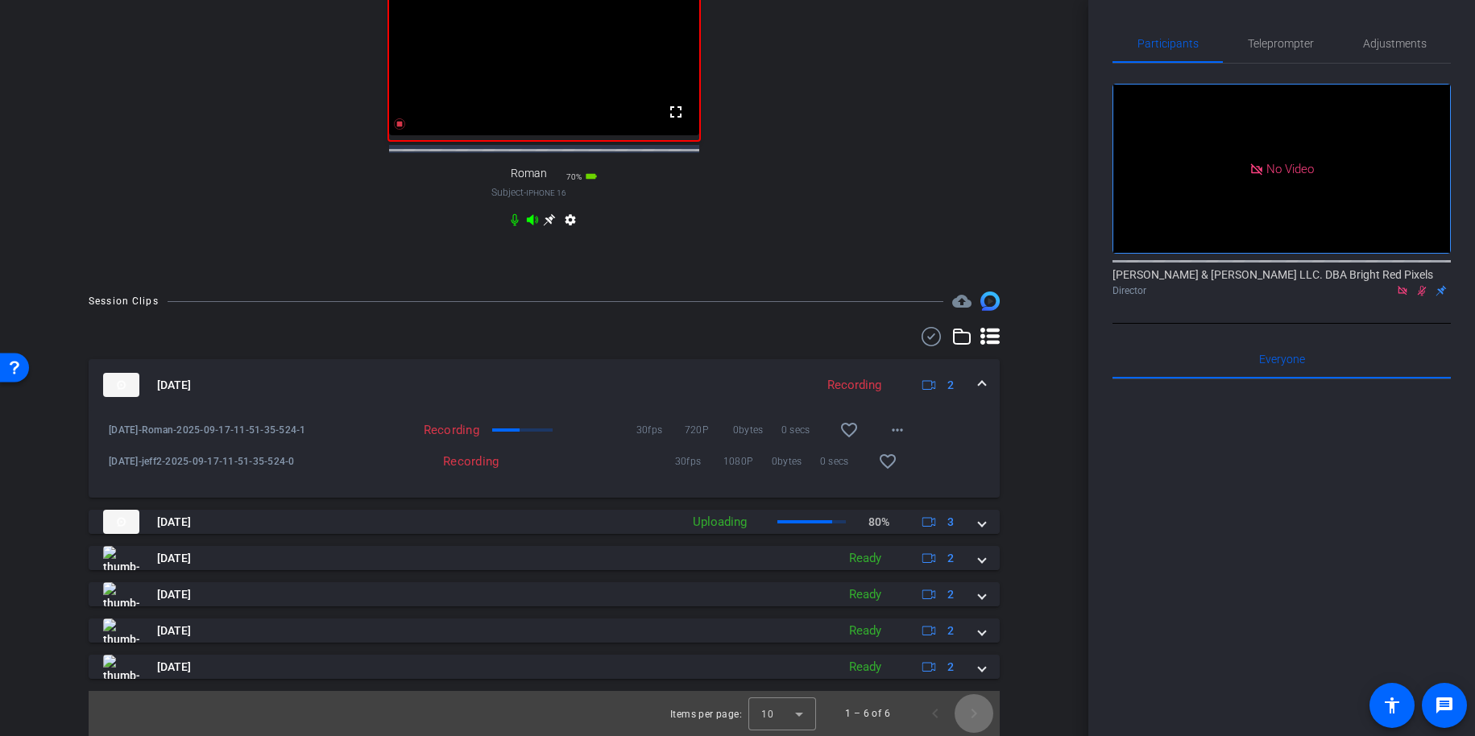
click at [977, 713] on span "Next page" at bounding box center [974, 714] width 39 height 39
click at [1035, 659] on div "Session Clips cloud_upload Sep 17, 2025 Recording 2 9.17.25-Roman-2025-09-17-11…" at bounding box center [544, 514] width 1008 height 445
click at [1043, 447] on div "Session Clips cloud_upload Sep 17, 2025 Recording 2 9.17.25-Roman-2025-09-17-11…" at bounding box center [544, 514] width 1008 height 445
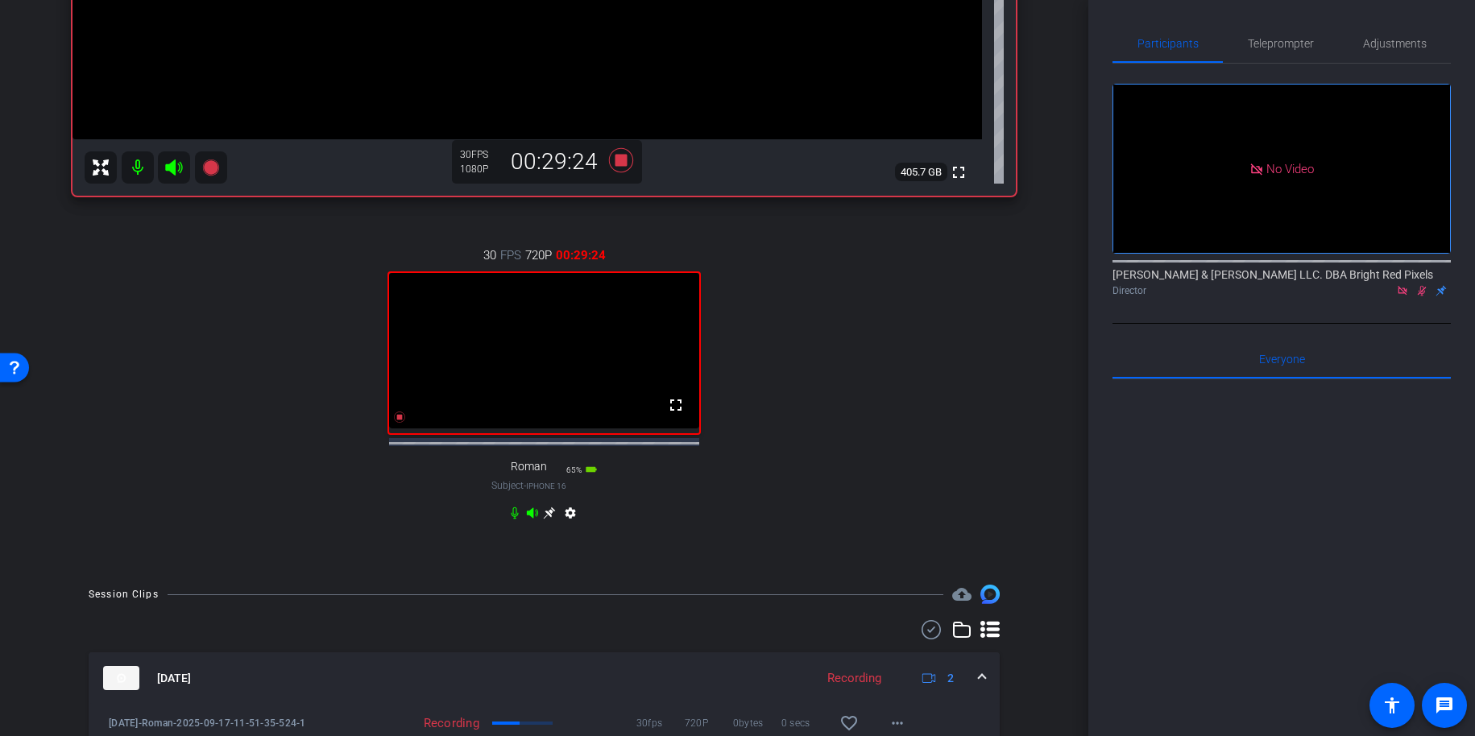
scroll to position [416, 0]
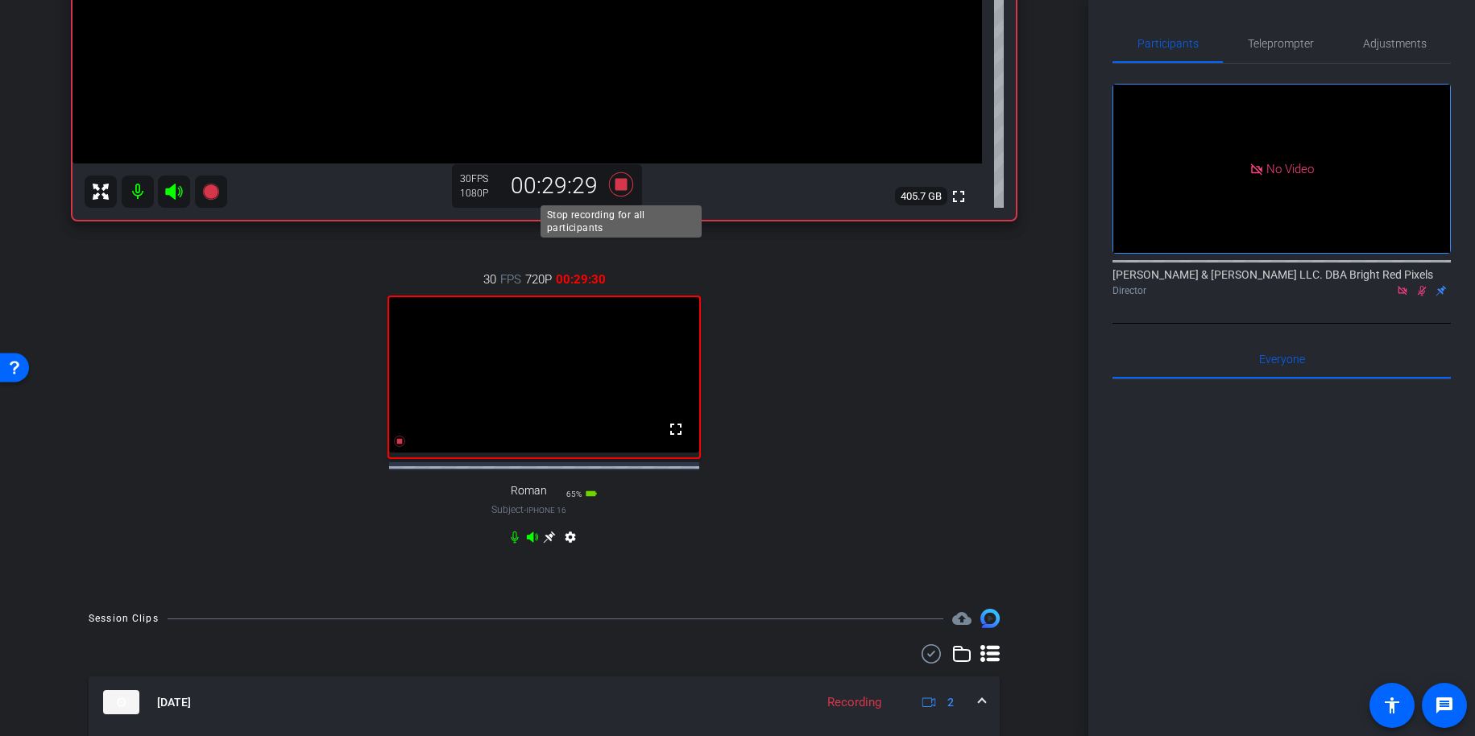
click at [624, 189] on icon at bounding box center [620, 184] width 24 height 24
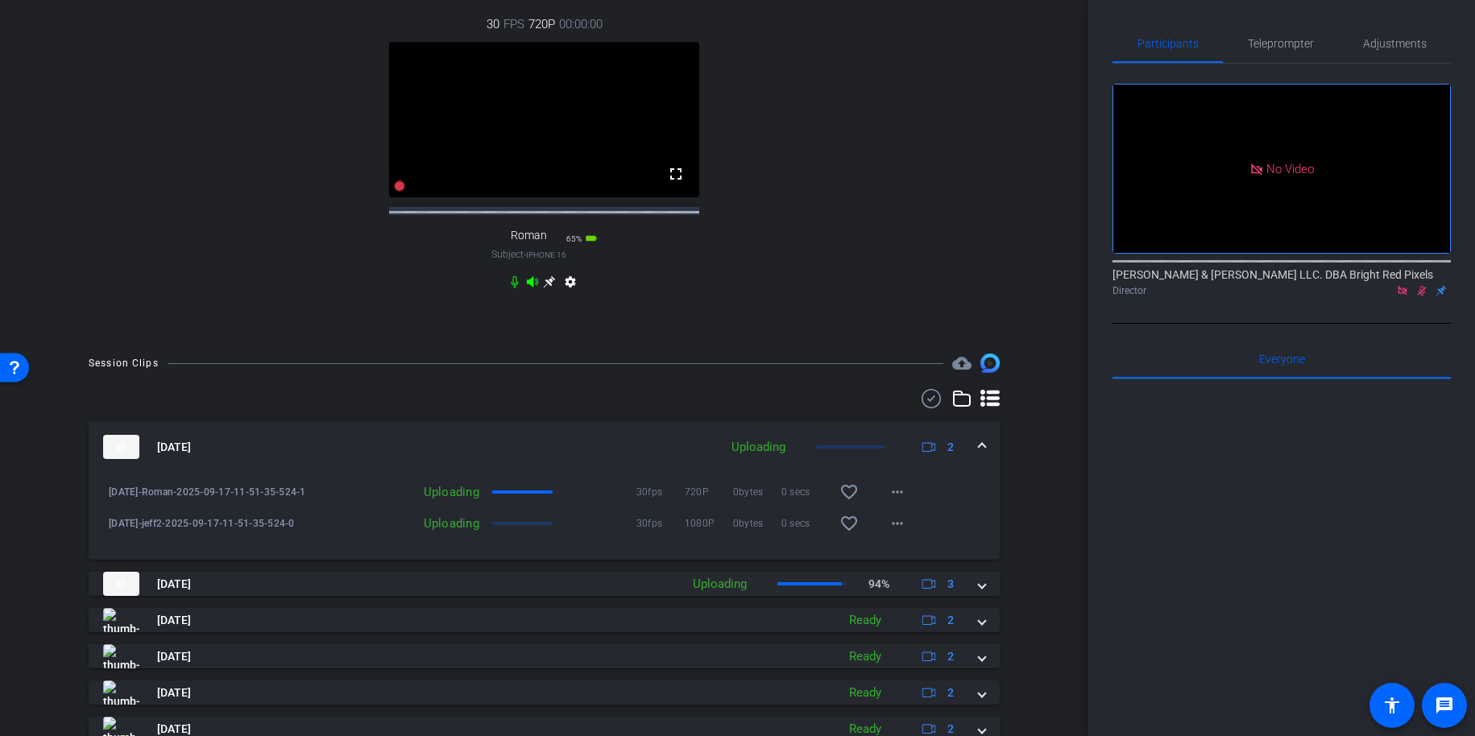
scroll to position [748, 0]
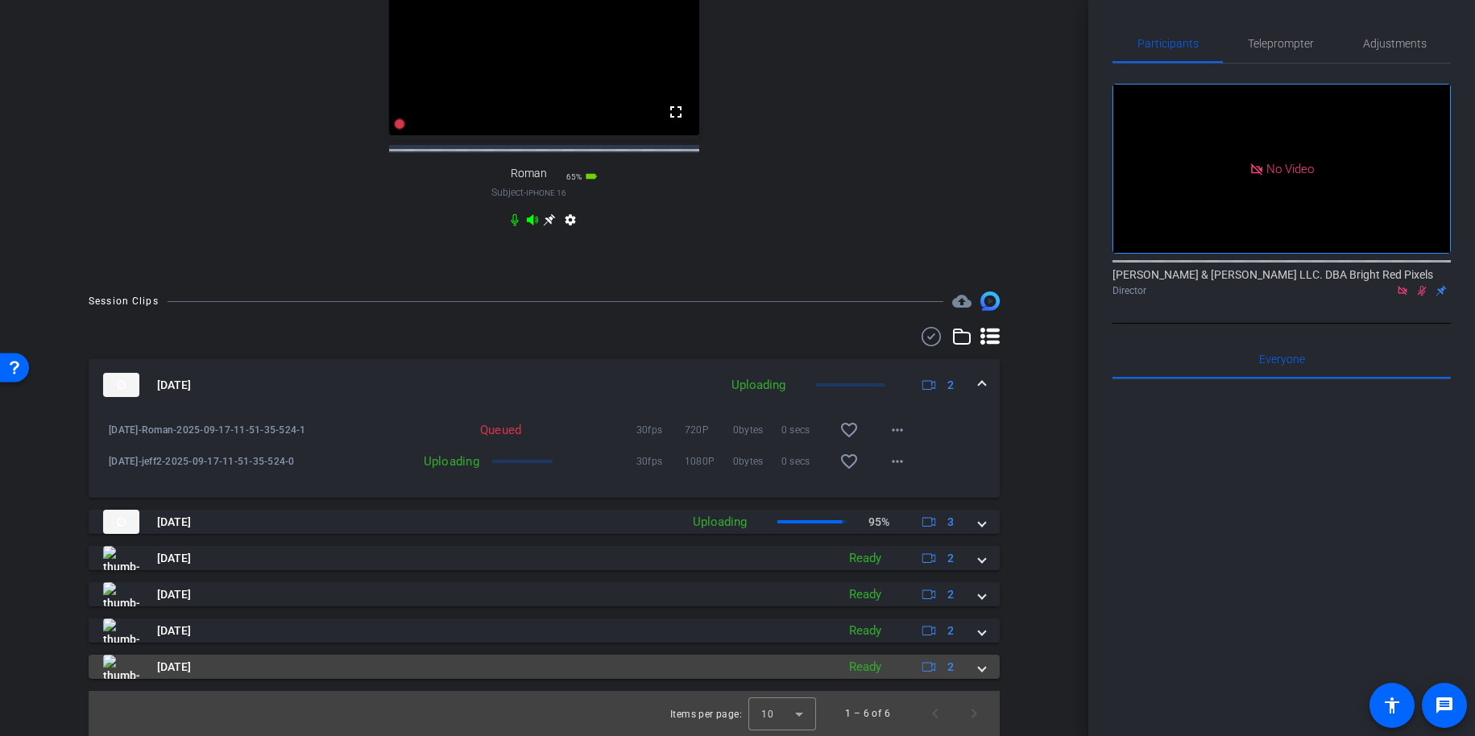
click at [984, 667] on span at bounding box center [982, 667] width 6 height 17
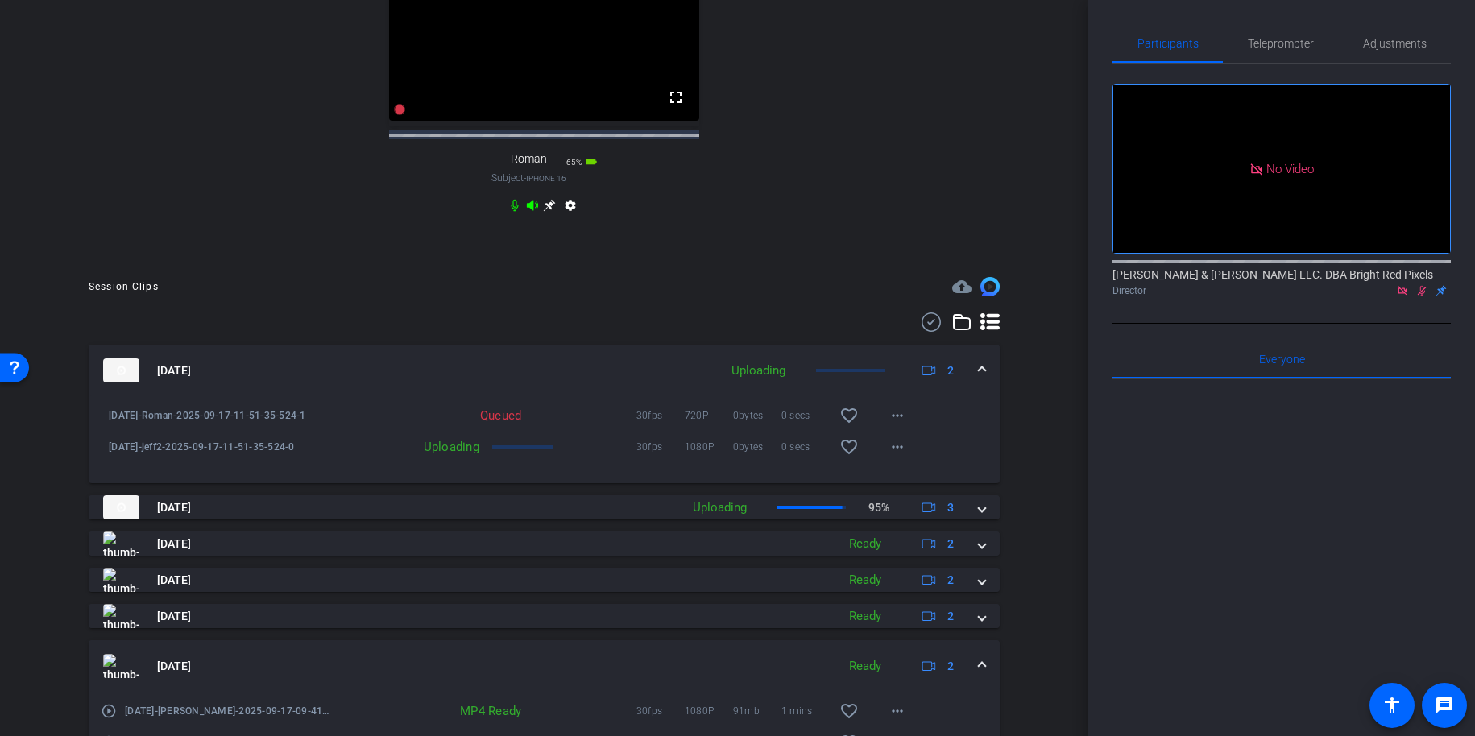
scroll to position [862, 0]
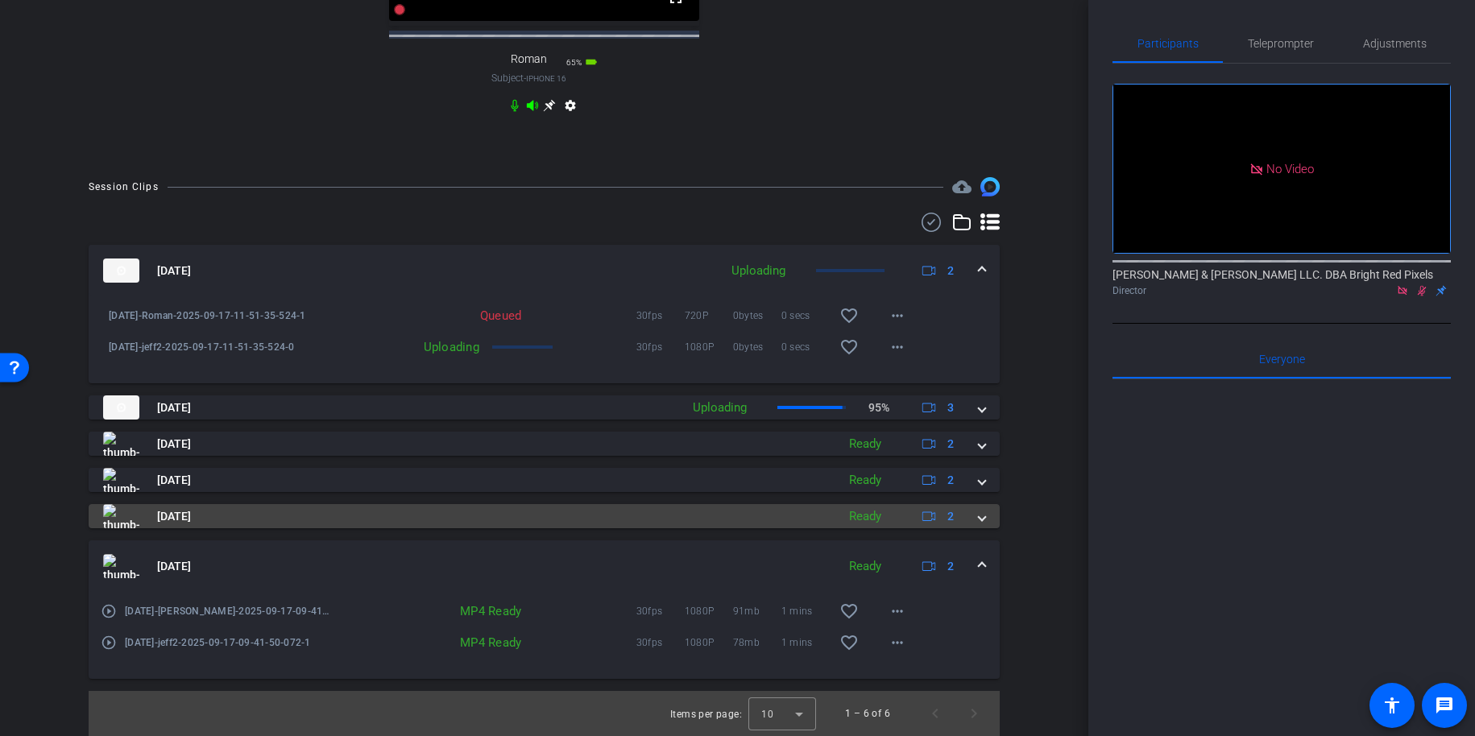
click at [981, 521] on span at bounding box center [982, 516] width 6 height 17
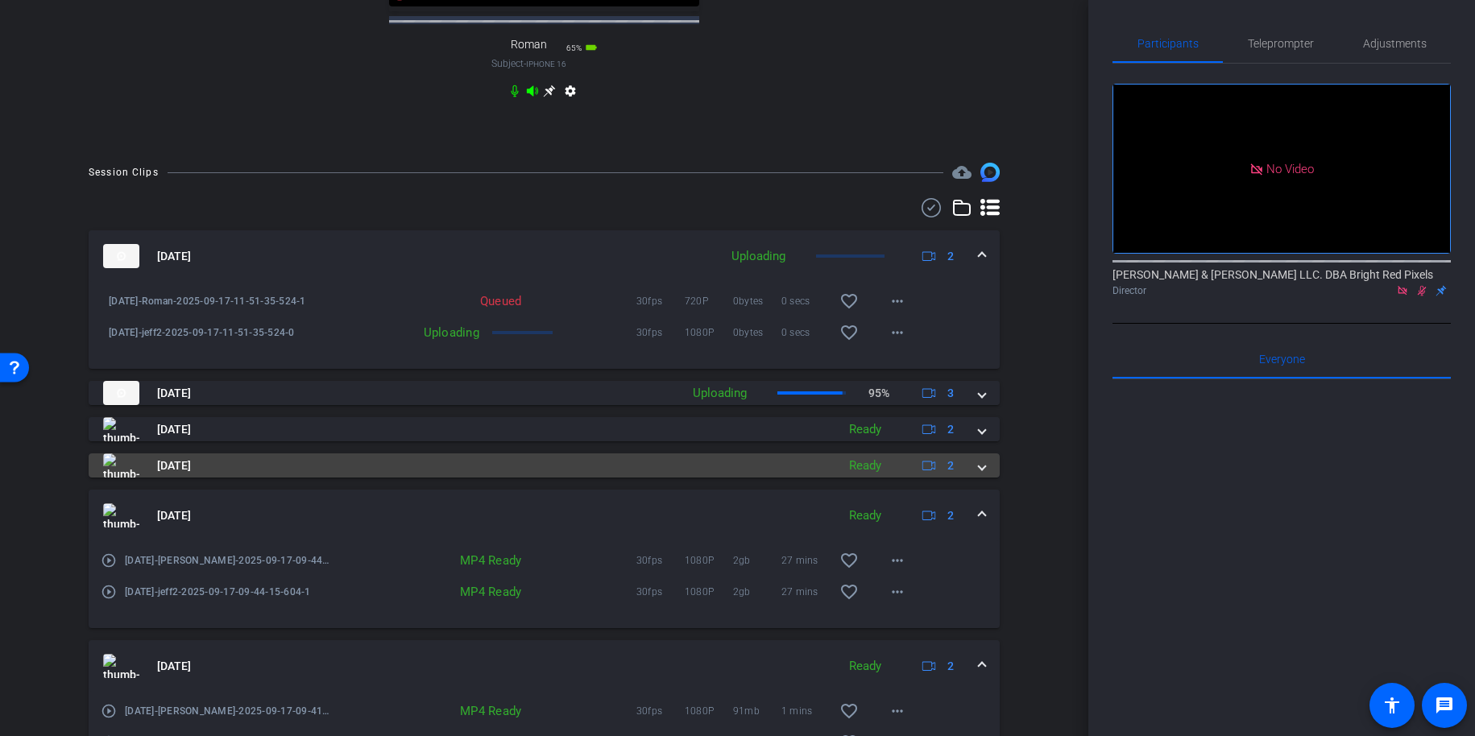
click at [985, 478] on mat-expansion-panel-header "Sep 17, 2025 Ready 2" at bounding box center [544, 466] width 911 height 24
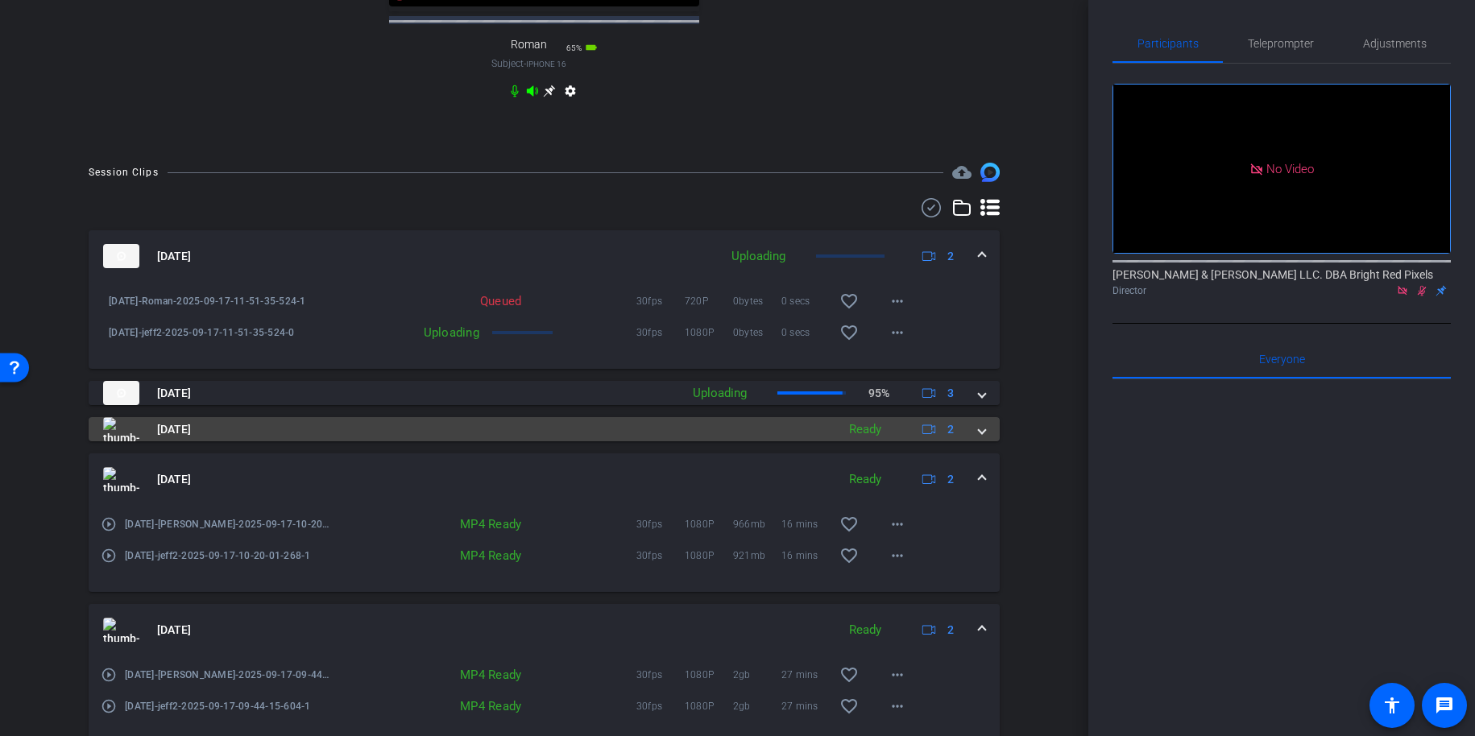
click at [977, 442] on div "Sep 17, 2025 Ready 2" at bounding box center [541, 429] width 876 height 24
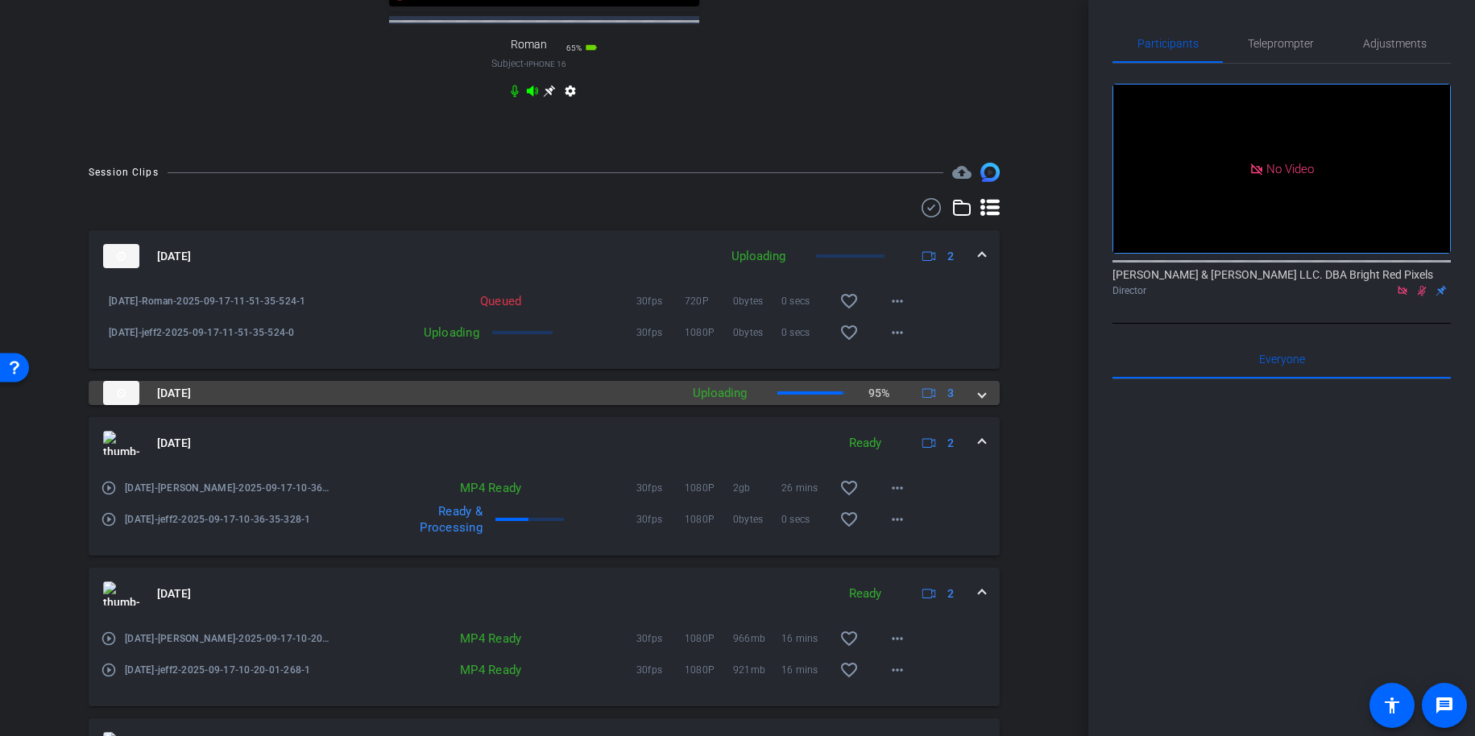
click at [974, 405] on div "Sep 17, 2025 Uploading 95% 3" at bounding box center [541, 393] width 876 height 24
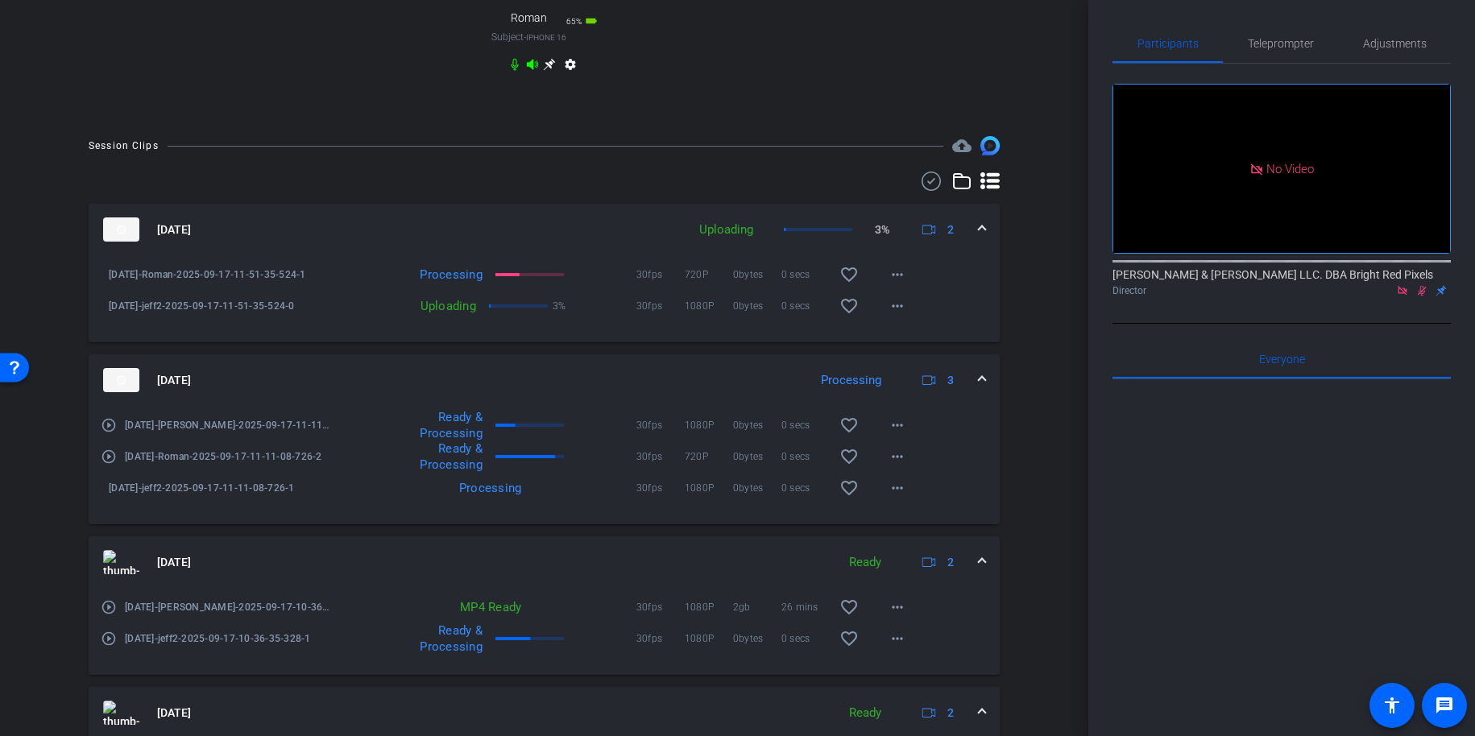
scroll to position [884, 0]
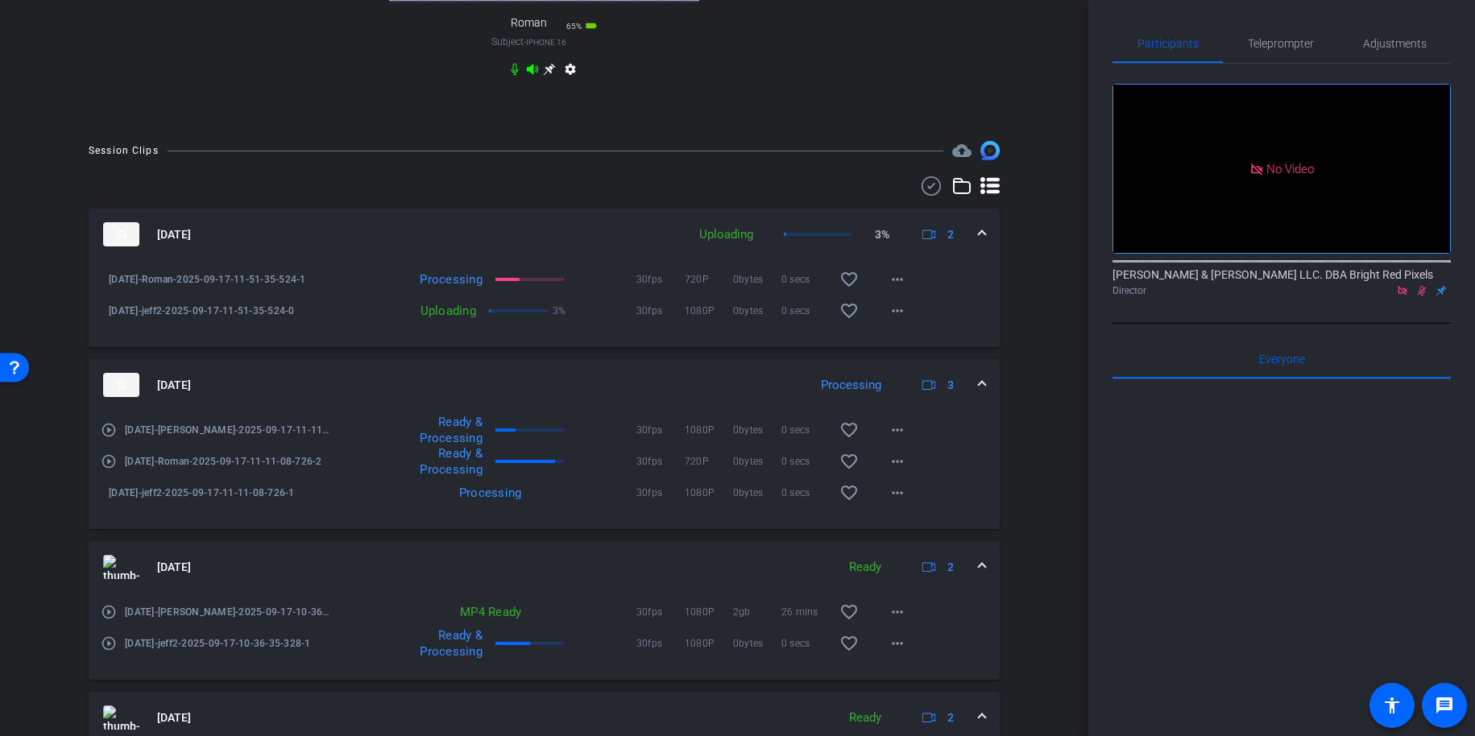
click at [1022, 483] on div "Session Clips cloud_upload Sep 17, 2025 Uploading 3% 2 9.17.25-Roman-2025-09-17…" at bounding box center [544, 665] width 1008 height 1048
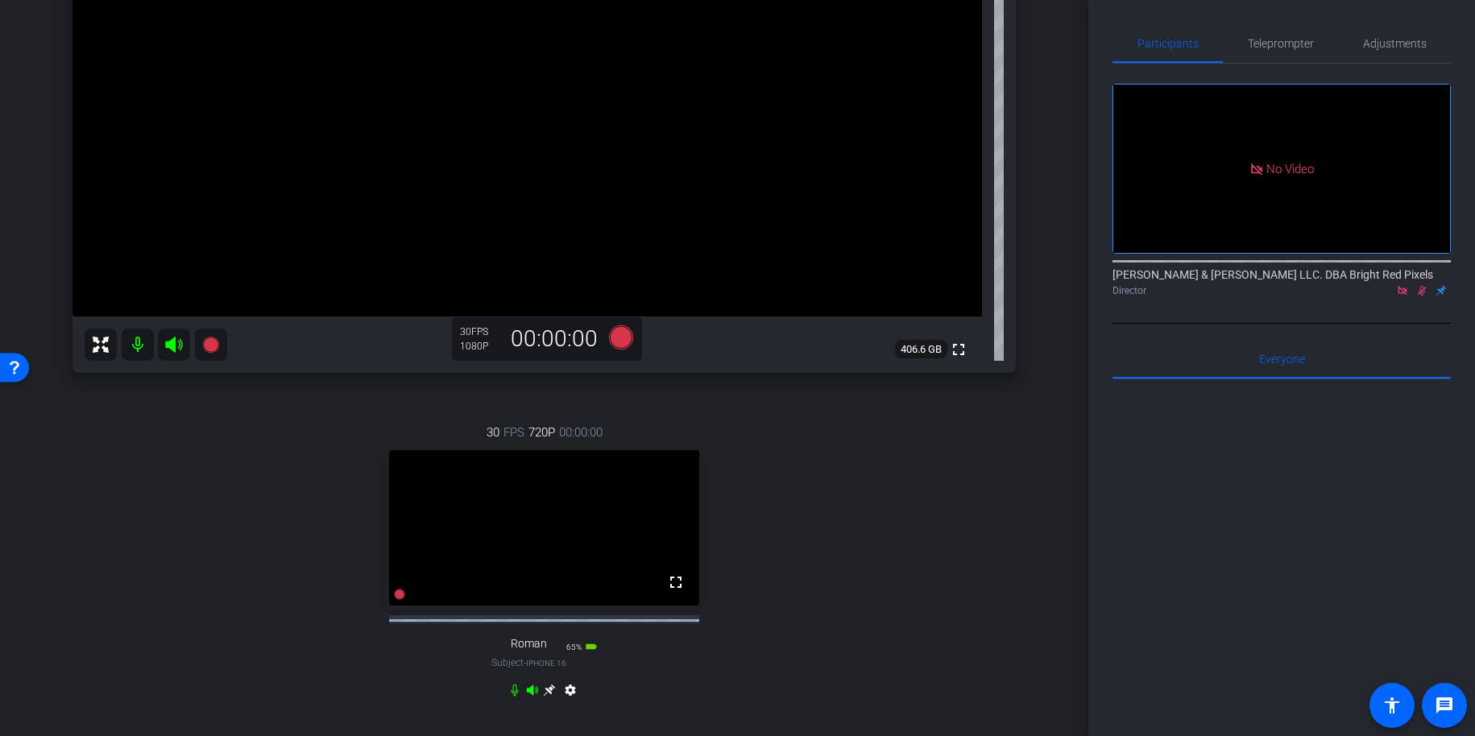
scroll to position [256, 0]
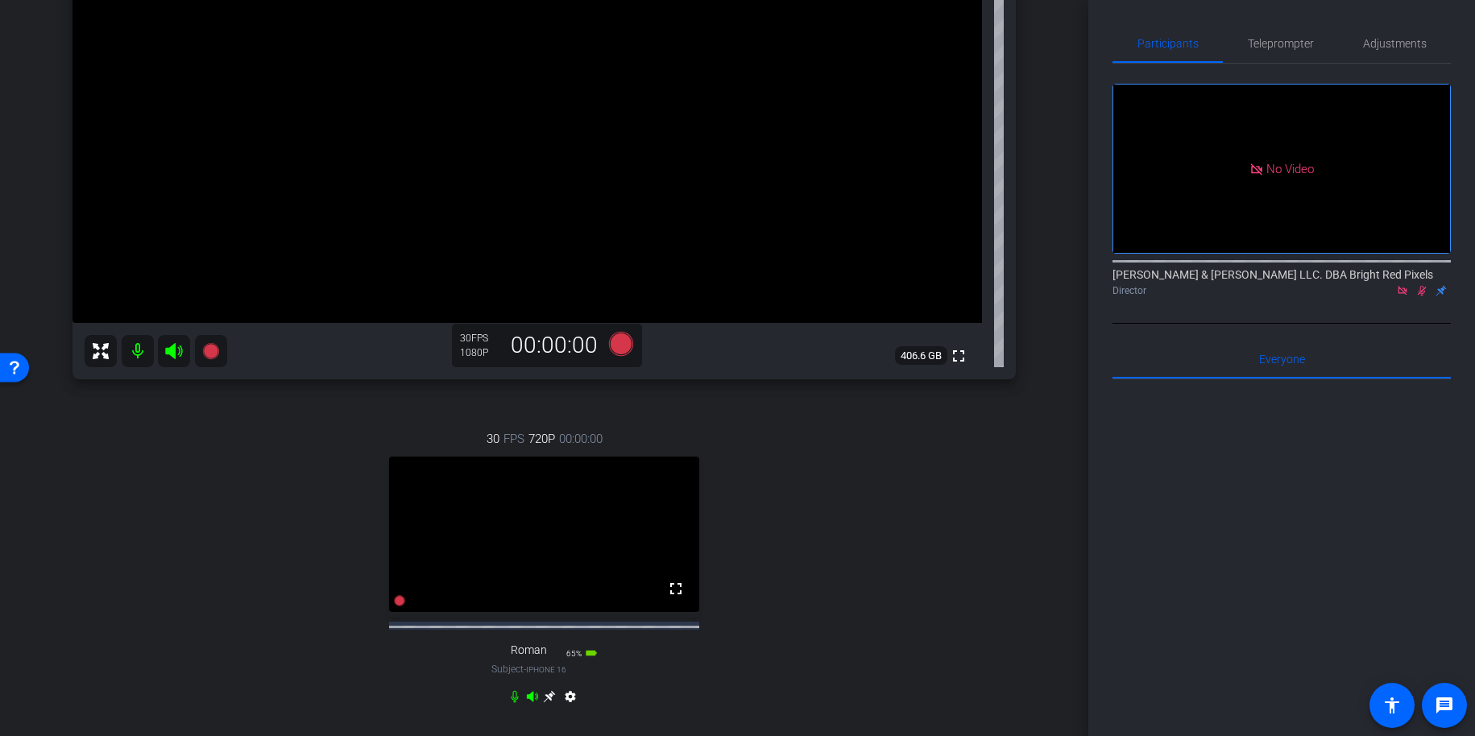
click at [1035, 443] on div "jeff2 iPad Pro 13-inch (M4) (WiFi+Cellular) info ROOM ID: 65774215 25% battery_…" at bounding box center [544, 282] width 1008 height 939
click at [1043, 446] on div "jeff2 iPad Pro 13-inch (M4) (WiFi+Cellular) info ROOM ID: 65774215 25% battery_…" at bounding box center [544, 283] width 1008 height 939
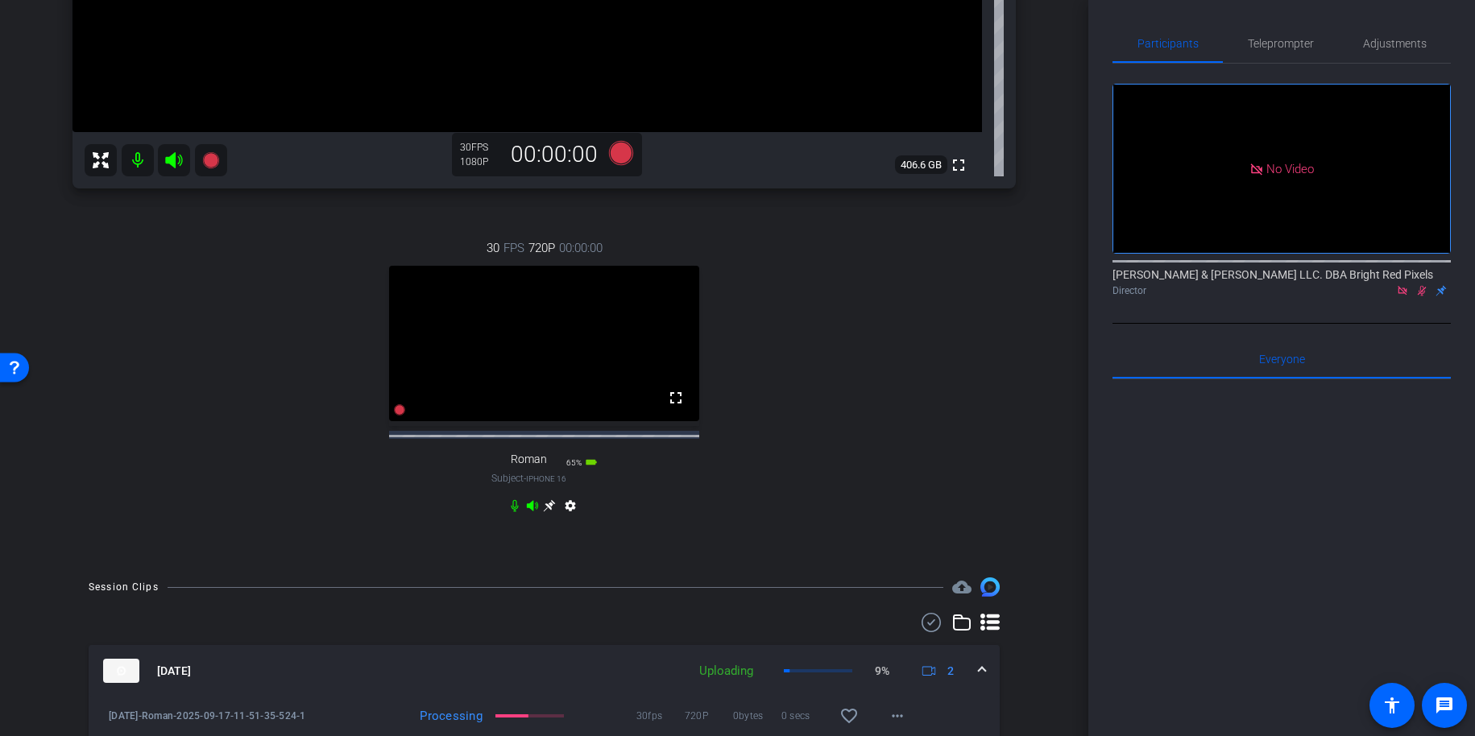
scroll to position [445, 0]
click at [139, 164] on mat-icon at bounding box center [138, 163] width 32 height 32
click at [172, 160] on icon at bounding box center [173, 163] width 17 height 16
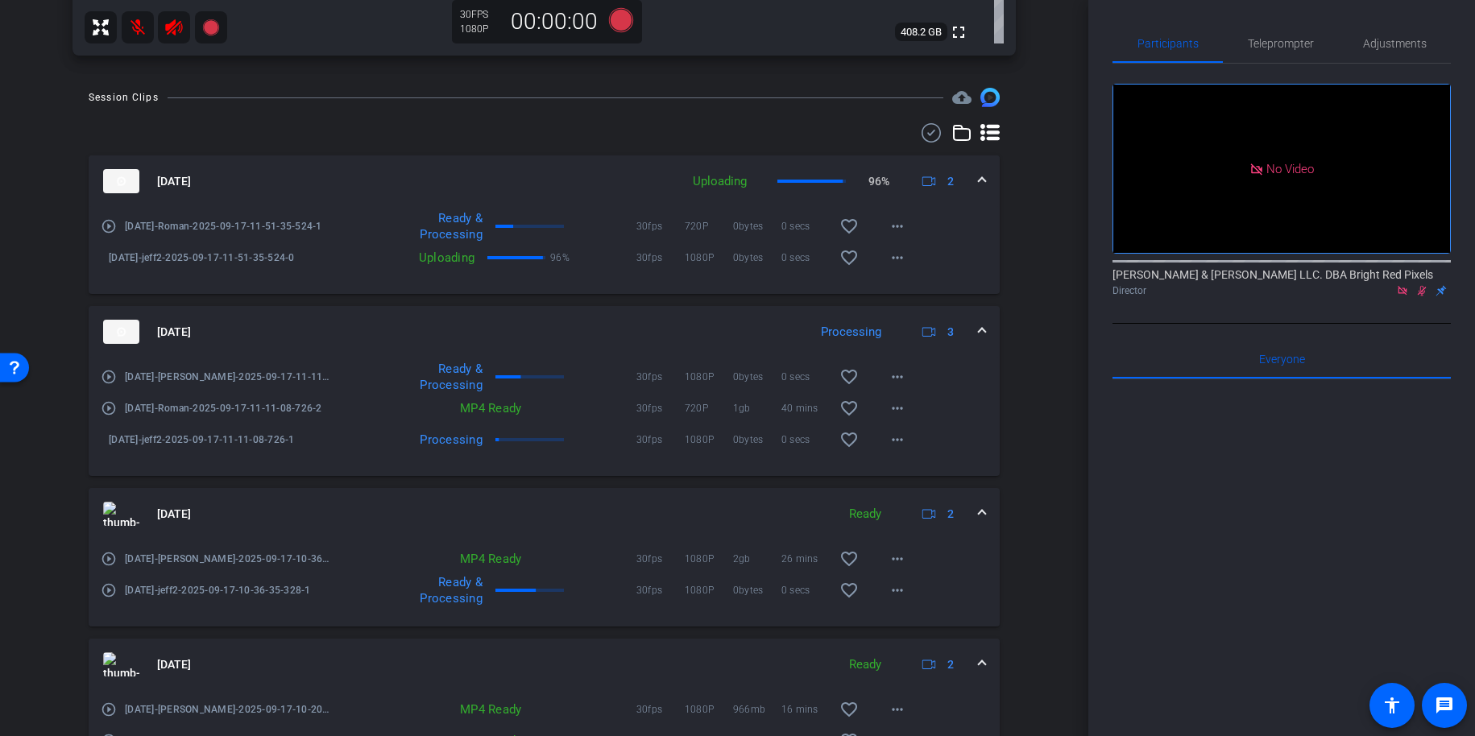
scroll to position [573, 0]
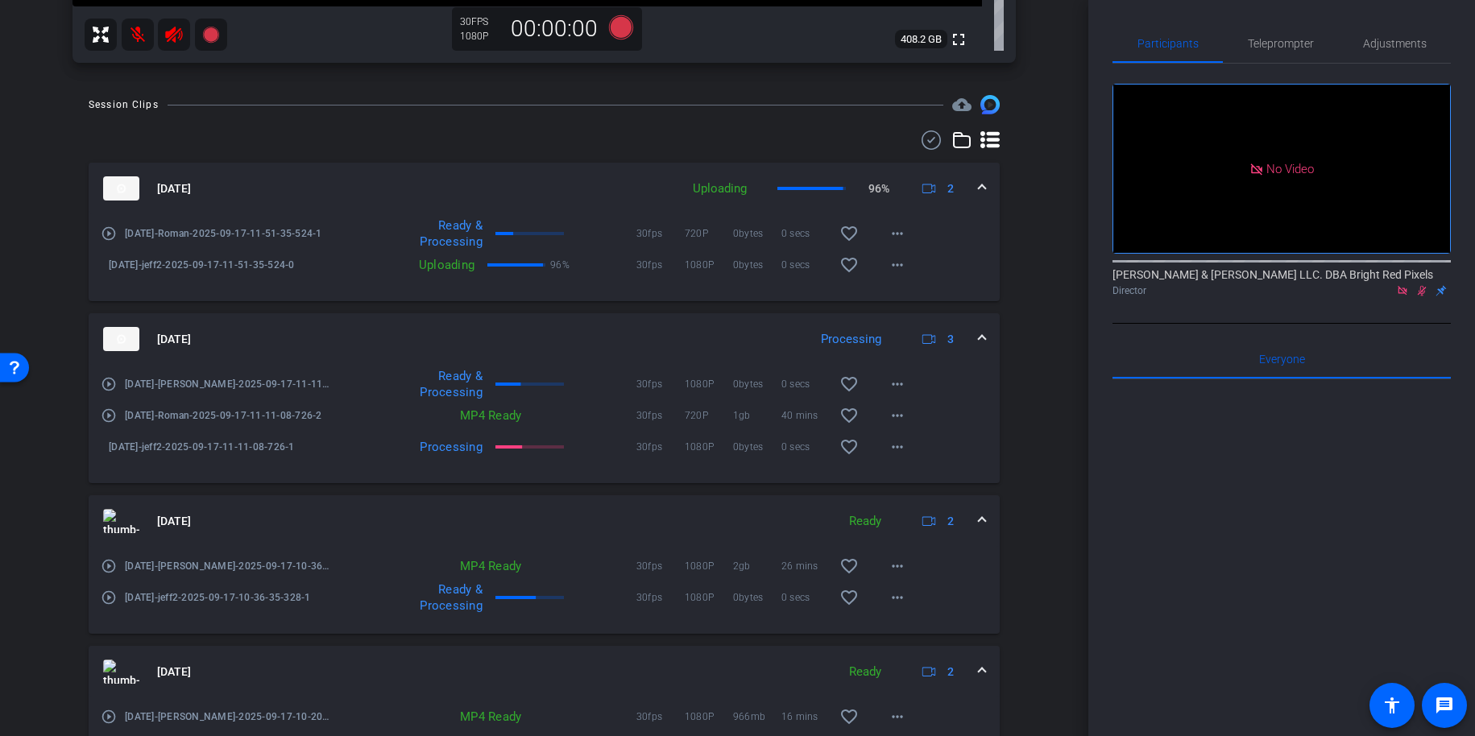
click at [56, 207] on div "Session Clips cloud_upload Sep 17, 2025 Uploading 96% 2 play_circle_outline 9.1…" at bounding box center [544, 619] width 1008 height 1048
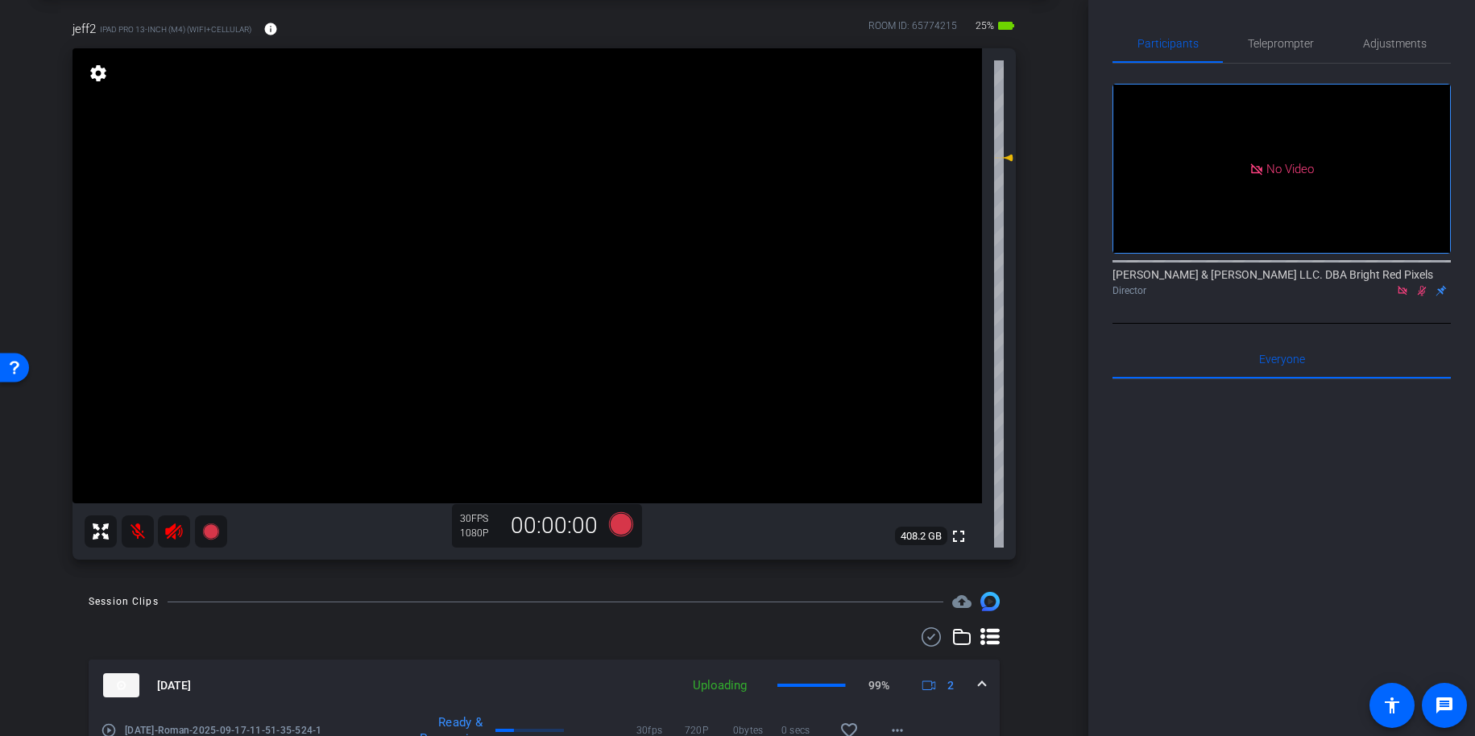
scroll to position [0, 0]
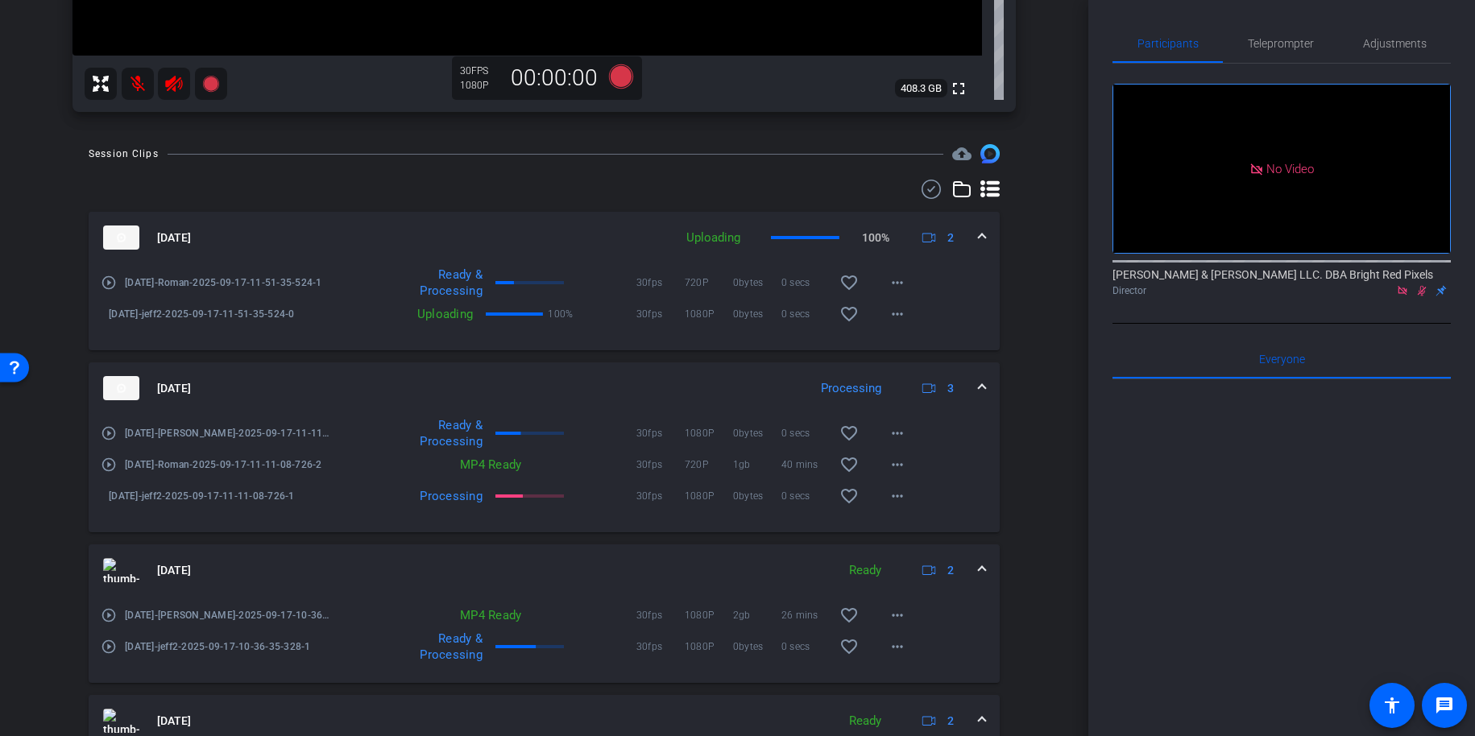
click at [44, 271] on div "Session Clips cloud_upload Sep 17, 2025 Uploading 100% 2 play_circle_outline 9.…" at bounding box center [544, 668] width 1008 height 1048
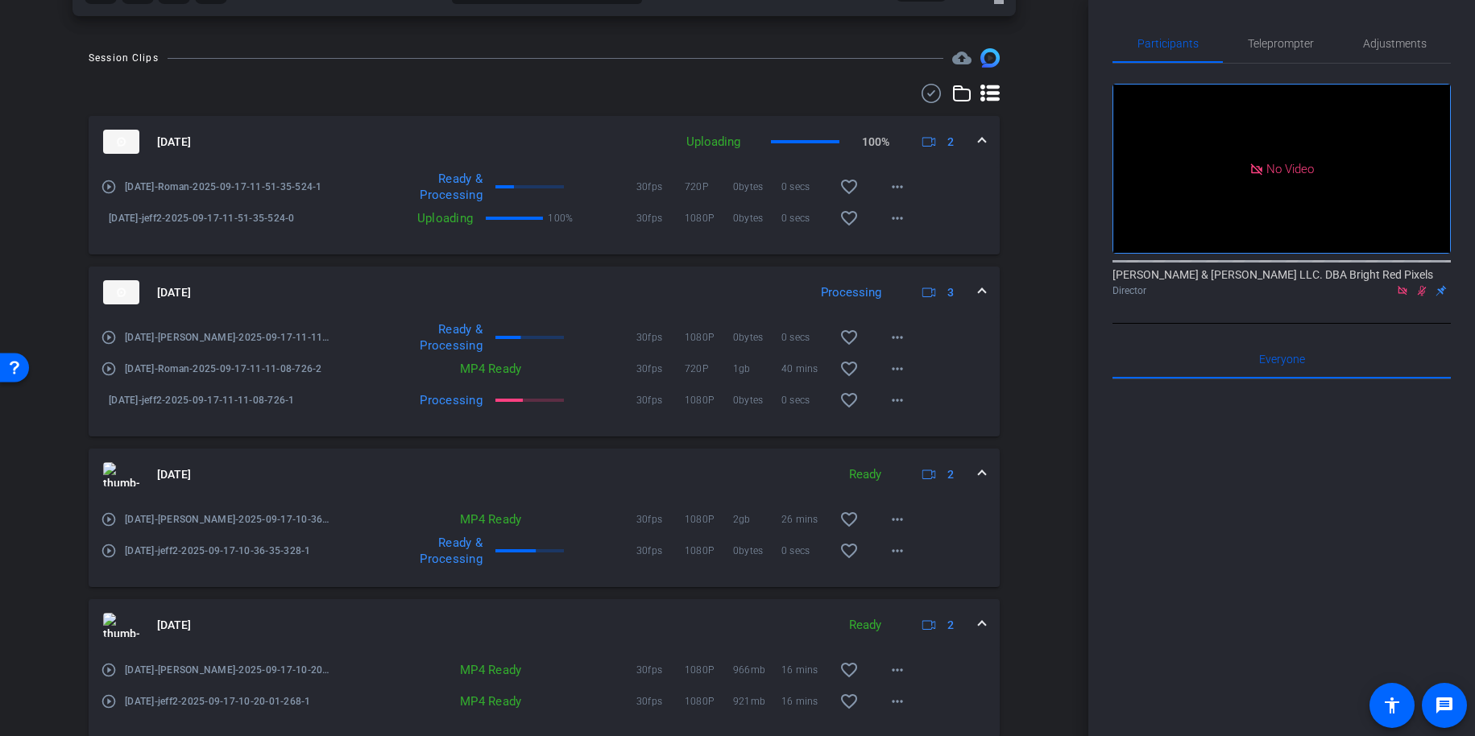
scroll to position [645, 0]
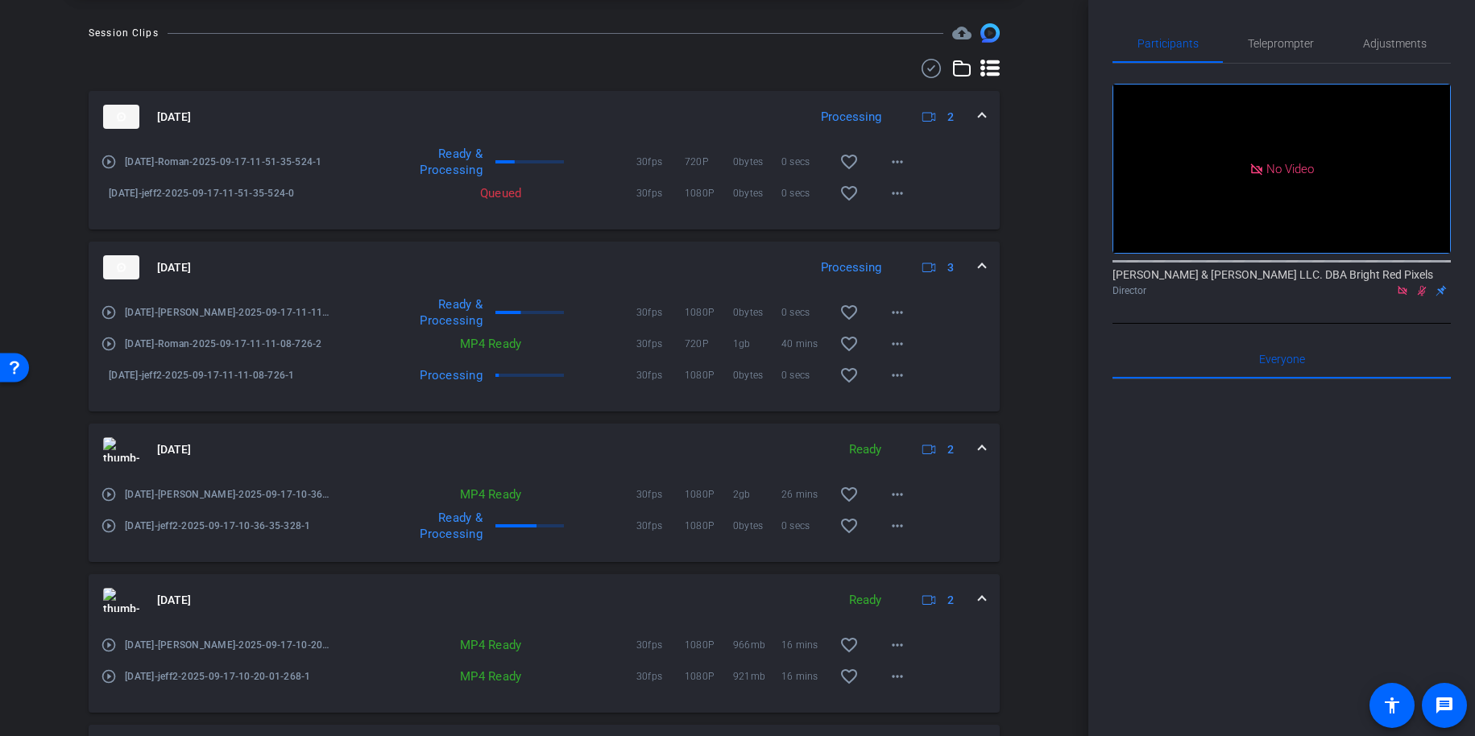
click at [1028, 166] on div "Session Clips cloud_upload Sep 17, 2025 Processing 2 play_circle_outline 9.17.2…" at bounding box center [544, 547] width 1008 height 1048
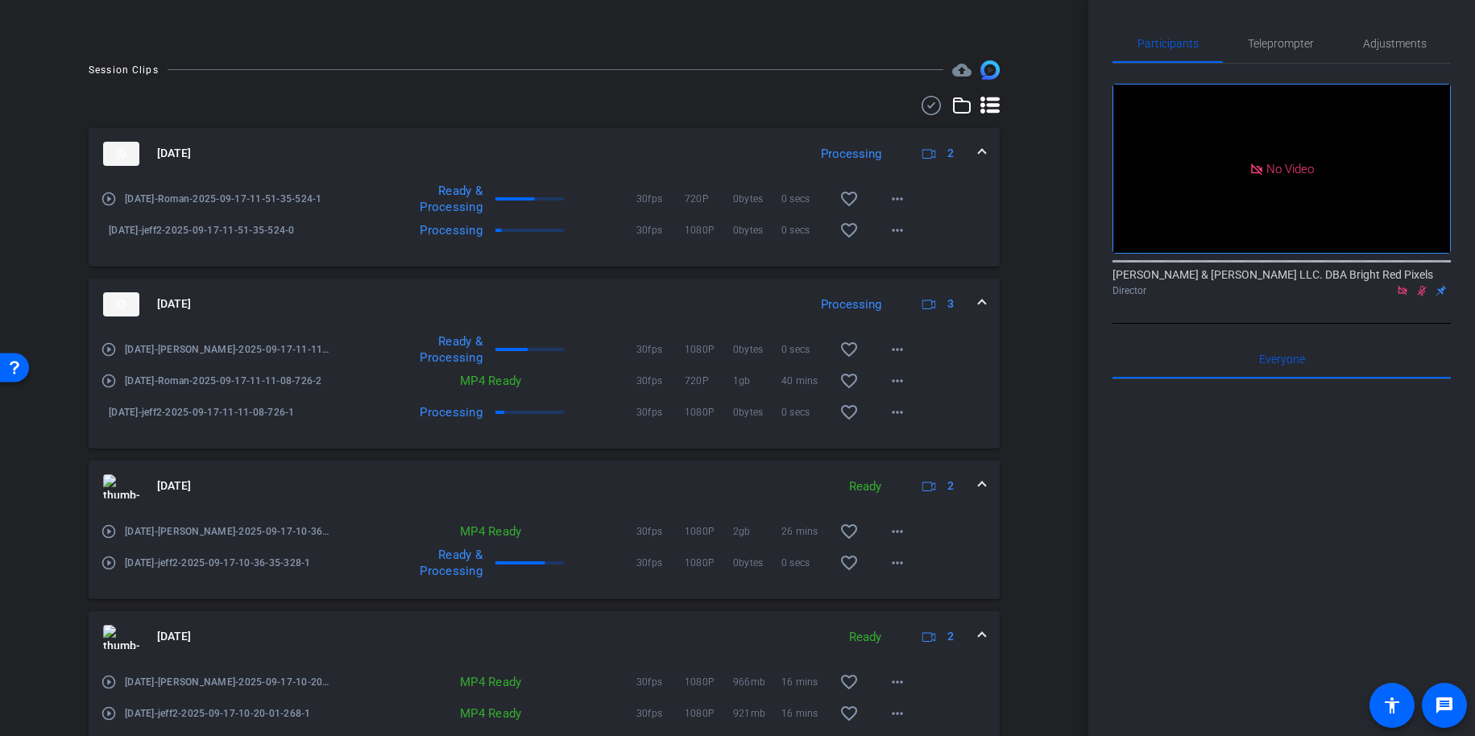
click at [991, 313] on mat-expansion-panel-header "Sep 17, 2025 Processing 3" at bounding box center [544, 305] width 911 height 52
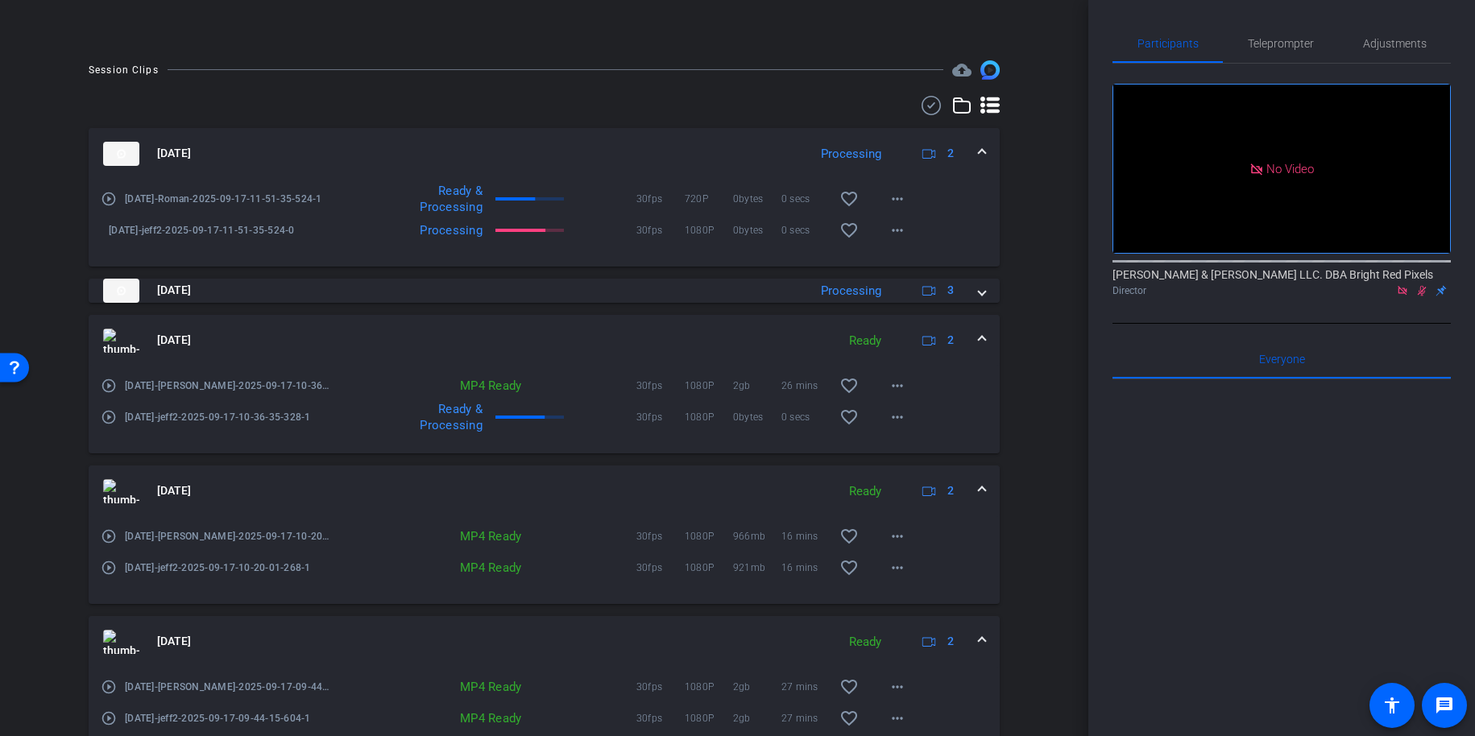
click at [984, 160] on span at bounding box center [982, 153] width 6 height 17
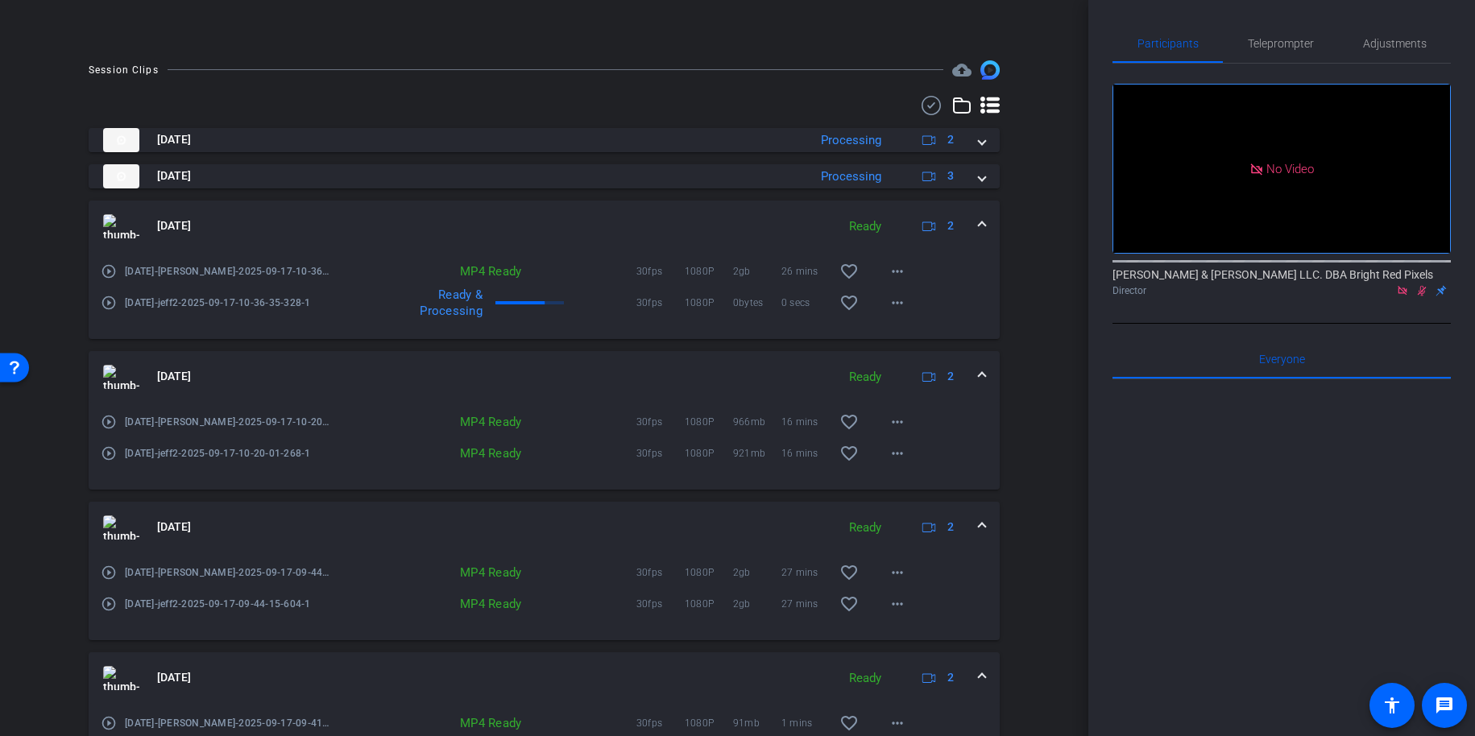
click at [1048, 288] on div "arrow_back 9.17.25 Back to project Send invite account_box grid_on settings inf…" at bounding box center [544, 2] width 1089 height 736
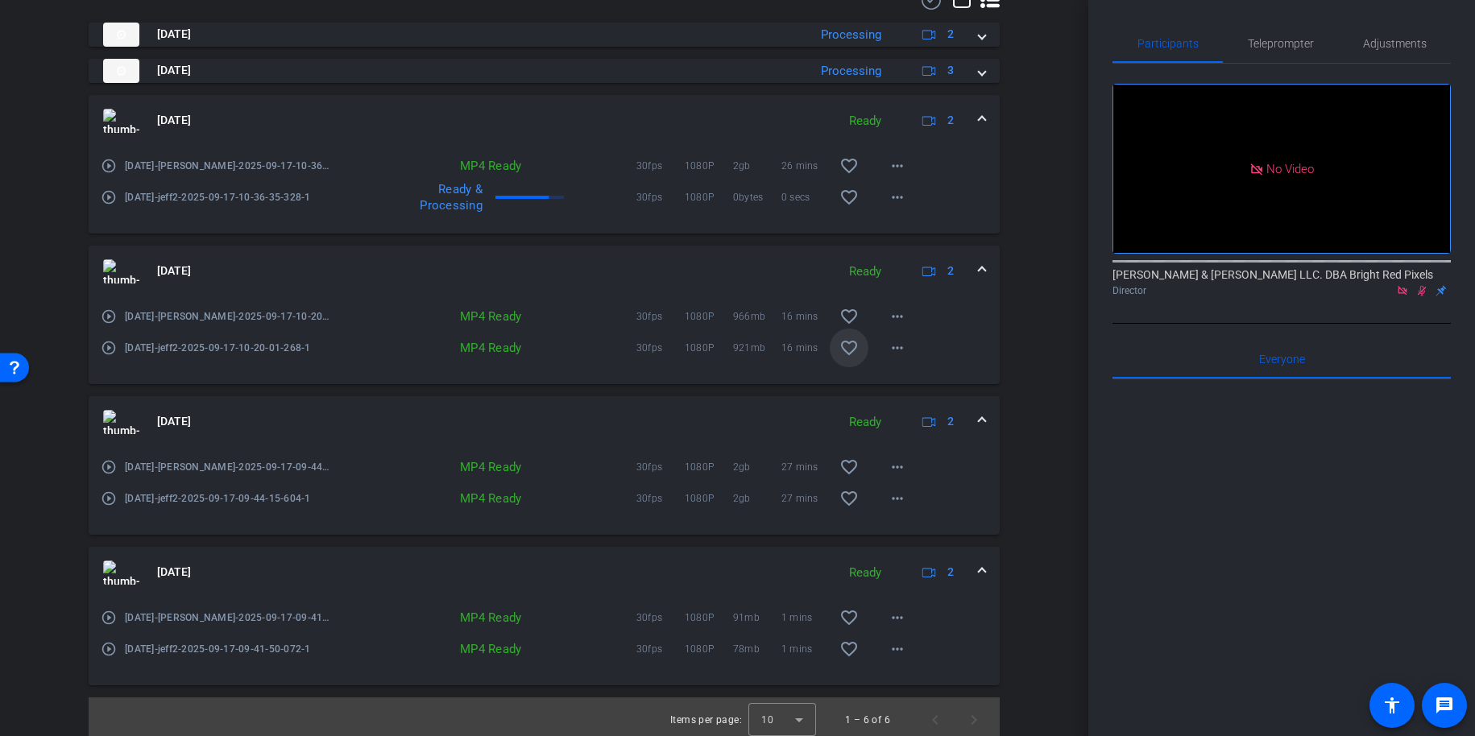
scroll to position [478, 0]
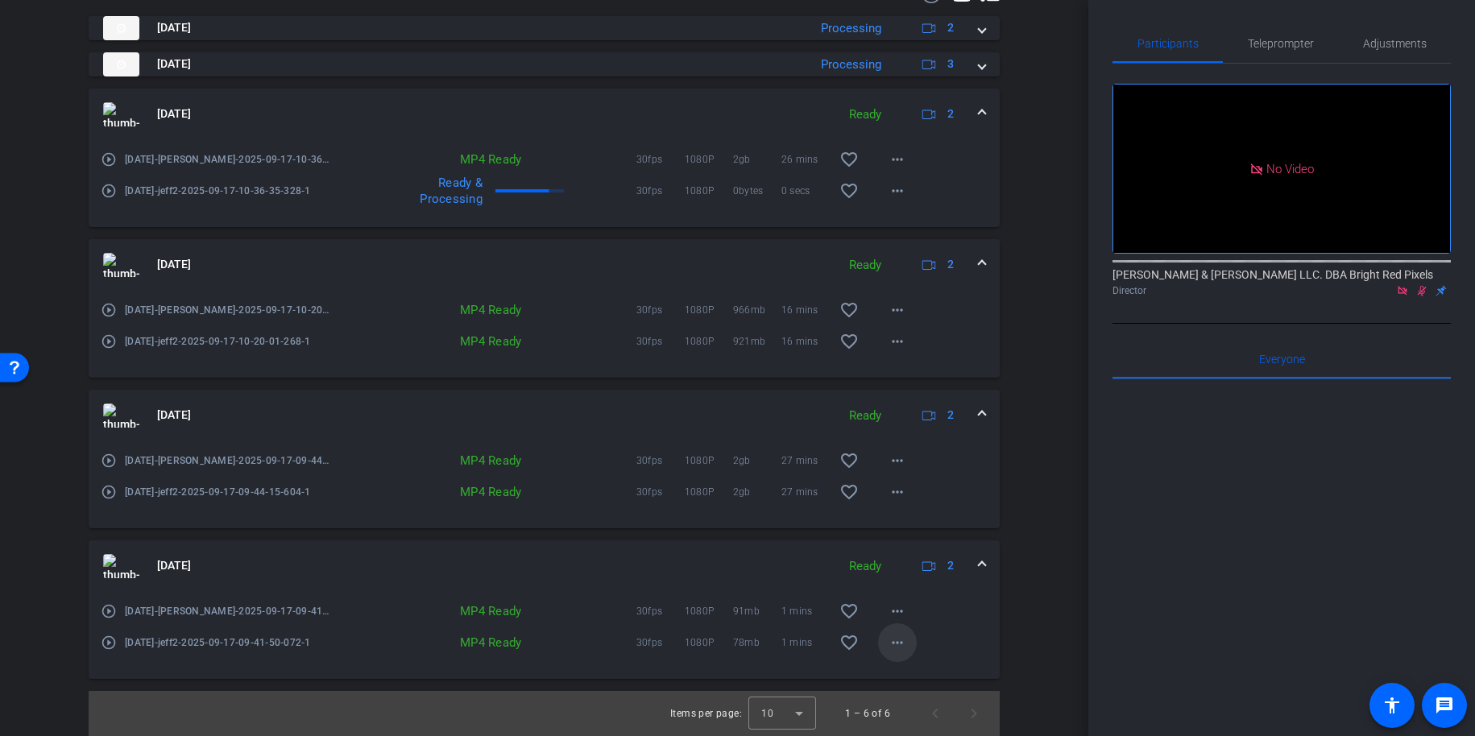
click at [905, 650] on mat-icon "more_horiz" at bounding box center [897, 642] width 19 height 19
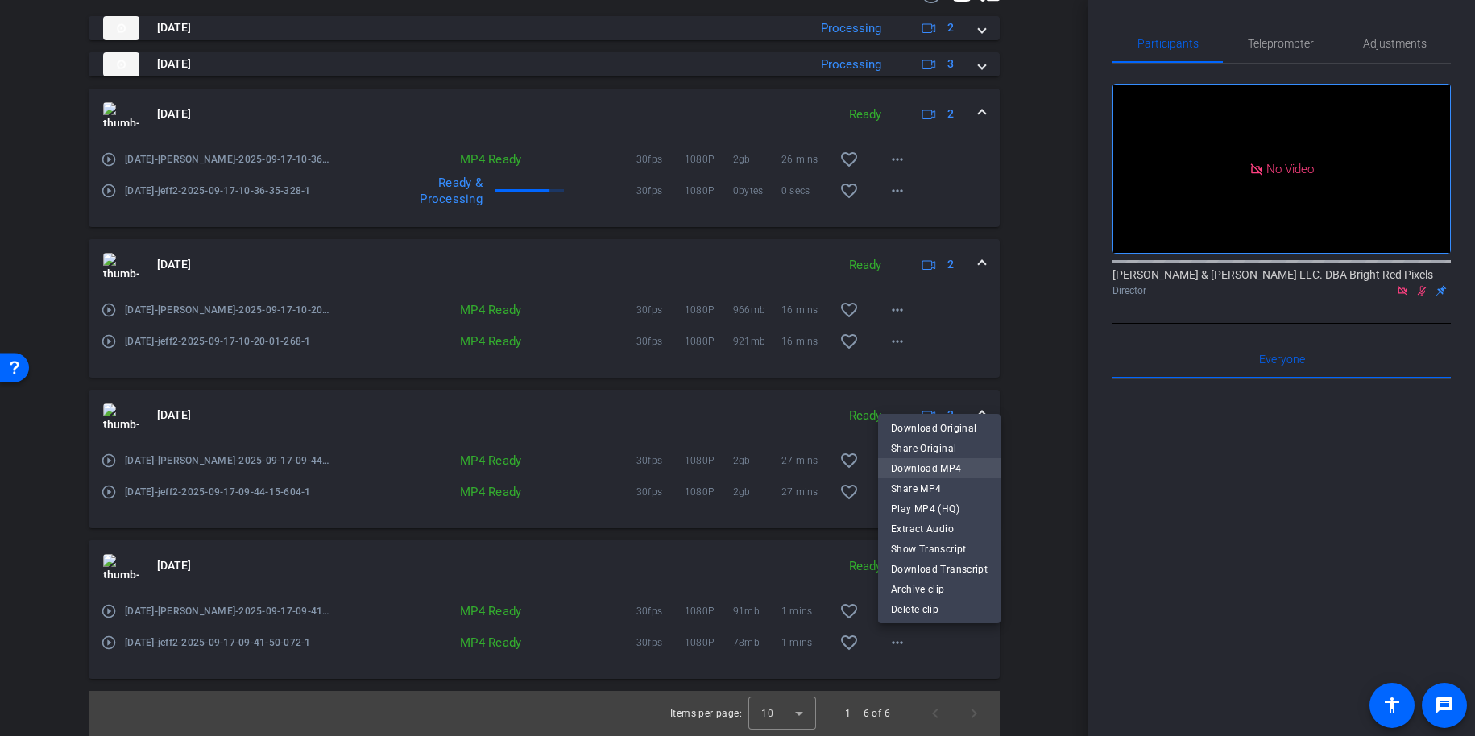
click at [917, 470] on span "Download MP4" at bounding box center [939, 468] width 97 height 19
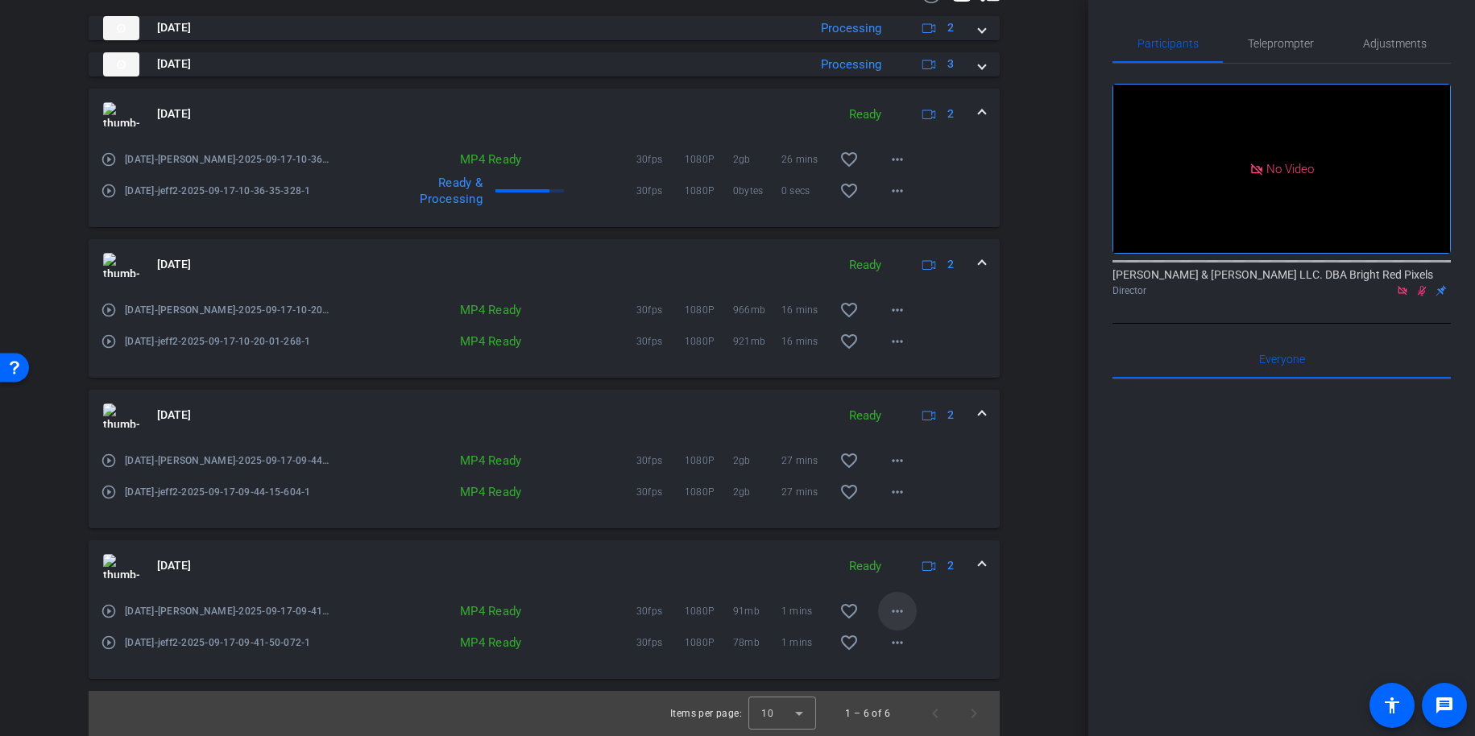
click at [896, 611] on mat-icon "more_horiz" at bounding box center [897, 611] width 19 height 19
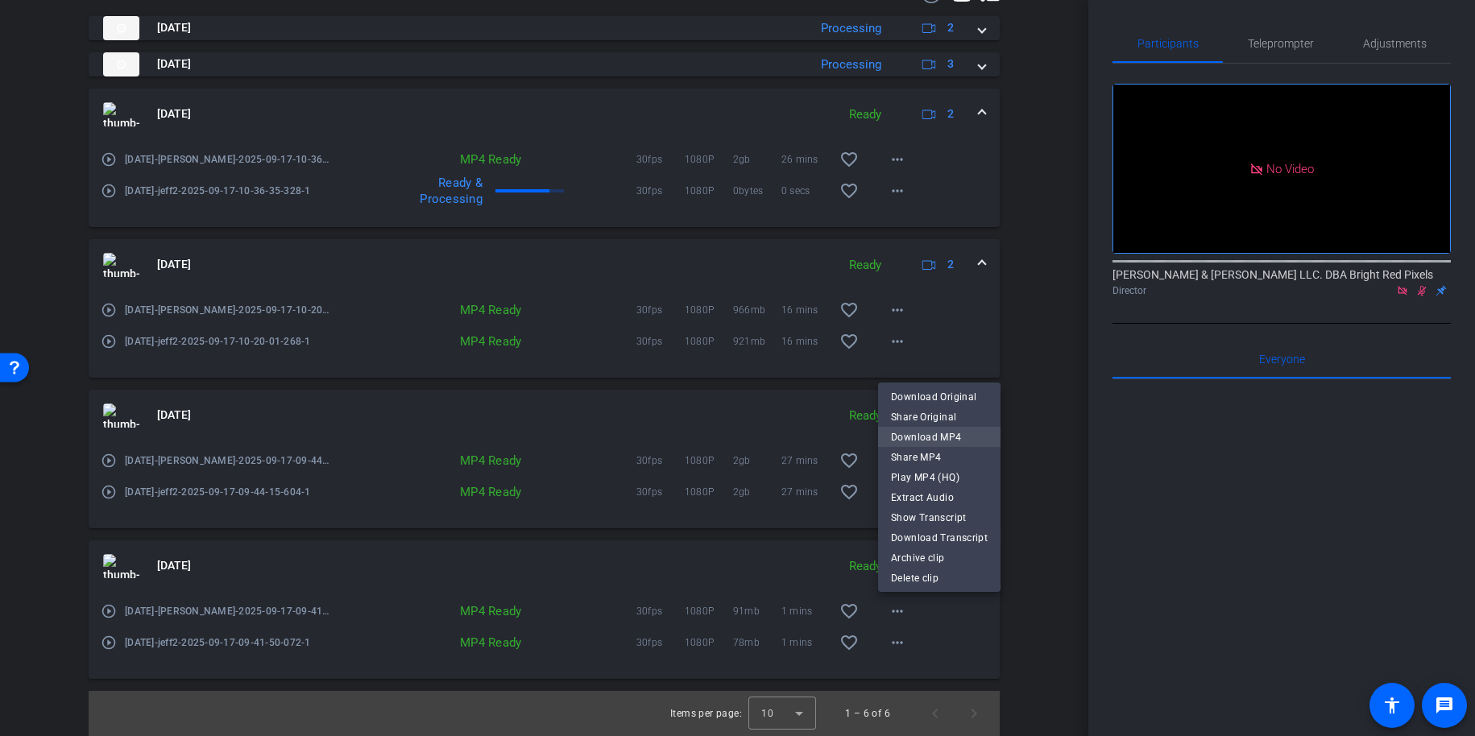
click at [923, 436] on span "Download MP4" at bounding box center [939, 437] width 97 height 19
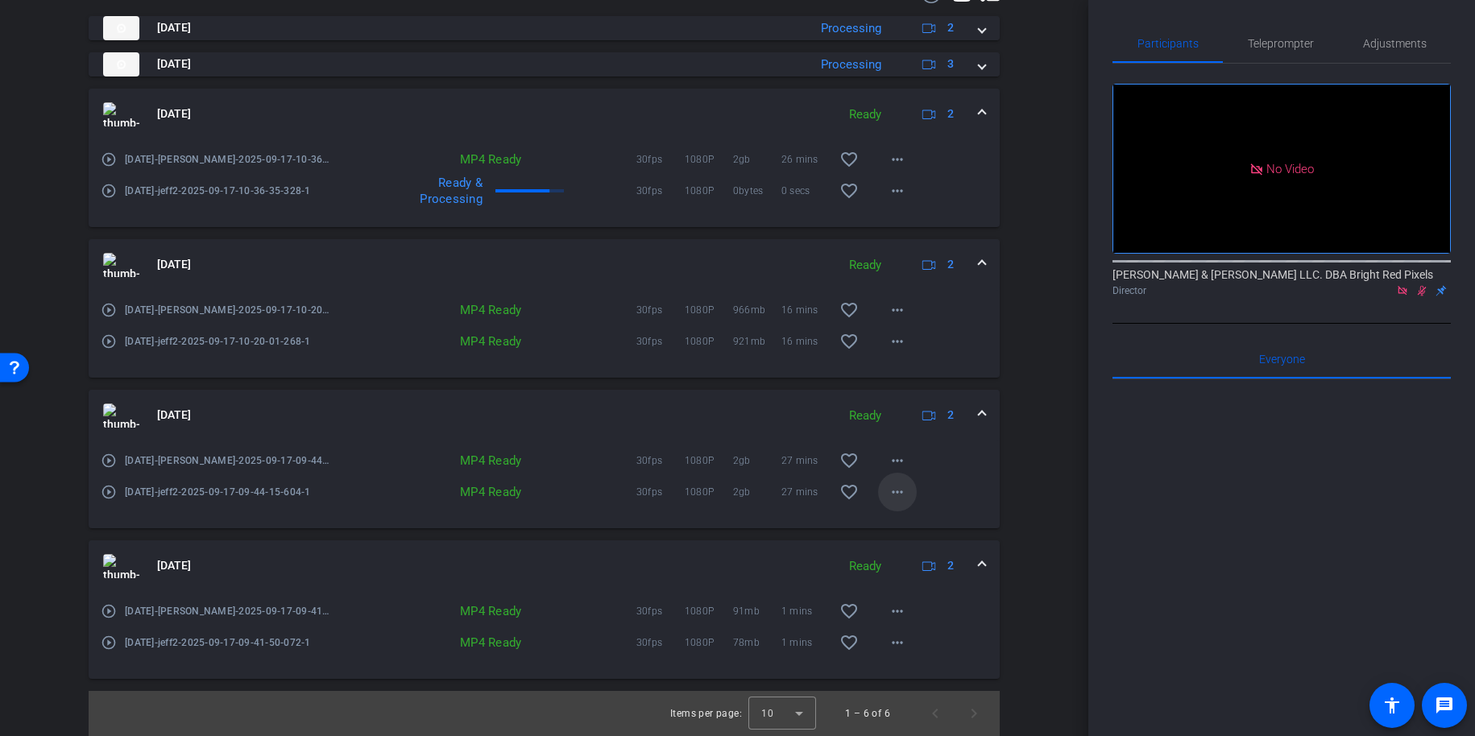
click at [893, 499] on mat-icon "more_horiz" at bounding box center [897, 492] width 19 height 19
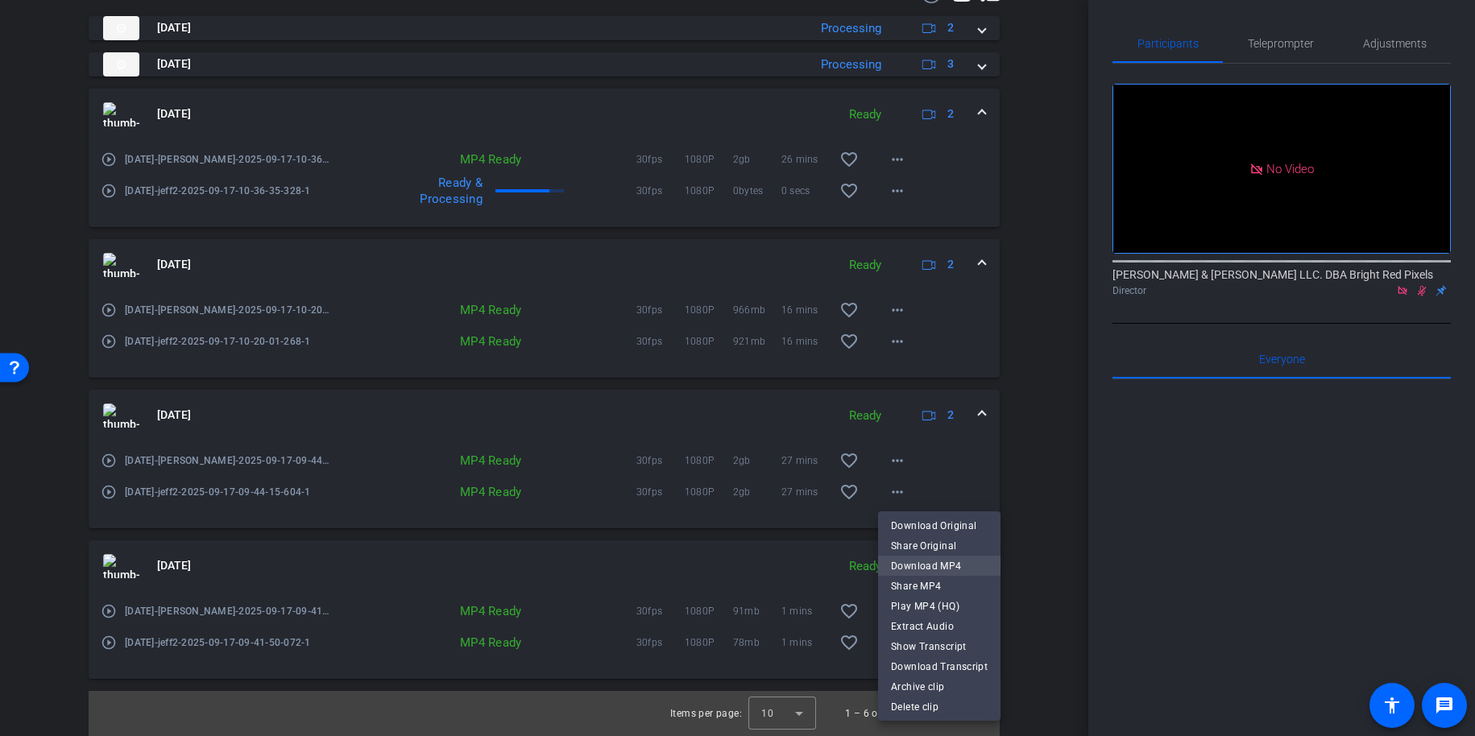
click at [915, 565] on span "Download MP4" at bounding box center [939, 566] width 97 height 19
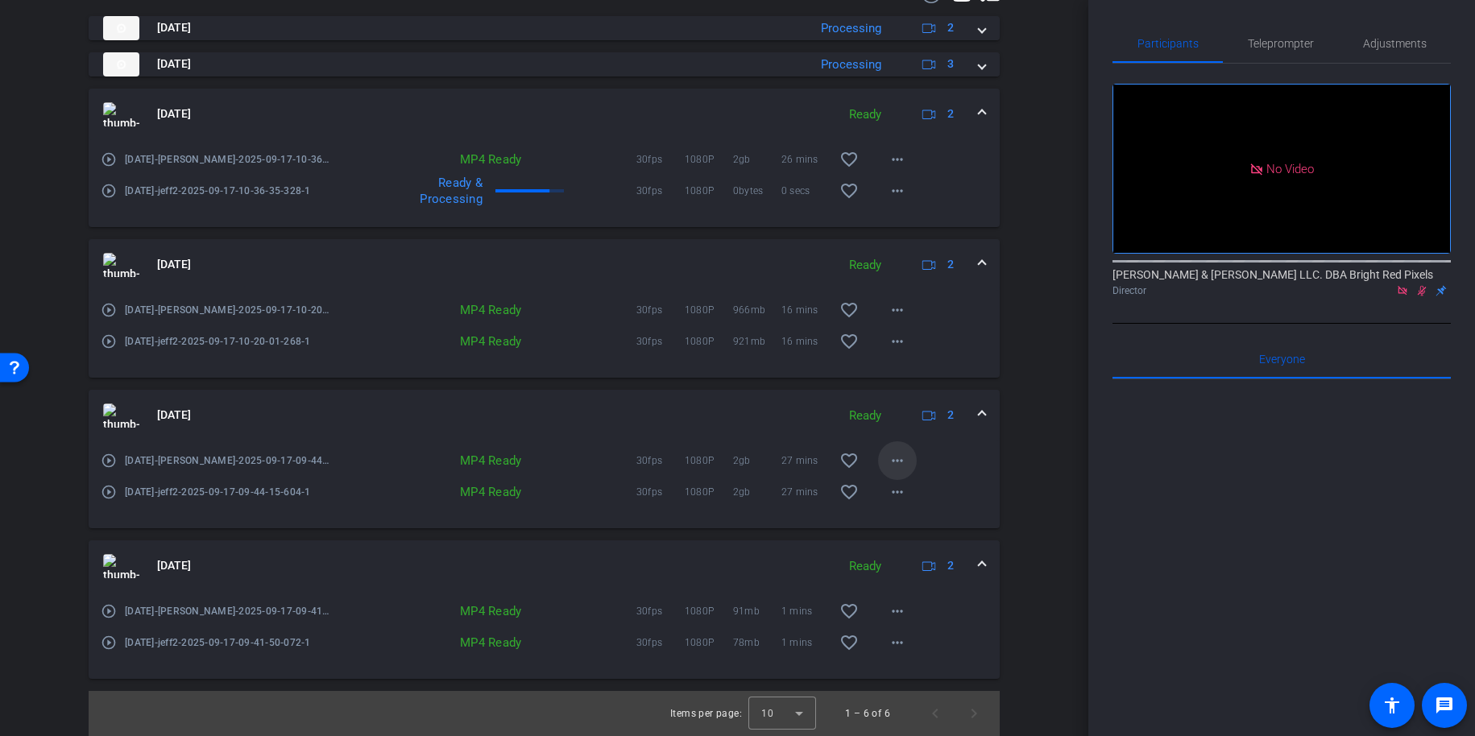
click at [898, 463] on mat-icon "more_horiz" at bounding box center [897, 460] width 19 height 19
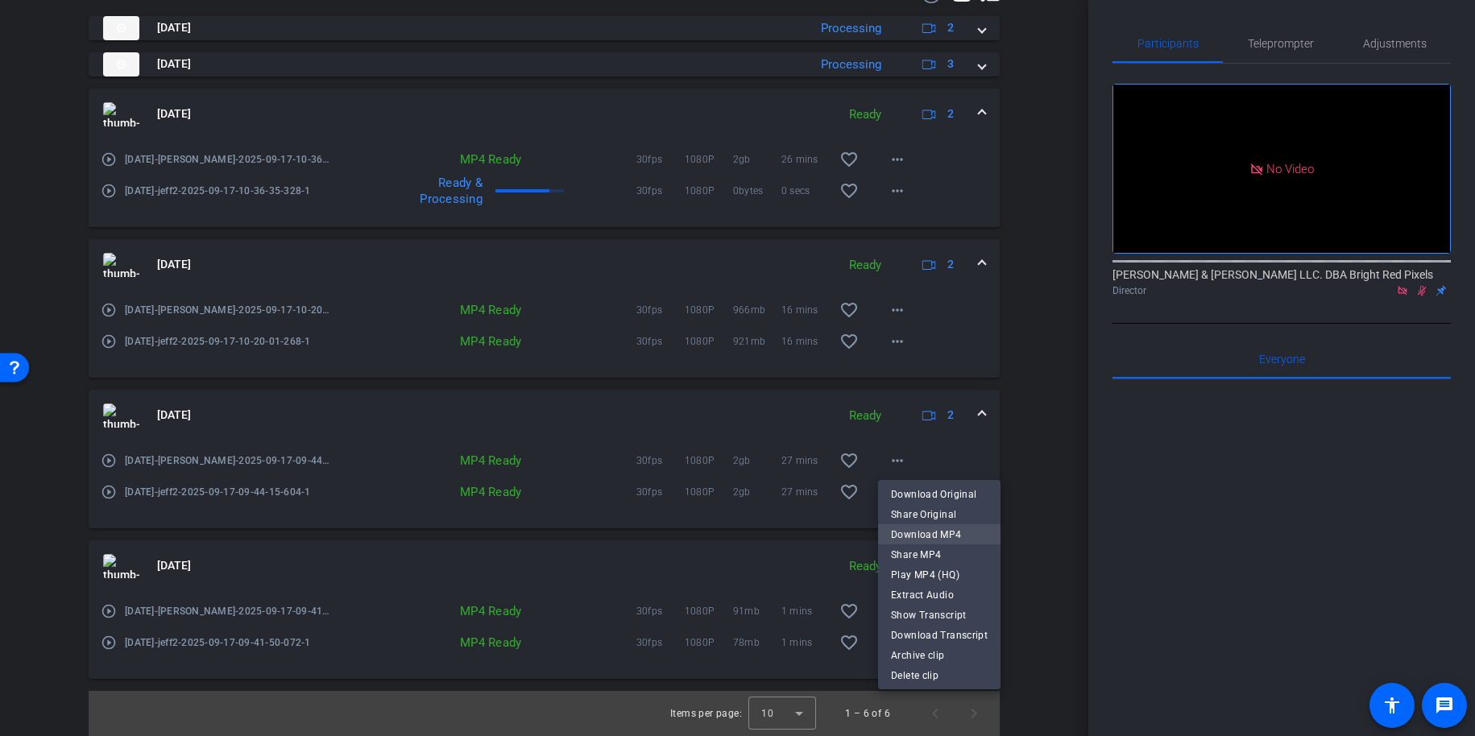
click at [923, 529] on span "Download MP4" at bounding box center [939, 534] width 97 height 19
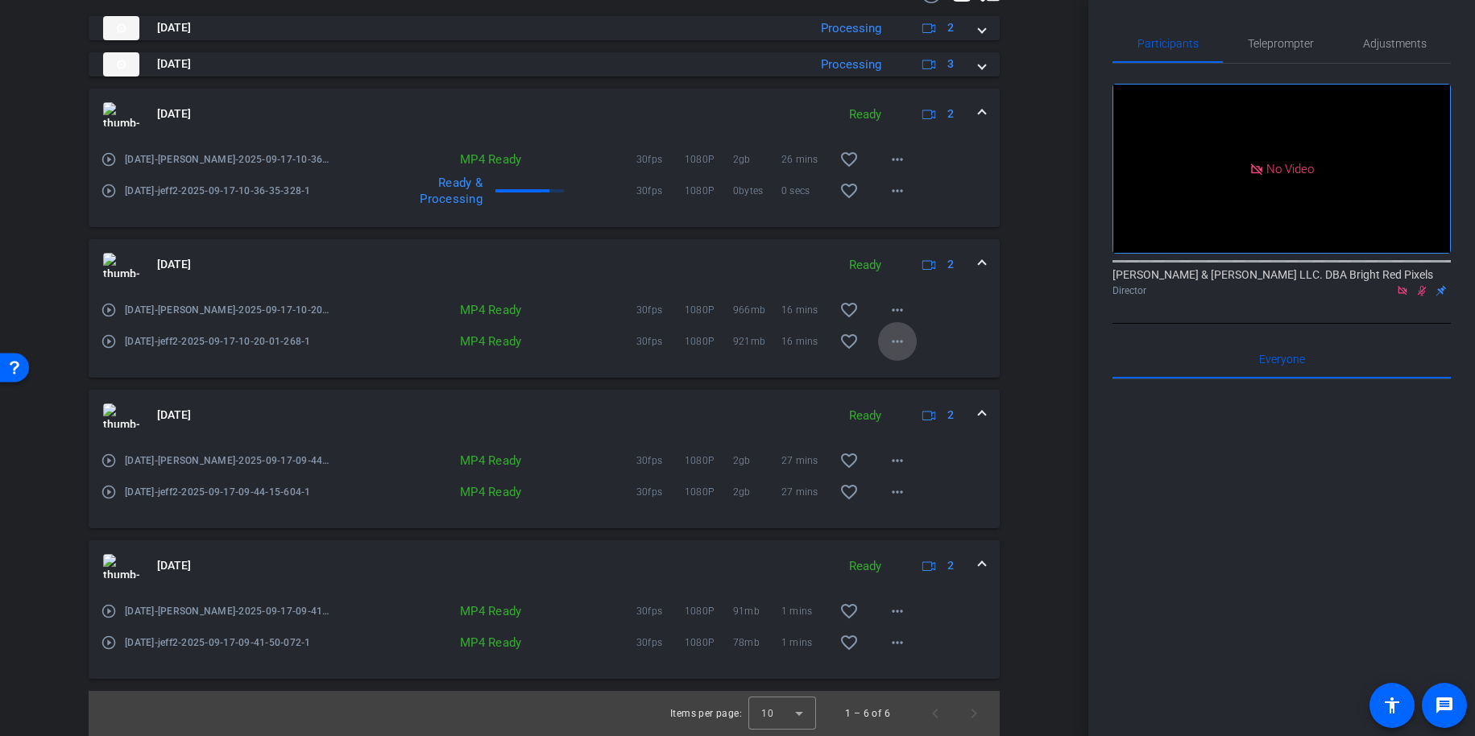
click at [893, 342] on mat-icon "more_horiz" at bounding box center [897, 341] width 19 height 19
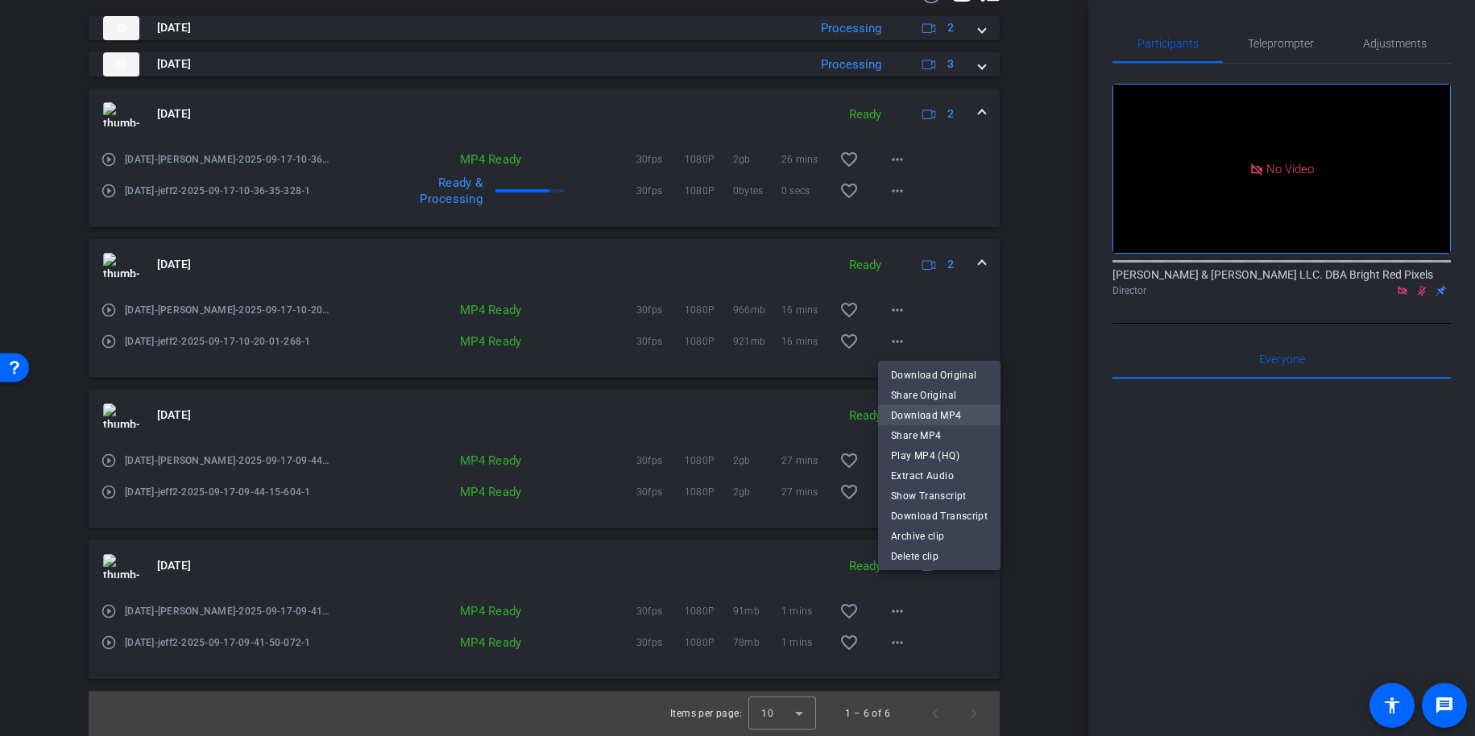
click at [929, 413] on span "Download MP4" at bounding box center [939, 415] width 97 height 19
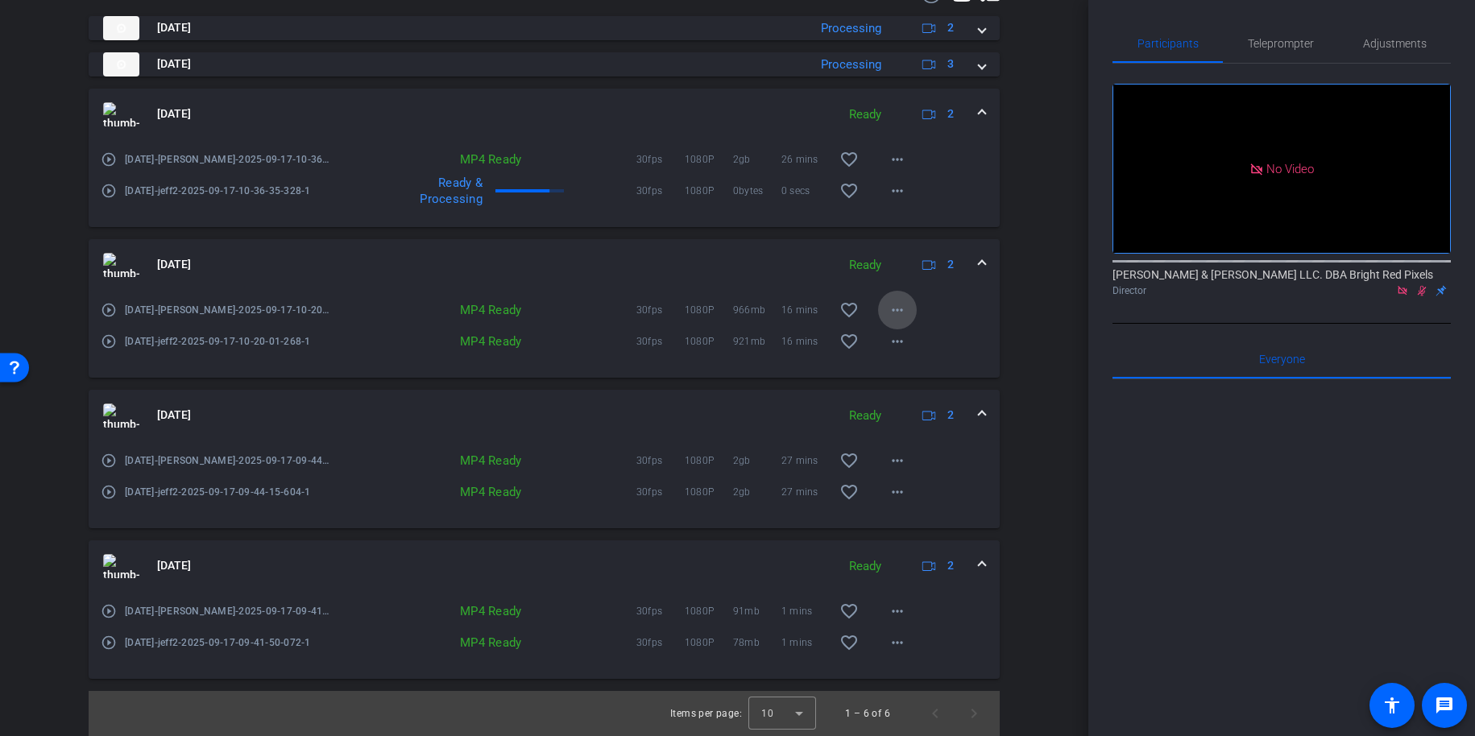
scroll to position [476, 0]
click at [896, 311] on mat-icon "more_horiz" at bounding box center [897, 311] width 19 height 19
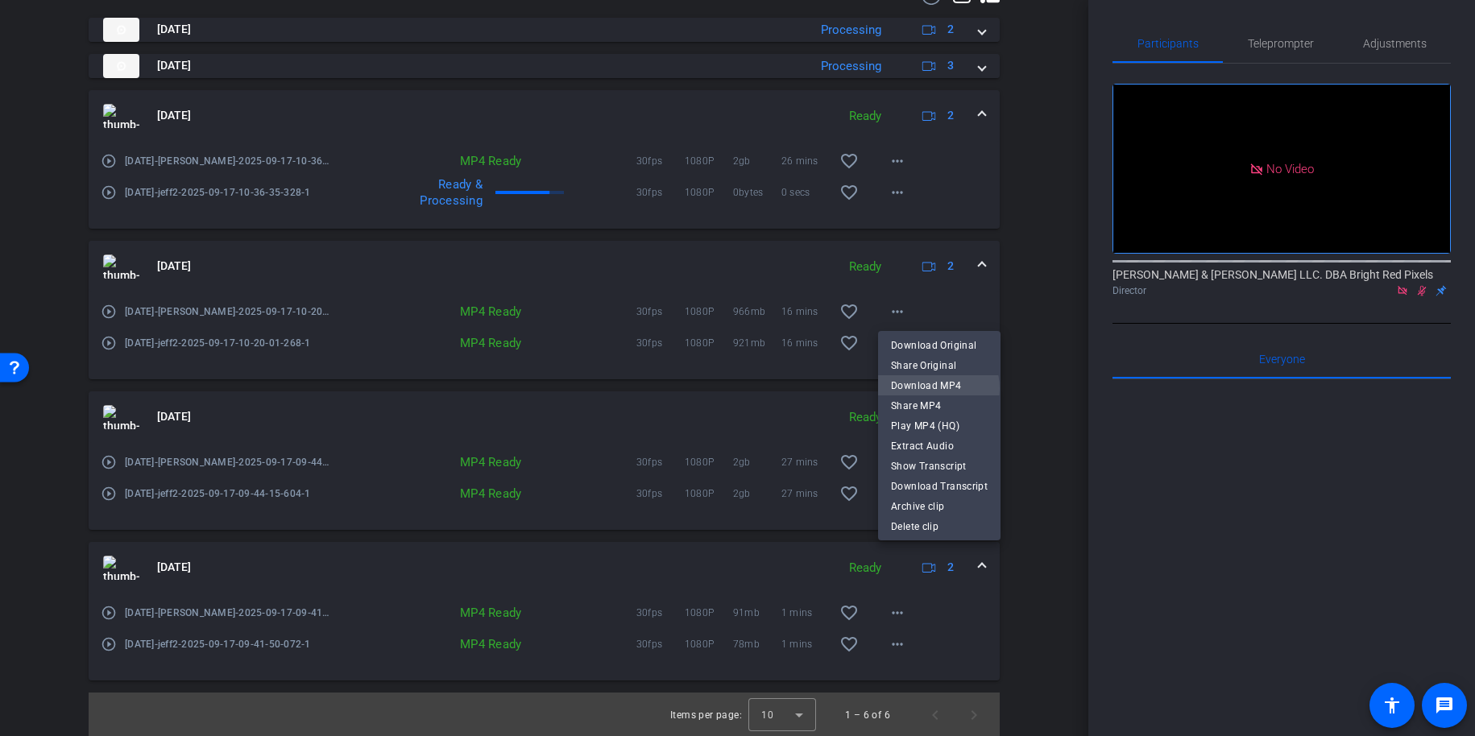
click at [937, 388] on span "Download MP4" at bounding box center [939, 385] width 97 height 19
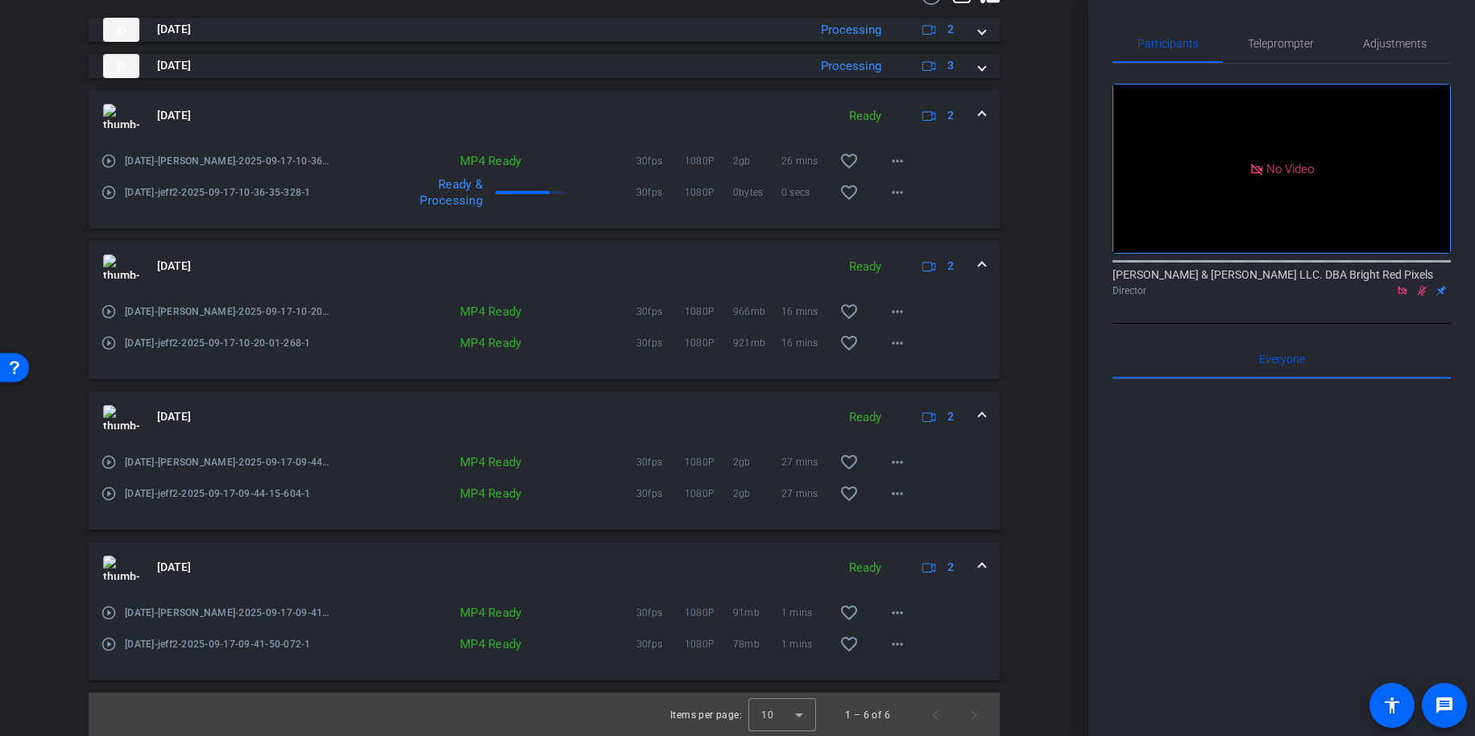
click at [1038, 399] on div "Session Clips cloud_upload Sep 17, 2025 Processing 2 play_circle_outline 9.17.2…" at bounding box center [544, 344] width 1008 height 788
click at [898, 159] on mat-icon "more_horiz" at bounding box center [897, 160] width 19 height 19
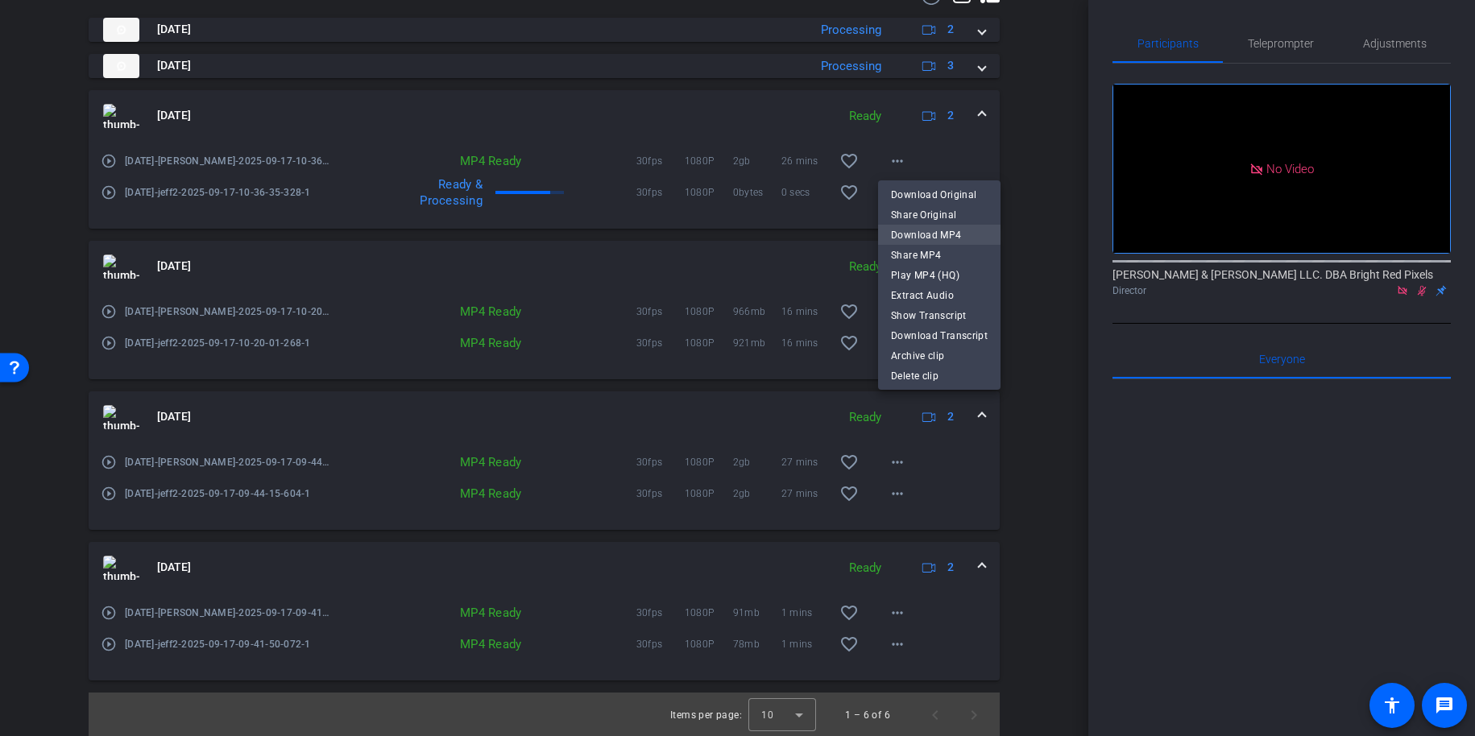
click at [948, 234] on span "Download MP4" at bounding box center [939, 235] width 97 height 19
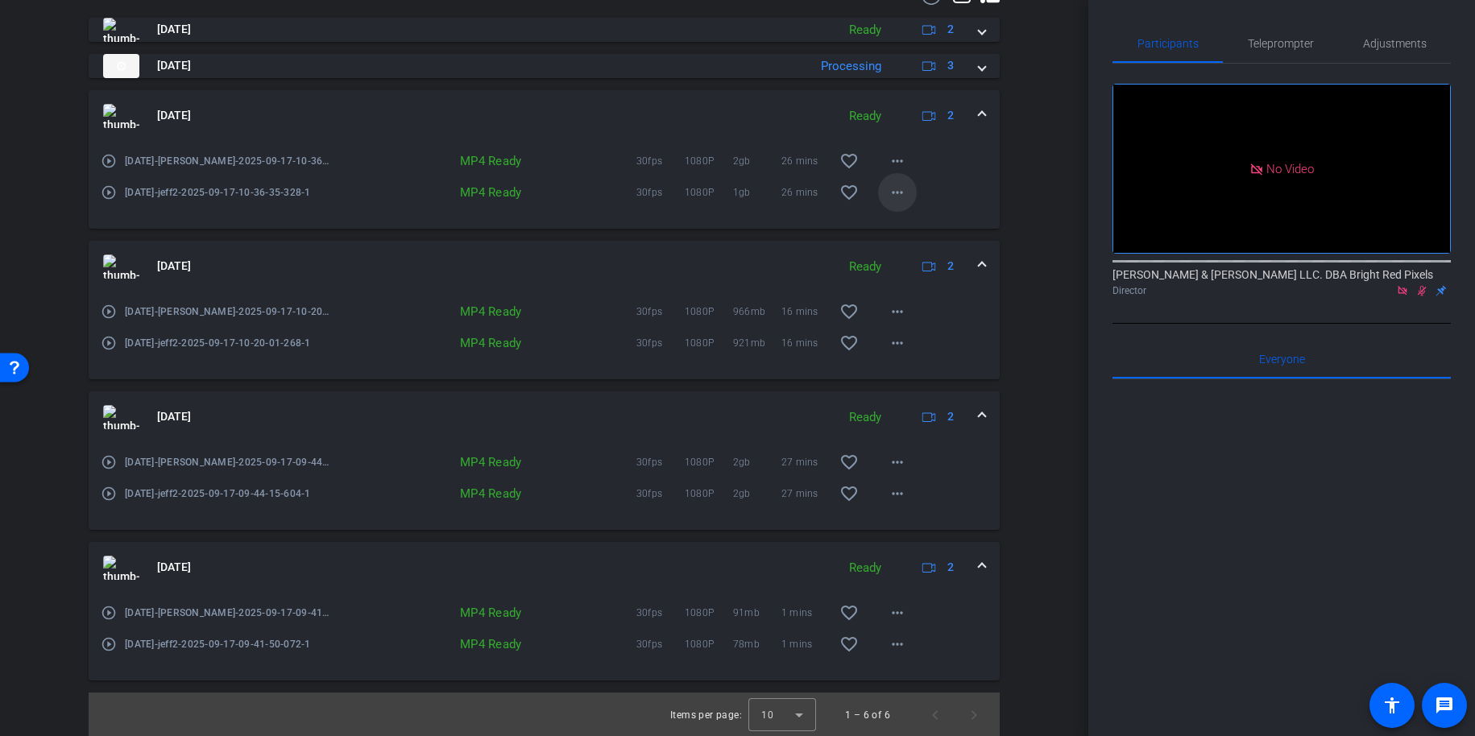
click at [895, 199] on mat-icon "more_horiz" at bounding box center [897, 192] width 19 height 19
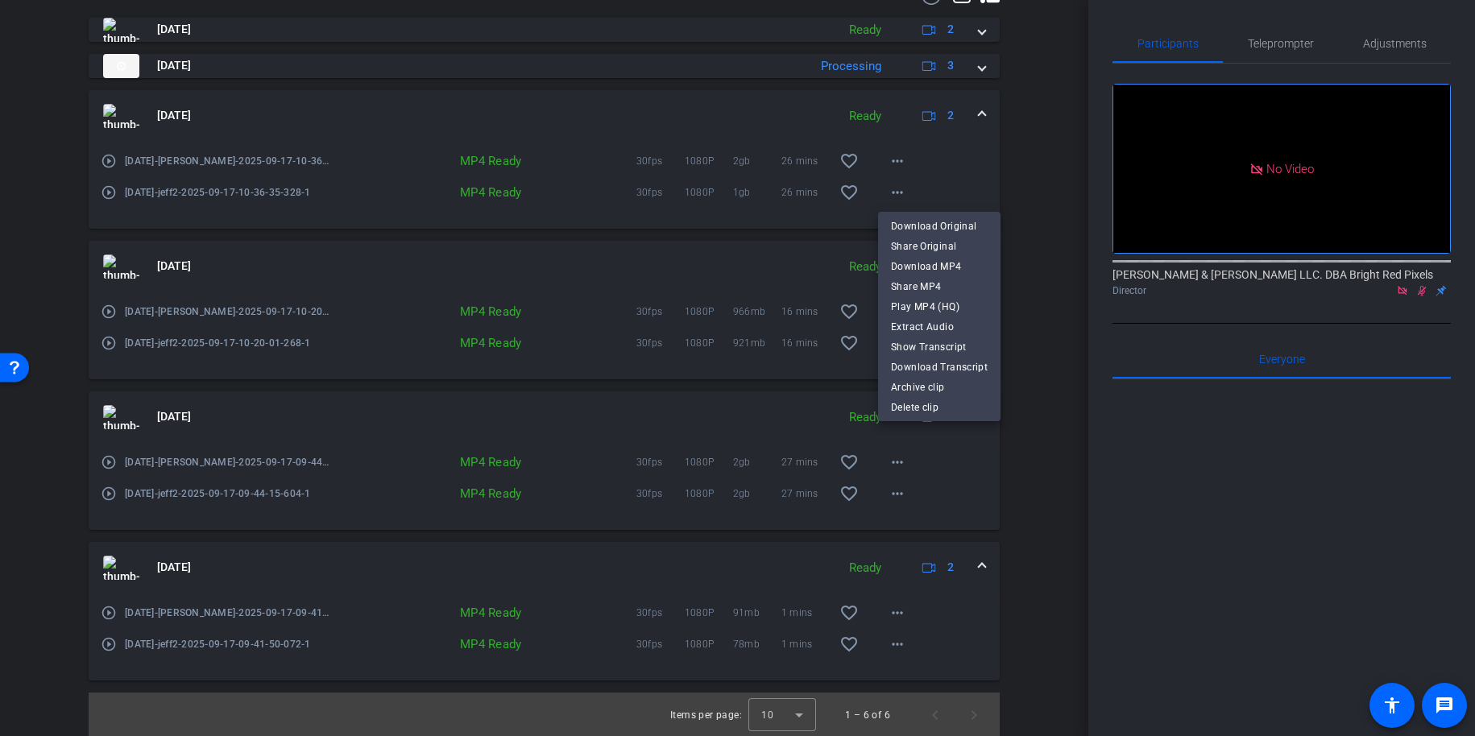
click at [925, 270] on span "Download MP4" at bounding box center [939, 266] width 97 height 19
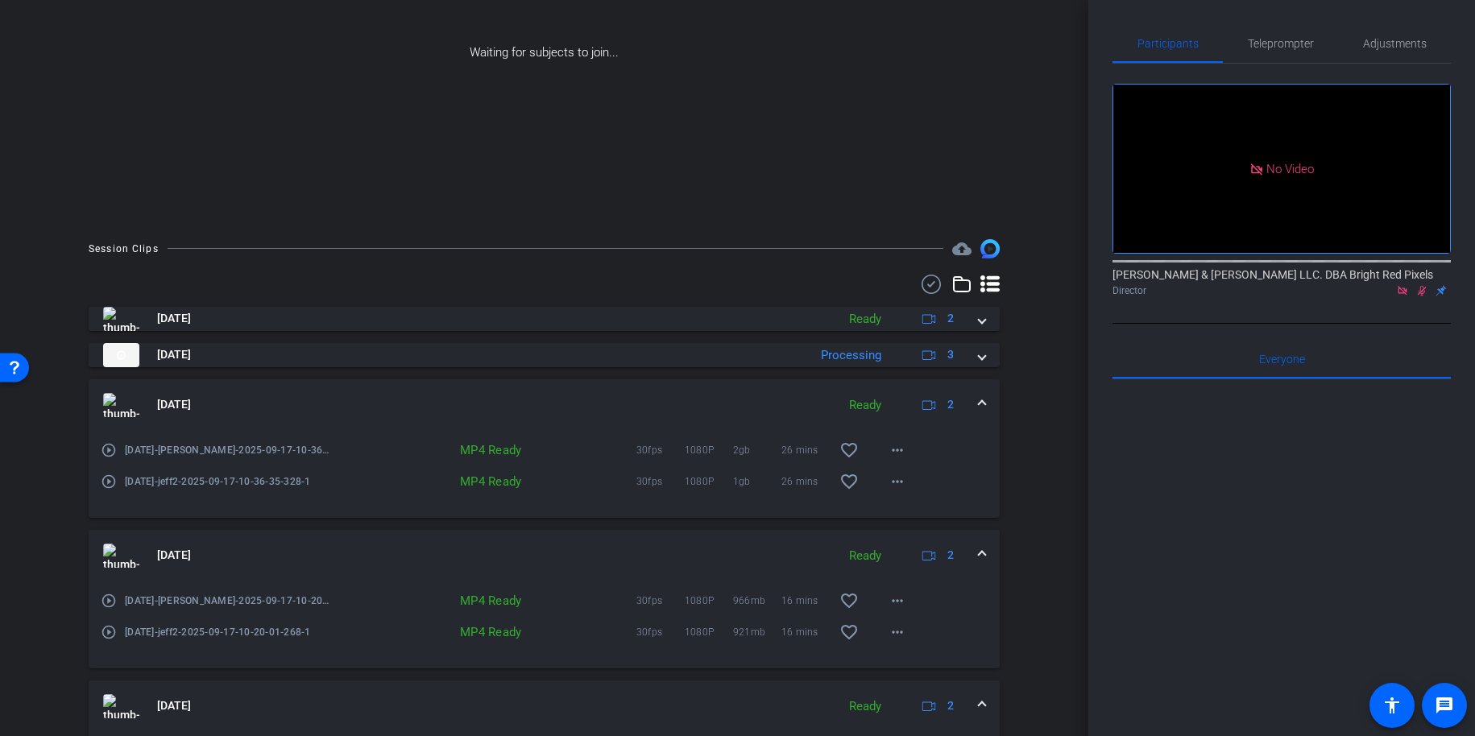
scroll to position [0, 0]
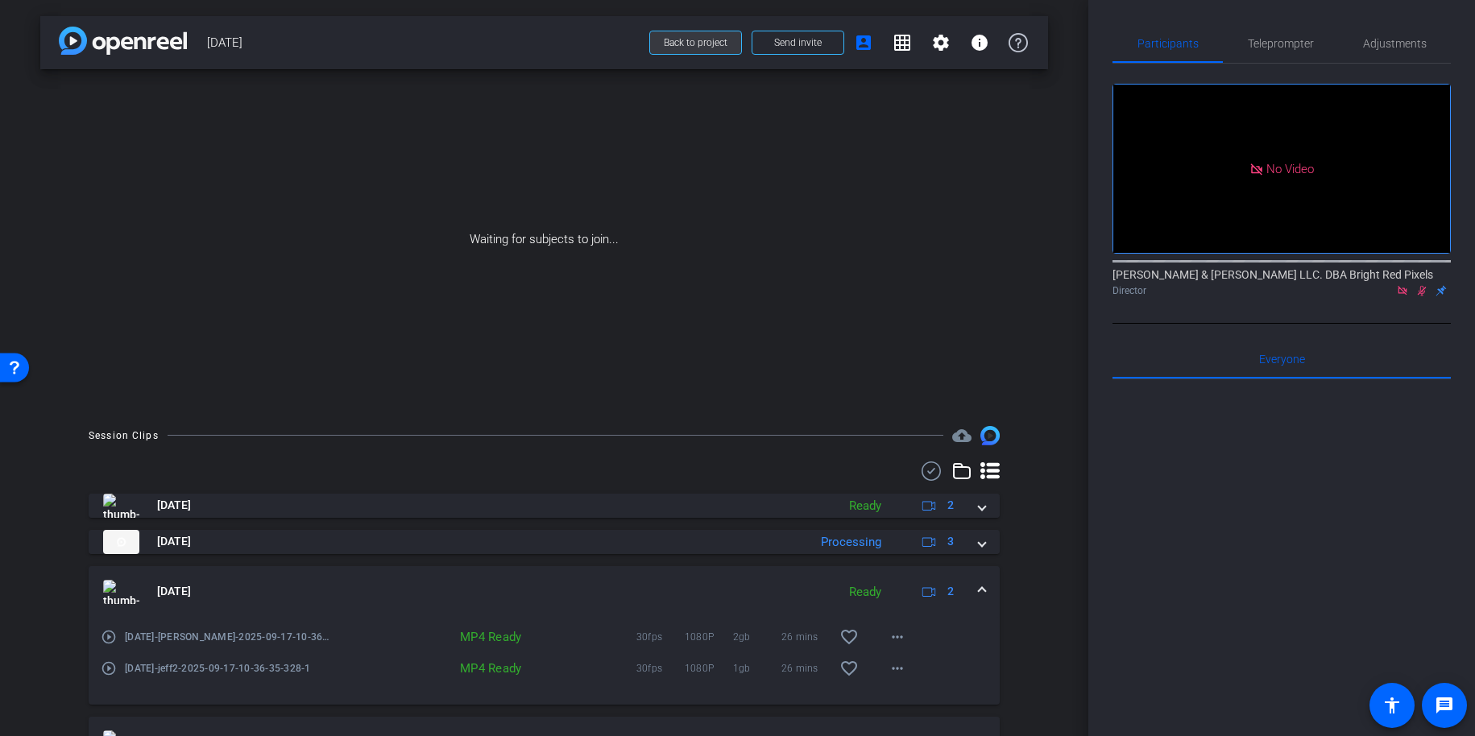
click at [688, 44] on span "Back to project" at bounding box center [696, 42] width 64 height 11
